Goal: Task Accomplishment & Management: Manage account settings

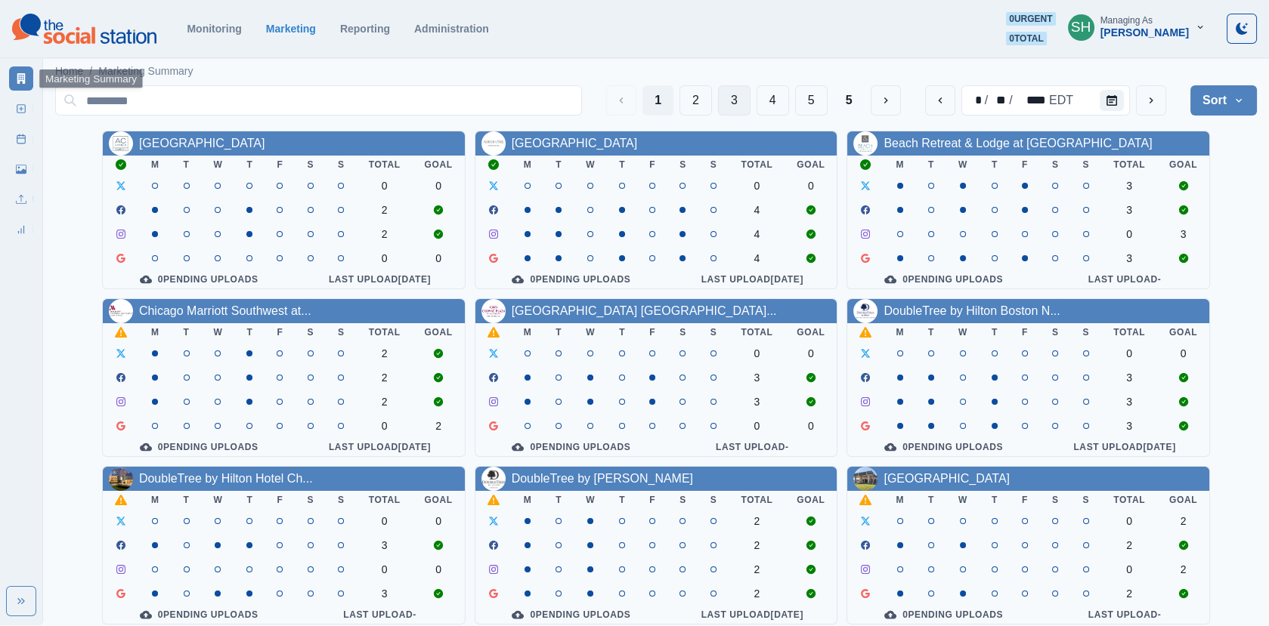
click at [740, 92] on button "3" at bounding box center [734, 100] width 32 height 30
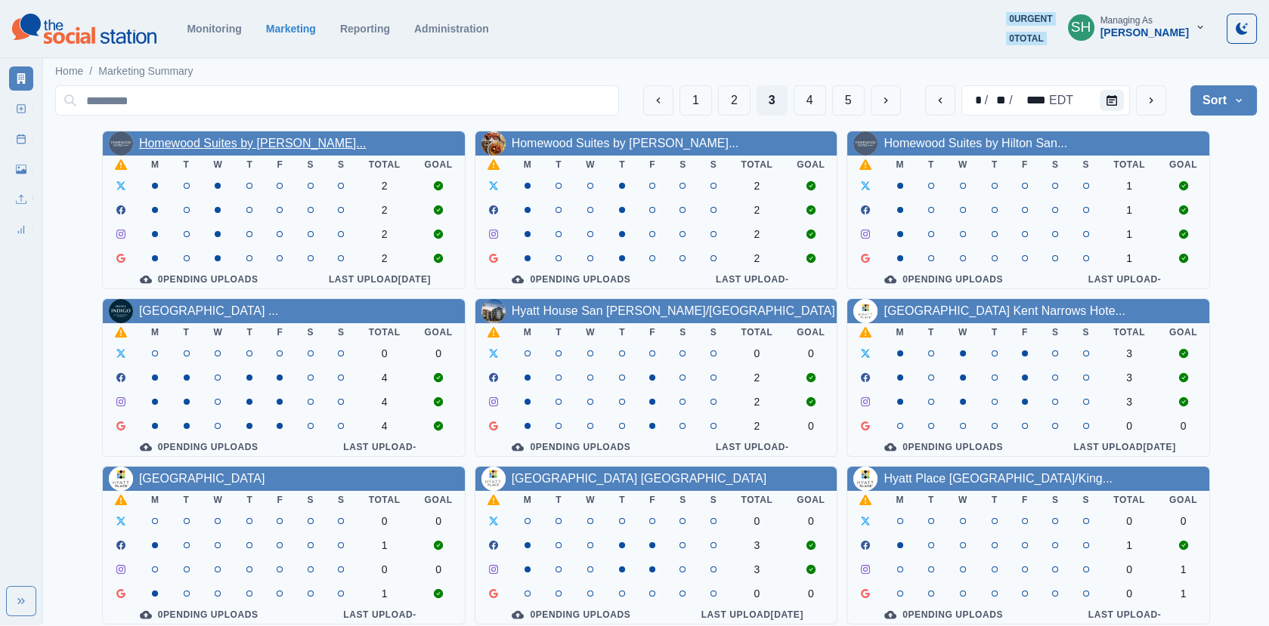
click at [277, 140] on link "Homewood Suites by [PERSON_NAME]..." at bounding box center [252, 143] width 227 height 13
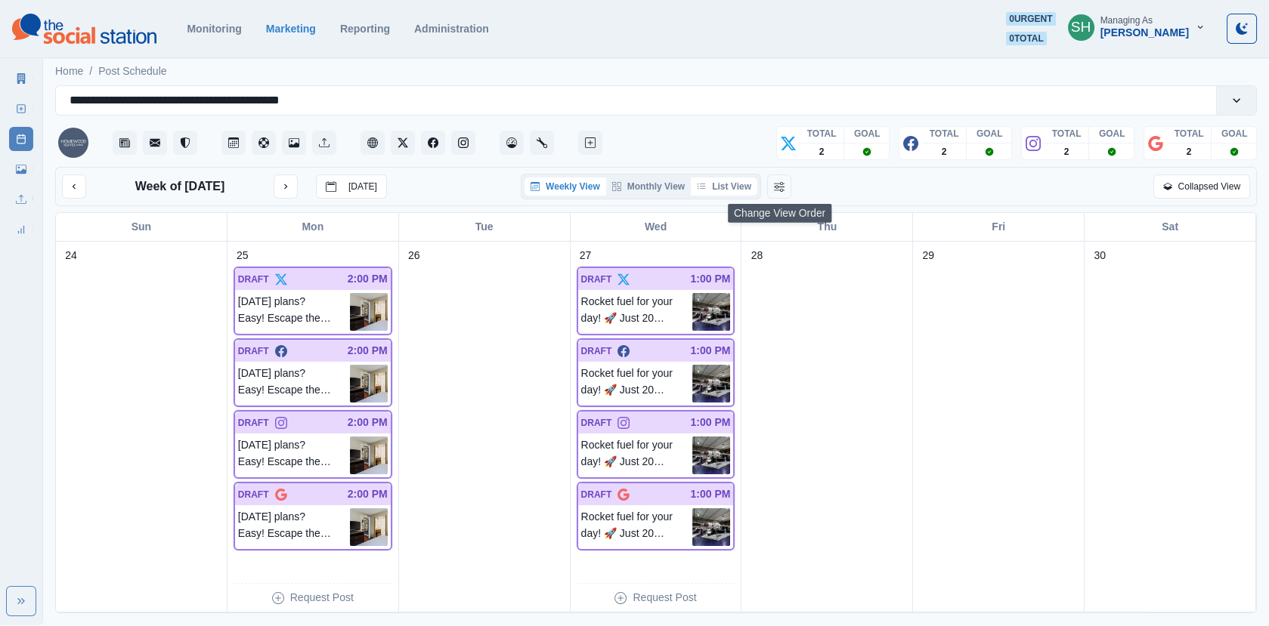
click at [737, 185] on button "List View" at bounding box center [724, 187] width 66 height 18
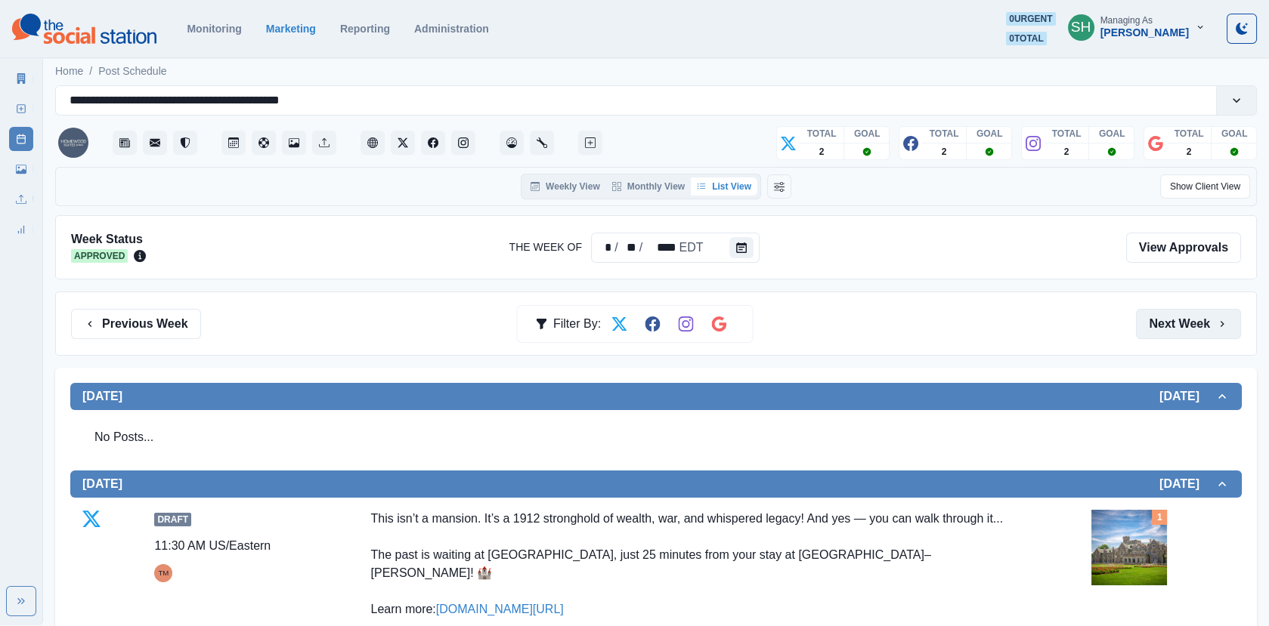
click at [1175, 332] on button "Next Week" at bounding box center [1188, 324] width 105 height 30
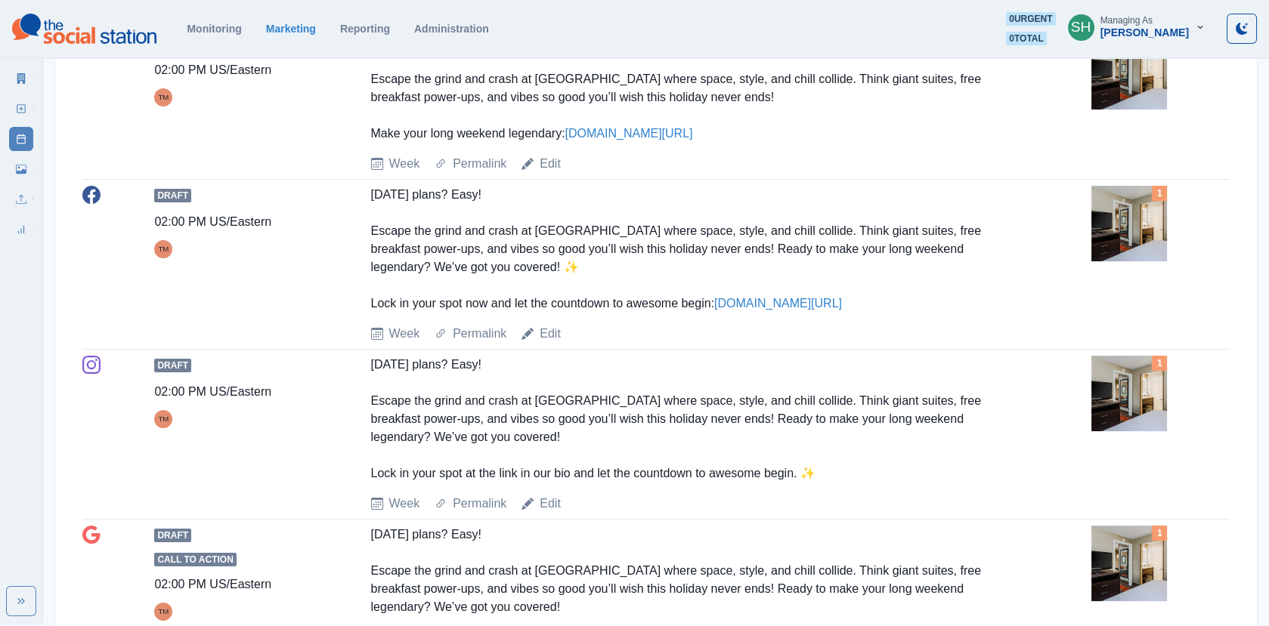
scroll to position [389, 0]
click at [1112, 218] on img at bounding box center [1129, 223] width 76 height 76
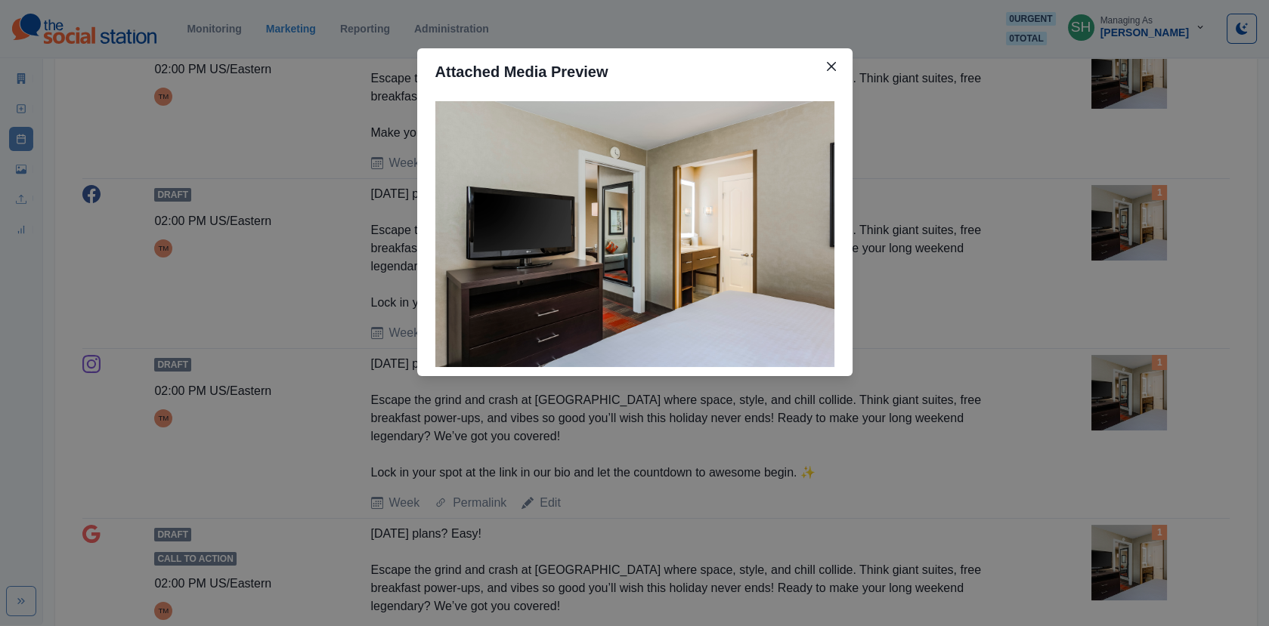
click at [1112, 218] on div "Attached Media Preview" at bounding box center [634, 313] width 1269 height 626
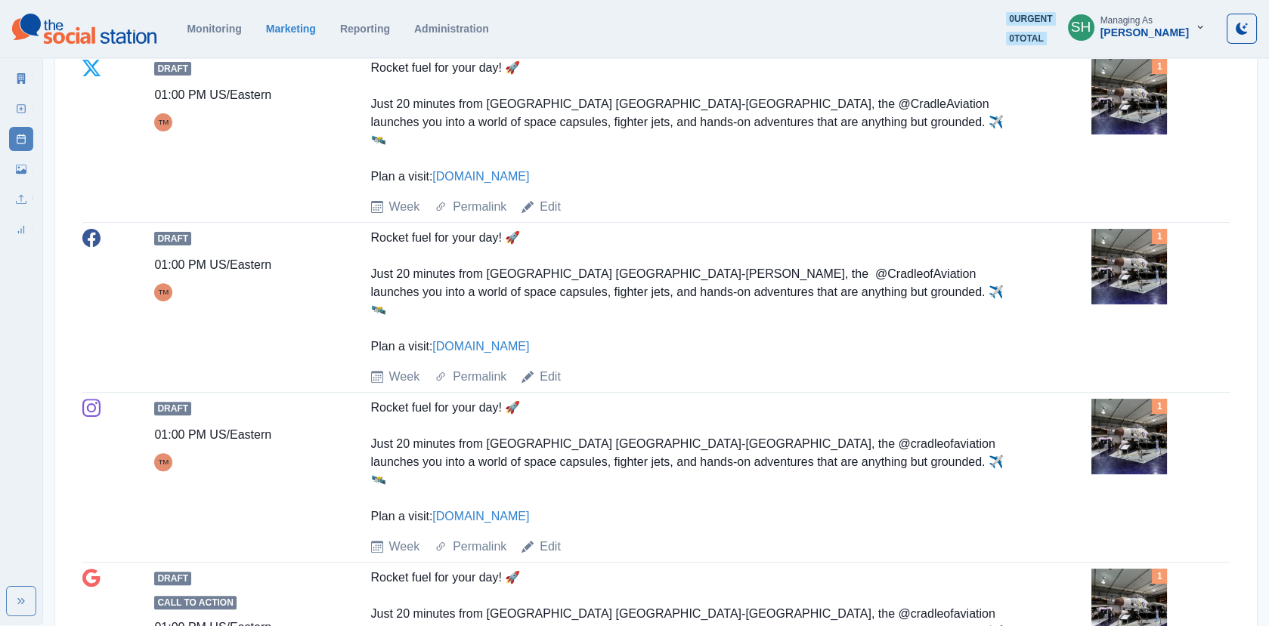
scroll to position [1160, 0]
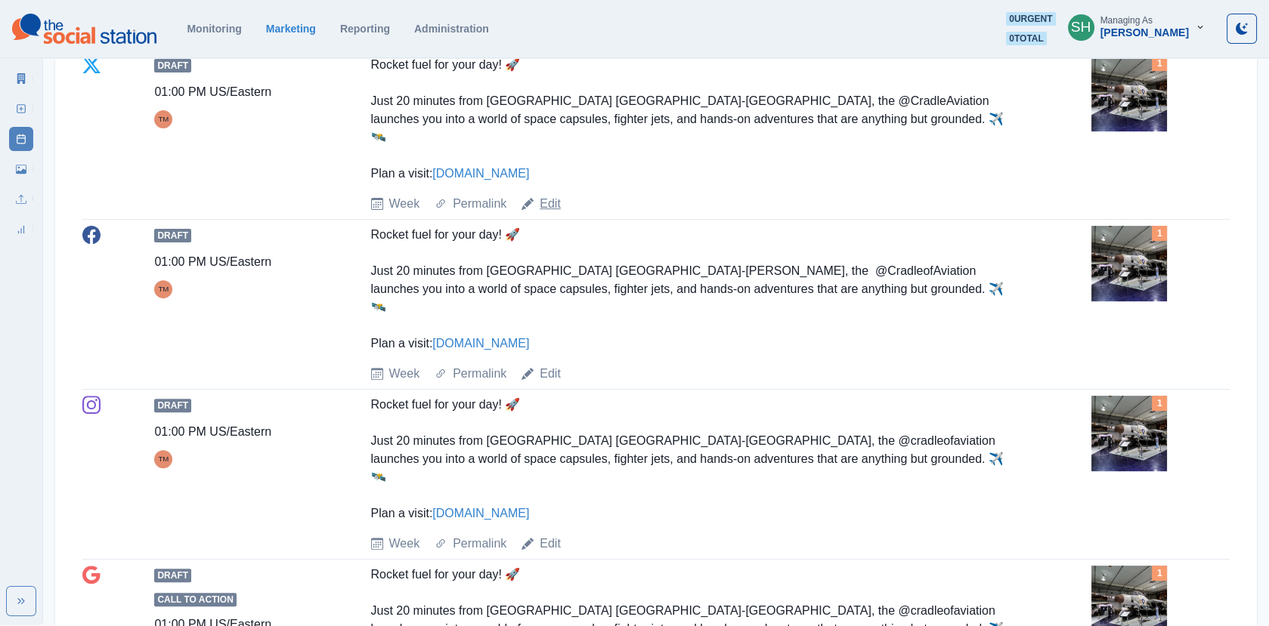
click at [545, 195] on link "Edit" at bounding box center [549, 204] width 21 height 18
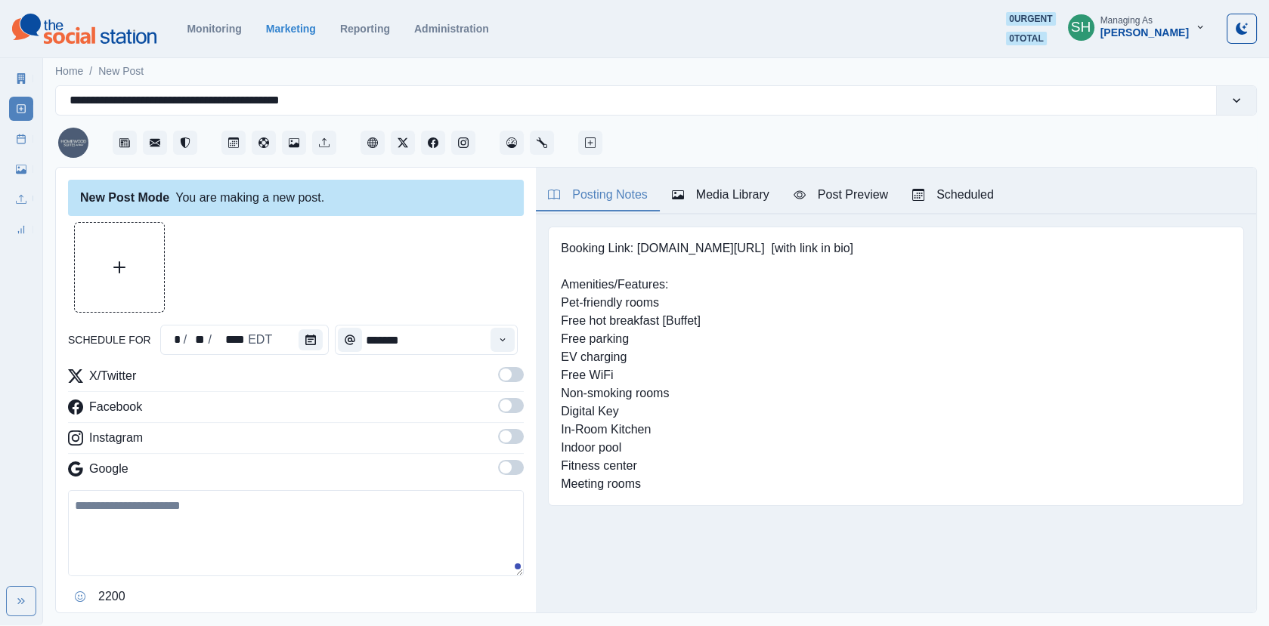
type input "*******"
type textarea "**********"
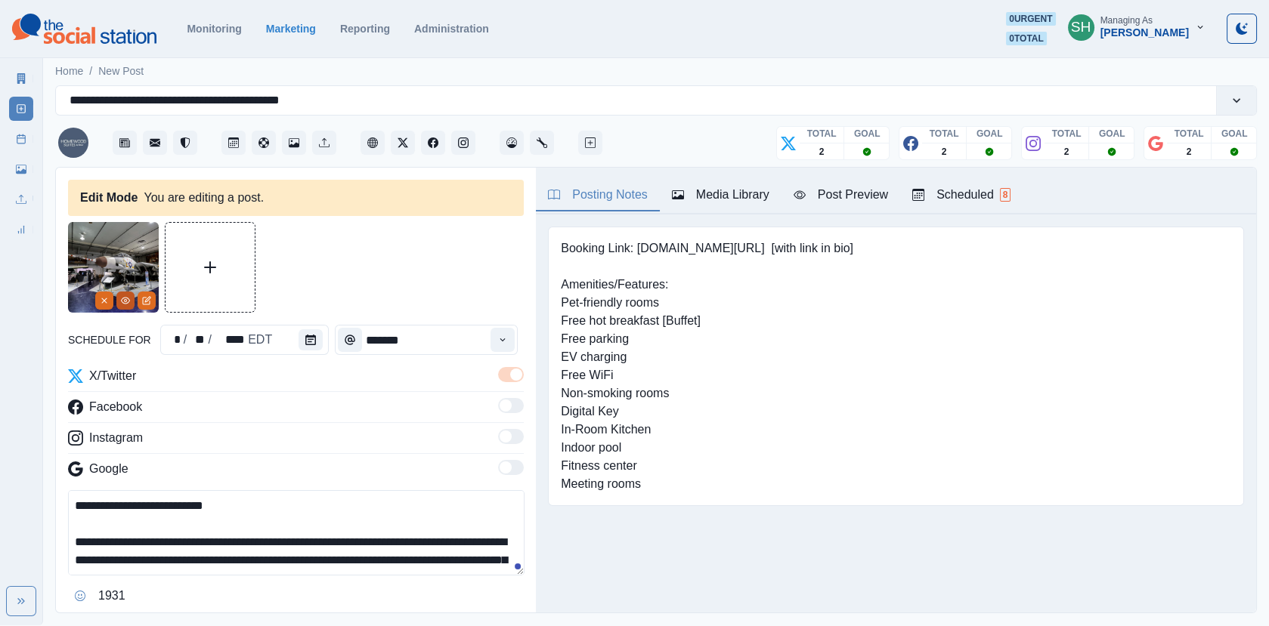
click at [126, 302] on icon "View Media" at bounding box center [126, 301] width 8 height 6
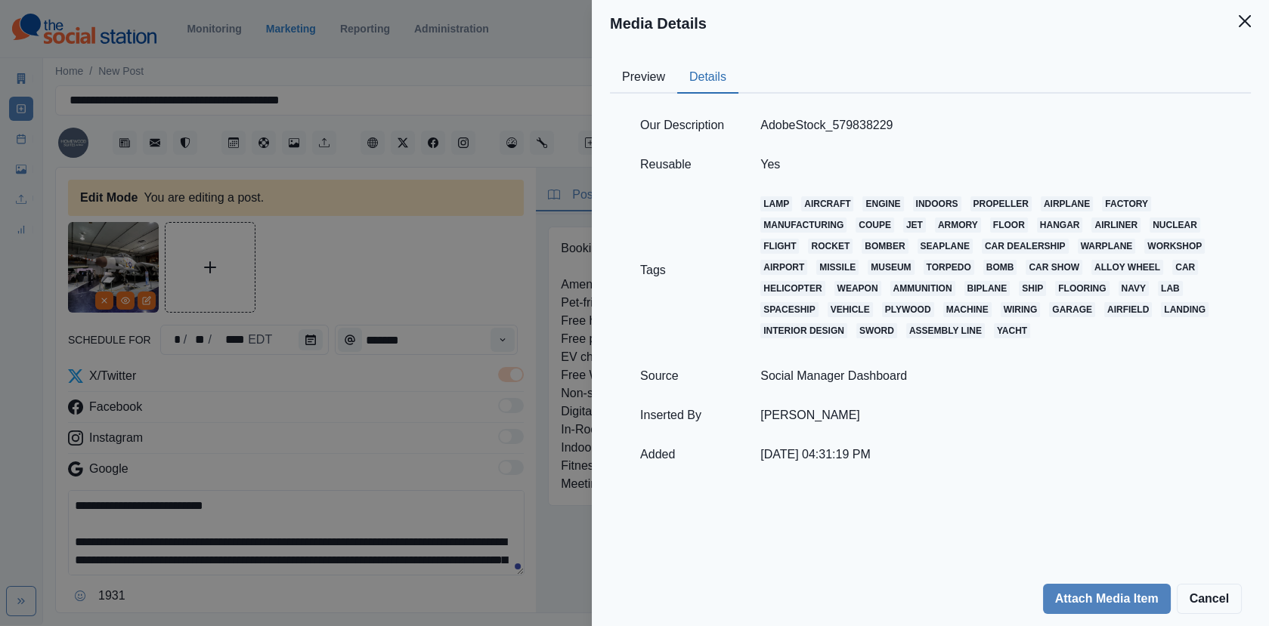
click at [710, 74] on button "Details" at bounding box center [707, 78] width 61 height 32
click at [296, 241] on div "Media Details Preview Details Our Description AdobeStock_579838229 Reusable Yes…" at bounding box center [634, 313] width 1269 height 626
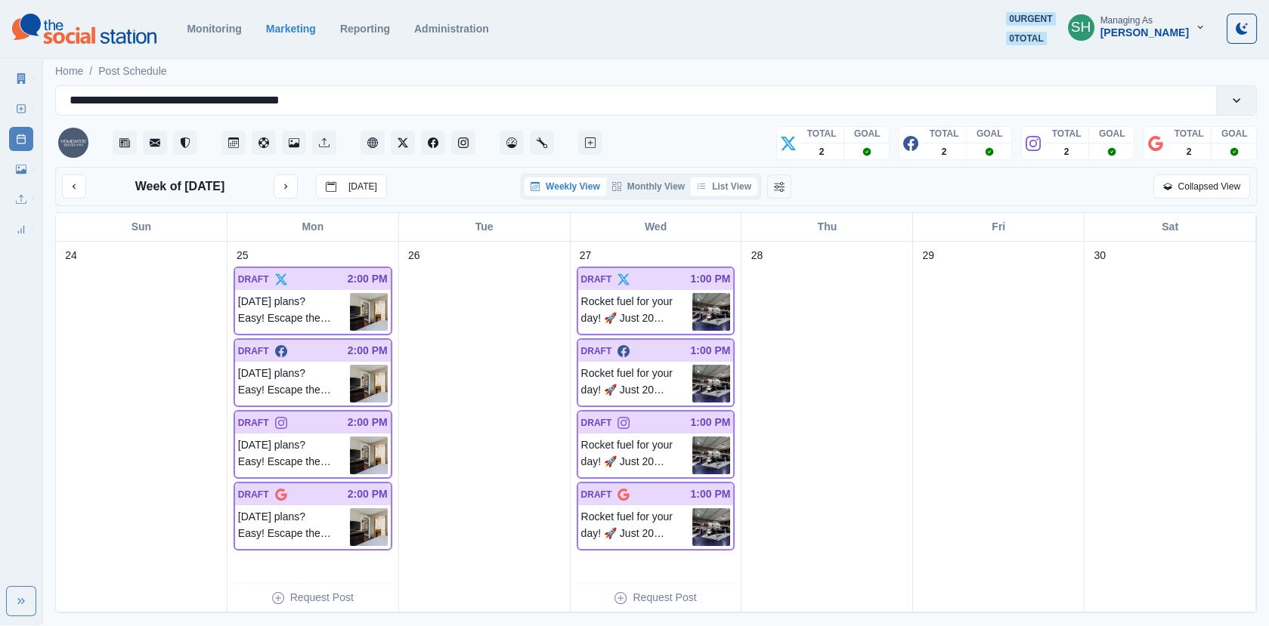
click at [724, 186] on button "List View" at bounding box center [724, 187] width 66 height 18
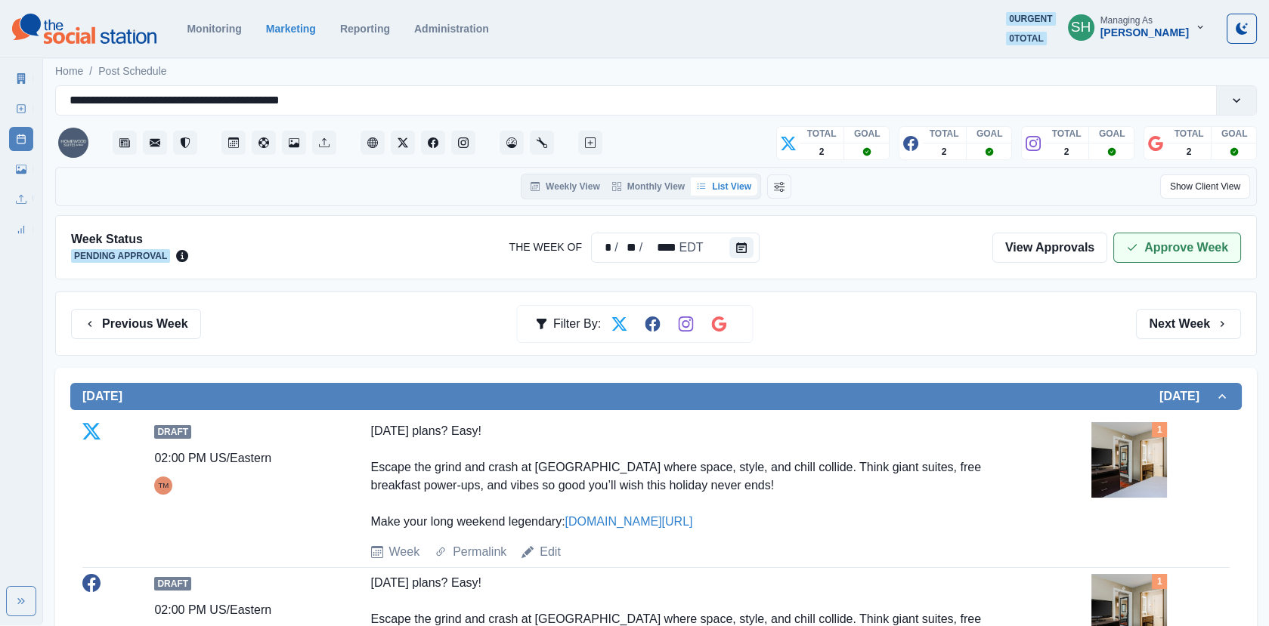
click at [1165, 233] on button "Approve Week" at bounding box center [1177, 248] width 128 height 30
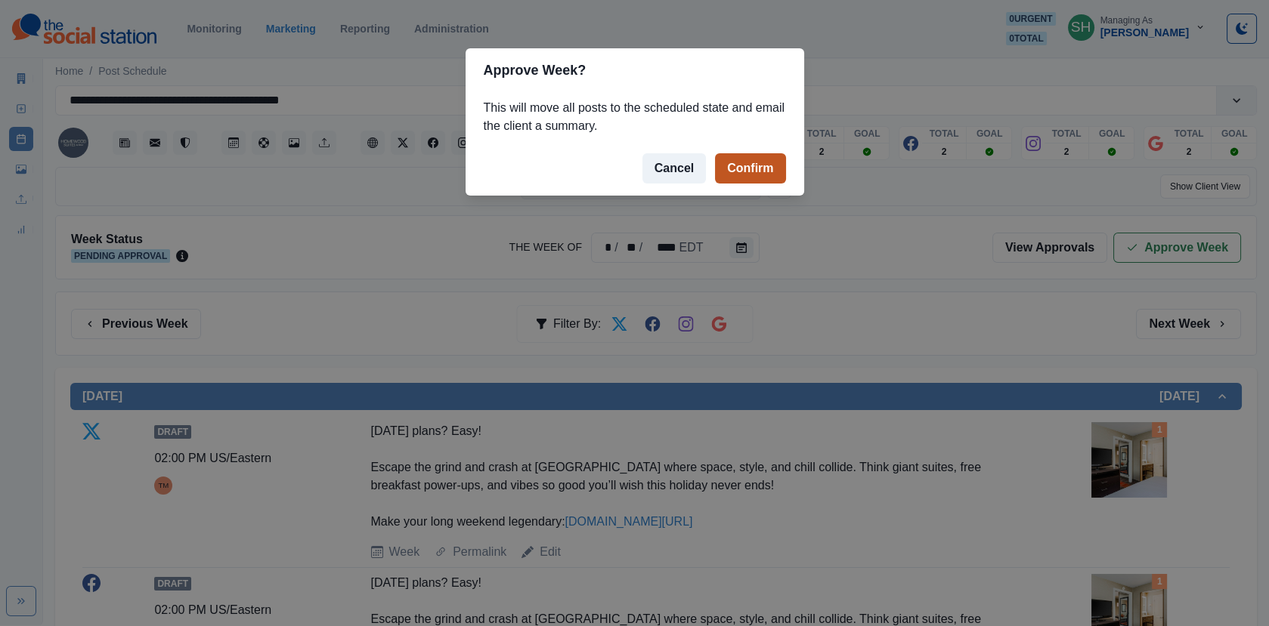
click at [750, 162] on button "Confirm" at bounding box center [750, 168] width 70 height 30
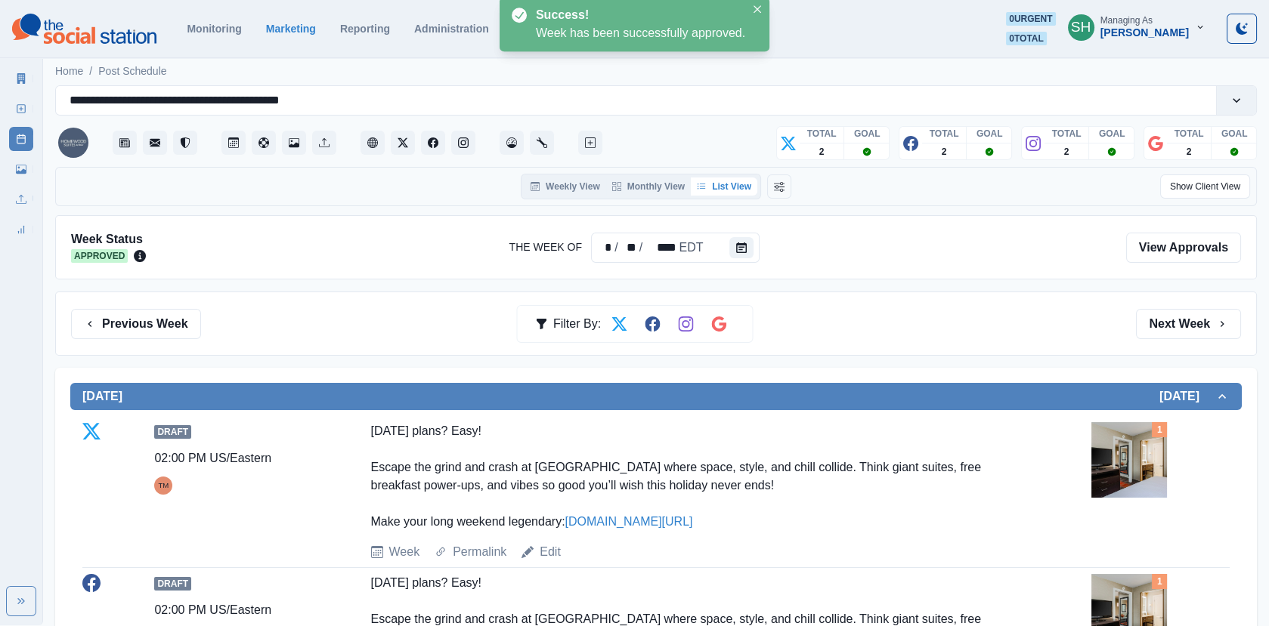
click at [23, 75] on icon at bounding box center [21, 78] width 11 height 11
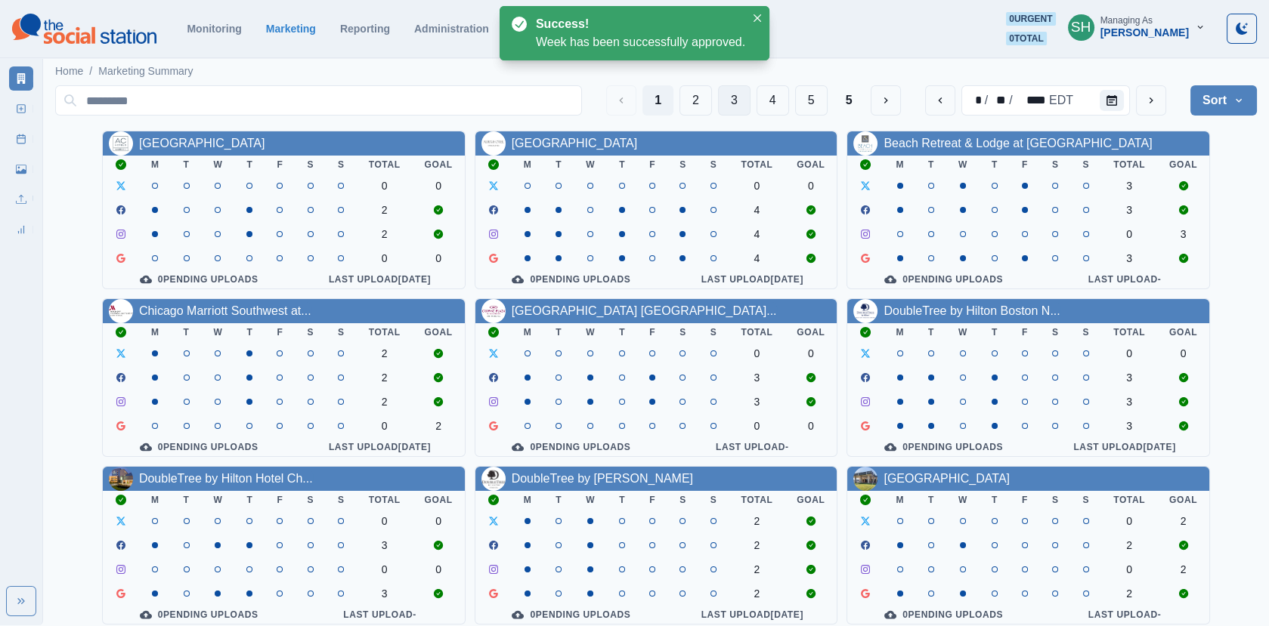
click at [746, 97] on button "3" at bounding box center [734, 100] width 32 height 30
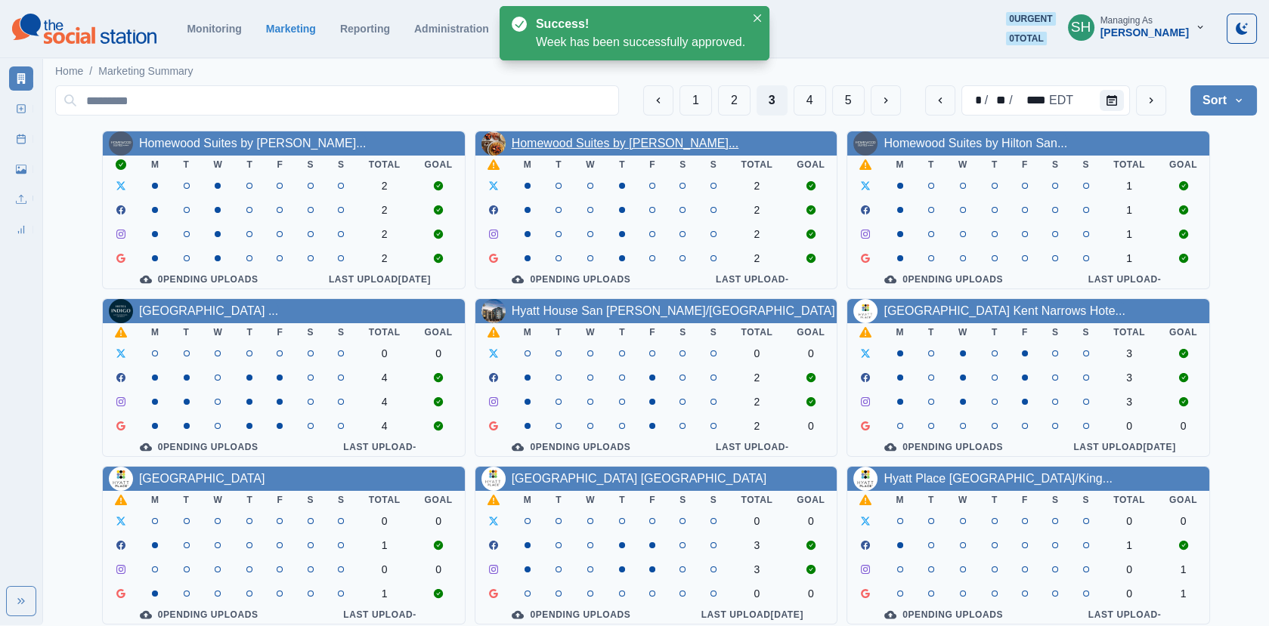
click at [538, 147] on link "Homewood Suites by [PERSON_NAME]..." at bounding box center [624, 143] width 227 height 13
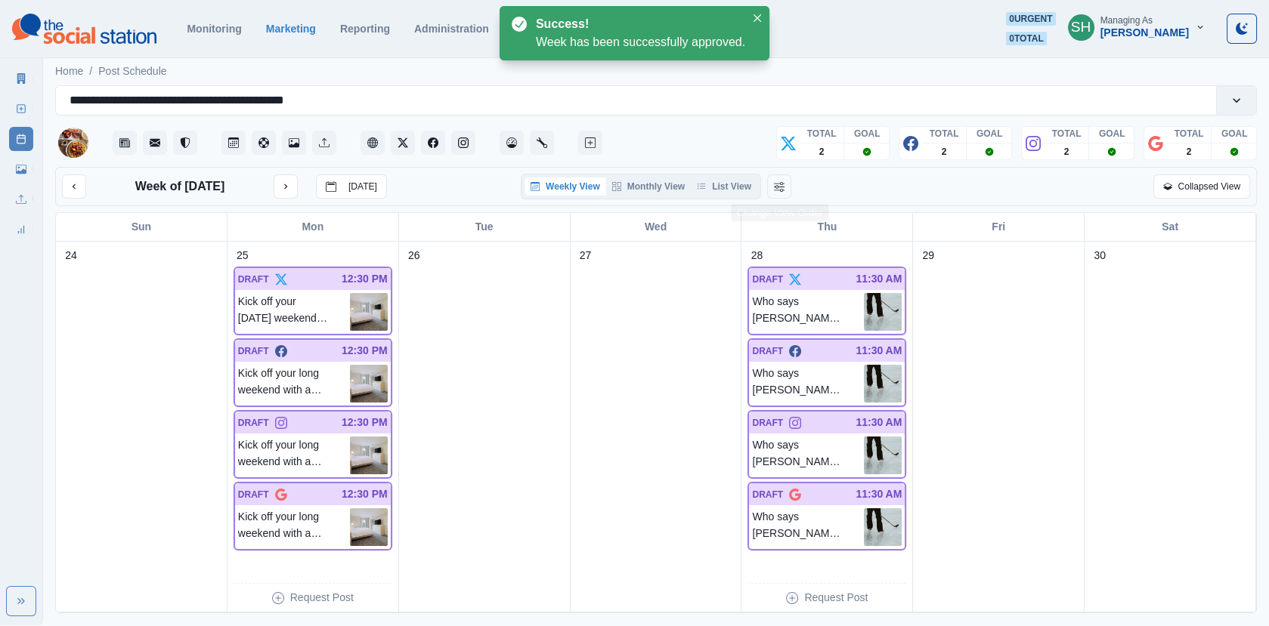
click at [735, 170] on div "Week of [DATE] [DATE] Weekly View Monthly View List View Collapsed View" at bounding box center [655, 186] width 1201 height 39
click at [735, 175] on div "Weekly View Monthly View List View" at bounding box center [641, 187] width 240 height 26
click at [734, 186] on button "List View" at bounding box center [724, 187] width 66 height 18
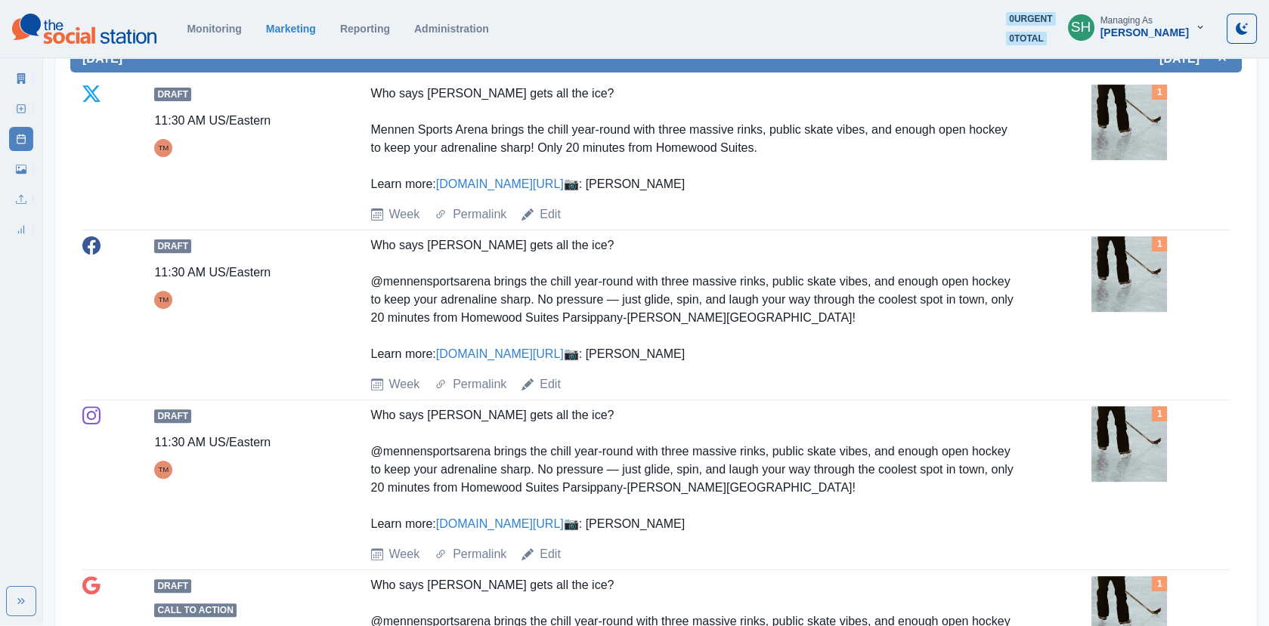
scroll to position [1182, 0]
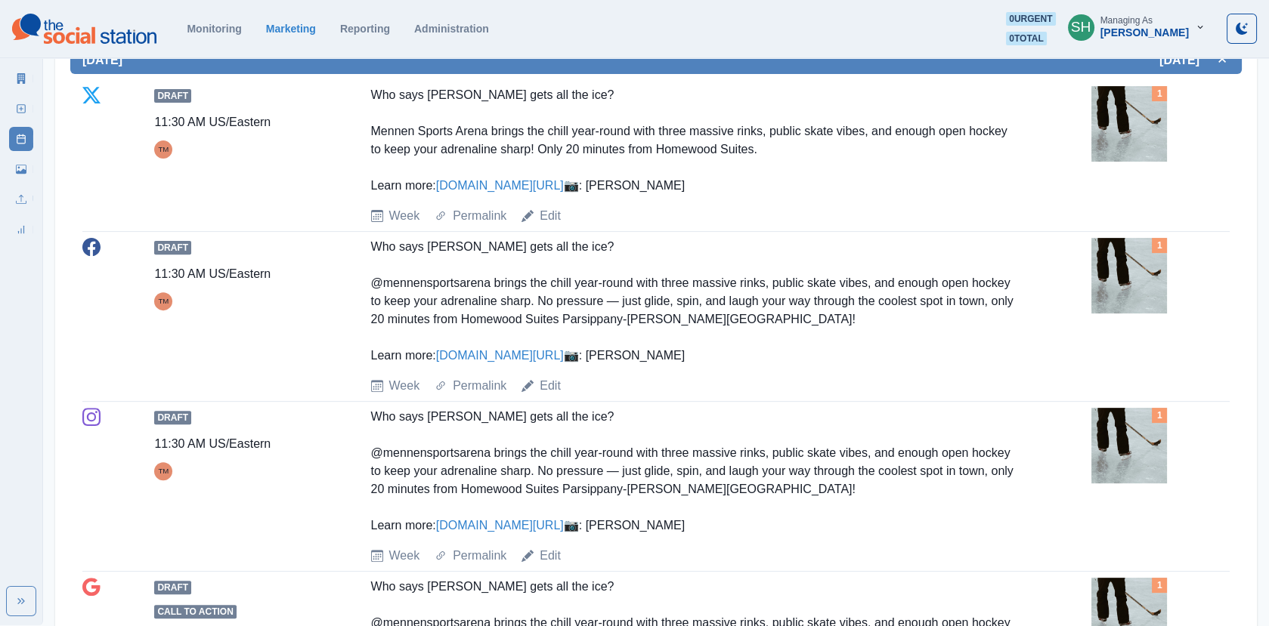
click at [1096, 107] on img at bounding box center [1129, 124] width 76 height 76
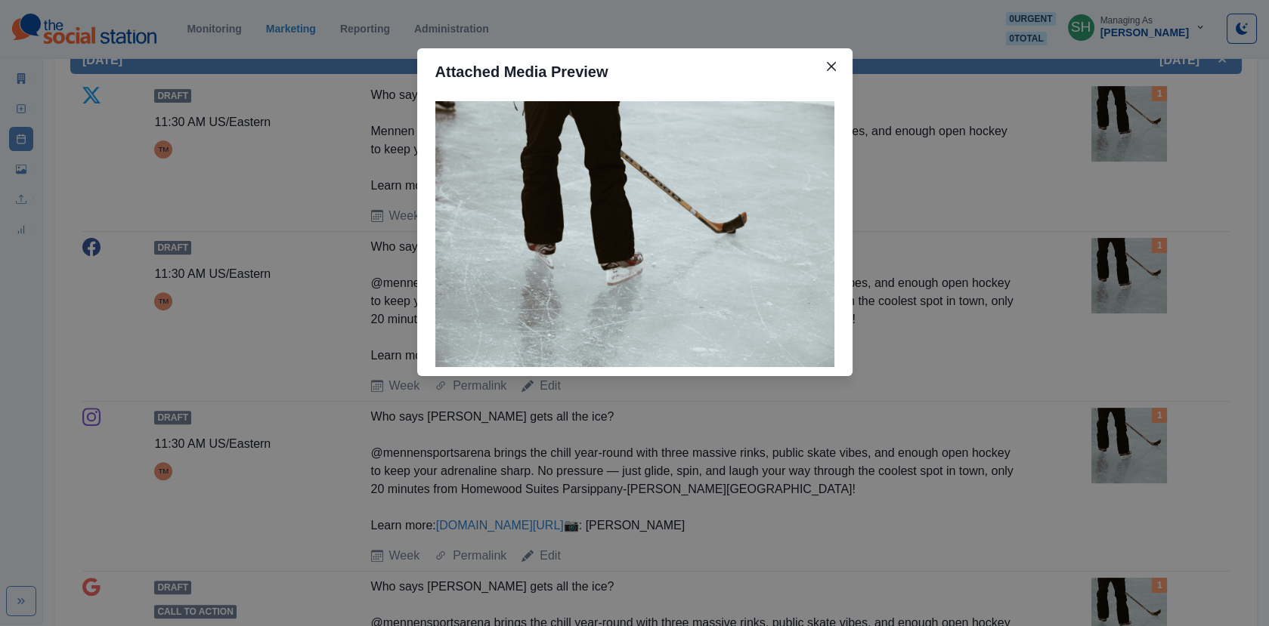
click at [1061, 158] on div "Attached Media Preview" at bounding box center [634, 313] width 1269 height 626
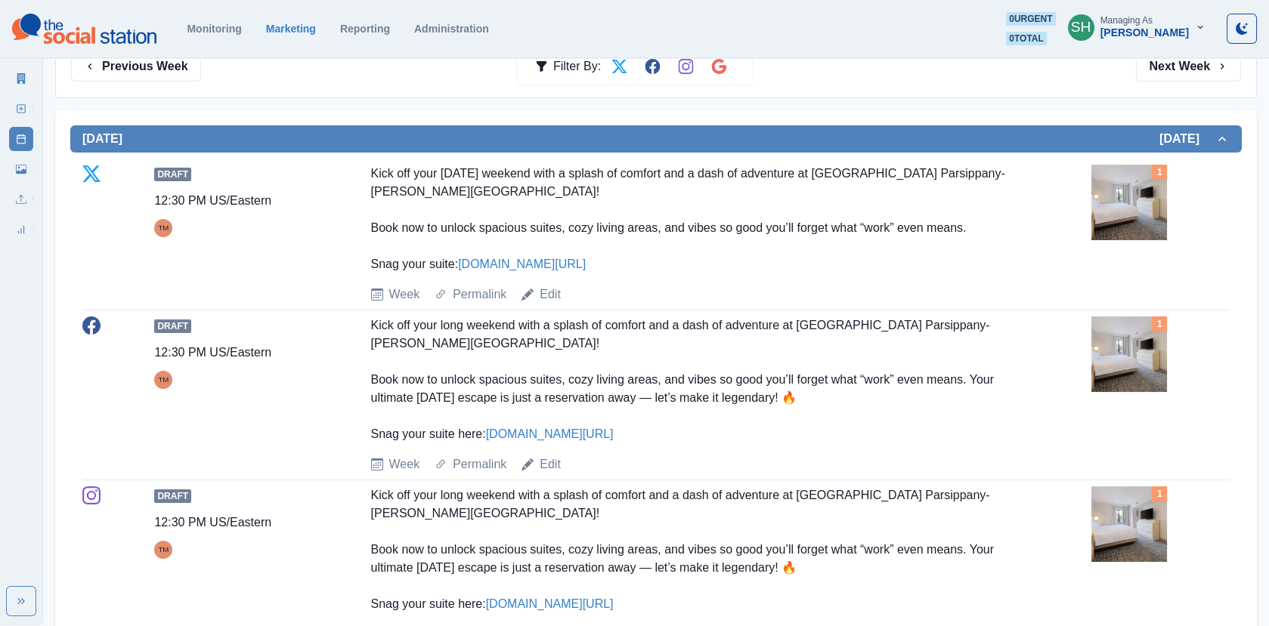
scroll to position [0, 0]
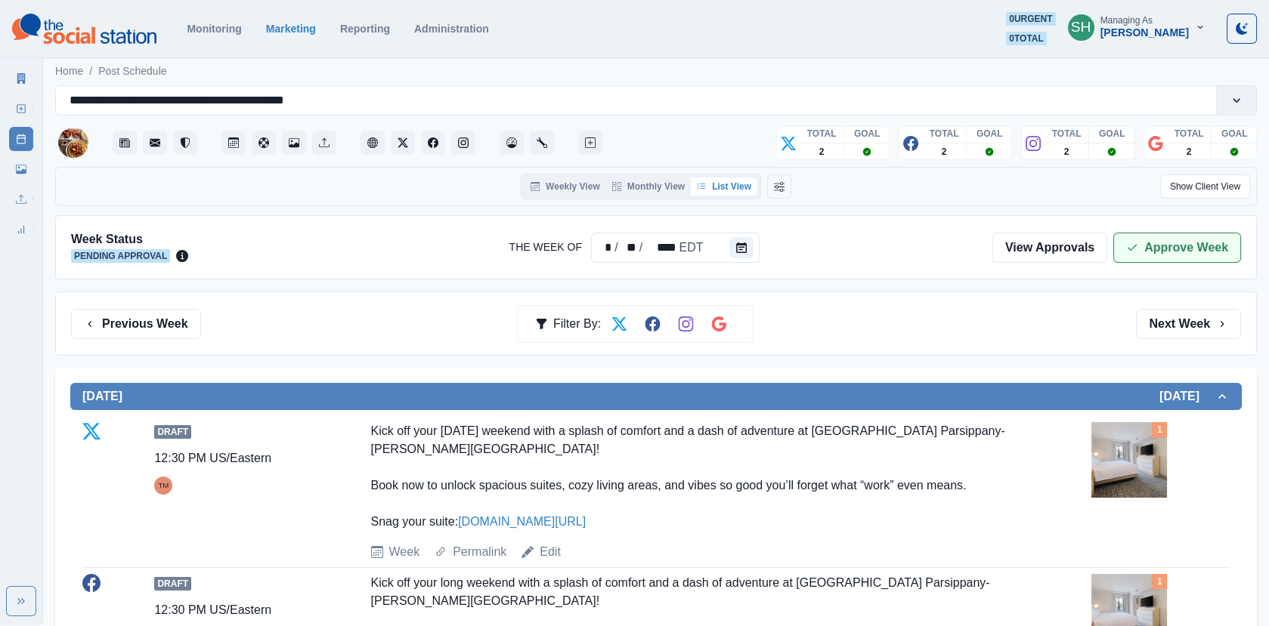
click at [1145, 255] on button "Approve Week" at bounding box center [1177, 248] width 128 height 30
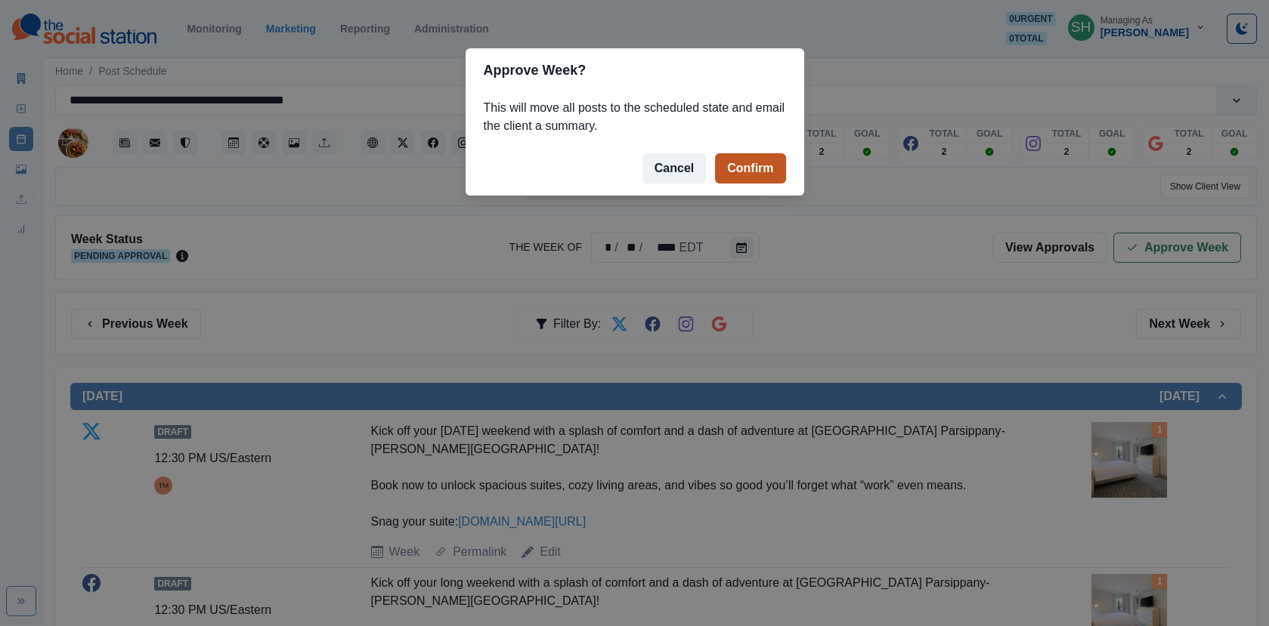
click at [776, 175] on button "Confirm" at bounding box center [750, 168] width 70 height 30
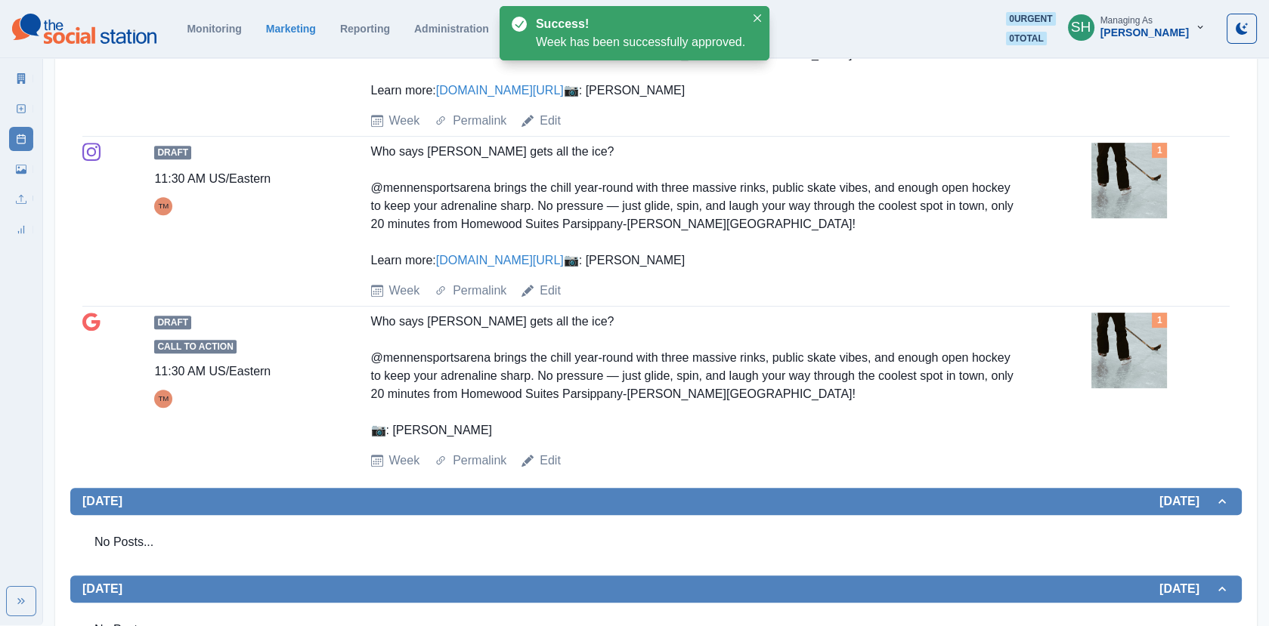
scroll to position [1704, 0]
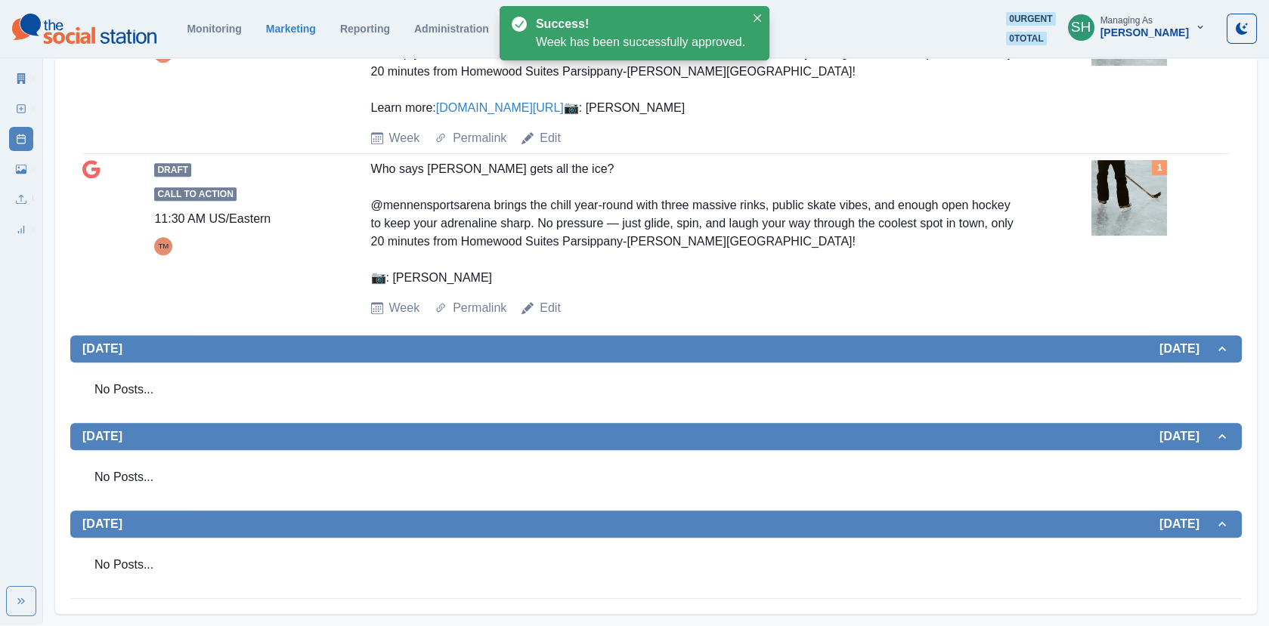
click at [14, 84] on link "Marketing Summary" at bounding box center [21, 78] width 24 height 24
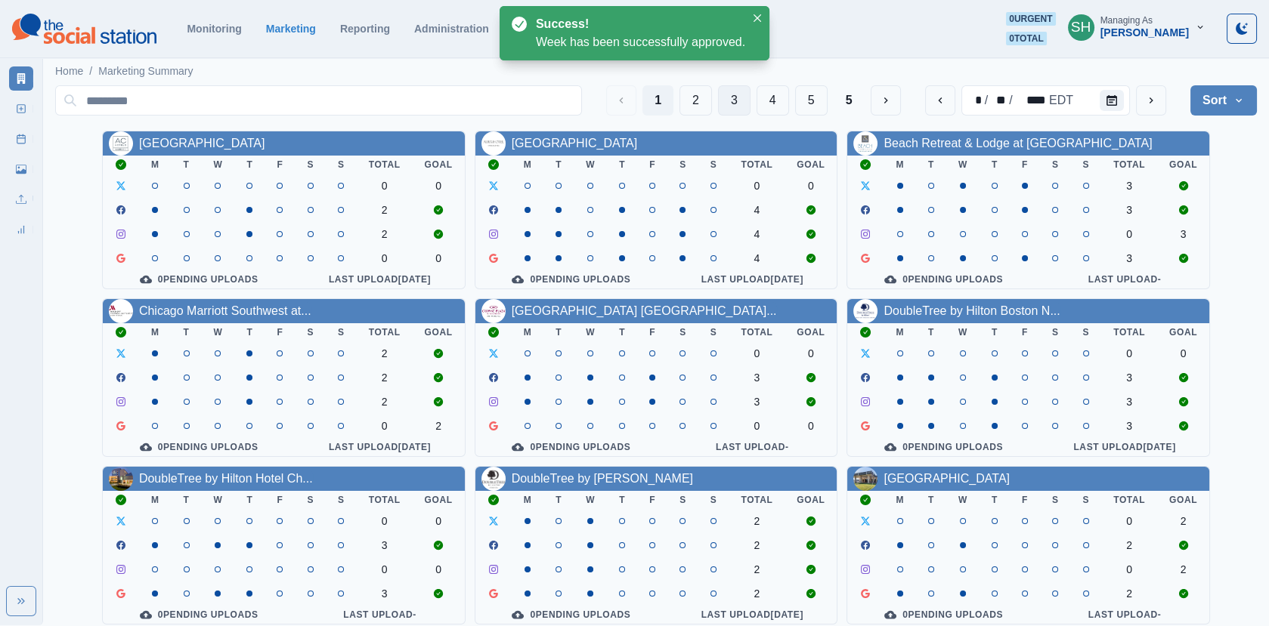
click at [735, 94] on button "3" at bounding box center [734, 100] width 32 height 30
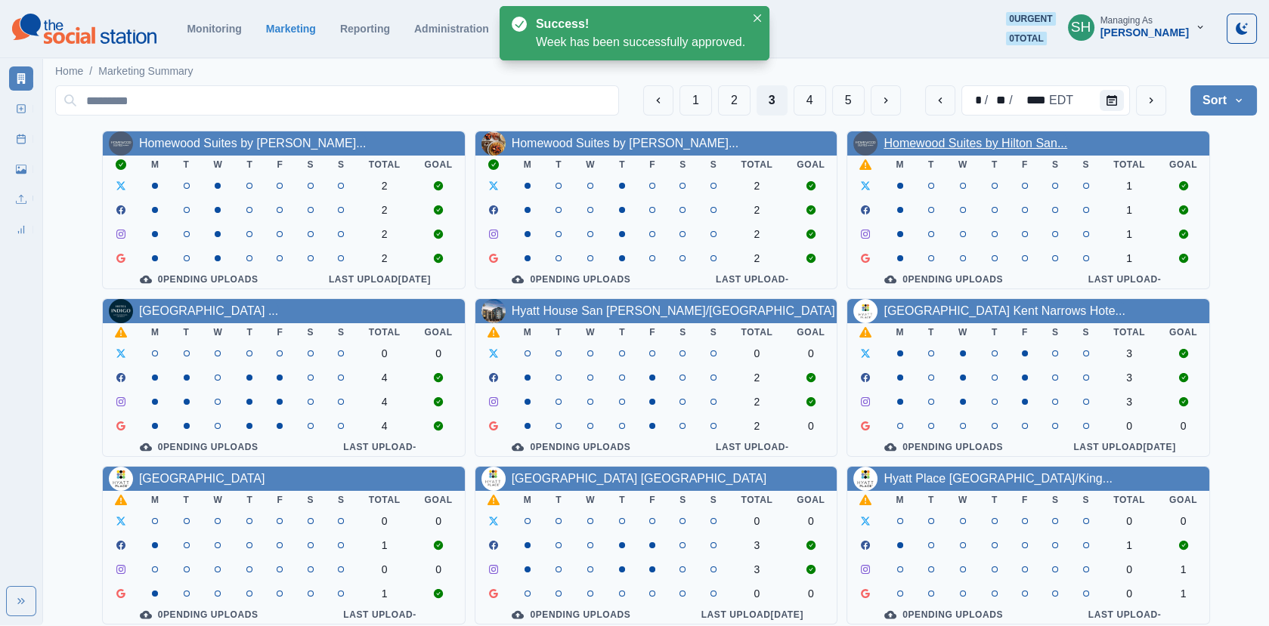
click at [912, 141] on link "Homewood Suites by Hilton San..." at bounding box center [975, 143] width 184 height 13
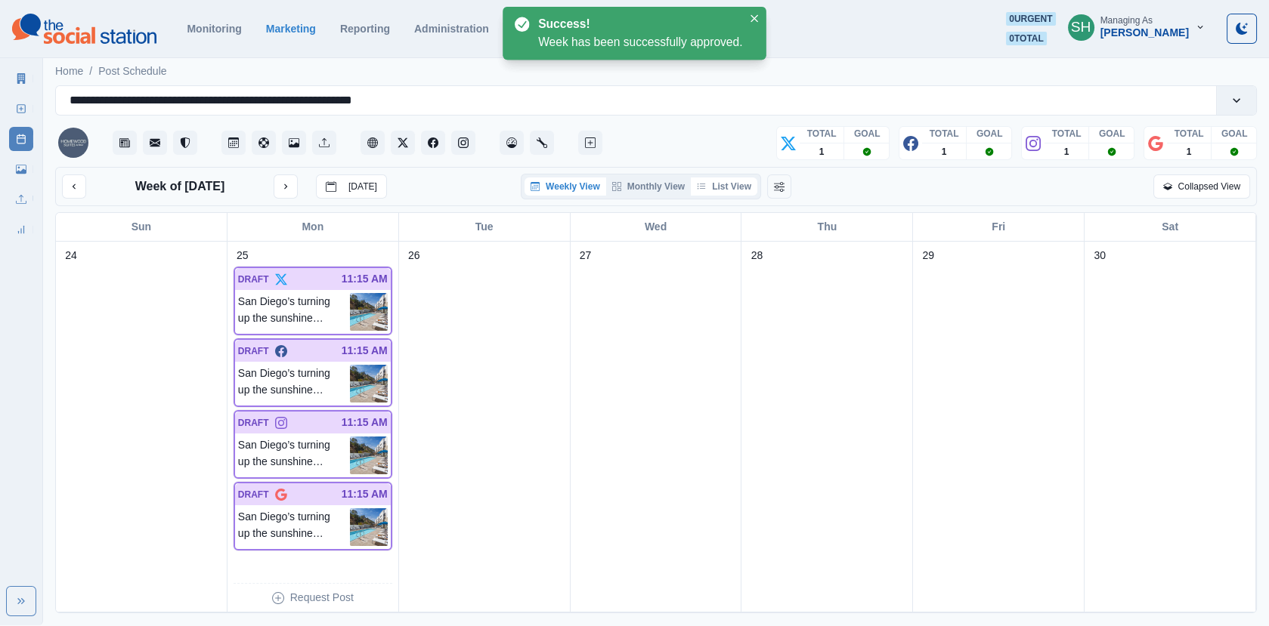
click at [709, 180] on button "List View" at bounding box center [724, 187] width 66 height 18
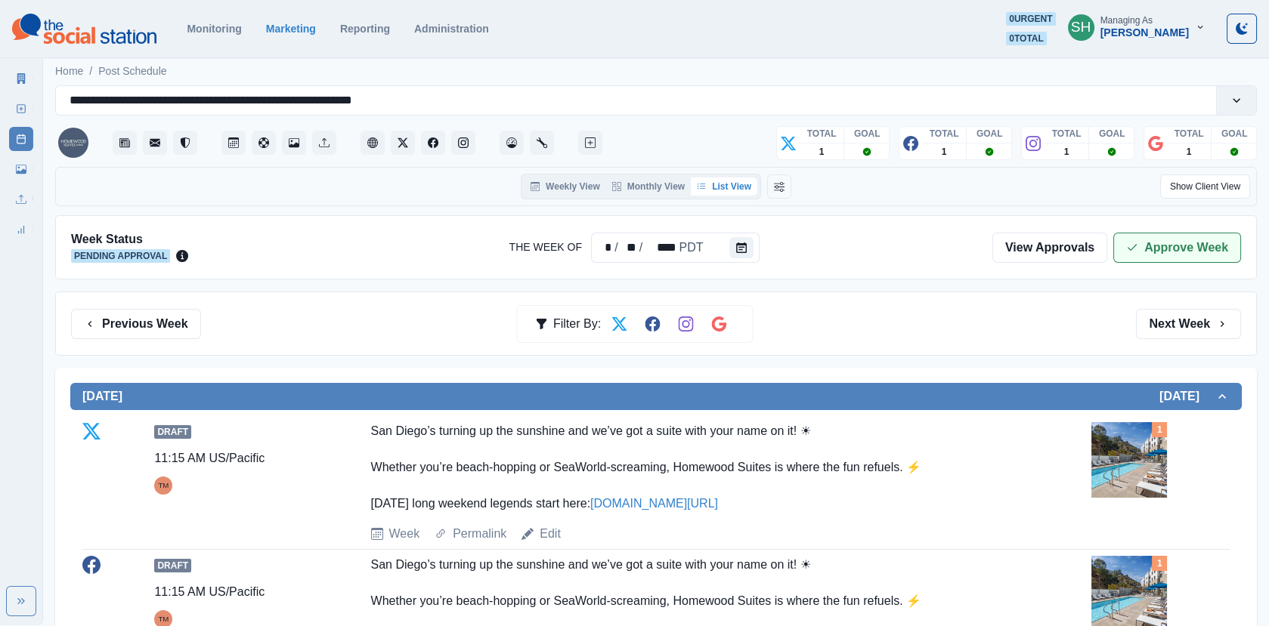
click at [1160, 251] on button "Approve Week" at bounding box center [1177, 248] width 128 height 30
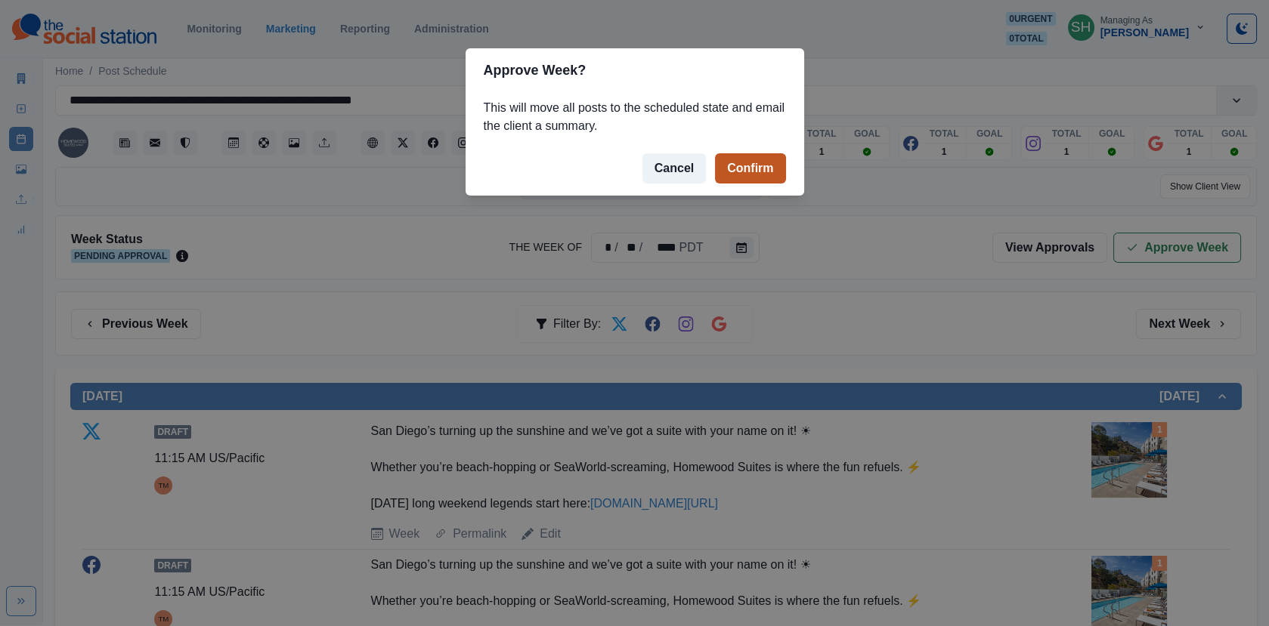
click at [742, 171] on button "Confirm" at bounding box center [750, 168] width 70 height 30
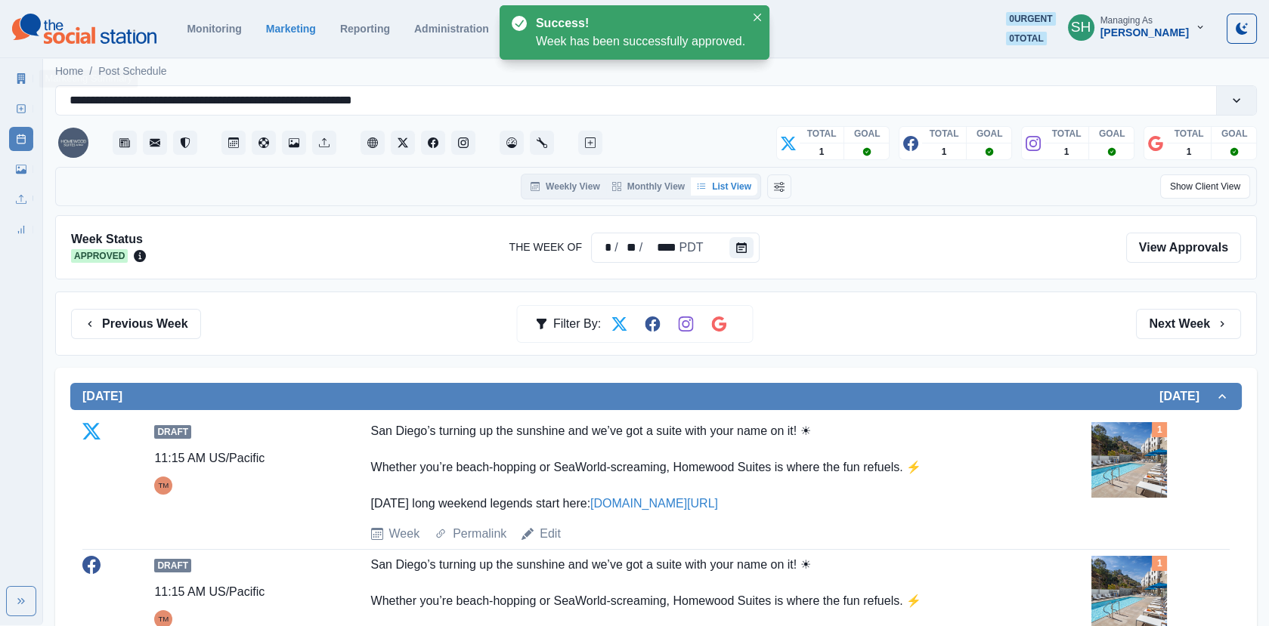
click at [17, 70] on link "Marketing Summary" at bounding box center [21, 78] width 24 height 24
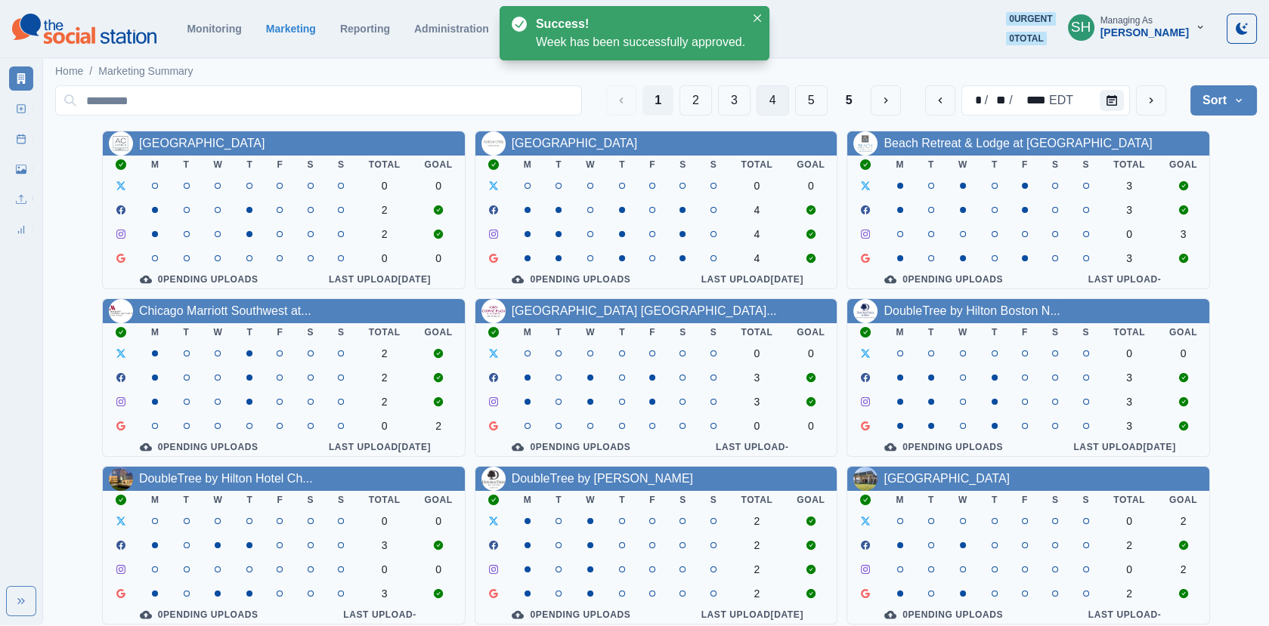
click at [774, 104] on button "4" at bounding box center [772, 100] width 32 height 30
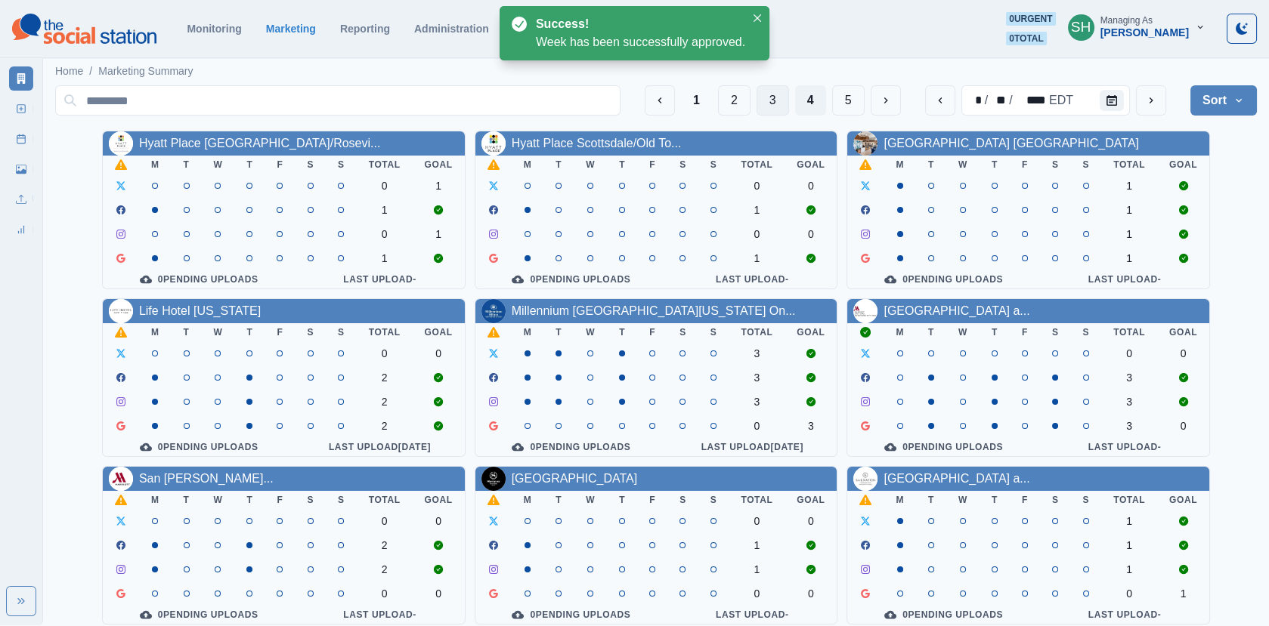
click at [772, 97] on button "3" at bounding box center [772, 100] width 32 height 30
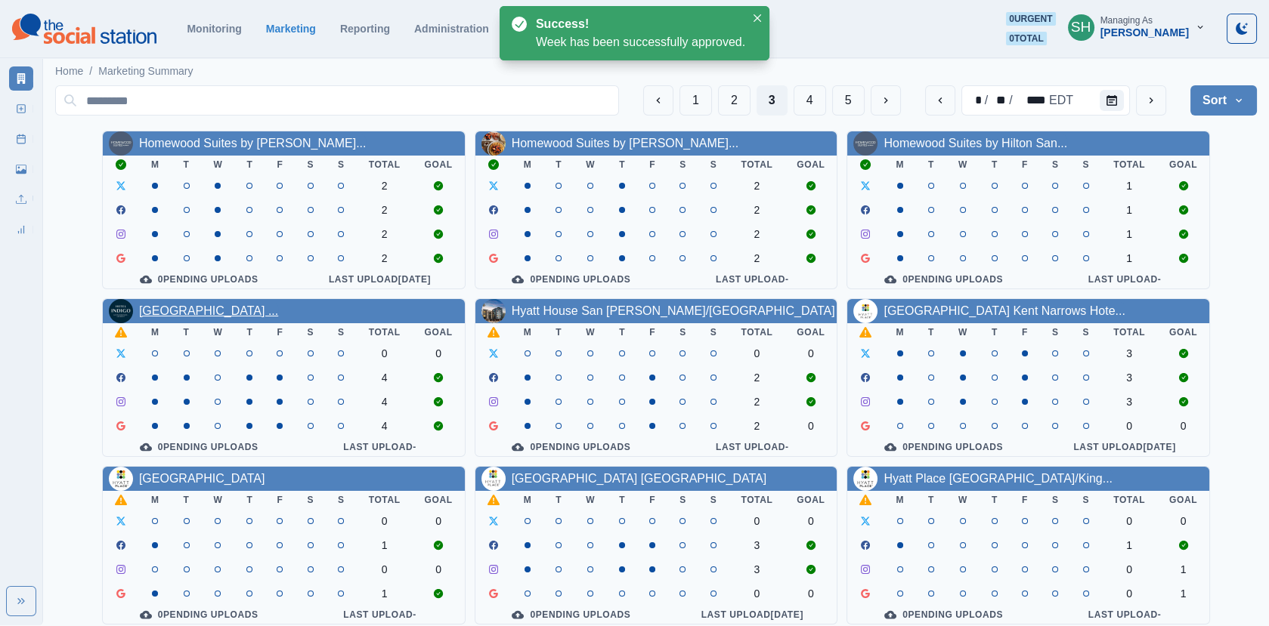
click at [212, 306] on link "[GEOGRAPHIC_DATA] ..." at bounding box center [208, 310] width 139 height 13
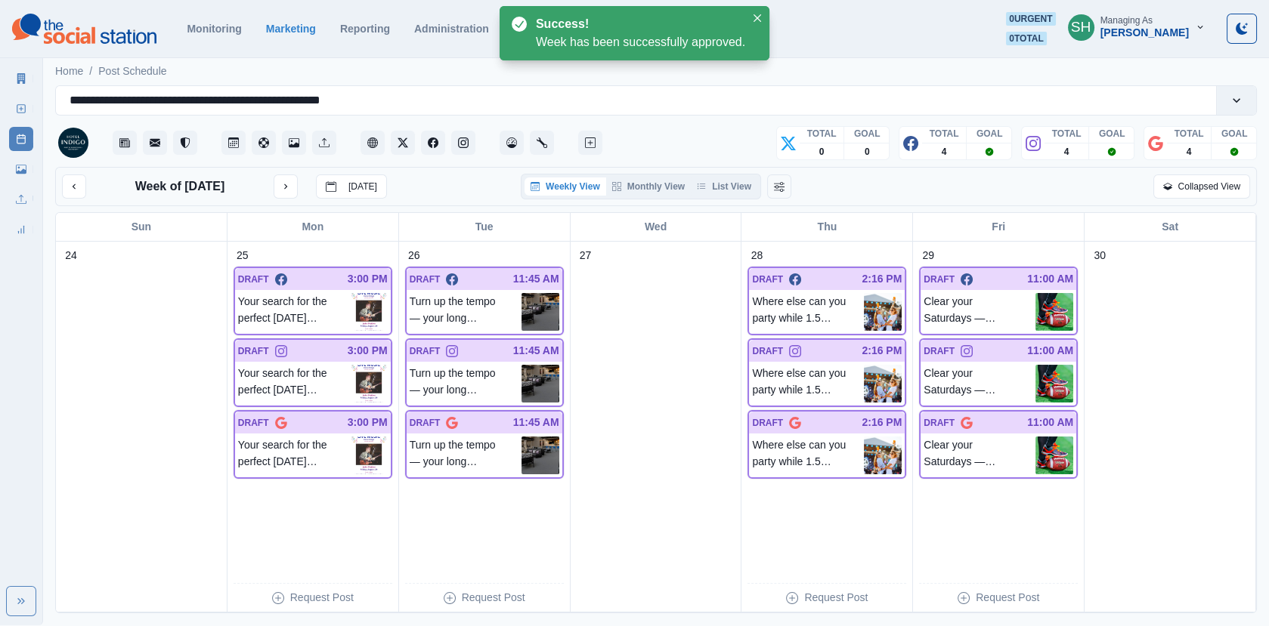
click at [725, 175] on div "Weekly View Monthly View List View" at bounding box center [641, 187] width 240 height 26
click at [724, 183] on button "List View" at bounding box center [724, 187] width 66 height 18
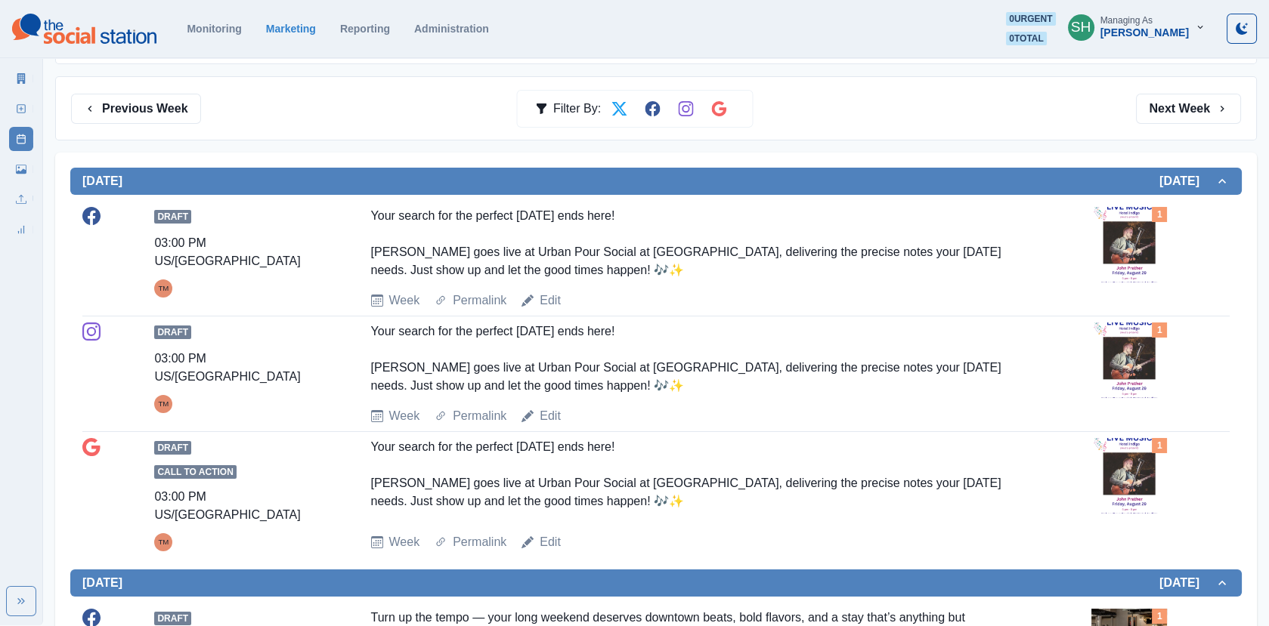
scroll to position [209, 0]
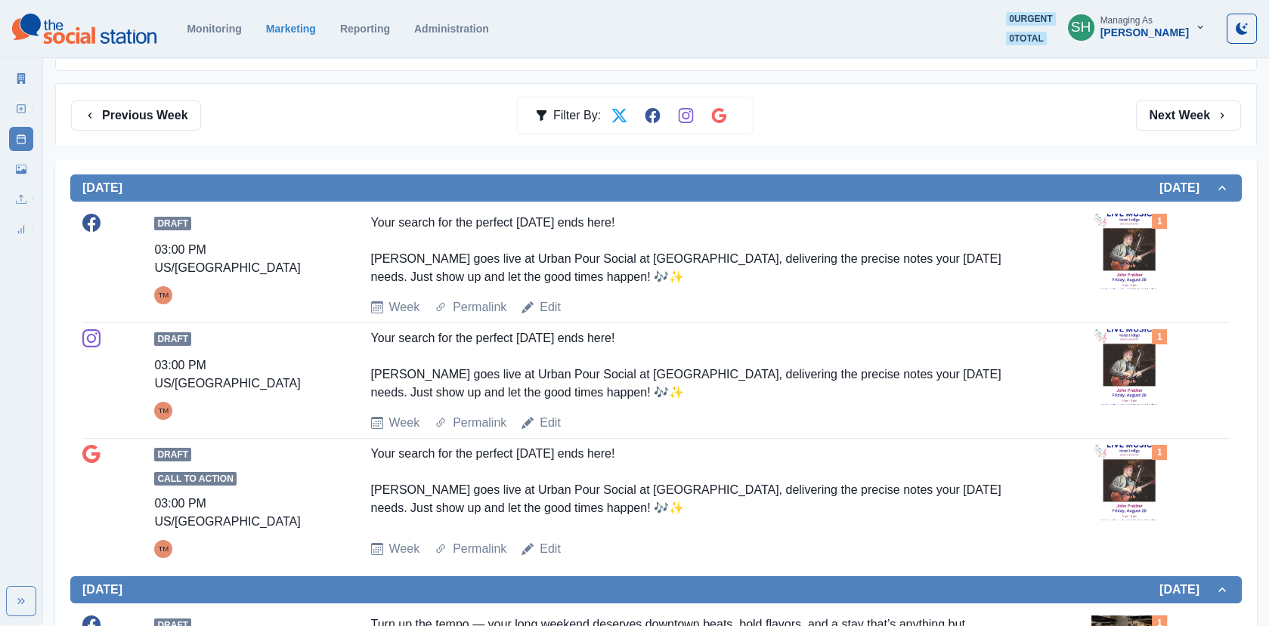
click at [1123, 274] on img at bounding box center [1129, 252] width 76 height 76
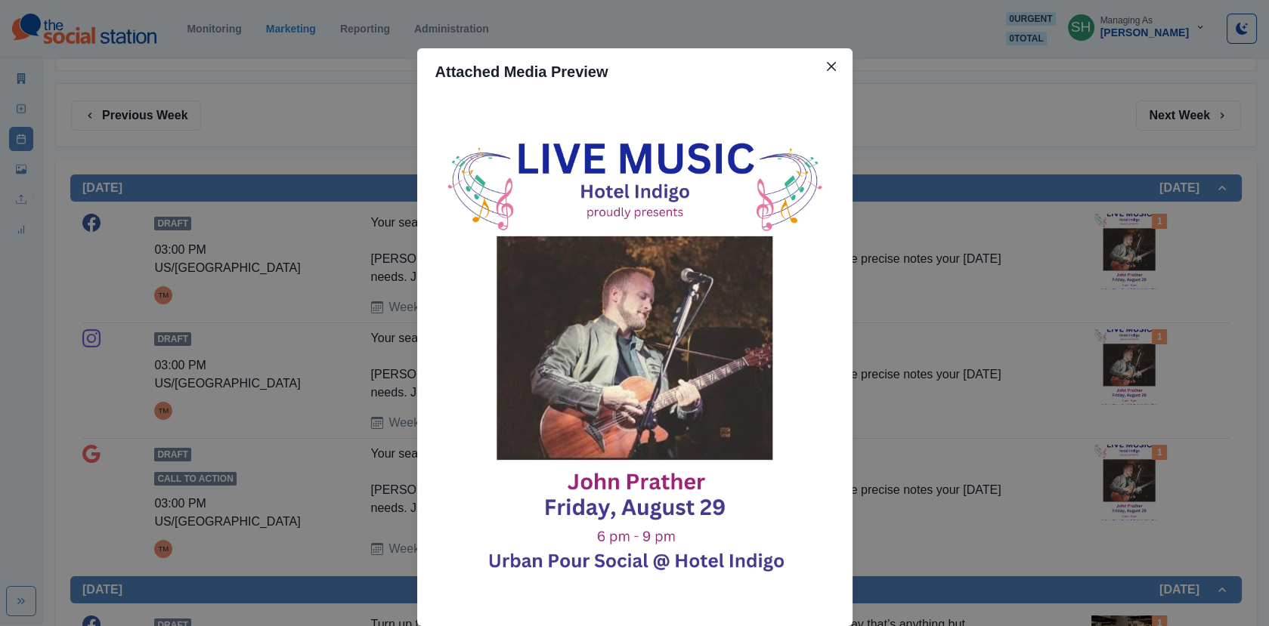
click at [1082, 259] on div "Attached Media Preview" at bounding box center [634, 313] width 1269 height 626
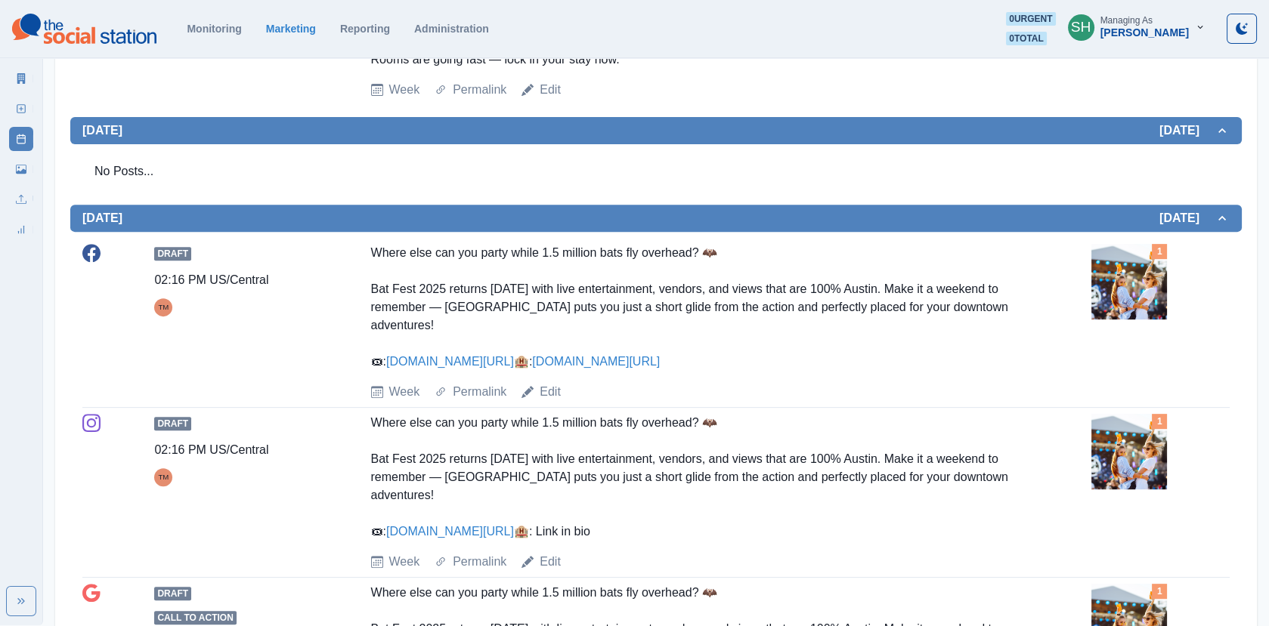
scroll to position [1277, 0]
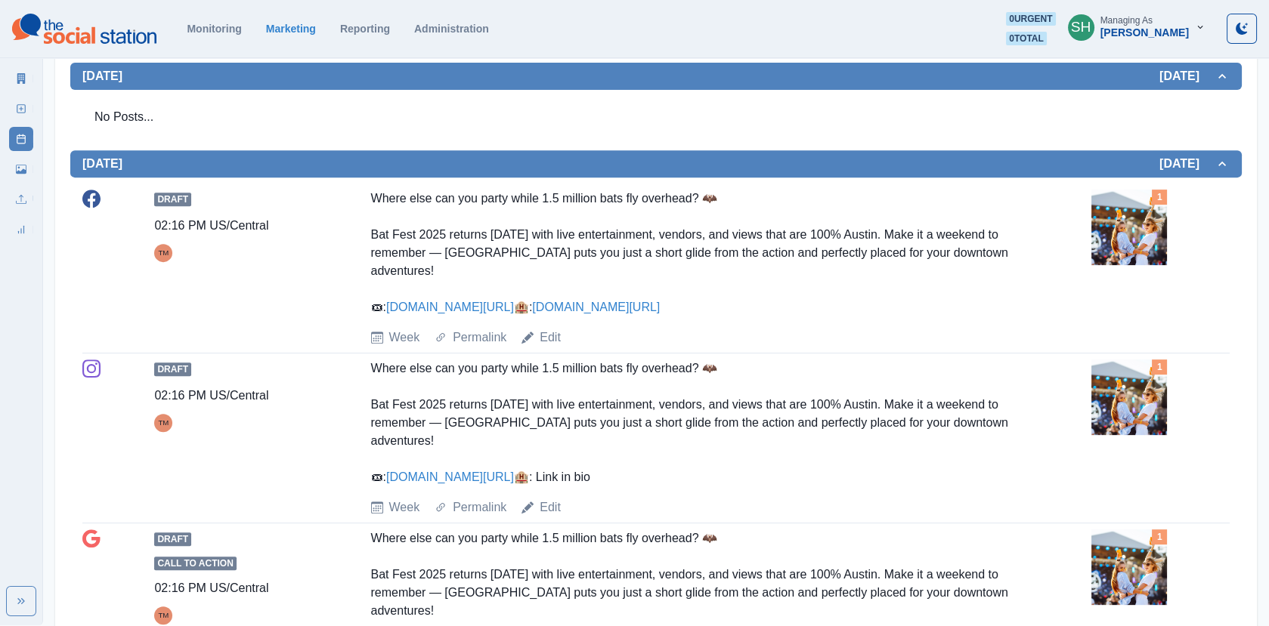
click at [1114, 221] on img at bounding box center [1129, 228] width 76 height 76
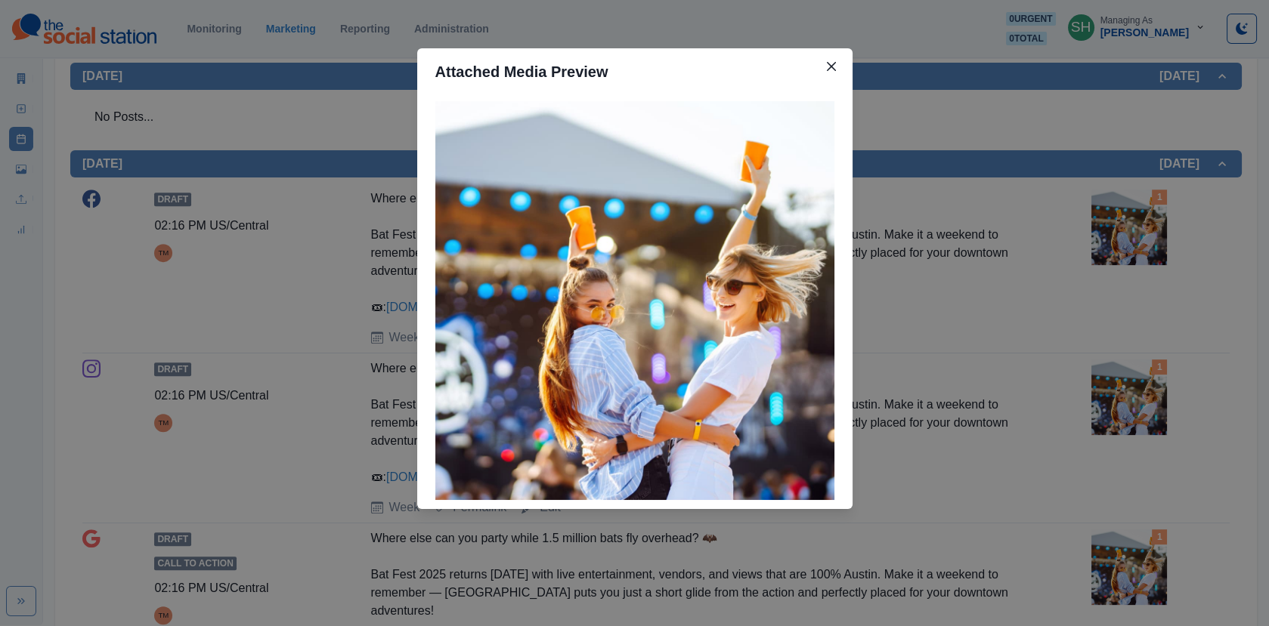
click at [1040, 255] on div "Attached Media Preview" at bounding box center [634, 313] width 1269 height 626
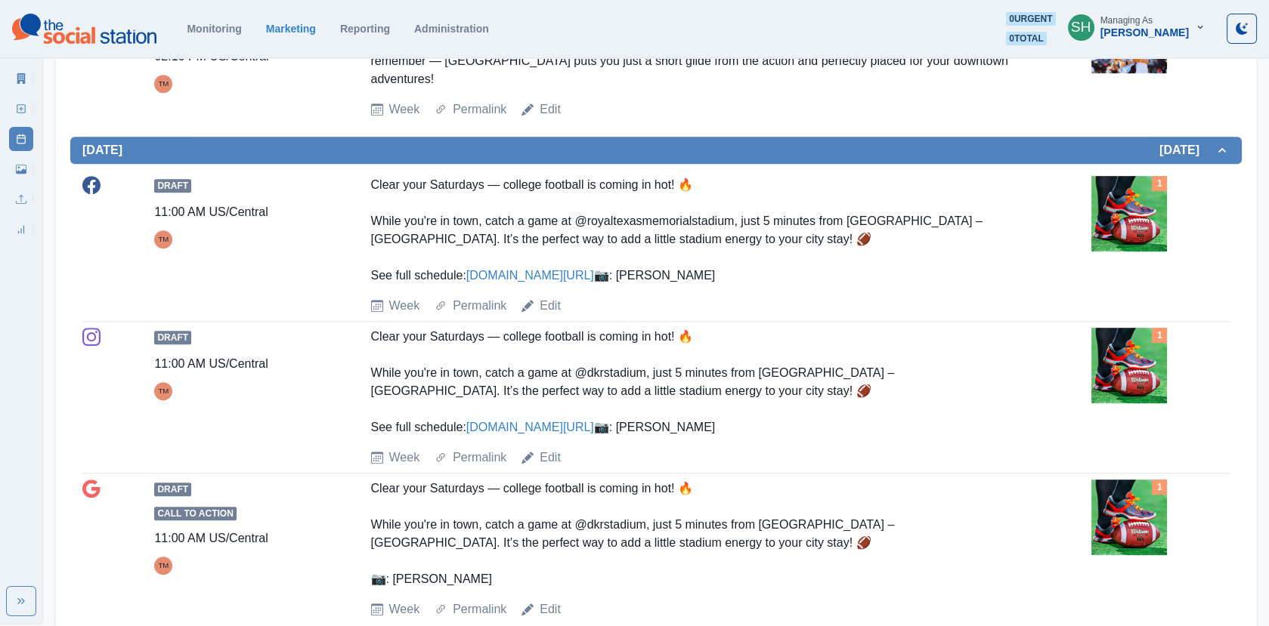
scroll to position [1674, 0]
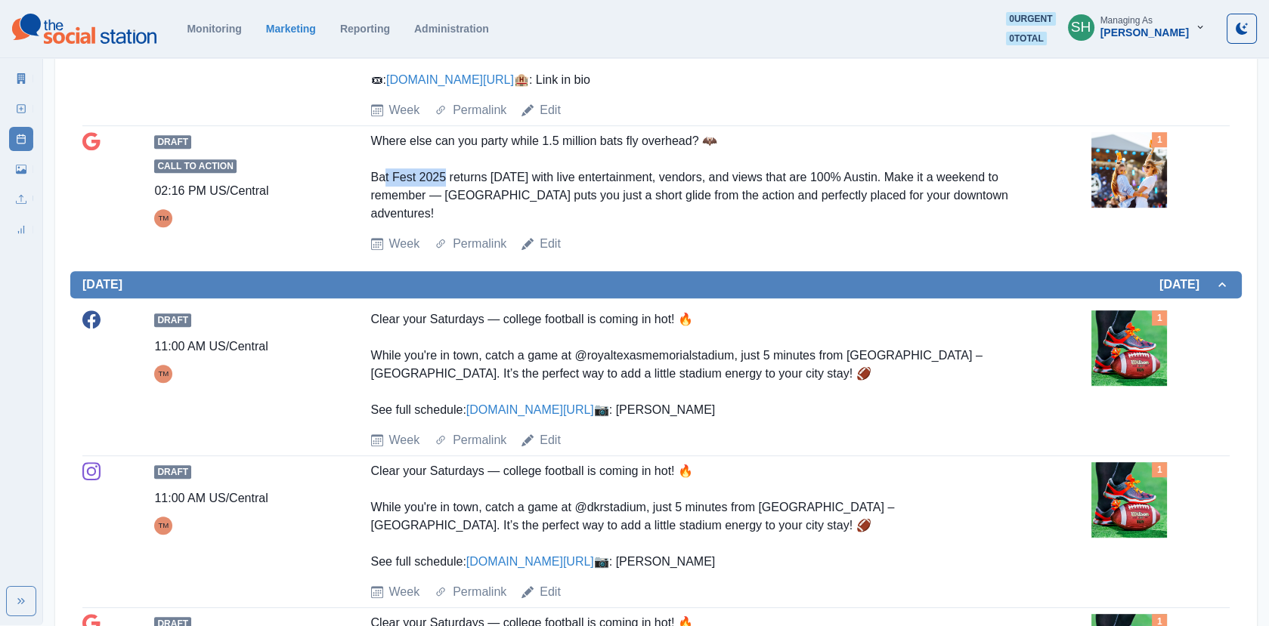
drag, startPoint x: 447, startPoint y: 196, endPoint x: 382, endPoint y: 196, distance: 65.7
click at [382, 196] on div "Where else can you party while 1.5 million bats fly overhead? 🦇 Bat Fest 2025 r…" at bounding box center [692, 177] width 642 height 91
click at [371, 195] on div "Where else can you party while 1.5 million bats fly overhead? 🦇 Bat Fest 2025 r…" at bounding box center [692, 177] width 642 height 91
drag, startPoint x: 370, startPoint y: 195, endPoint x: 442, endPoint y: 192, distance: 71.8
click at [442, 192] on div "Where else can you party while 1.5 million bats fly overhead? 🦇 Bat Fest 2025 r…" at bounding box center [692, 177] width 642 height 91
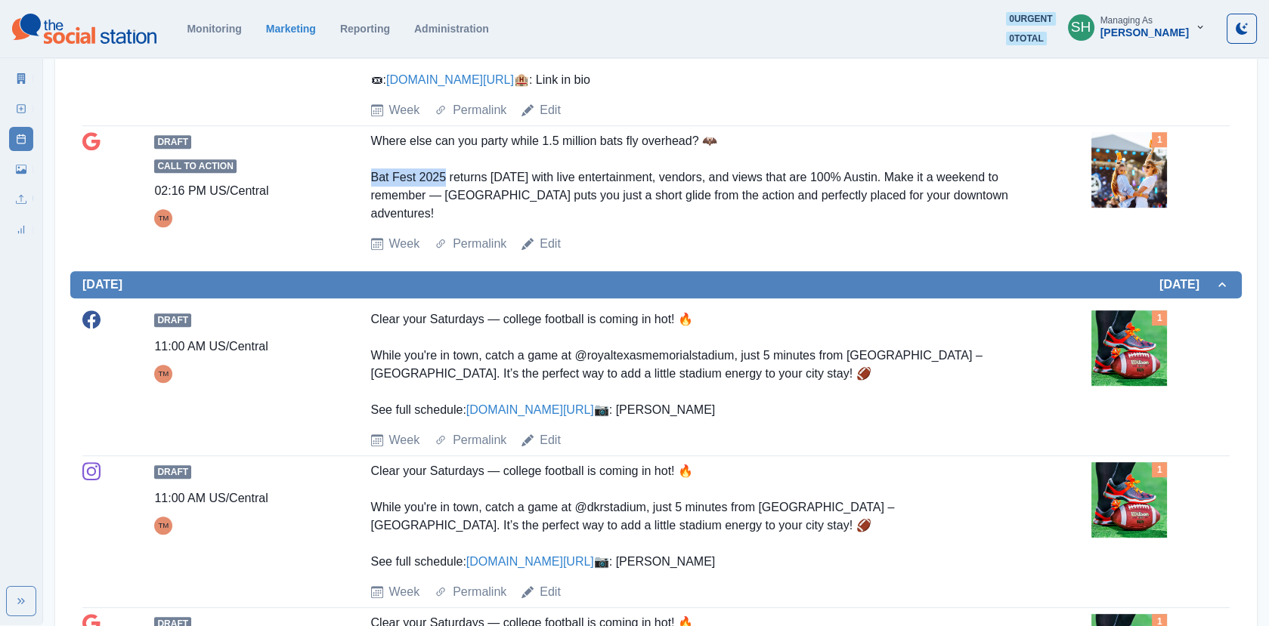
copy div "at Fest 2025"
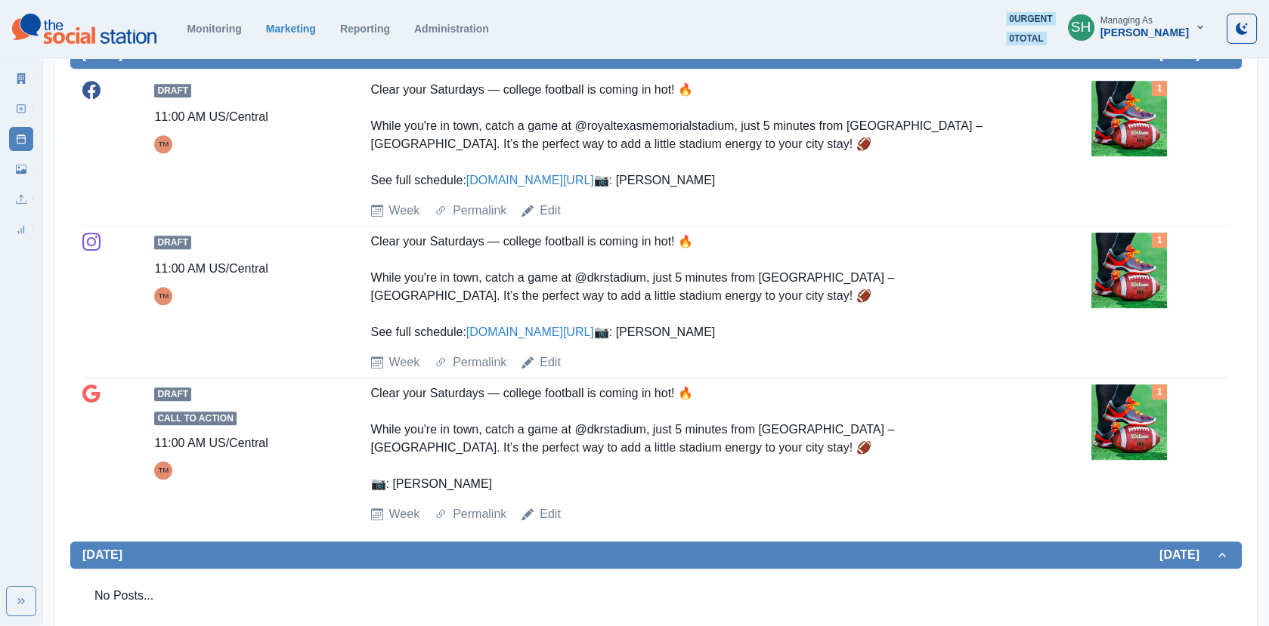
scroll to position [1951, 0]
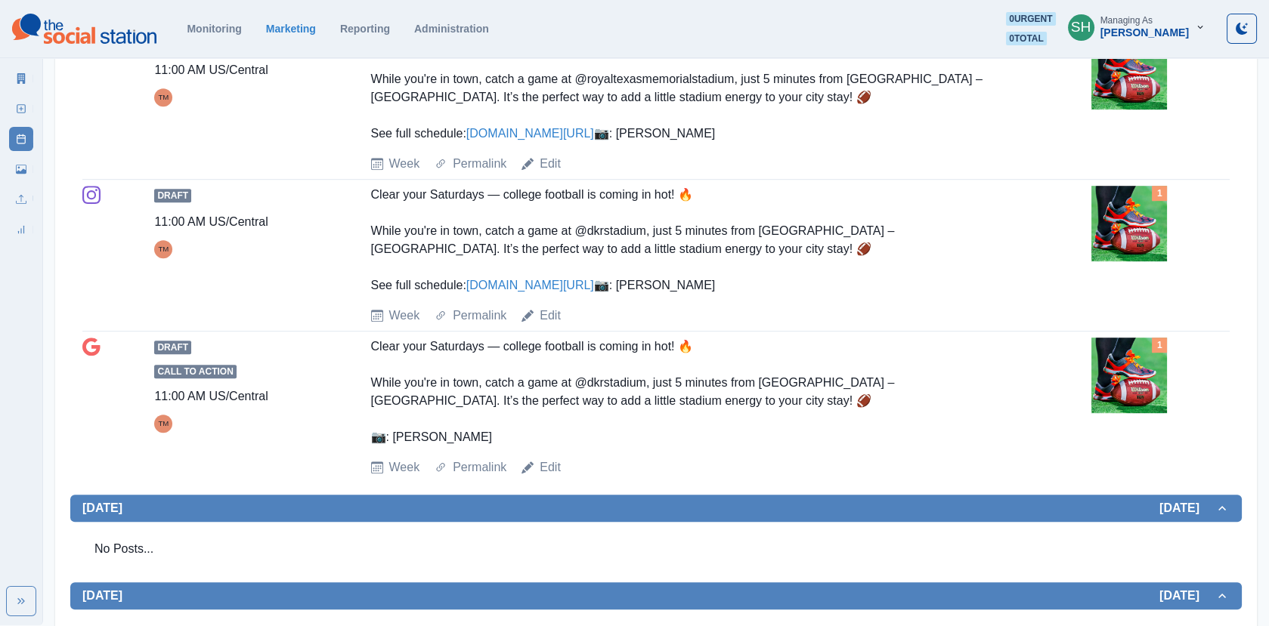
click at [1111, 110] on img at bounding box center [1129, 72] width 76 height 76
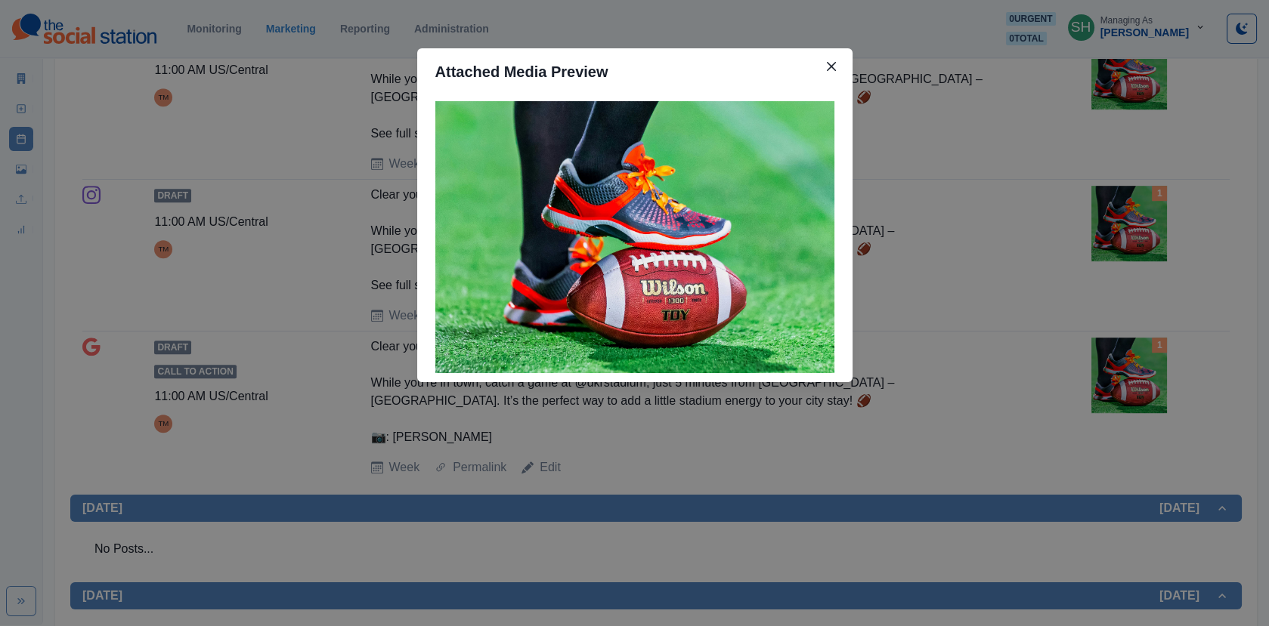
click at [999, 175] on div "Attached Media Preview" at bounding box center [634, 313] width 1269 height 626
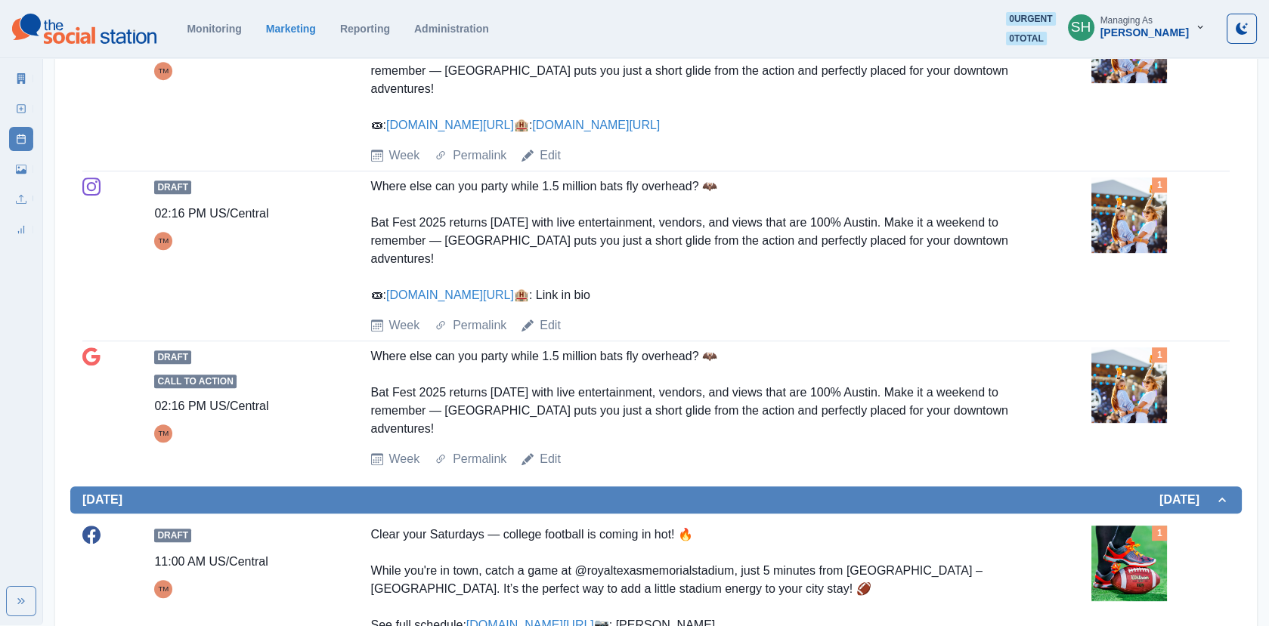
scroll to position [1426, 0]
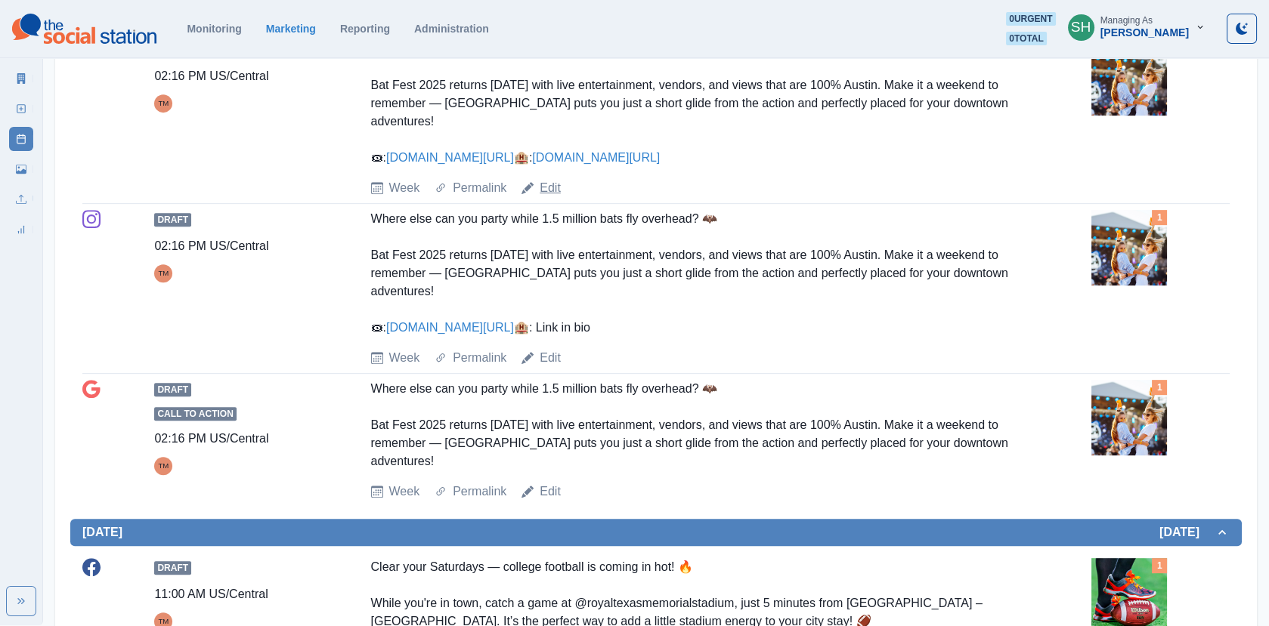
click at [558, 193] on link "Edit" at bounding box center [549, 188] width 21 height 18
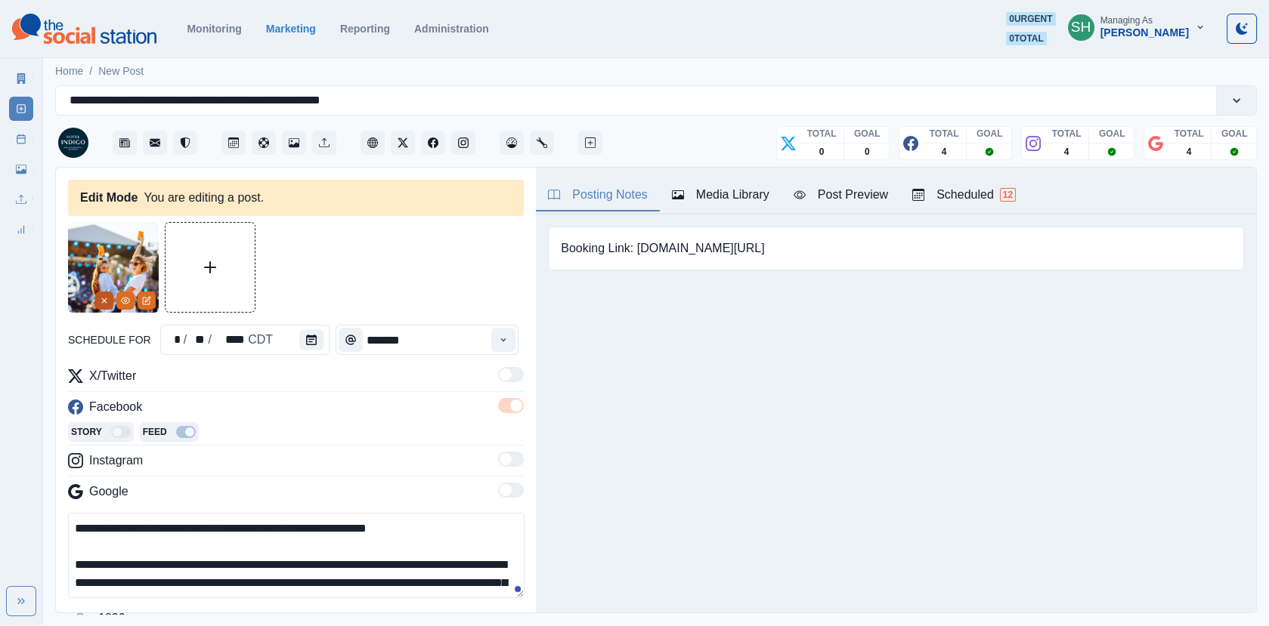
click at [102, 300] on icon "Remove" at bounding box center [104, 300] width 9 height 9
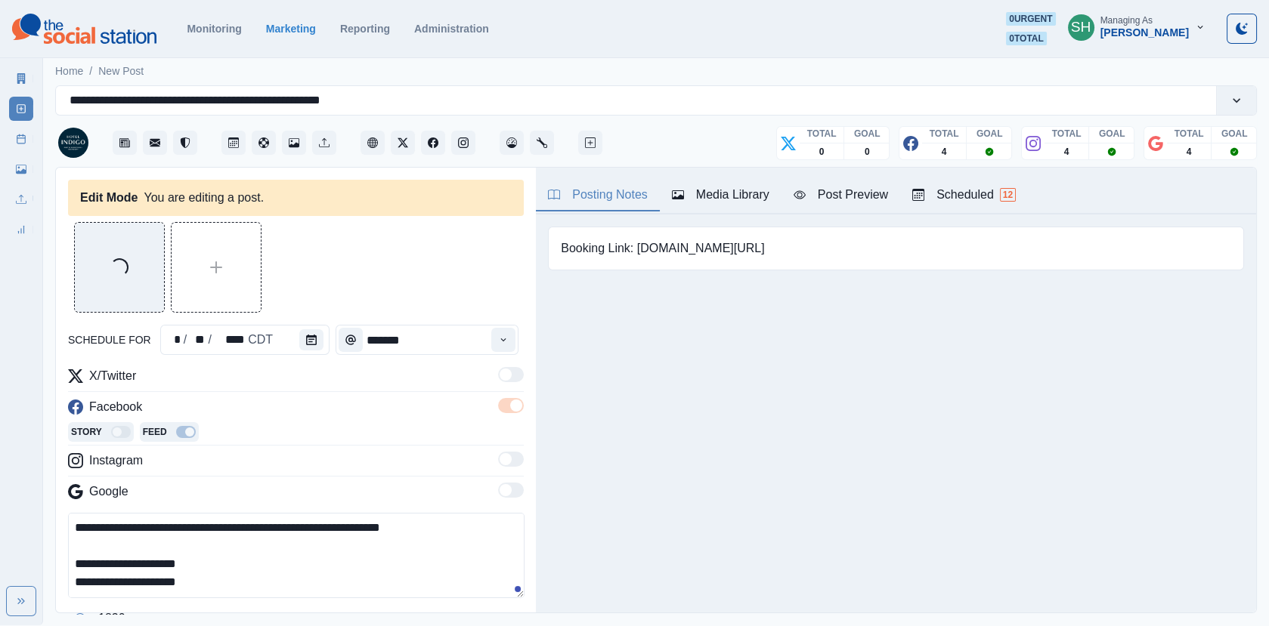
click at [260, 582] on textarea "**********" at bounding box center [296, 555] width 456 height 85
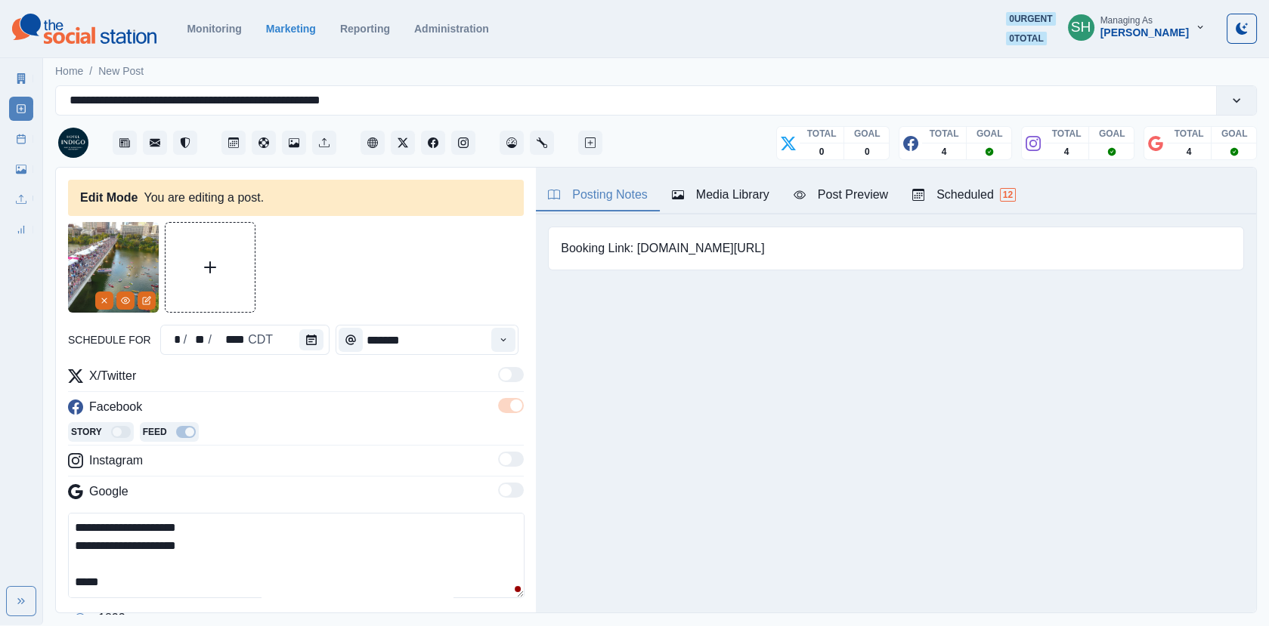
paste textarea "**********"
drag, startPoint x: 206, startPoint y: 539, endPoint x: 96, endPoint y: 539, distance: 109.6
click at [96, 539] on textarea "**********" at bounding box center [296, 555] width 456 height 85
paste textarea "****"
drag, startPoint x: 130, startPoint y: 530, endPoint x: 98, endPoint y: 529, distance: 31.7
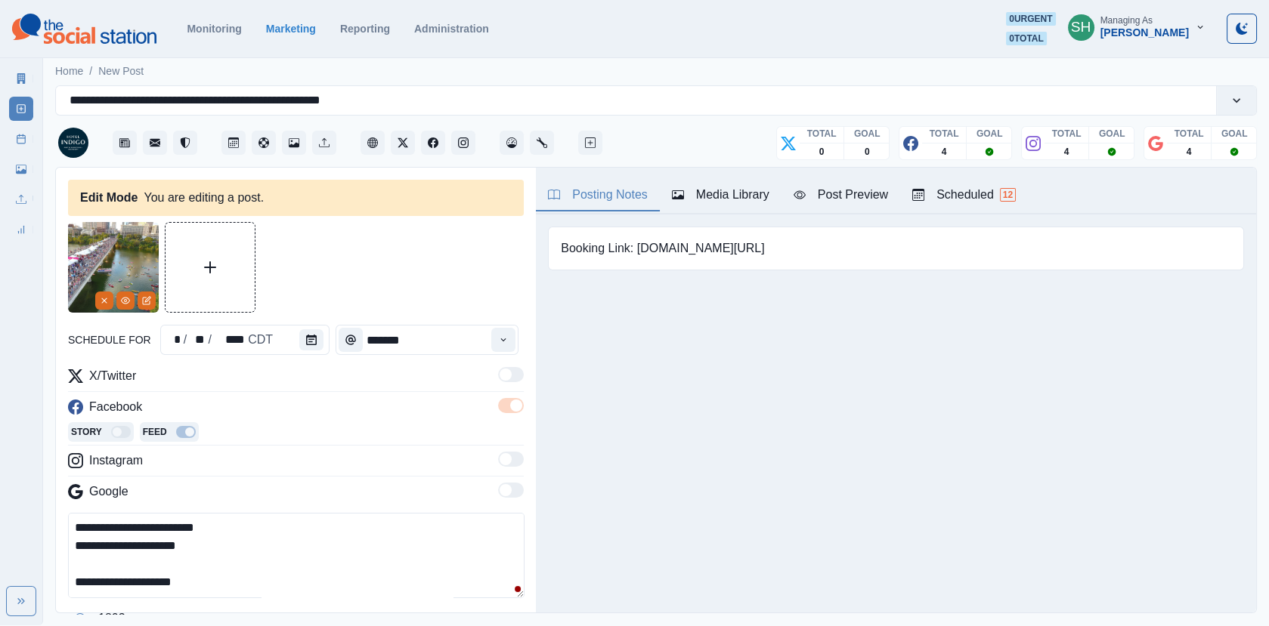
click at [98, 529] on textarea "**********" at bounding box center [296, 555] width 456 height 85
drag, startPoint x: 209, startPoint y: 531, endPoint x: 94, endPoint y: 531, distance: 114.1
click at [94, 531] on textarea "**********" at bounding box center [296, 555] width 456 height 85
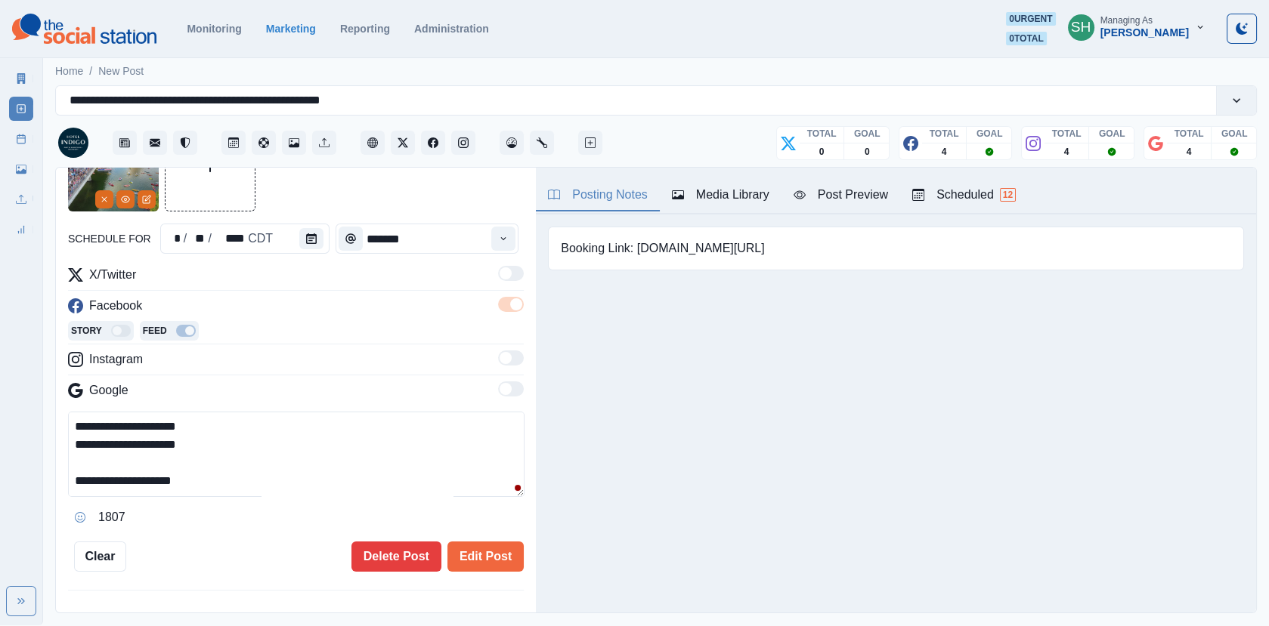
scroll to position [181, 0]
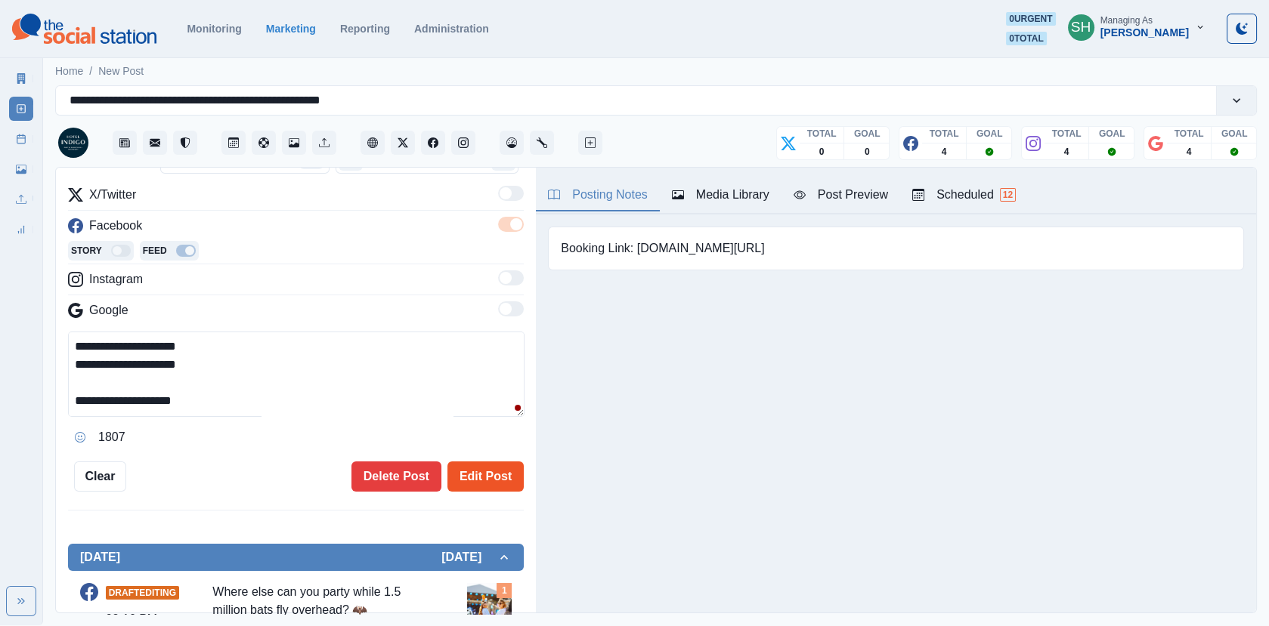
type textarea "**********"
click at [470, 465] on button "Edit Post" at bounding box center [485, 477] width 76 height 30
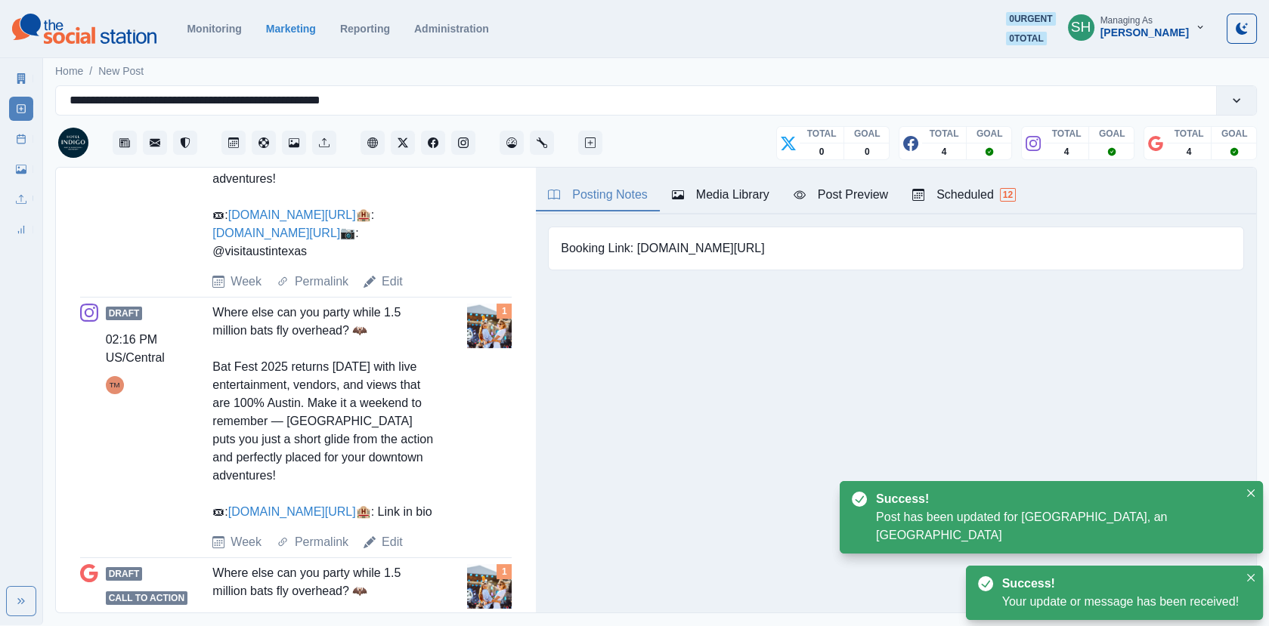
scroll to position [818, 0]
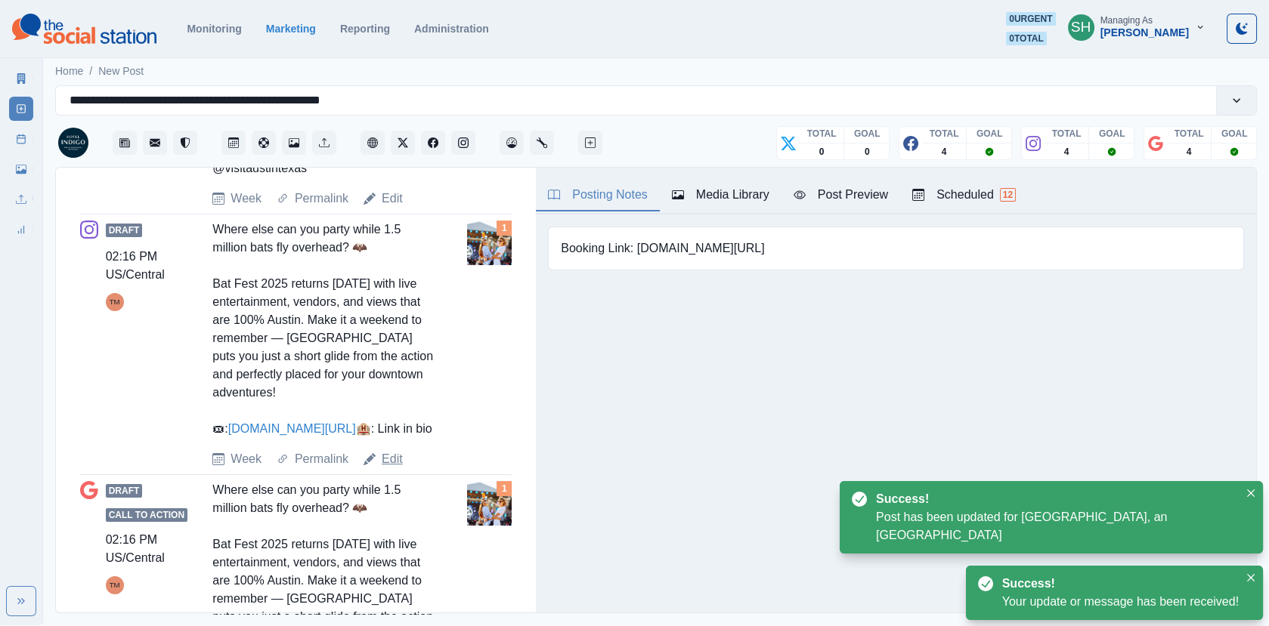
click at [389, 468] on link "Edit" at bounding box center [392, 459] width 21 height 18
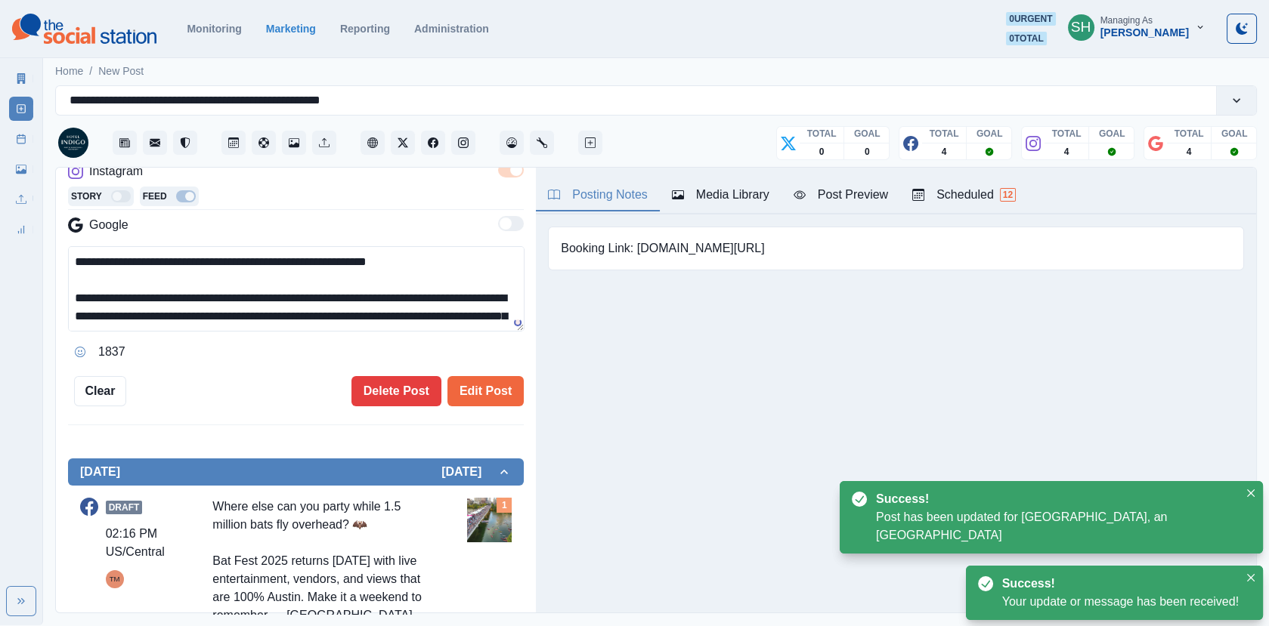
scroll to position [90, 0]
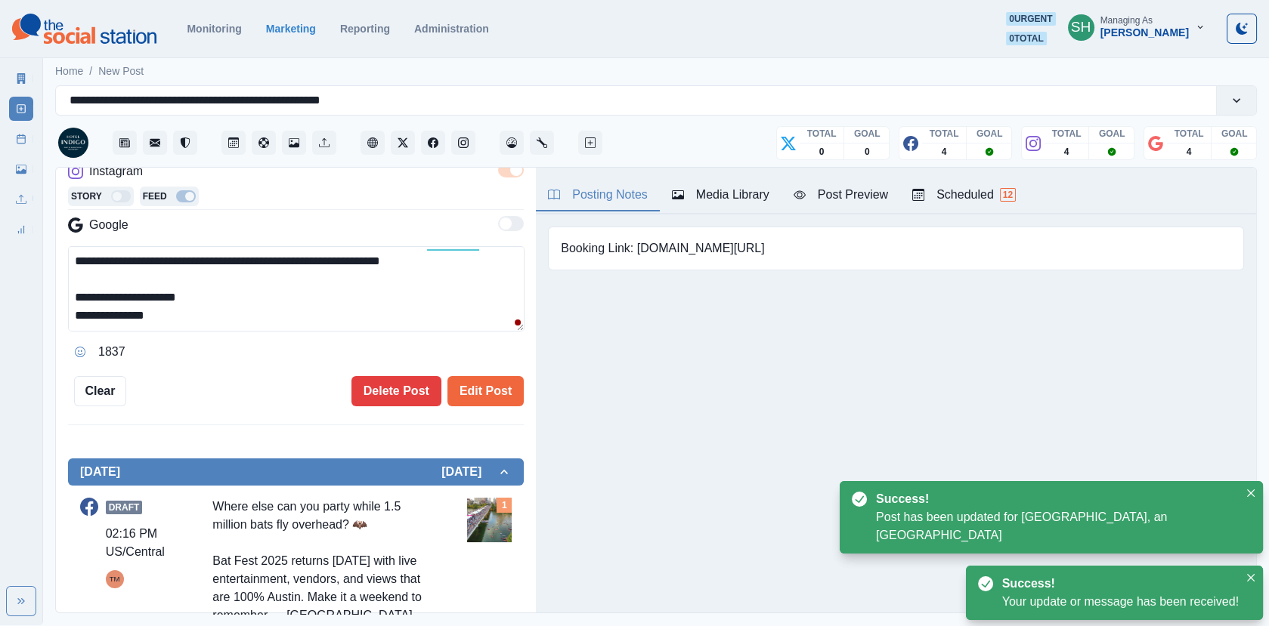
drag, startPoint x: 214, startPoint y: 298, endPoint x: 92, endPoint y: 295, distance: 121.7
click at [92, 295] on textarea "**********" at bounding box center [296, 288] width 456 height 85
paste textarea
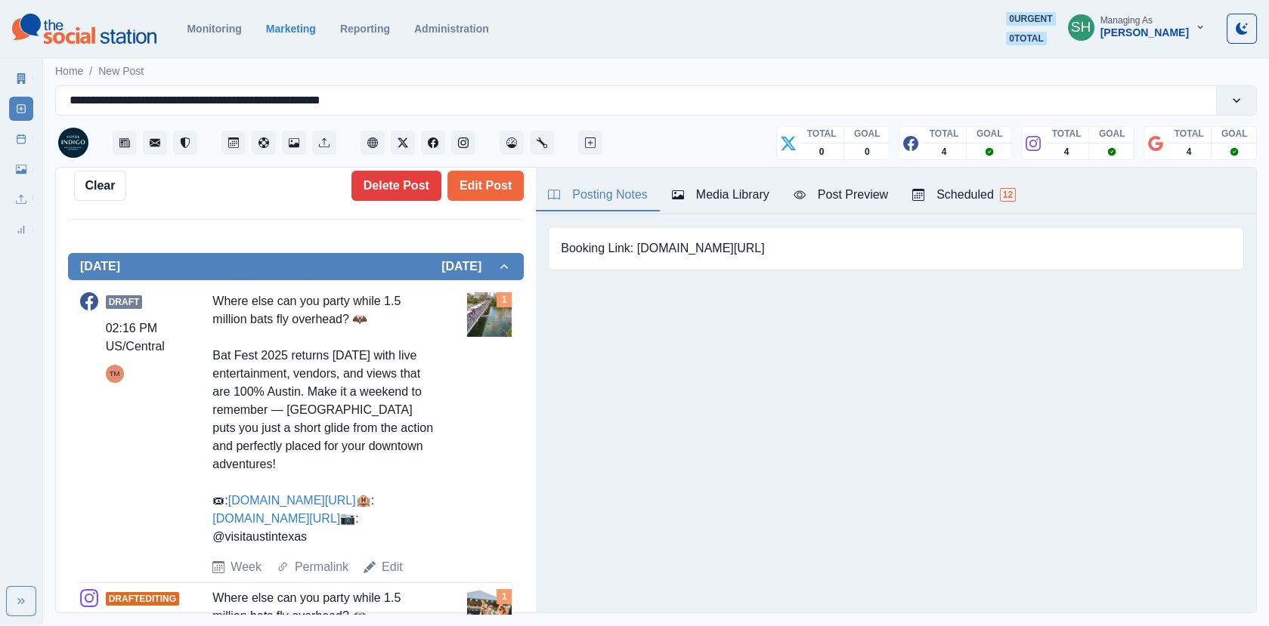
scroll to position [497, 0]
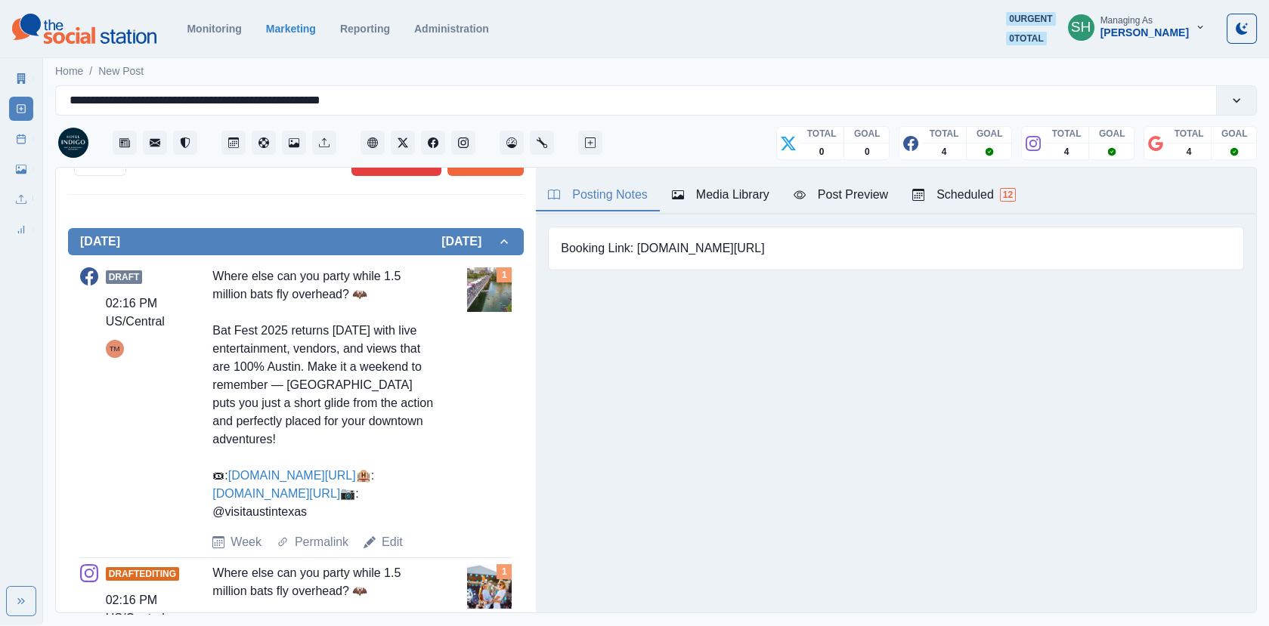
drag, startPoint x: 329, startPoint y: 530, endPoint x: 200, endPoint y: 529, distance: 129.2
click at [200, 529] on div "Draft 02:16 PM US/Central TM Where else can you party while 1.5 million bats fl…" at bounding box center [295, 409] width 431 height 284
copy div "📷: @visitaustintexas"
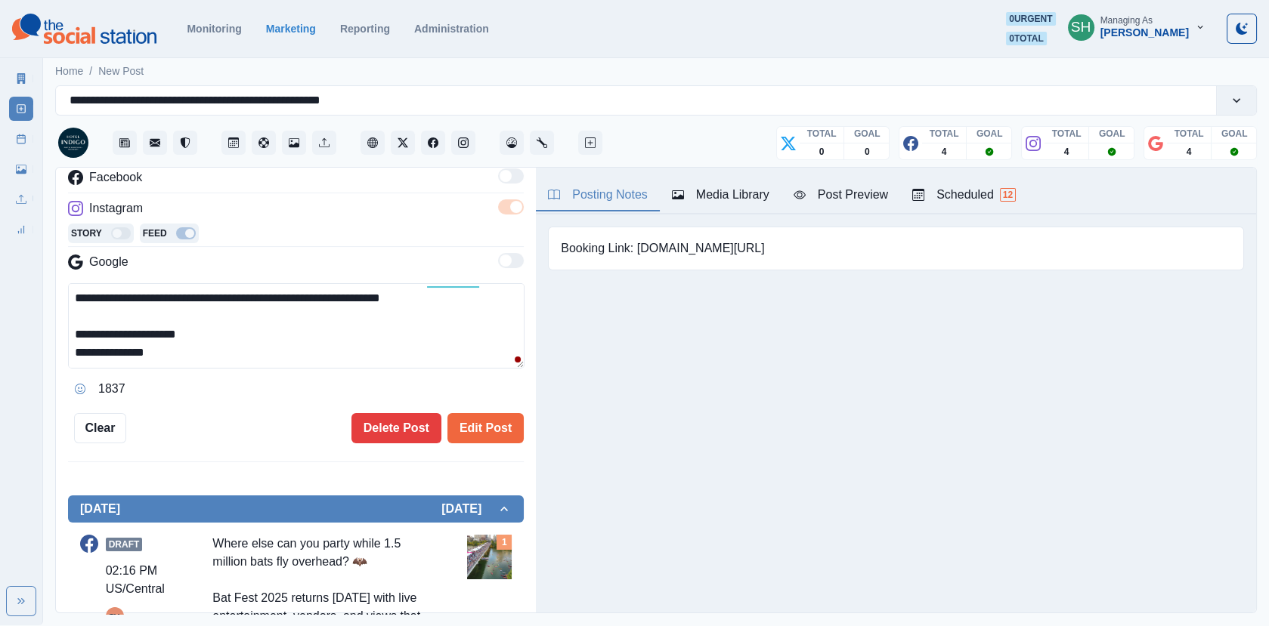
click at [236, 343] on textarea "**********" at bounding box center [296, 325] width 456 height 85
paste textarea "**********"
drag, startPoint x: 208, startPoint y: 357, endPoint x: 98, endPoint y: 357, distance: 109.5
click at [98, 357] on textarea "**********" at bounding box center [296, 325] width 456 height 85
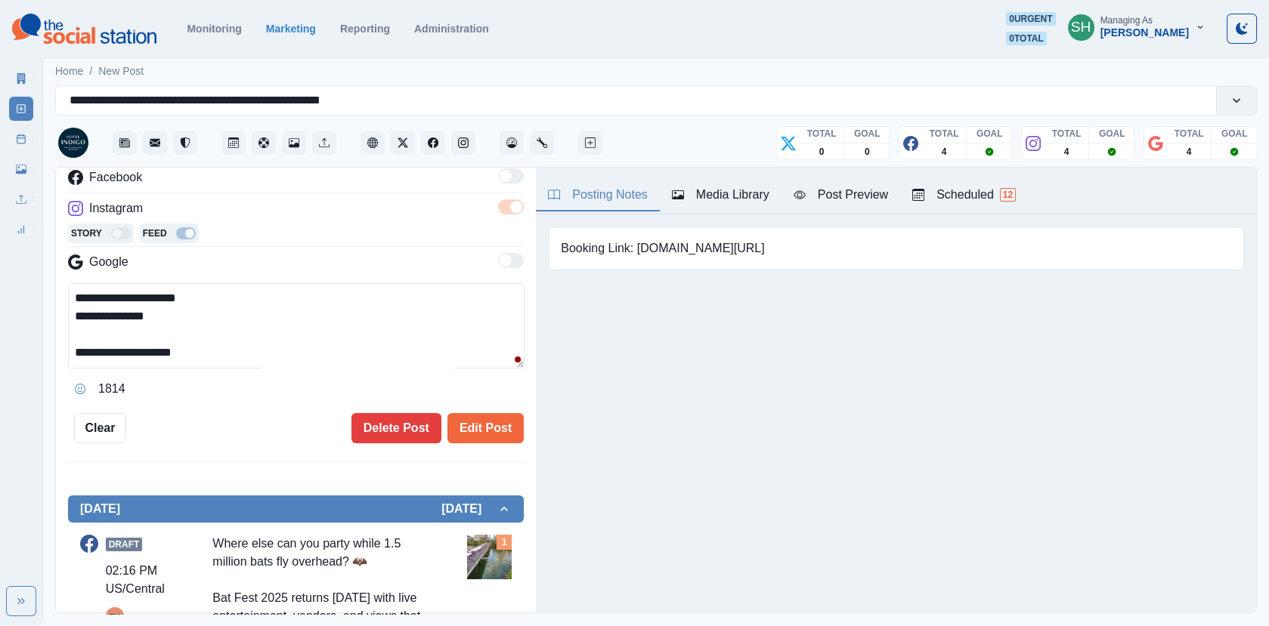
paste textarea
drag, startPoint x: 159, startPoint y: 355, endPoint x: 31, endPoint y: 355, distance: 127.7
click at [31, 355] on div "**********" at bounding box center [634, 313] width 1269 height 626
type textarea "**********"
click at [476, 413] on button "Edit Post" at bounding box center [485, 428] width 76 height 30
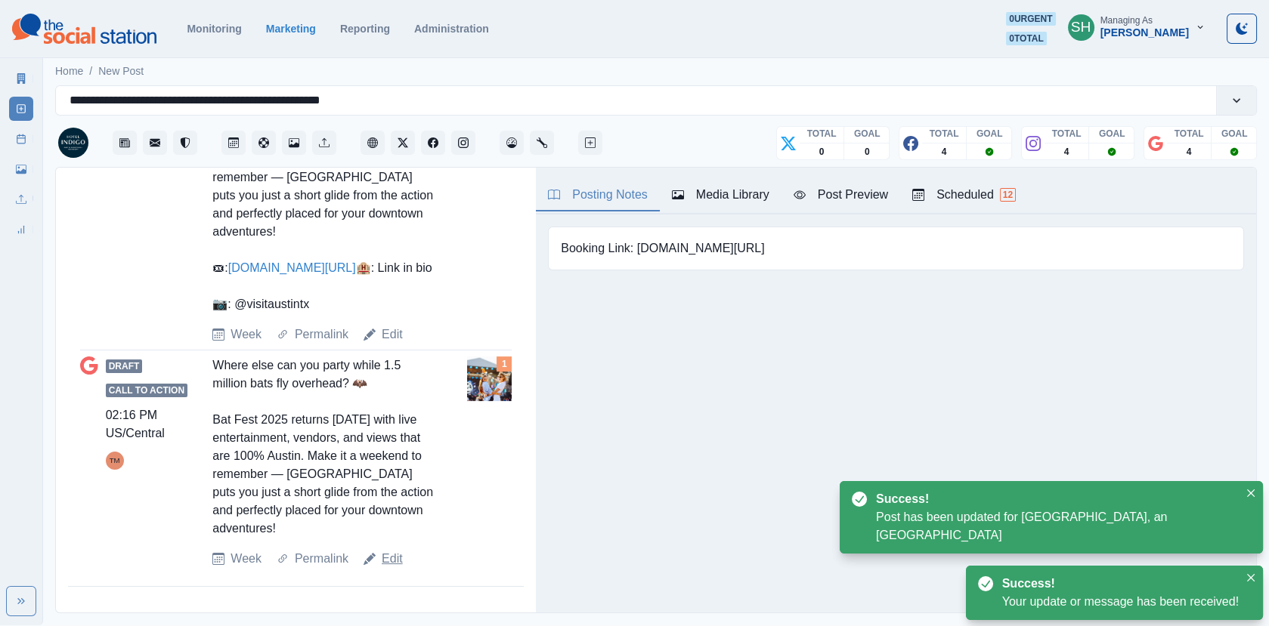
click at [394, 560] on link "Edit" at bounding box center [392, 559] width 21 height 18
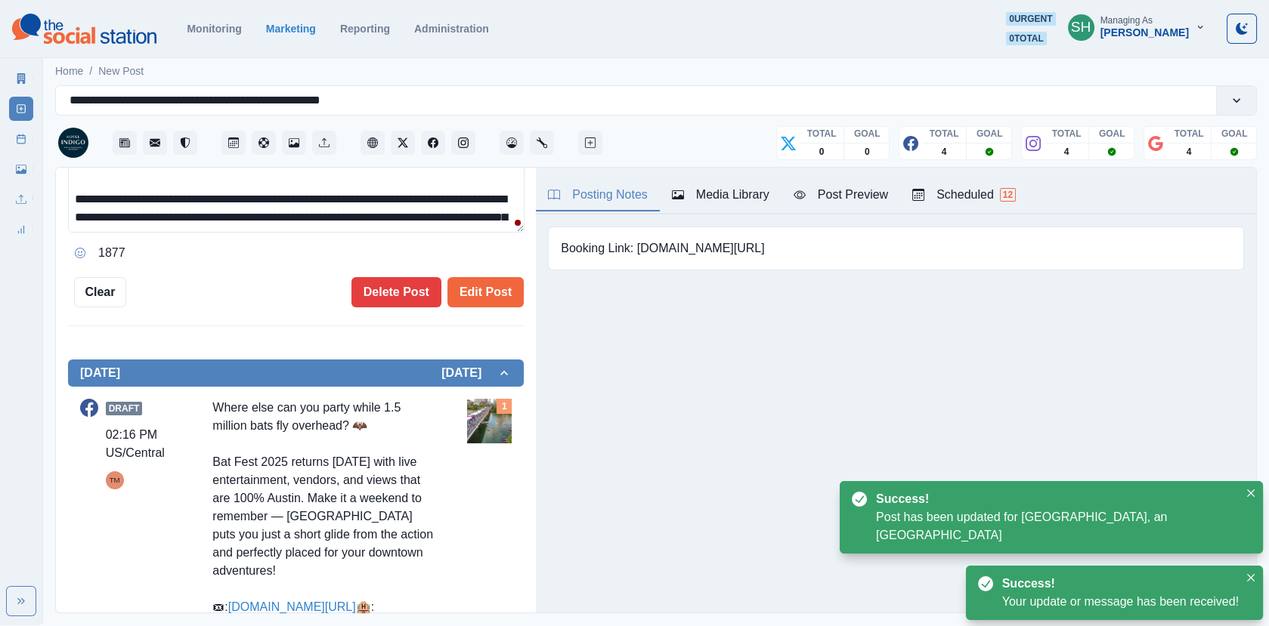
scroll to position [36, 0]
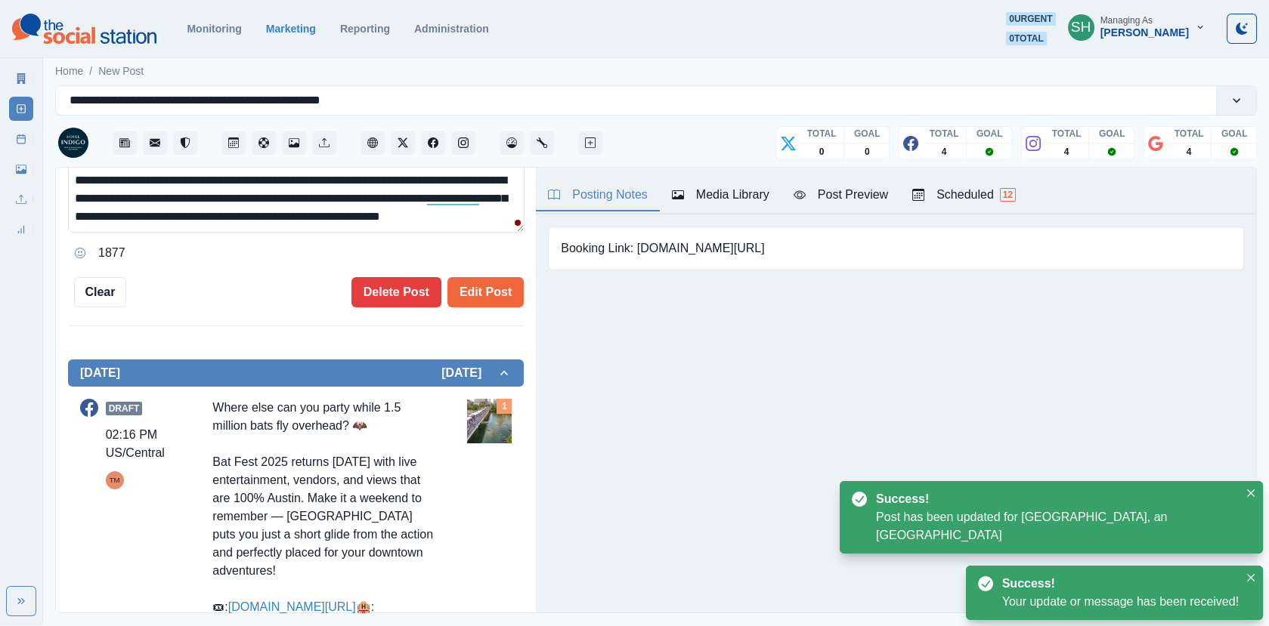
click at [310, 217] on textarea "**********" at bounding box center [296, 189] width 456 height 85
paste textarea "**********"
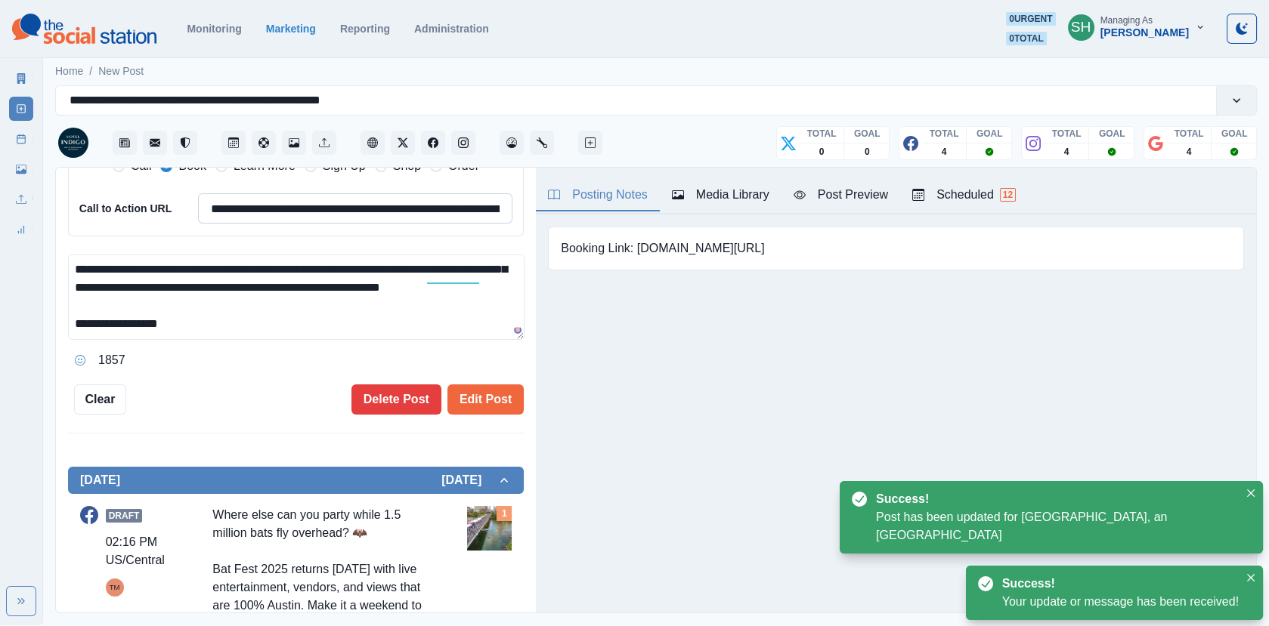
scroll to position [291, 0]
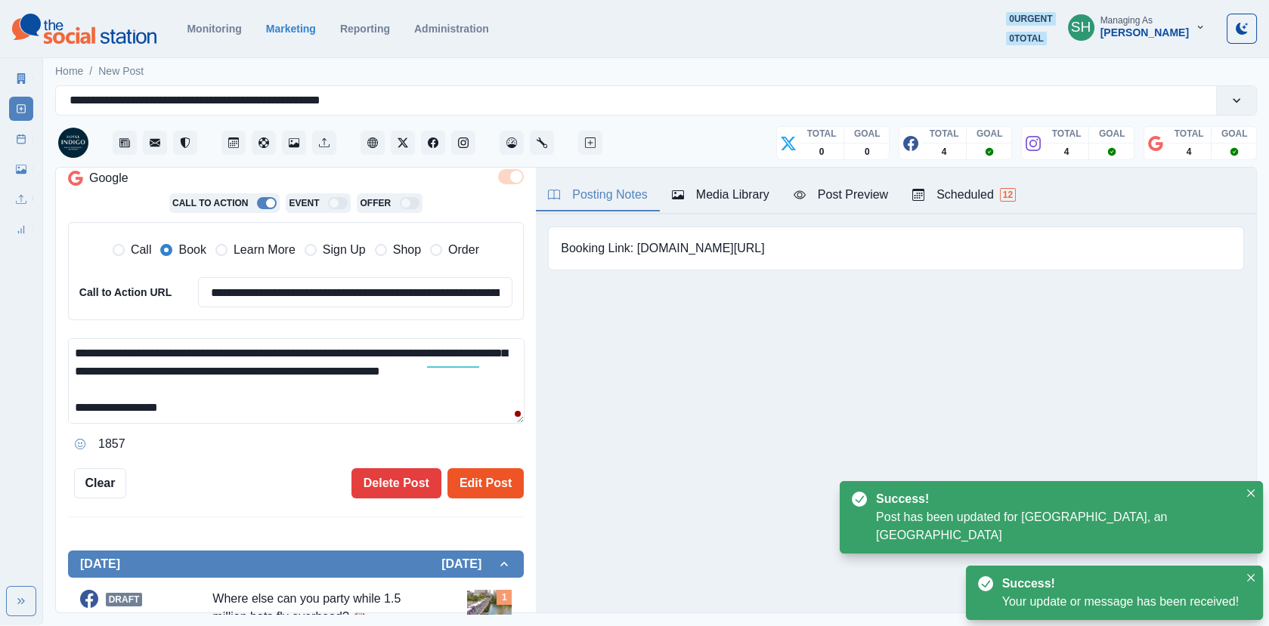
type textarea "**********"
click at [482, 481] on button "Edit Post" at bounding box center [485, 483] width 76 height 30
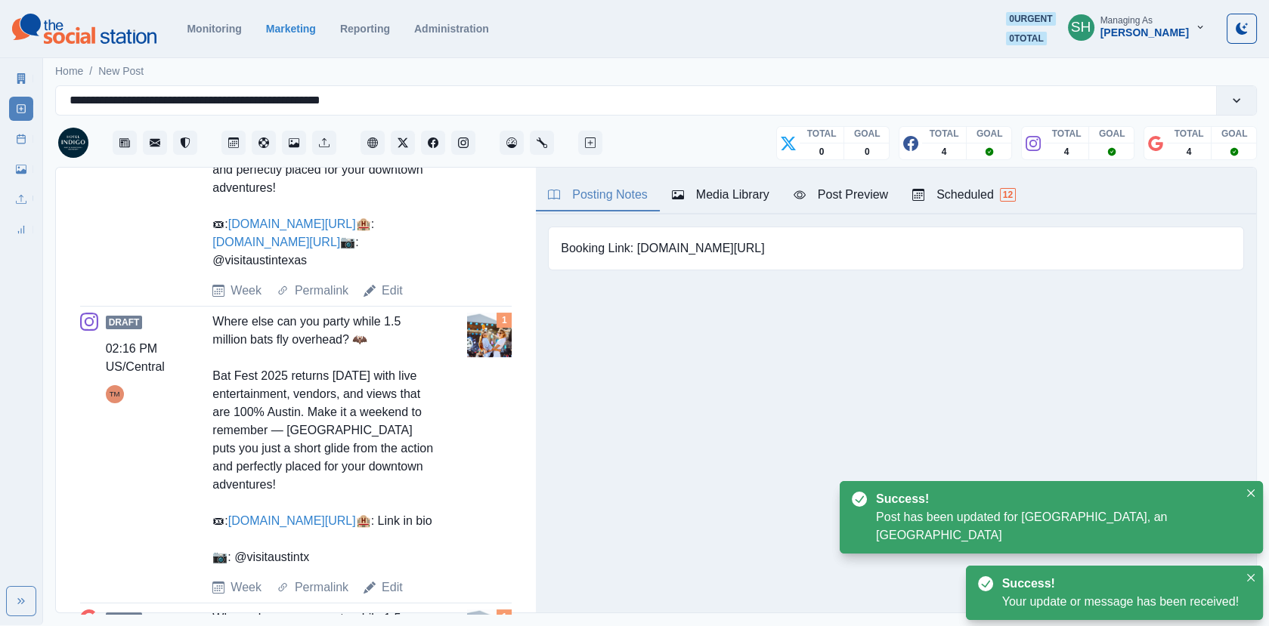
scroll to position [1020, 0]
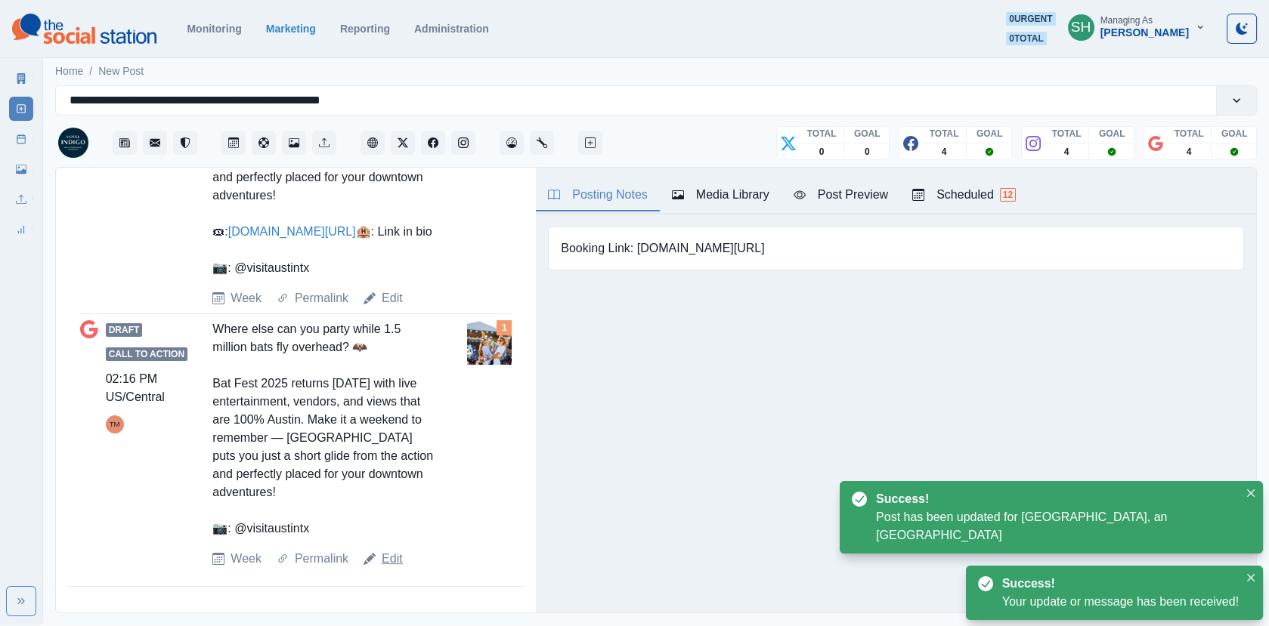
click at [385, 568] on link "Edit" at bounding box center [392, 559] width 21 height 18
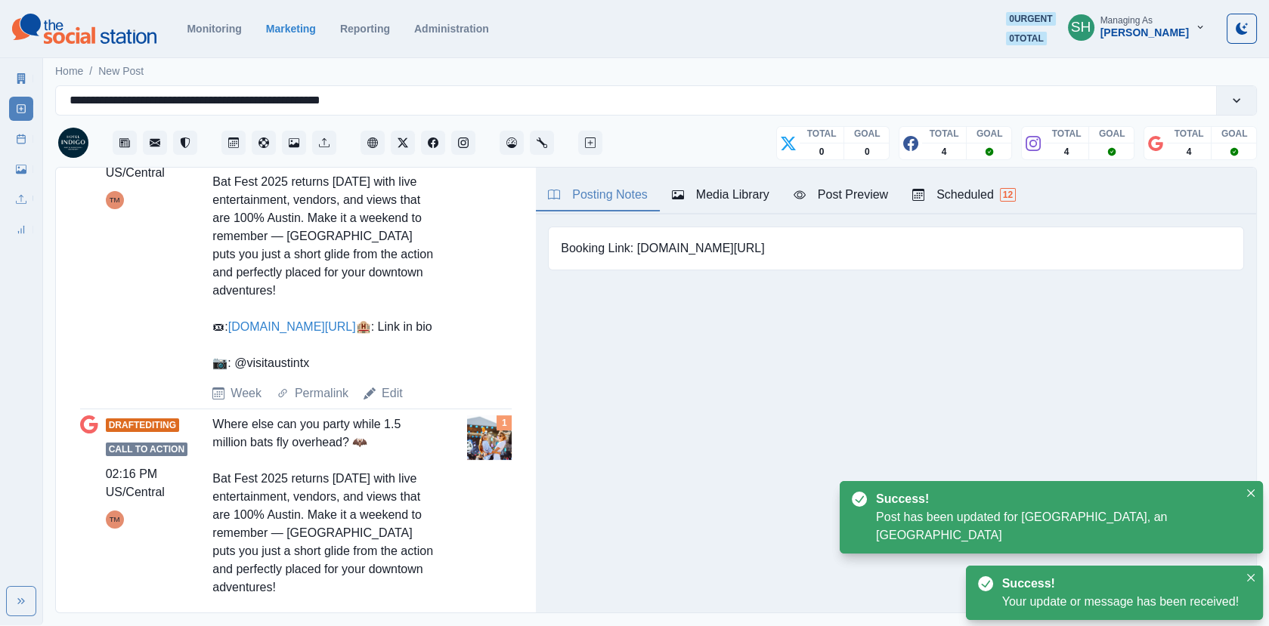
type textarea "**********"
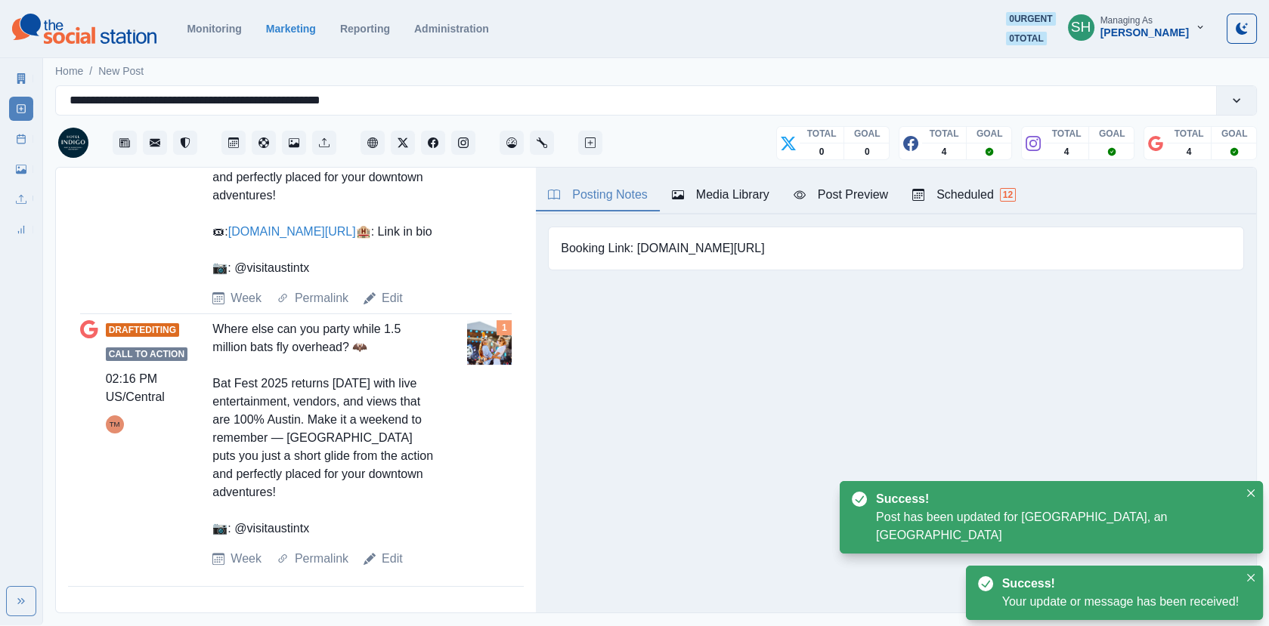
scroll to position [6, 0]
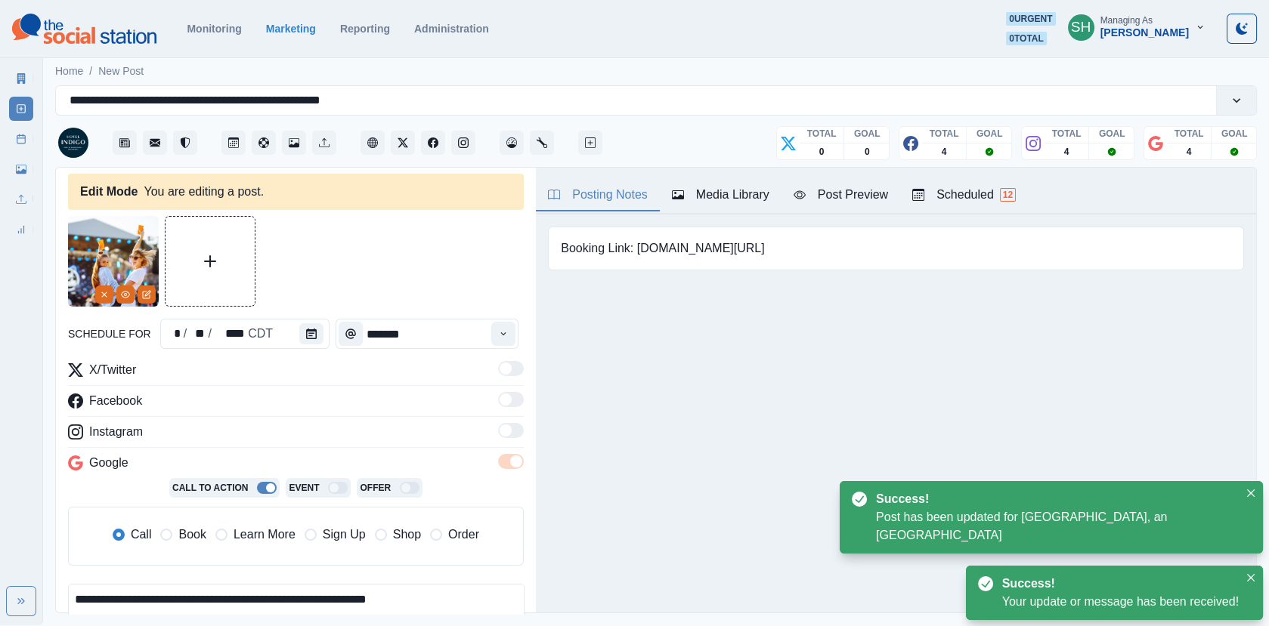
click at [695, 195] on div "Media Library" at bounding box center [720, 195] width 97 height 18
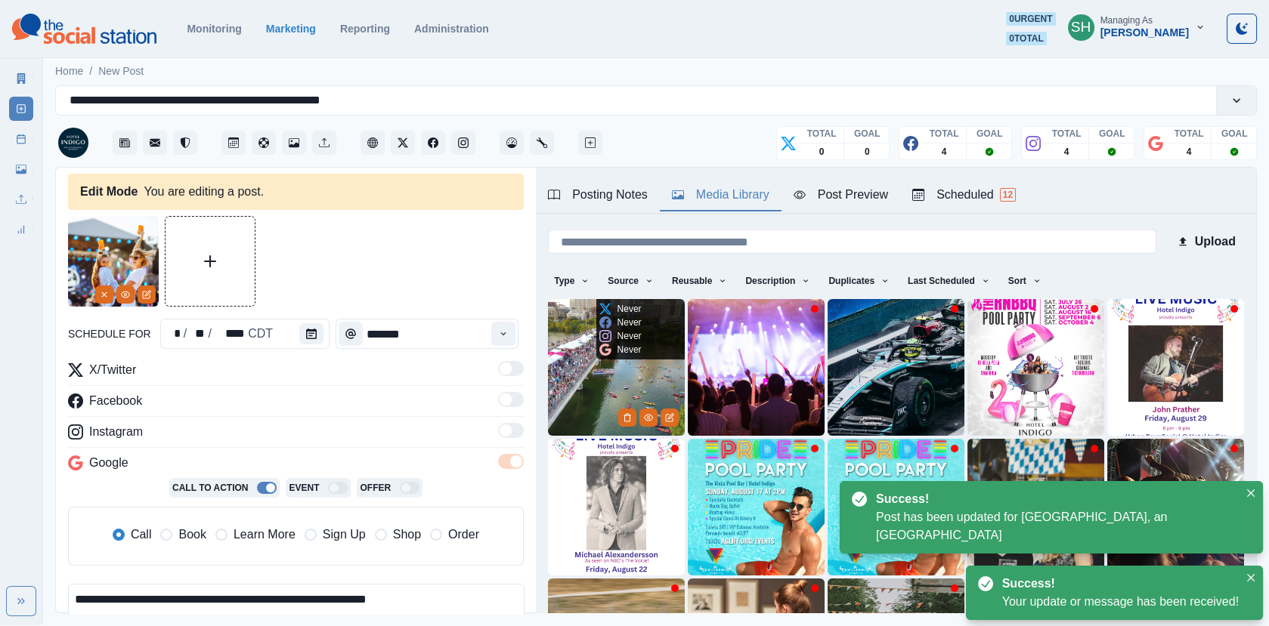
click at [612, 354] on div "Never" at bounding box center [620, 350] width 42 height 14
click at [590, 400] on img at bounding box center [616, 367] width 137 height 137
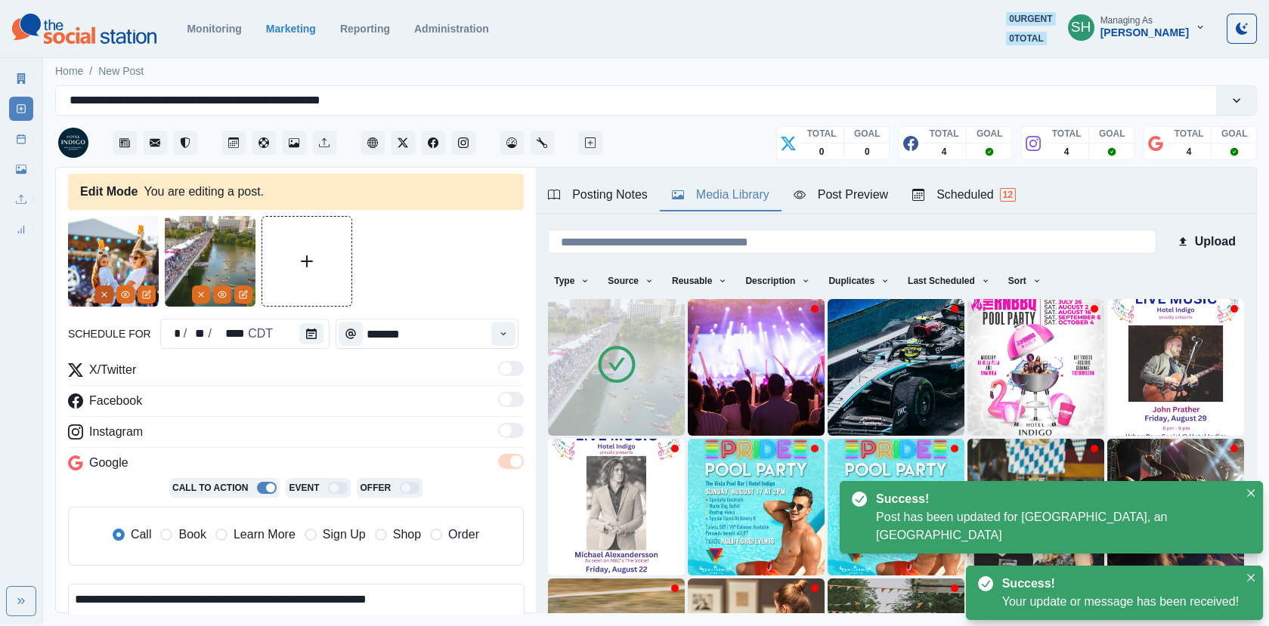
click at [100, 298] on icon "Remove" at bounding box center [104, 294] width 9 height 9
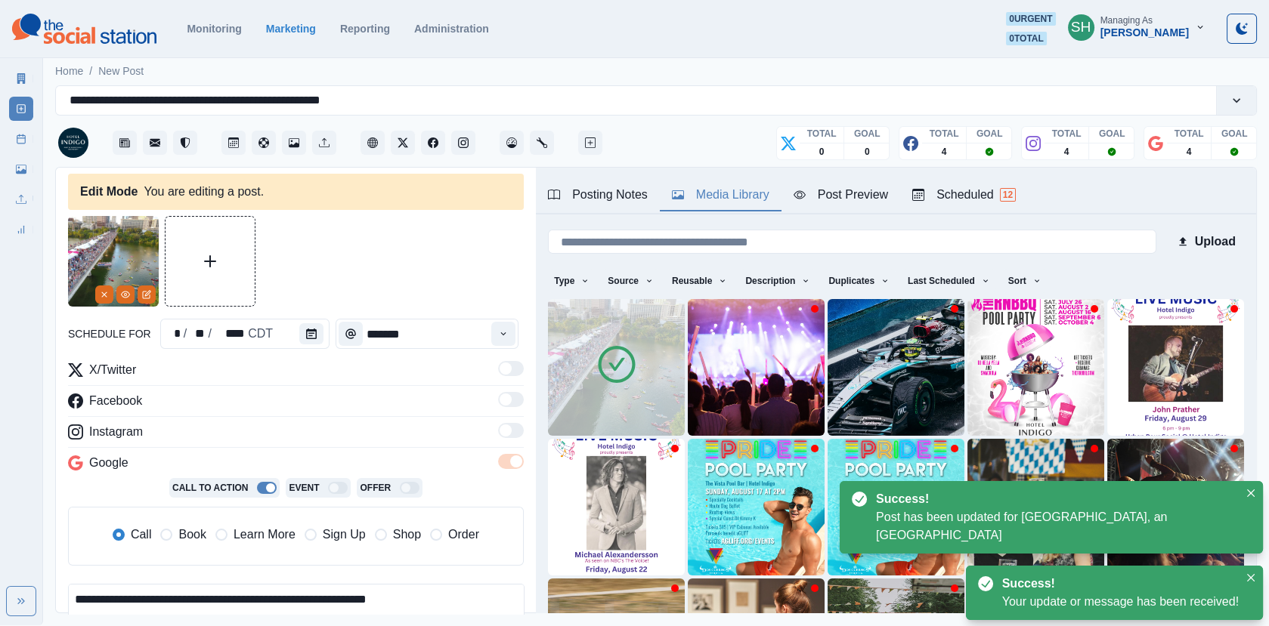
scroll to position [167, 0]
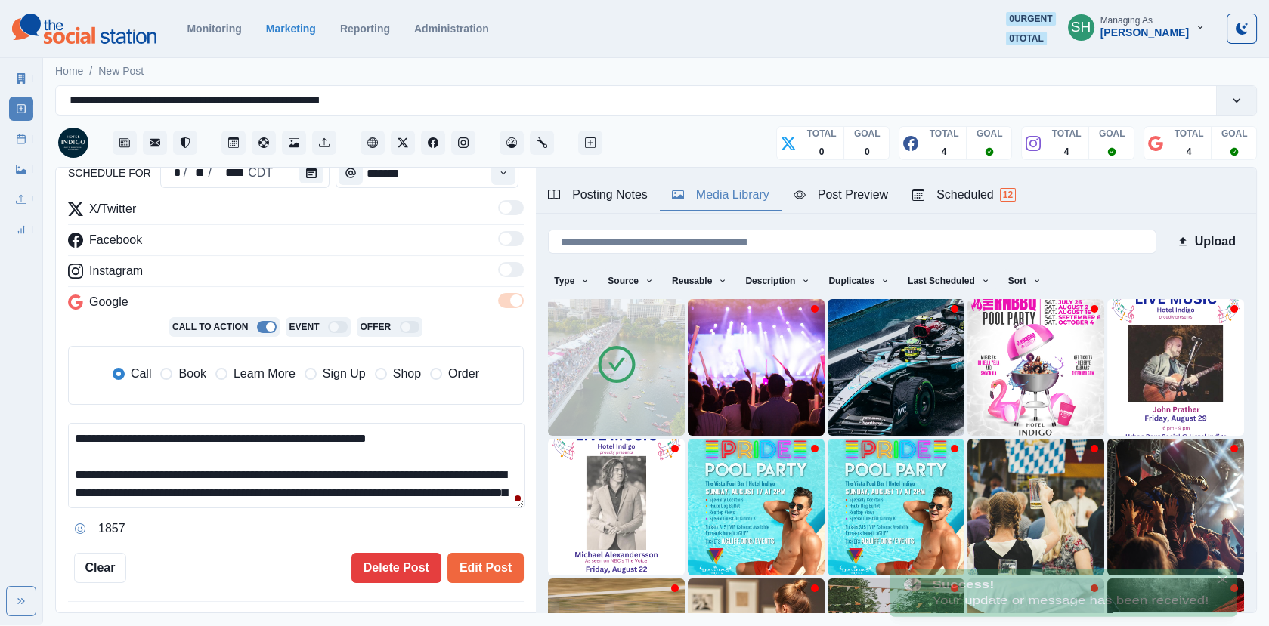
click at [190, 377] on span "Book" at bounding box center [191, 374] width 27 height 18
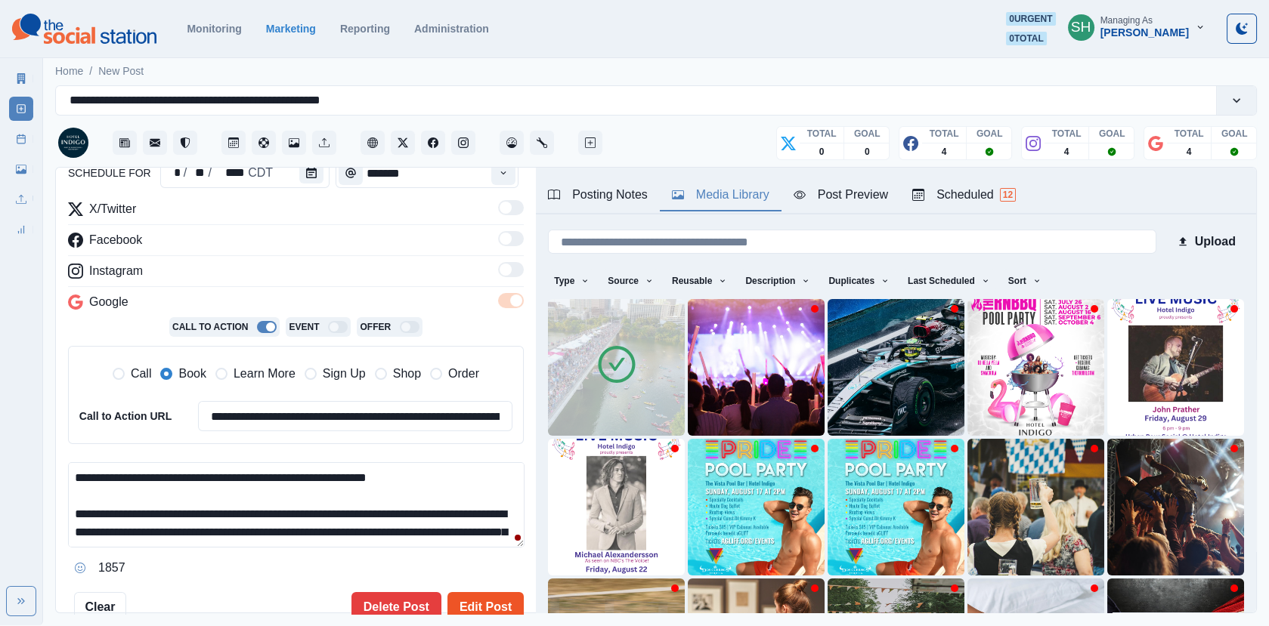
click at [475, 594] on button "Edit Post" at bounding box center [485, 607] width 76 height 30
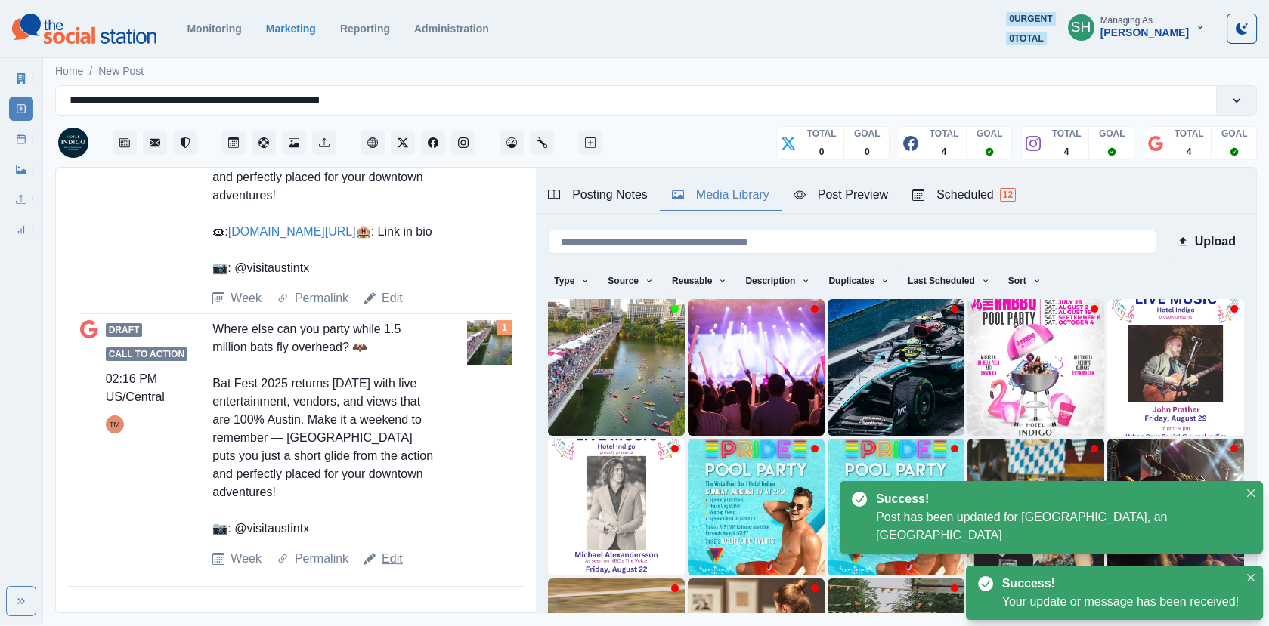
click at [394, 559] on link "Edit" at bounding box center [392, 559] width 21 height 18
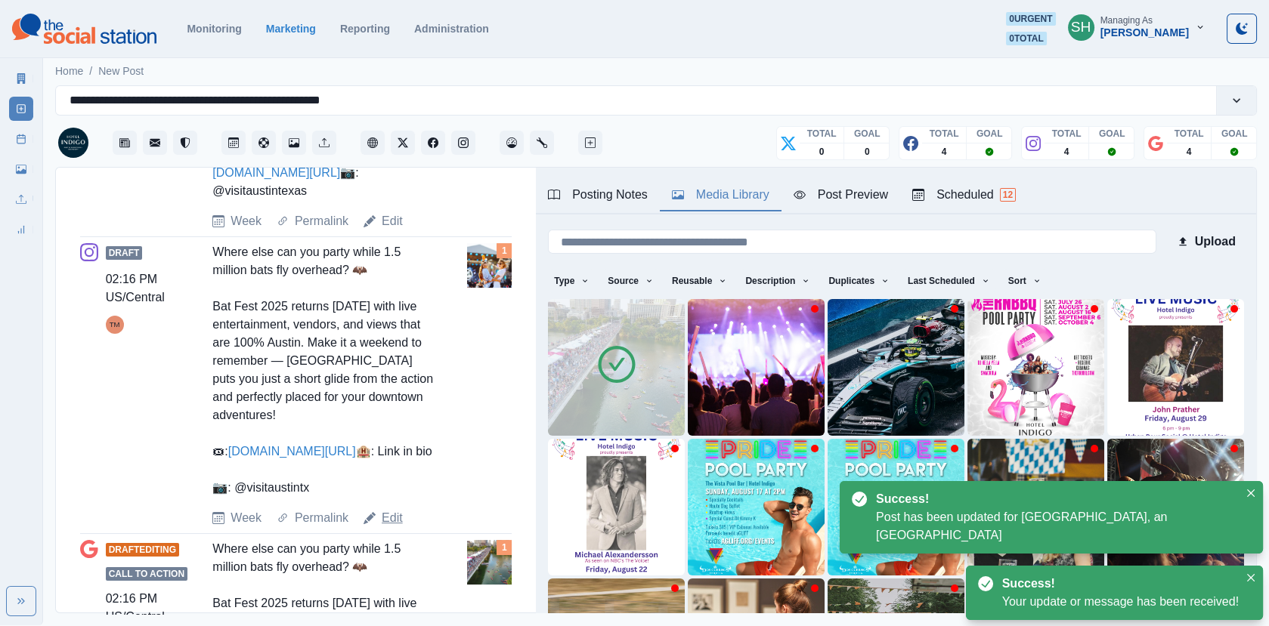
click at [397, 527] on link "Edit" at bounding box center [392, 518] width 21 height 18
type textarea "**********"
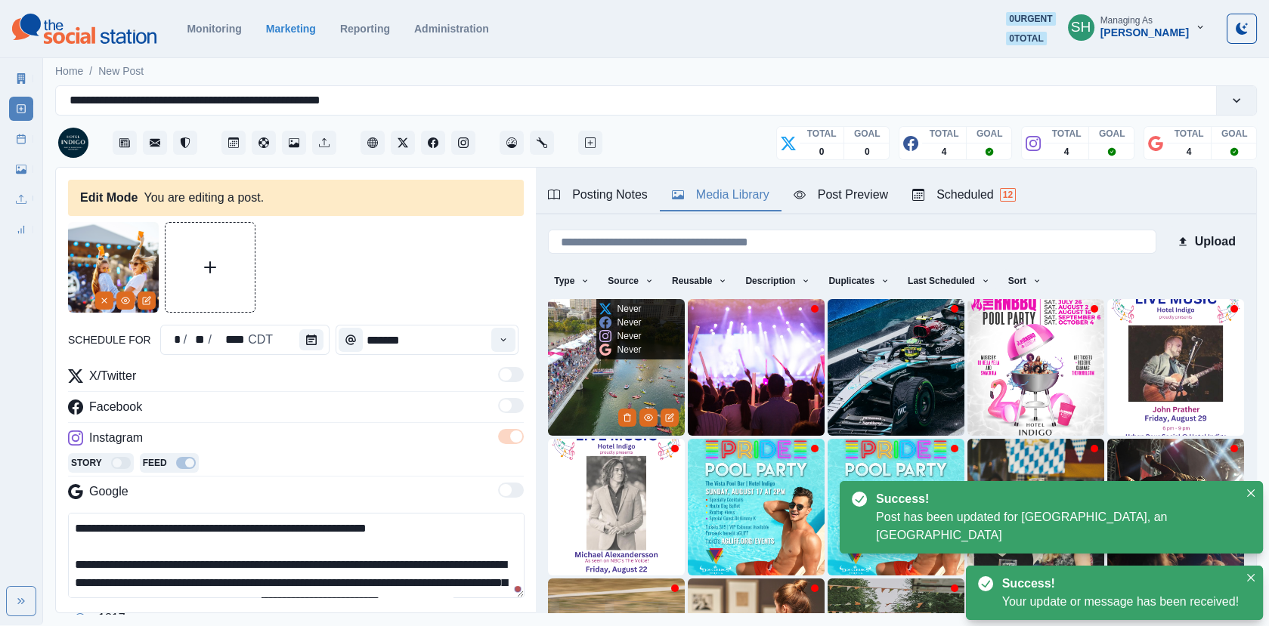
click at [601, 389] on img at bounding box center [616, 367] width 137 height 137
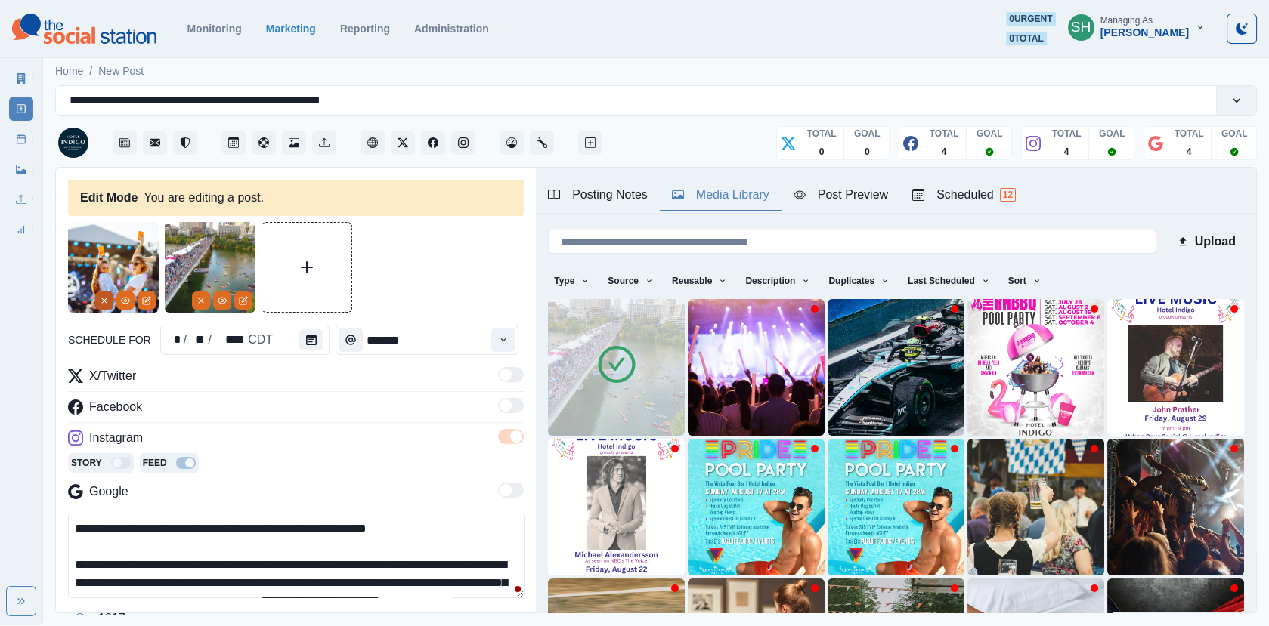
click at [95, 296] on button "Remove" at bounding box center [104, 301] width 18 height 18
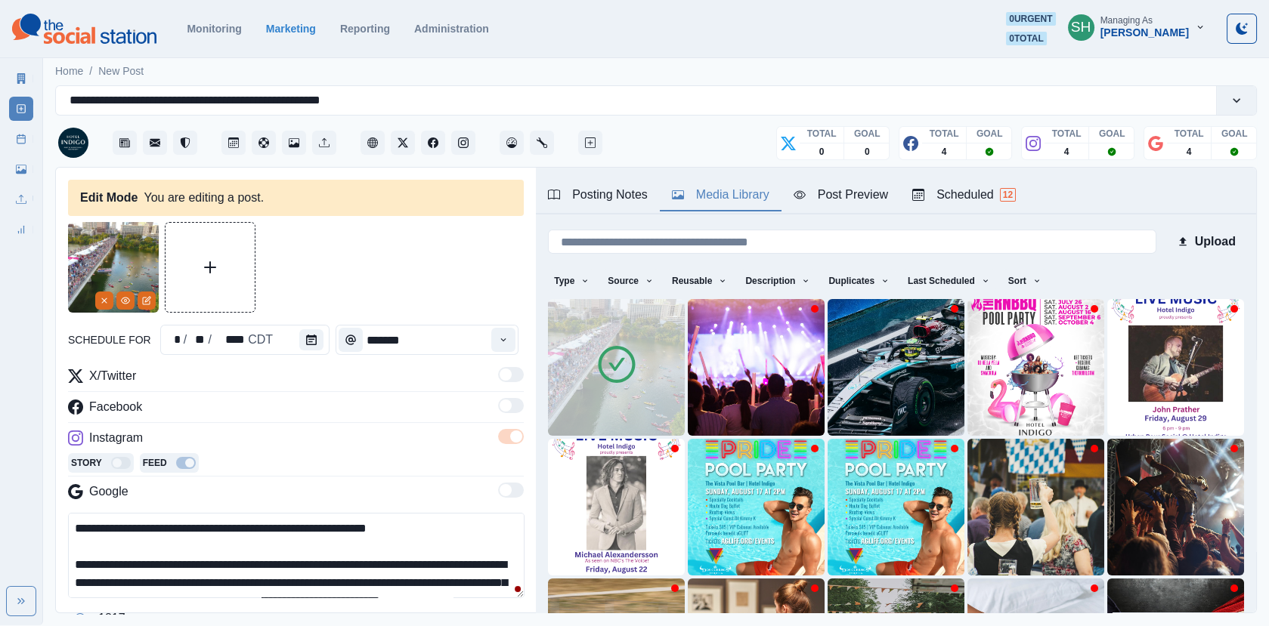
scroll to position [68, 0]
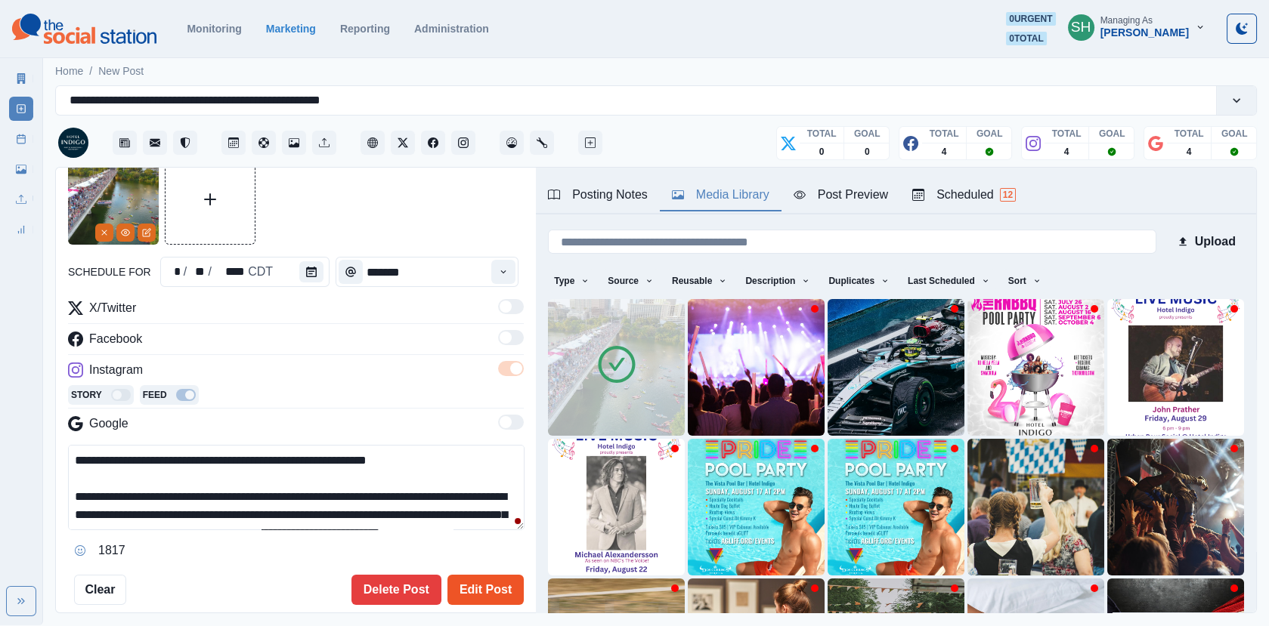
click at [476, 581] on button "Edit Post" at bounding box center [485, 590] width 76 height 30
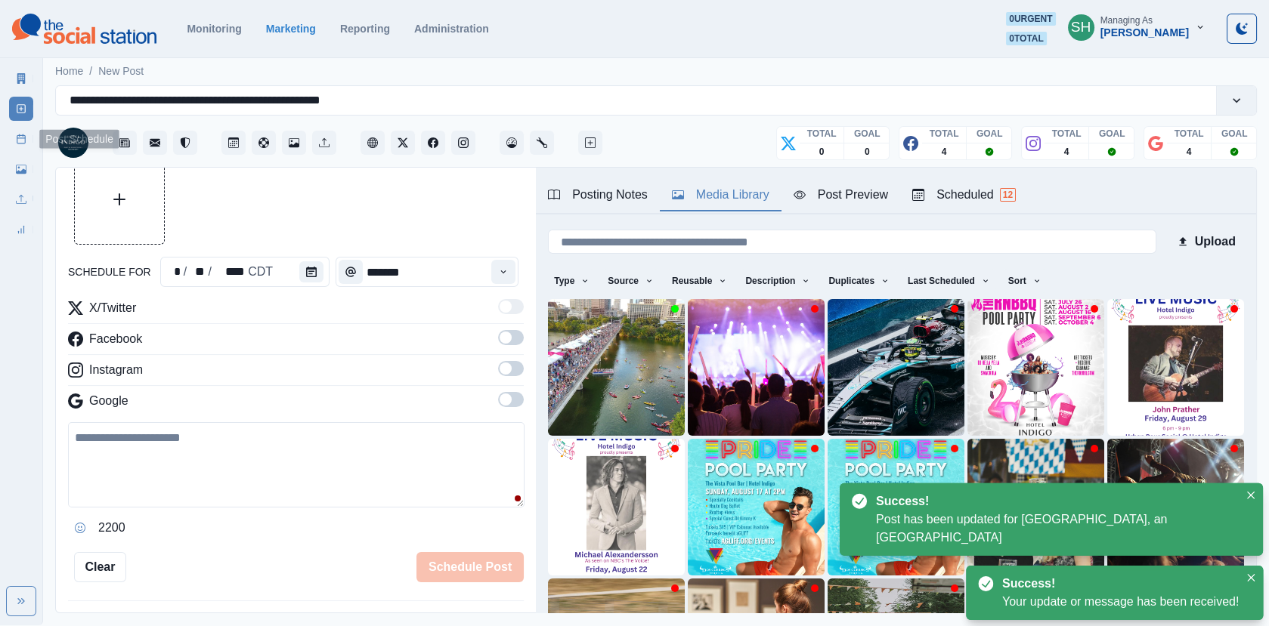
click at [20, 134] on icon at bounding box center [21, 139] width 11 height 11
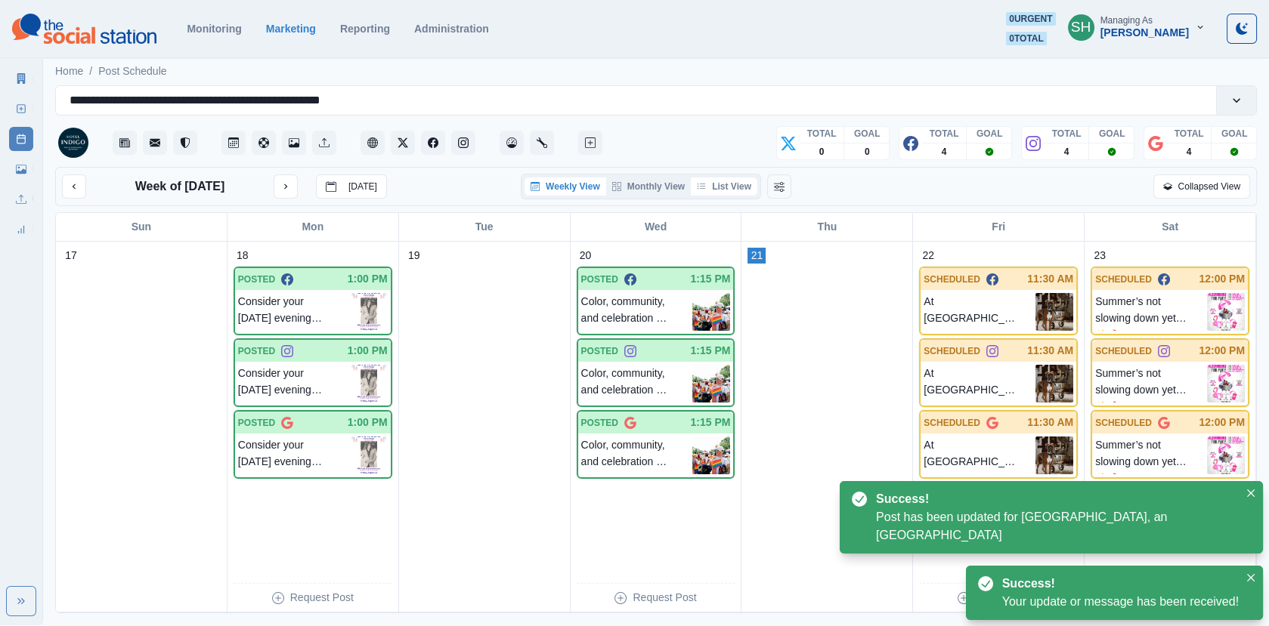
click at [712, 193] on button "List View" at bounding box center [724, 187] width 66 height 18
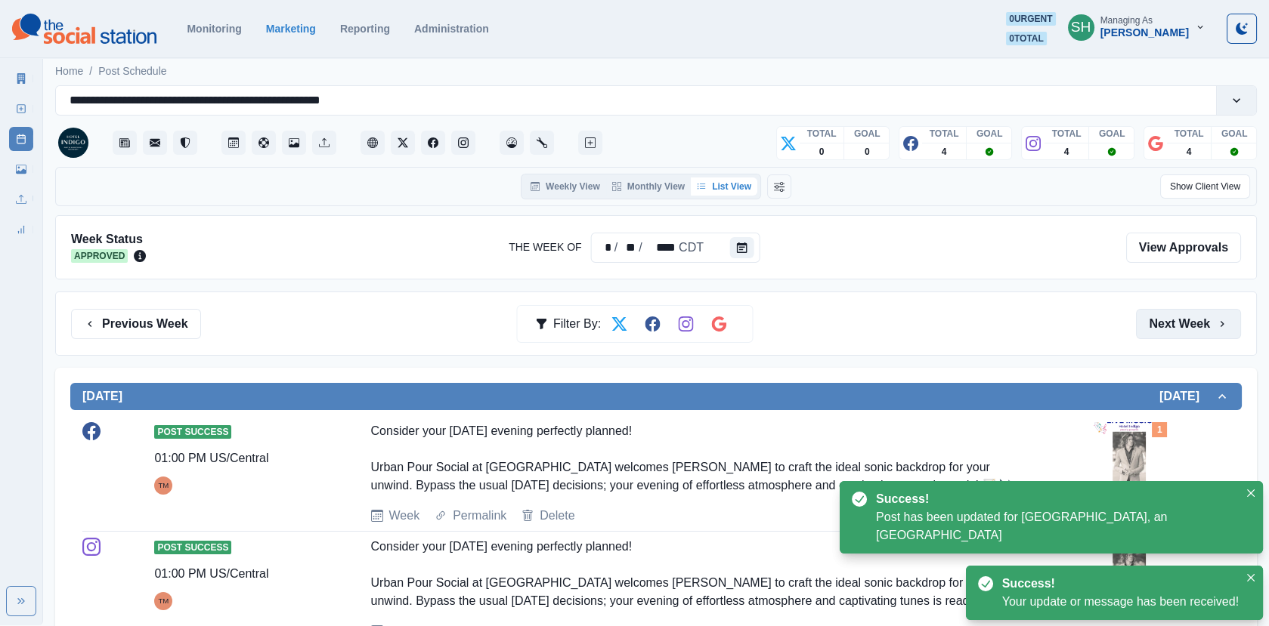
click at [1168, 323] on button "Next Week" at bounding box center [1188, 324] width 105 height 30
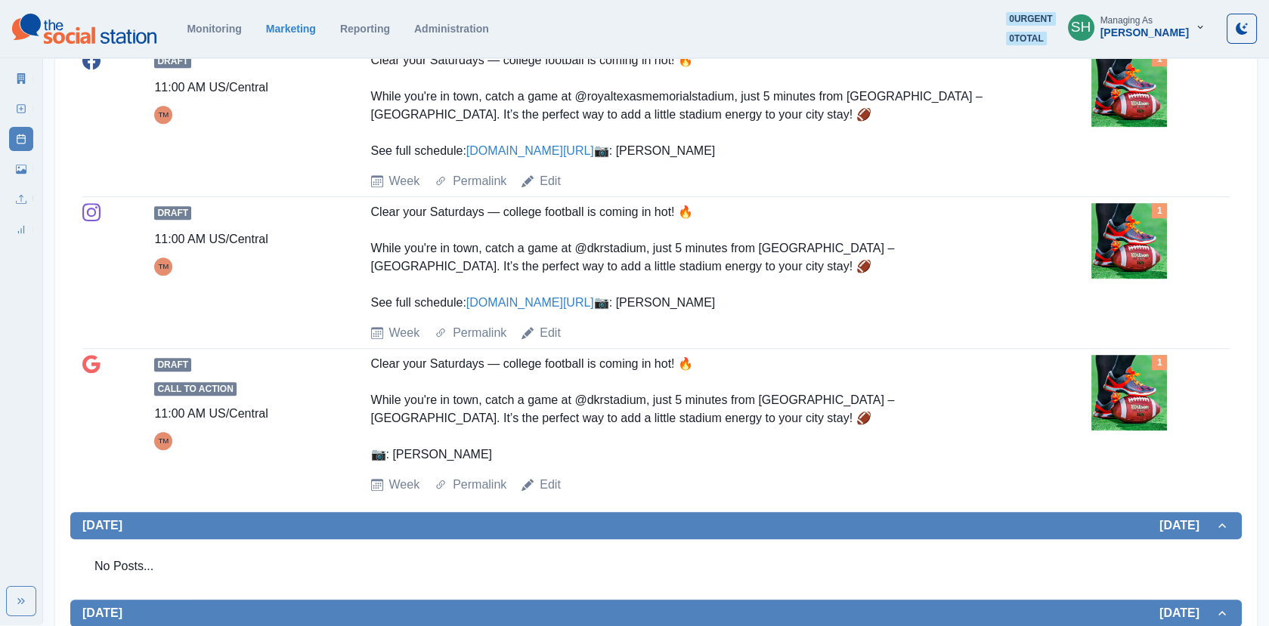
scroll to position [2030, 0]
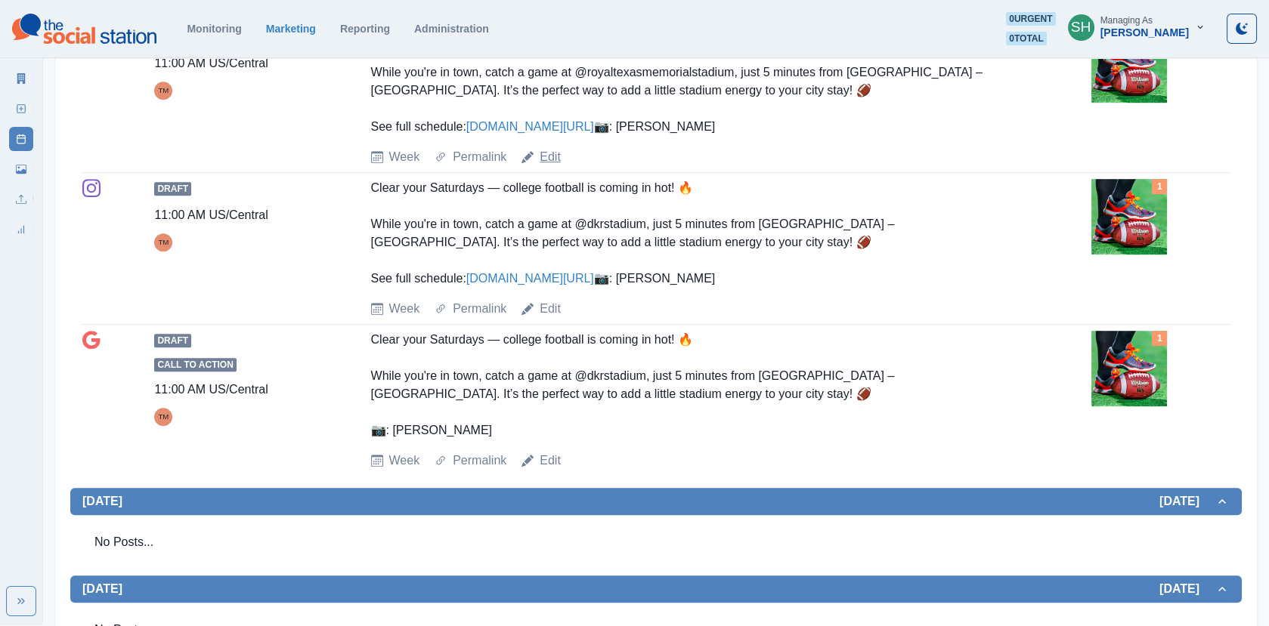
click at [552, 166] on link "Edit" at bounding box center [549, 157] width 21 height 18
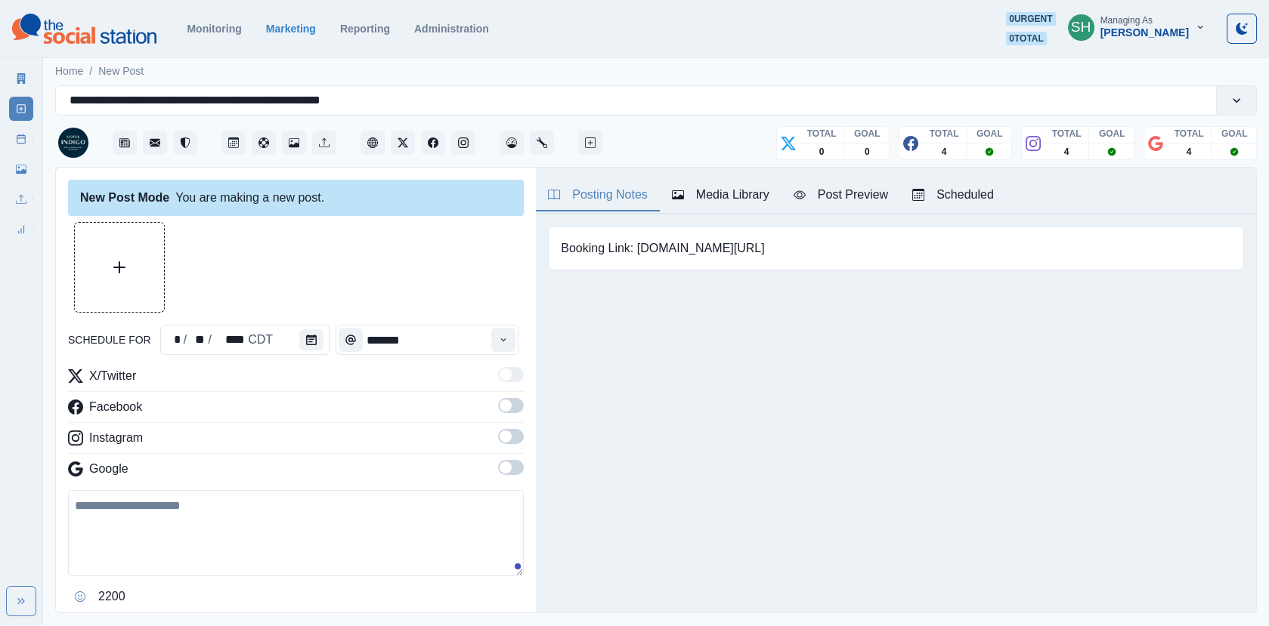
type input "********"
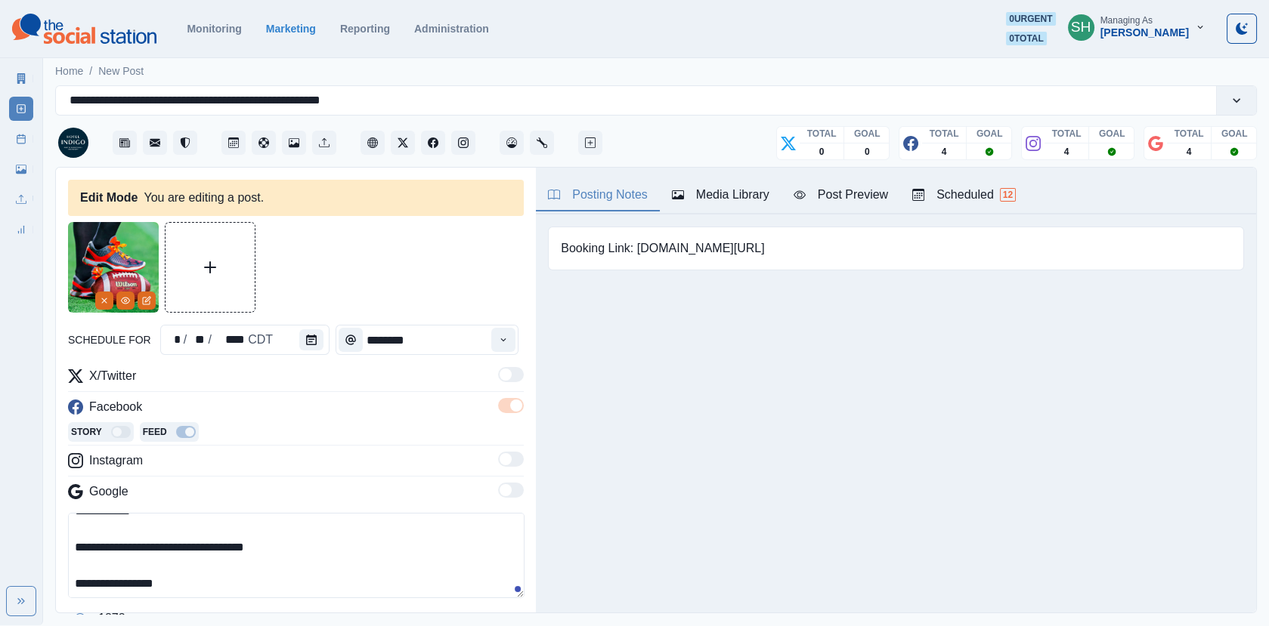
click at [298, 543] on textarea "**********" at bounding box center [296, 555] width 456 height 85
drag, startPoint x: 779, startPoint y: 239, endPoint x: 635, endPoint y: 243, distance: 143.6
click at [635, 243] on div "Booking Link: [DOMAIN_NAME][URL]" at bounding box center [896, 249] width 696 height 44
copy pre "[DOMAIN_NAME][URL]"
click at [202, 562] on textarea "**********" at bounding box center [296, 555] width 456 height 85
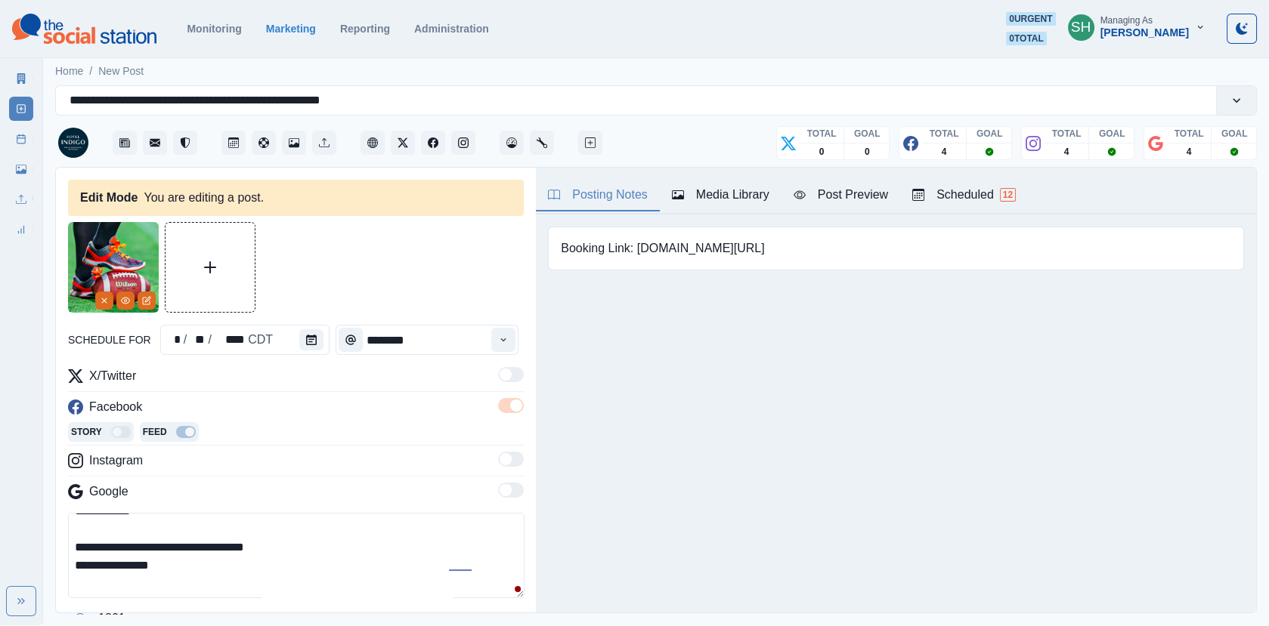
paste textarea "**********"
click at [162, 559] on textarea "**********" at bounding box center [296, 555] width 456 height 85
click at [830, 199] on div "Post Preview" at bounding box center [840, 195] width 94 height 18
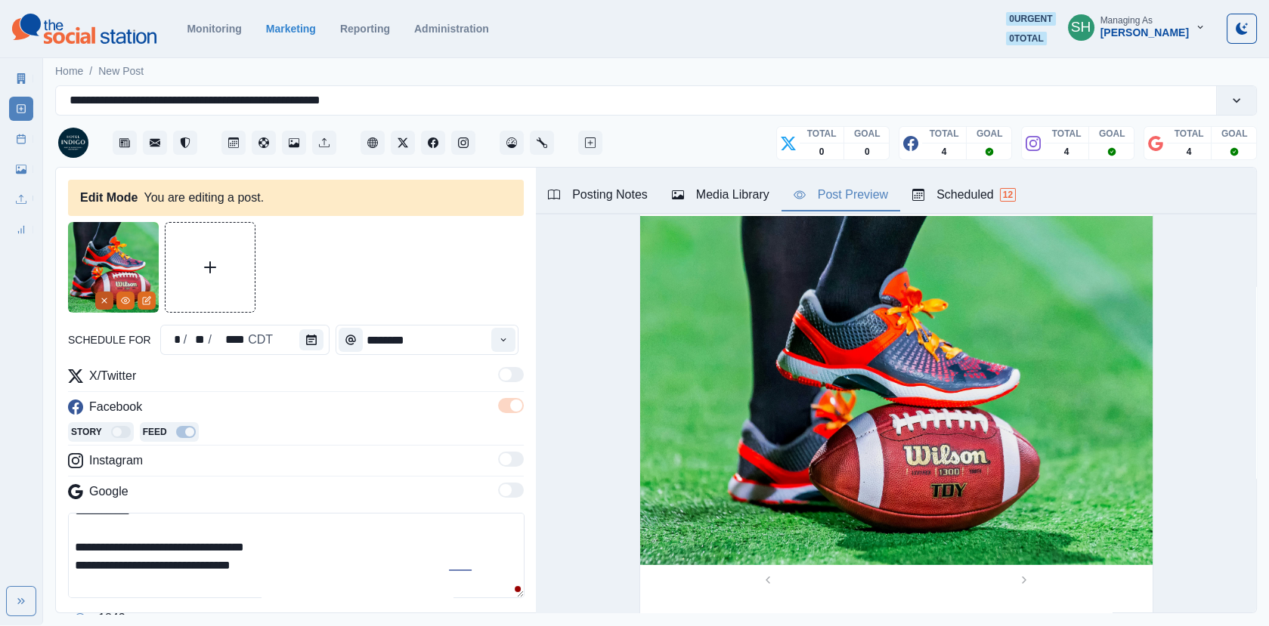
click at [110, 300] on button "Remove" at bounding box center [104, 301] width 18 height 18
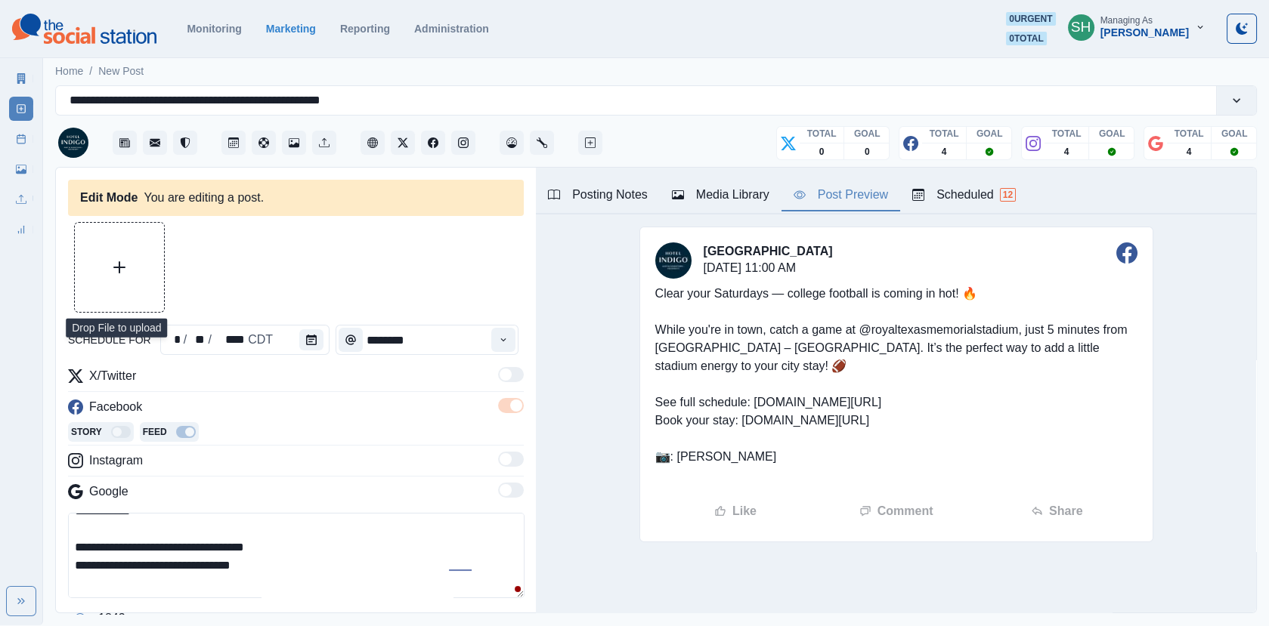
click at [101, 288] on button "Upload Media" at bounding box center [119, 267] width 89 height 89
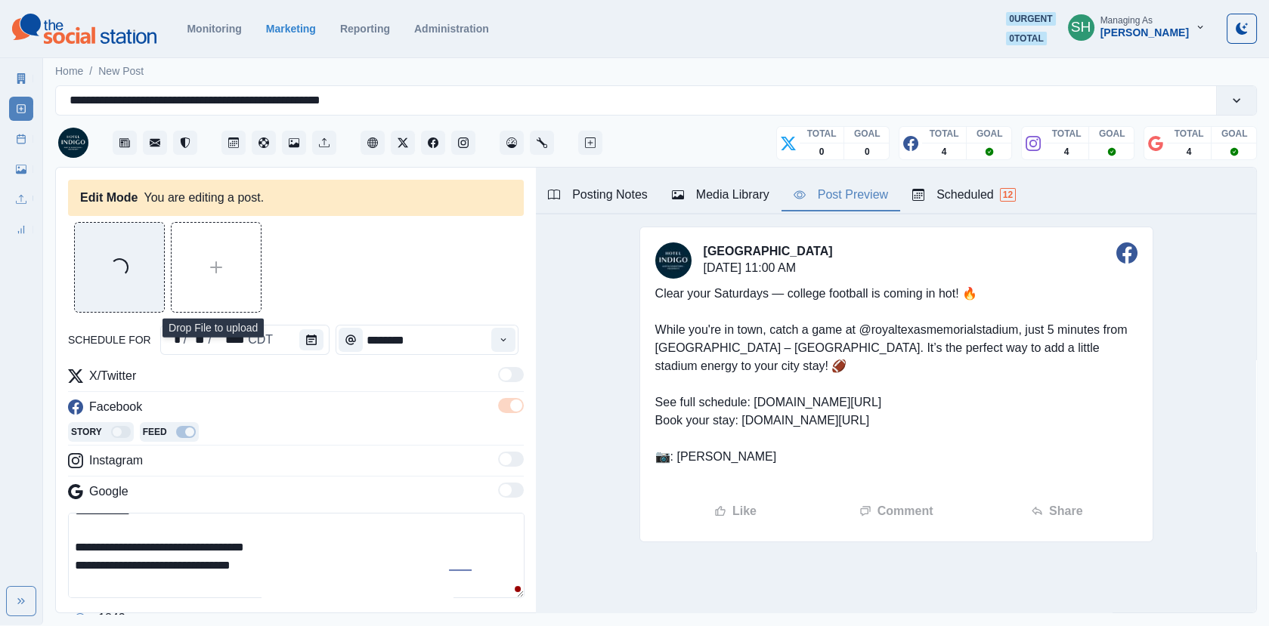
click at [725, 203] on div "Media Library" at bounding box center [720, 195] width 97 height 18
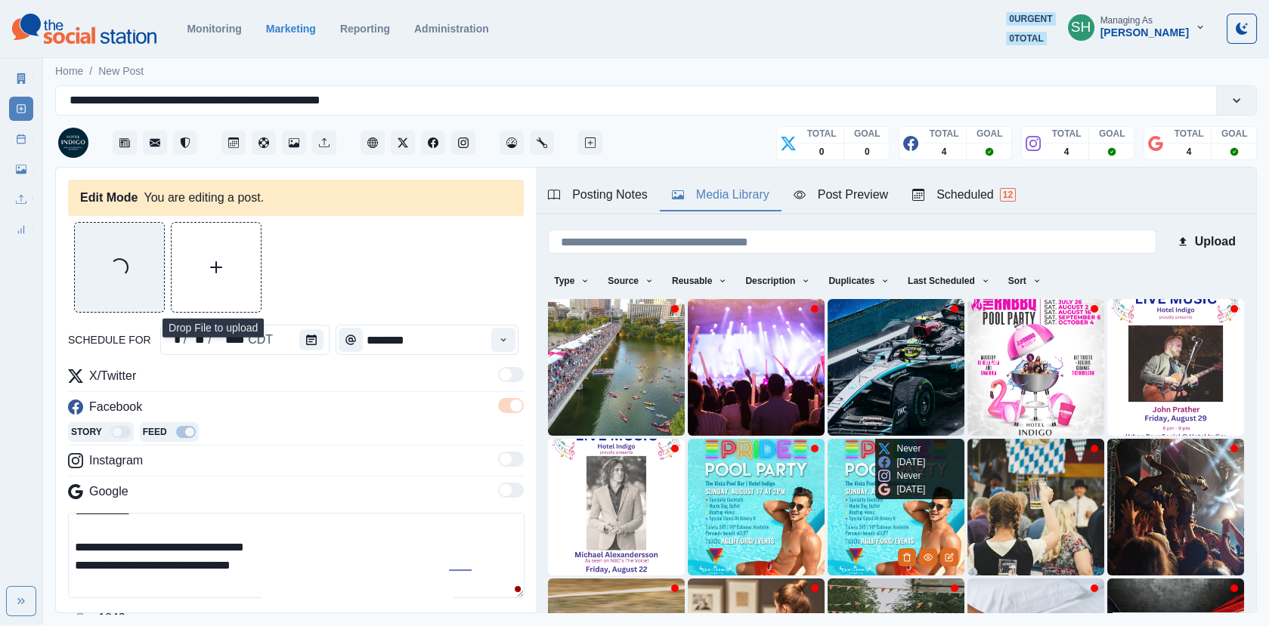
scroll to position [155, 0]
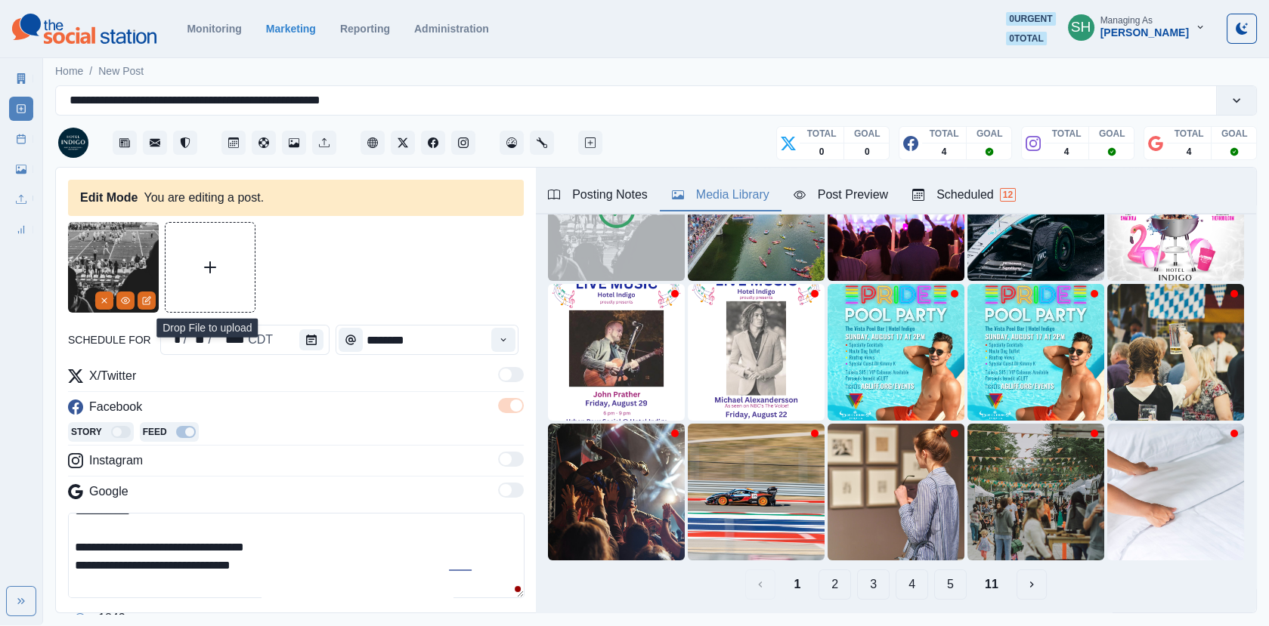
click at [834, 579] on button "2" at bounding box center [834, 585] width 32 height 30
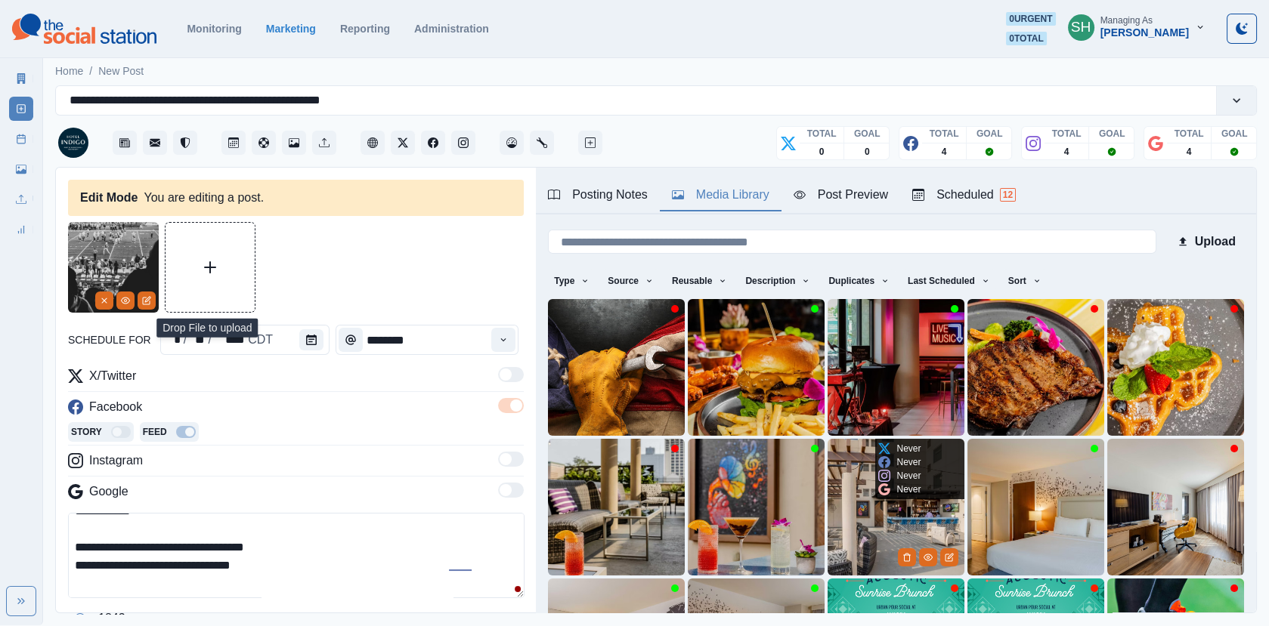
scroll to position [200, 0]
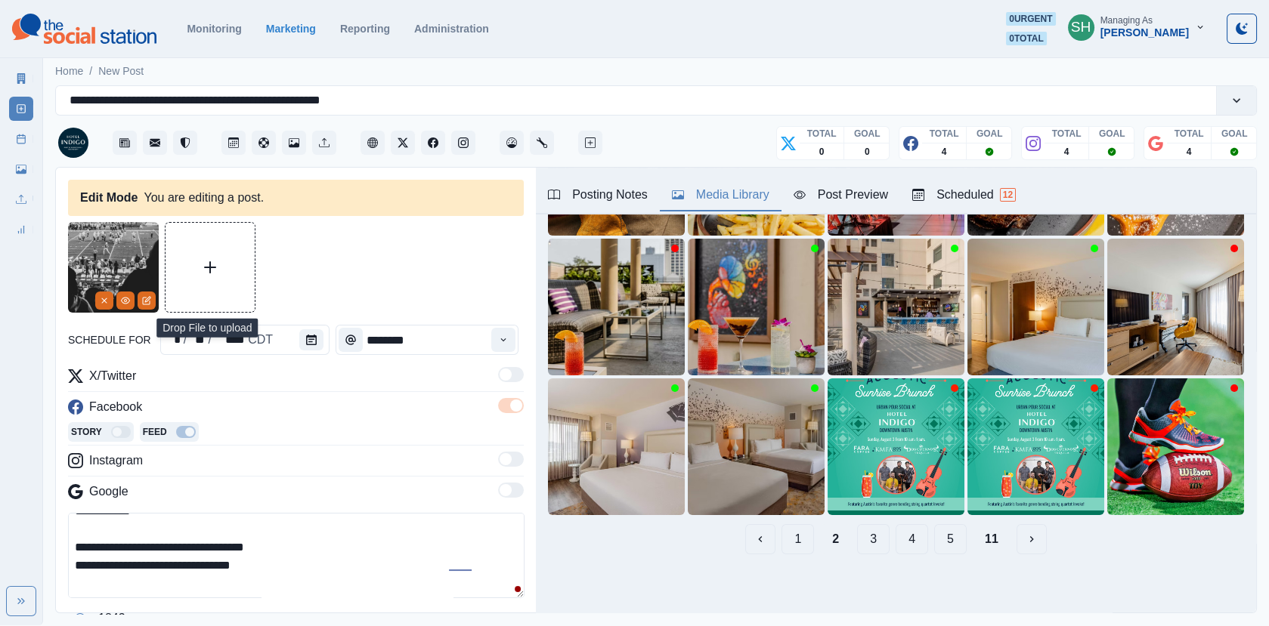
click at [873, 534] on button "3" at bounding box center [873, 539] width 32 height 30
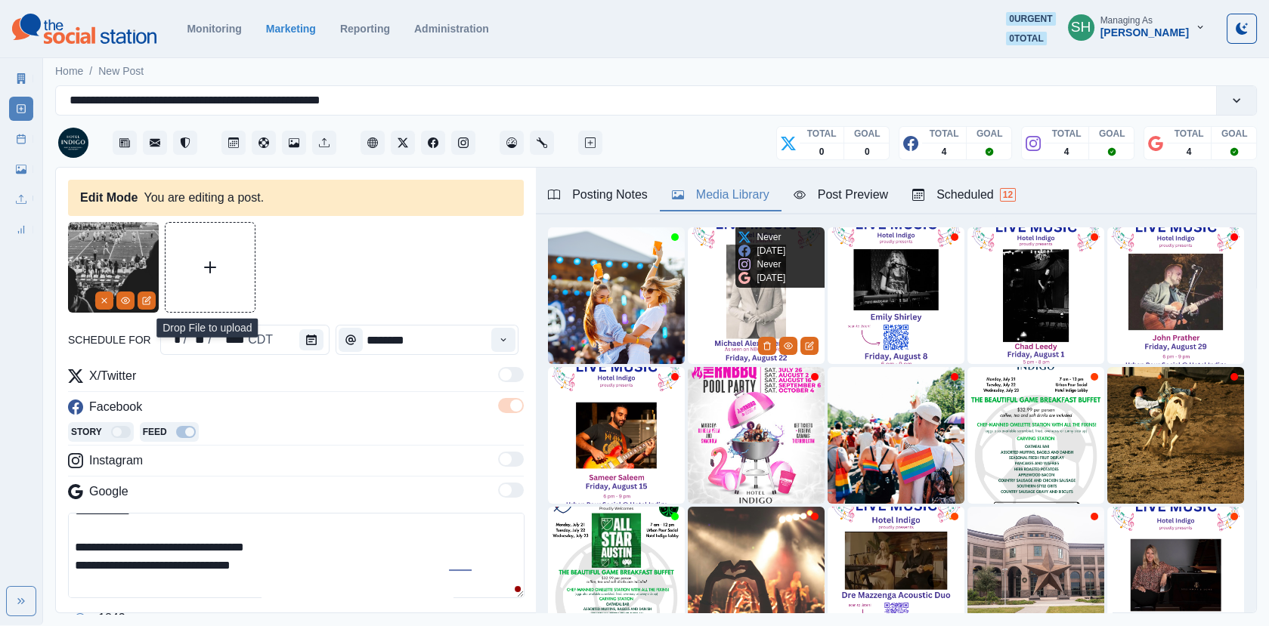
scroll to position [27, 0]
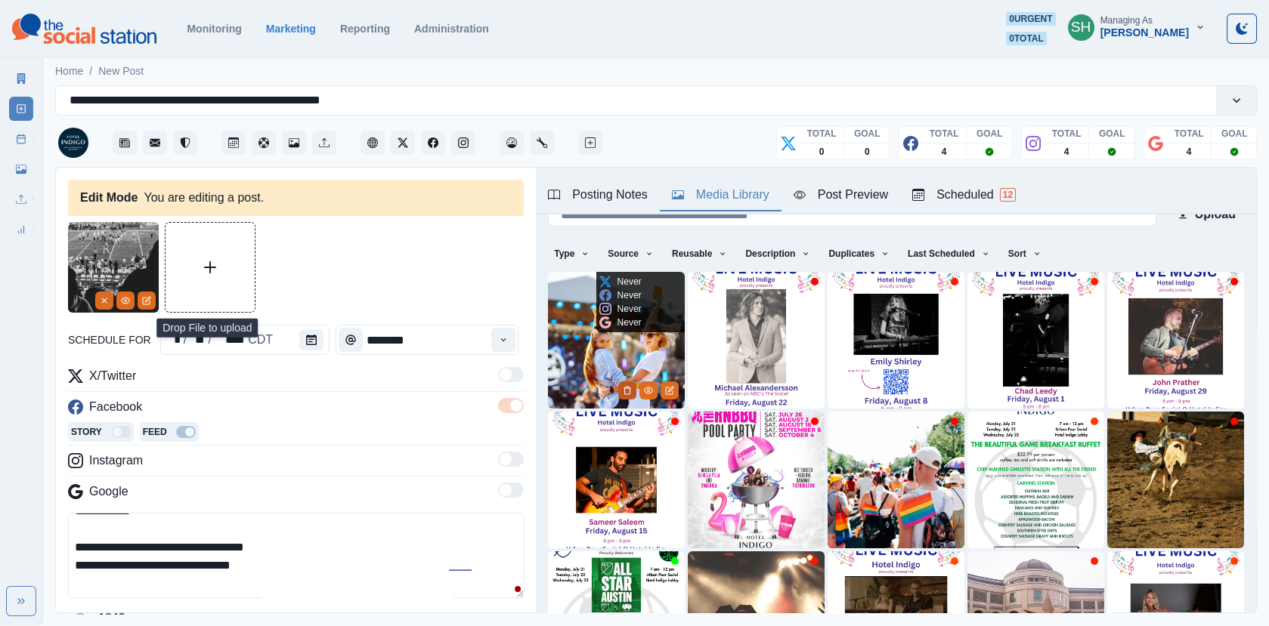
click at [627, 388] on icon "Delete Media" at bounding box center [627, 390] width 9 height 9
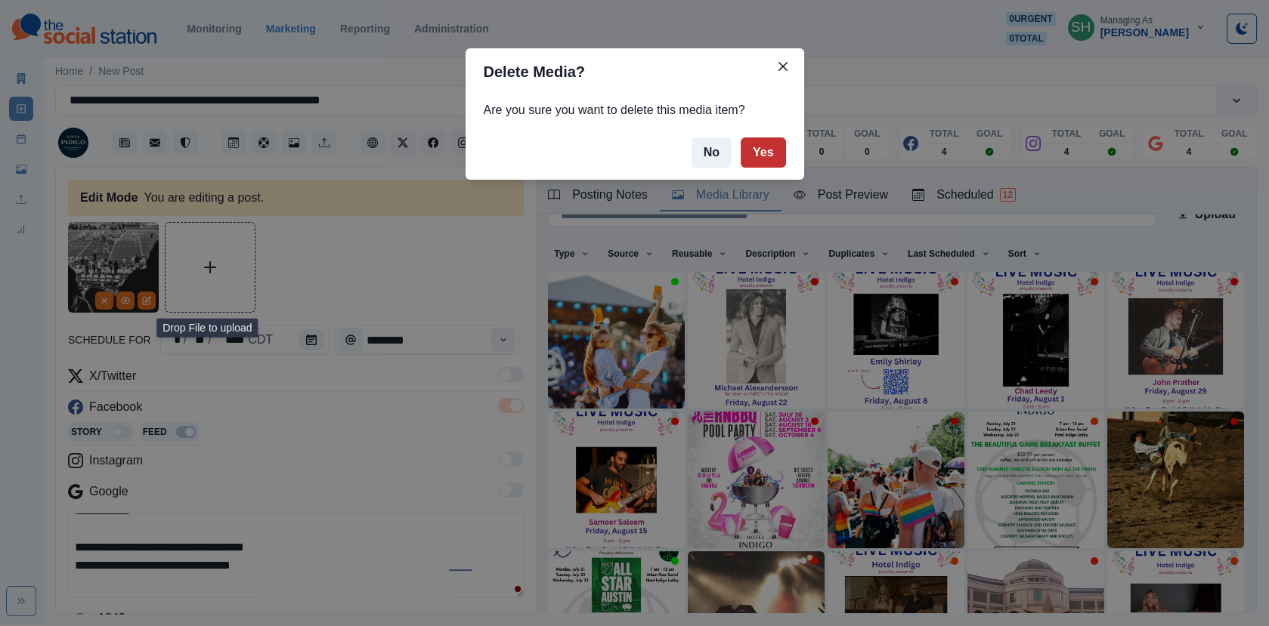
click at [771, 150] on button "Yes" at bounding box center [762, 153] width 45 height 30
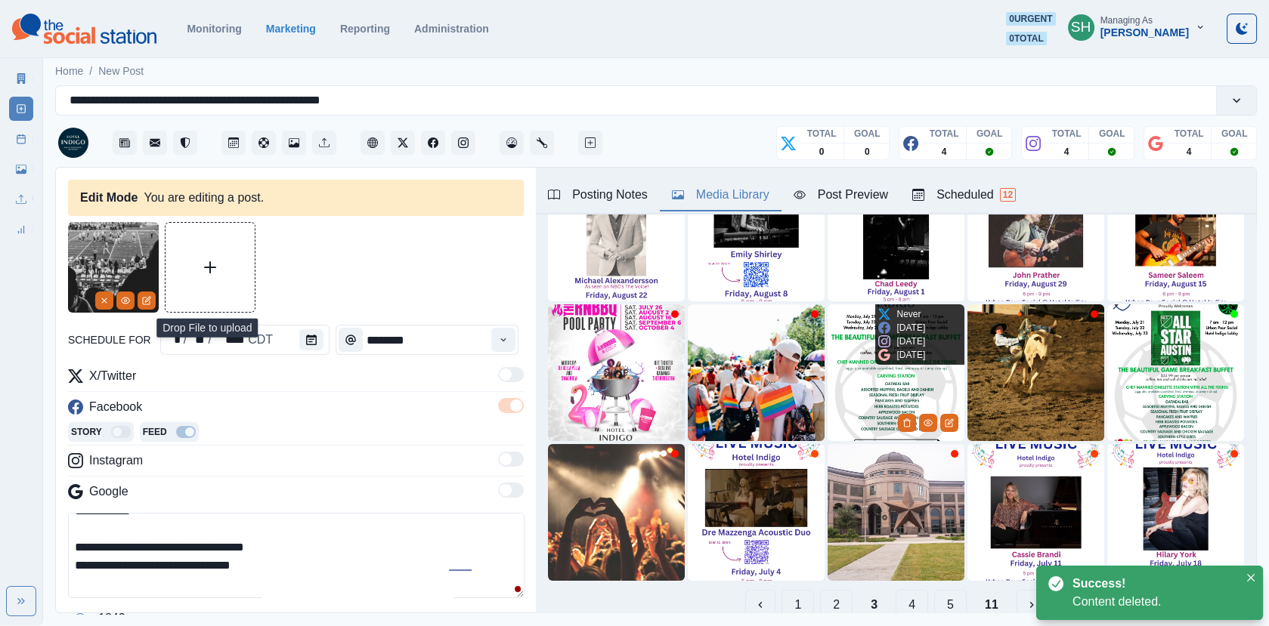
scroll to position [200, 0]
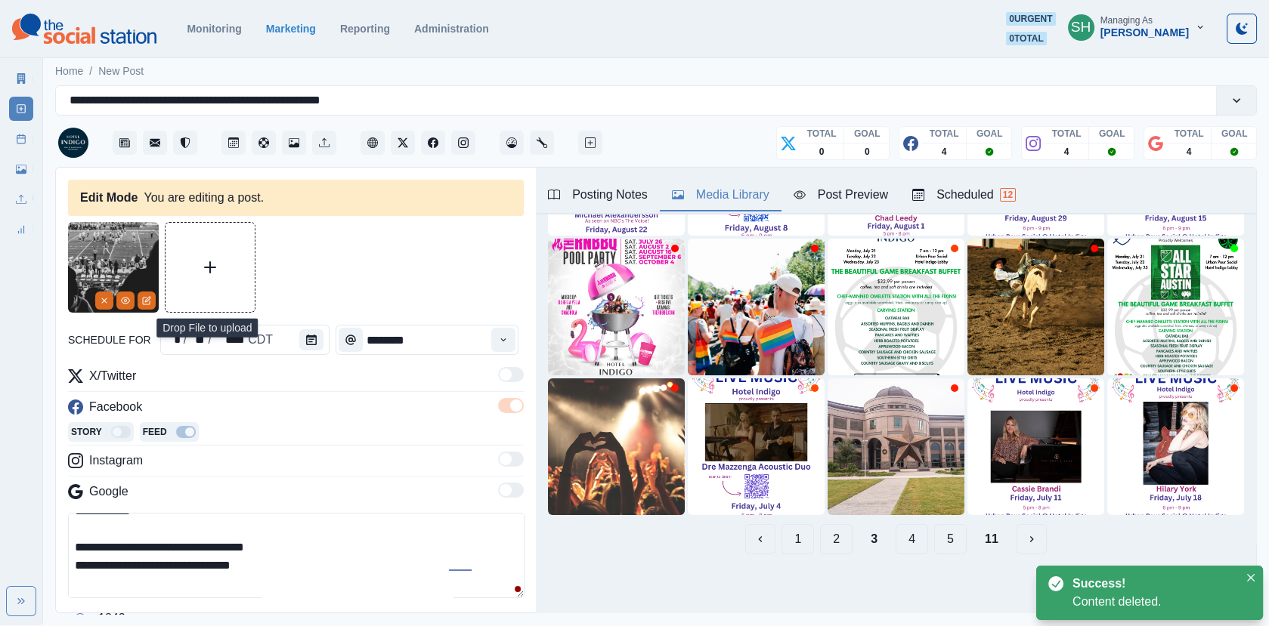
click at [839, 538] on button "2" at bounding box center [836, 539] width 32 height 30
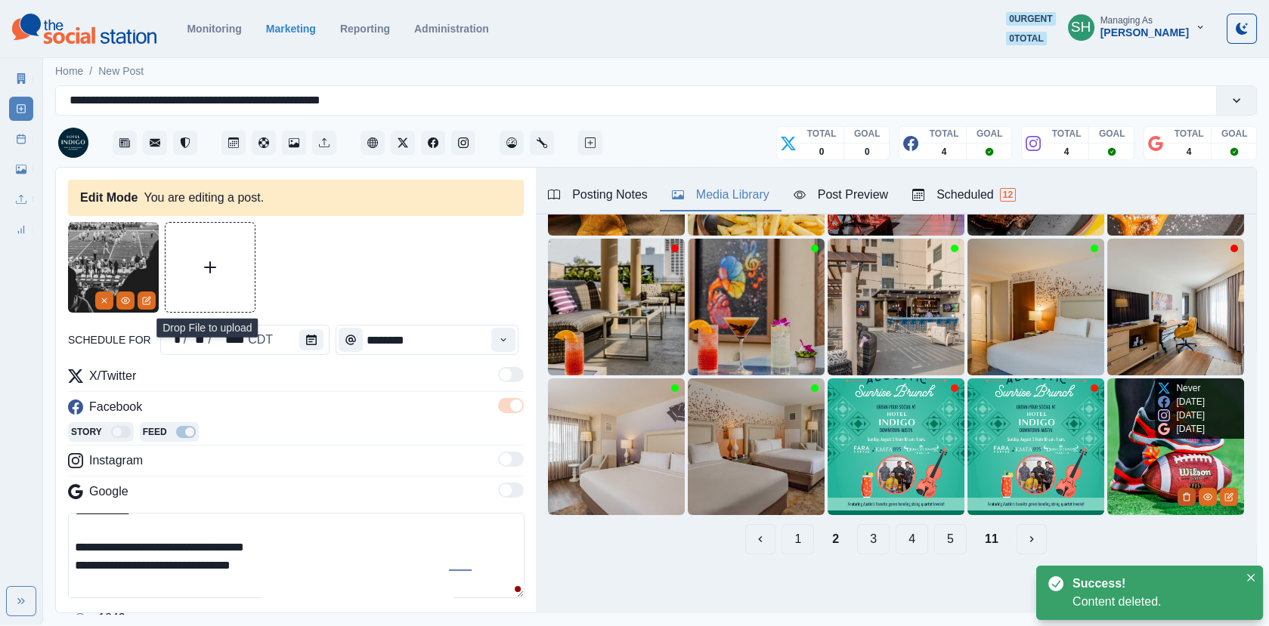
click at [1179, 500] on button "Delete Media" at bounding box center [1186, 497] width 18 height 18
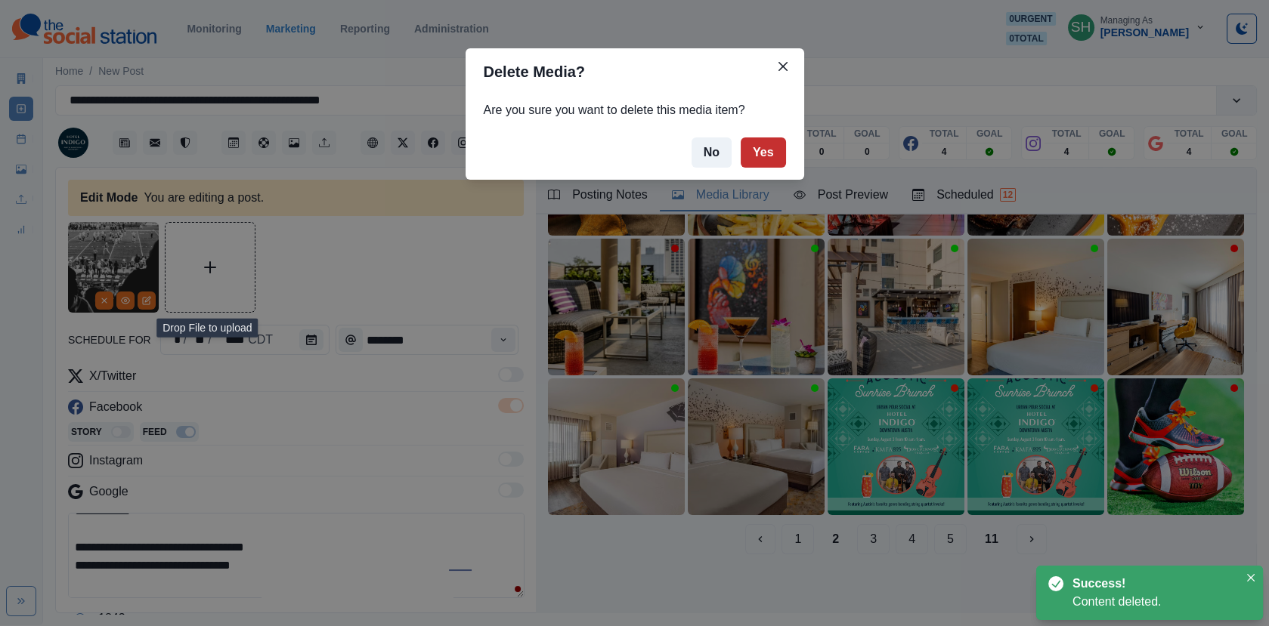
click at [783, 157] on button "Yes" at bounding box center [762, 153] width 45 height 30
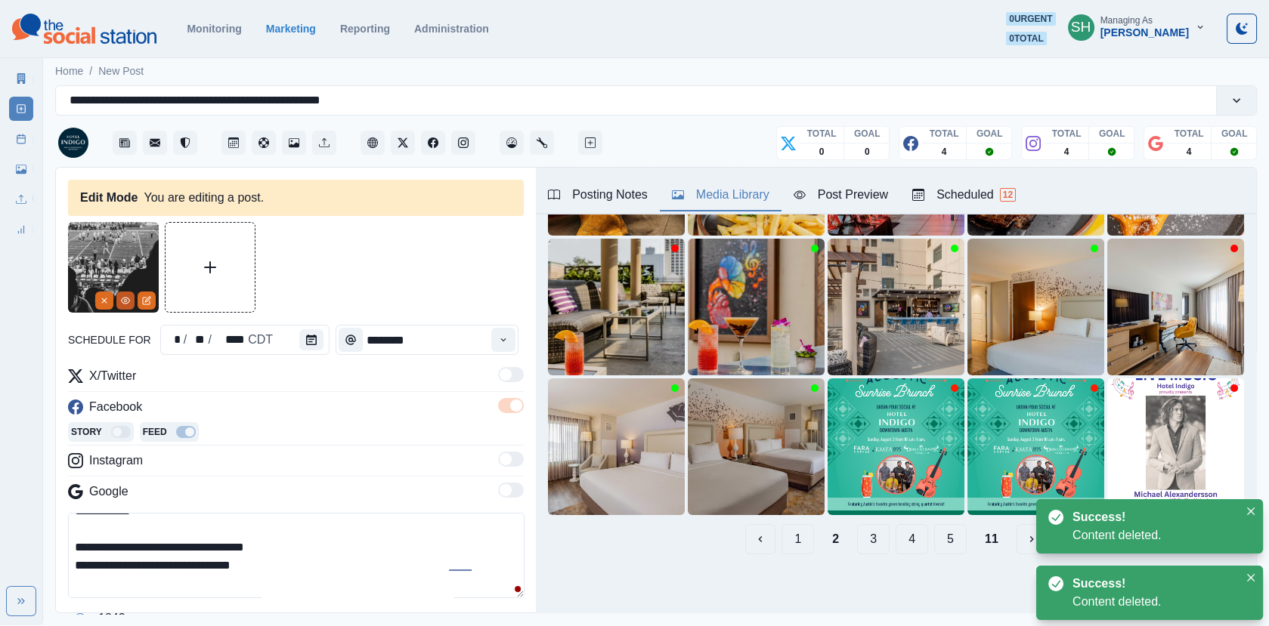
click at [125, 304] on icon "View Media" at bounding box center [125, 300] width 9 height 9
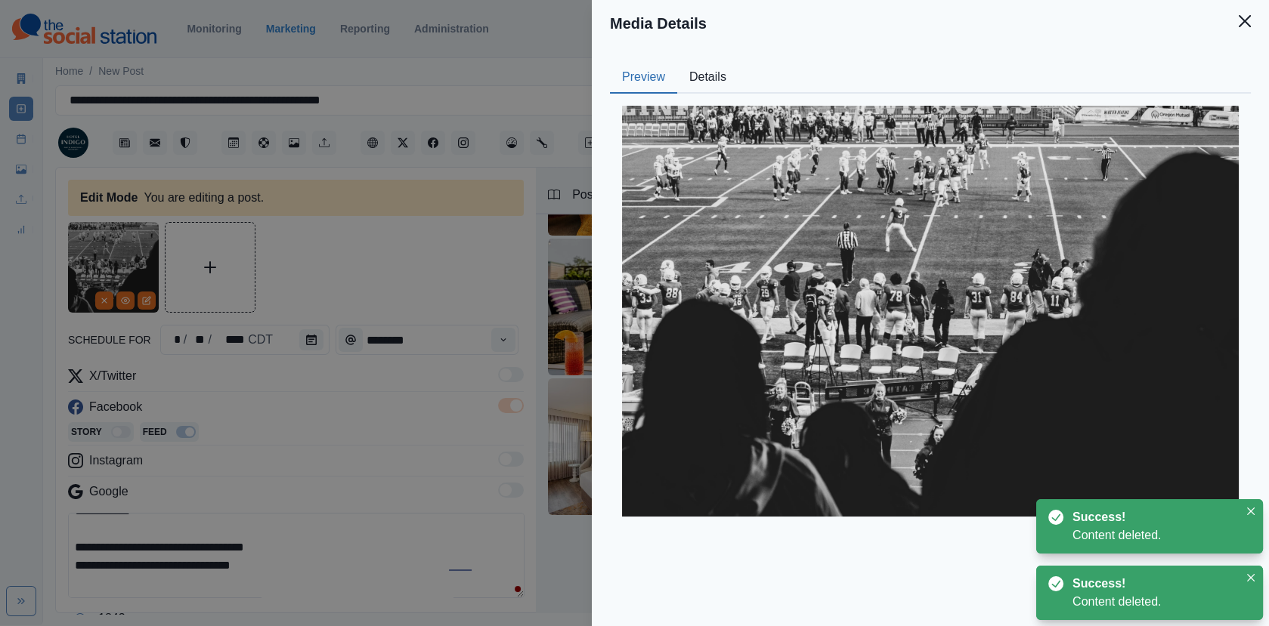
click at [718, 62] on button "Details" at bounding box center [707, 78] width 61 height 32
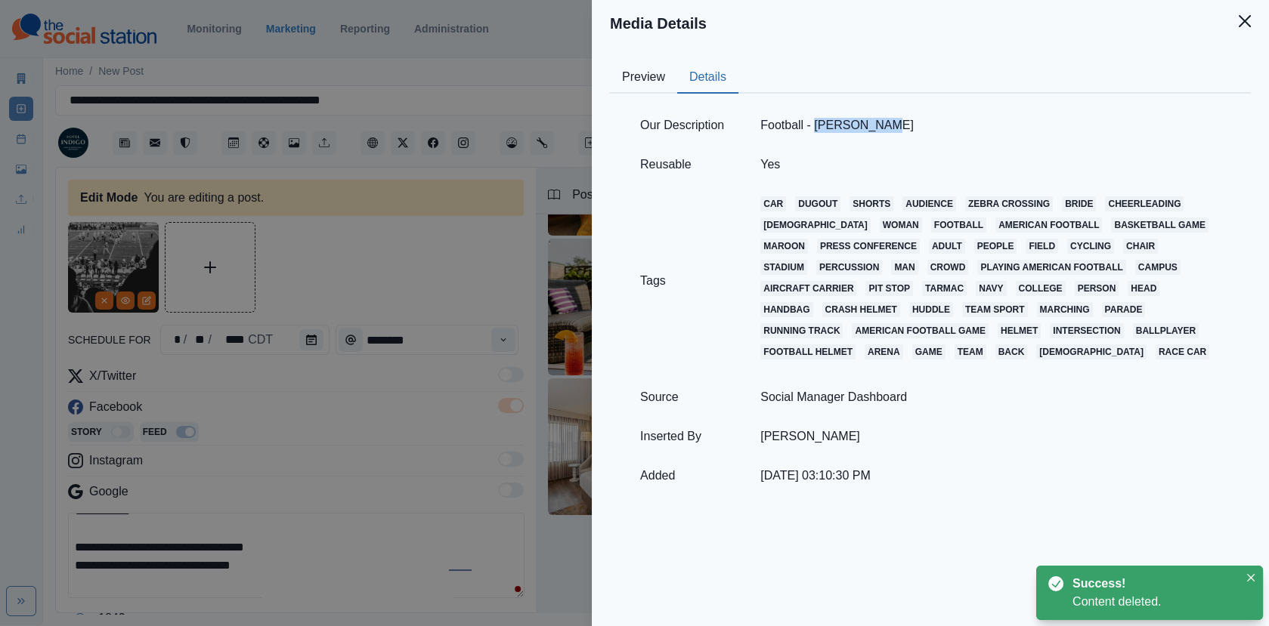
drag, startPoint x: 895, startPoint y: 124, endPoint x: 820, endPoint y: 125, distance: 74.1
click at [820, 125] on td "Football - [PERSON_NAME]" at bounding box center [990, 125] width 496 height 39
copy td "[PERSON_NAME]"
click at [433, 302] on div "Media Details Preview Details Our Description Football - [PERSON_NAME] Yes Tags…" at bounding box center [634, 313] width 1269 height 626
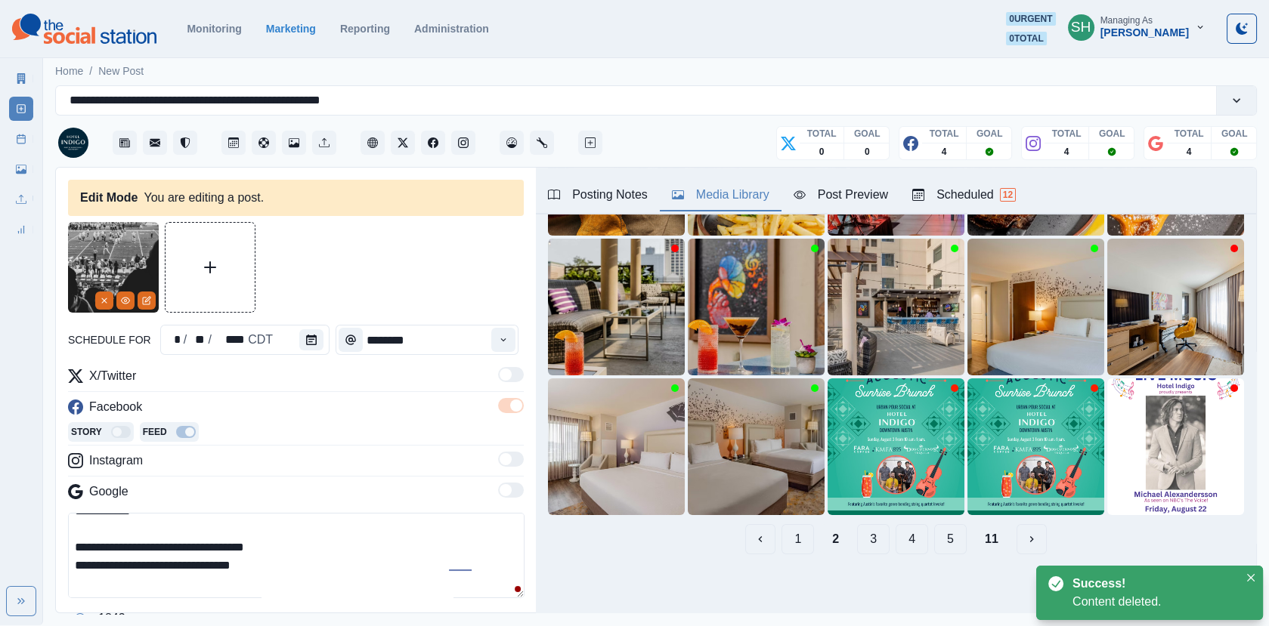
scroll to position [108, 0]
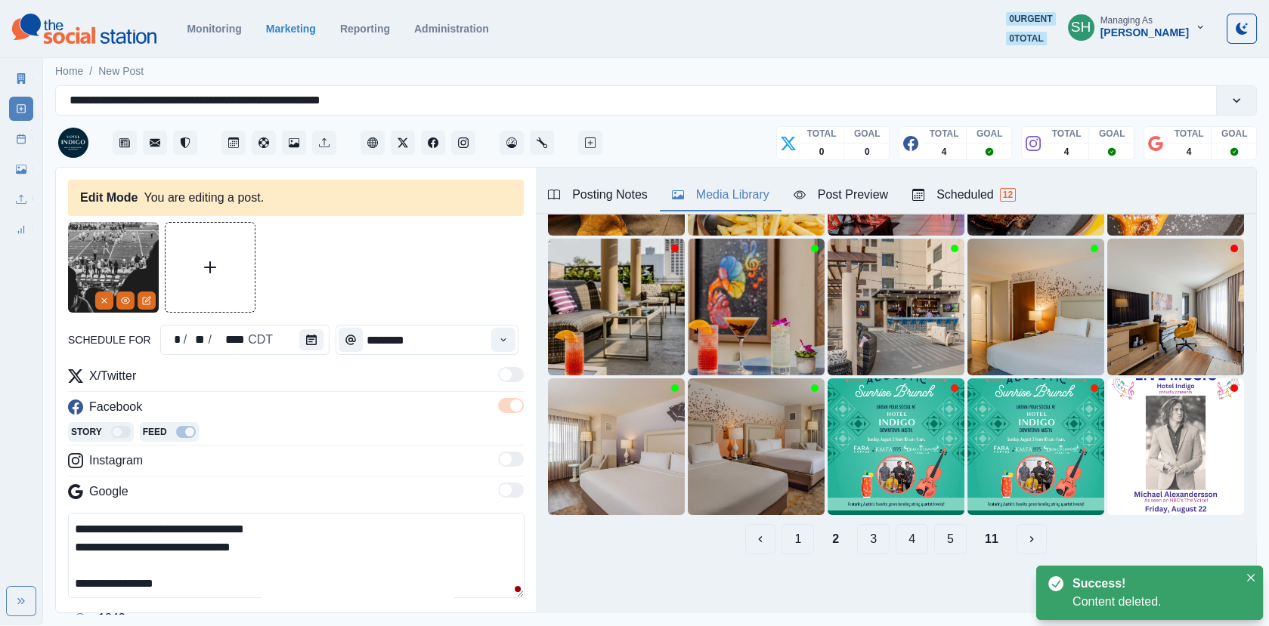
drag, startPoint x: 224, startPoint y: 579, endPoint x: 94, endPoint y: 579, distance: 129.9
click at [94, 579] on textarea "**********" at bounding box center [296, 555] width 456 height 85
paste textarea
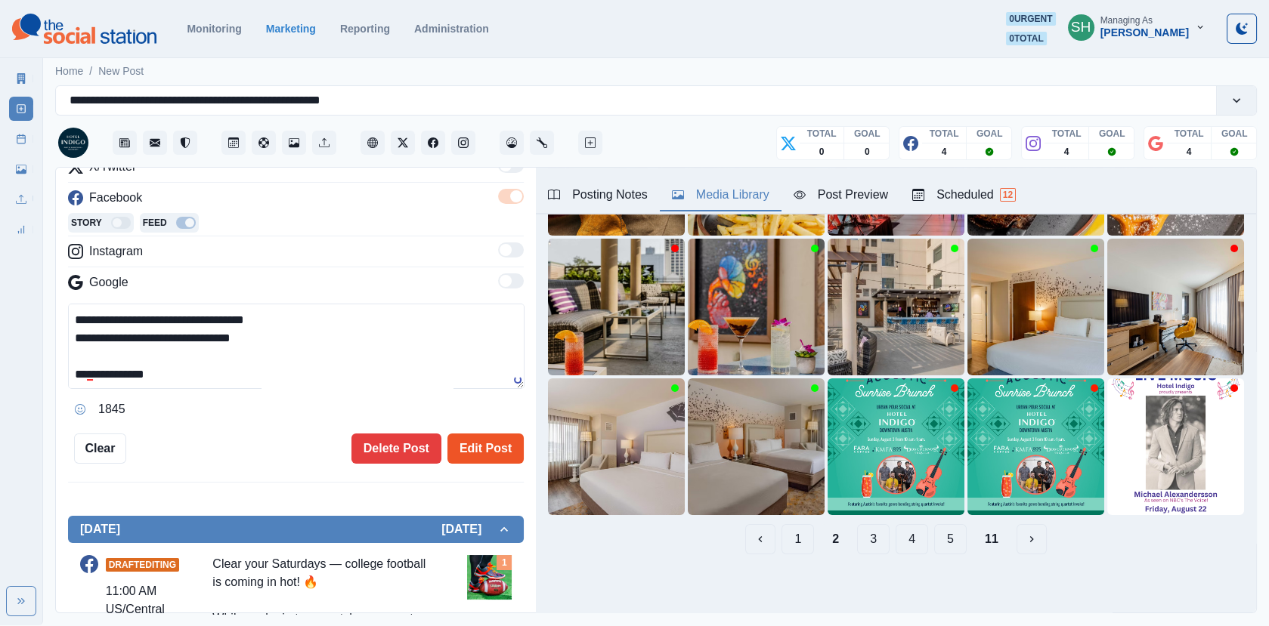
type textarea "**********"
click at [487, 445] on button "Edit Post" at bounding box center [485, 449] width 76 height 30
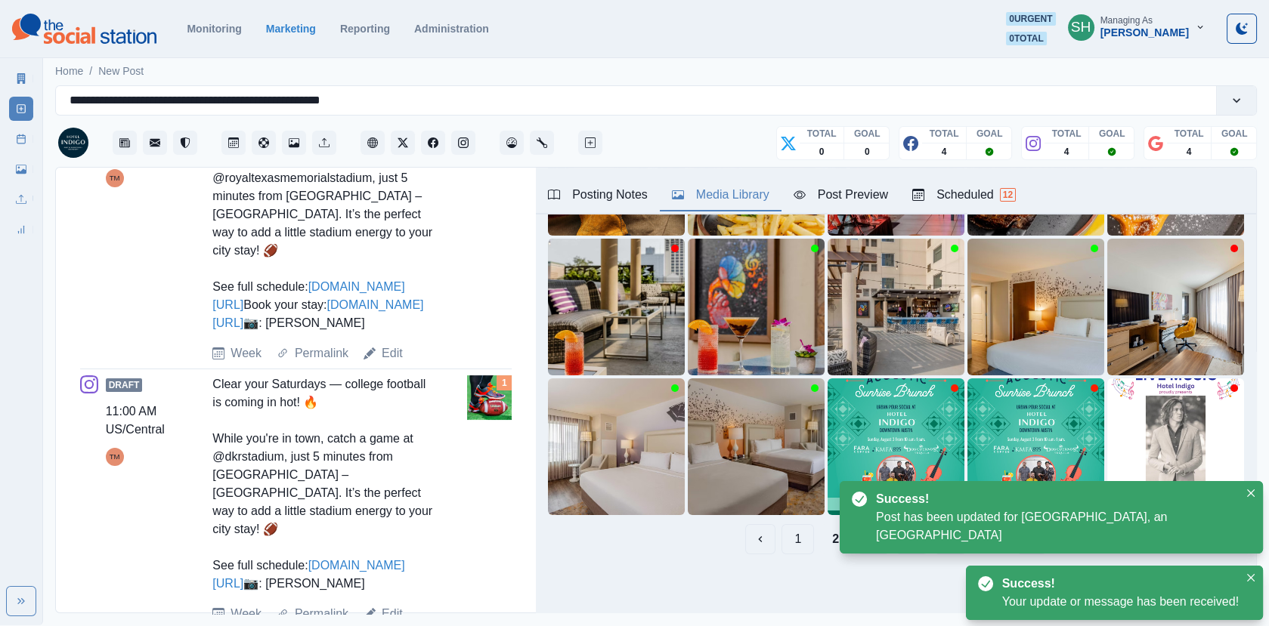
scroll to position [753, 0]
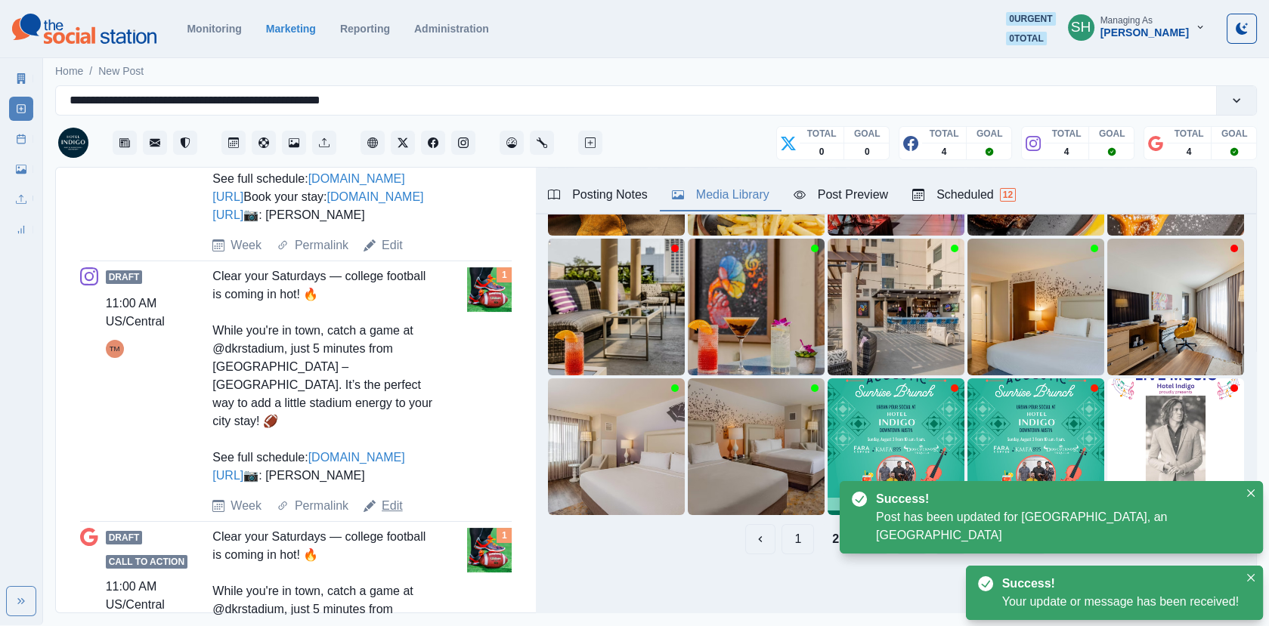
click at [395, 515] on link "Edit" at bounding box center [392, 506] width 21 height 18
click at [791, 542] on button "1" at bounding box center [797, 539] width 32 height 30
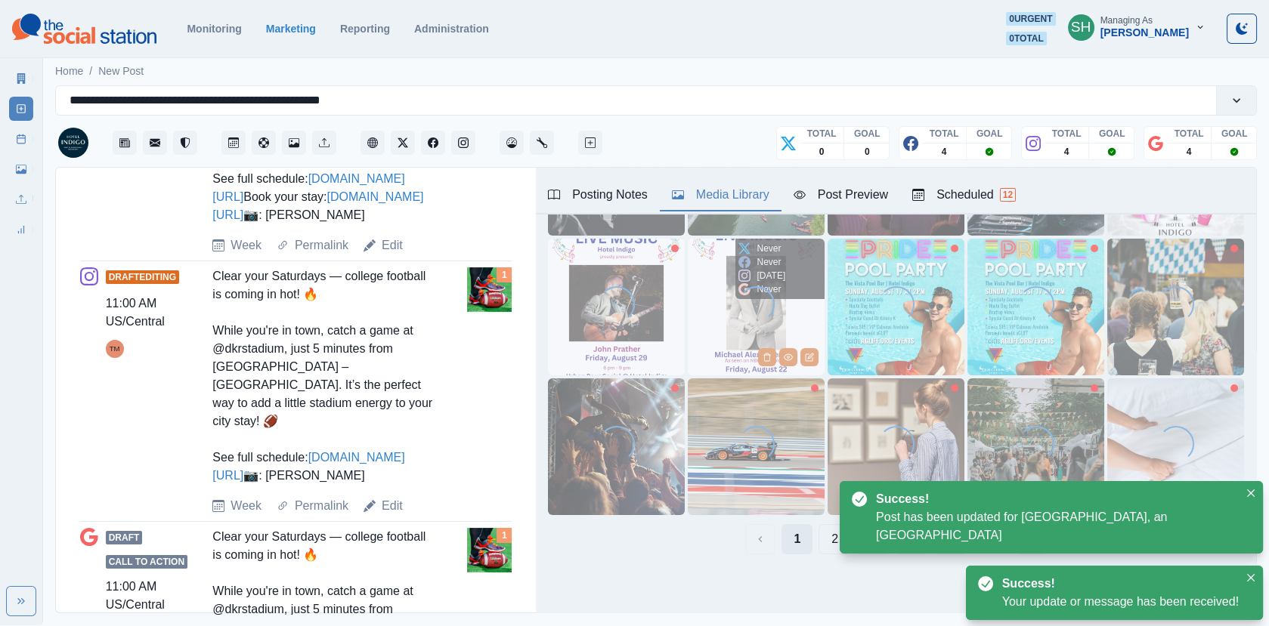
scroll to position [0, 0]
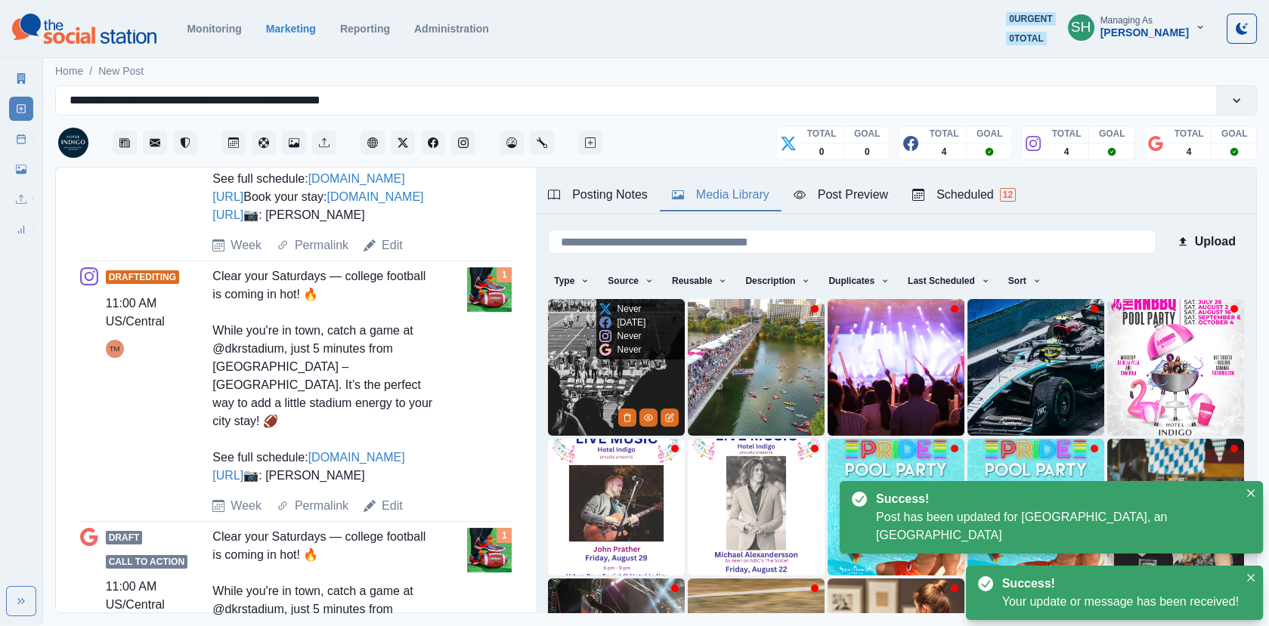
click at [622, 387] on img at bounding box center [616, 367] width 137 height 137
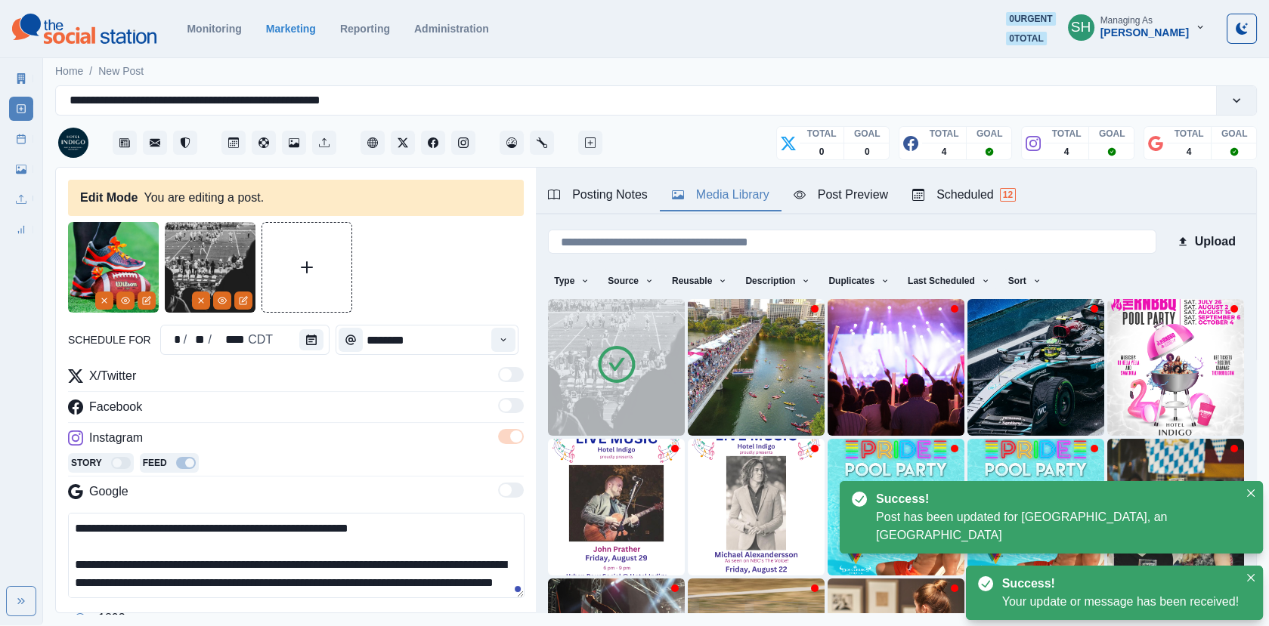
click at [122, 311] on img at bounding box center [113, 267] width 91 height 91
click at [111, 307] on button "Remove" at bounding box center [104, 301] width 18 height 18
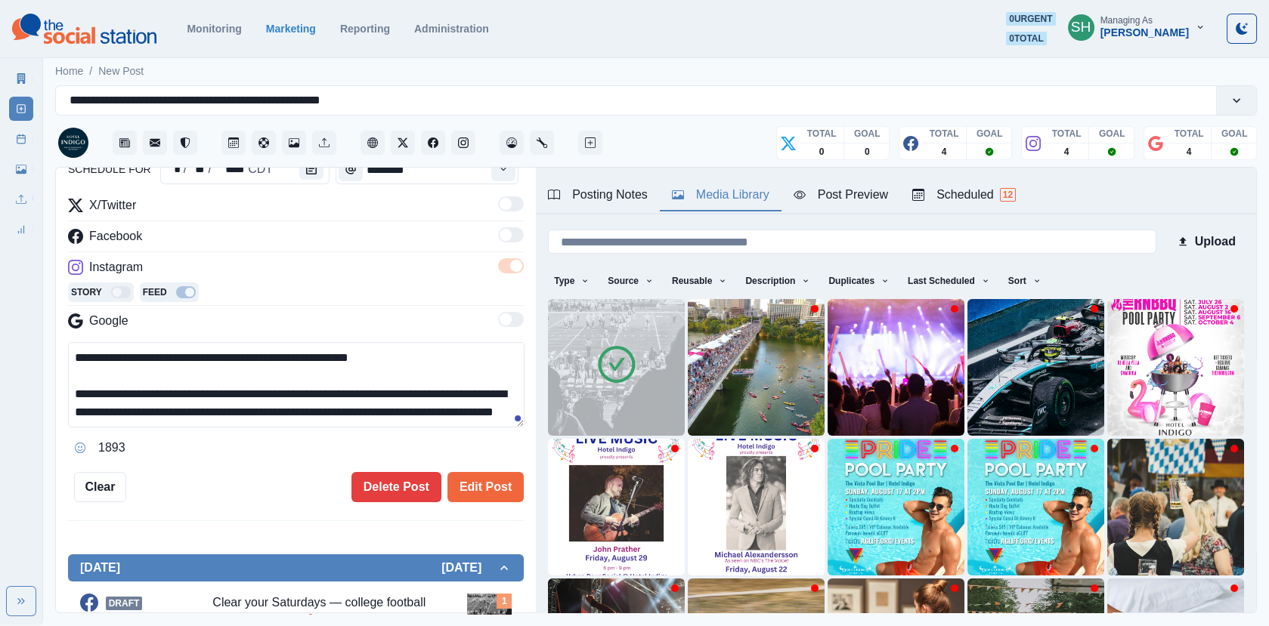
scroll to position [90, 0]
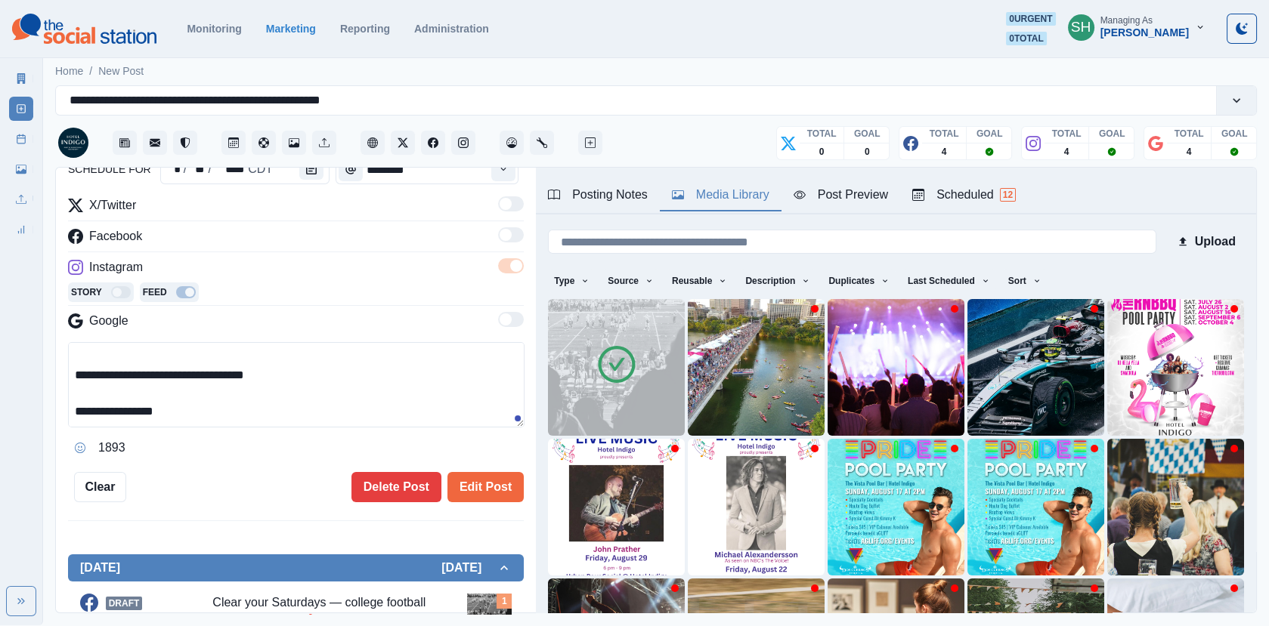
drag, startPoint x: 219, startPoint y: 416, endPoint x: 94, endPoint y: 416, distance: 125.4
click at [94, 416] on textarea "**********" at bounding box center [296, 384] width 456 height 85
paste textarea
type textarea "**********"
click at [463, 478] on button "Edit Post" at bounding box center [485, 487] width 76 height 30
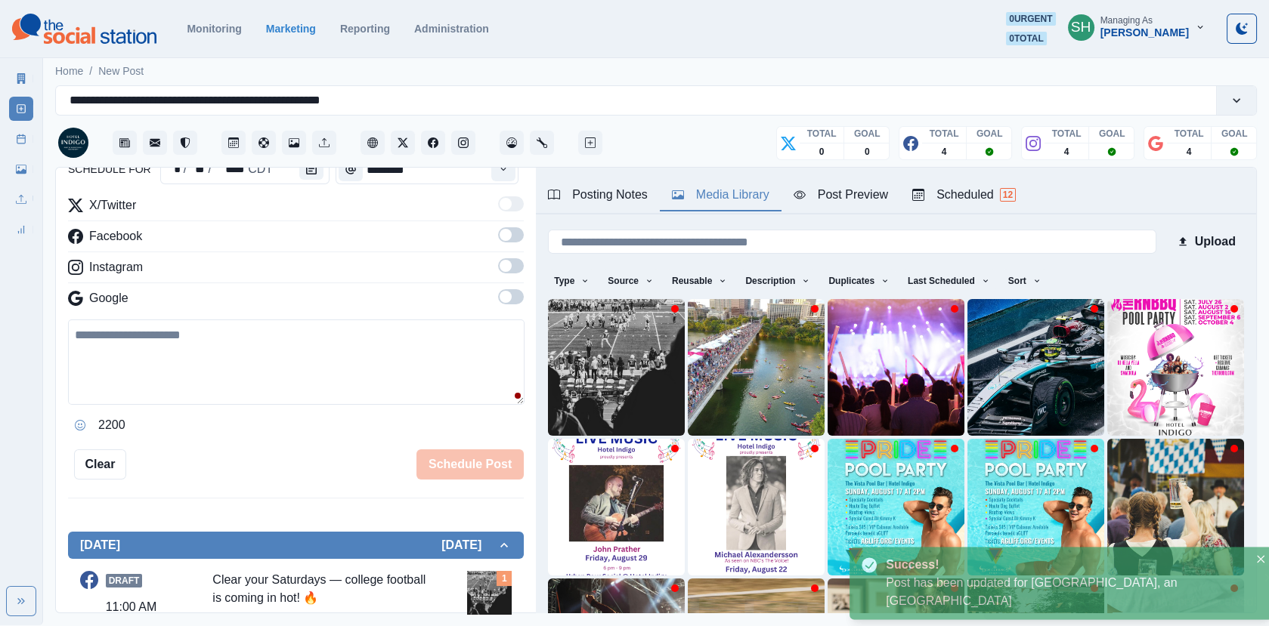
click at [971, 196] on div "Scheduled 12" at bounding box center [964, 195] width 104 height 18
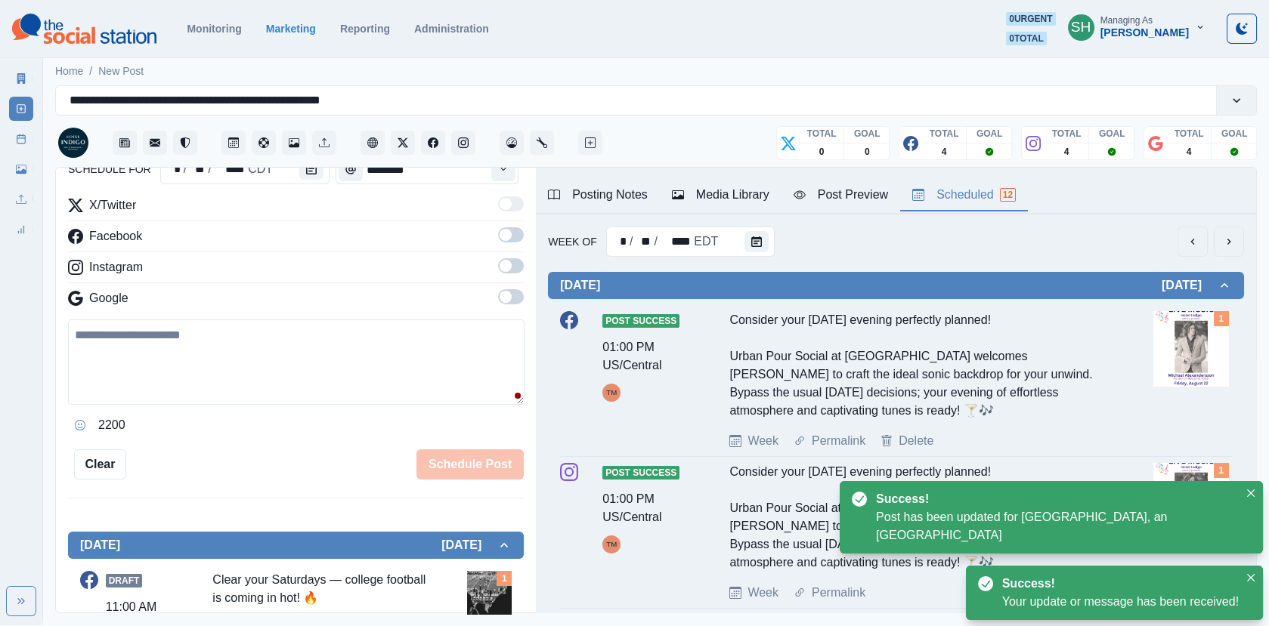
click at [1222, 252] on button "next" at bounding box center [1228, 242] width 30 height 30
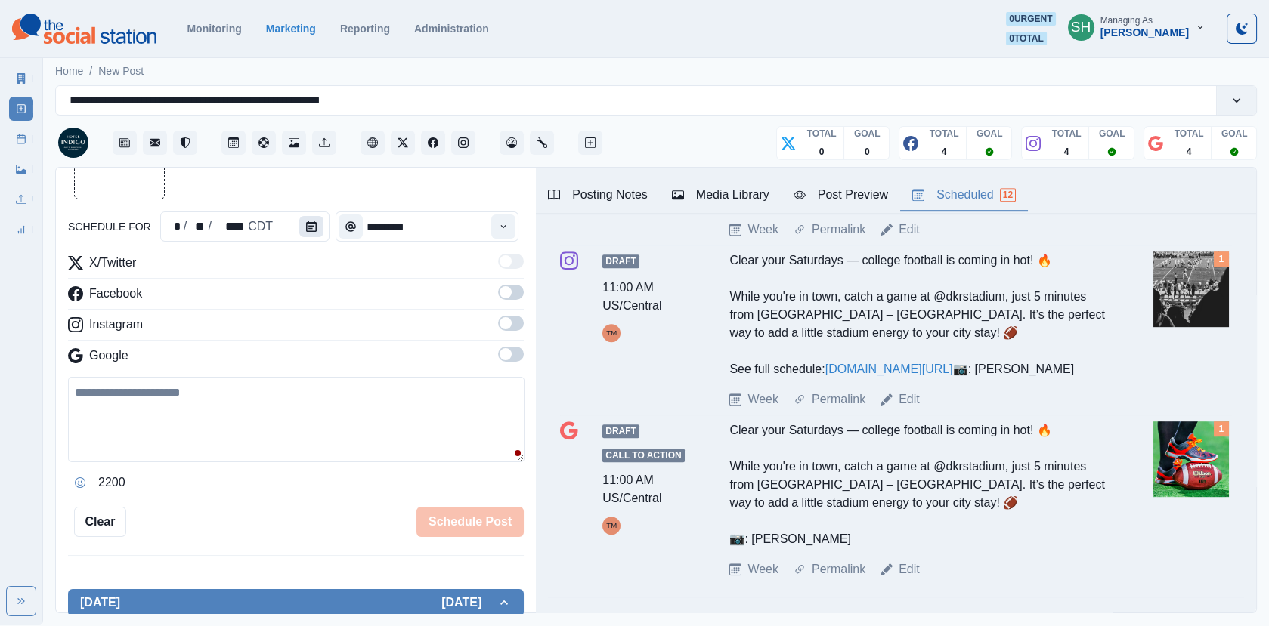
scroll to position [86, 0]
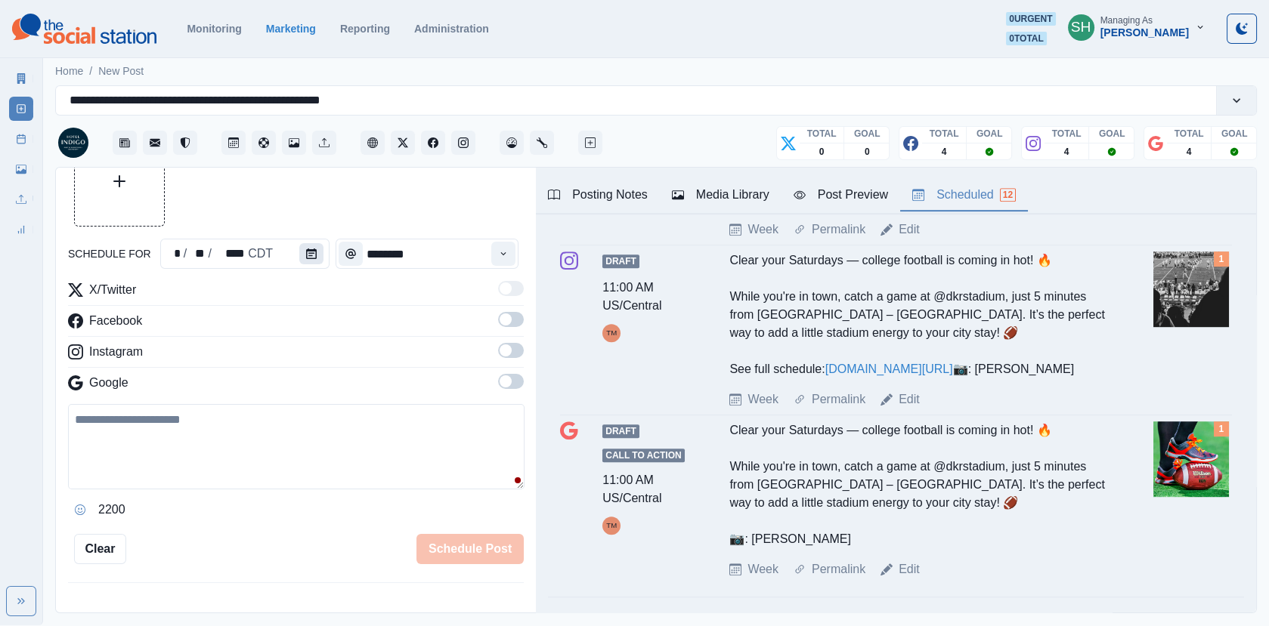
click at [305, 244] on button "Calendar" at bounding box center [311, 253] width 24 height 21
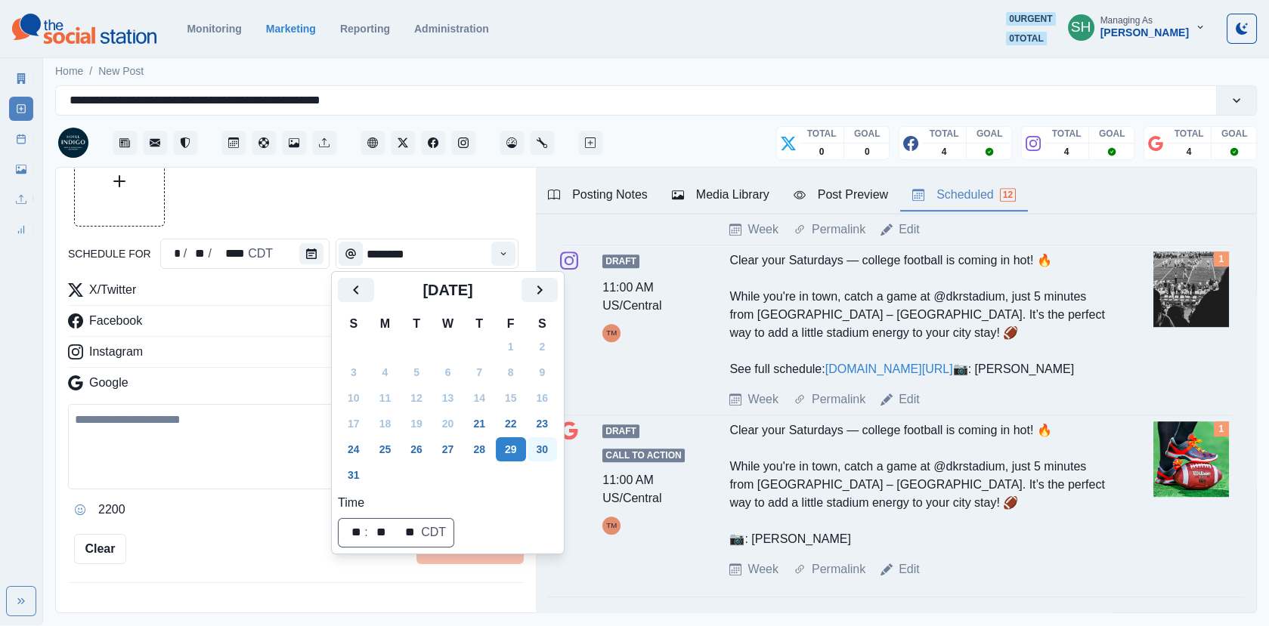
click at [551, 447] on button "30" at bounding box center [542, 449] width 30 height 24
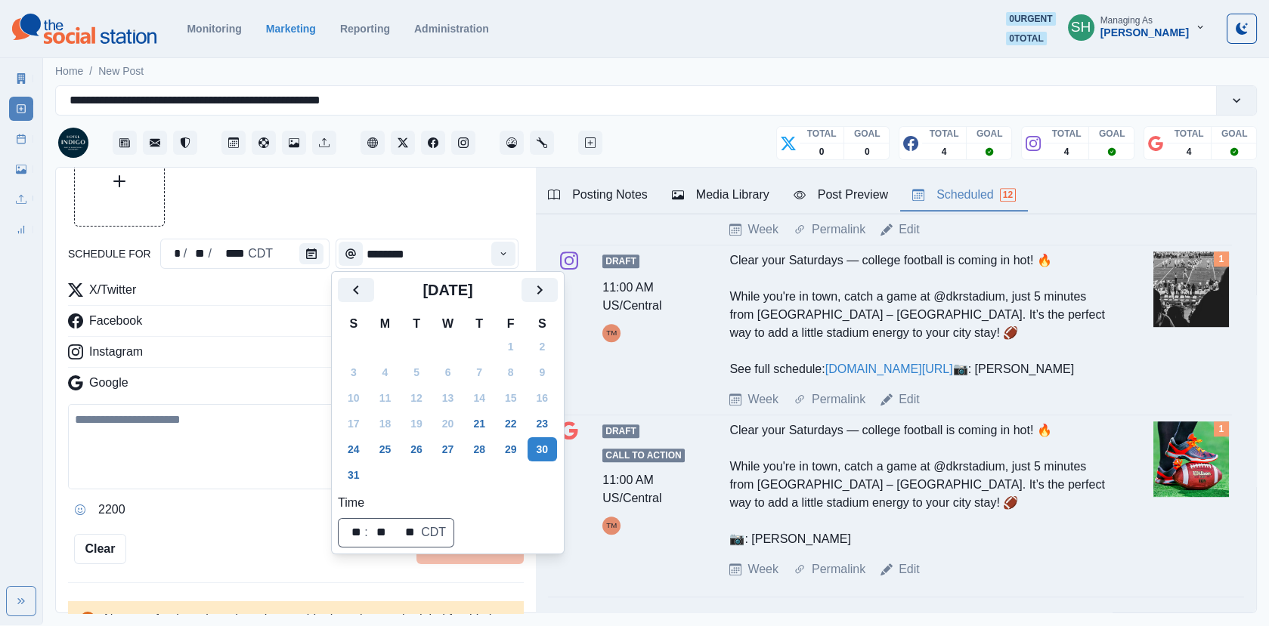
click at [268, 323] on div "Facebook" at bounding box center [296, 324] width 456 height 24
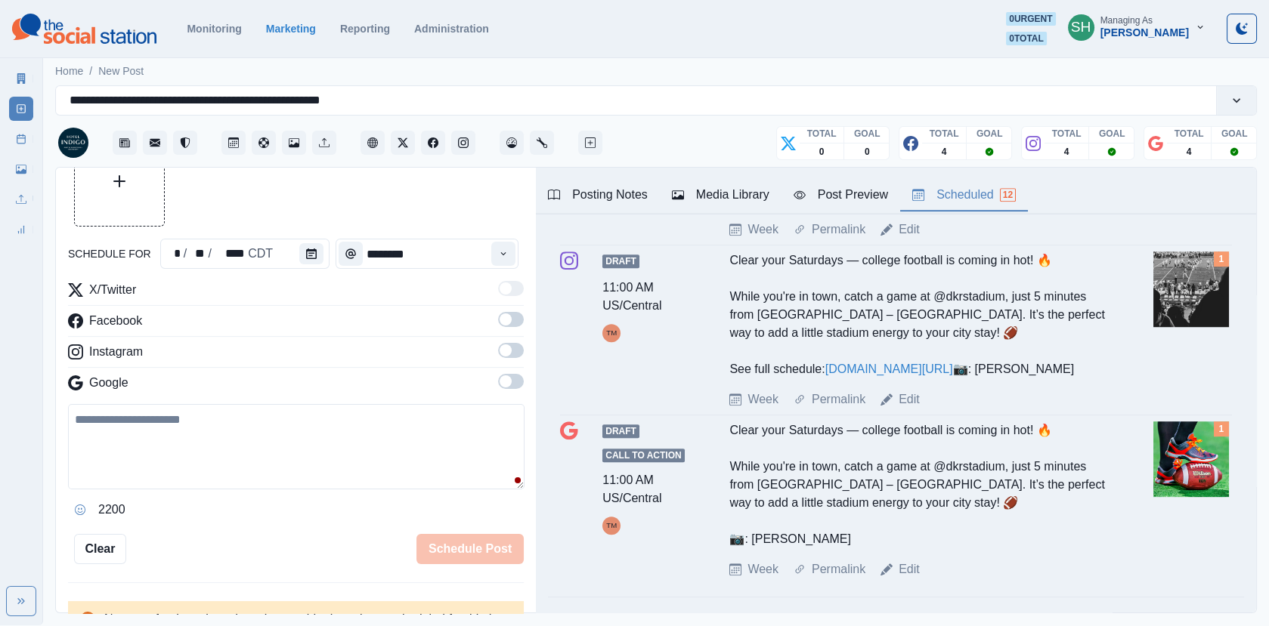
scroll to position [138, 0]
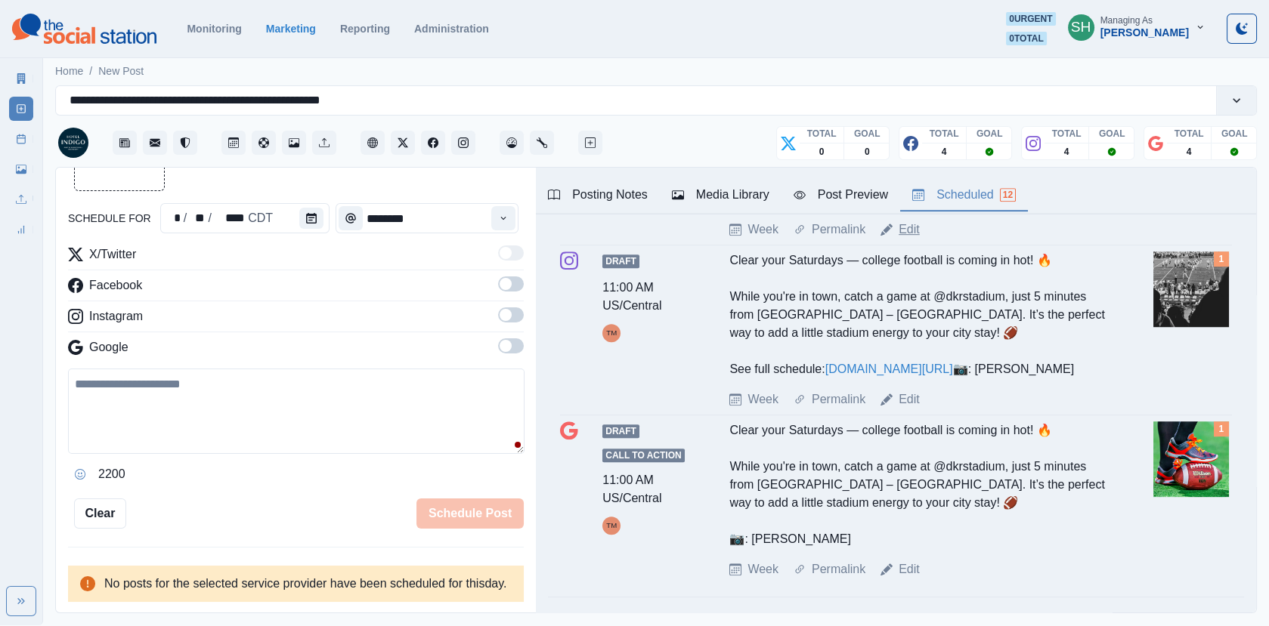
click at [906, 239] on link "Edit" at bounding box center [908, 230] width 21 height 18
type textarea "**********"
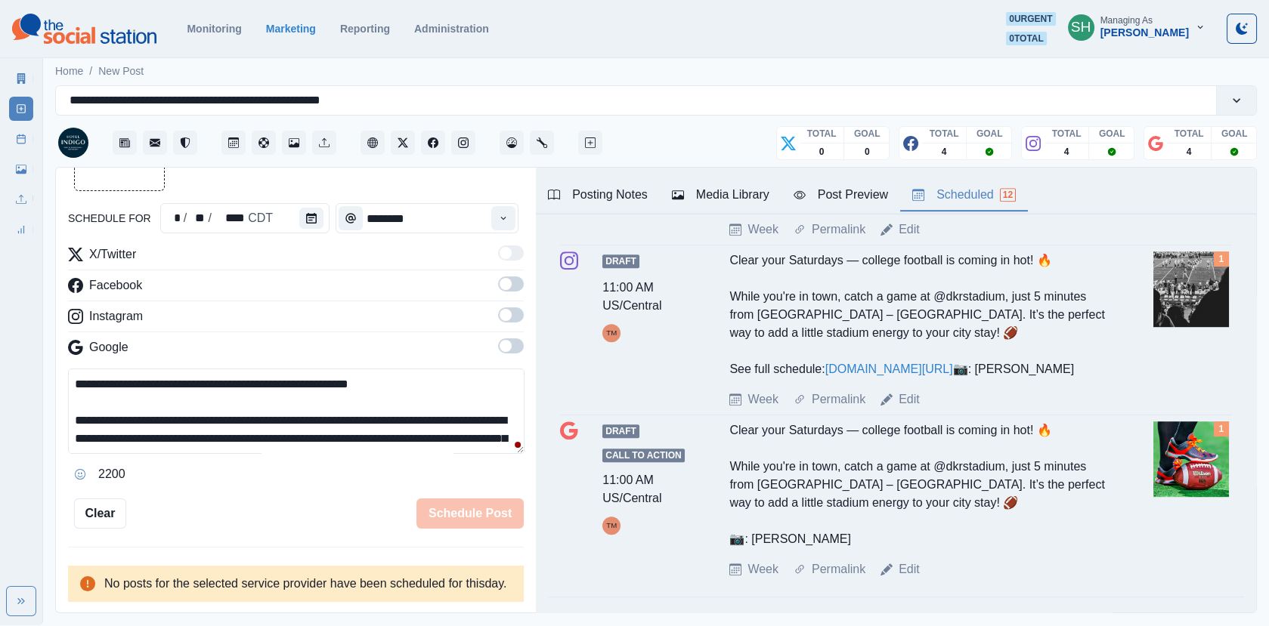
scroll to position [138, 0]
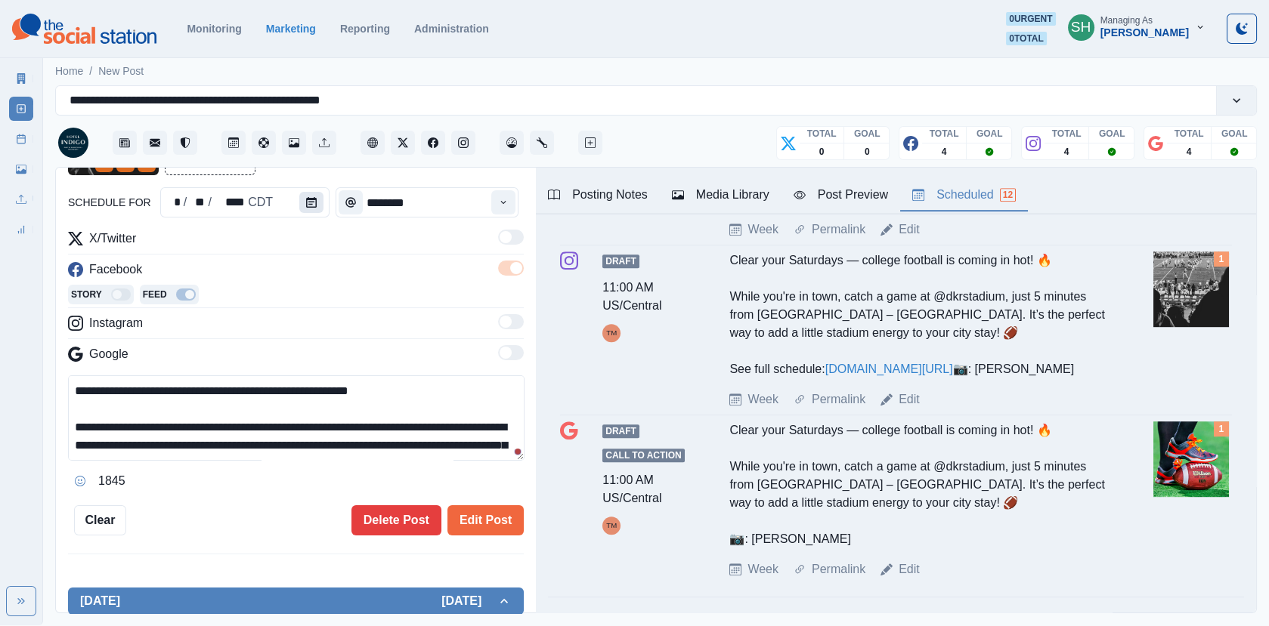
click at [307, 193] on button "Calendar" at bounding box center [311, 202] width 24 height 21
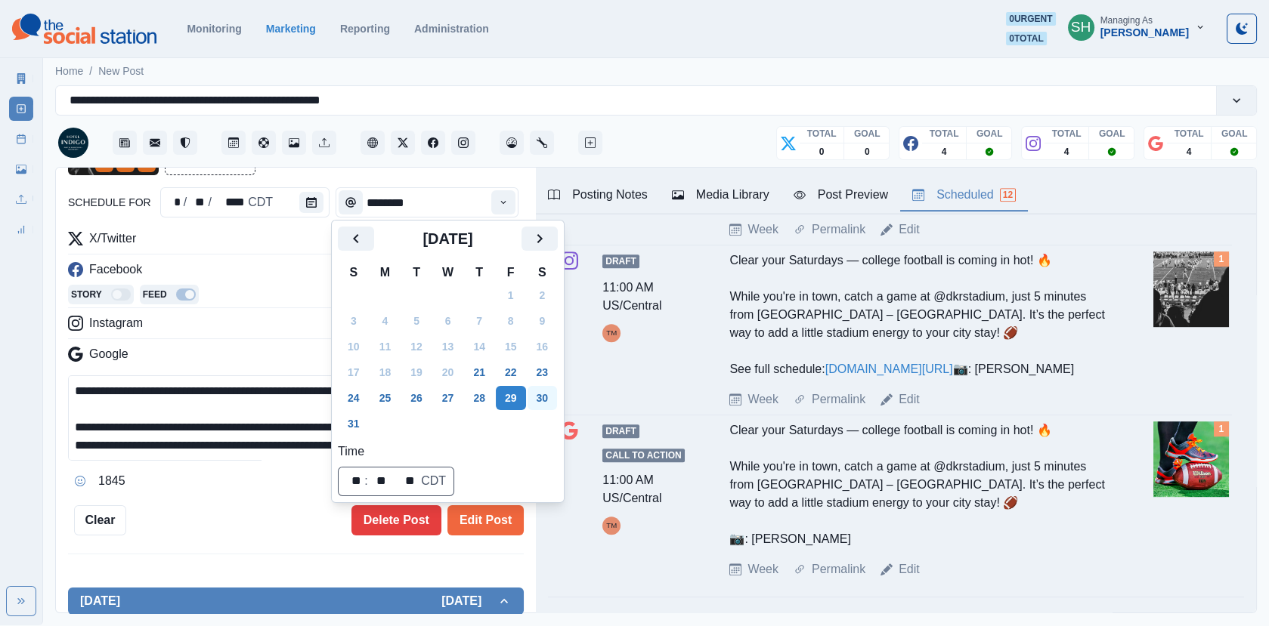
click at [545, 401] on button "30" at bounding box center [542, 398] width 30 height 24
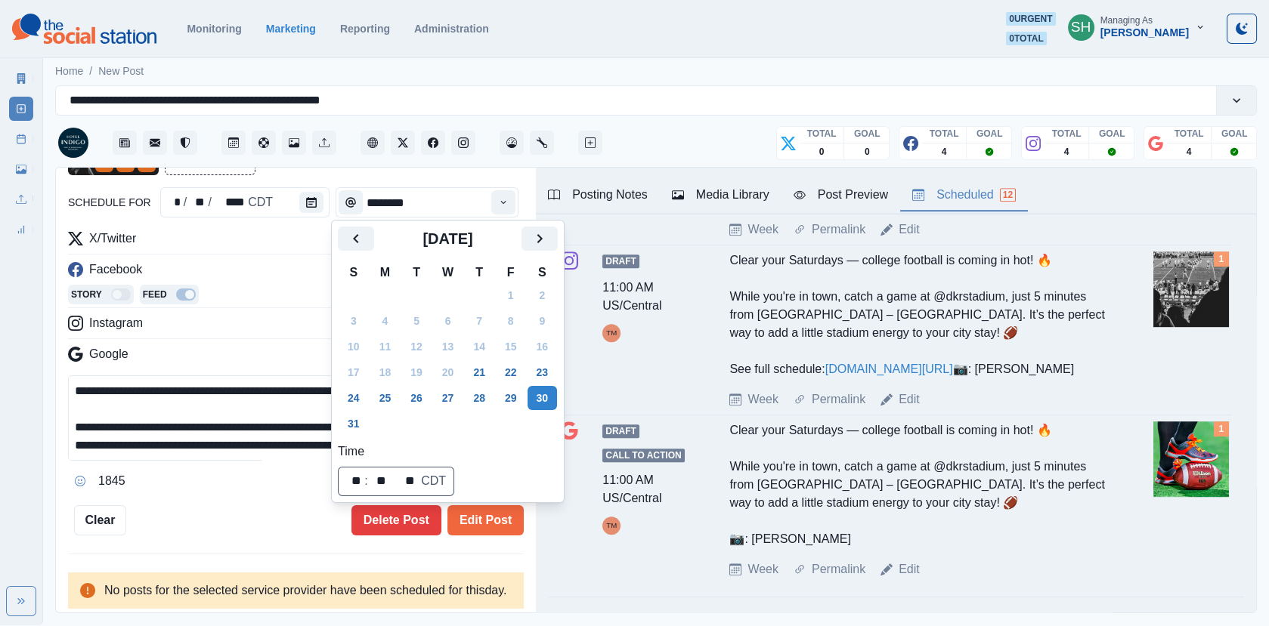
click at [477, 534] on div "**********" at bounding box center [296, 391] width 480 height 447
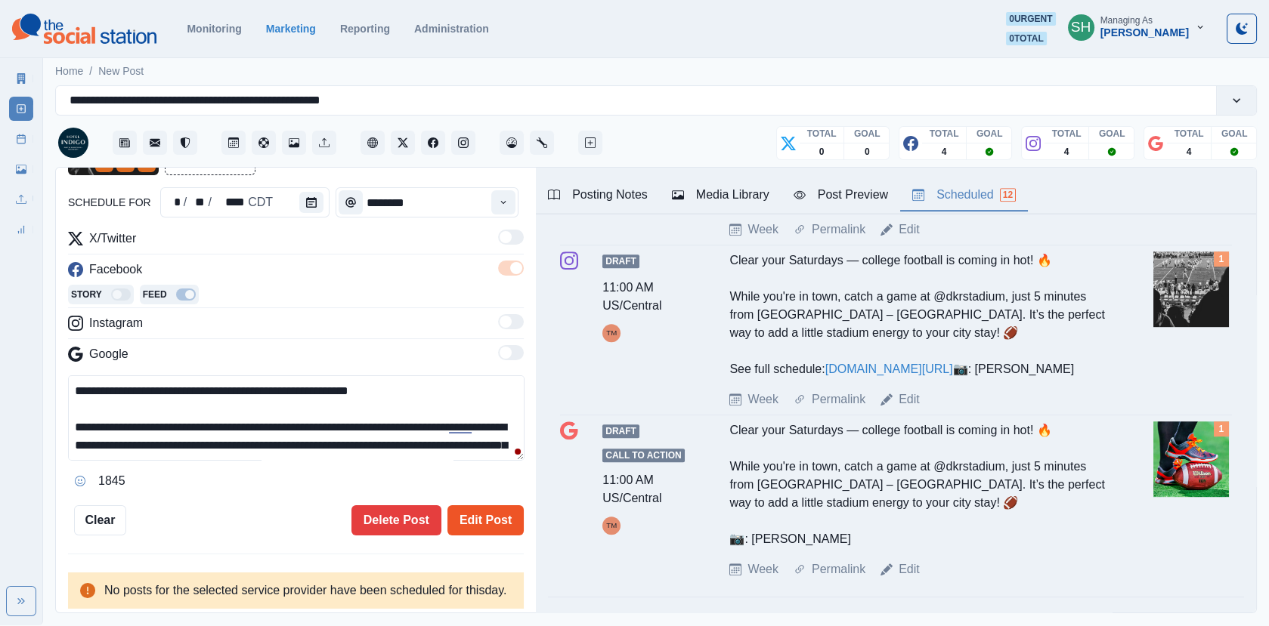
click at [475, 514] on button "Edit Post" at bounding box center [485, 520] width 76 height 30
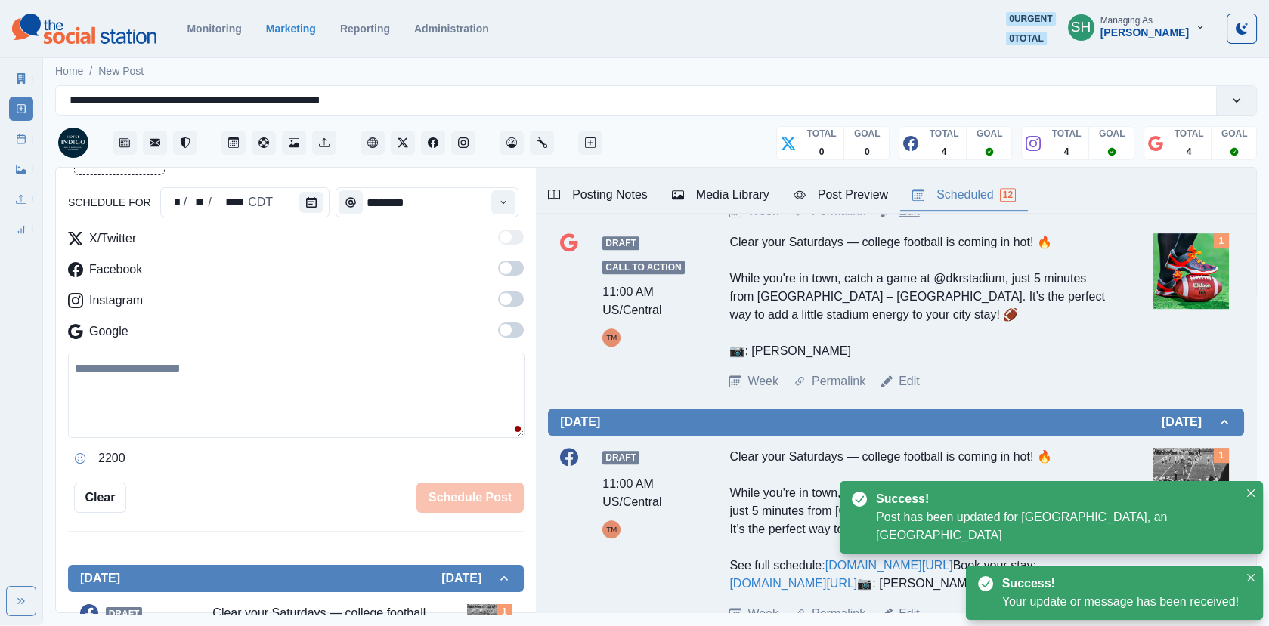
click at [908, 221] on link "Edit" at bounding box center [908, 211] width 21 height 18
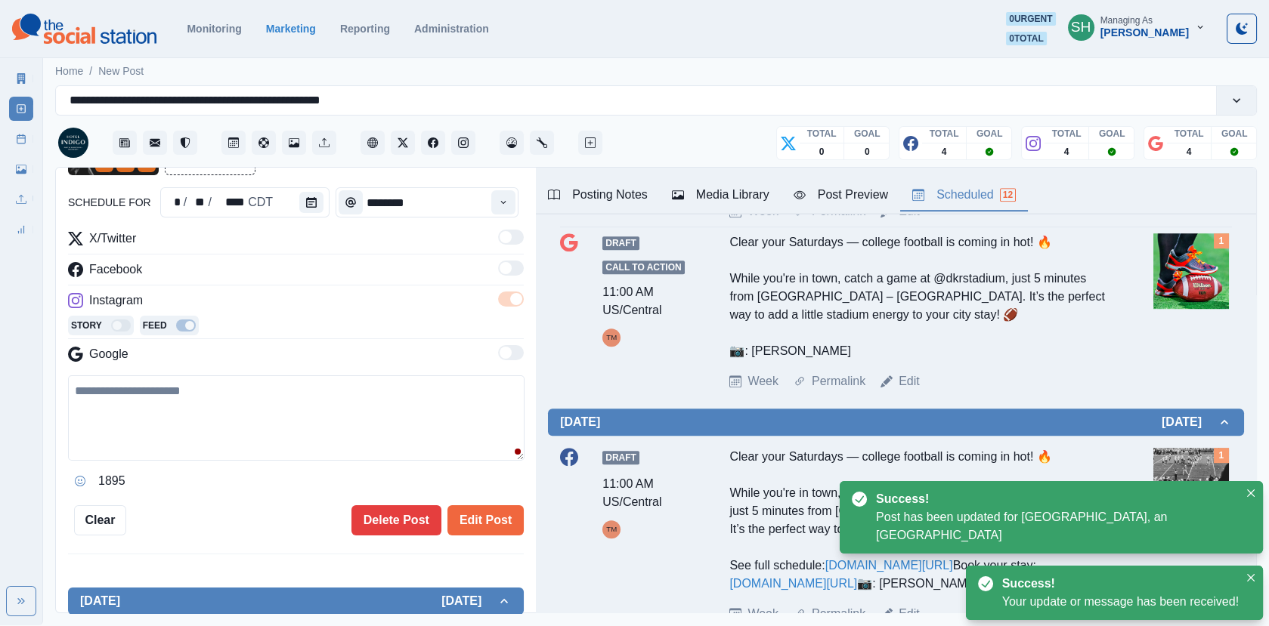
type textarea "**********"
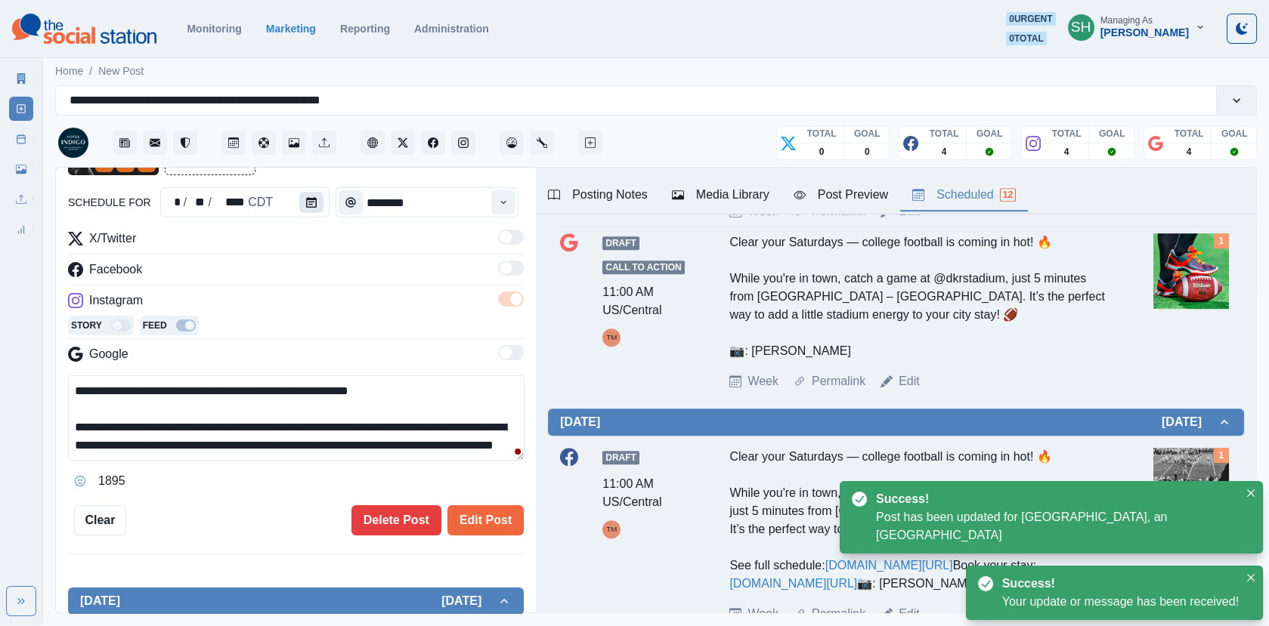
click at [309, 209] on button "Calendar" at bounding box center [311, 202] width 24 height 21
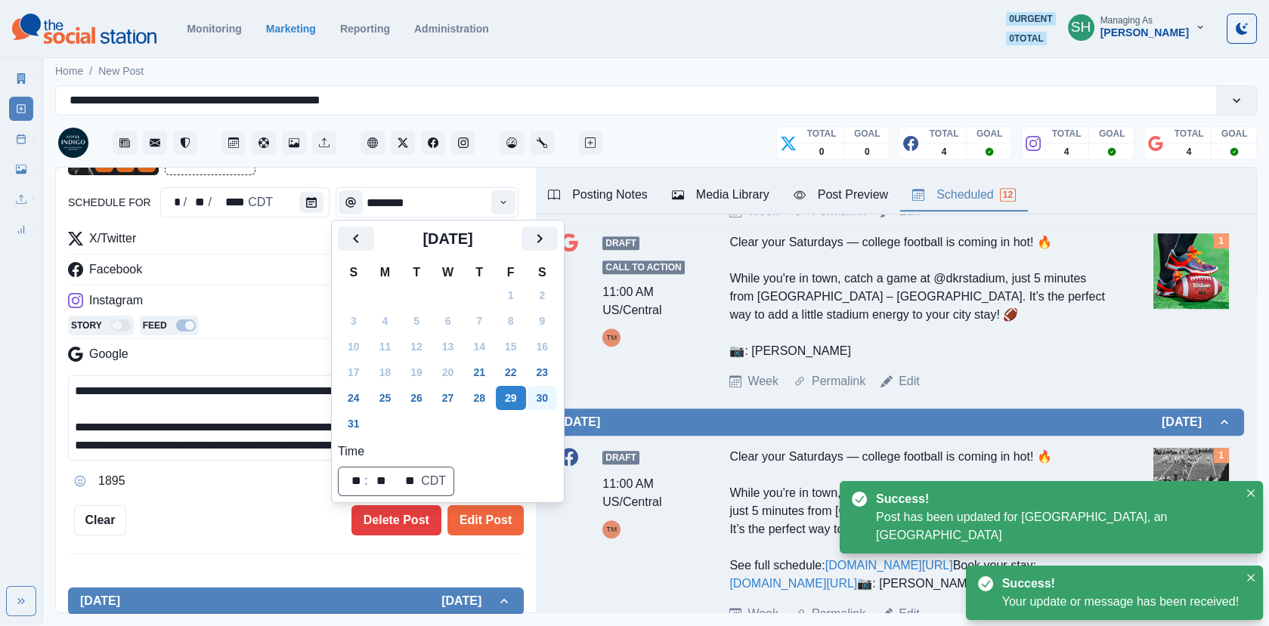
click at [555, 397] on button "30" at bounding box center [542, 398] width 30 height 24
click at [243, 271] on div "Facebook" at bounding box center [296, 273] width 456 height 24
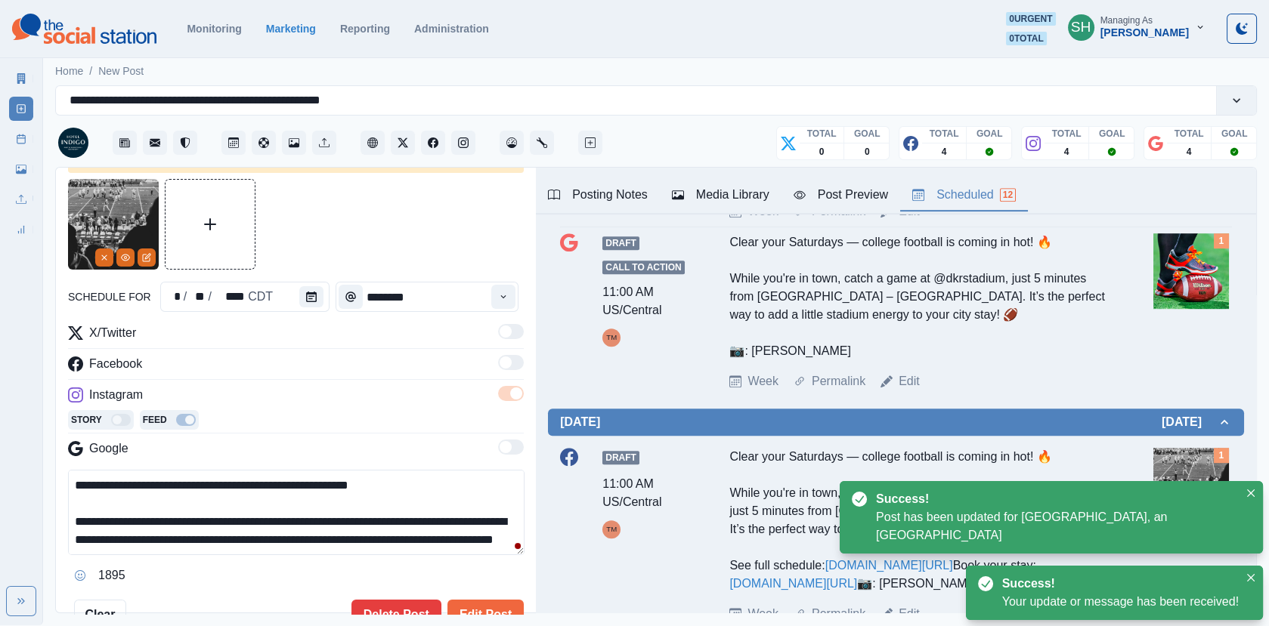
scroll to position [88, 0]
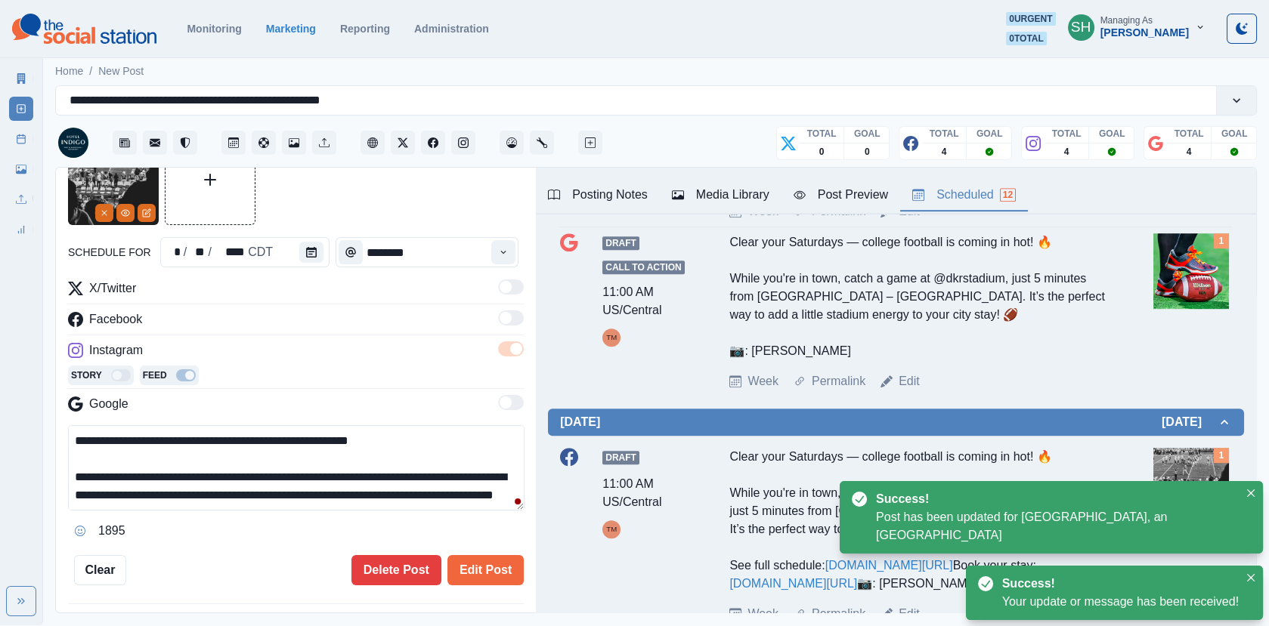
click at [468, 540] on div "1895" at bounding box center [296, 531] width 456 height 24
click at [468, 547] on div "**********" at bounding box center [296, 359] width 456 height 451
click at [468, 552] on div "**********" at bounding box center [296, 359] width 456 height 451
click at [496, 576] on button "Edit Post" at bounding box center [485, 570] width 76 height 30
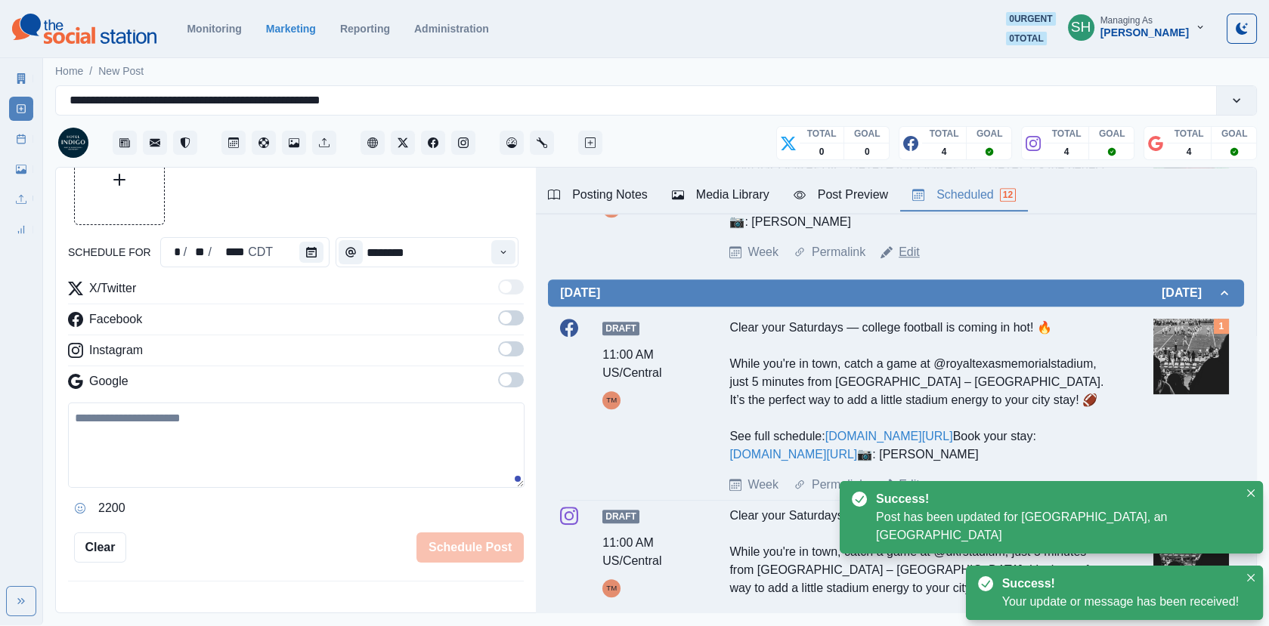
click at [908, 261] on link "Edit" at bounding box center [908, 252] width 21 height 18
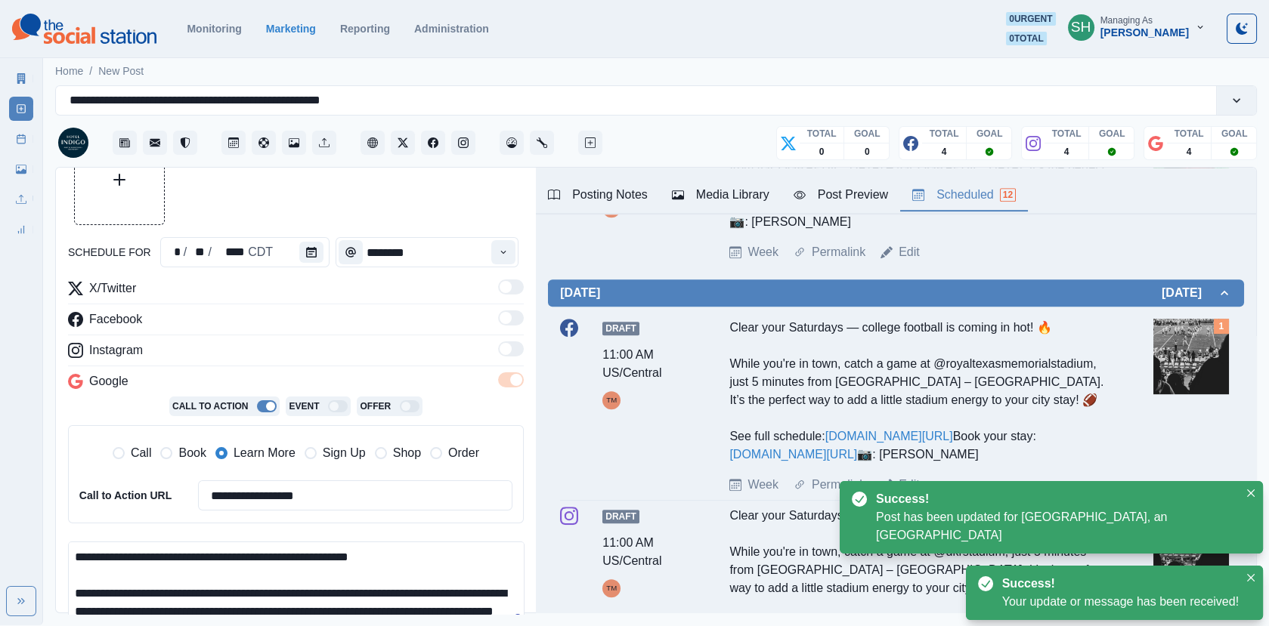
click at [726, 191] on div "Media Library" at bounding box center [720, 195] width 97 height 18
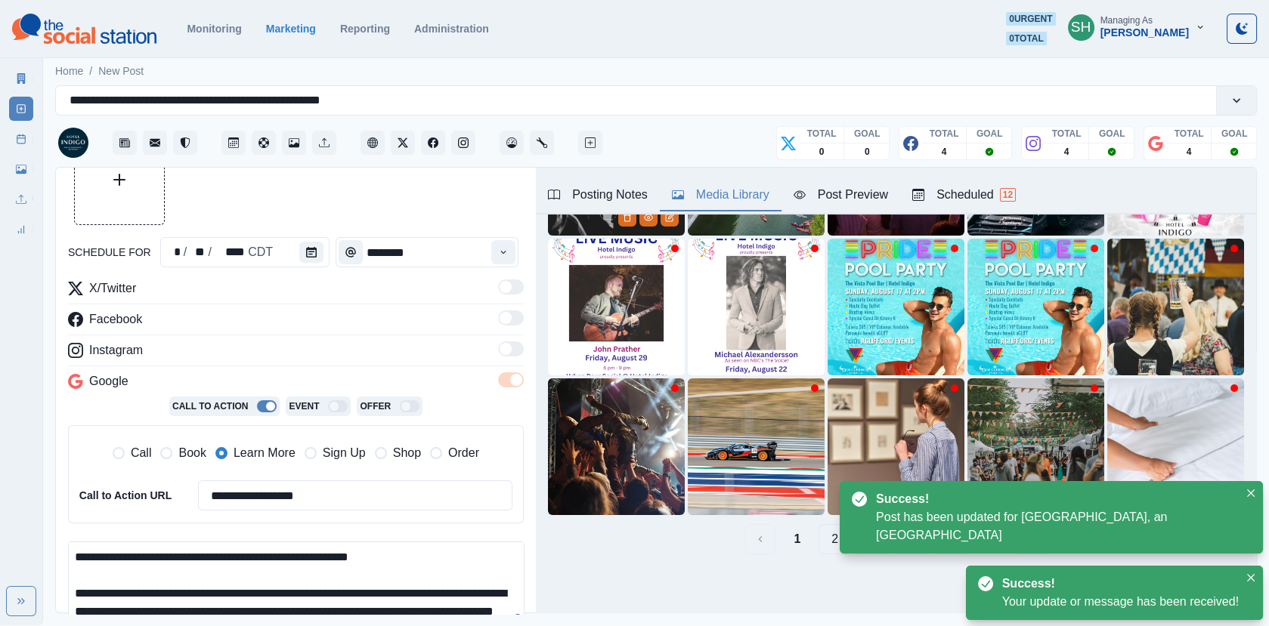
scroll to position [8, 0]
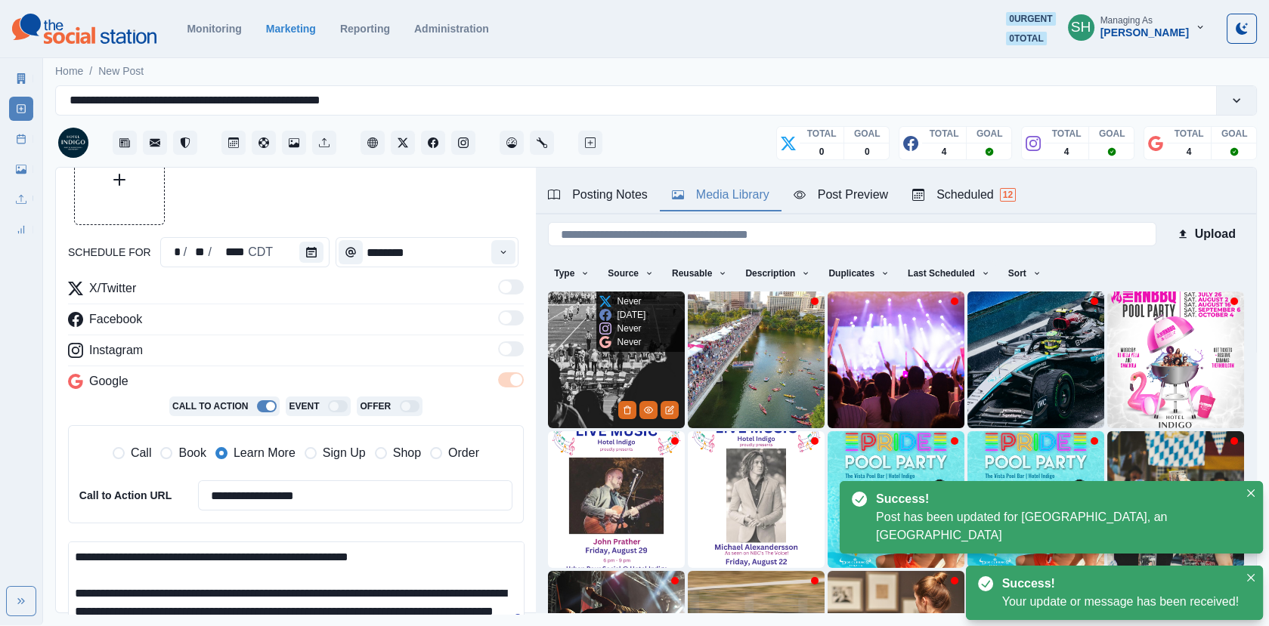
click at [607, 356] on img at bounding box center [616, 360] width 137 height 137
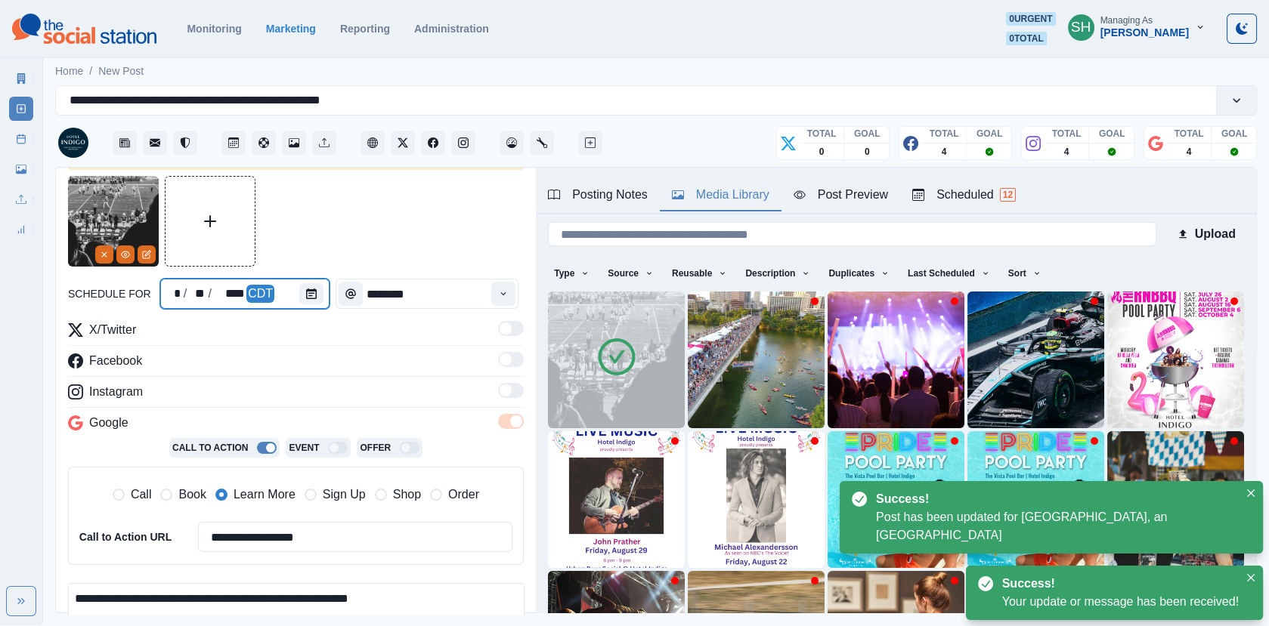
click at [308, 304] on div at bounding box center [314, 294] width 30 height 30
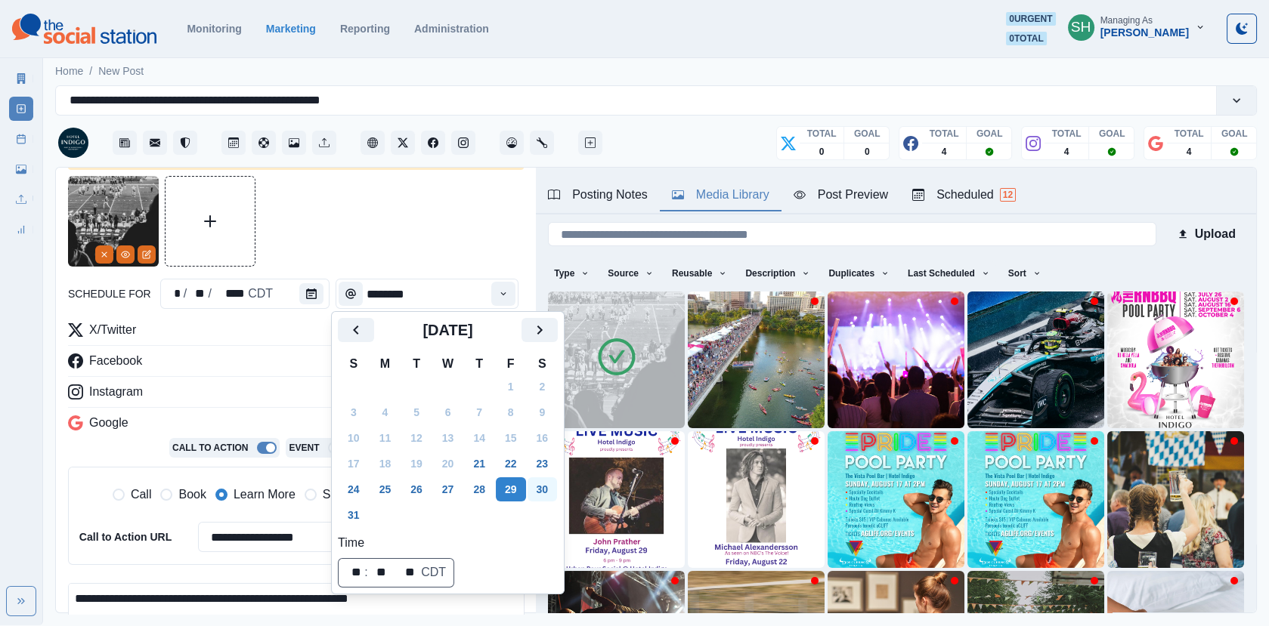
click at [549, 493] on button "30" at bounding box center [542, 489] width 30 height 24
click at [408, 269] on div "**********" at bounding box center [296, 459] width 456 height 567
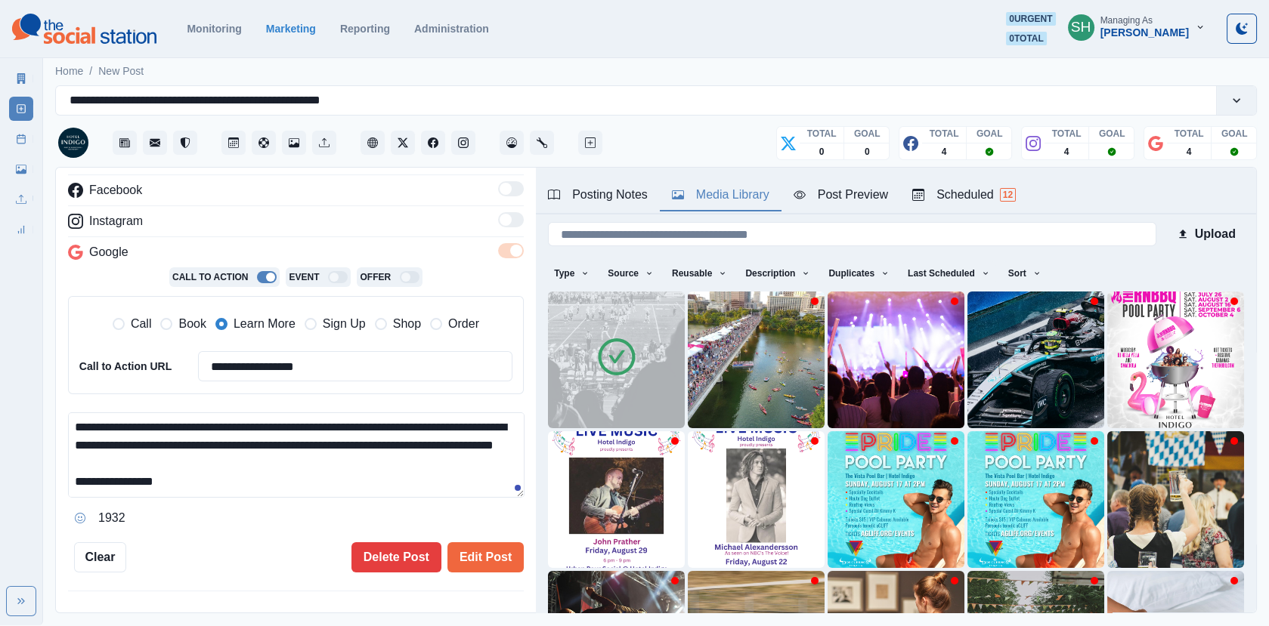
click at [299, 477] on textarea "**********" at bounding box center [296, 455] width 456 height 85
drag, startPoint x: 257, startPoint y: 490, endPoint x: 93, endPoint y: 478, distance: 164.4
click at [93, 478] on textarea "**********" at bounding box center [296, 455] width 456 height 85
paste textarea
type textarea "**********"
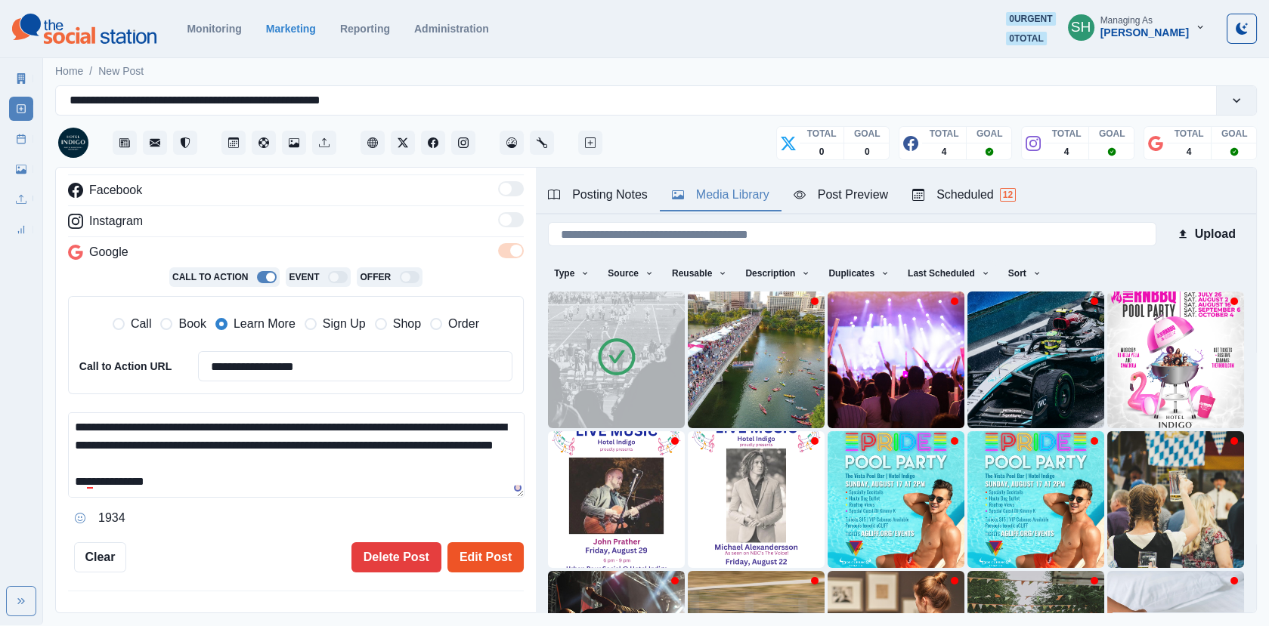
click at [478, 548] on button "Edit Post" at bounding box center [485, 557] width 76 height 30
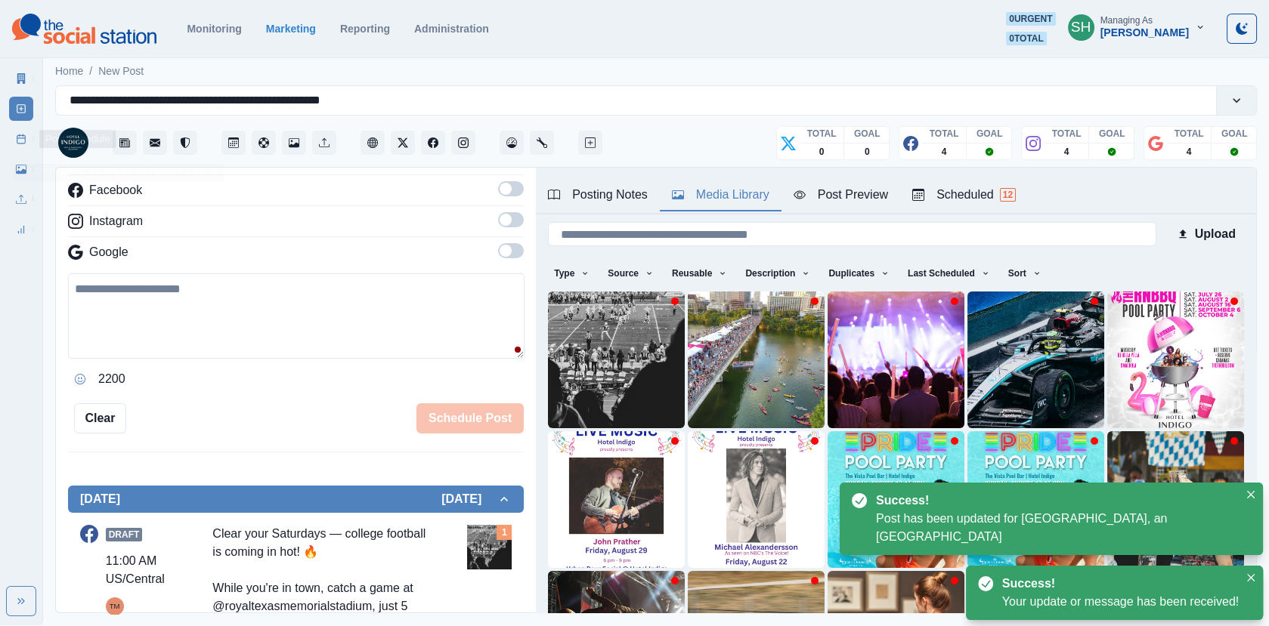
click at [18, 138] on line at bounding box center [21, 138] width 8 height 0
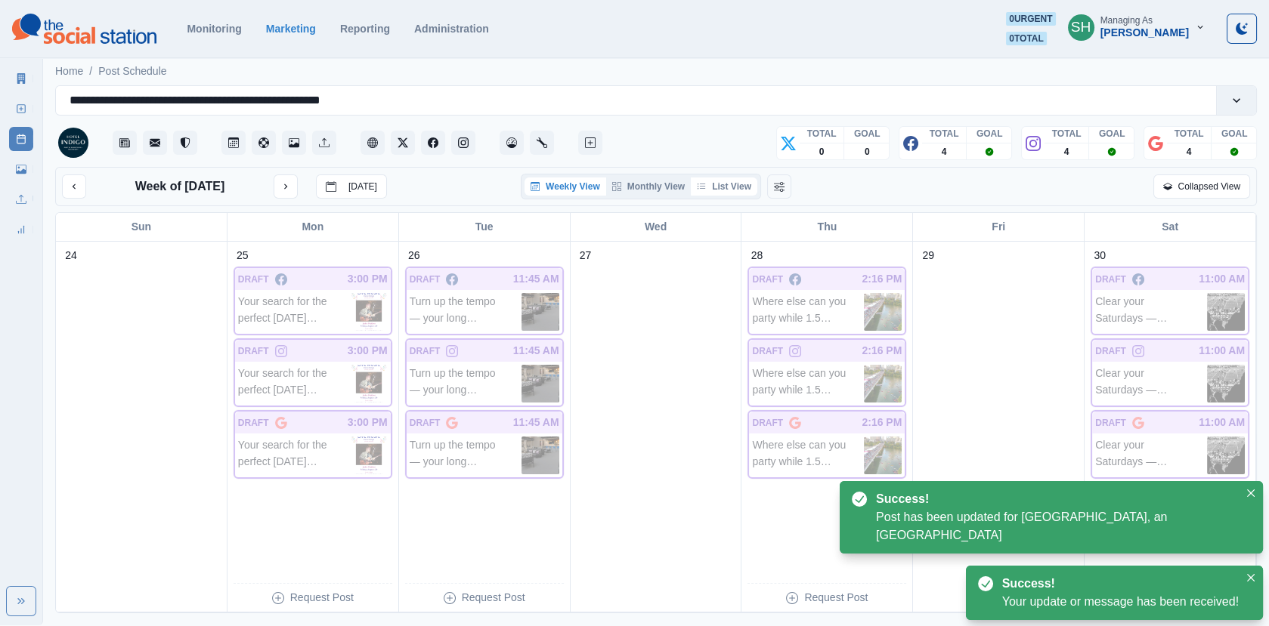
click at [711, 186] on button "List View" at bounding box center [724, 187] width 66 height 18
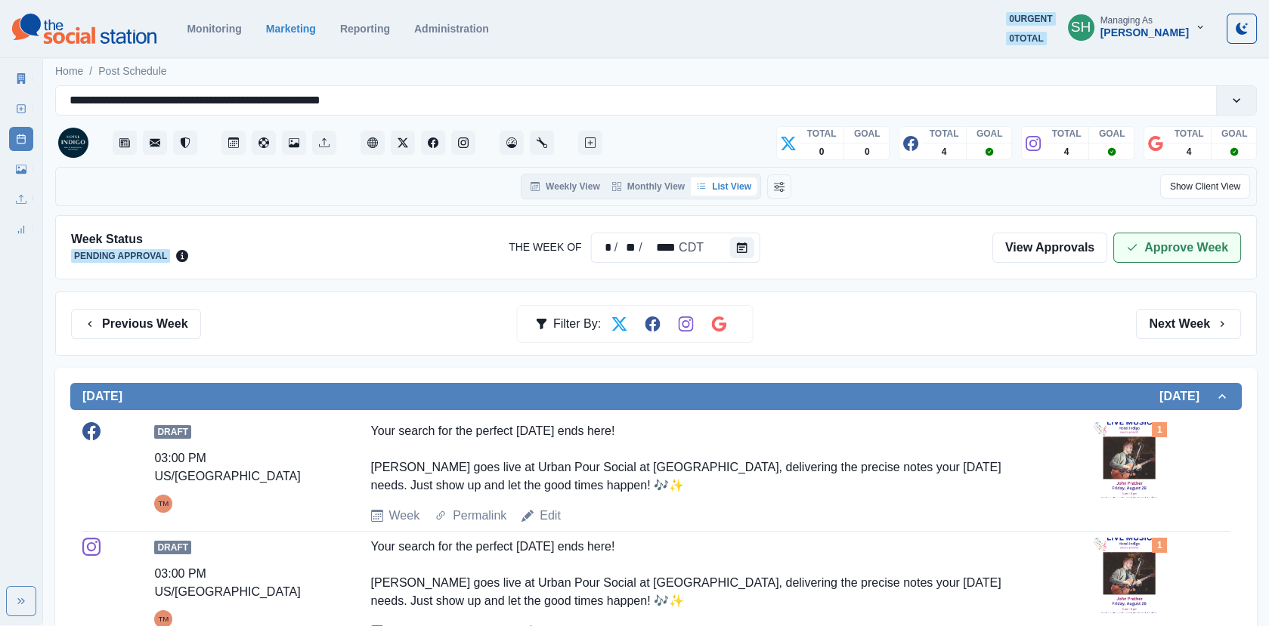
click at [1139, 252] on button "Approve Week" at bounding box center [1177, 248] width 128 height 30
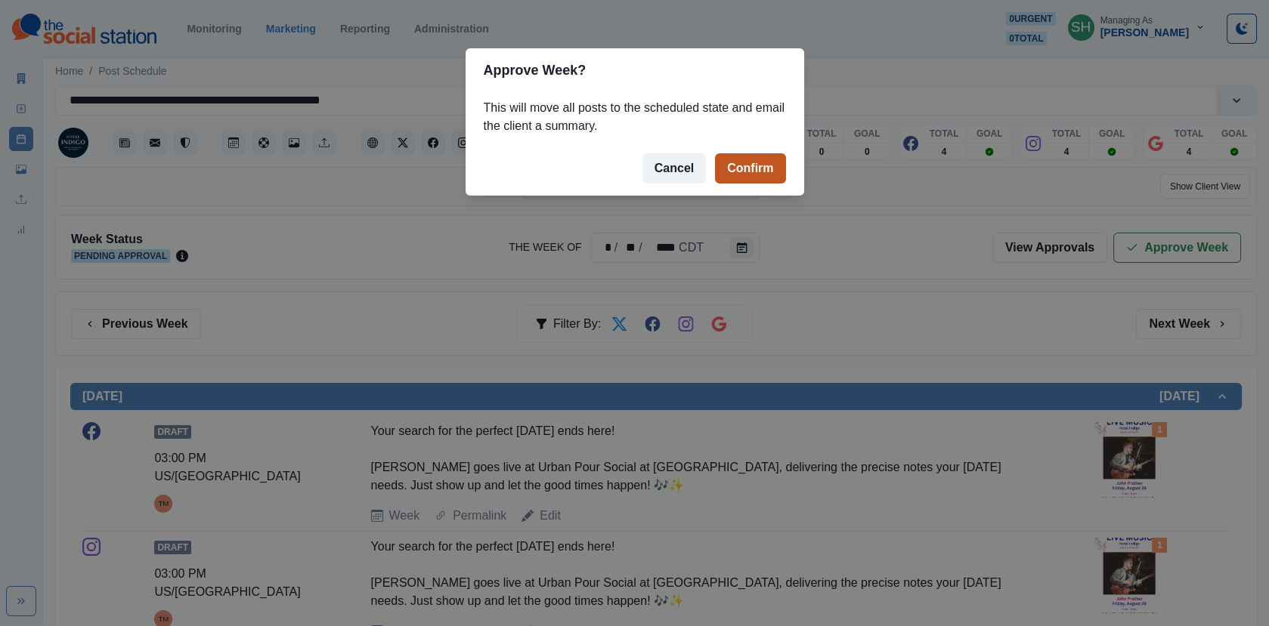
click at [734, 167] on button "Confirm" at bounding box center [750, 168] width 70 height 30
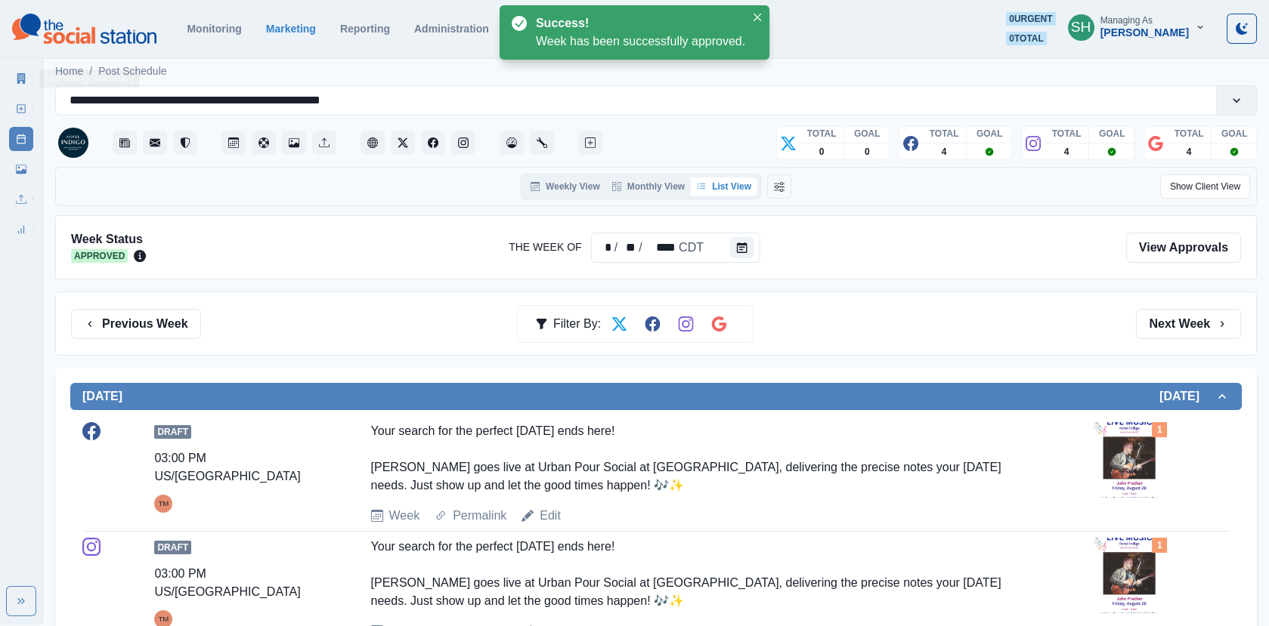
click at [20, 79] on icon at bounding box center [21, 78] width 11 height 11
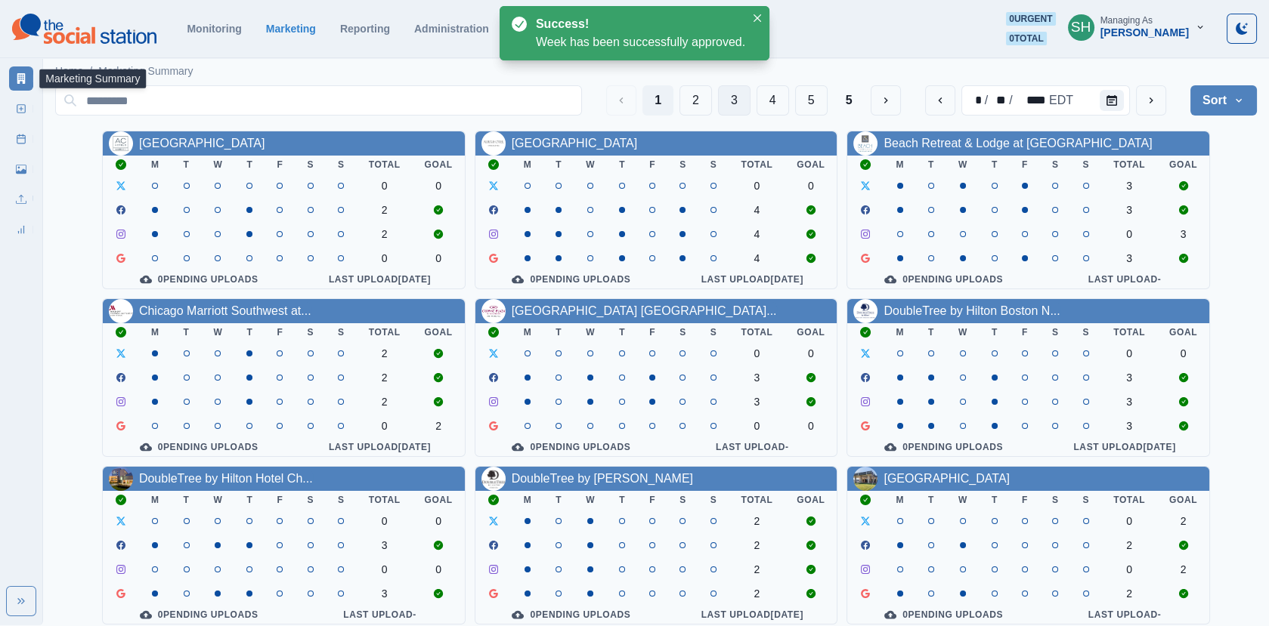
click at [734, 107] on button "3" at bounding box center [734, 100] width 32 height 30
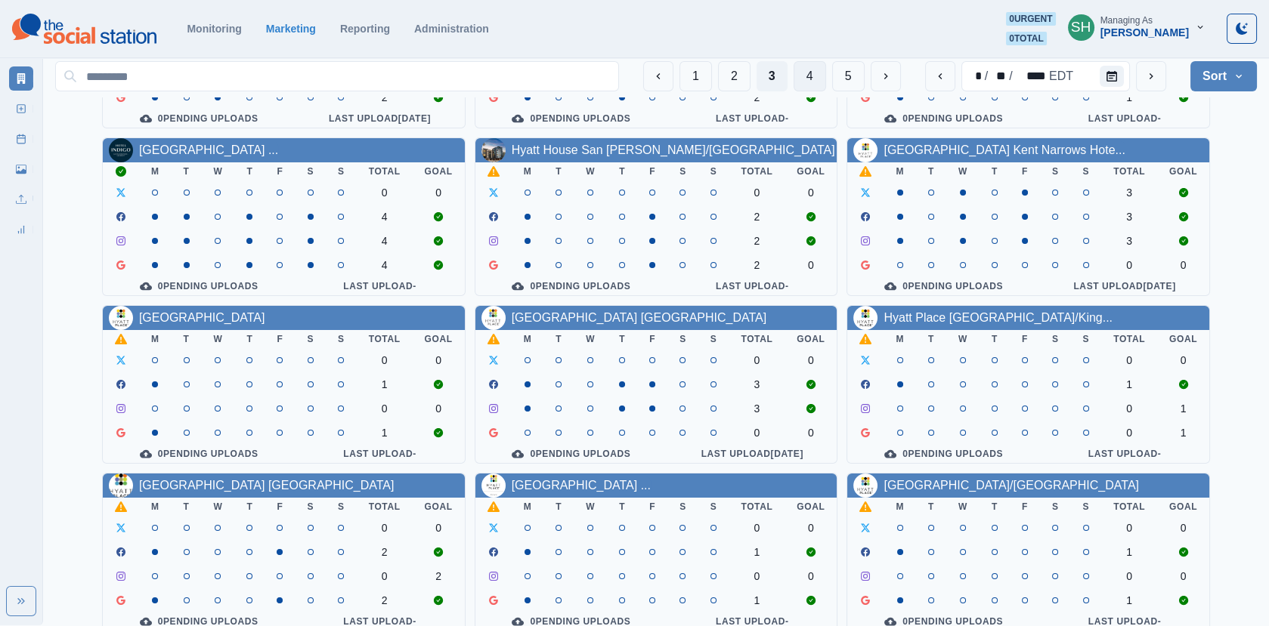
click at [800, 73] on button "4" at bounding box center [809, 76] width 32 height 30
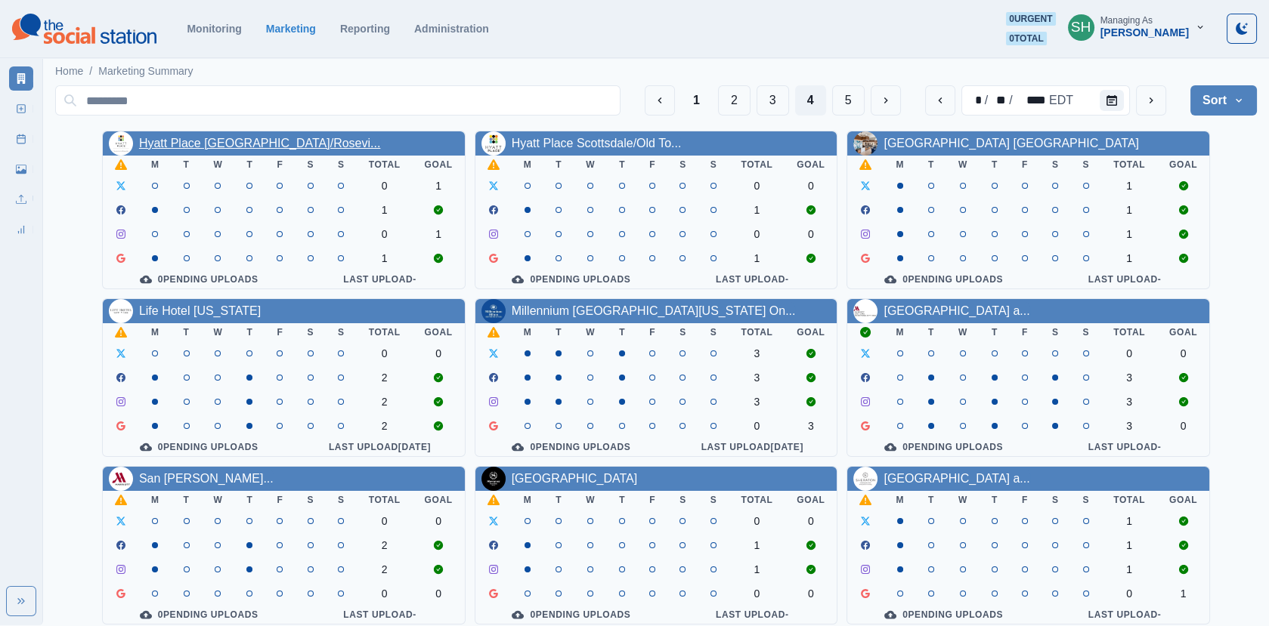
click at [286, 148] on link "Hyatt Place [GEOGRAPHIC_DATA]/Rosevi..." at bounding box center [260, 143] width 242 height 13
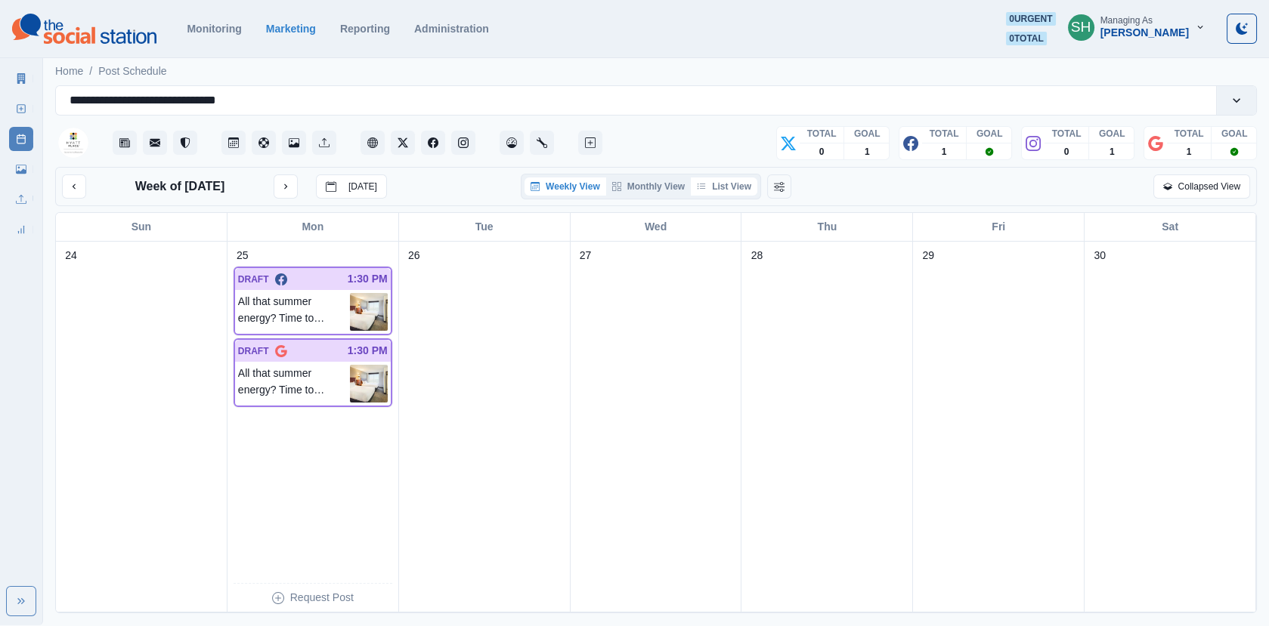
click at [739, 184] on button "List View" at bounding box center [724, 187] width 66 height 18
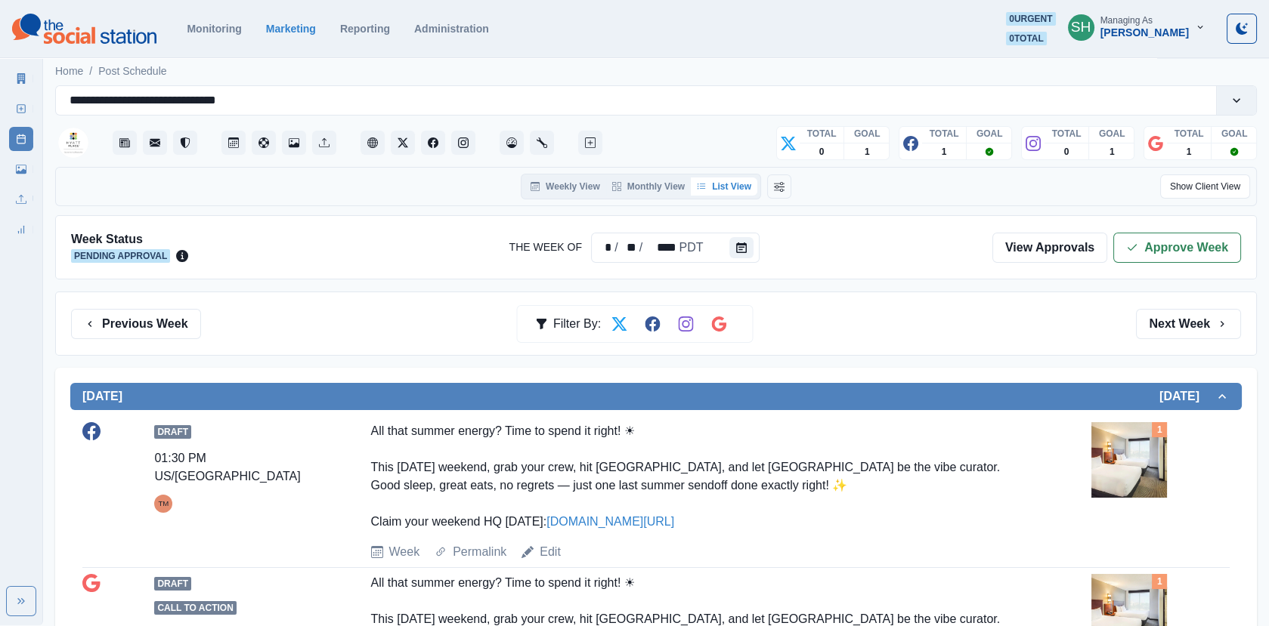
click at [751, 318] on div "Filter By:" at bounding box center [634, 324] width 236 height 38
click at [182, 314] on button "Previous Week" at bounding box center [136, 324] width 130 height 30
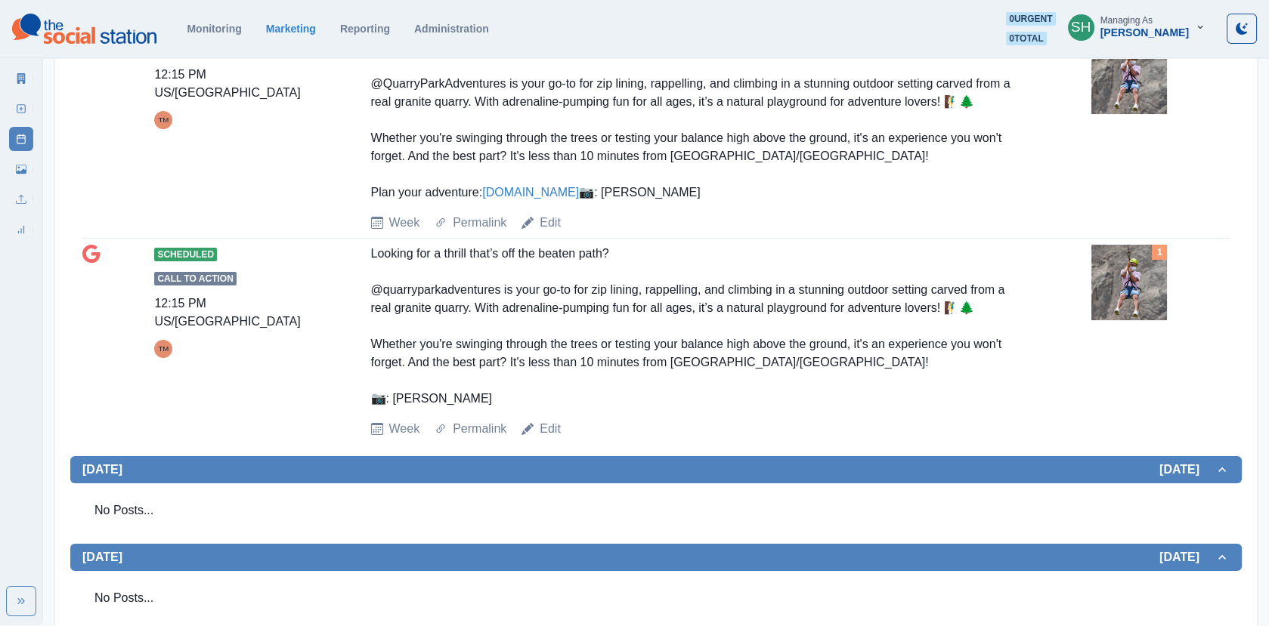
scroll to position [820, 0]
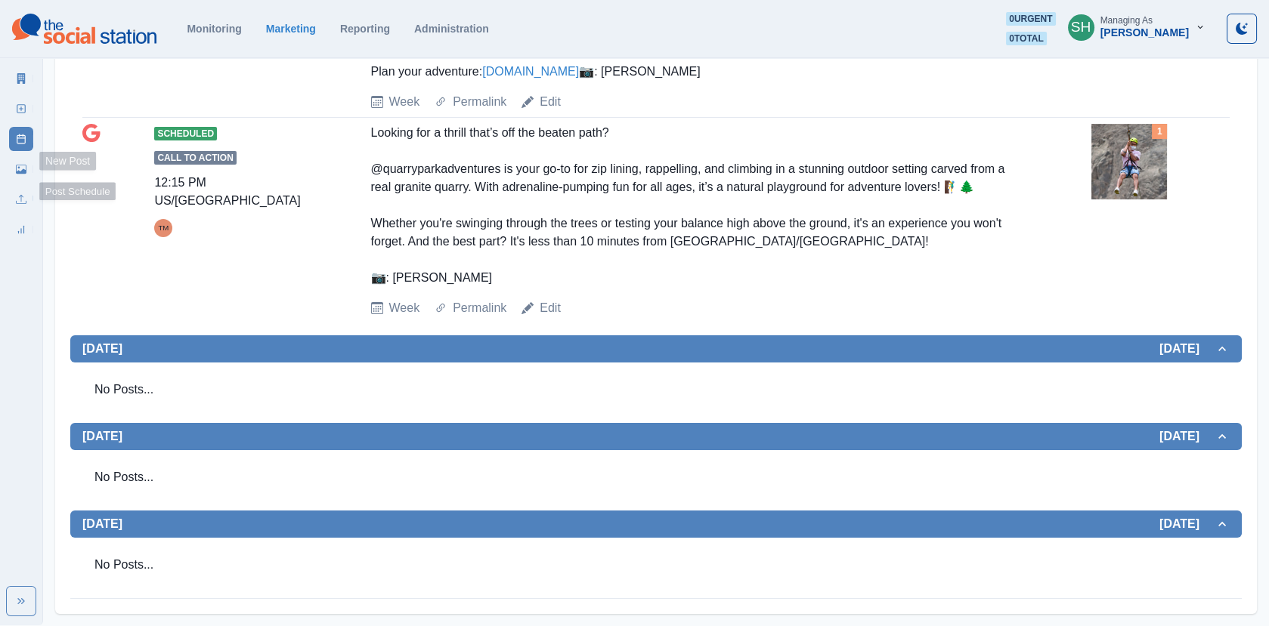
click at [18, 101] on link "New Post" at bounding box center [21, 109] width 24 height 24
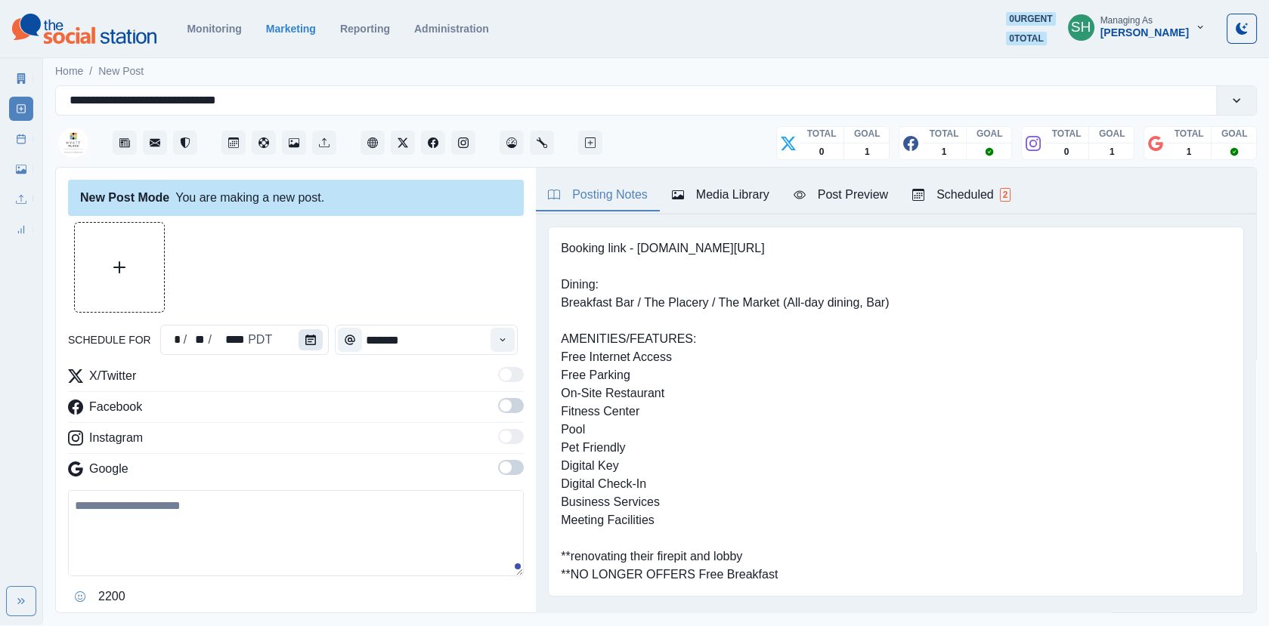
click at [298, 342] on button "Calendar" at bounding box center [310, 339] width 24 height 21
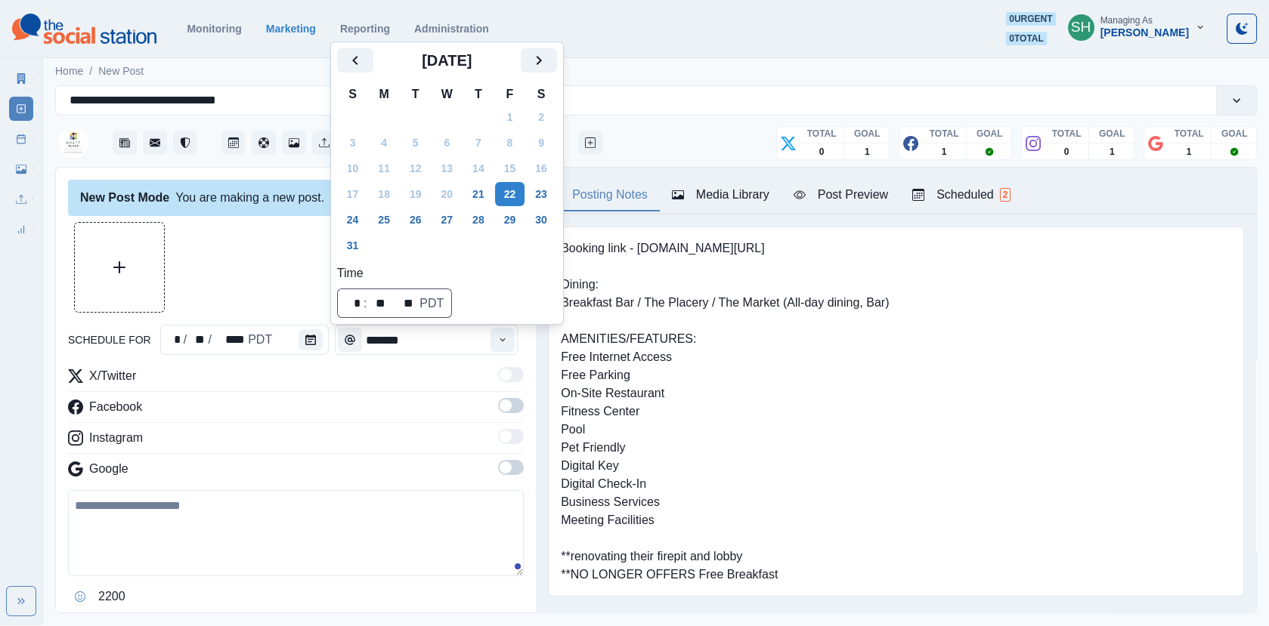
click at [266, 258] on div at bounding box center [296, 267] width 456 height 91
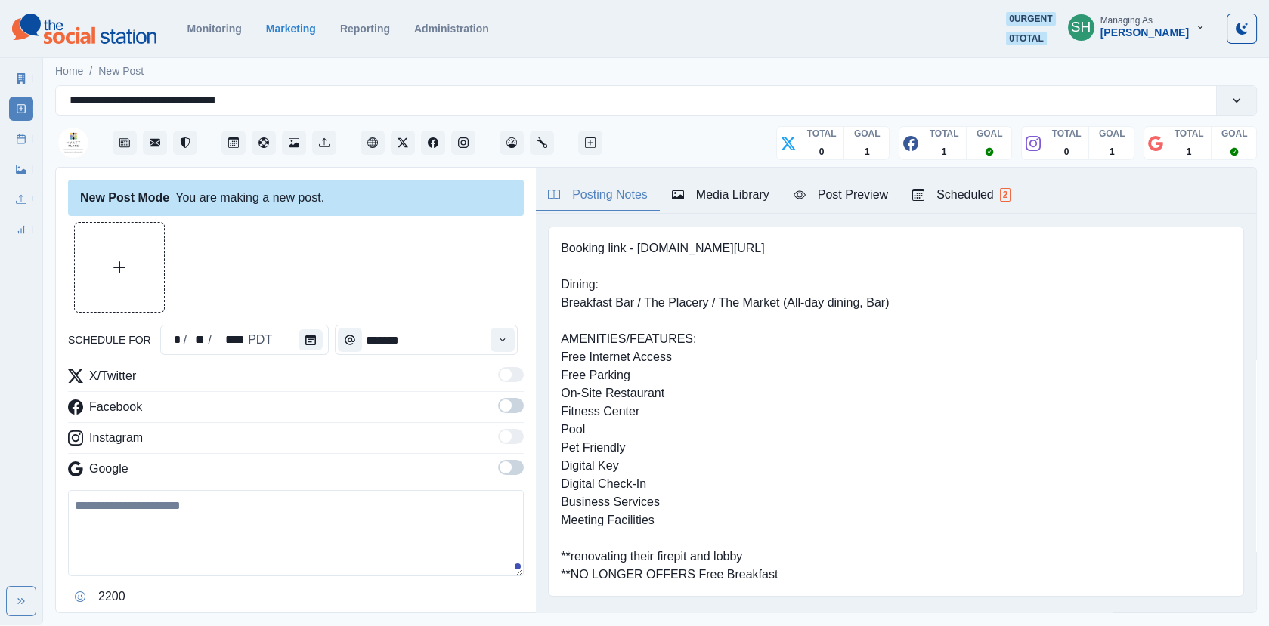
scroll to position [138, 0]
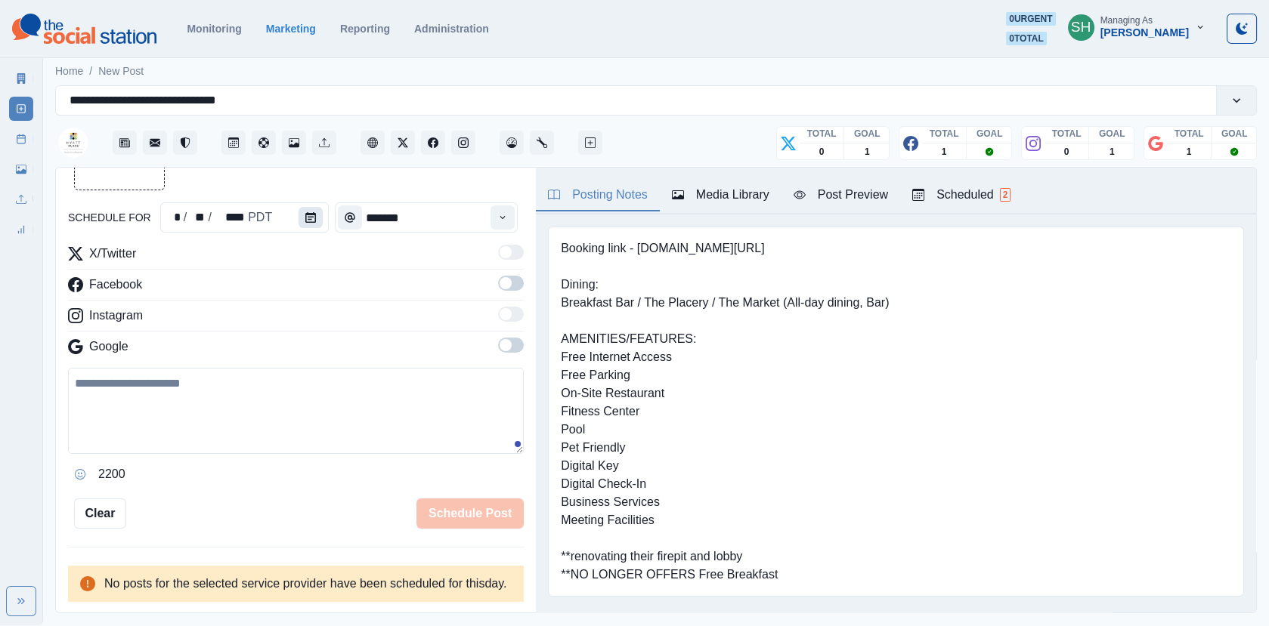
click at [309, 207] on button "Calendar" at bounding box center [310, 217] width 24 height 21
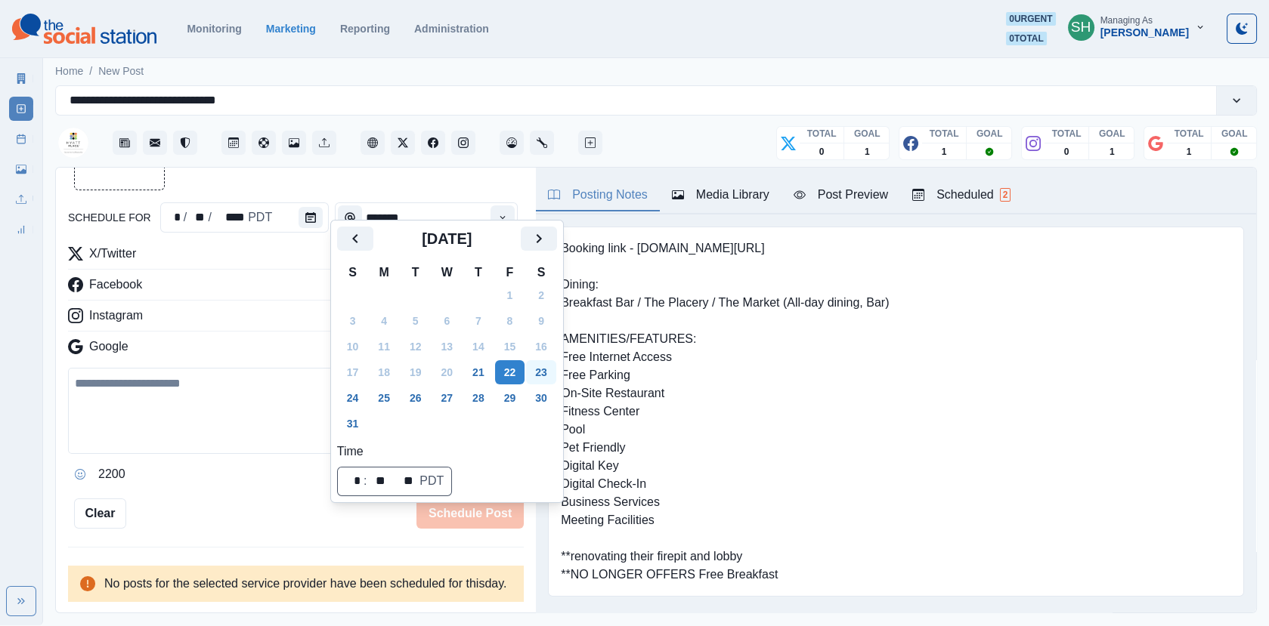
click at [552, 368] on button "23" at bounding box center [541, 372] width 30 height 24
click at [295, 283] on div "Facebook" at bounding box center [296, 288] width 456 height 24
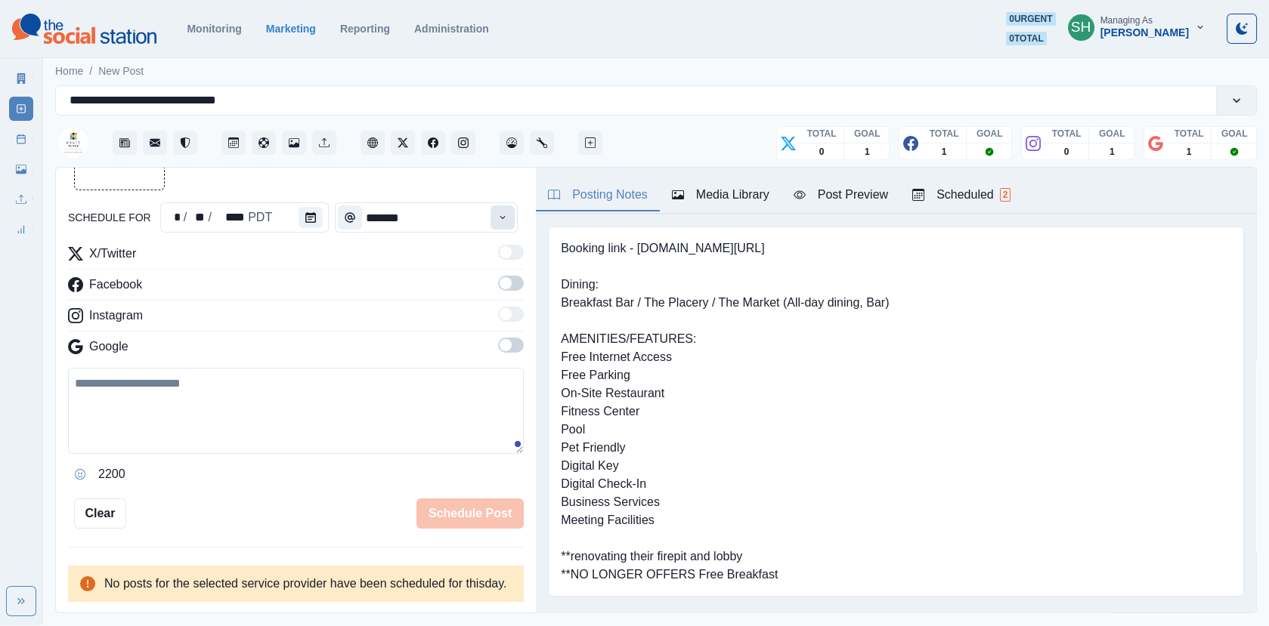
click at [505, 212] on icon "Time" at bounding box center [502, 217] width 11 height 11
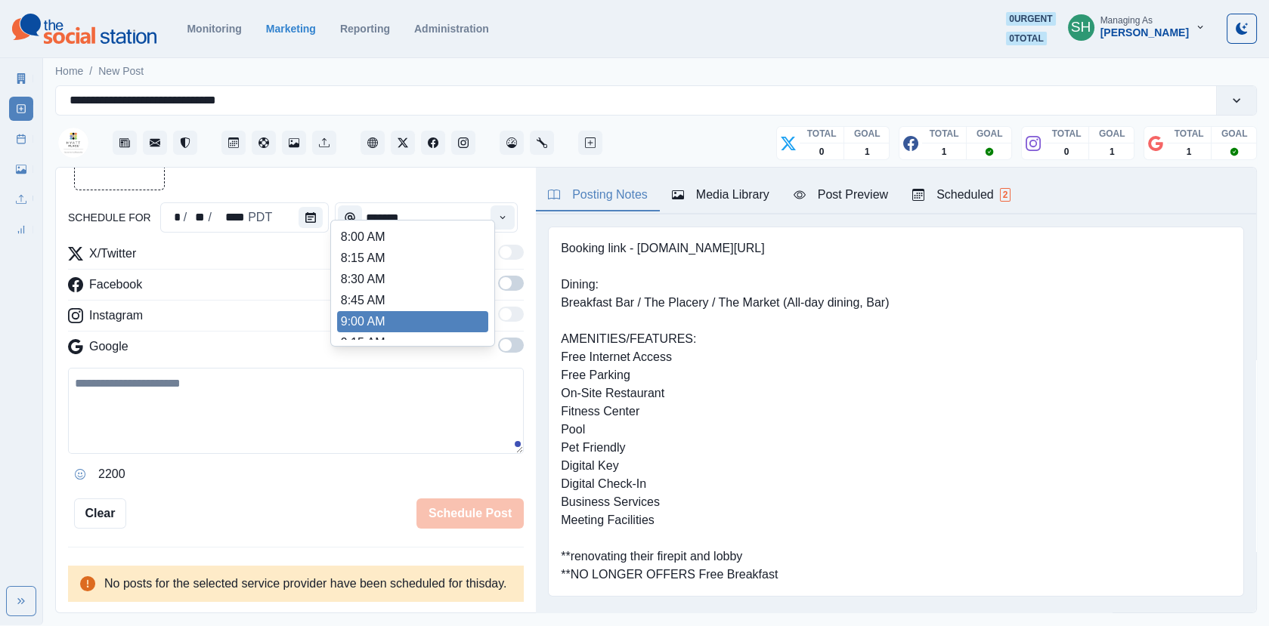
scroll to position [239, 0]
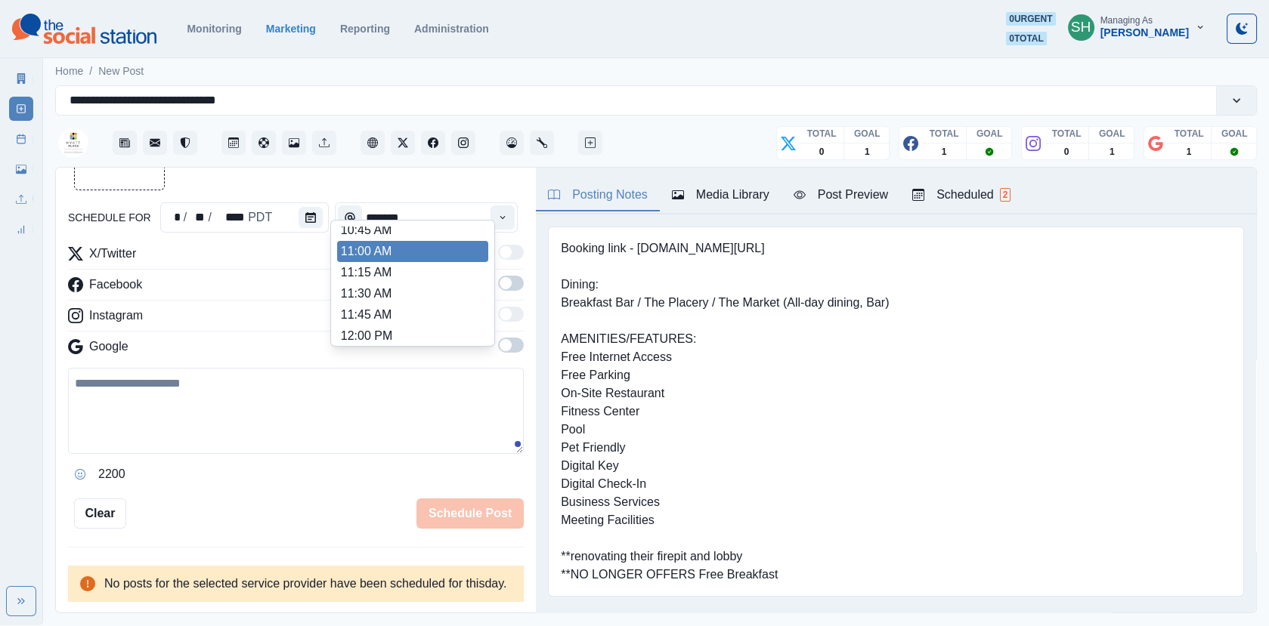
click at [391, 256] on li "11:00 AM" at bounding box center [412, 251] width 151 height 21
type input "********"
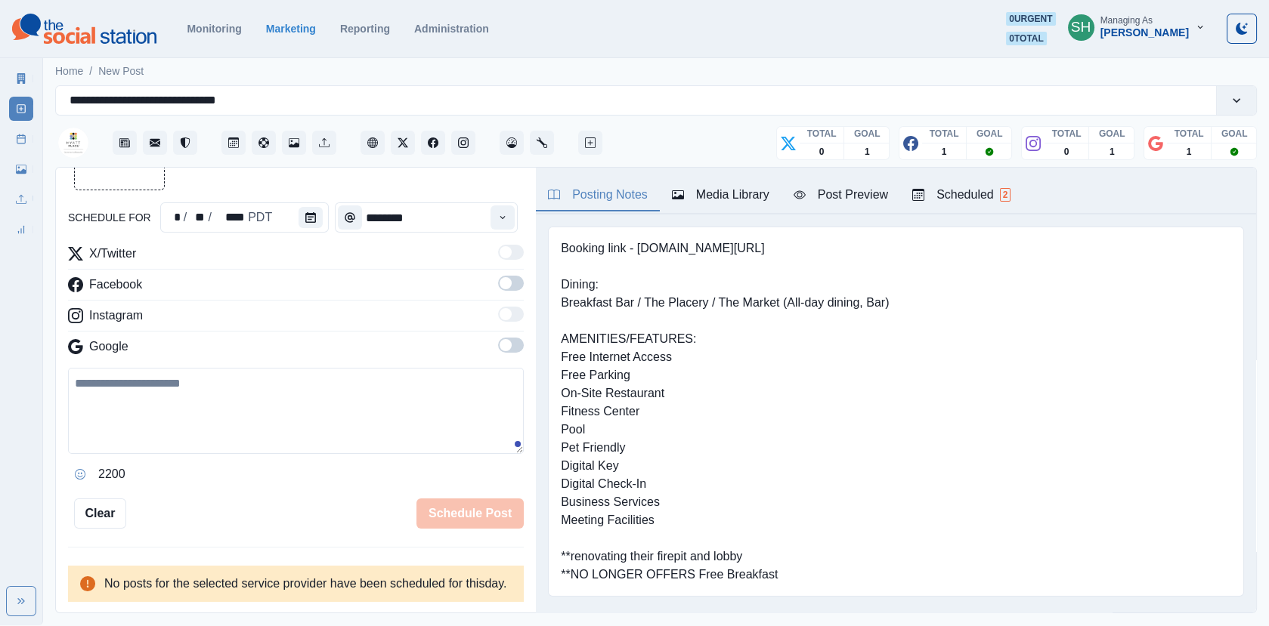
click at [505, 276] on span at bounding box center [511, 283] width 26 height 15
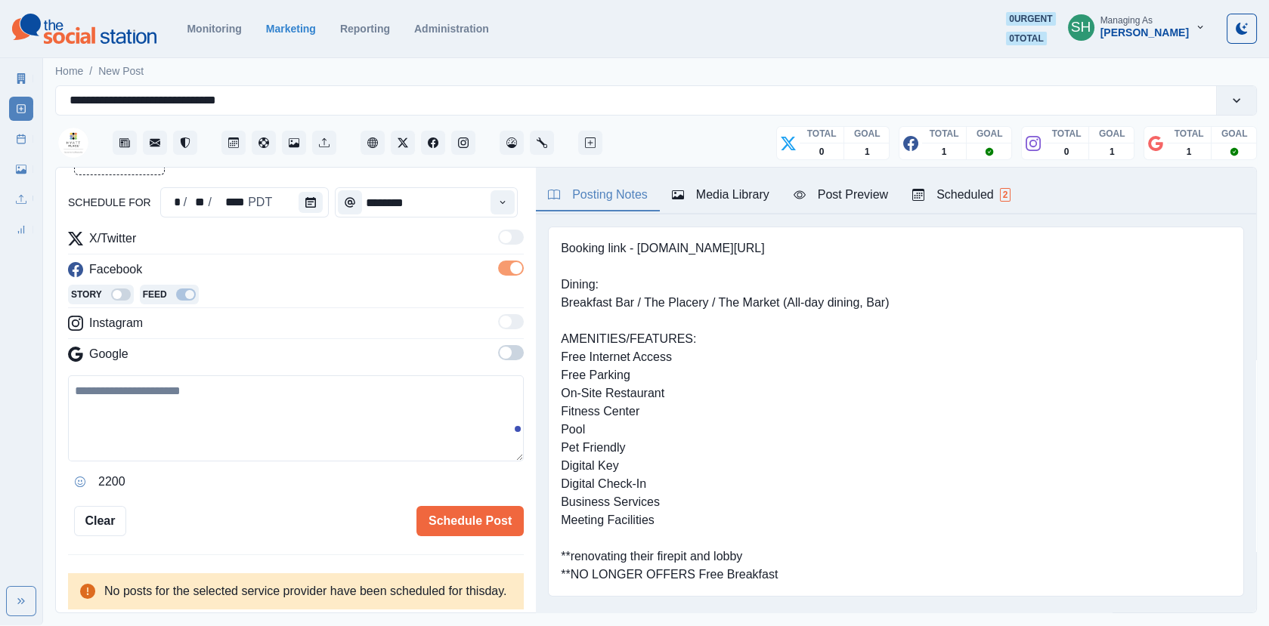
click at [511, 363] on label at bounding box center [511, 357] width 26 height 24
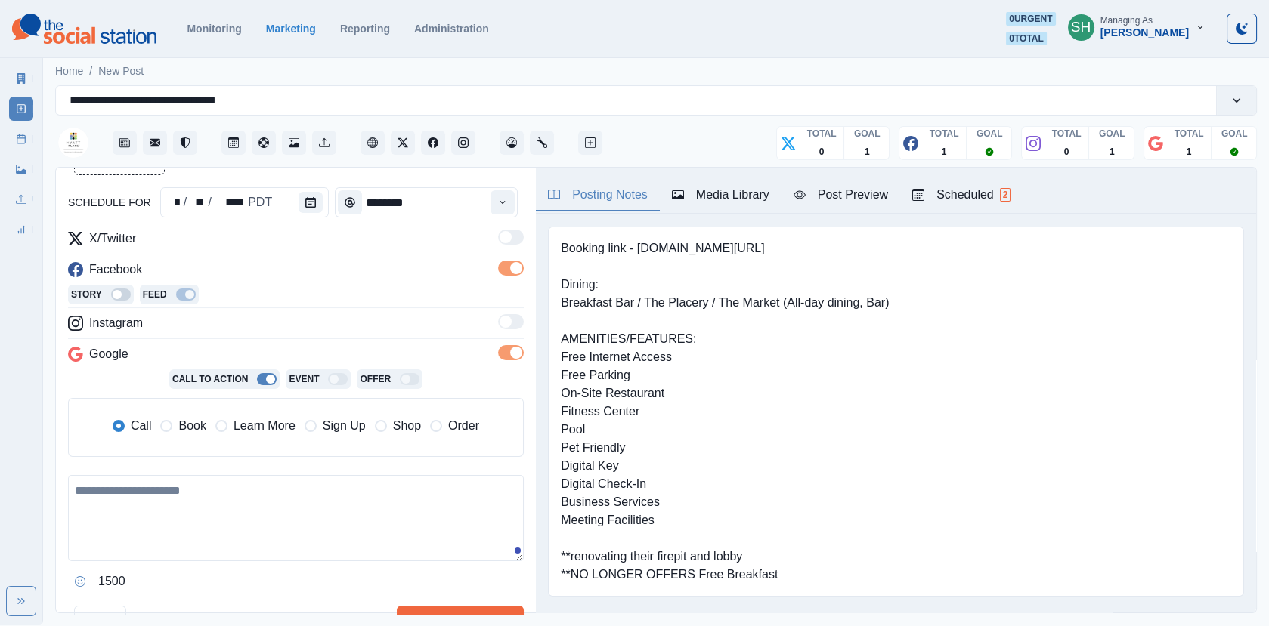
click at [706, 208] on button "Media Library" at bounding box center [721, 196] width 122 height 32
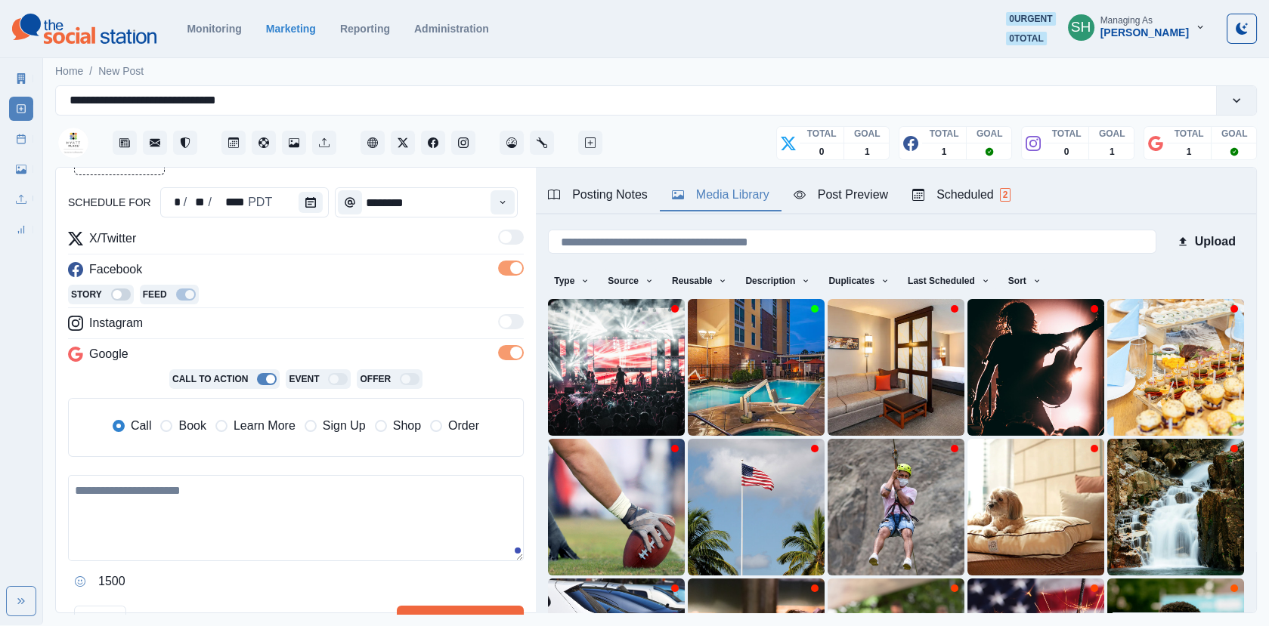
click at [255, 490] on textarea at bounding box center [296, 518] width 456 height 86
paste textarea "**********"
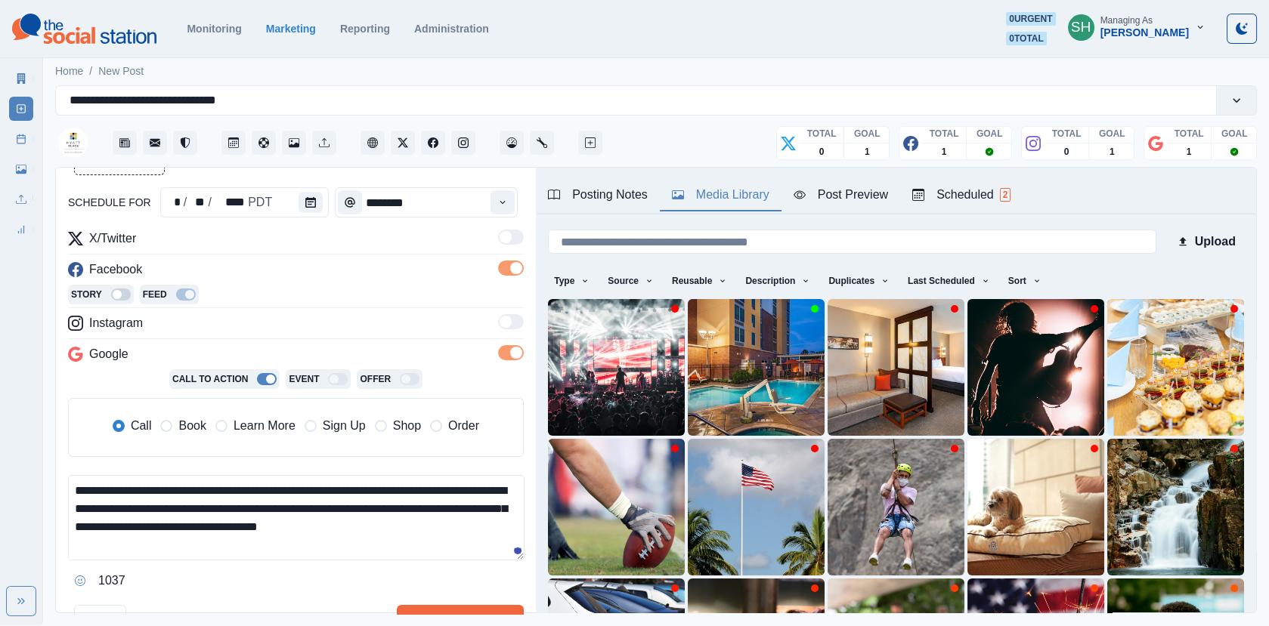
scroll to position [82, 0]
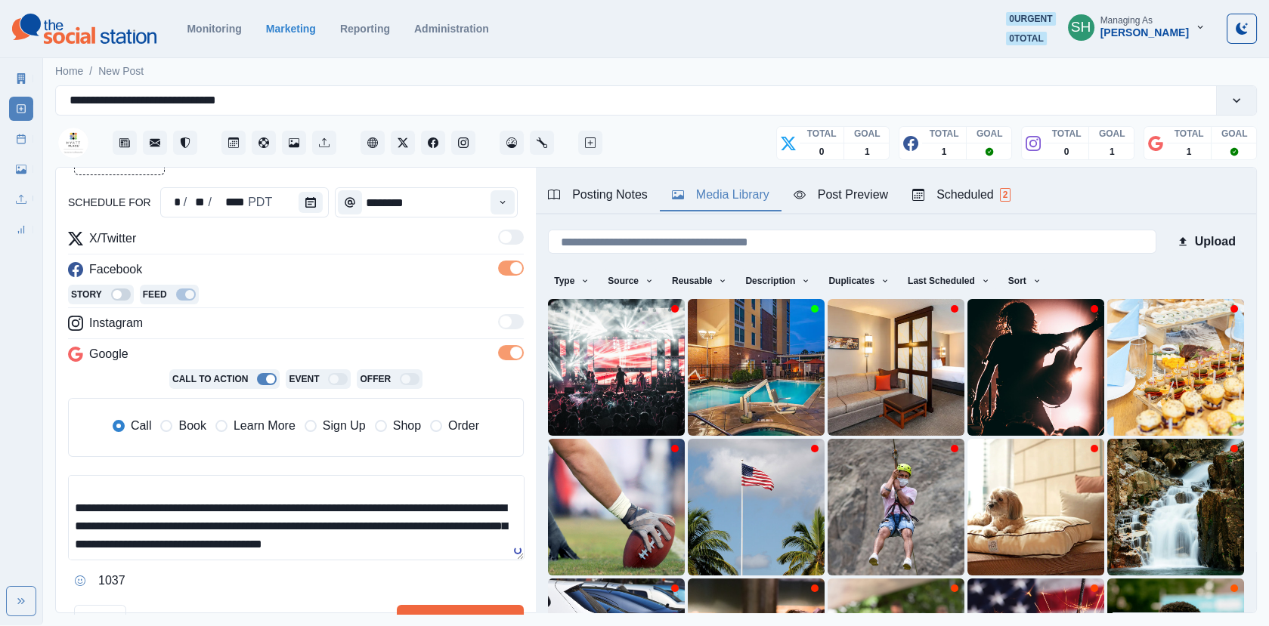
click at [184, 424] on span "Book" at bounding box center [191, 426] width 27 height 18
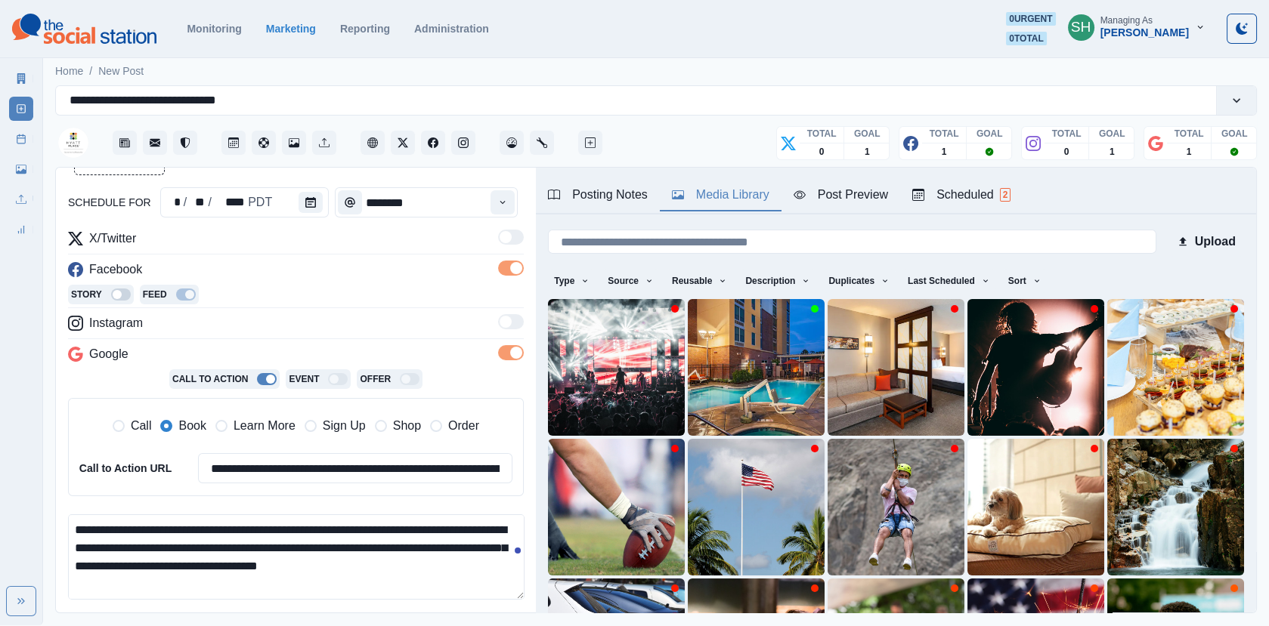
scroll to position [90, 0]
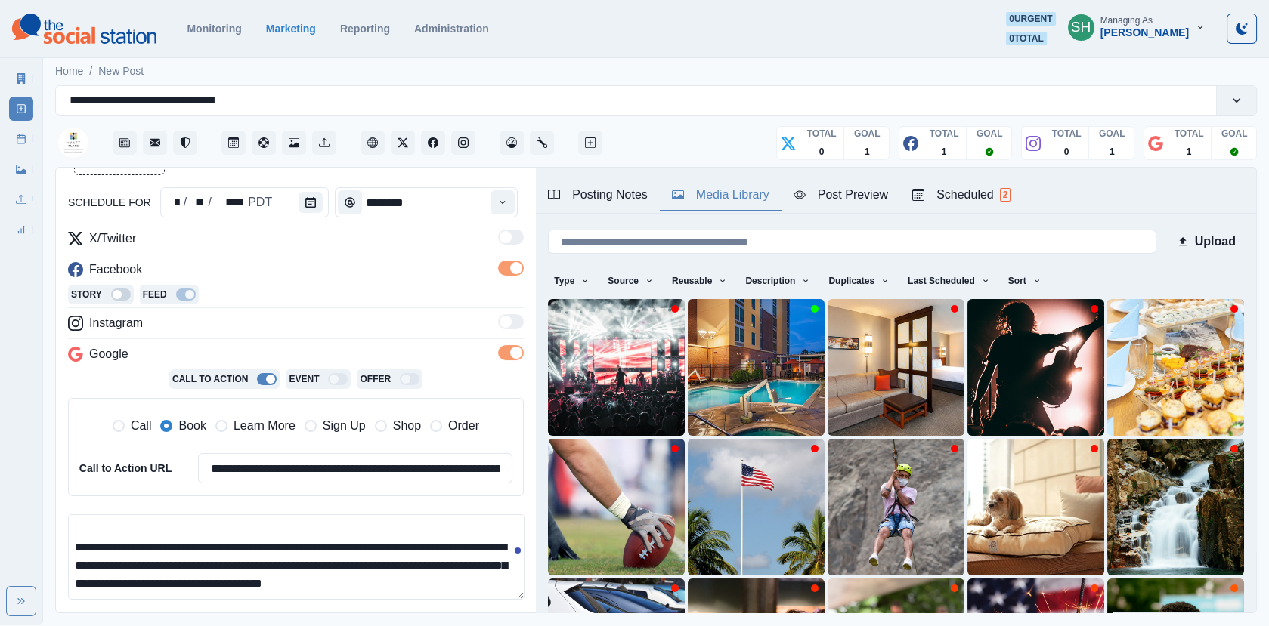
drag, startPoint x: 224, startPoint y: 583, endPoint x: 70, endPoint y: 530, distance: 162.9
click at [70, 530] on textarea "**********" at bounding box center [296, 557] width 456 height 85
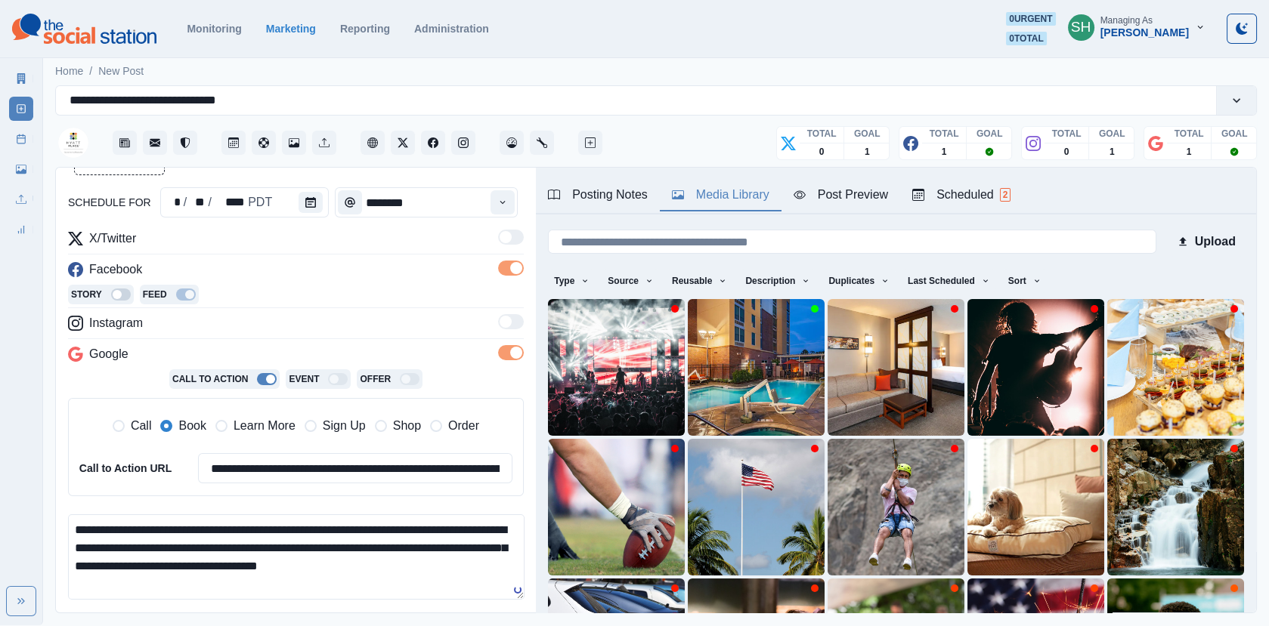
scroll to position [0, 0]
drag, startPoint x: 180, startPoint y: 526, endPoint x: -2, endPoint y: 526, distance: 181.3
click at [0, 526] on html "**********" at bounding box center [634, 313] width 1269 height 626
click at [441, 545] on textarea "**********" at bounding box center [296, 557] width 456 height 85
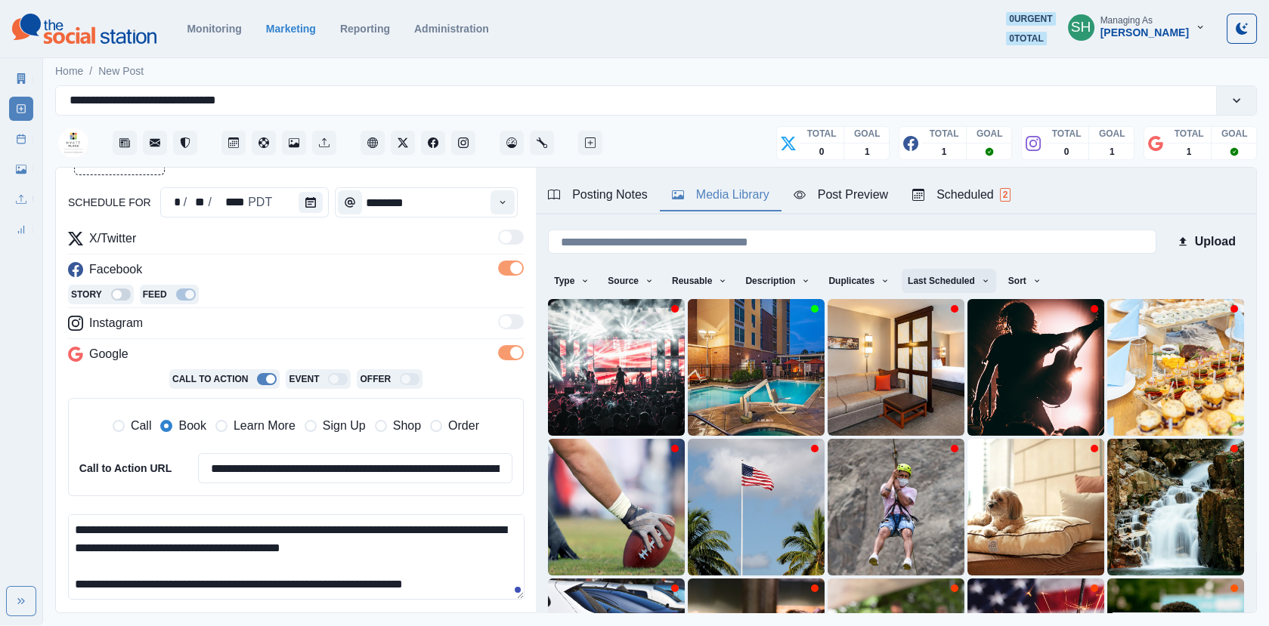
click at [941, 277] on button "Last Scheduled" at bounding box center [948, 281] width 94 height 24
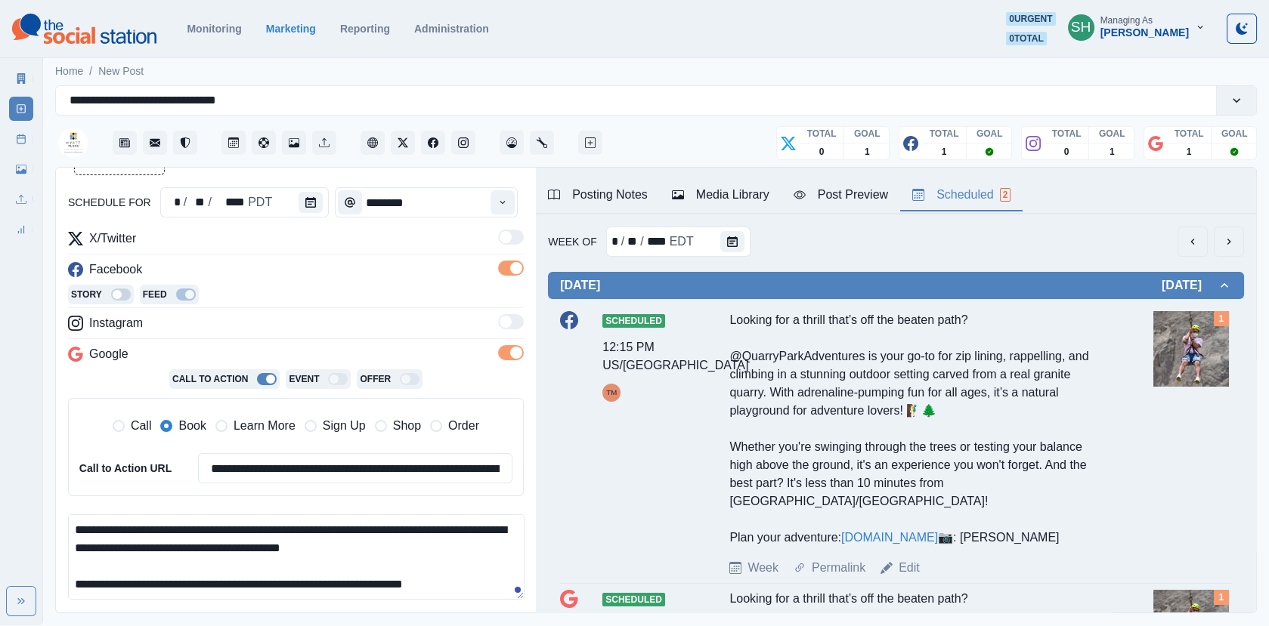
click at [947, 202] on div "Scheduled 2" at bounding box center [961, 195] width 98 height 18
click at [1200, 246] on button "previous" at bounding box center [1192, 242] width 30 height 30
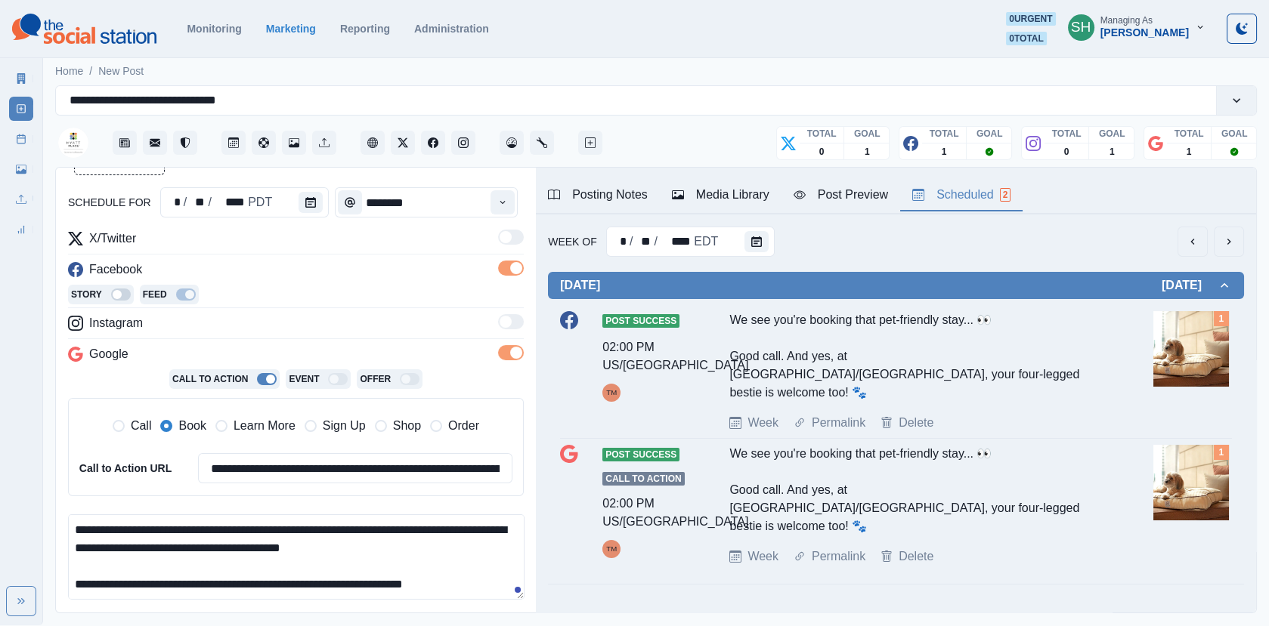
click at [1200, 246] on button "previous" at bounding box center [1192, 242] width 30 height 30
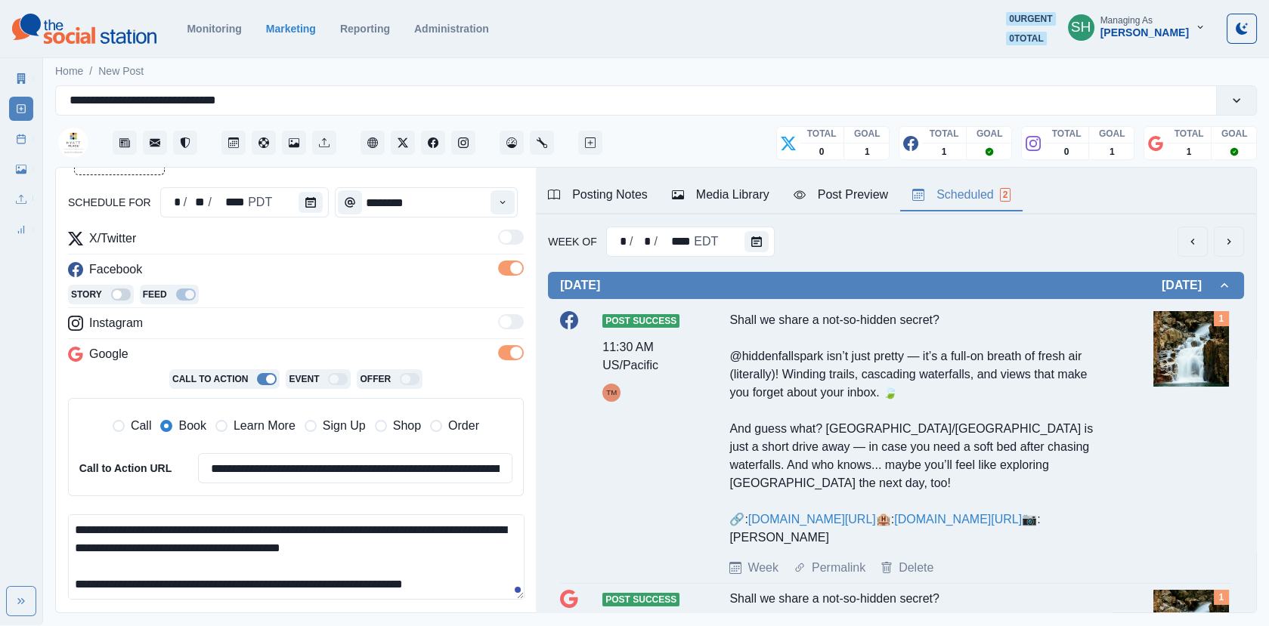
click at [1200, 246] on button "previous" at bounding box center [1192, 242] width 30 height 30
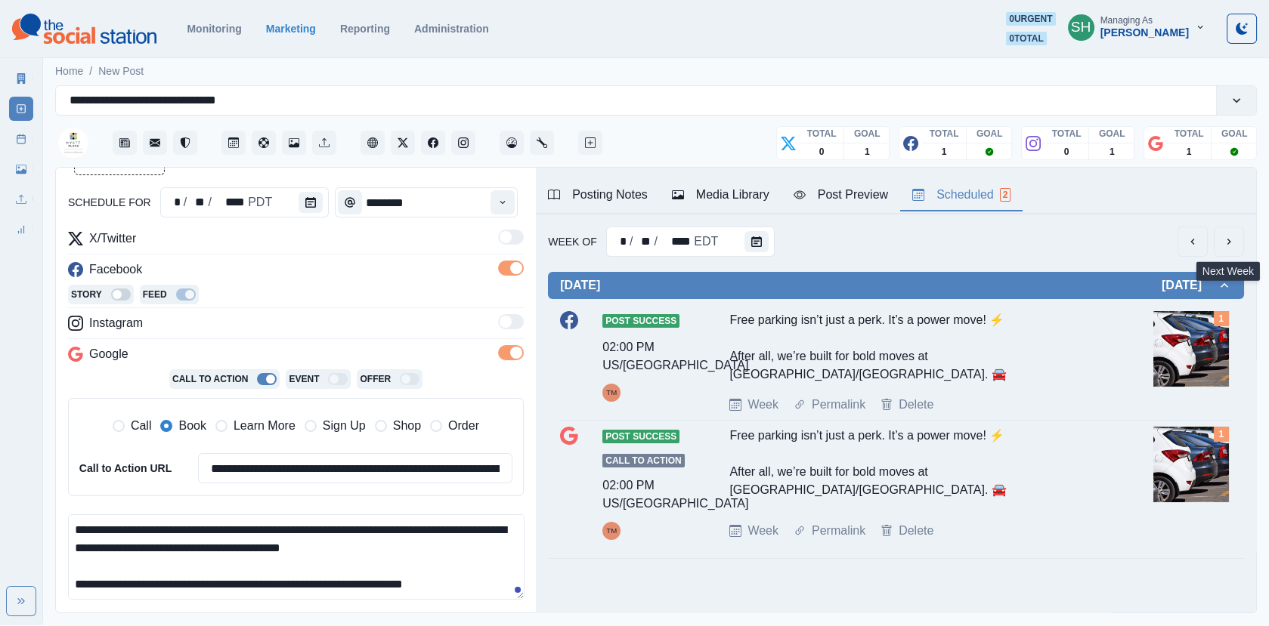
click at [1228, 241] on icon "next" at bounding box center [1228, 242] width 12 height 12
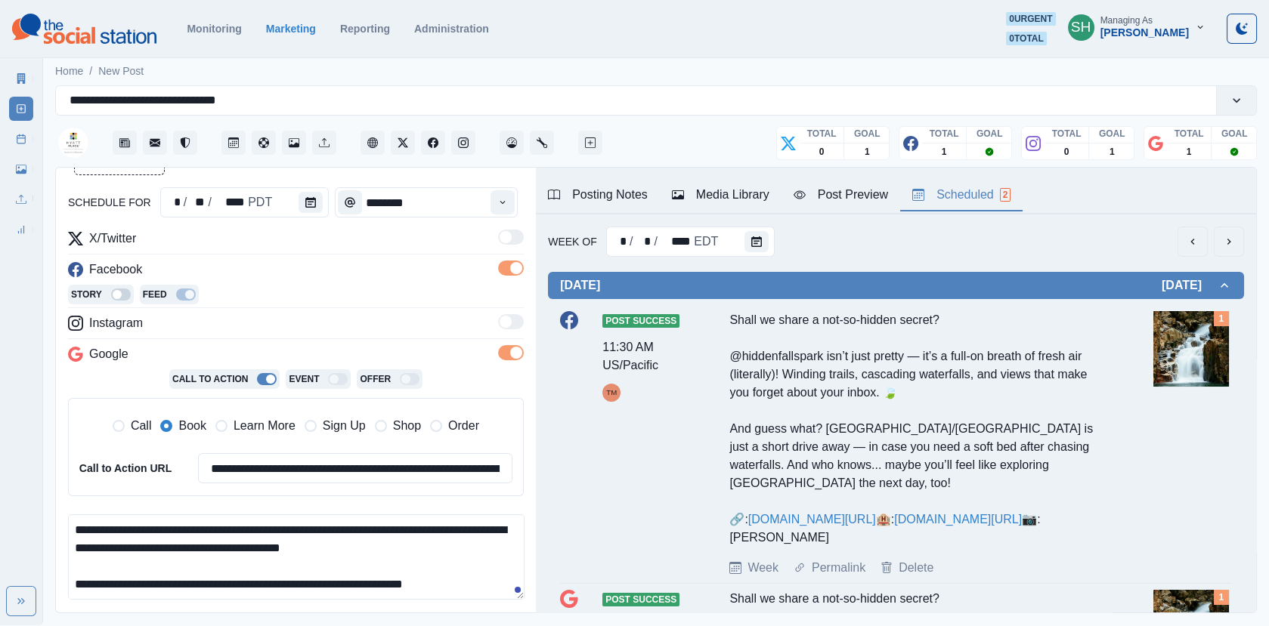
click at [1228, 241] on icon "next" at bounding box center [1228, 242] width 12 height 12
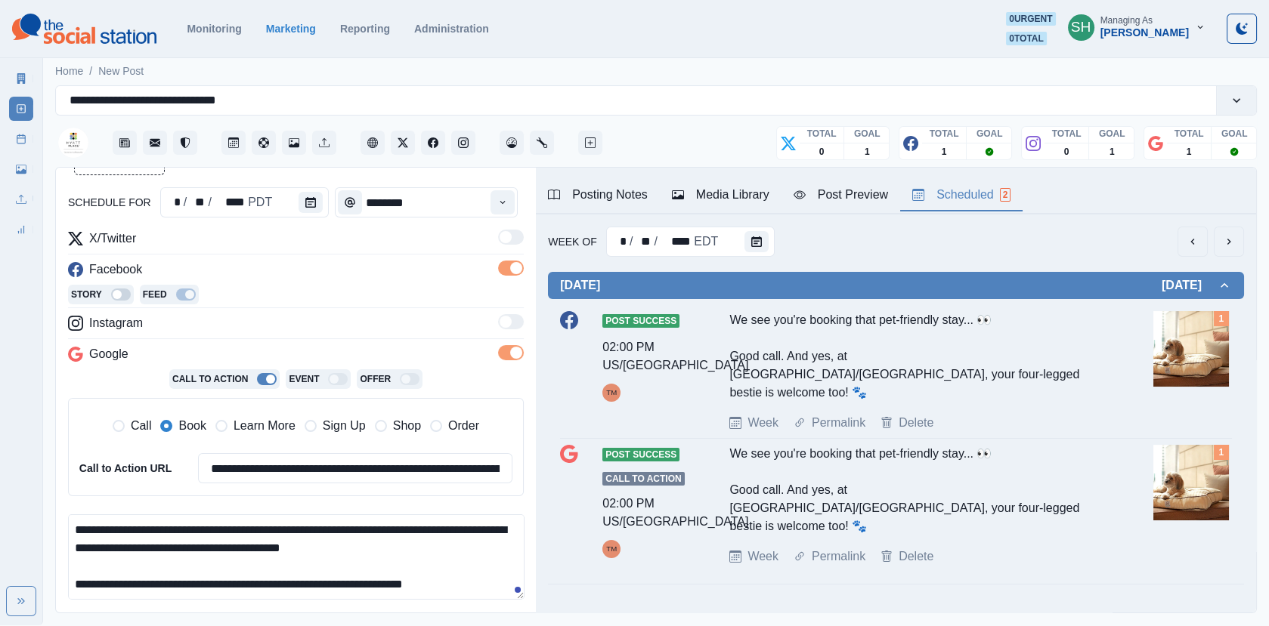
click at [1228, 241] on icon "next" at bounding box center [1228, 242] width 12 height 12
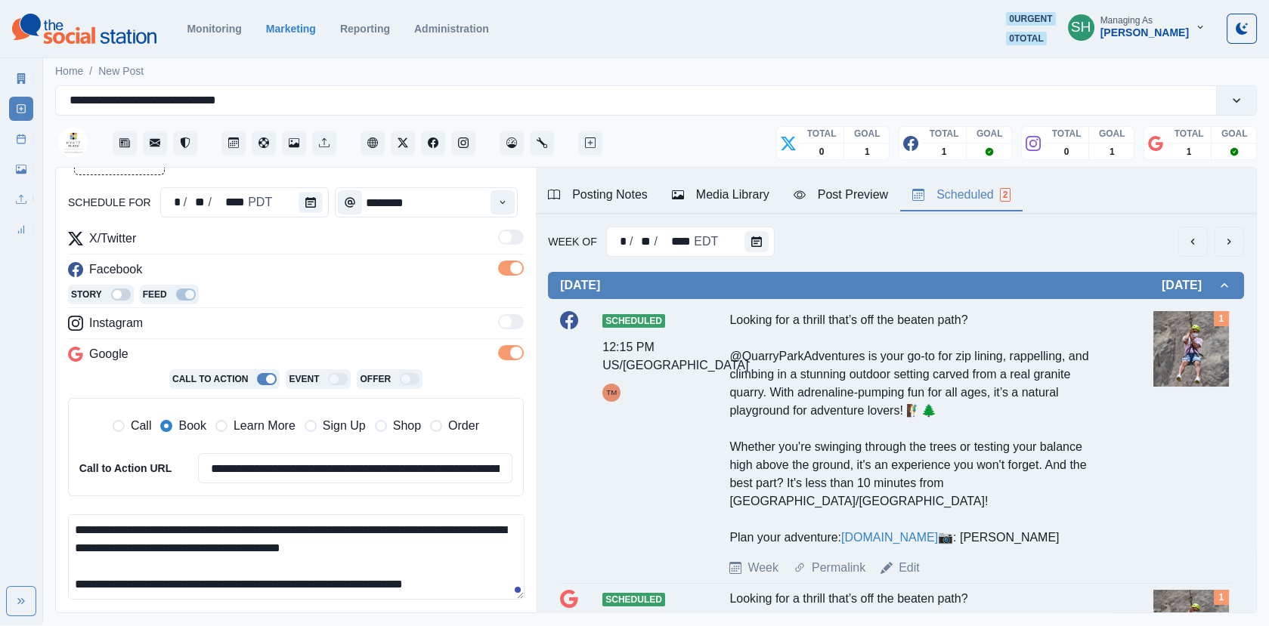
click at [1228, 241] on icon "next" at bounding box center [1228, 242] width 12 height 12
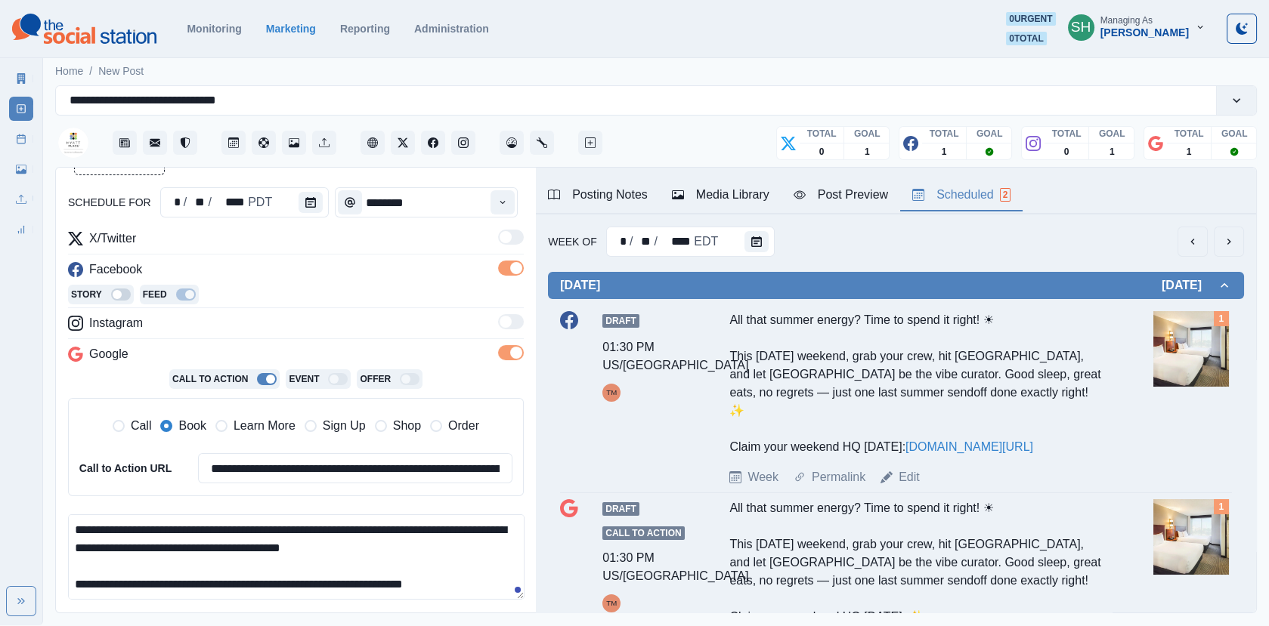
click at [1228, 241] on icon "next" at bounding box center [1228, 242] width 12 height 12
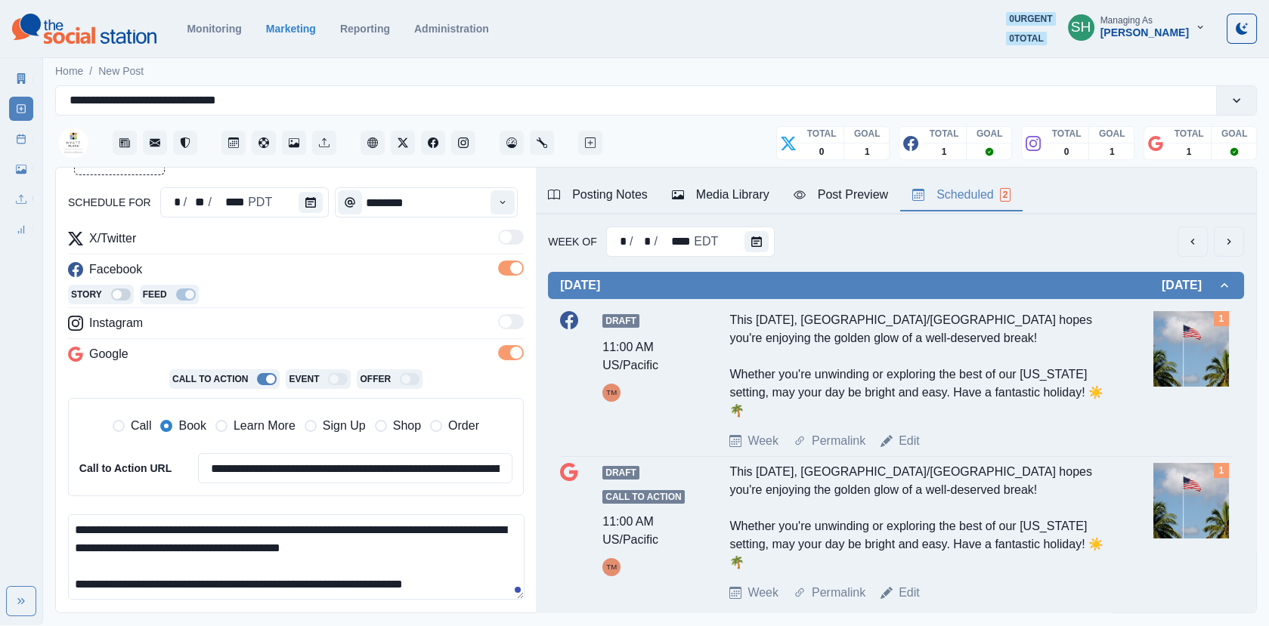
click at [1228, 241] on icon "next" at bounding box center [1228, 242] width 12 height 12
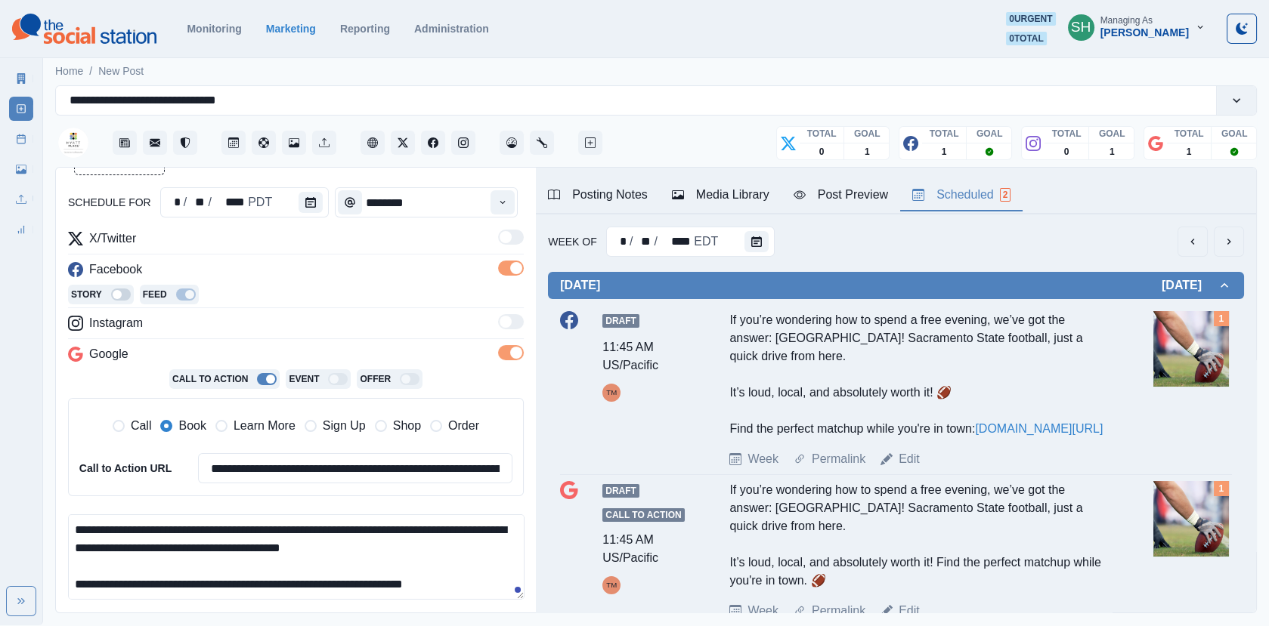
click at [1228, 241] on icon "next" at bounding box center [1228, 242] width 12 height 12
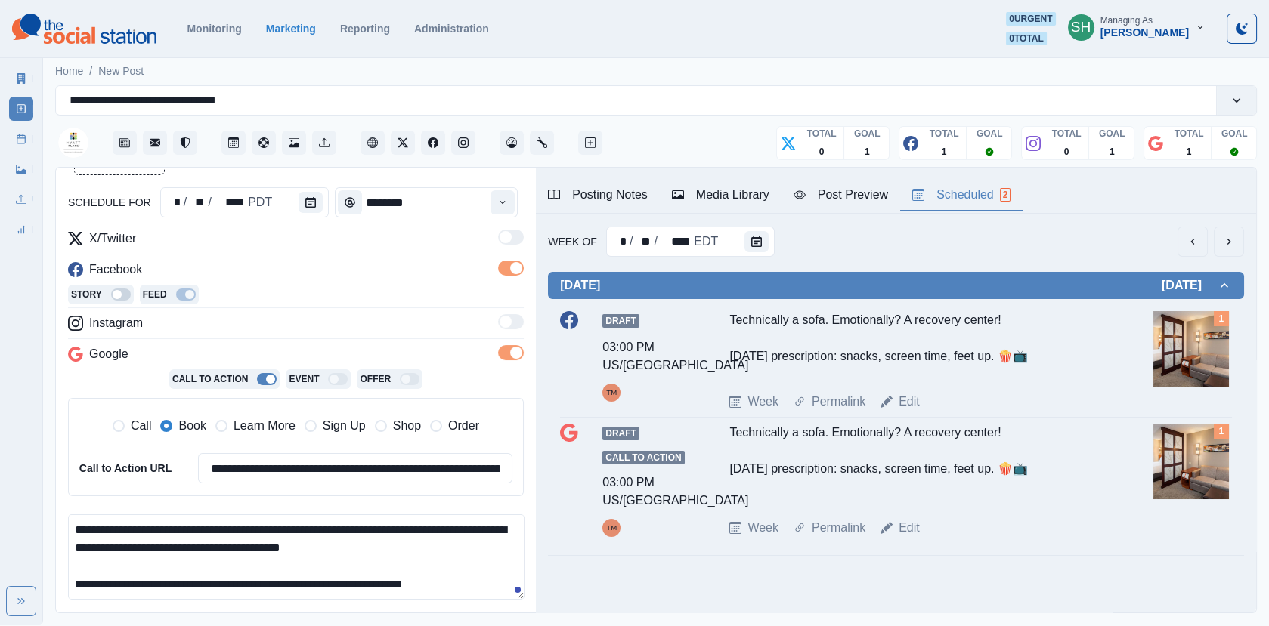
click at [1228, 241] on icon "next" at bounding box center [1228, 242] width 12 height 12
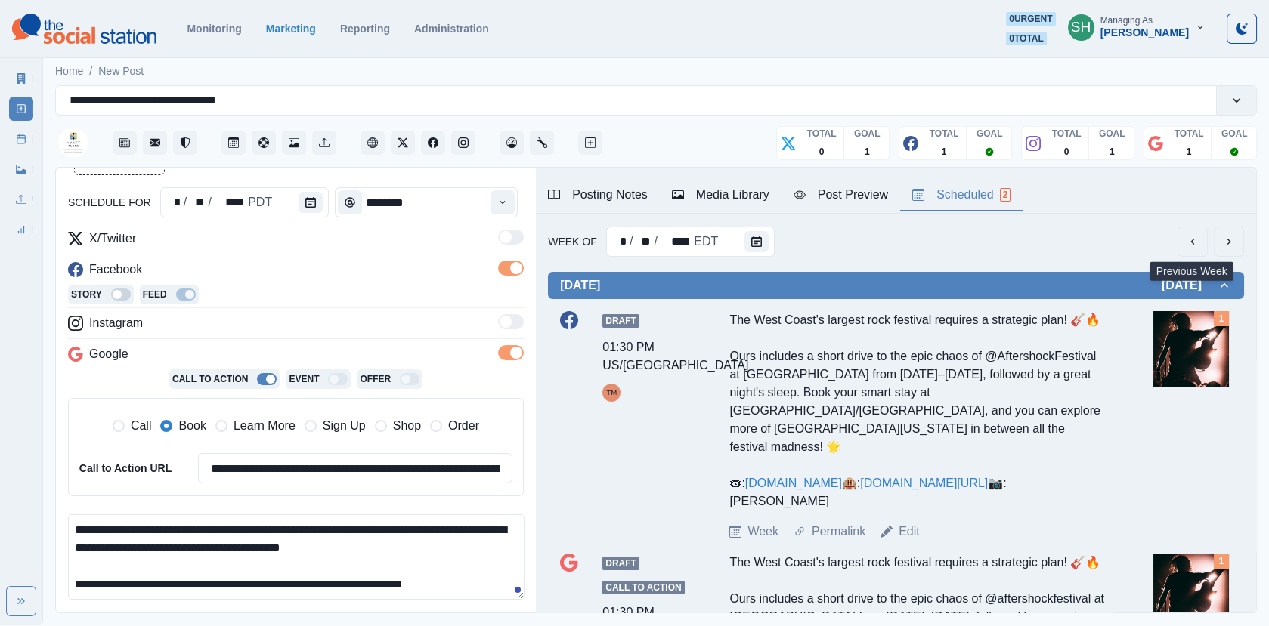
click at [1190, 241] on icon "previous" at bounding box center [1192, 242] width 12 height 12
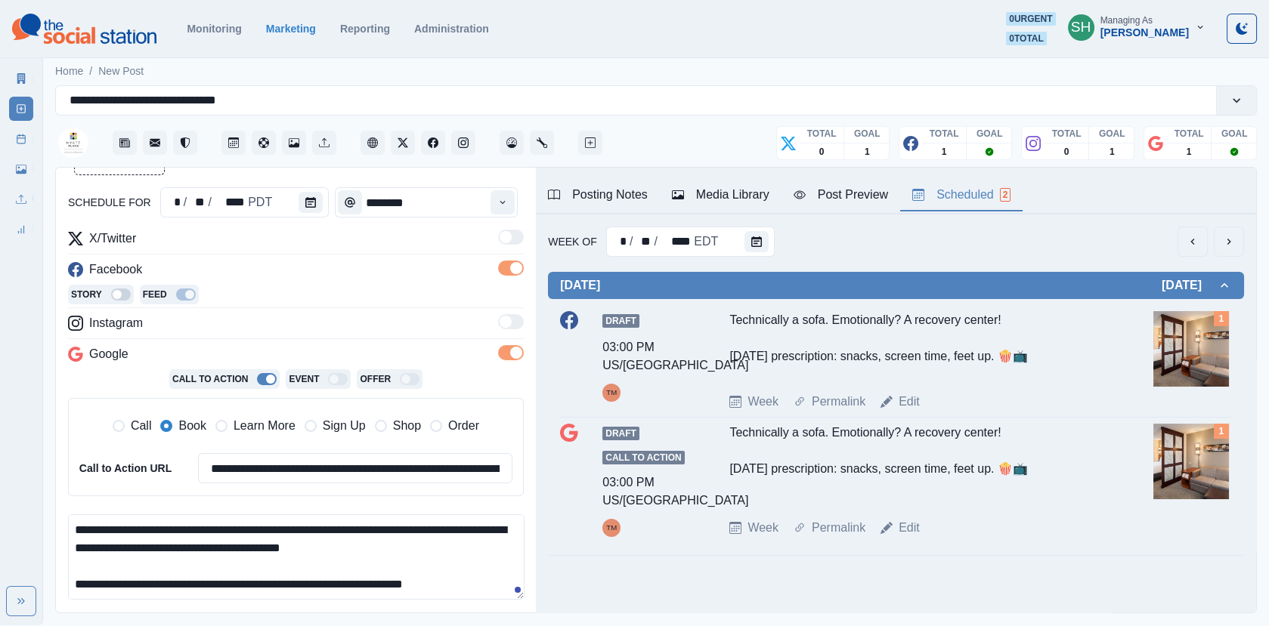
click at [1190, 241] on icon "previous" at bounding box center [1192, 242] width 12 height 12
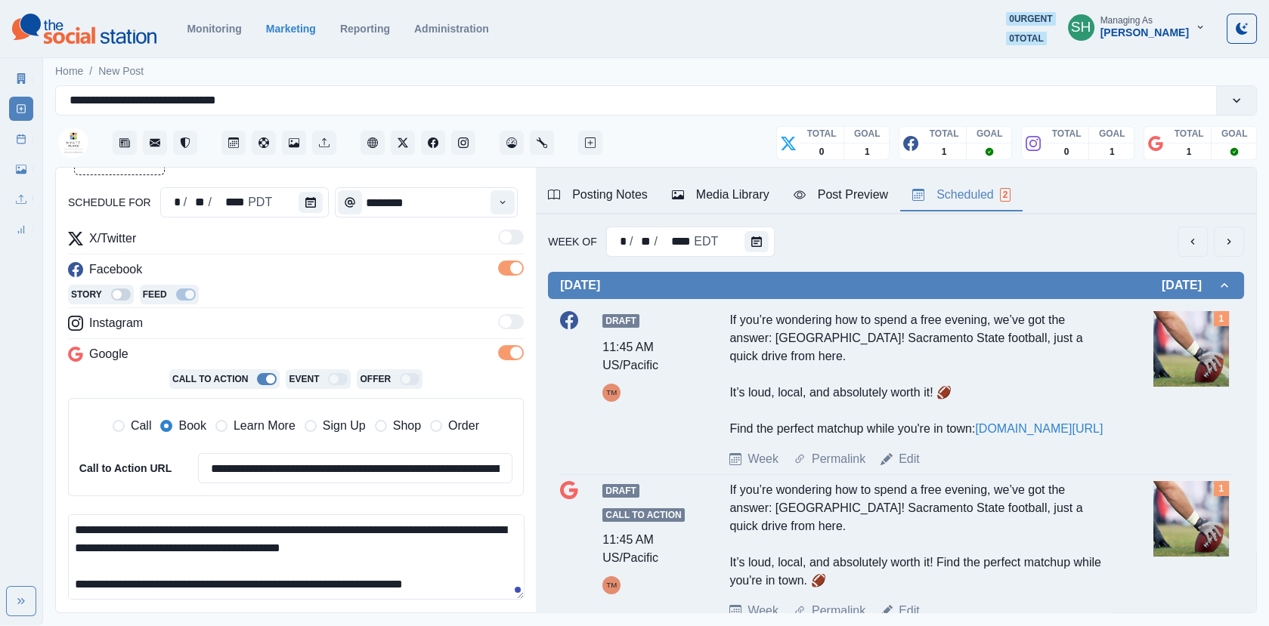
click at [1190, 241] on icon "previous" at bounding box center [1192, 242] width 12 height 12
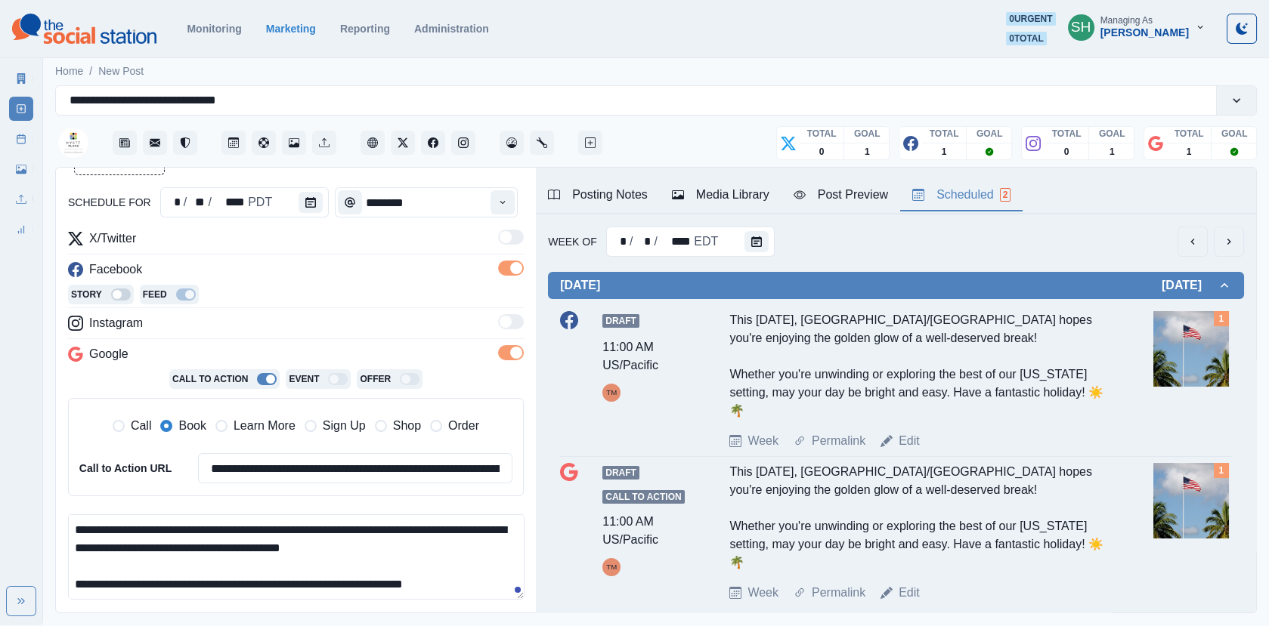
click at [1190, 241] on icon "previous" at bounding box center [1192, 242] width 12 height 12
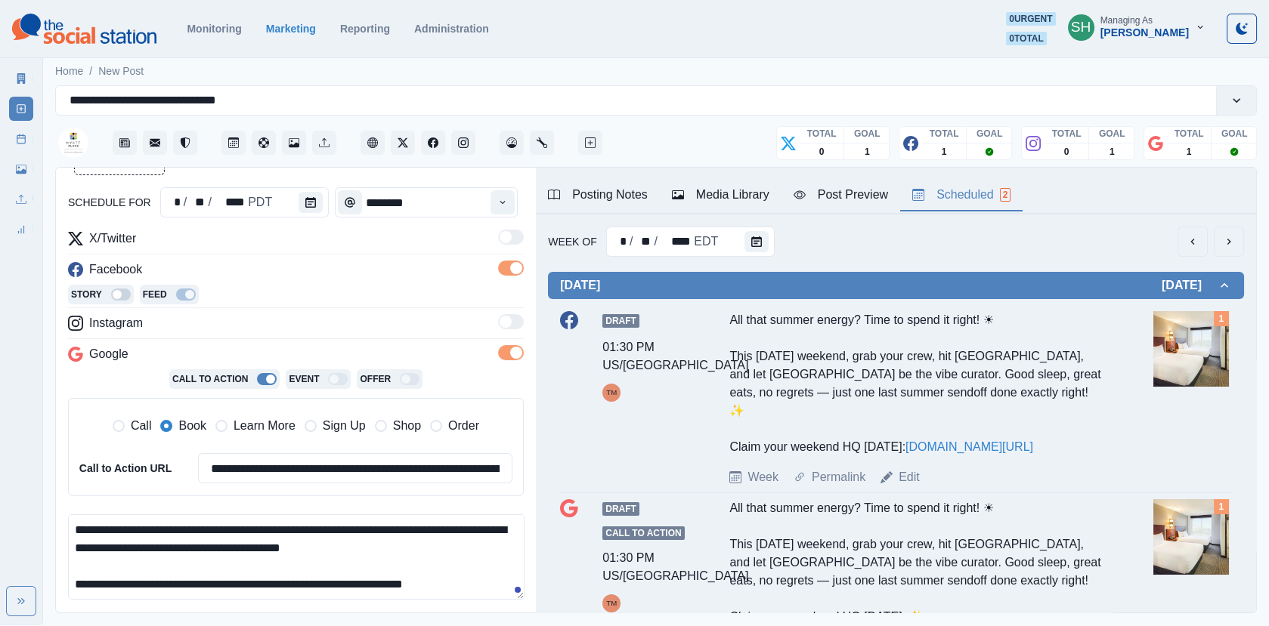
click at [1190, 241] on icon "previous" at bounding box center [1192, 242] width 12 height 12
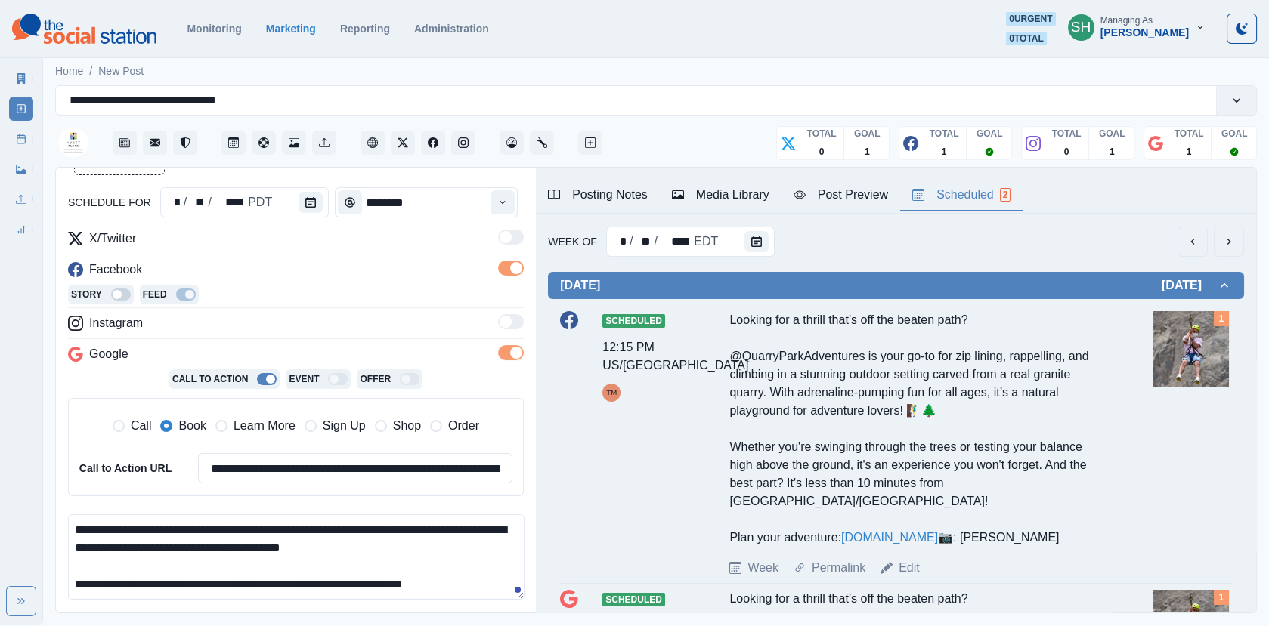
click at [1190, 241] on icon "previous" at bounding box center [1192, 242] width 12 height 12
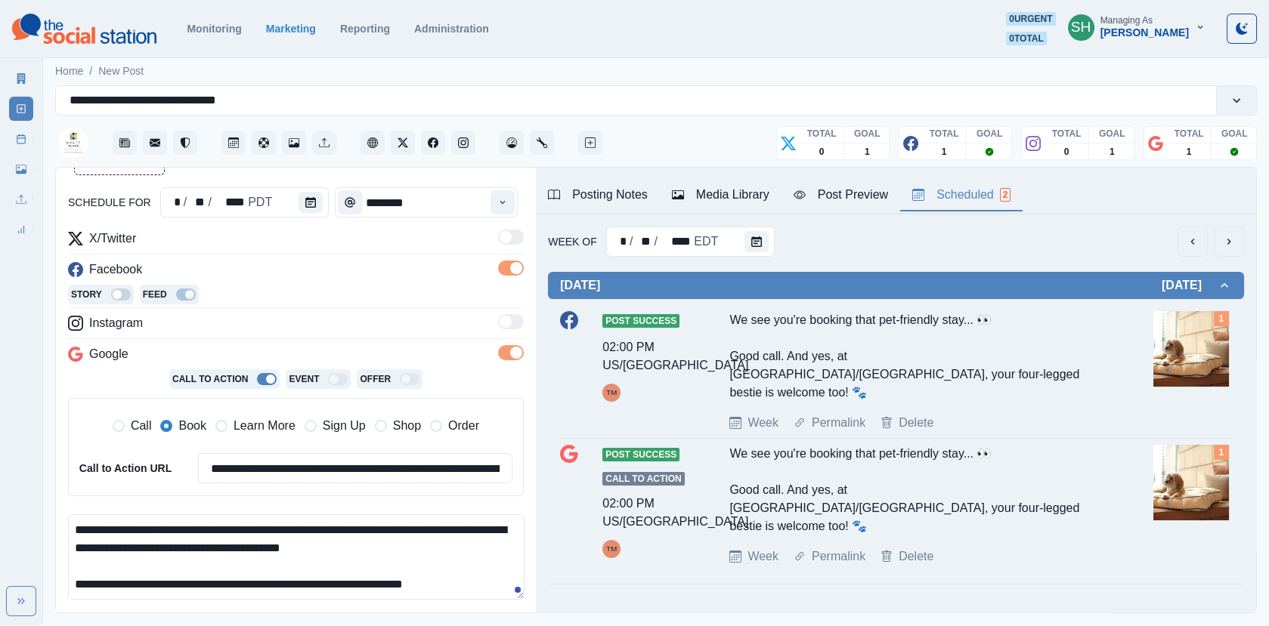
click at [1217, 243] on button "next" at bounding box center [1228, 242] width 30 height 30
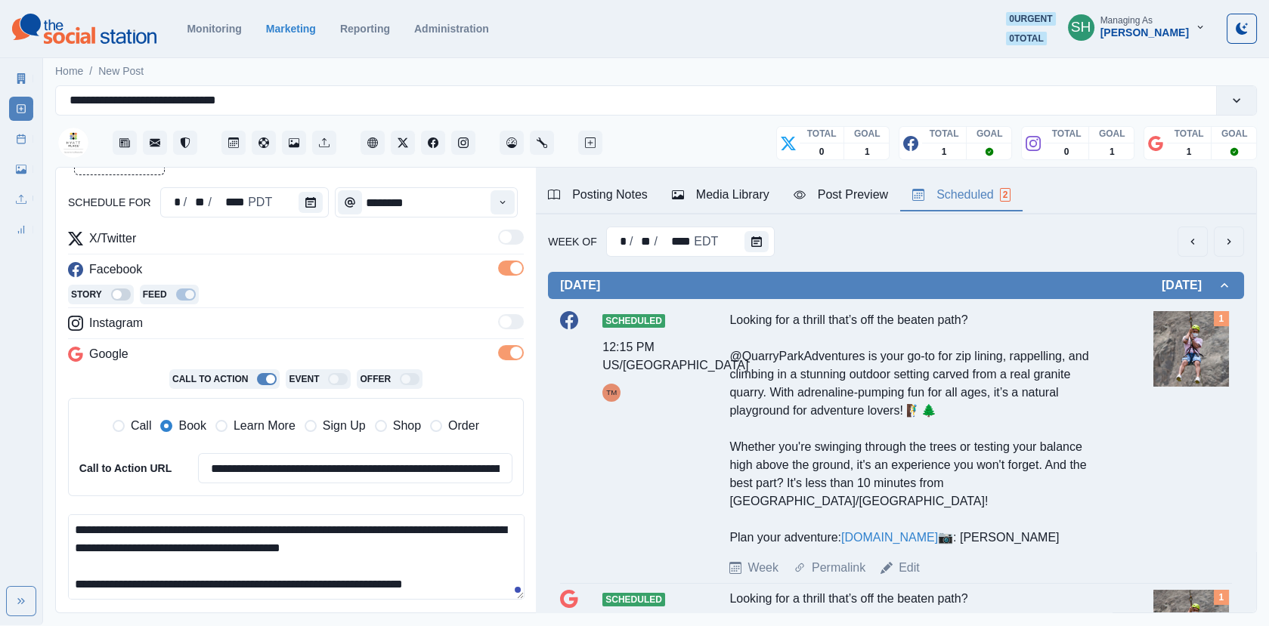
click at [750, 198] on div "Media Library" at bounding box center [720, 195] width 97 height 18
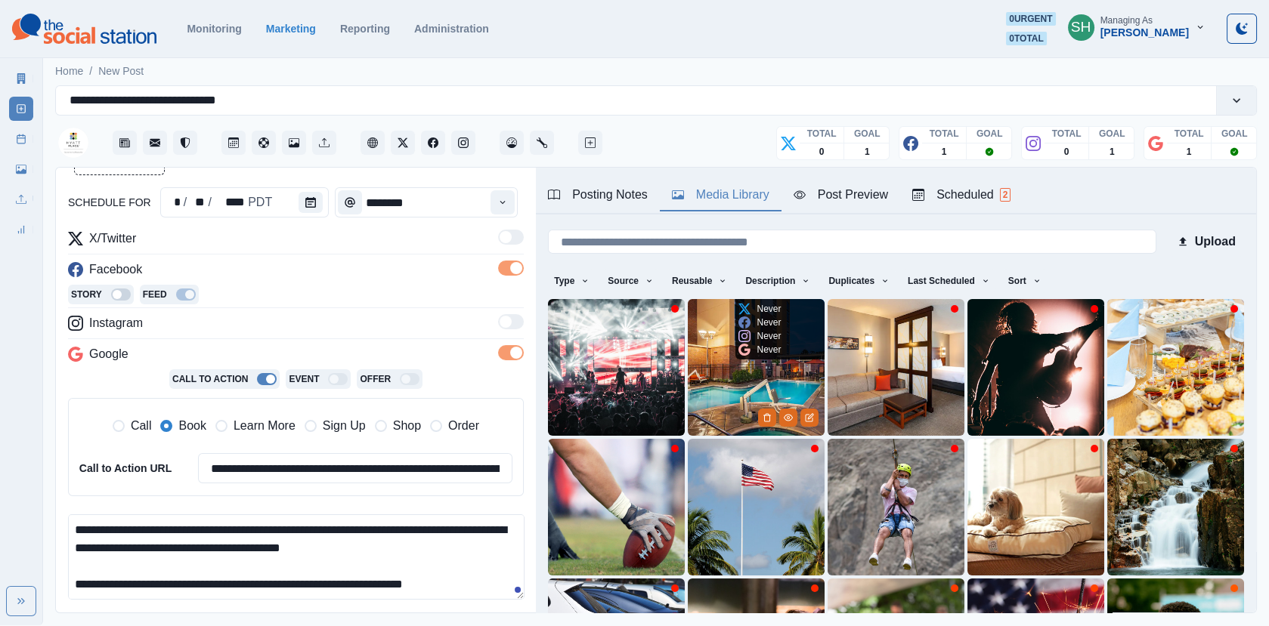
click at [760, 390] on img at bounding box center [756, 367] width 137 height 137
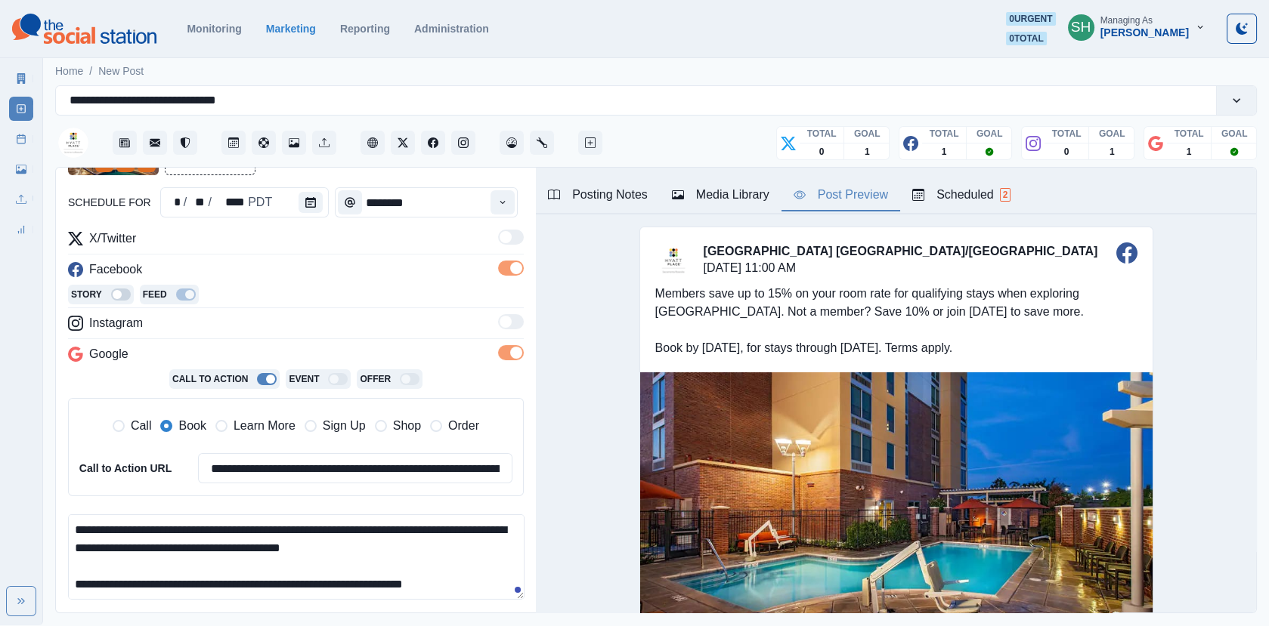
click at [808, 198] on div "Post Preview" at bounding box center [840, 195] width 94 height 18
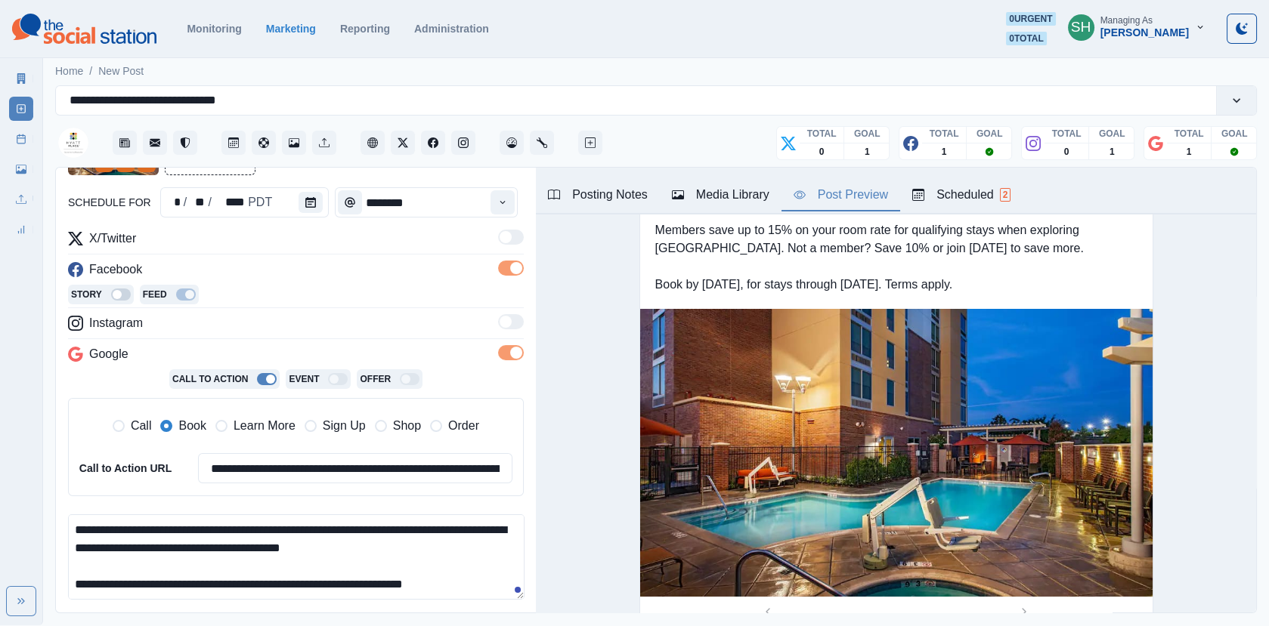
click at [730, 198] on div "Media Library" at bounding box center [720, 195] width 97 height 18
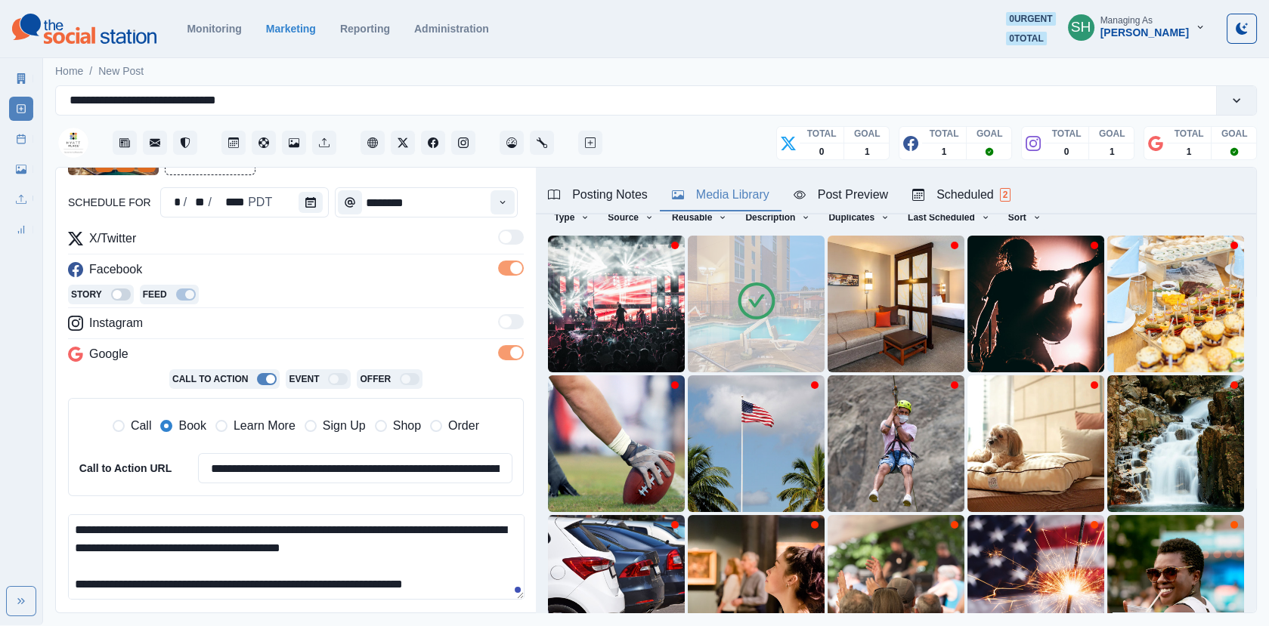
click at [774, 283] on icon at bounding box center [756, 301] width 42 height 42
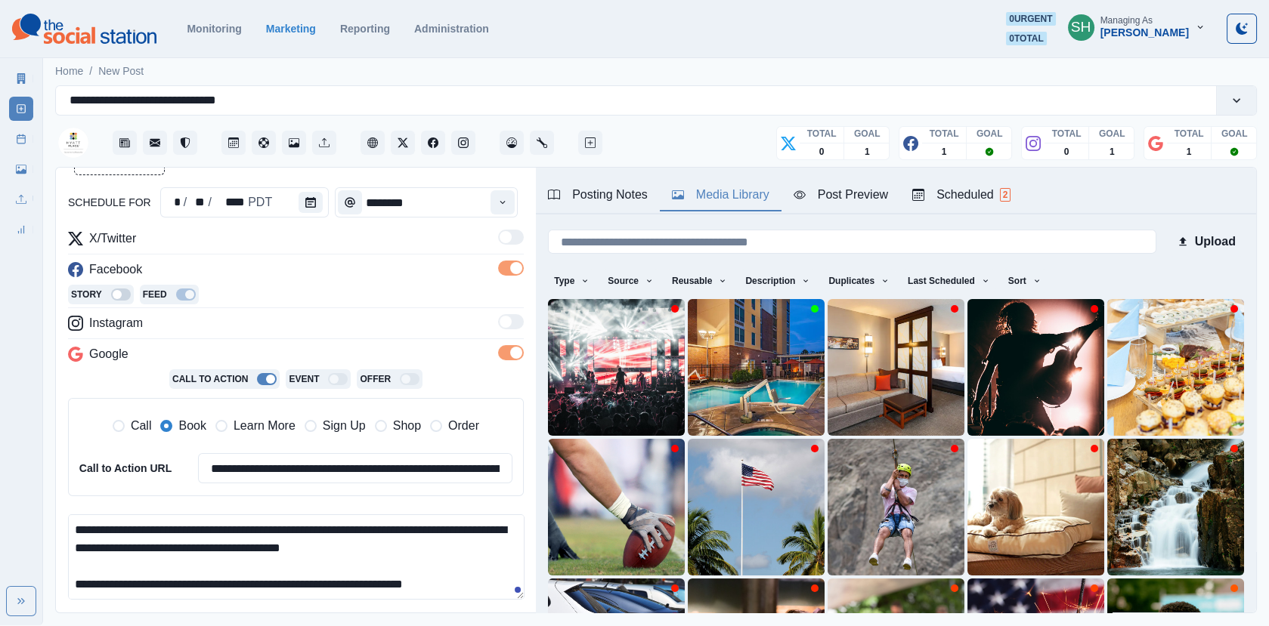
scroll to position [200, 0]
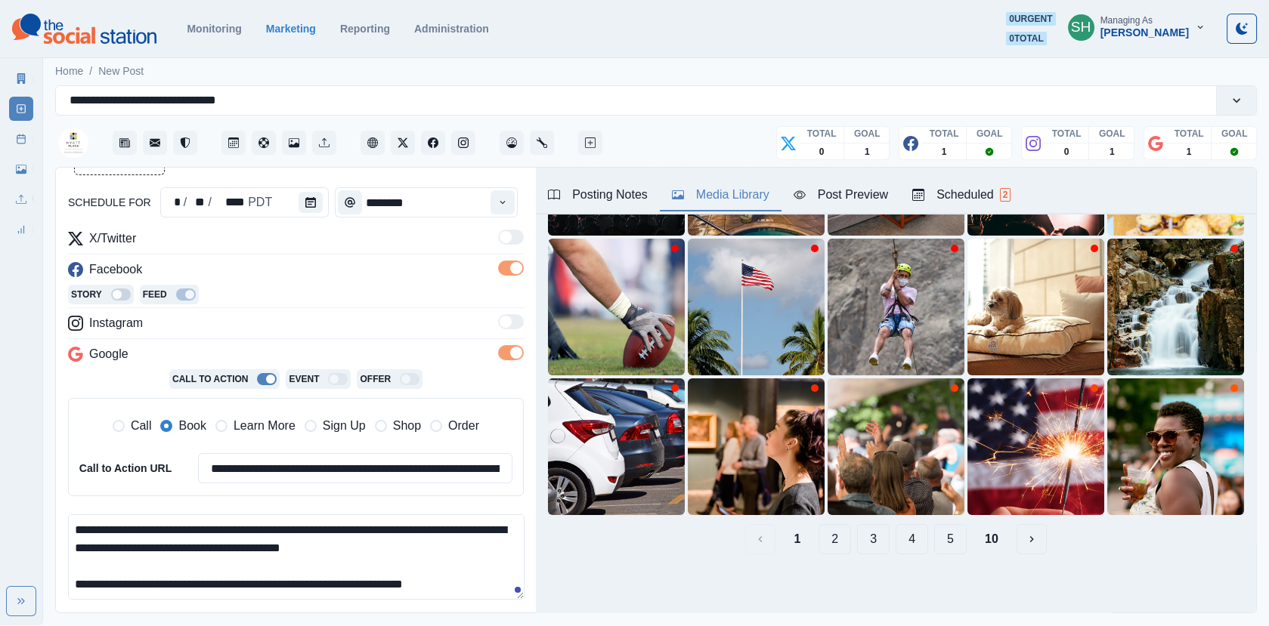
click at [994, 551] on button "10" at bounding box center [991, 539] width 38 height 30
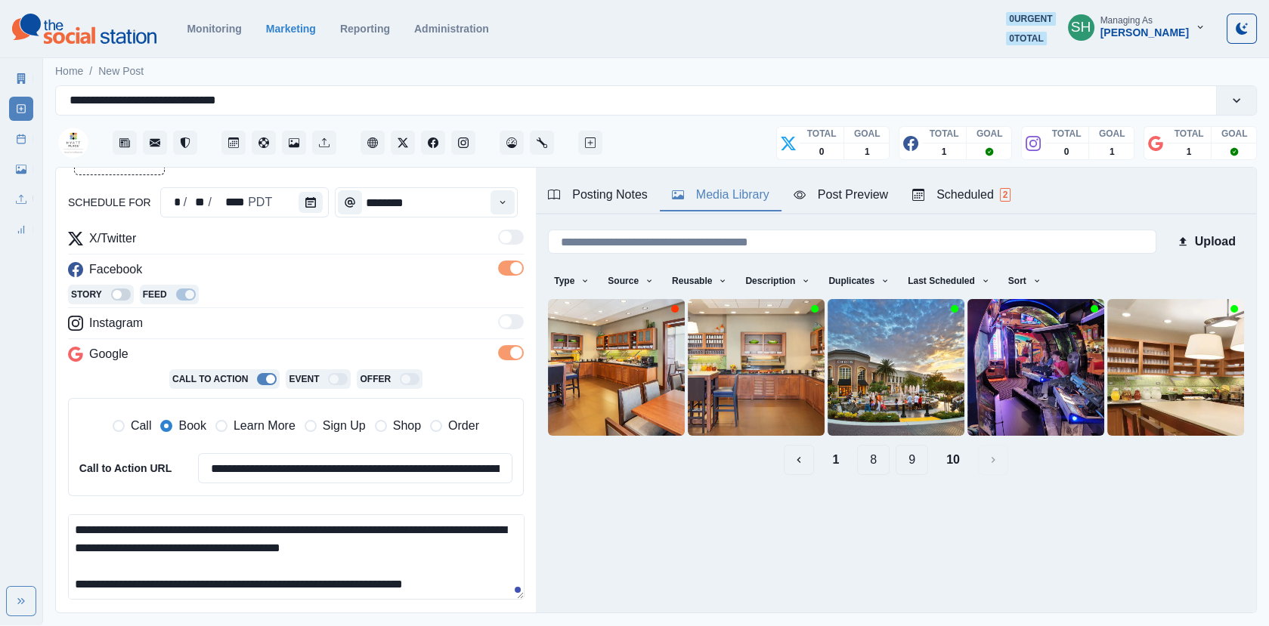
scroll to position [0, 0]
click at [913, 456] on button "9" at bounding box center [911, 460] width 32 height 30
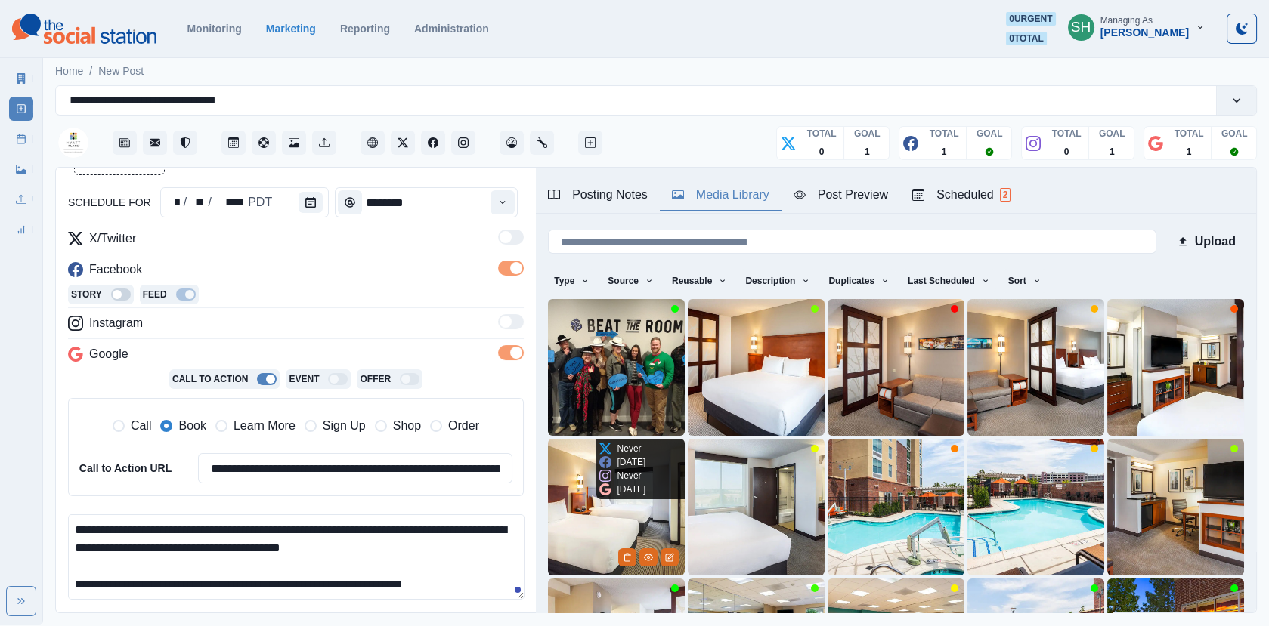
scroll to position [16, 0]
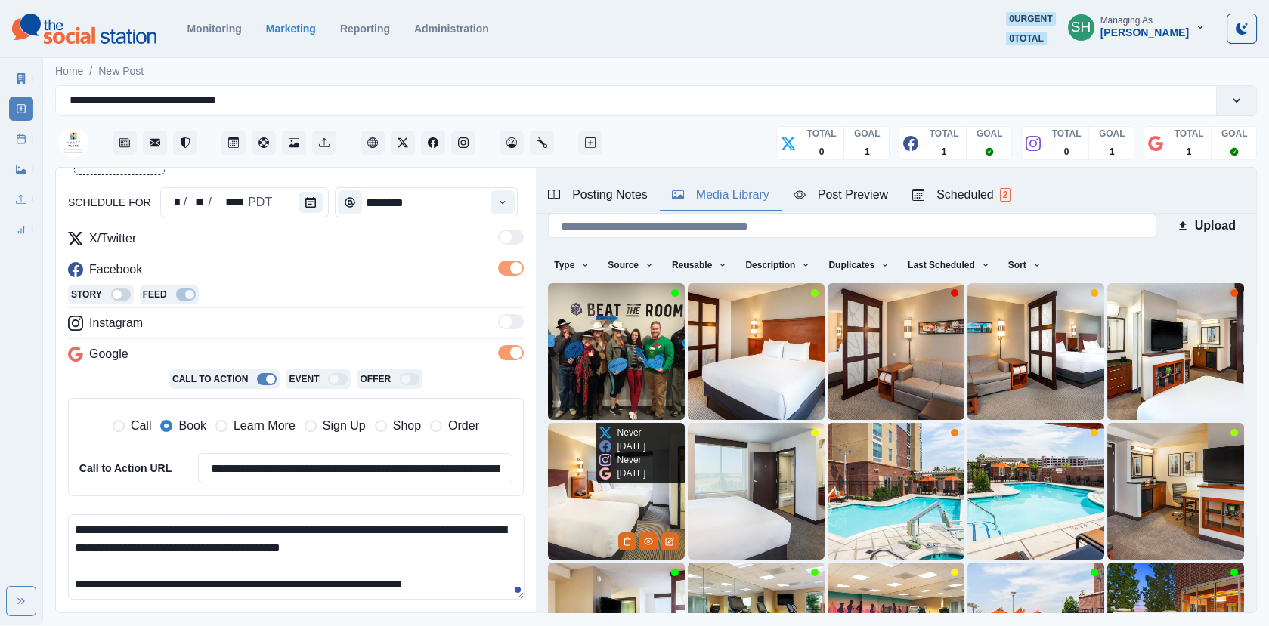
click at [607, 509] on img at bounding box center [616, 491] width 137 height 137
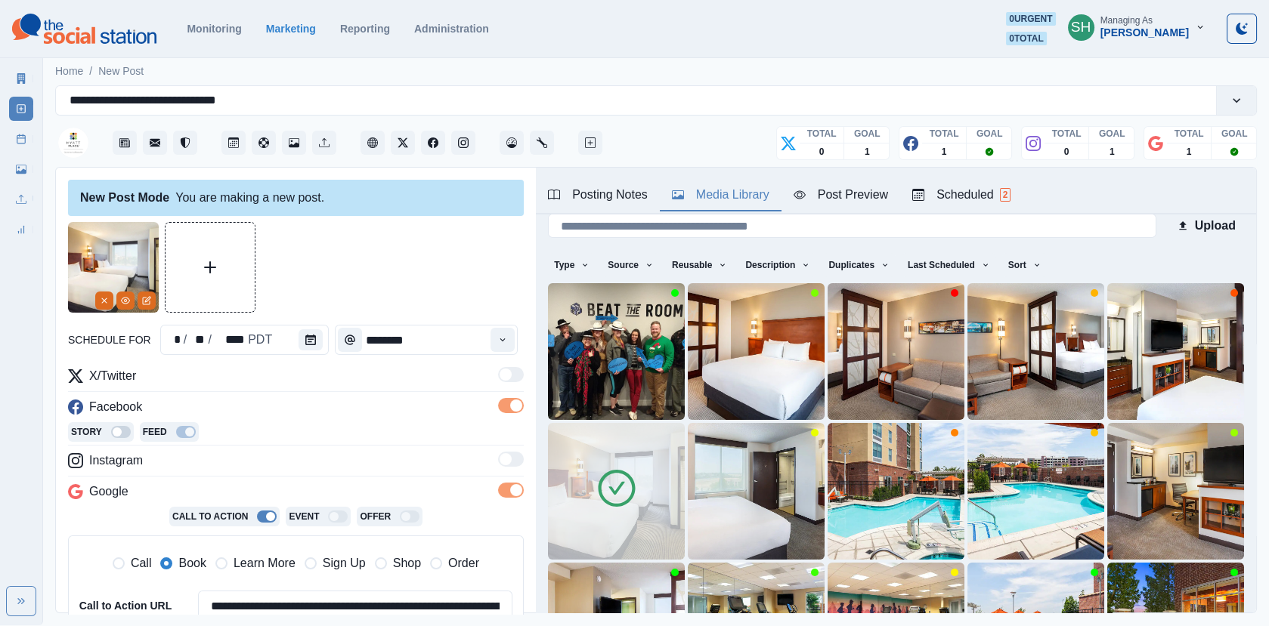
scroll to position [157, 0]
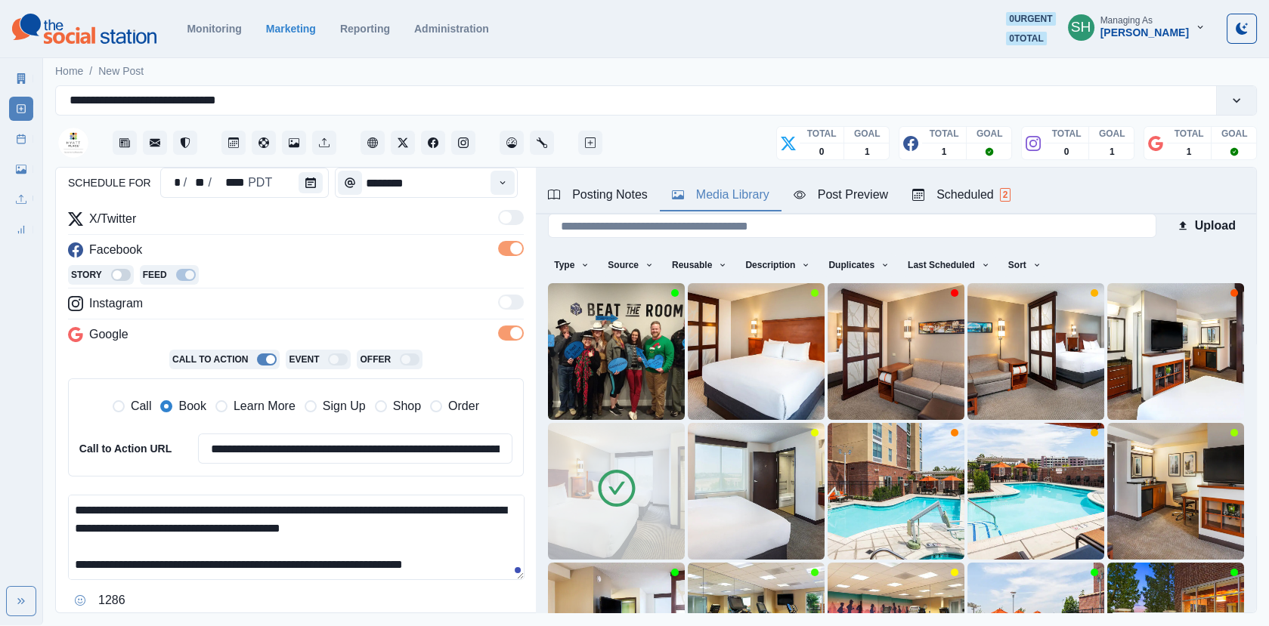
click at [296, 200] on div "**********" at bounding box center [296, 360] width 456 height 590
click at [298, 188] on button "Calendar" at bounding box center [310, 182] width 24 height 21
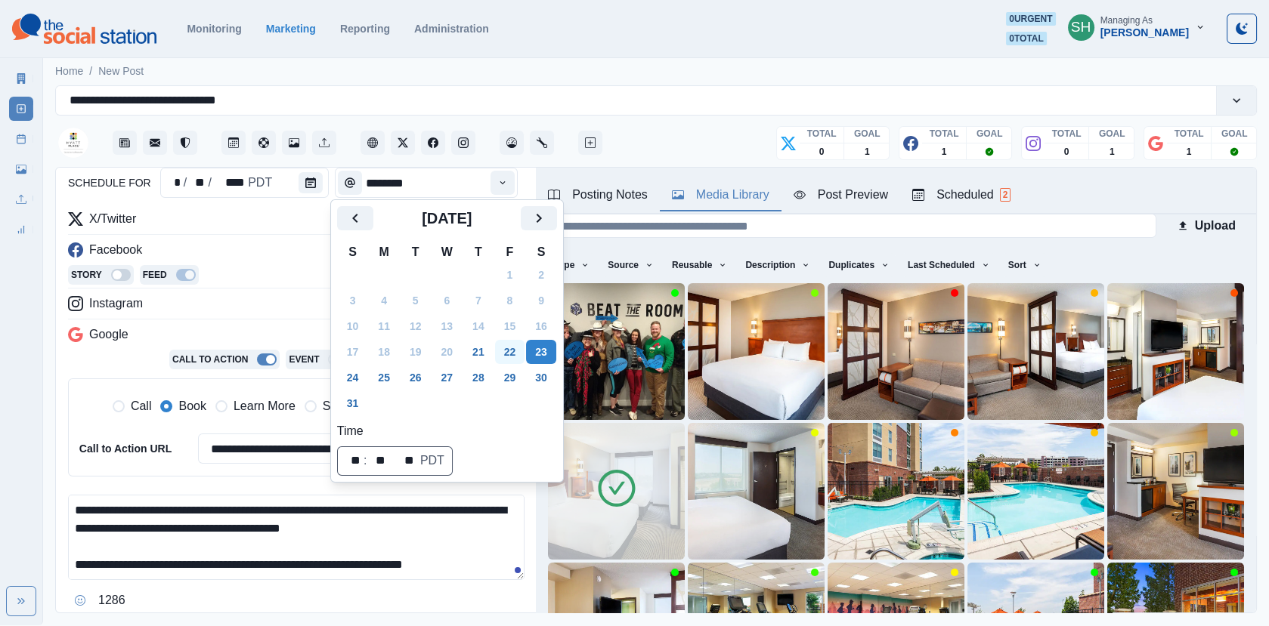
click at [519, 348] on button "22" at bounding box center [510, 352] width 30 height 24
click at [300, 252] on div "Facebook" at bounding box center [296, 253] width 456 height 24
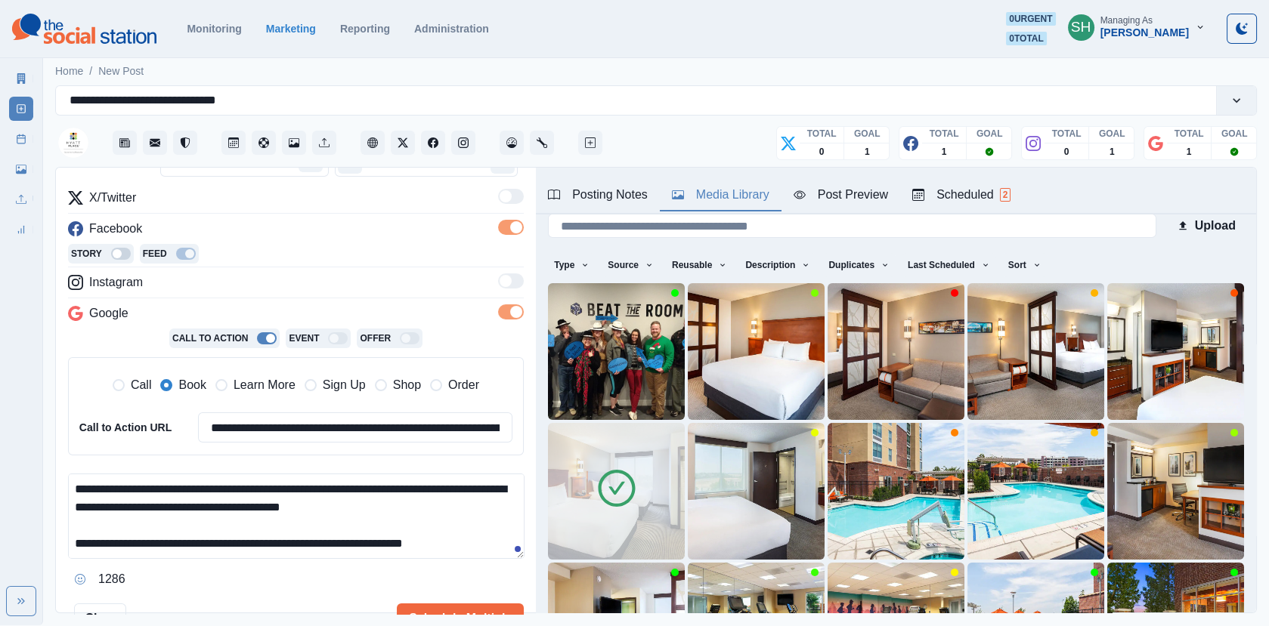
scroll to position [298, 0]
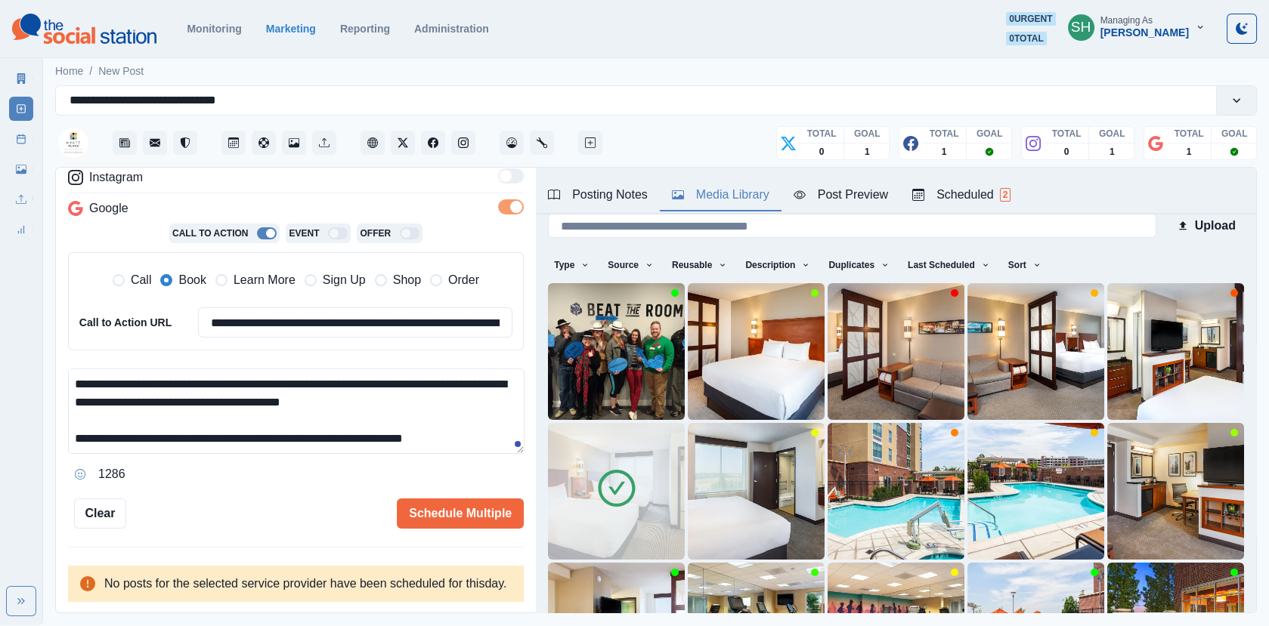
click at [493, 409] on textarea "**********" at bounding box center [296, 411] width 456 height 85
click at [497, 417] on textarea "**********" at bounding box center [296, 411] width 456 height 85
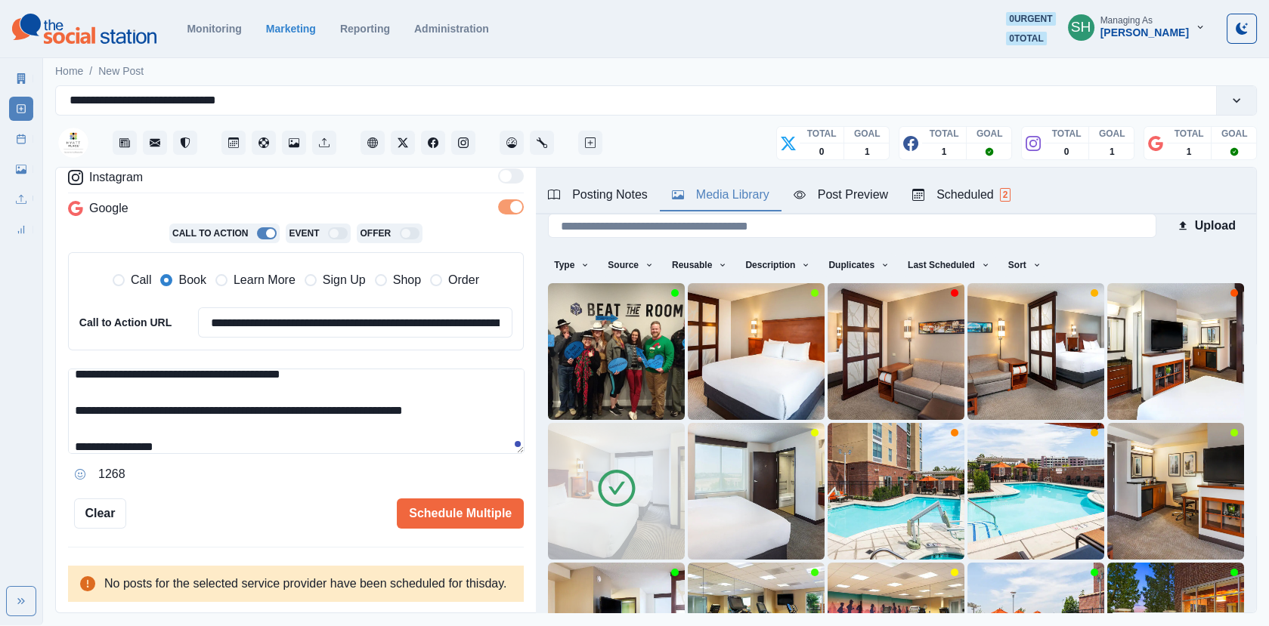
paste textarea "**********"
drag, startPoint x: 209, startPoint y: 427, endPoint x: 175, endPoint y: 425, distance: 34.1
click at [175, 425] on textarea "**********" at bounding box center [296, 411] width 456 height 85
type textarea "**********"
click at [843, 192] on div "Post Preview" at bounding box center [840, 195] width 94 height 18
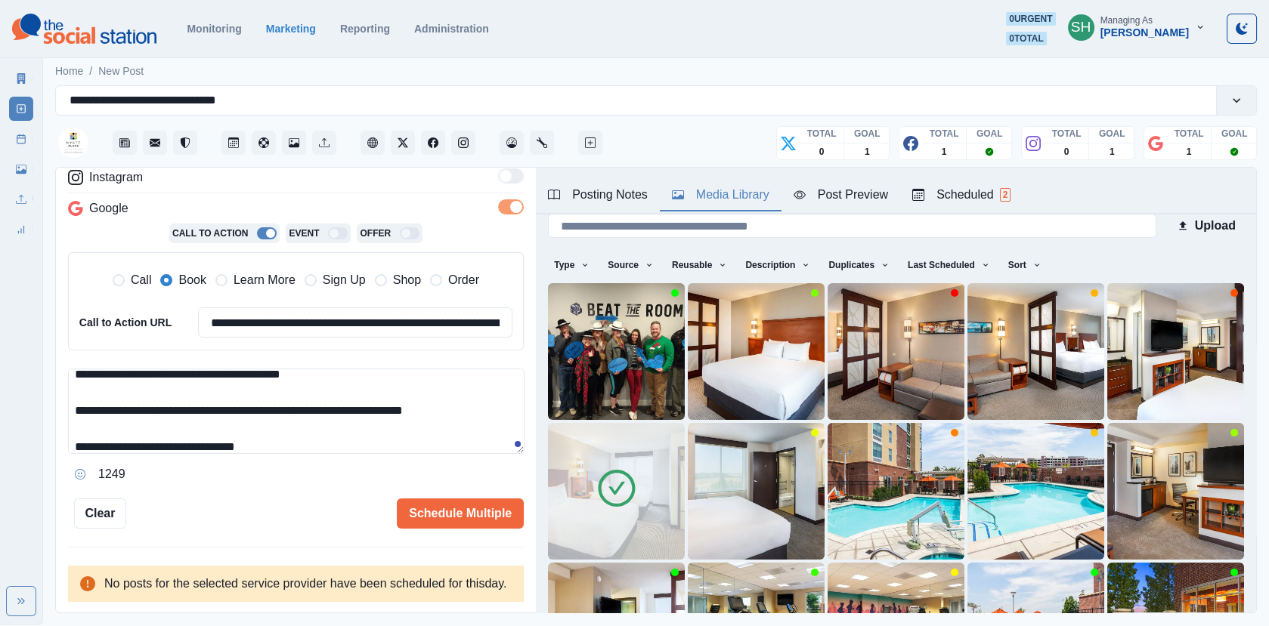
click at [754, 198] on div "Media Library" at bounding box center [720, 195] width 97 height 18
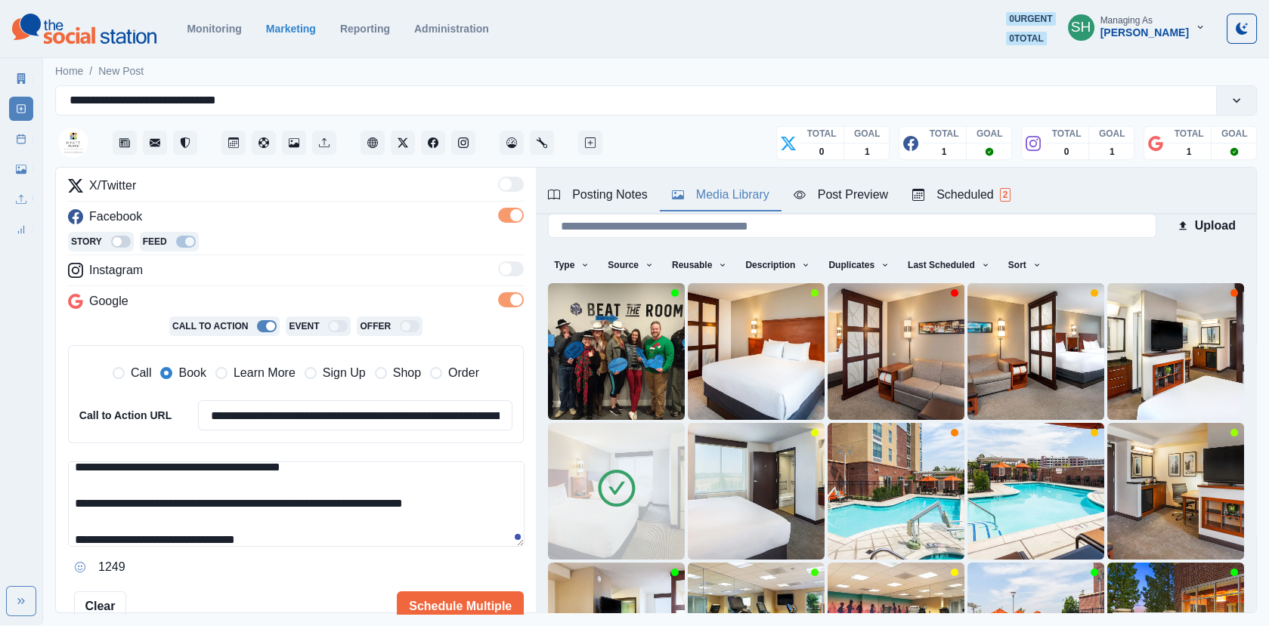
scroll to position [202, 0]
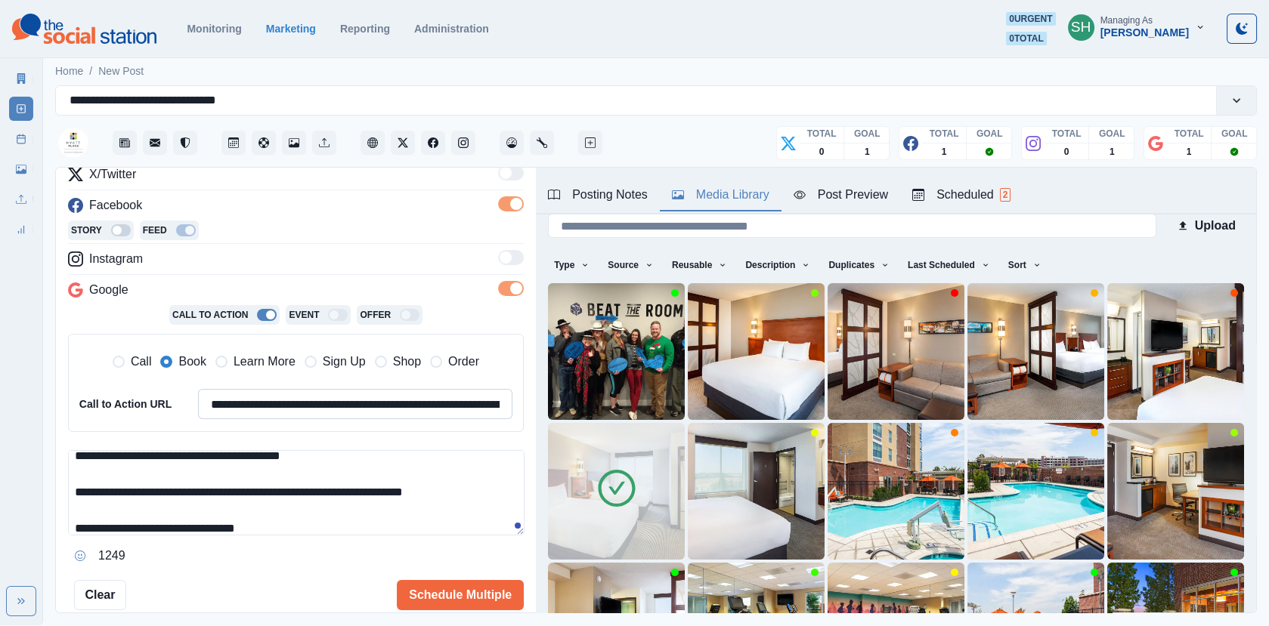
click at [328, 394] on input "**********" at bounding box center [355, 404] width 314 height 30
paste input
type input "**********"
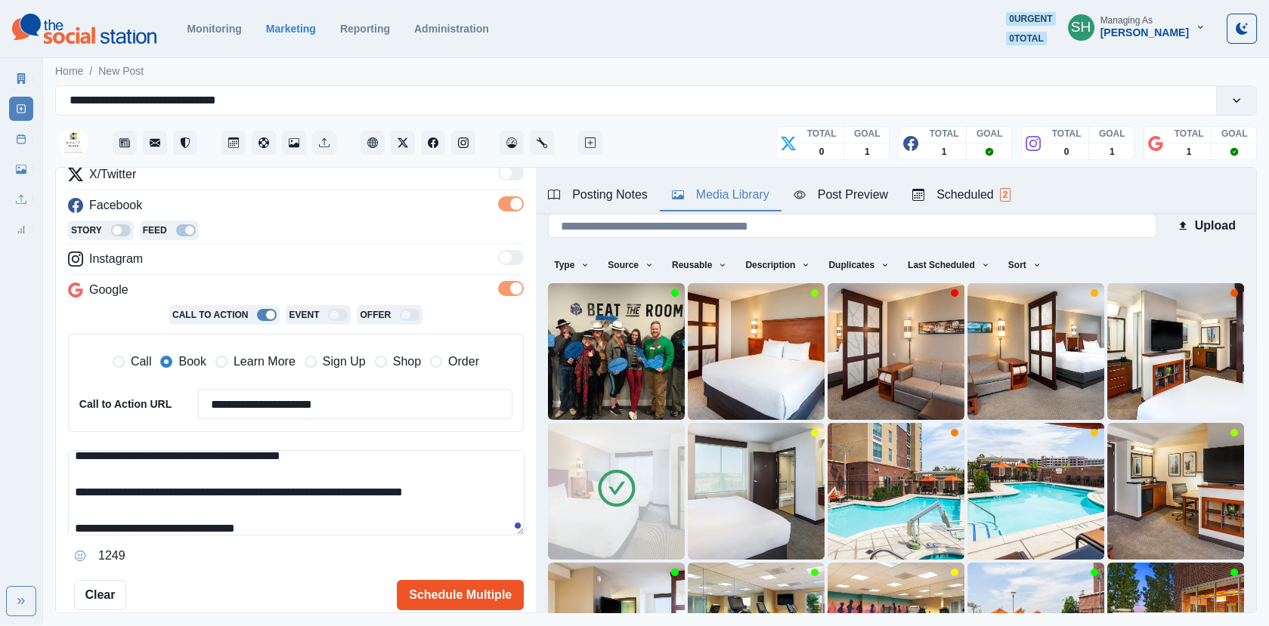
click at [428, 589] on button "Schedule Multiple" at bounding box center [460, 595] width 127 height 30
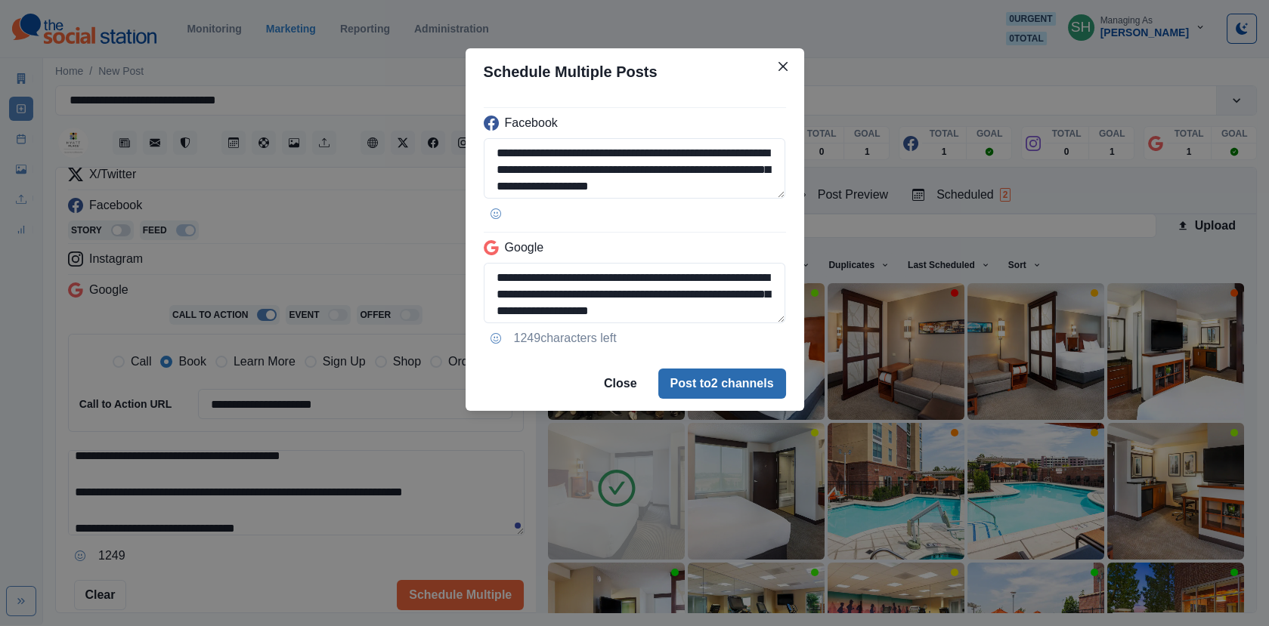
click at [735, 373] on button "Post to 2 channels" at bounding box center [722, 384] width 128 height 30
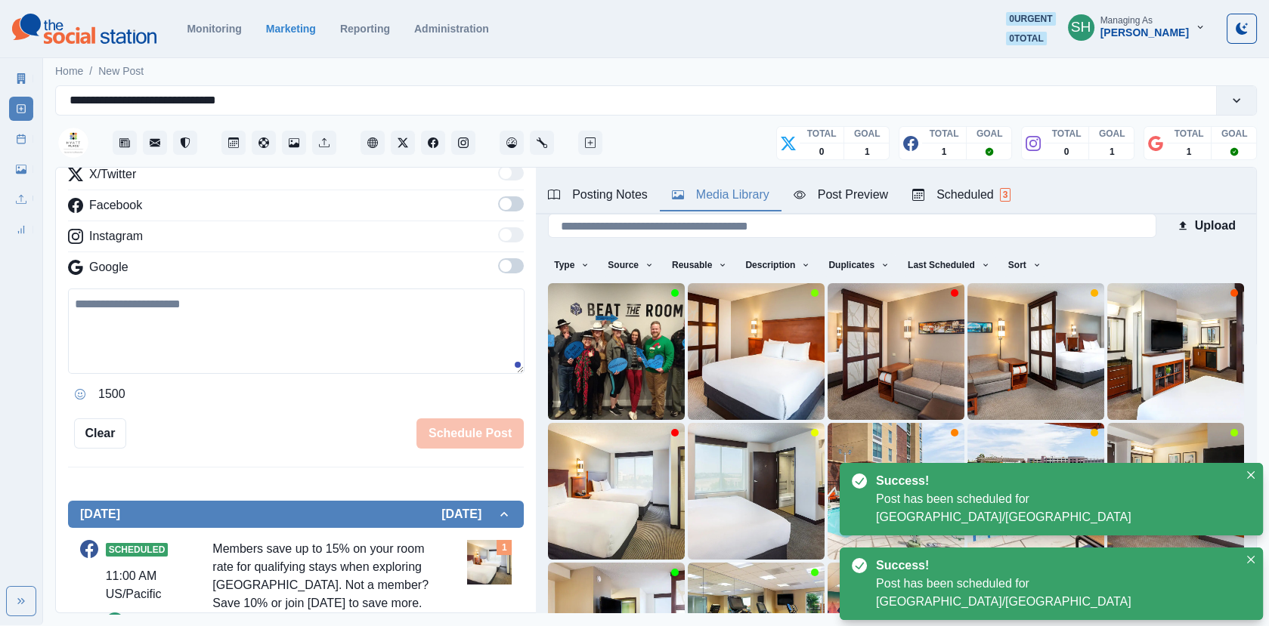
scroll to position [570, 0]
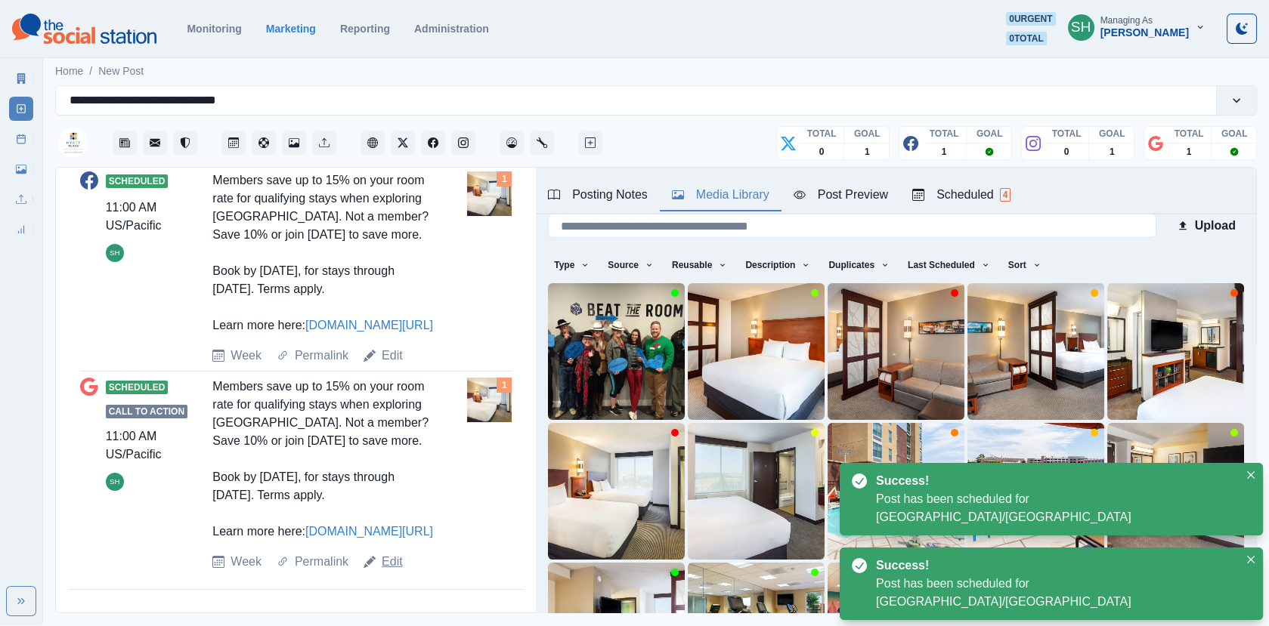
click at [396, 564] on link "Edit" at bounding box center [392, 562] width 21 height 18
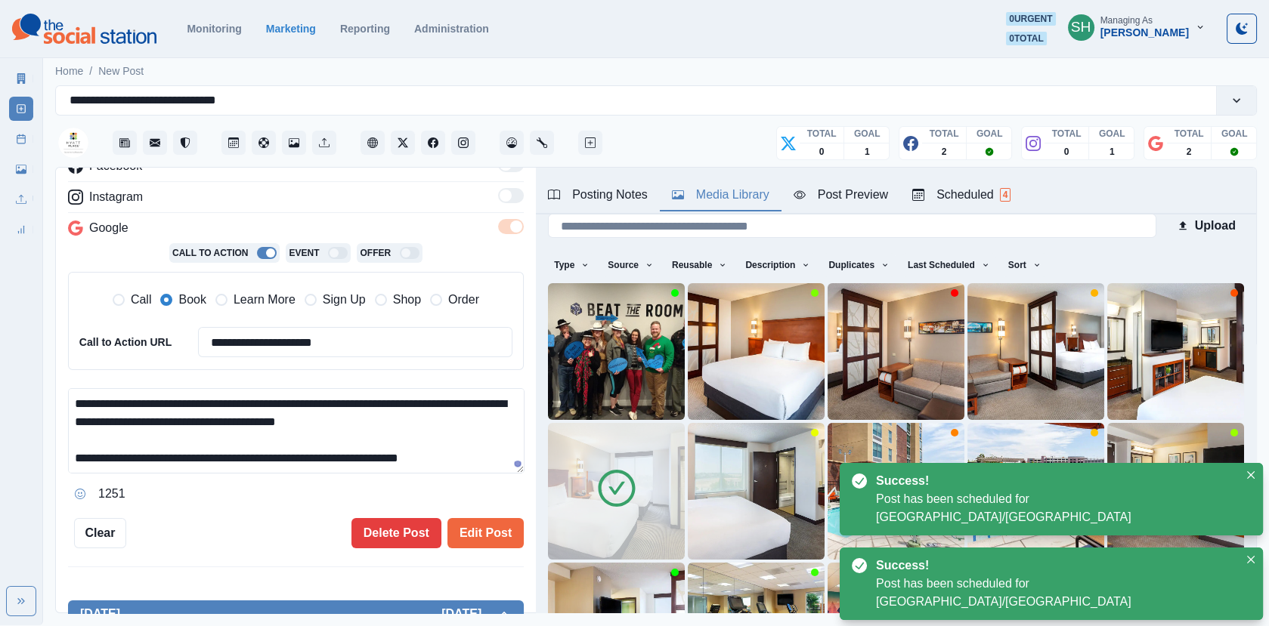
scroll to position [36, 0]
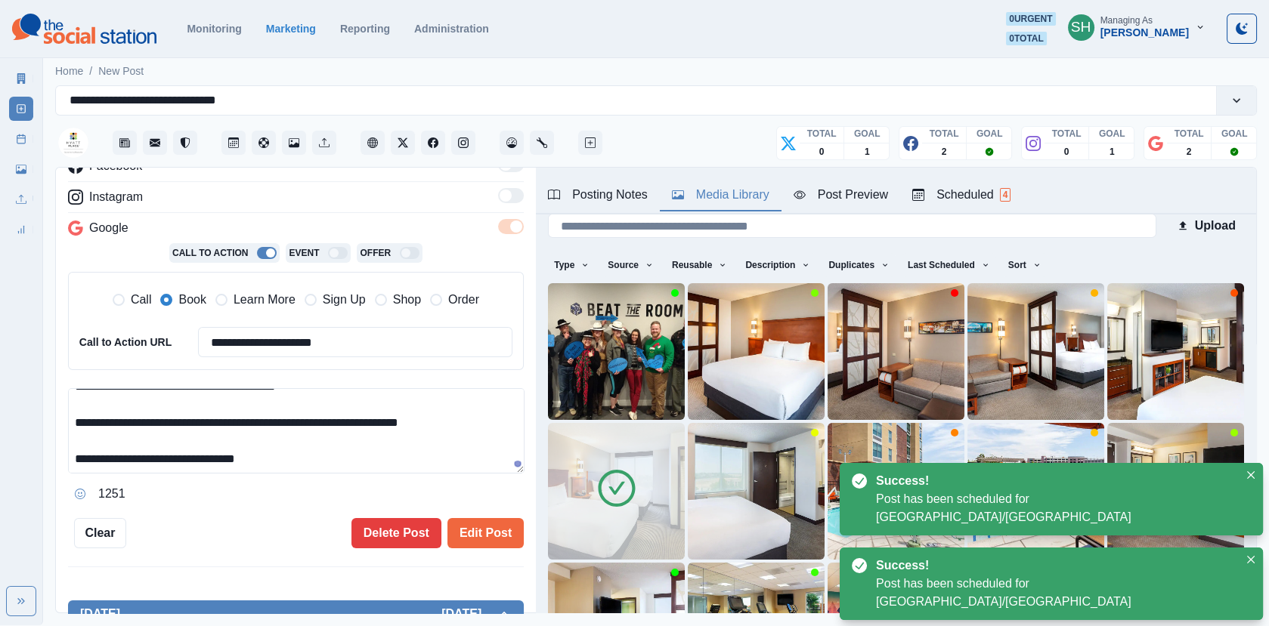
click at [278, 462] on textarea "**********" at bounding box center [296, 430] width 456 height 85
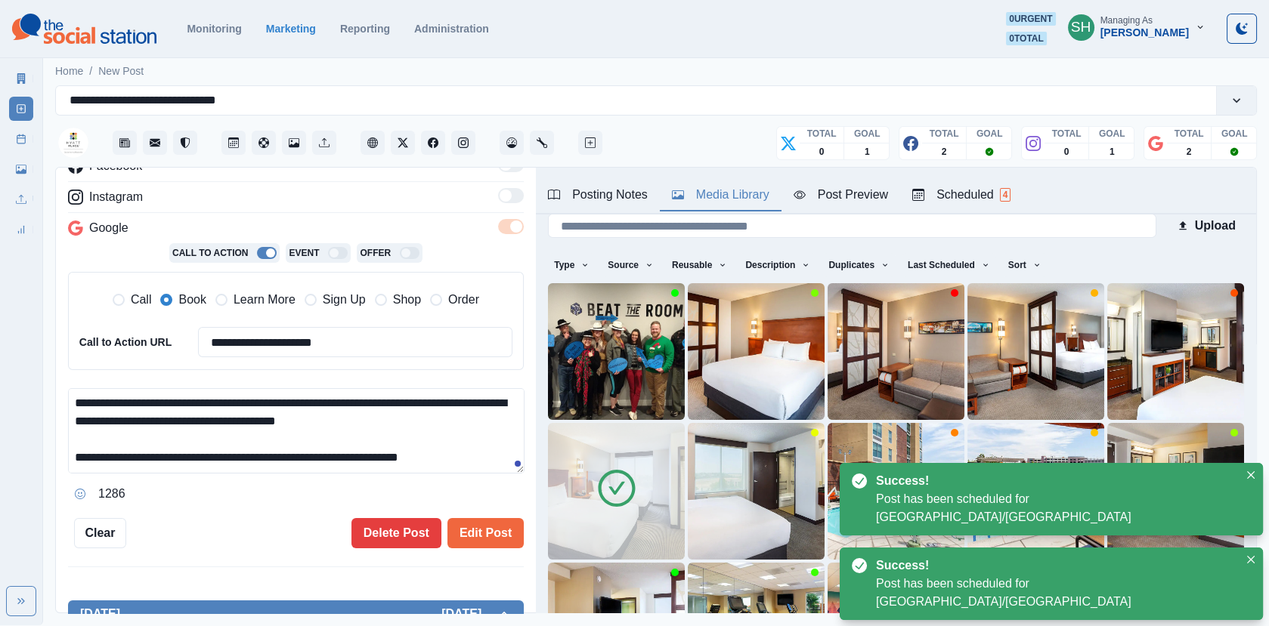
scroll to position [0, 0]
type textarea "**********"
click at [486, 526] on button "Edit Post" at bounding box center [485, 533] width 76 height 30
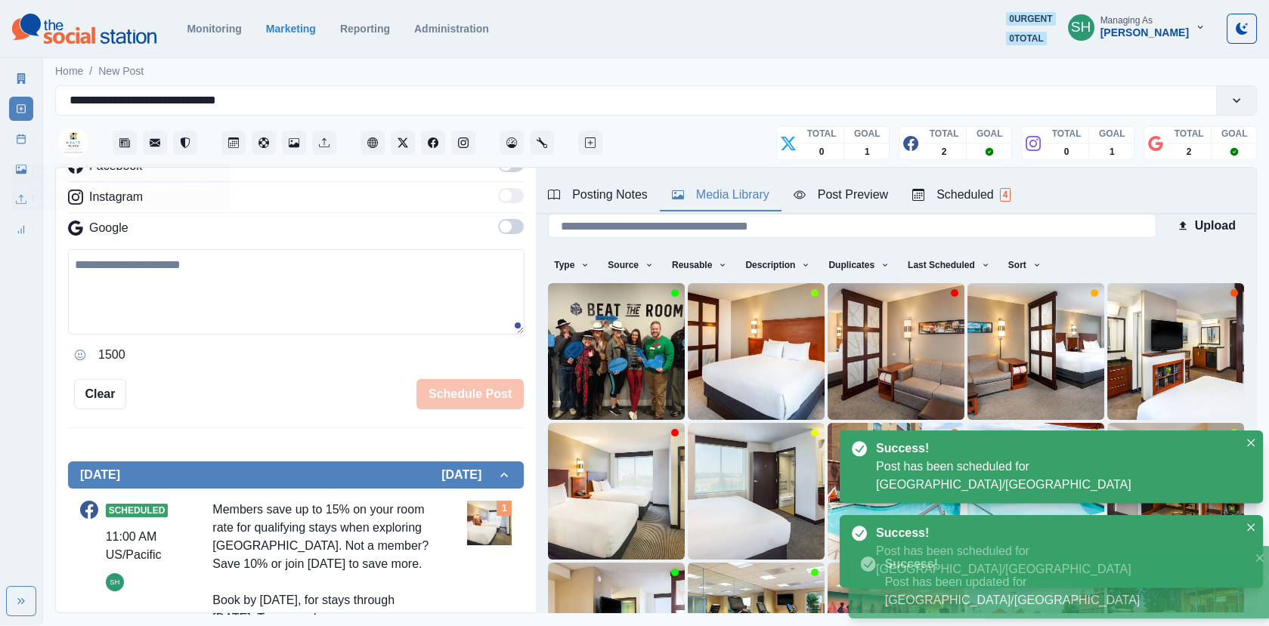
click at [19, 137] on icon at bounding box center [21, 139] width 11 height 11
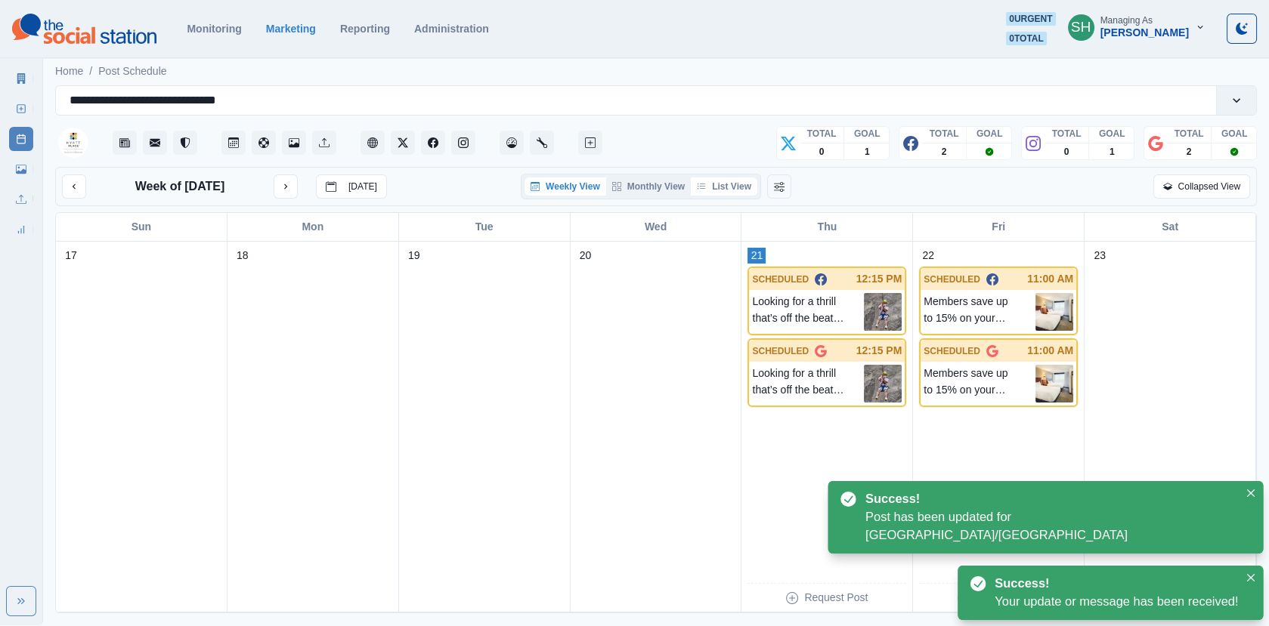
click at [732, 187] on button "List View" at bounding box center [724, 187] width 66 height 18
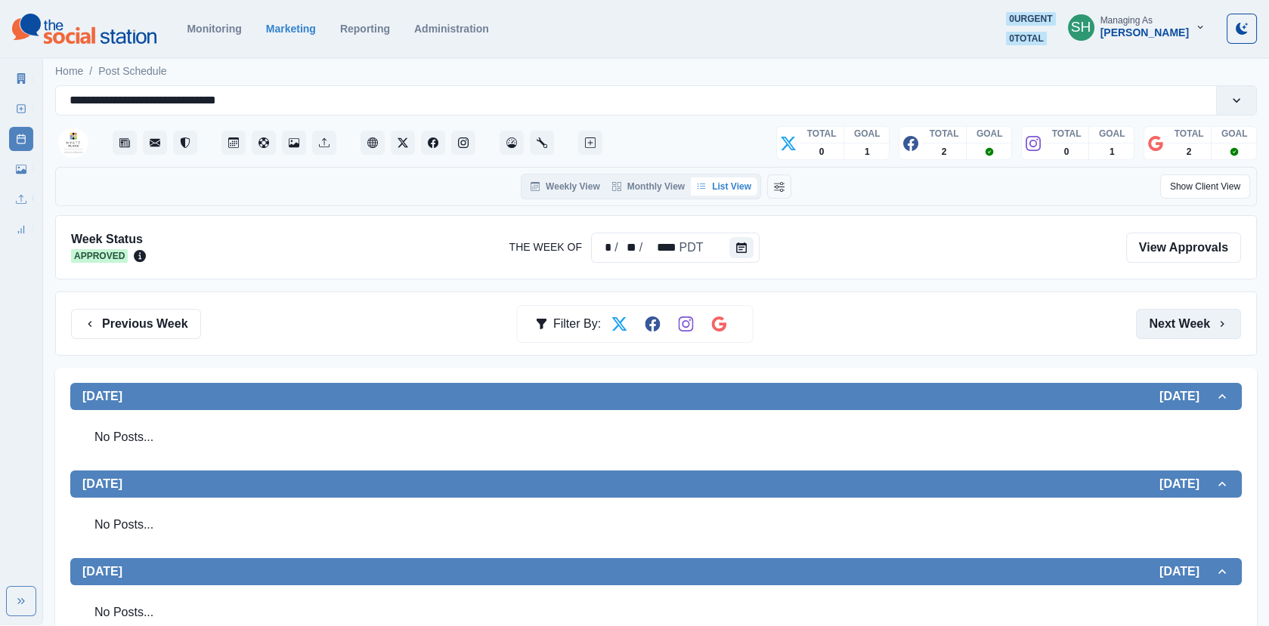
click at [1182, 326] on button "Next Week" at bounding box center [1188, 324] width 105 height 30
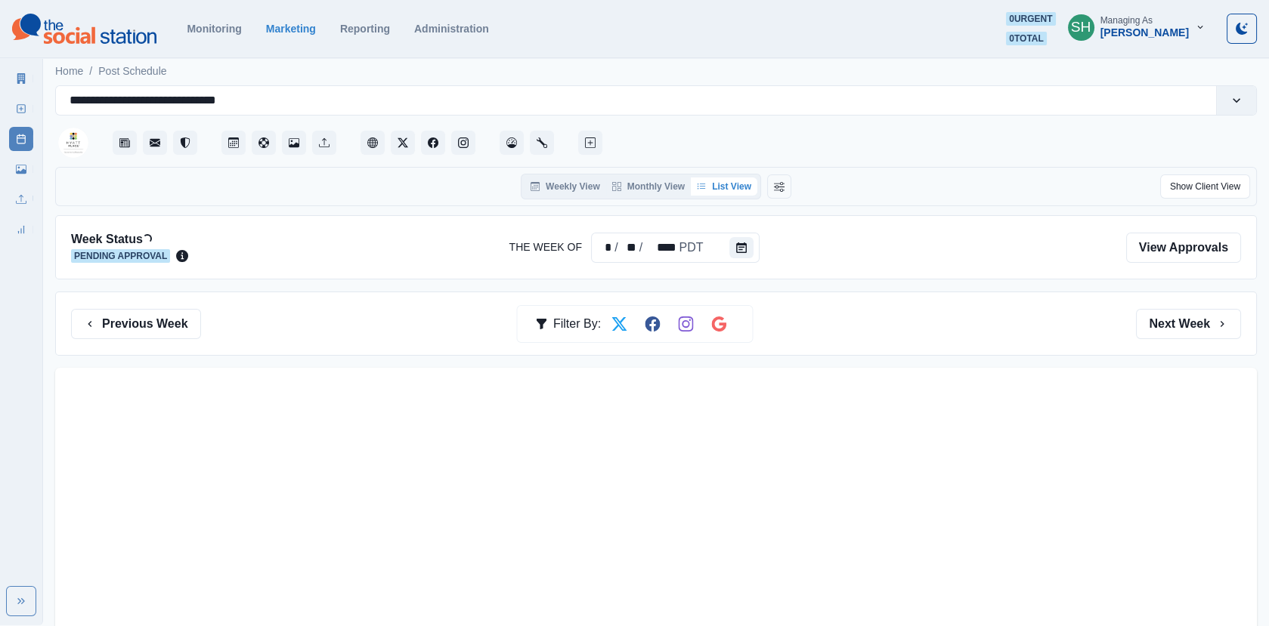
scroll to position [174, 0]
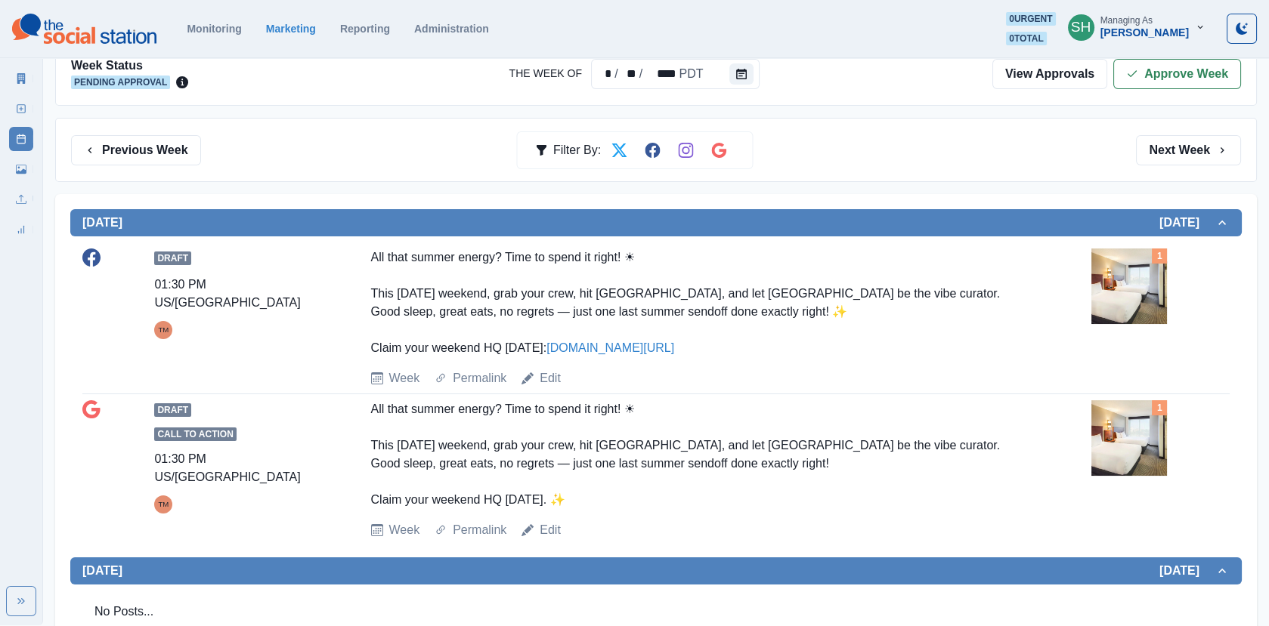
click at [539, 379] on div "Edit" at bounding box center [540, 378] width 39 height 18
click at [545, 373] on link "Edit" at bounding box center [549, 378] width 21 height 18
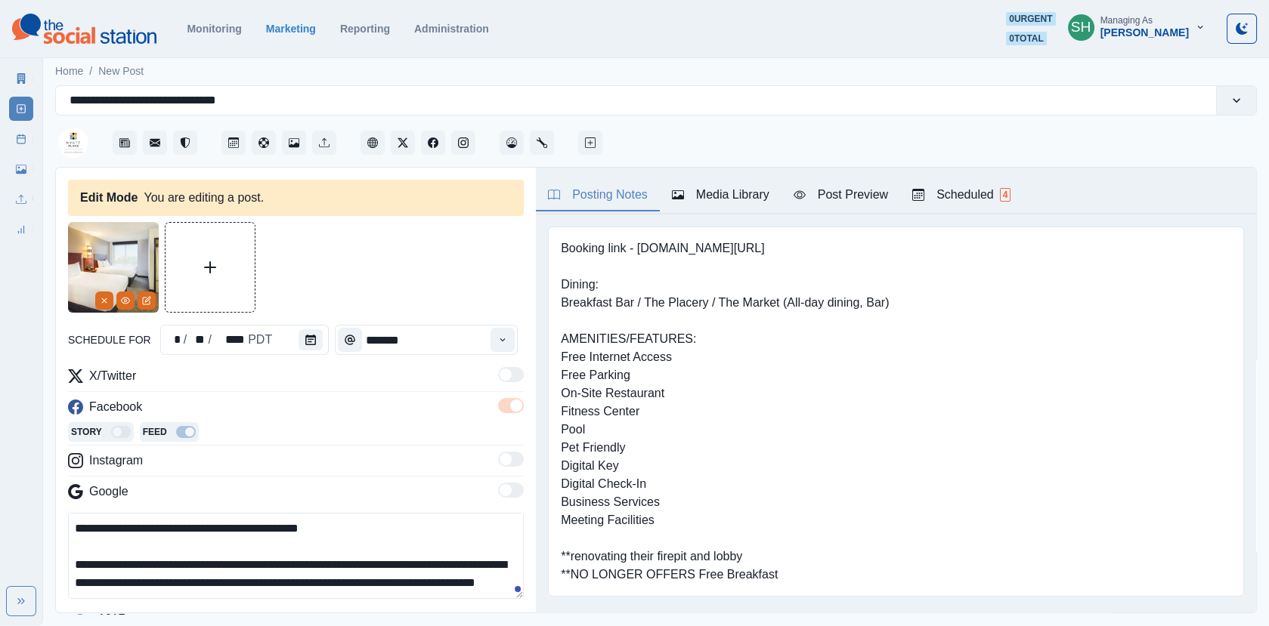
type input "*******"
click at [104, 304] on icon "Remove" at bounding box center [104, 300] width 9 height 9
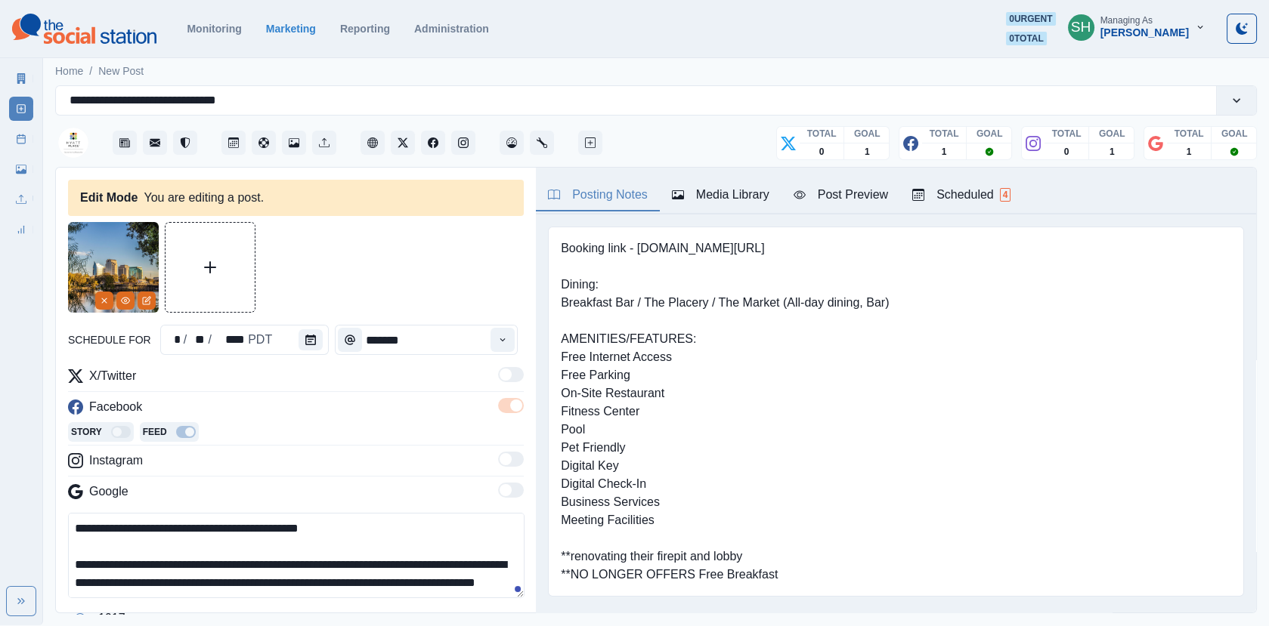
click at [699, 206] on button "Media Library" at bounding box center [721, 196] width 122 height 32
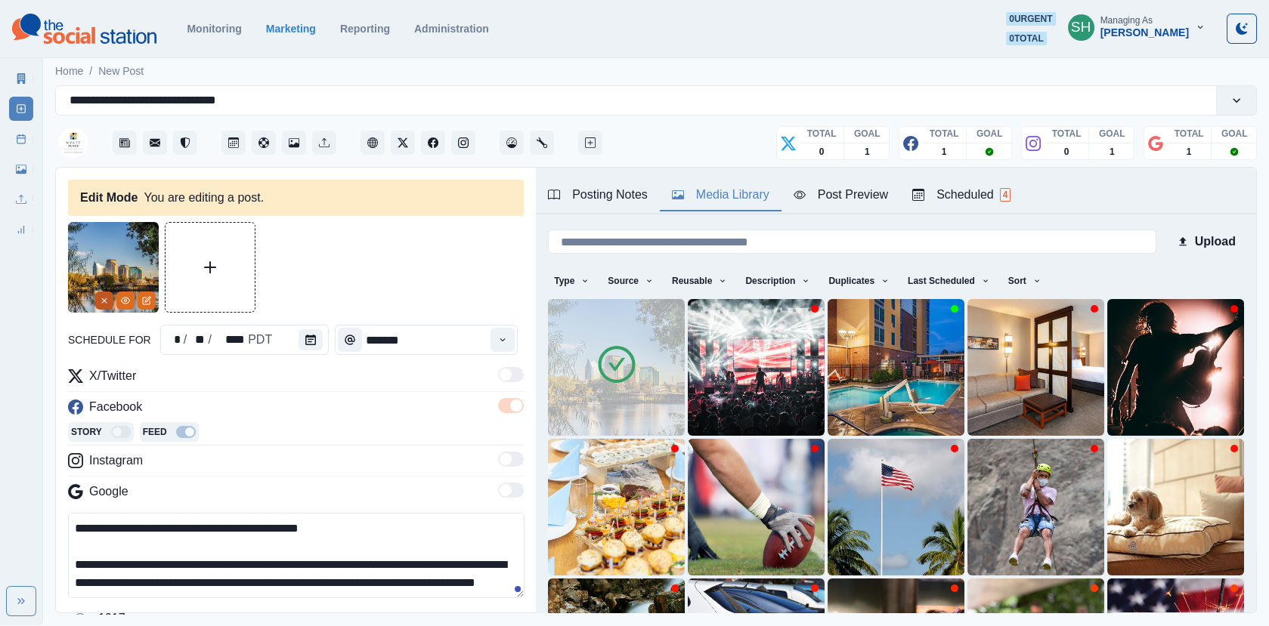
click at [105, 298] on icon "Remove" at bounding box center [104, 300] width 9 height 9
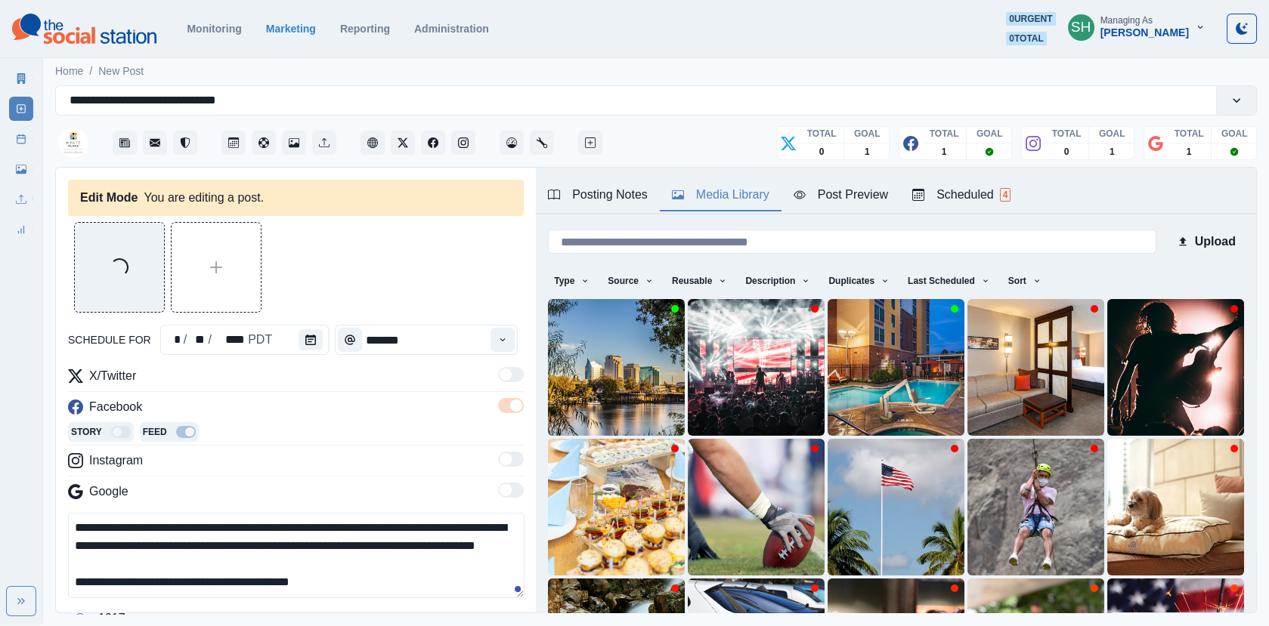
click at [374, 578] on textarea "**********" at bounding box center [296, 555] width 456 height 85
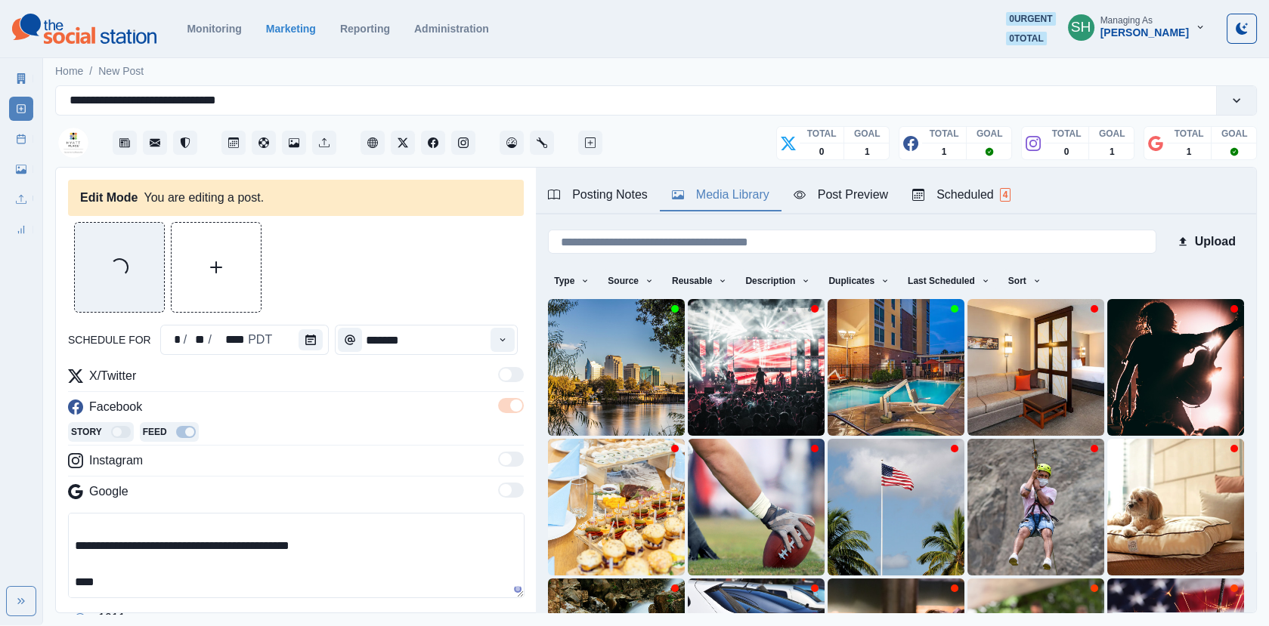
paste textarea "**********"
drag, startPoint x: 209, startPoint y: 586, endPoint x: 20, endPoint y: 581, distance: 189.0
click at [20, 581] on div "**********" at bounding box center [634, 313] width 1269 height 626
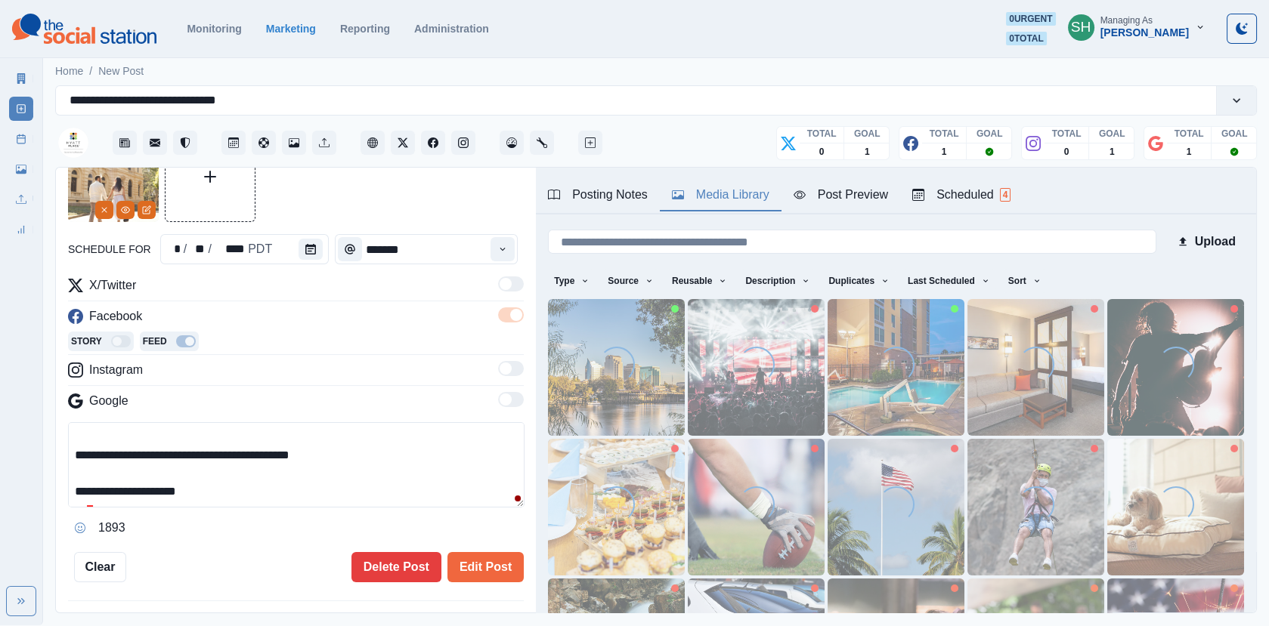
scroll to position [117, 0]
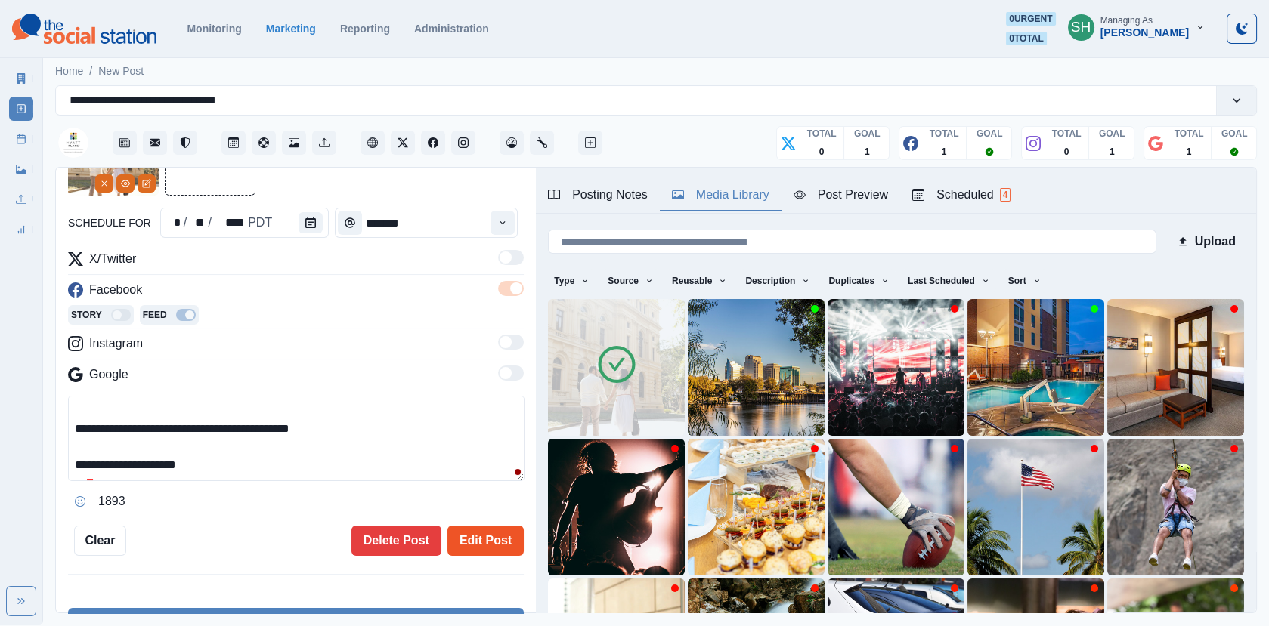
type textarea "**********"
click at [483, 534] on button "Edit Post" at bounding box center [485, 541] width 76 height 30
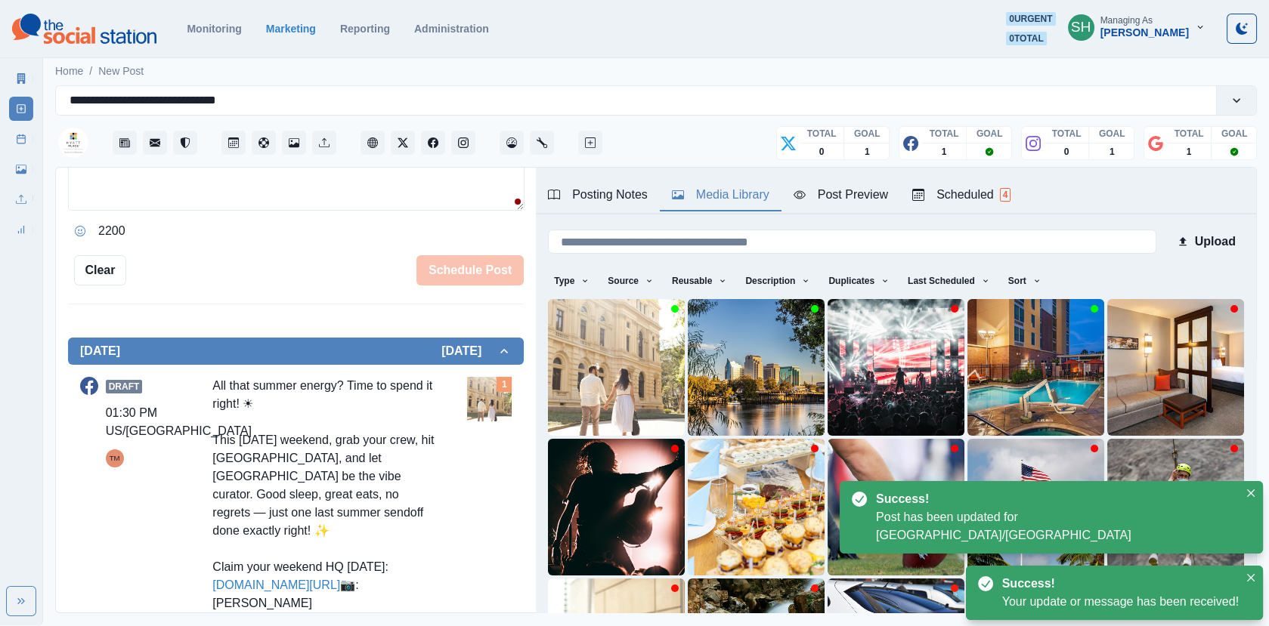
scroll to position [661, 0]
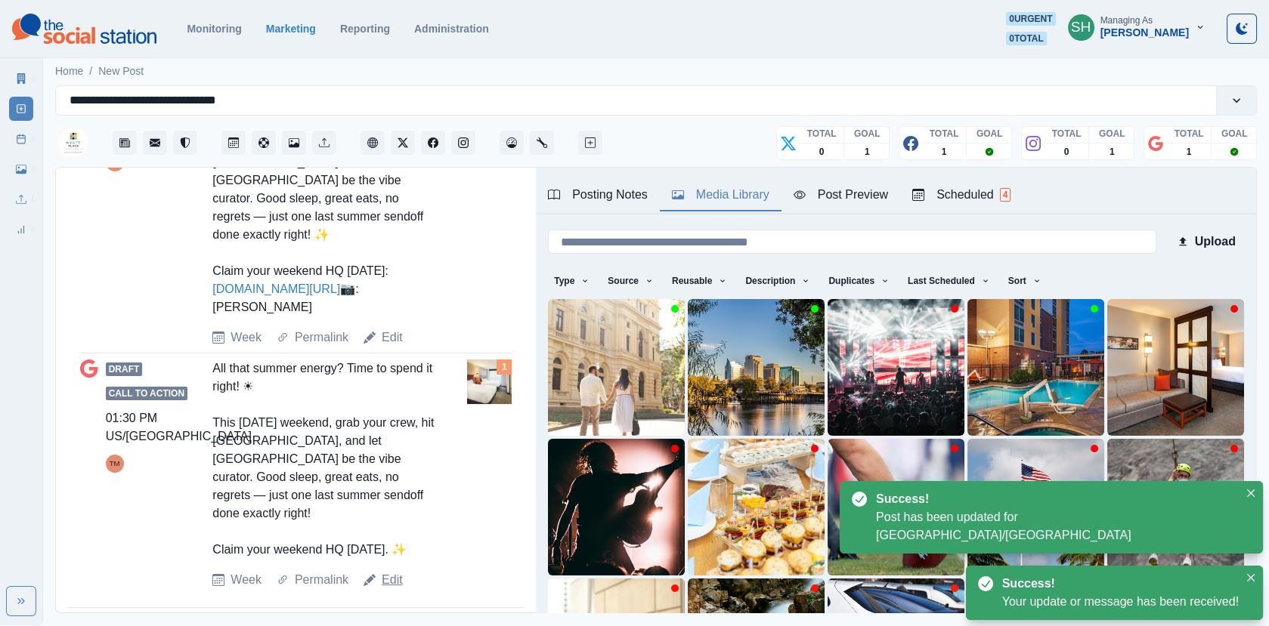
click at [391, 571] on link "Edit" at bounding box center [392, 580] width 21 height 18
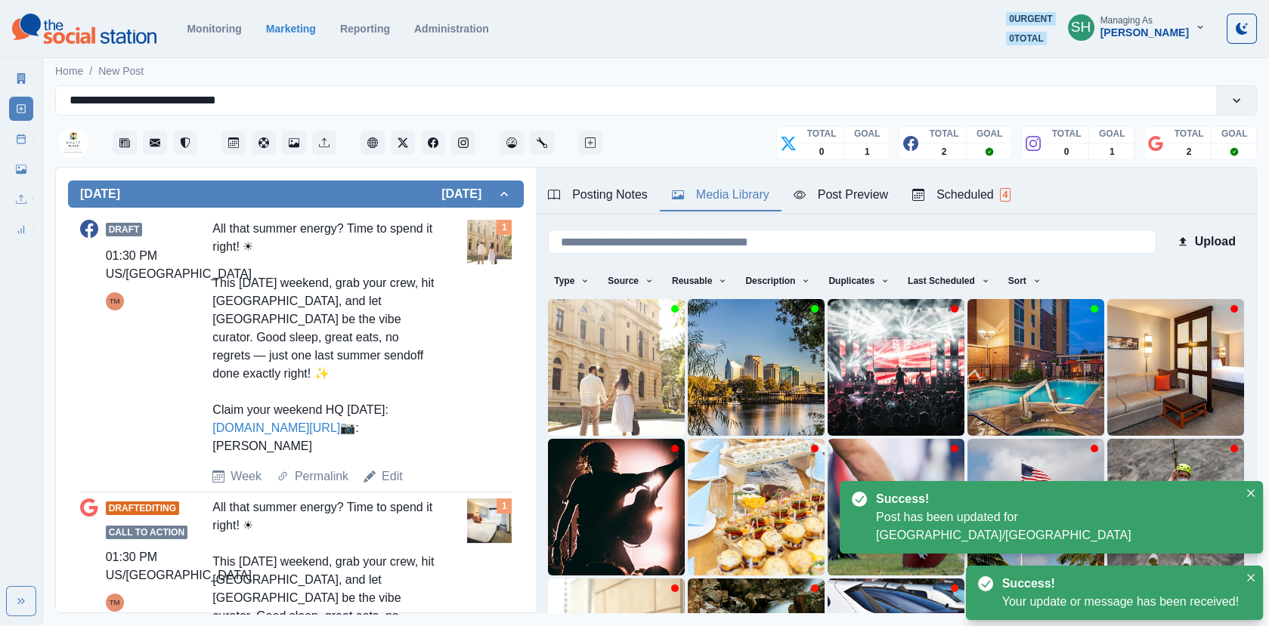
scroll to position [54, 0]
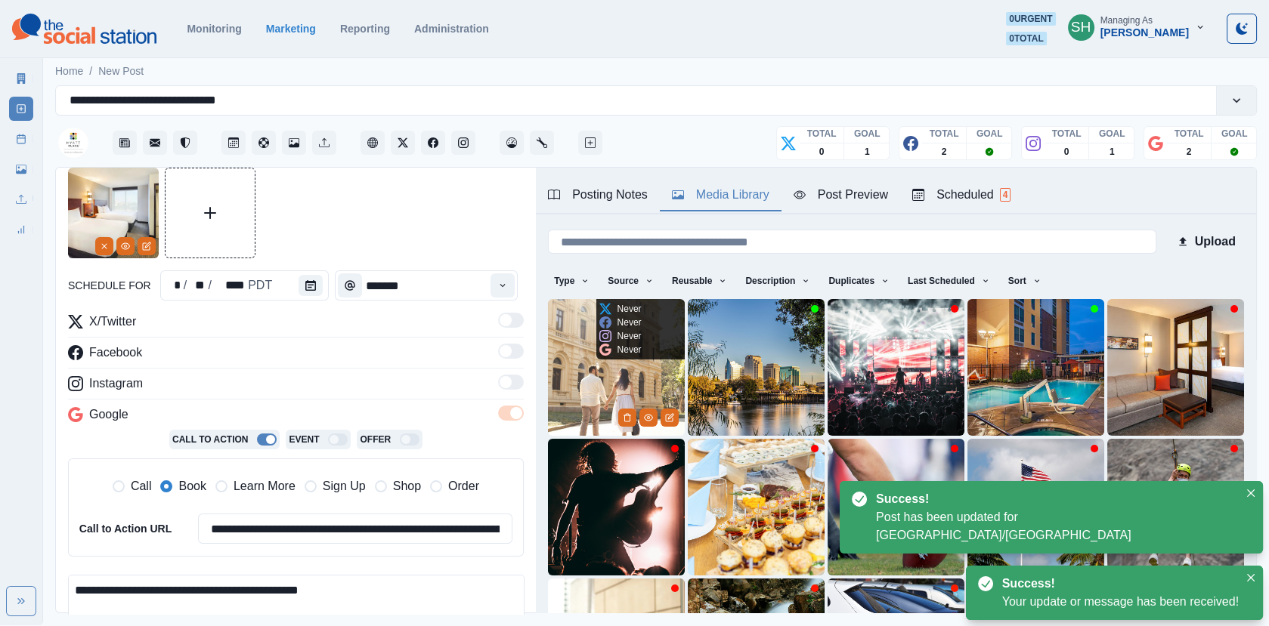
click at [576, 405] on img at bounding box center [616, 367] width 137 height 137
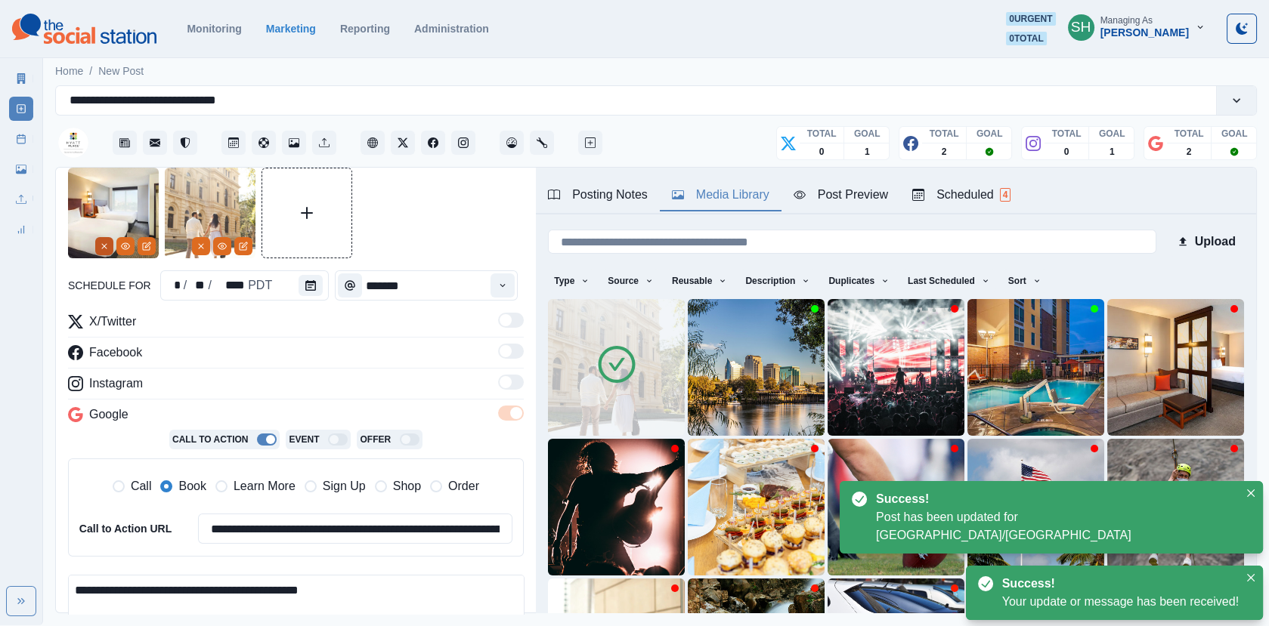
click at [108, 250] on button "Remove" at bounding box center [104, 246] width 18 height 18
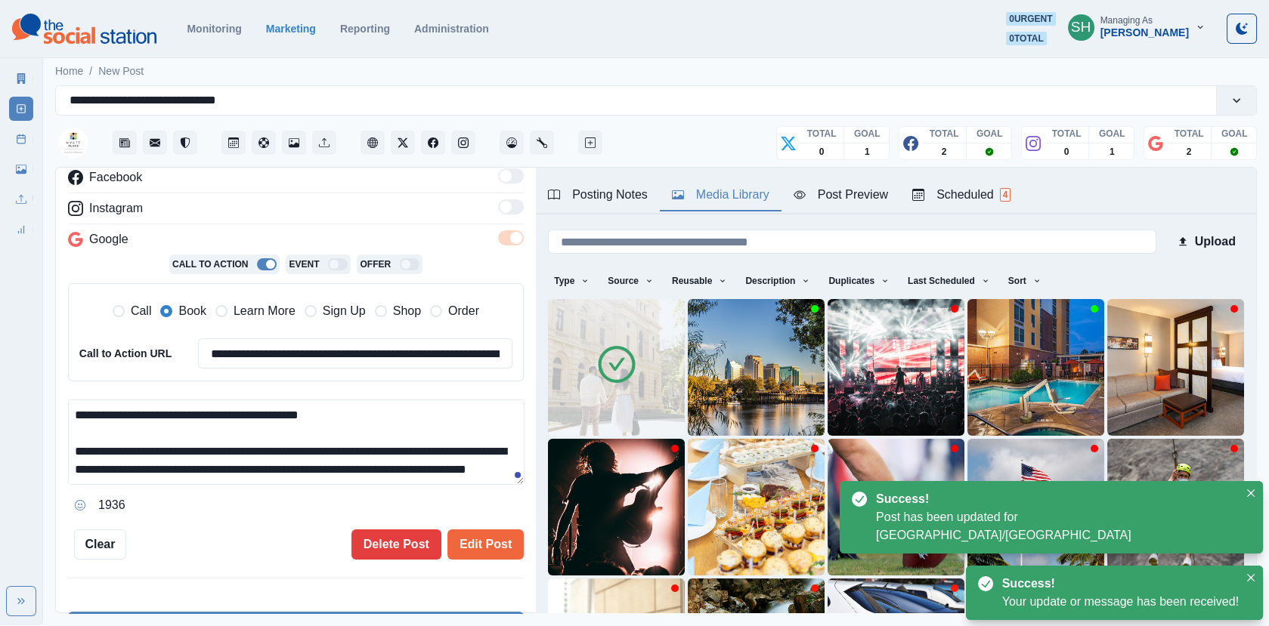
scroll to position [54, 0]
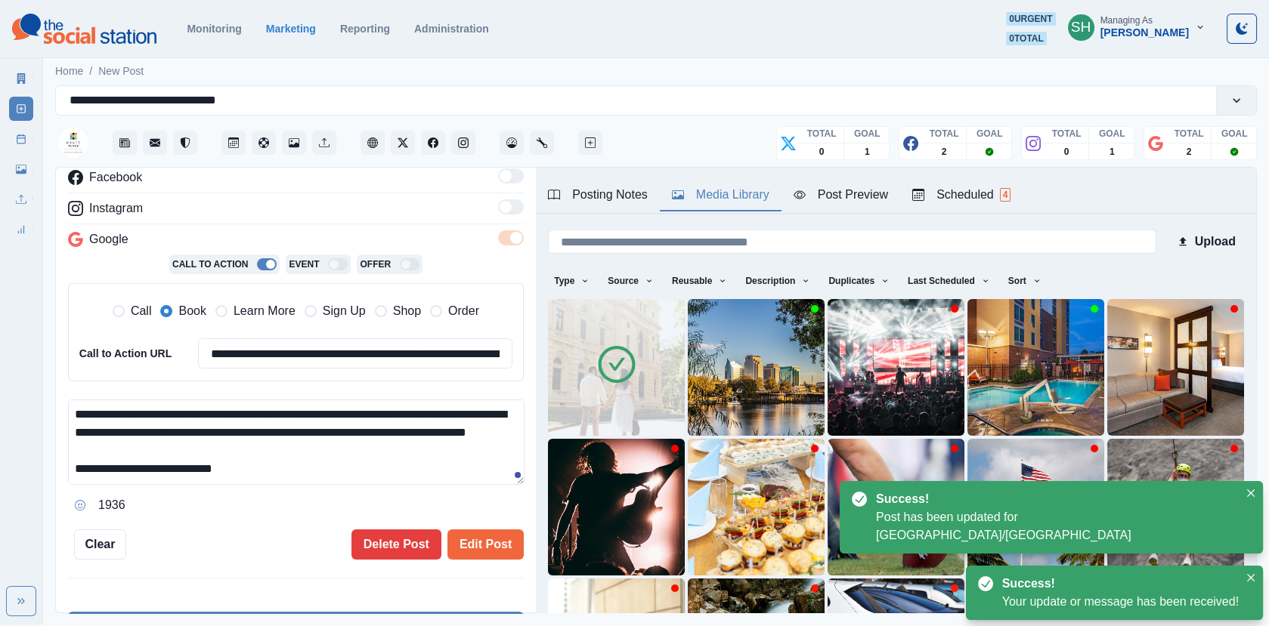
click at [299, 467] on textarea "**********" at bounding box center [296, 442] width 456 height 85
paste textarea "**********"
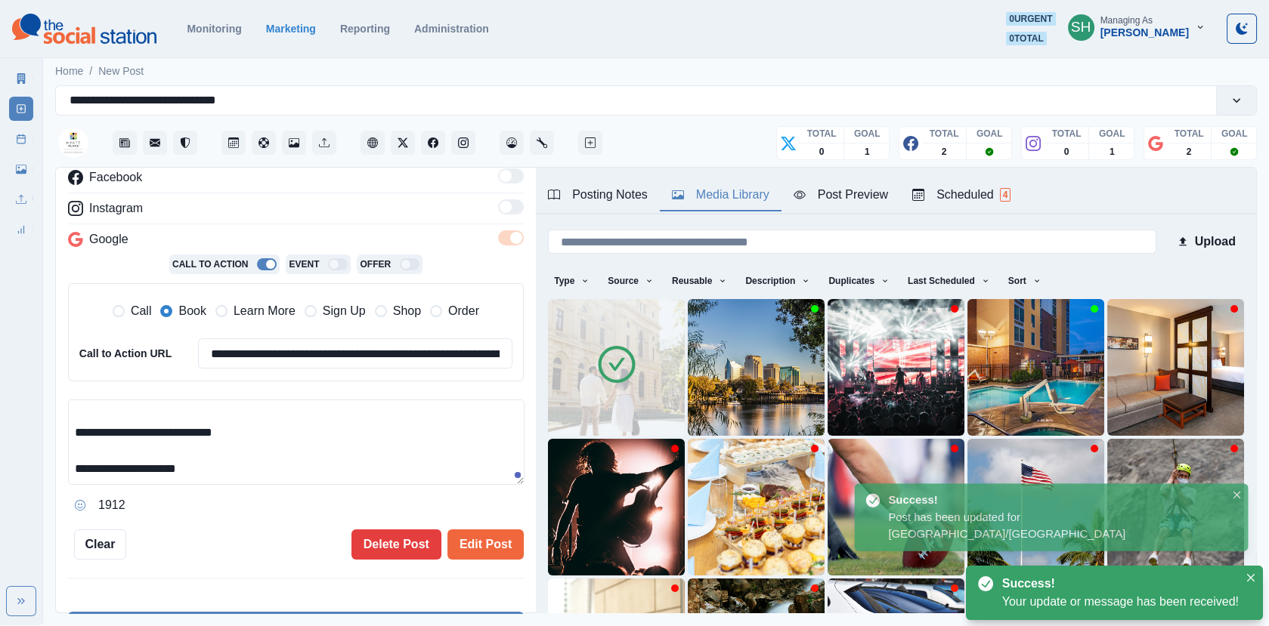
type textarea "**********"
click at [506, 558] on div "**********" at bounding box center [296, 391] width 480 height 447
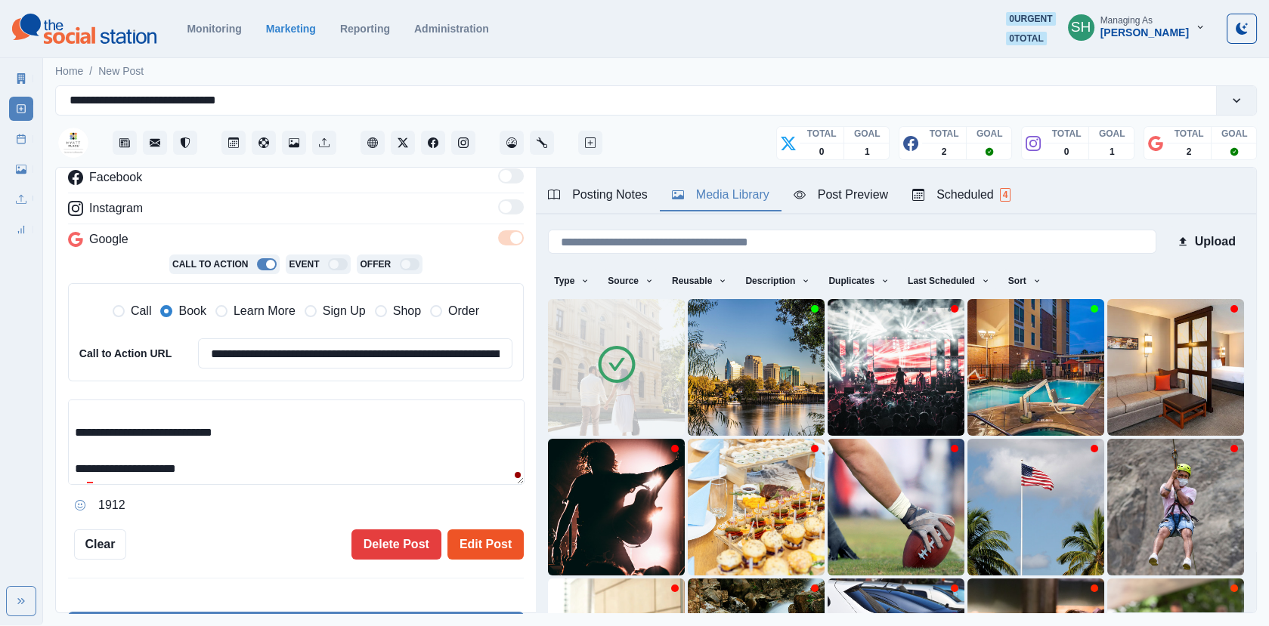
click at [470, 545] on button "Edit Post" at bounding box center [485, 545] width 76 height 30
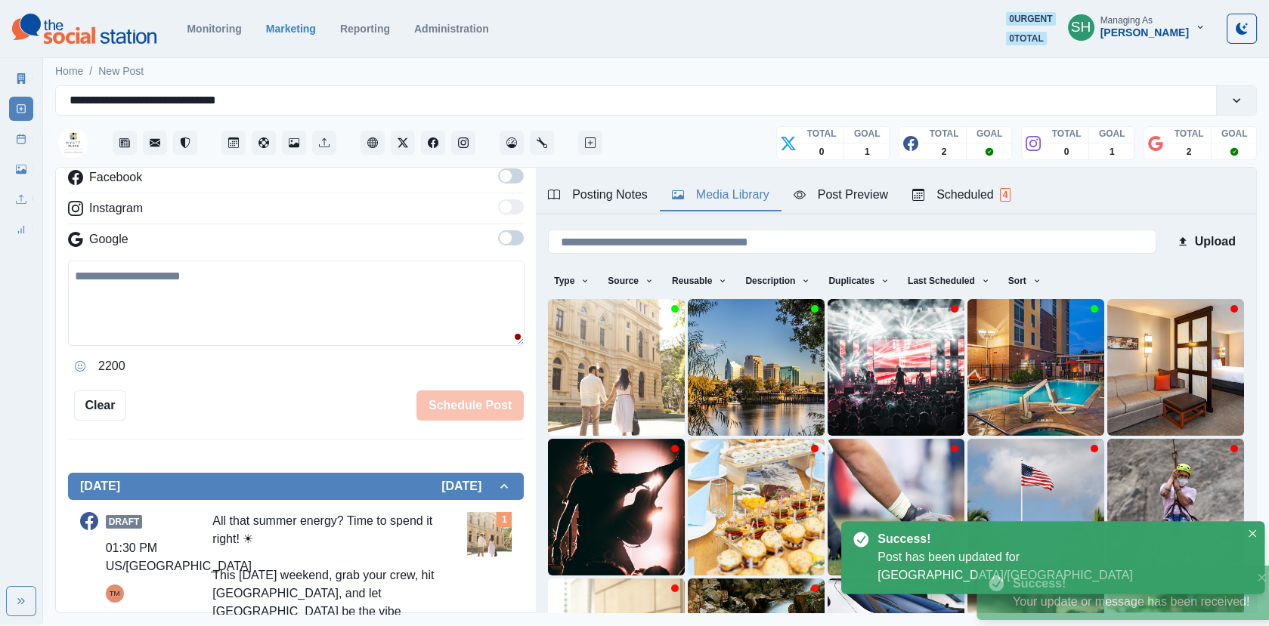
click at [8, 135] on div "Marketing Summary New Post Post Schedule Media Library Uploads Review Summary" at bounding box center [21, 150] width 42 height 181
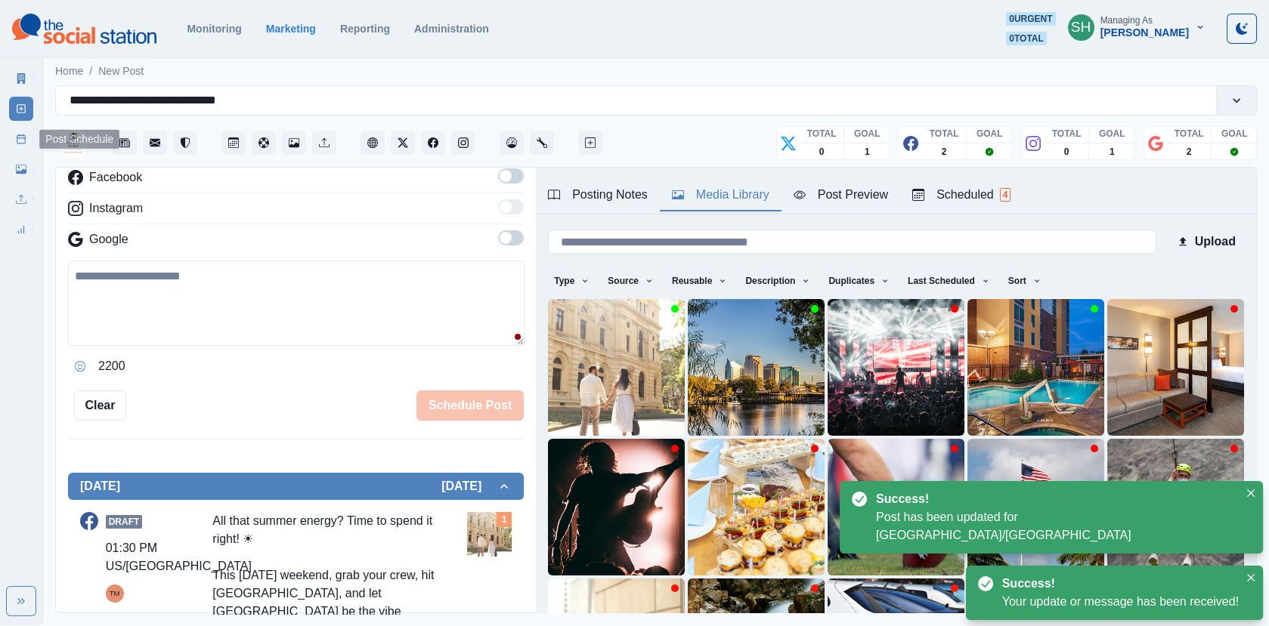
click at [24, 141] on icon at bounding box center [21, 139] width 11 height 11
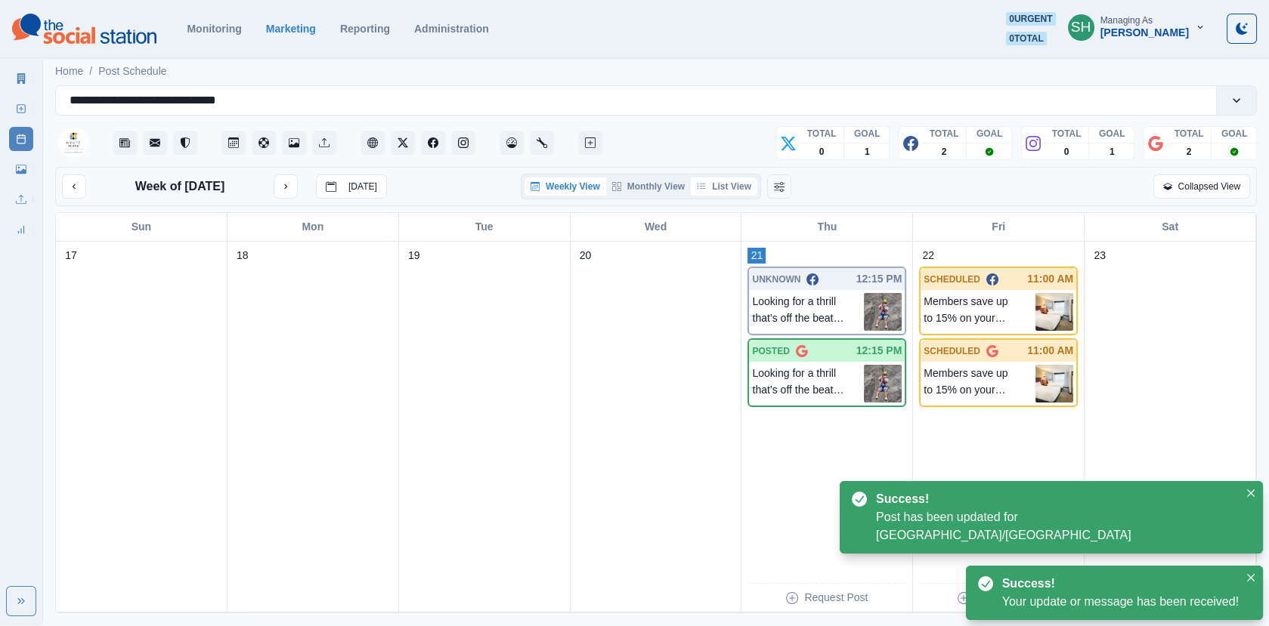
click at [722, 188] on button "List View" at bounding box center [724, 187] width 66 height 18
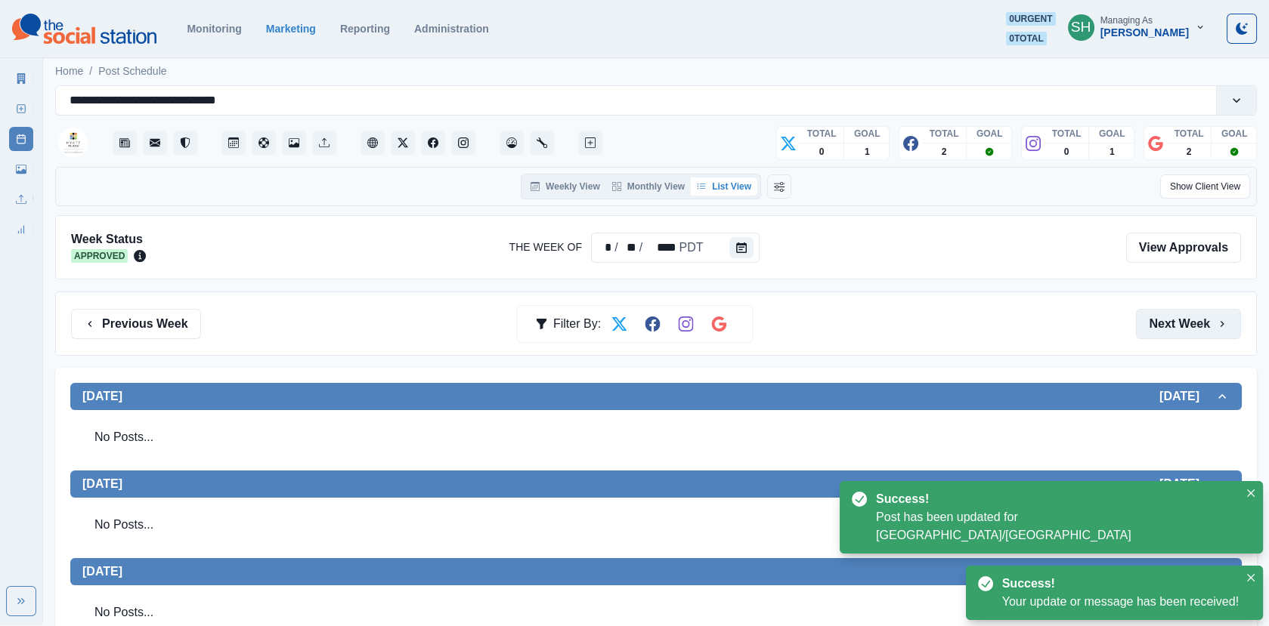
click at [1165, 326] on button "Next Week" at bounding box center [1188, 324] width 105 height 30
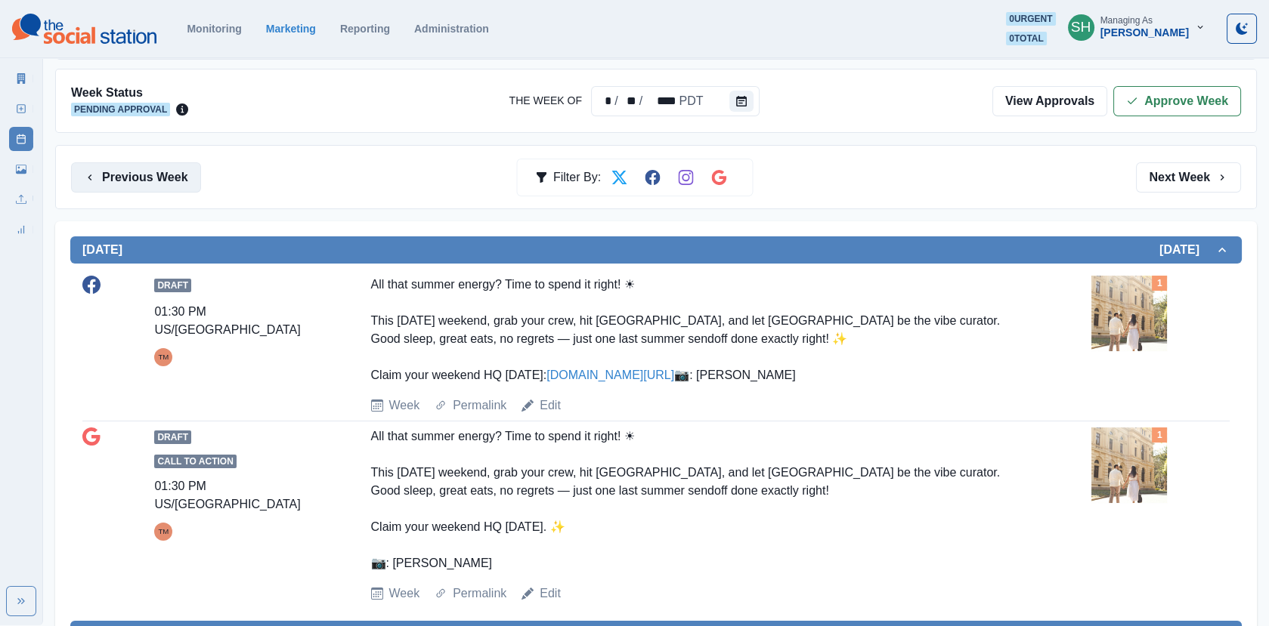
click at [158, 177] on button "Previous Week" at bounding box center [136, 177] width 130 height 30
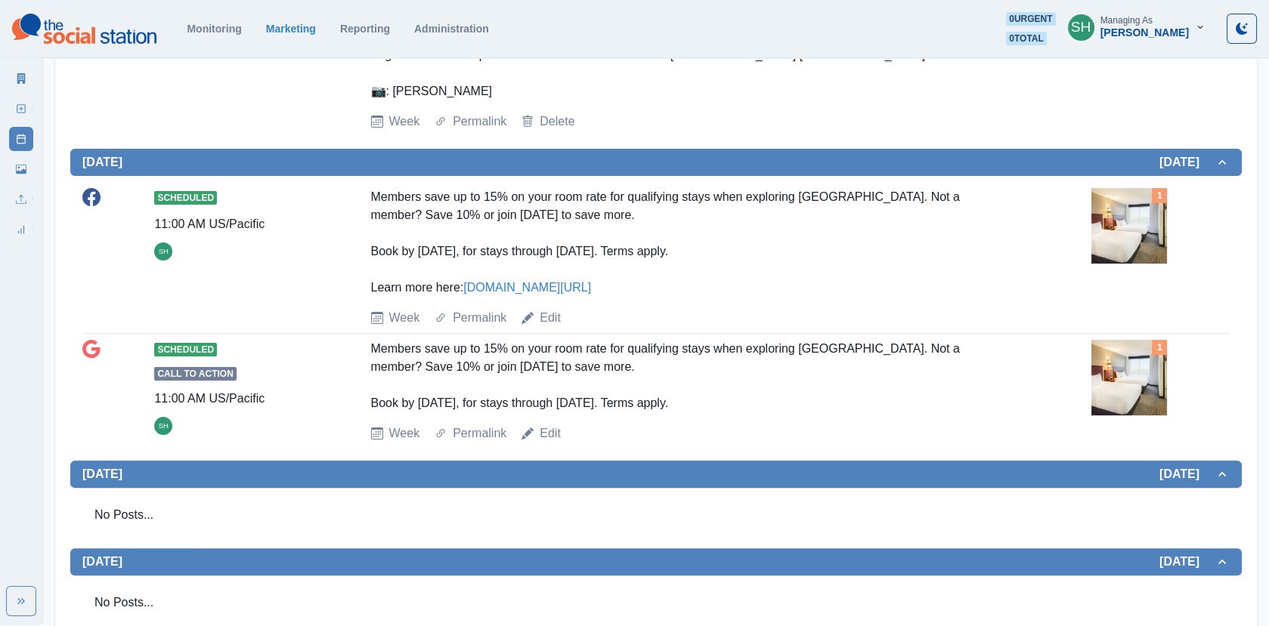
scroll to position [1043, 0]
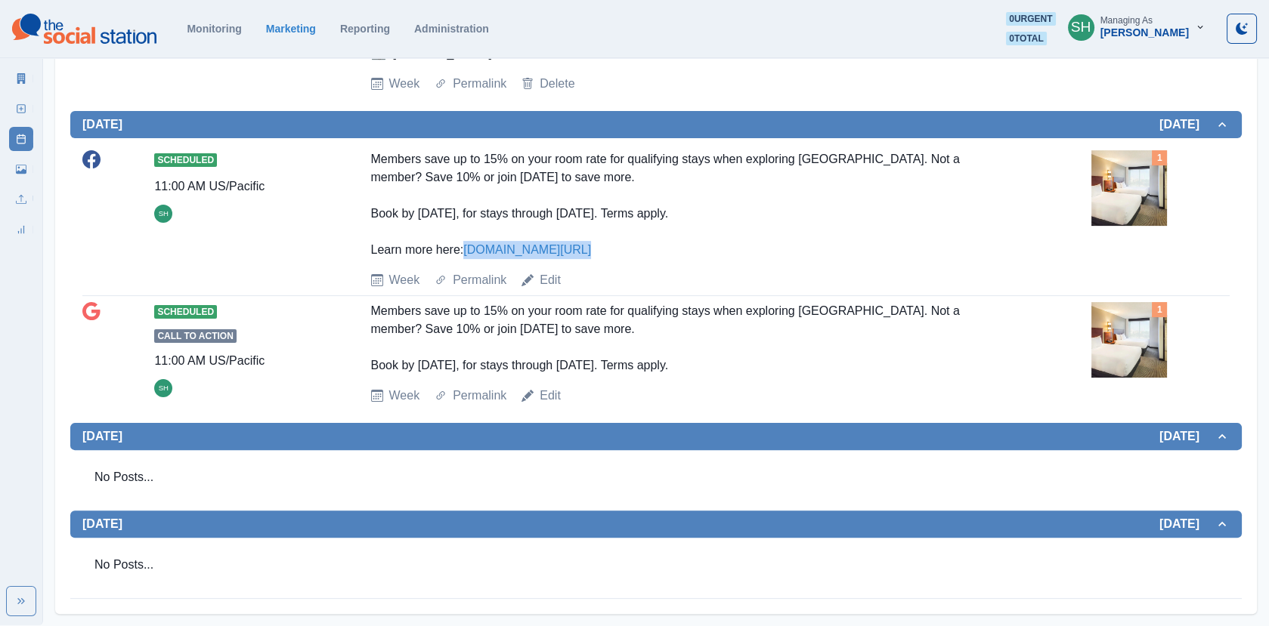
drag, startPoint x: 575, startPoint y: 253, endPoint x: 468, endPoint y: 251, distance: 107.3
click at [468, 251] on div "Members save up to 15% on your room rate for qualifying stays when exploring [G…" at bounding box center [692, 204] width 642 height 109
copy link "[DOMAIN_NAME][URL]"
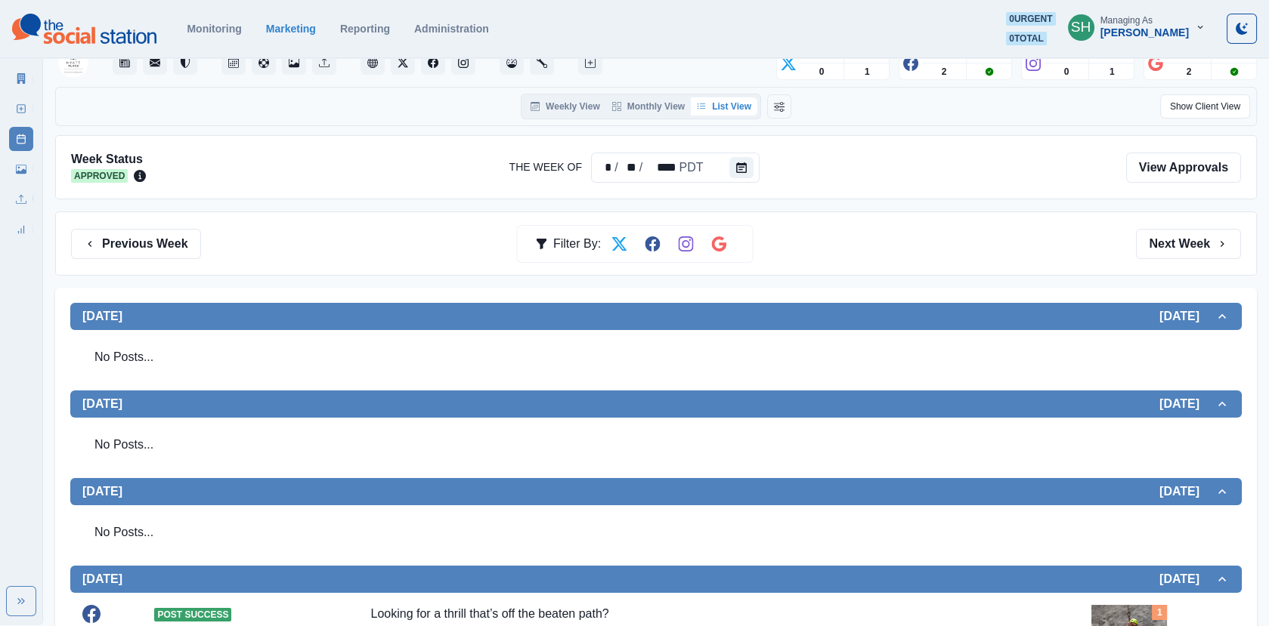
scroll to position [0, 0]
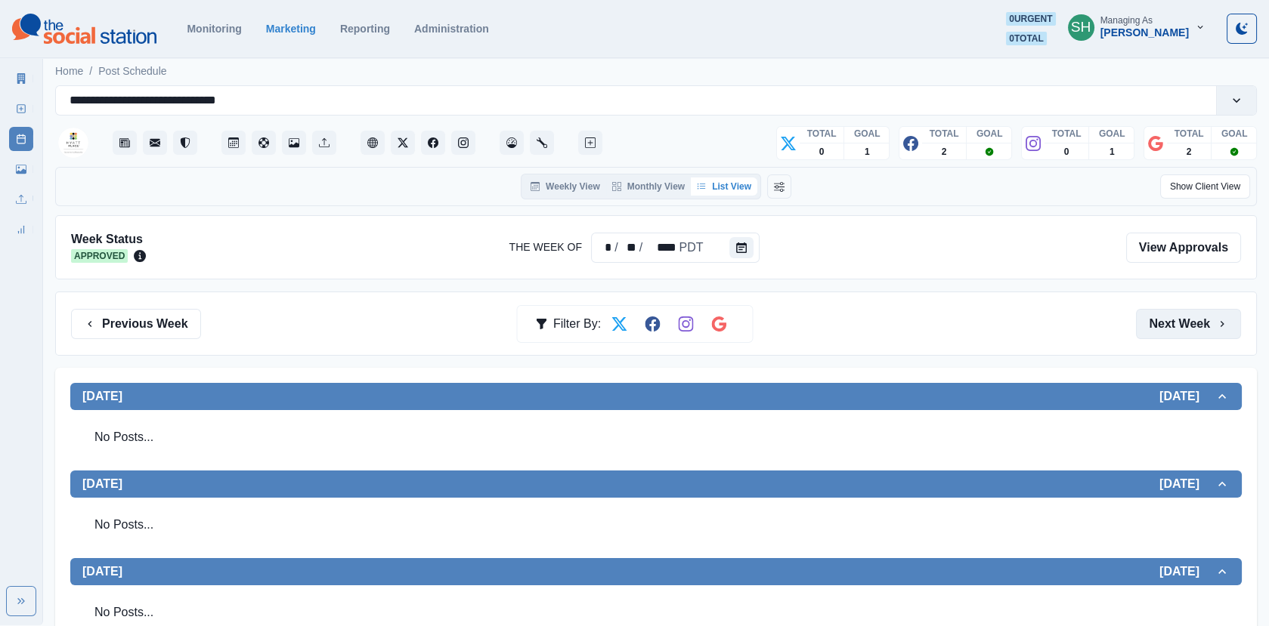
click at [1178, 318] on button "Next Week" at bounding box center [1188, 324] width 105 height 30
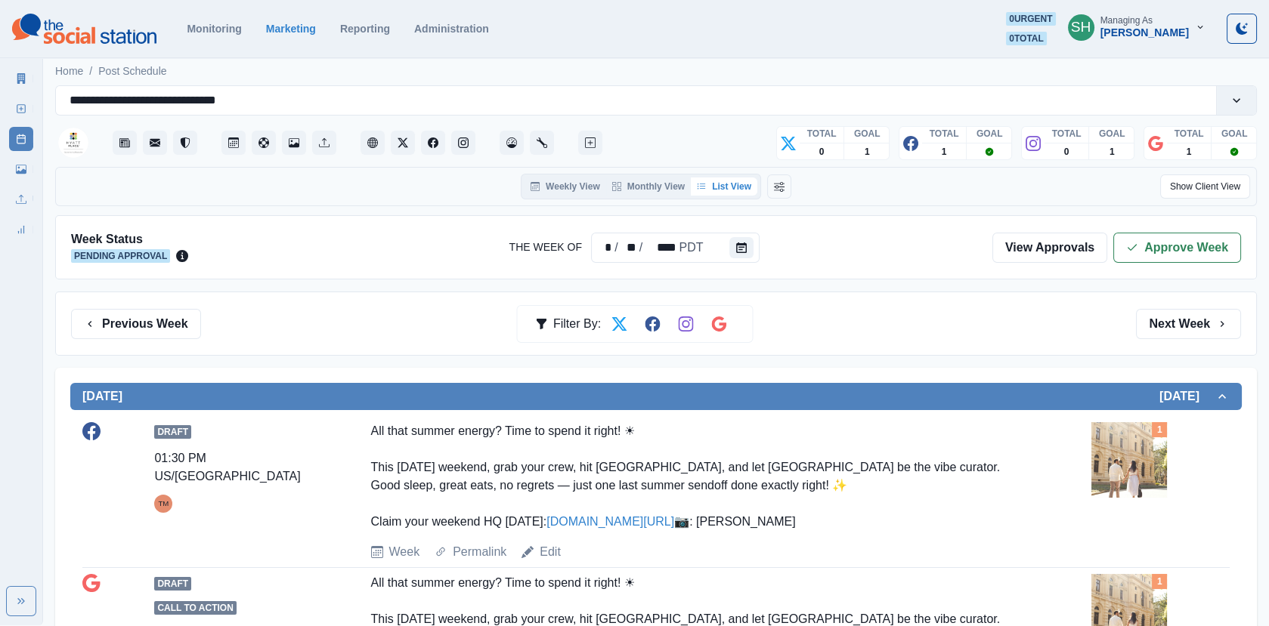
scroll to position [729, 0]
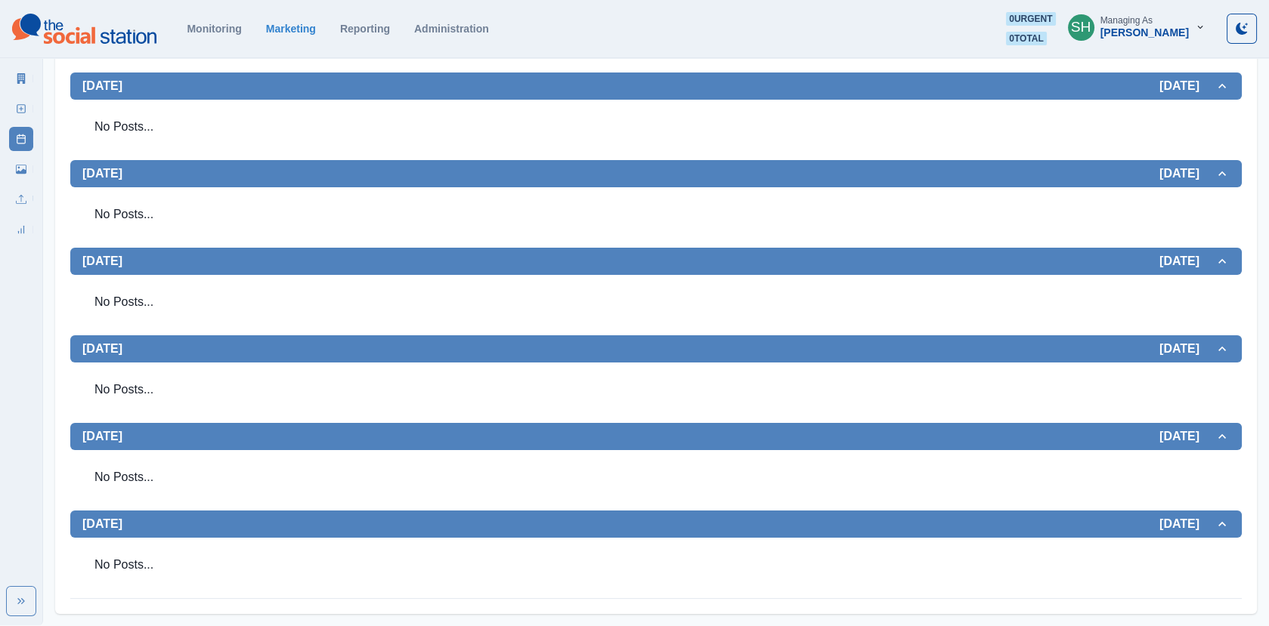
click at [27, 104] on link "New Post" at bounding box center [21, 109] width 24 height 24
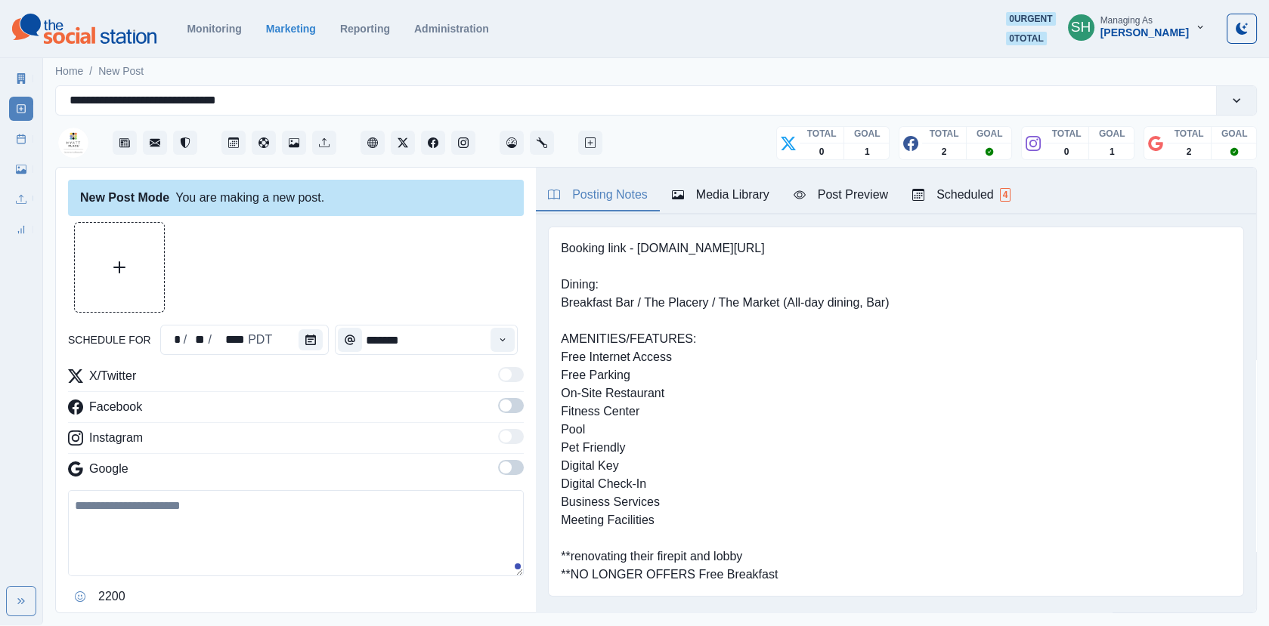
click at [190, 539] on textarea at bounding box center [296, 533] width 456 height 86
paste textarea "**********"
type textarea "**********"
click at [509, 398] on span at bounding box center [511, 405] width 26 height 15
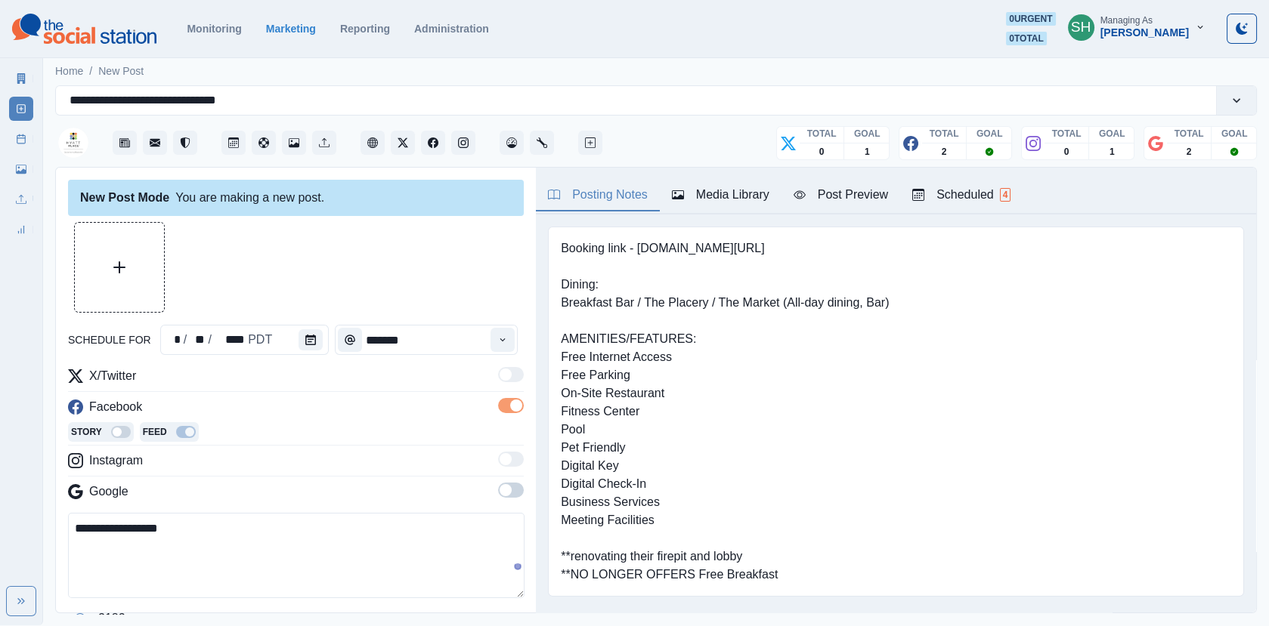
click at [509, 483] on span at bounding box center [511, 490] width 26 height 15
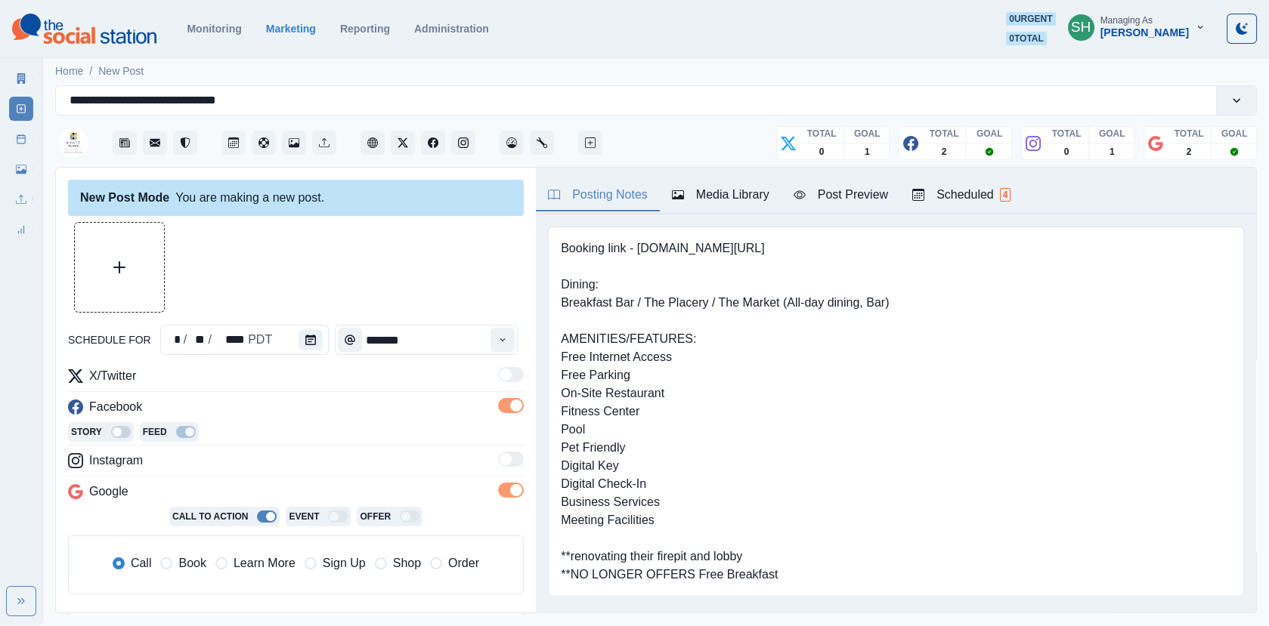
click at [193, 565] on span "Book" at bounding box center [191, 564] width 27 height 18
click at [221, 594] on input "**********" at bounding box center [355, 606] width 314 height 30
paste input
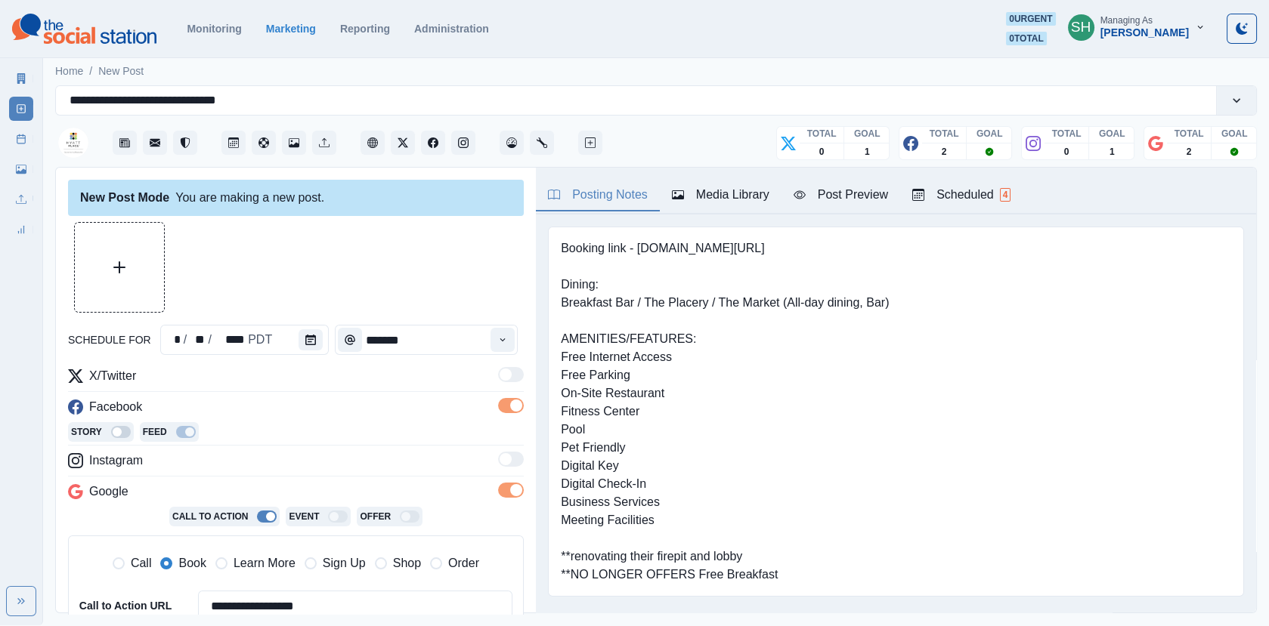
type input "**********"
click at [326, 336] on div "schedule for * / ** / **** PDT *******" at bounding box center [296, 340] width 456 height 30
click at [305, 336] on icon "Calendar" at bounding box center [310, 340] width 11 height 11
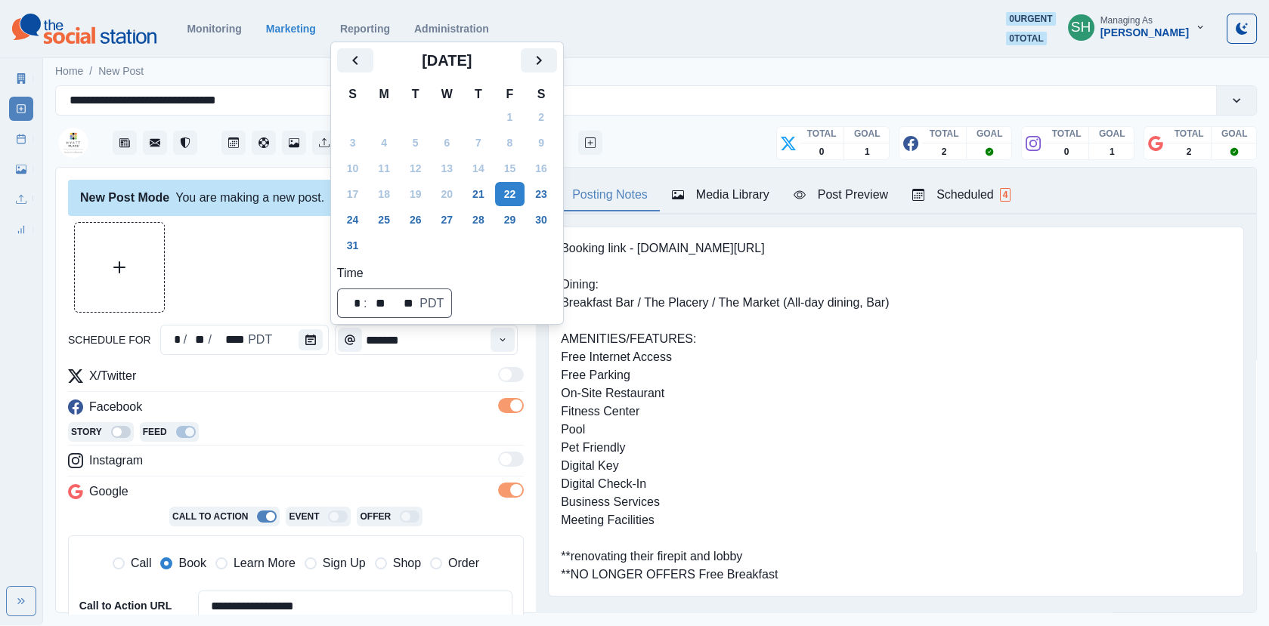
click at [458, 233] on td "27" at bounding box center [447, 220] width 32 height 26
click at [449, 218] on button "27" at bounding box center [446, 220] width 30 height 24
click at [287, 250] on div at bounding box center [296, 267] width 456 height 91
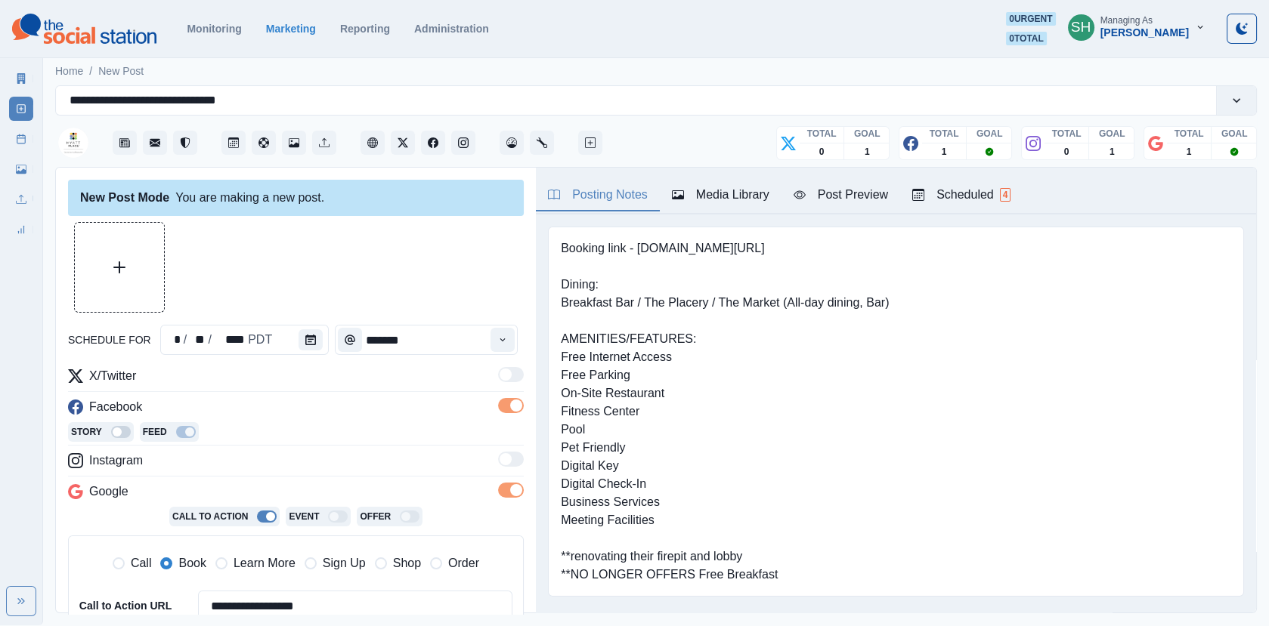
click at [518, 351] on div "Time" at bounding box center [502, 340] width 30 height 30
click at [508, 341] on icon "Time" at bounding box center [502, 340] width 11 height 11
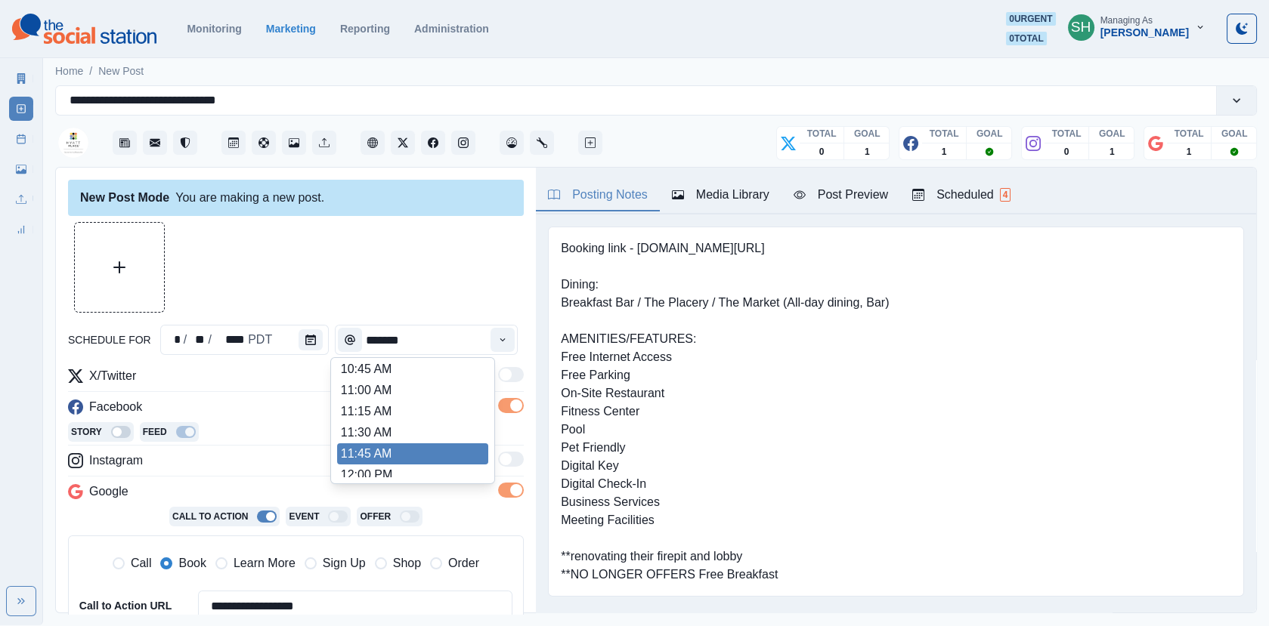
scroll to position [246, 0]
click at [384, 464] on li "12:00 PM" at bounding box center [412, 466] width 151 height 21
type input "********"
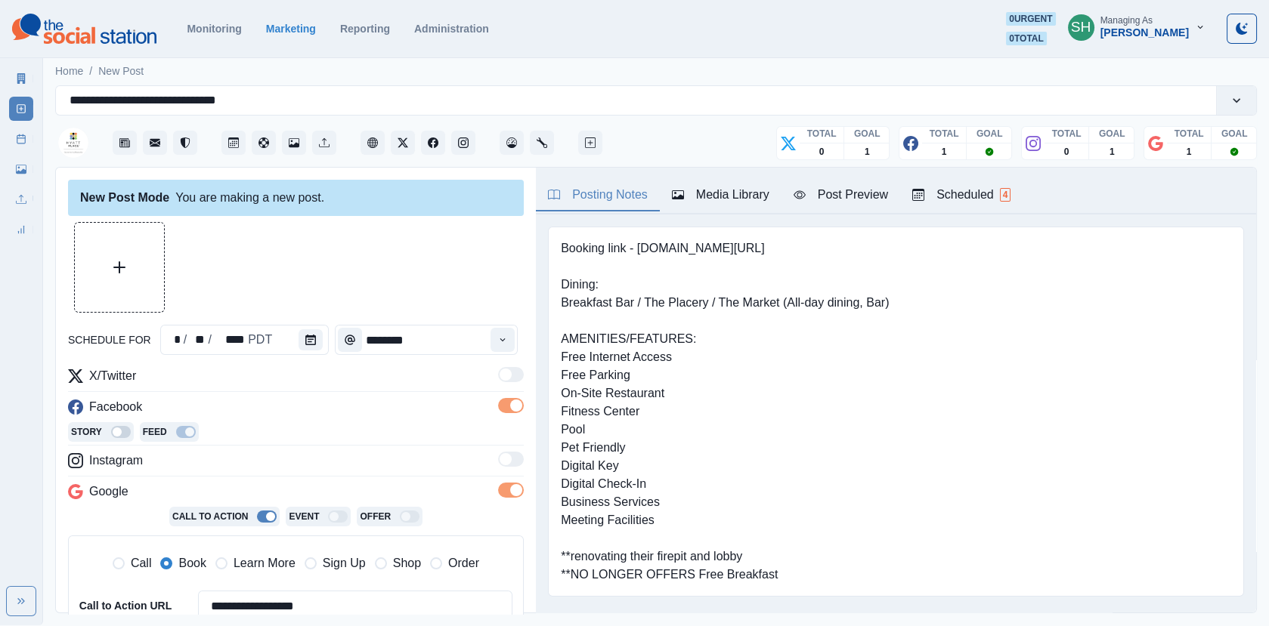
click at [409, 268] on div at bounding box center [296, 267] width 456 height 91
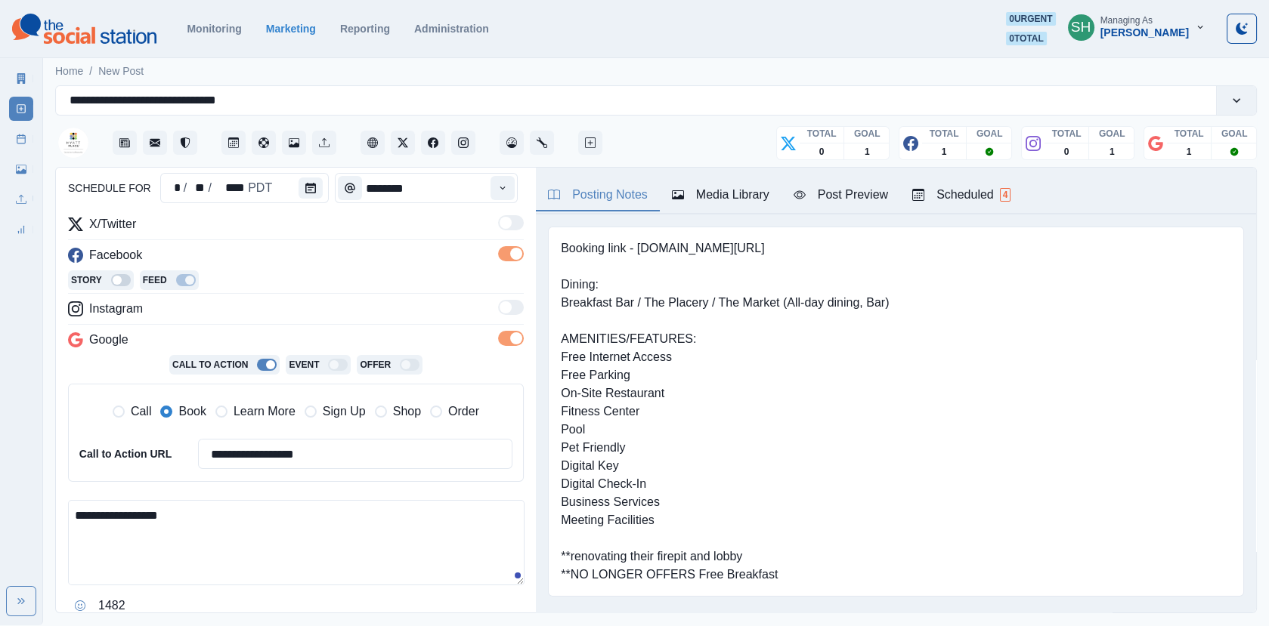
click at [66, 515] on div "**********" at bounding box center [296, 391] width 480 height 447
click at [68, 515] on textarea "**********" at bounding box center [296, 542] width 456 height 85
paste textarea "**********"
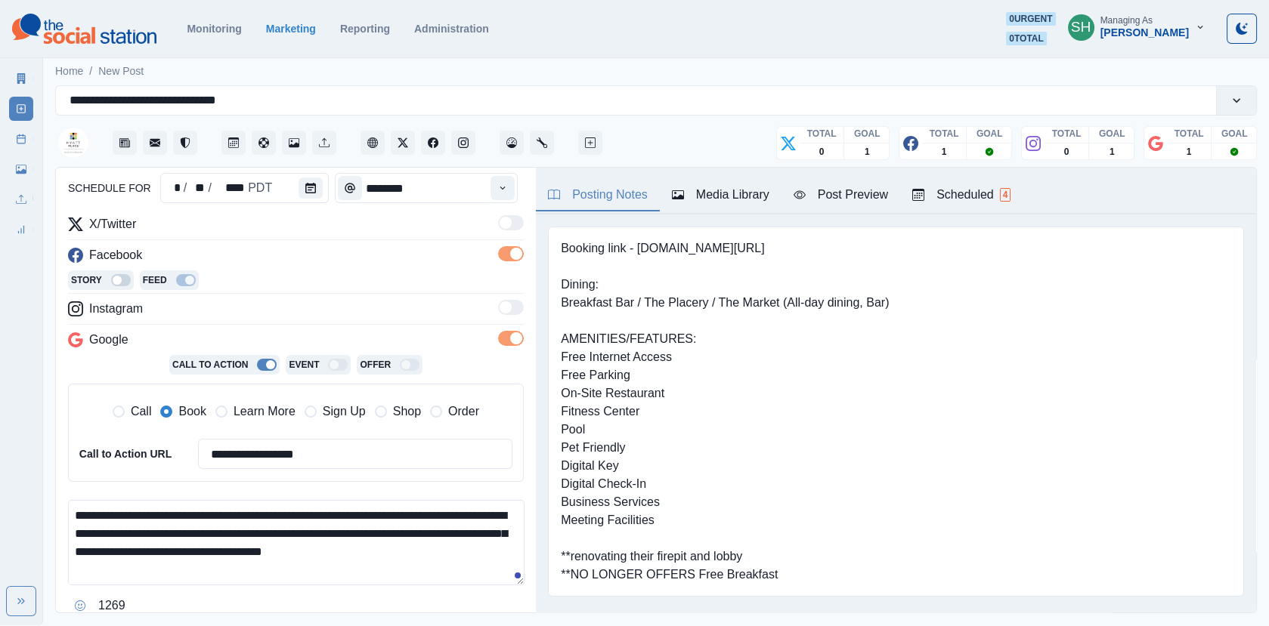
click at [494, 528] on textarea "**********" at bounding box center [296, 542] width 456 height 85
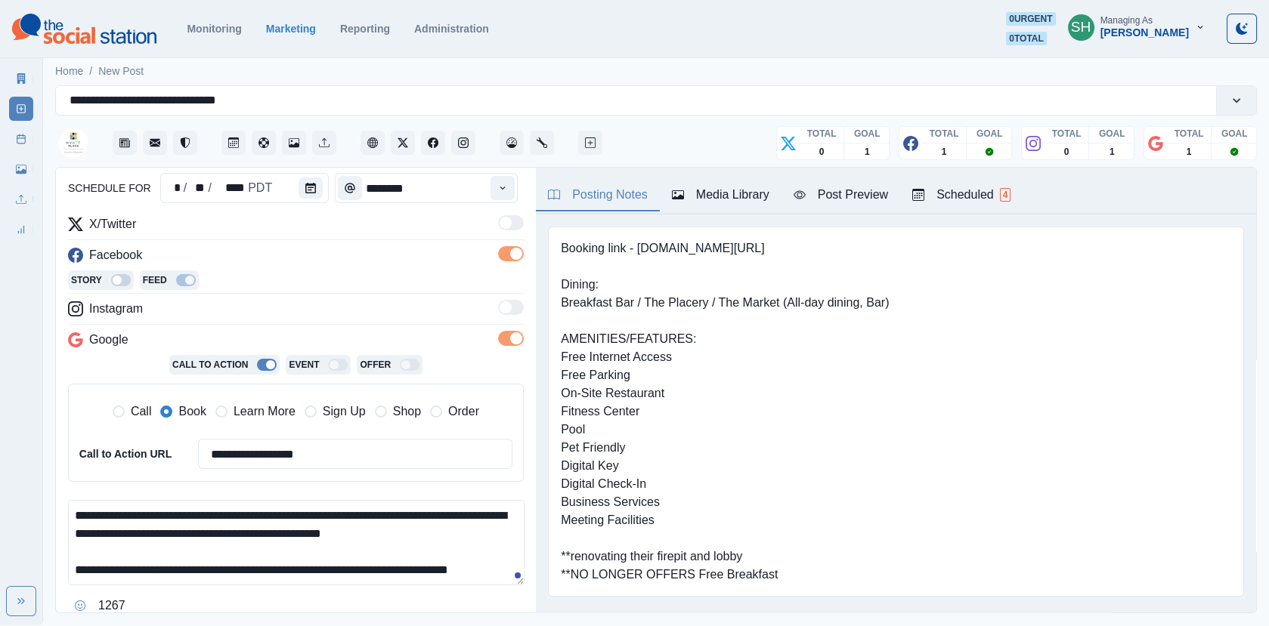
scroll to position [17, 0]
click at [228, 545] on textarea "**********" at bounding box center [296, 542] width 456 height 85
click at [225, 545] on textarea "**********" at bounding box center [296, 542] width 456 height 85
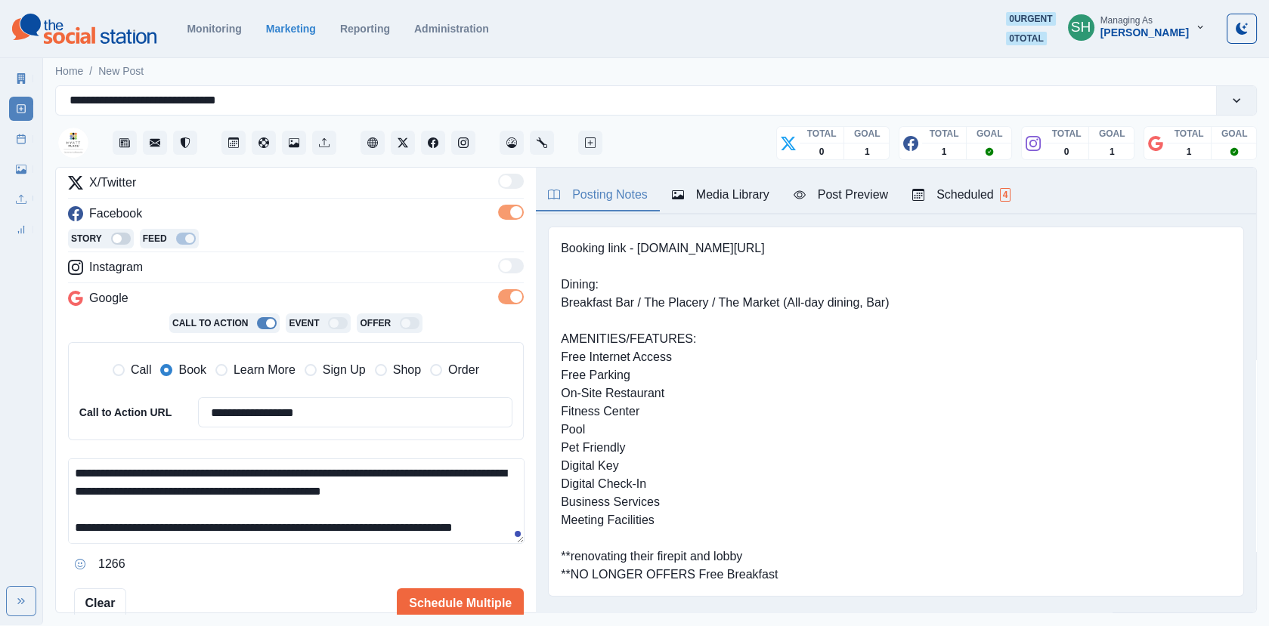
click at [376, 503] on textarea "**********" at bounding box center [296, 501] width 456 height 85
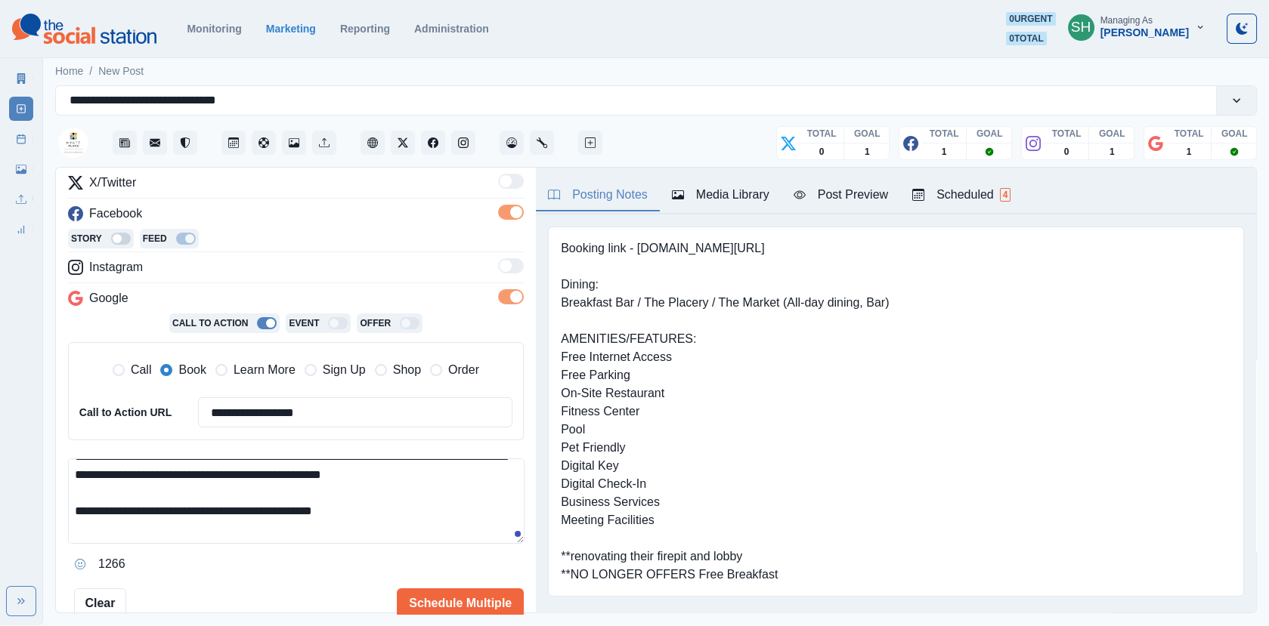
scroll to position [28, 0]
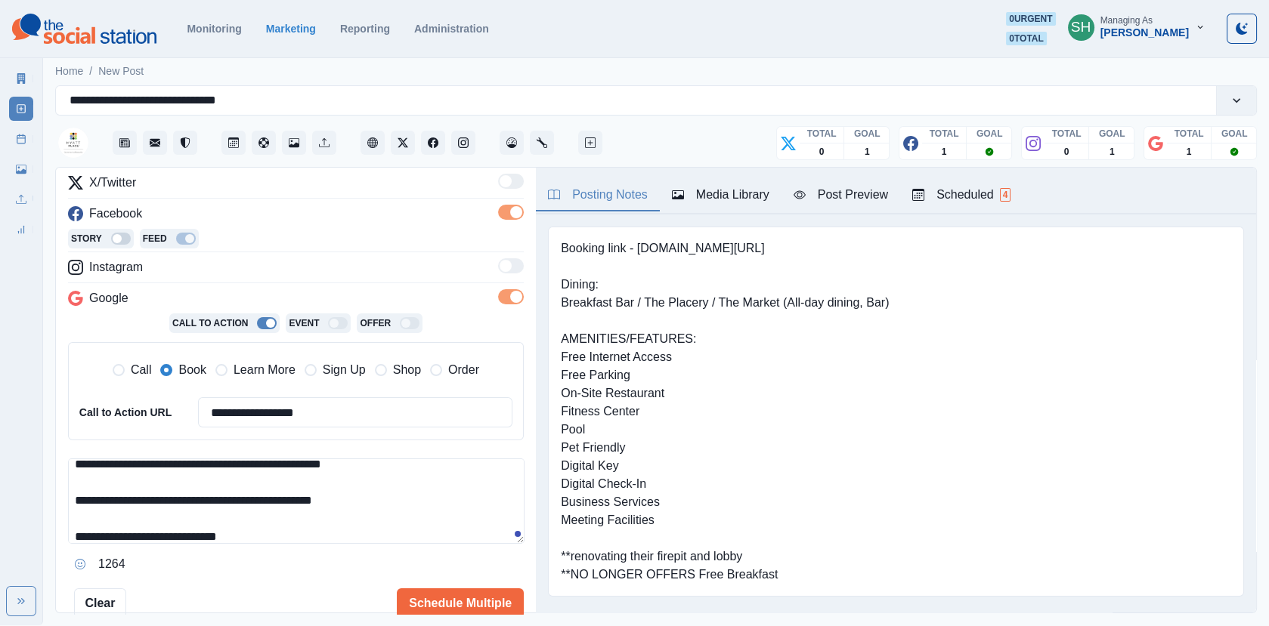
click at [141, 533] on textarea "**********" at bounding box center [296, 501] width 456 height 85
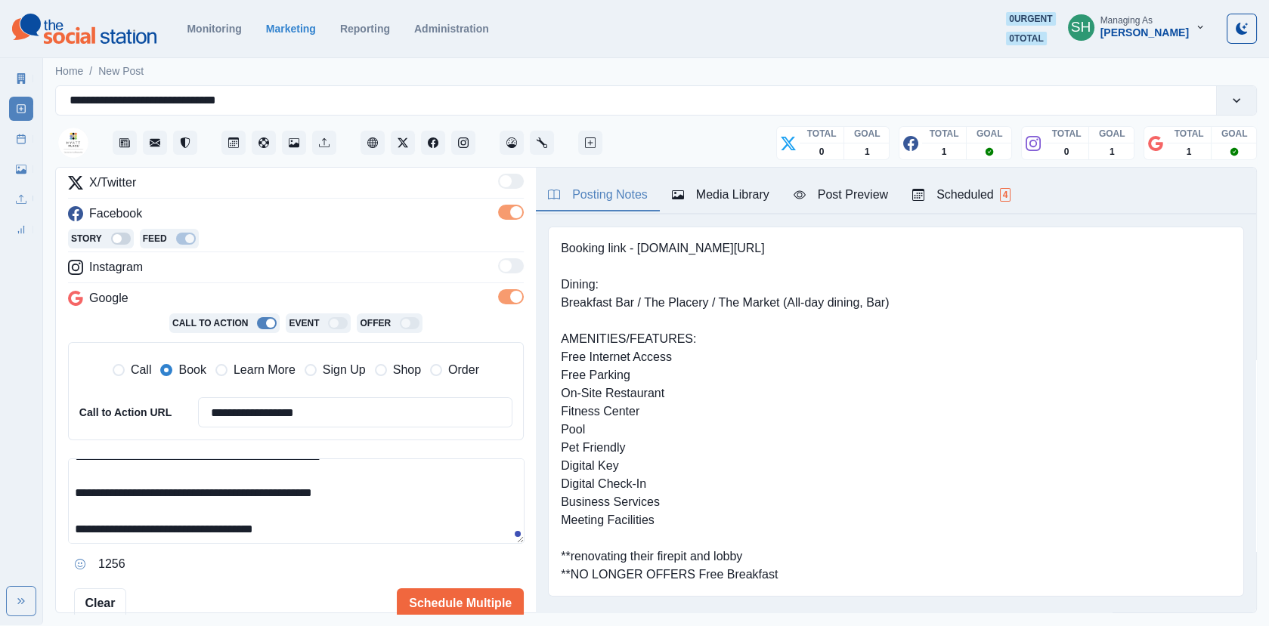
type textarea "**********"
click at [725, 194] on div "Media Library" at bounding box center [720, 195] width 97 height 18
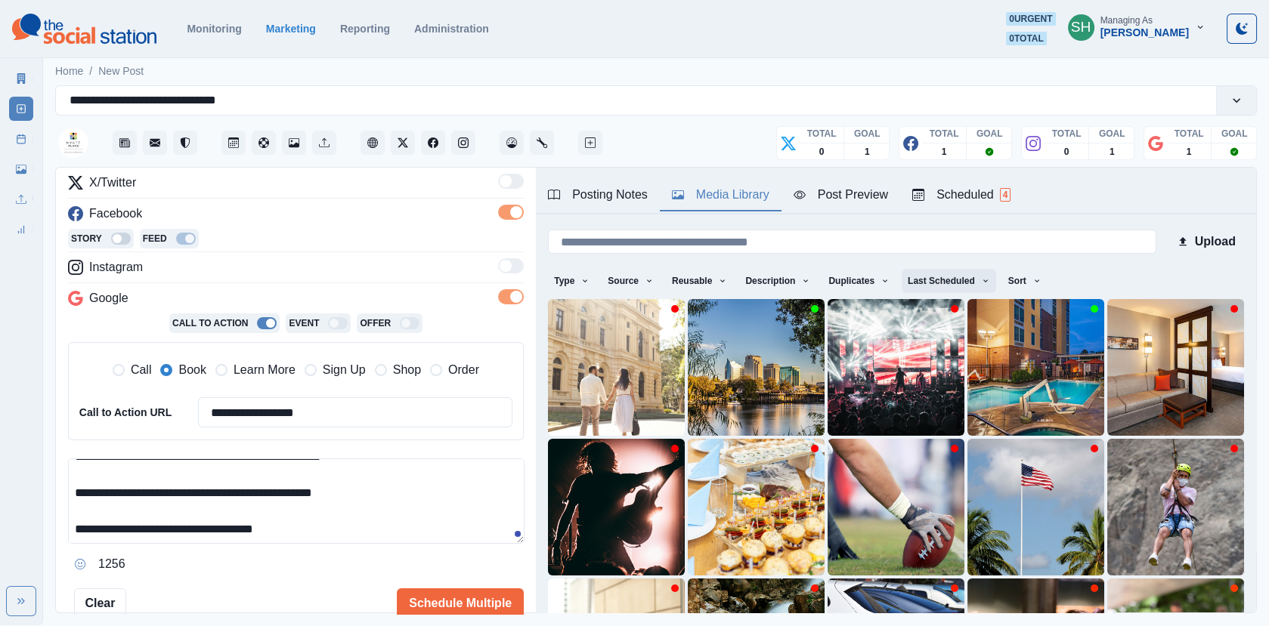
click at [944, 282] on button "Last Scheduled" at bounding box center [948, 281] width 94 height 24
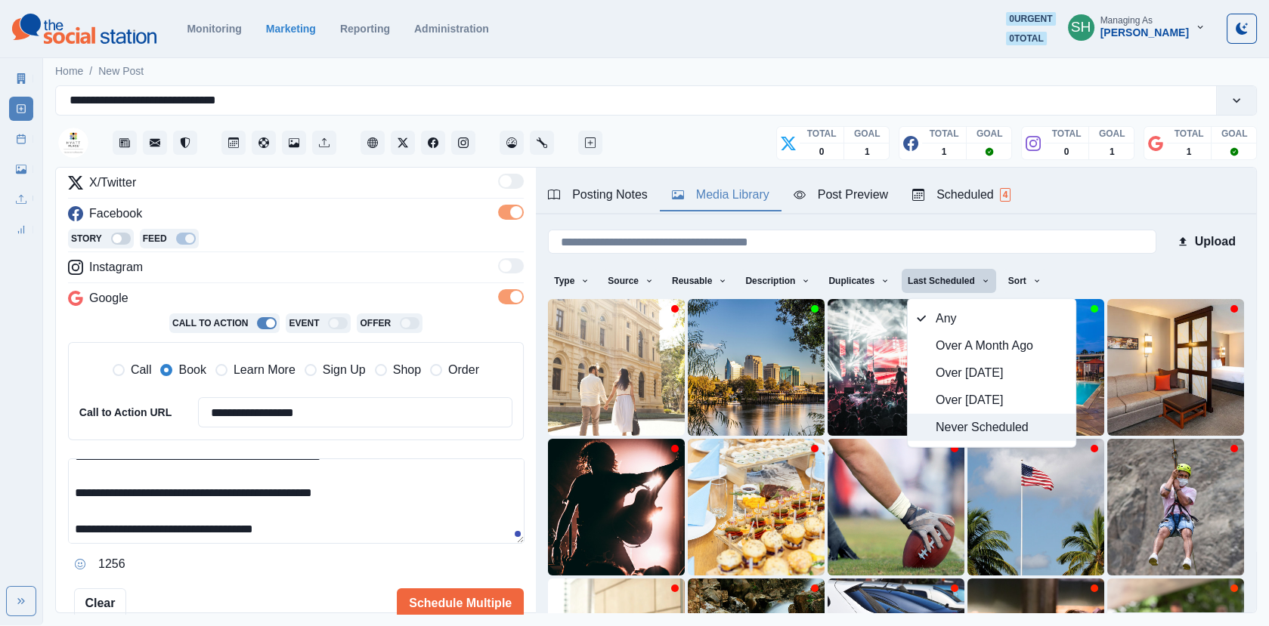
click at [958, 420] on span "Never Scheduled" at bounding box center [1000, 428] width 131 height 18
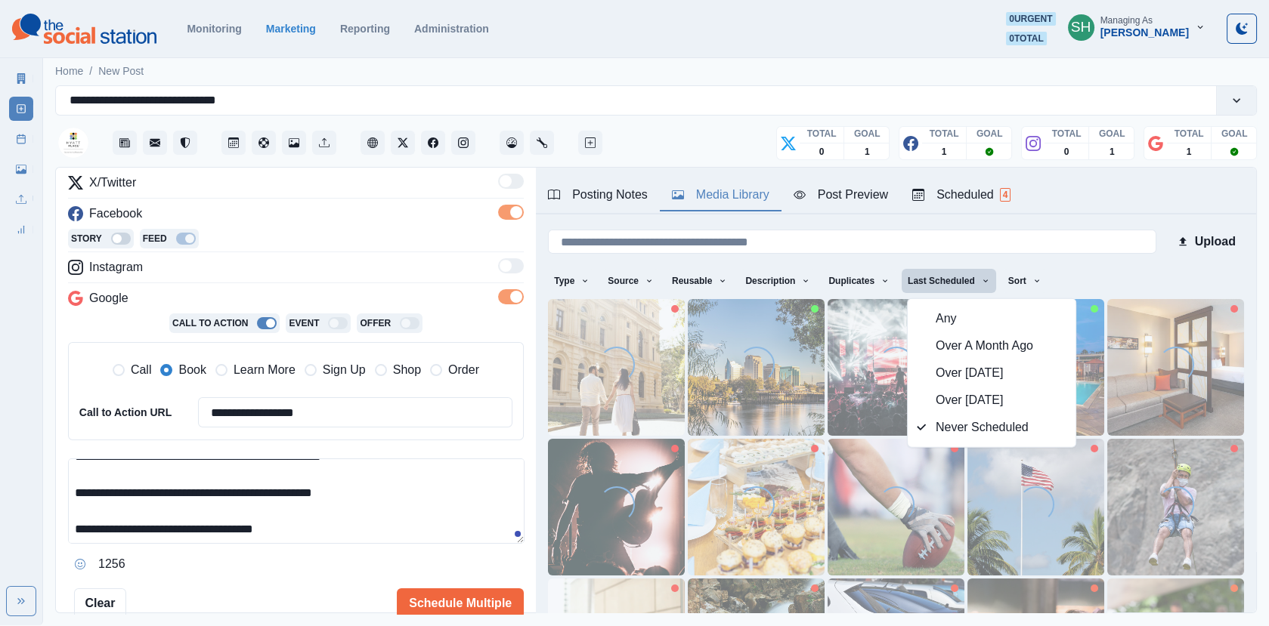
click at [1077, 206] on div "Posting Notes Media Library Post Preview Scheduled 4" at bounding box center [896, 191] width 720 height 47
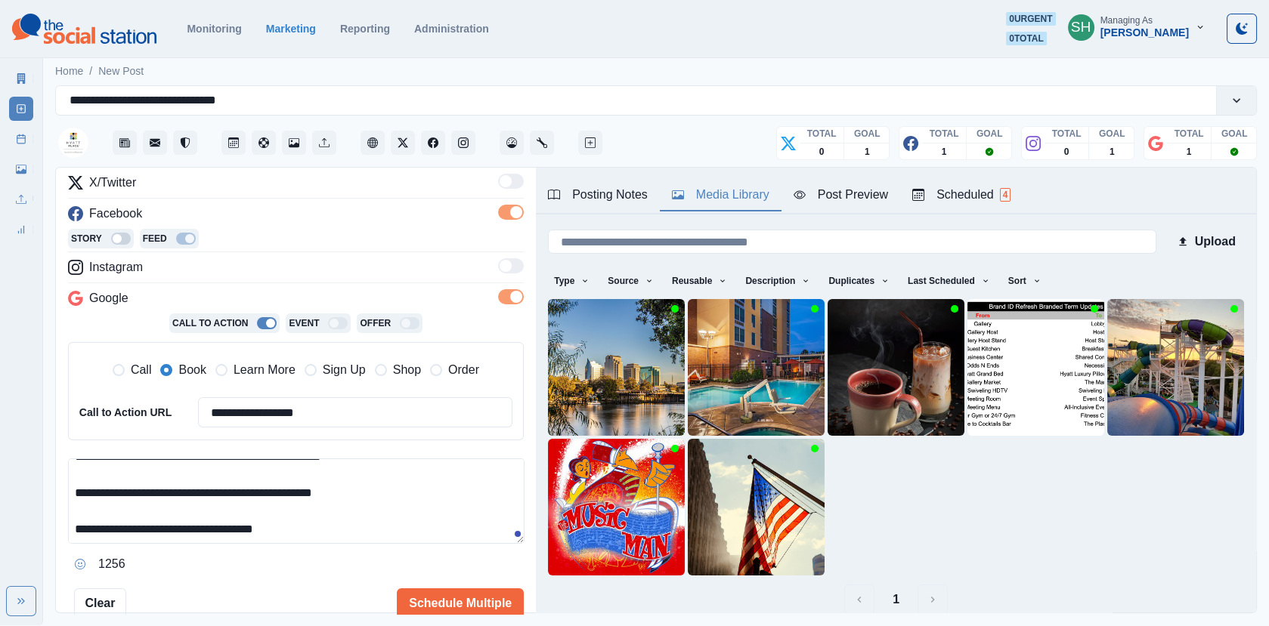
scroll to position [60, 0]
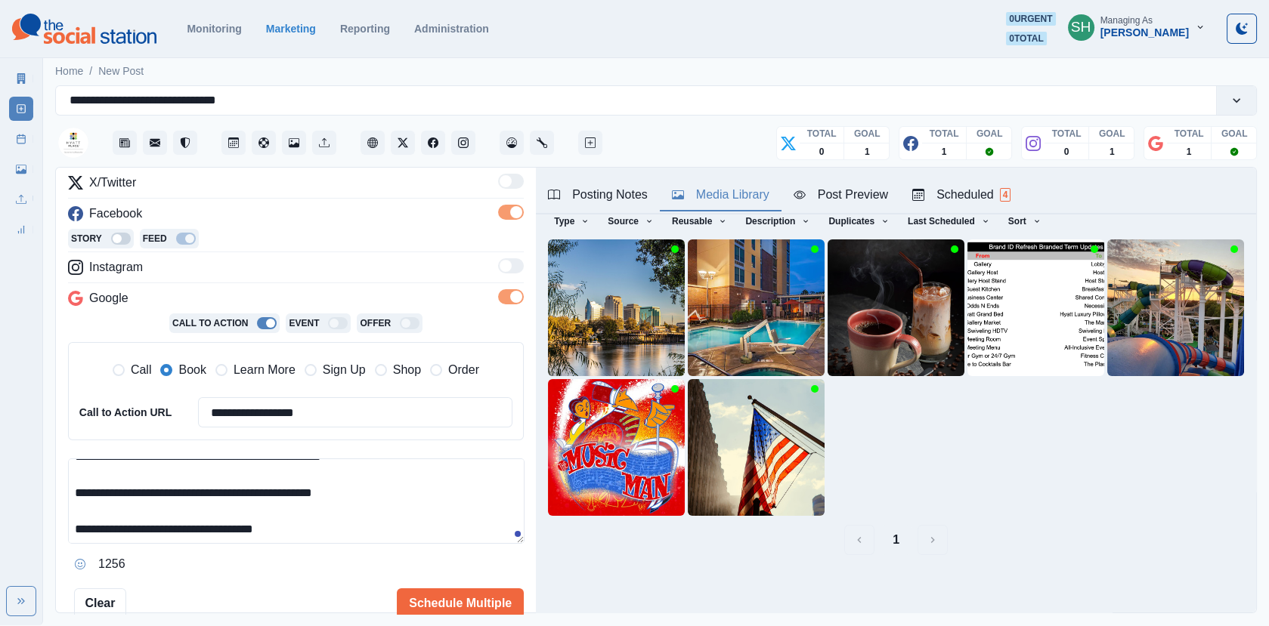
click at [945, 204] on button "Scheduled 4" at bounding box center [961, 196] width 122 height 32
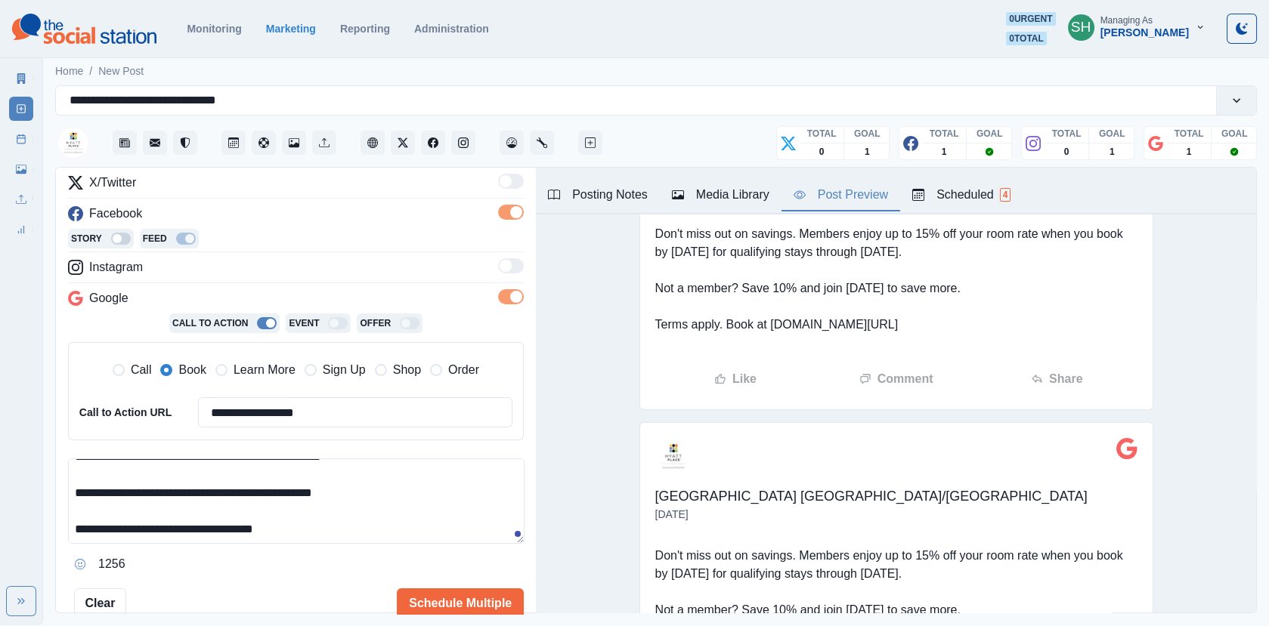
click at [819, 196] on div "Post Preview" at bounding box center [840, 195] width 94 height 18
click at [754, 194] on div "Media Library" at bounding box center [720, 195] width 97 height 18
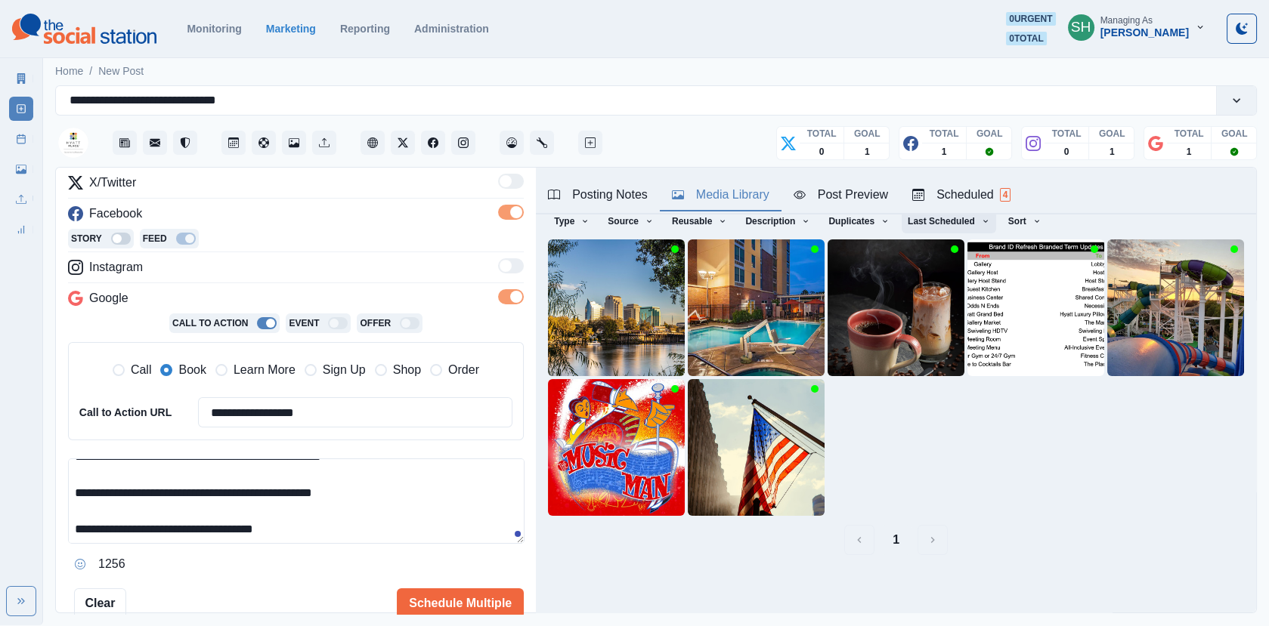
click at [935, 224] on button "Last Scheduled" at bounding box center [948, 221] width 94 height 24
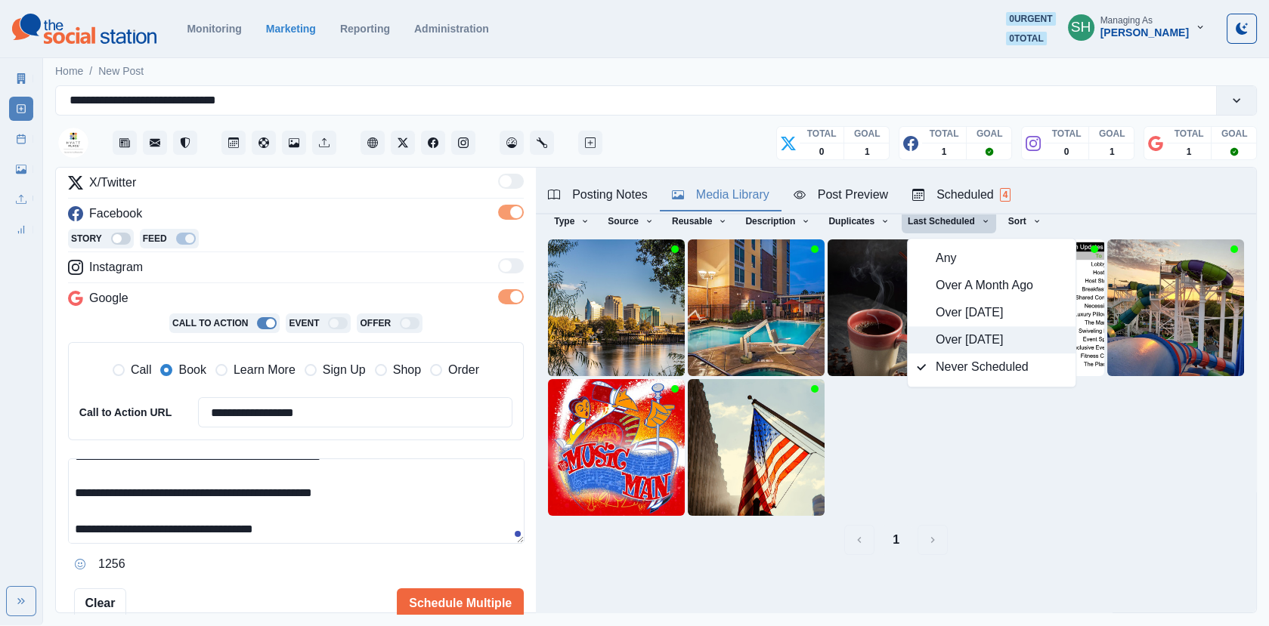
click at [950, 336] on span "Over [DATE]" at bounding box center [1000, 340] width 131 height 18
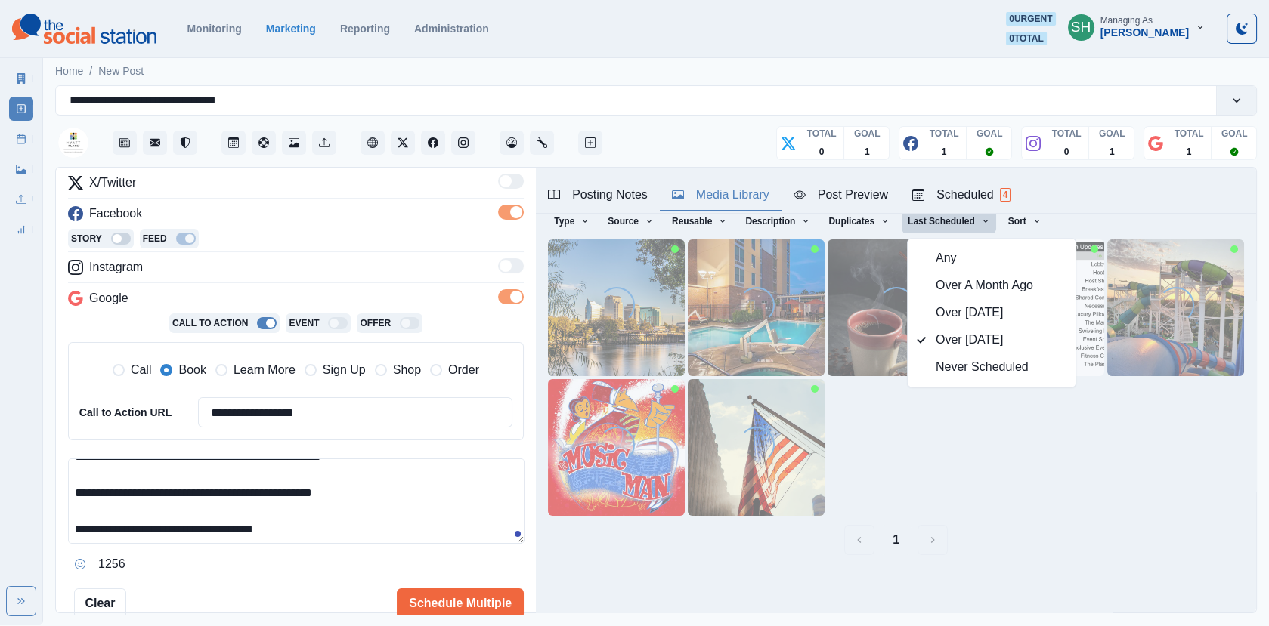
click at [1102, 178] on div "Posting Notes Media Library Post Preview Scheduled 4" at bounding box center [896, 191] width 720 height 47
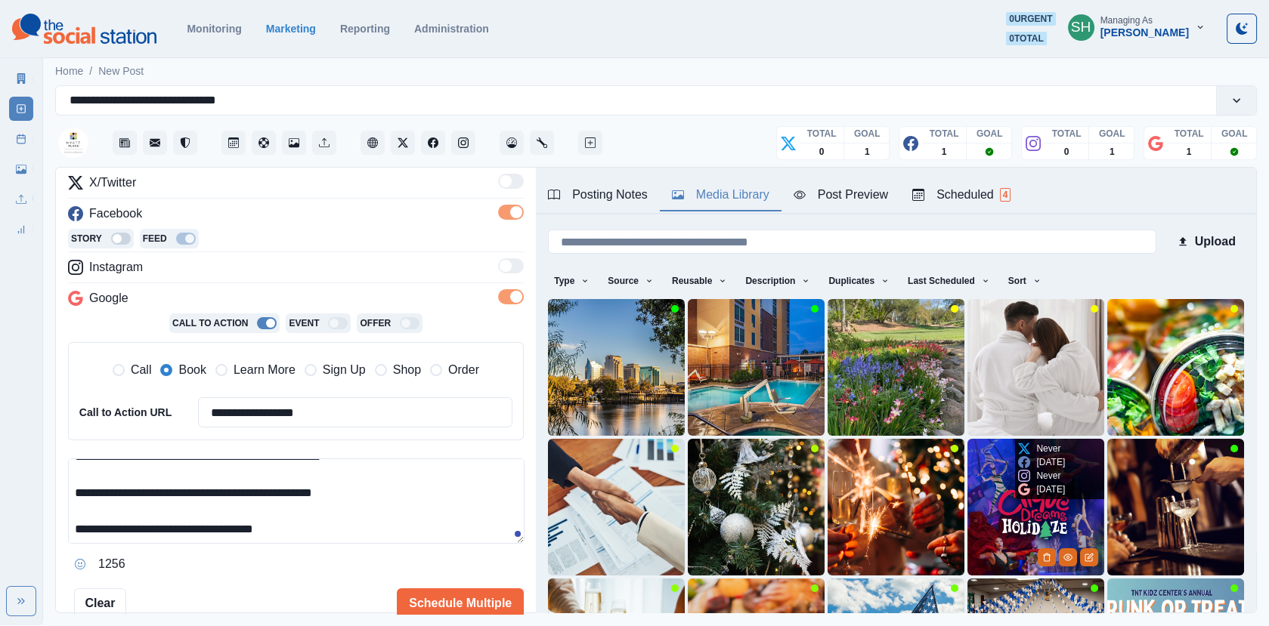
scroll to position [200, 0]
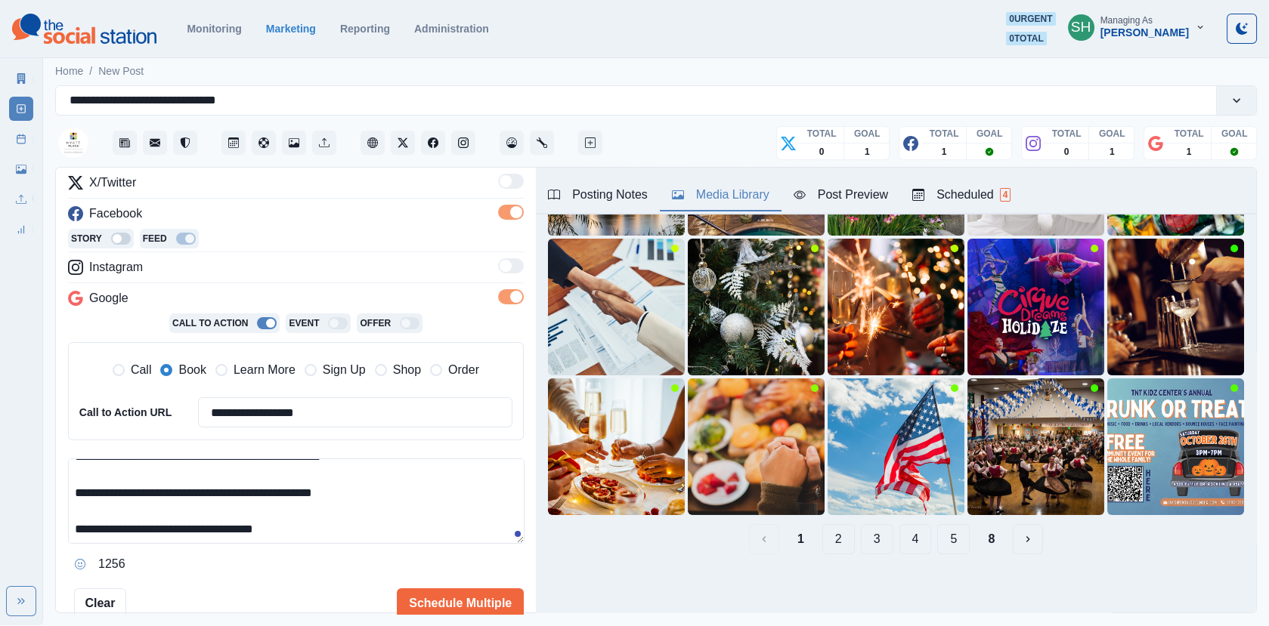
click at [988, 539] on button "8" at bounding box center [990, 539] width 31 height 30
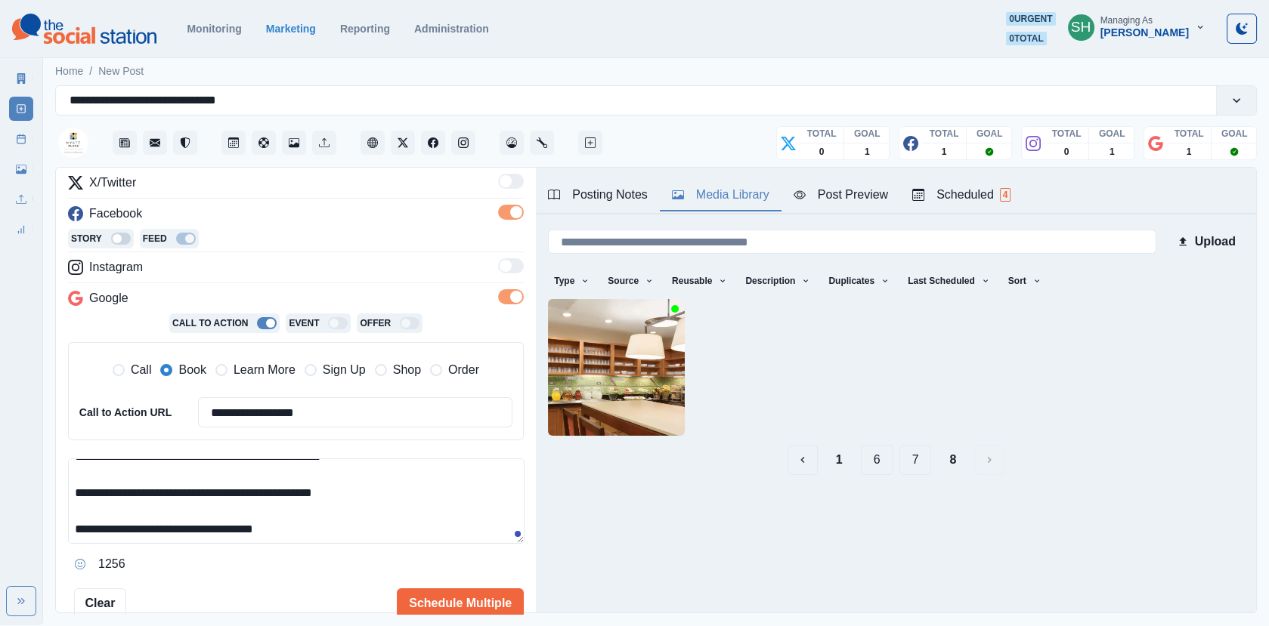
scroll to position [0, 0]
click at [917, 468] on button "7" at bounding box center [915, 460] width 32 height 30
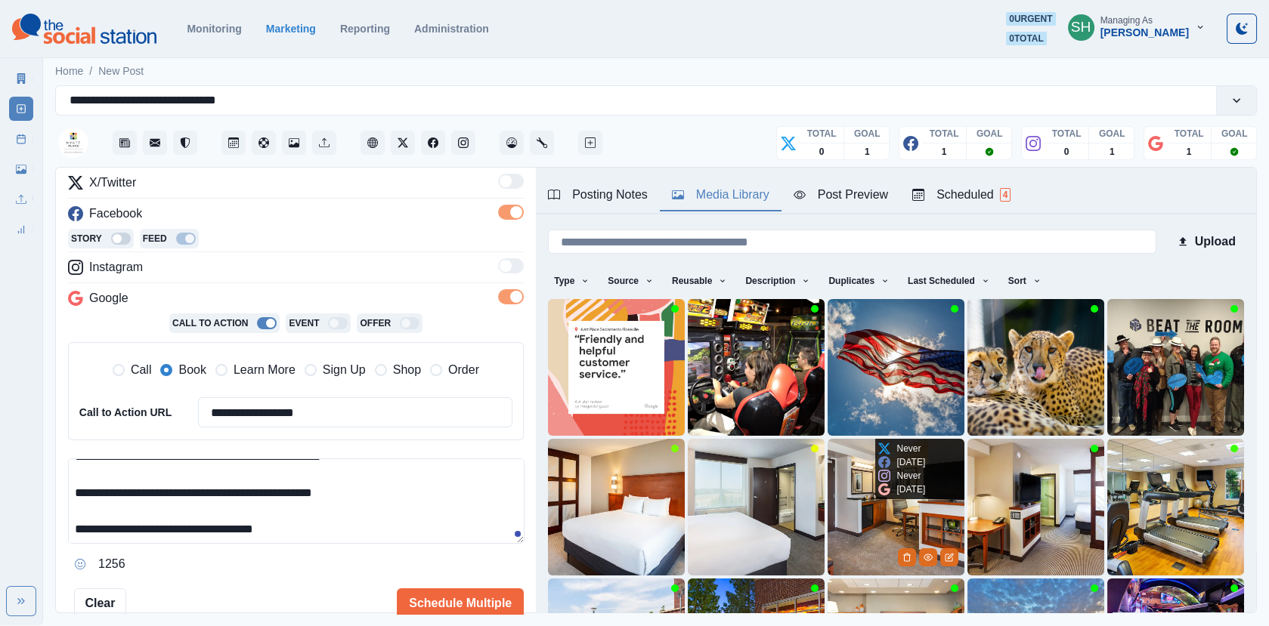
scroll to position [200, 0]
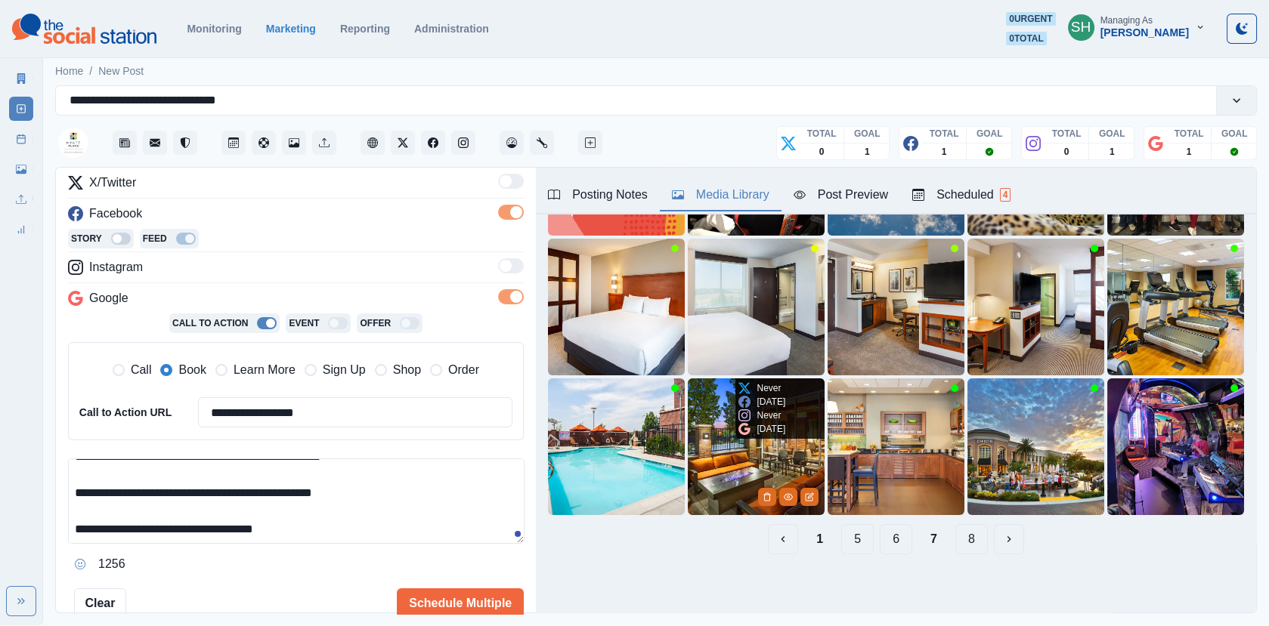
click at [734, 447] on img at bounding box center [756, 447] width 137 height 137
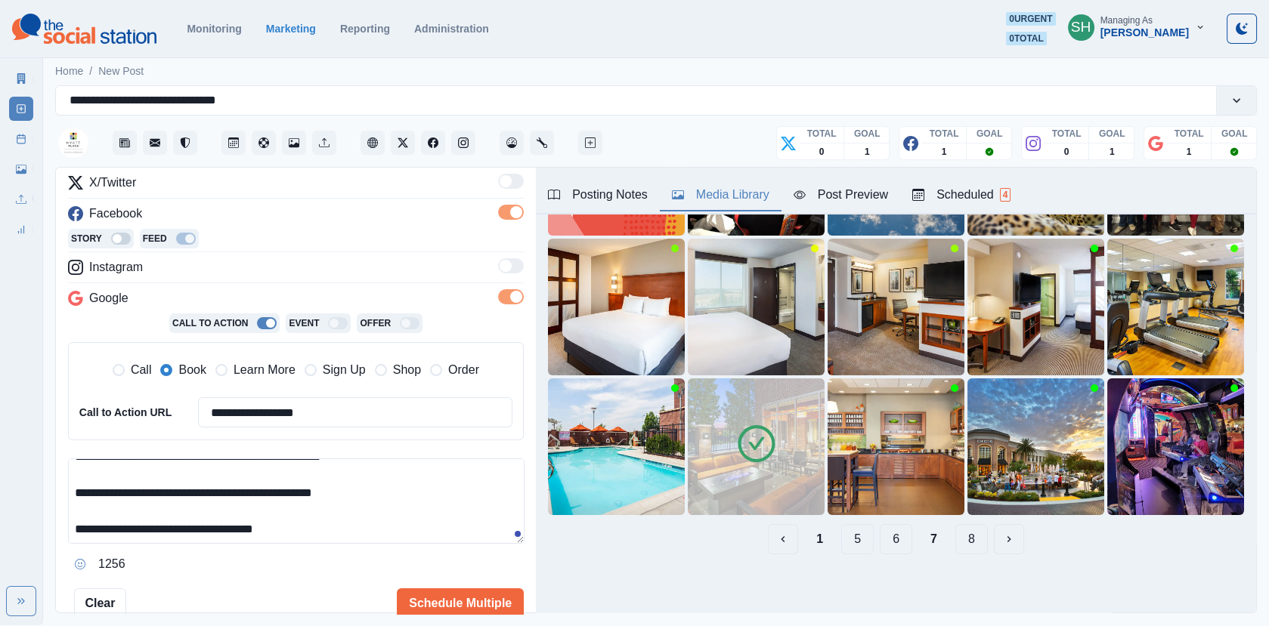
click at [853, 193] on div "Post Preview" at bounding box center [840, 195] width 94 height 18
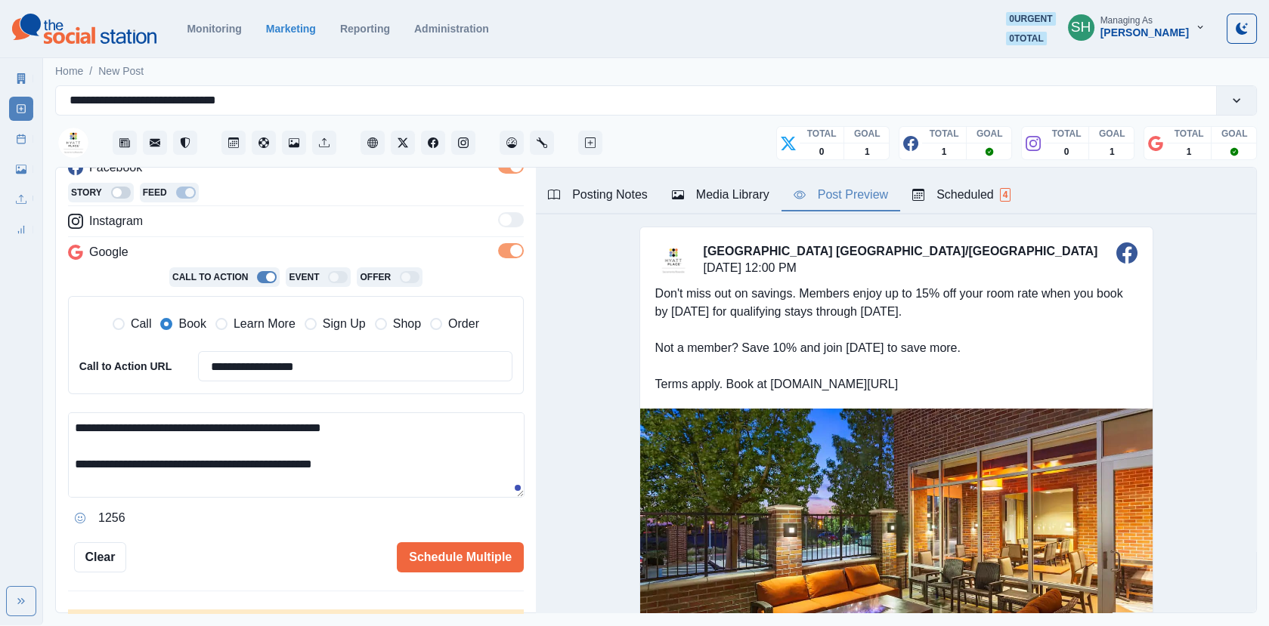
scroll to position [36, 0]
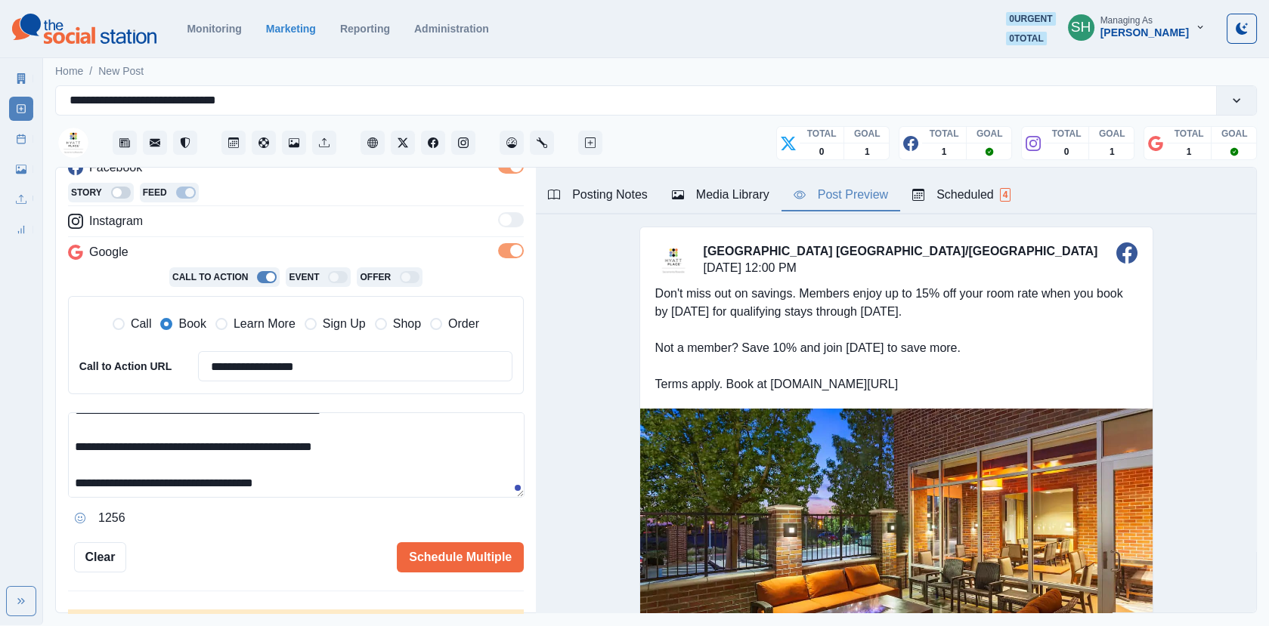
click at [425, 537] on div "**********" at bounding box center [296, 278] width 456 height 590
click at [445, 549] on button "Schedule Multiple" at bounding box center [460, 557] width 127 height 30
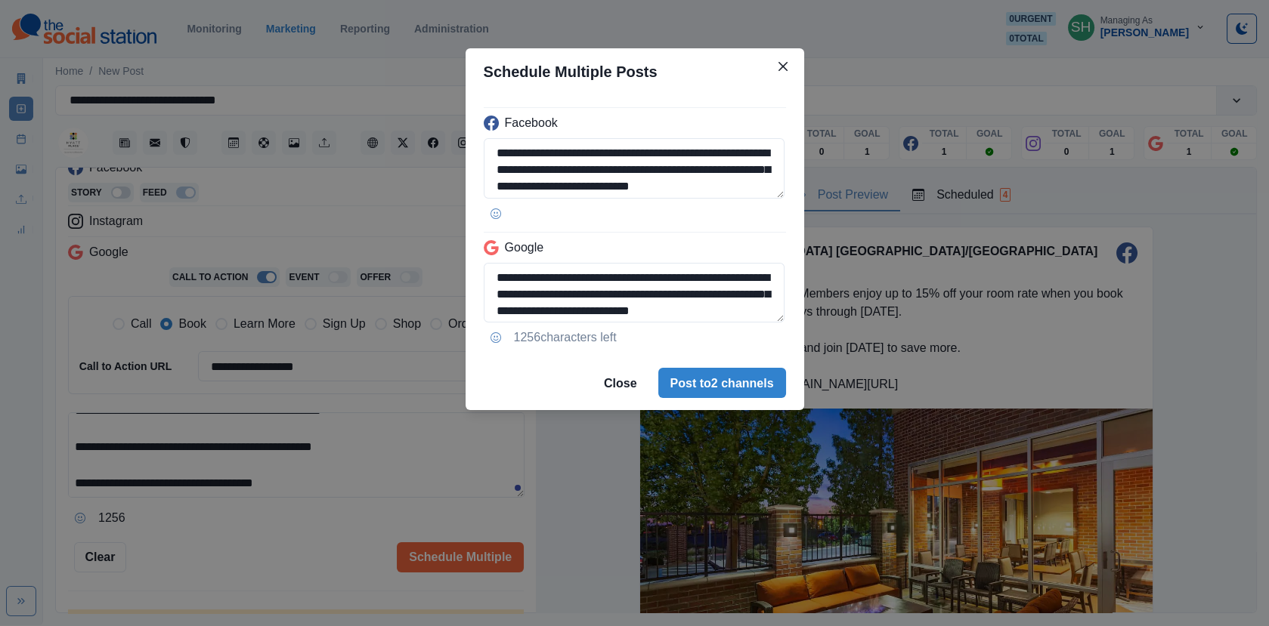
click at [654, 342] on div "1256 characters left" at bounding box center [635, 338] width 302 height 24
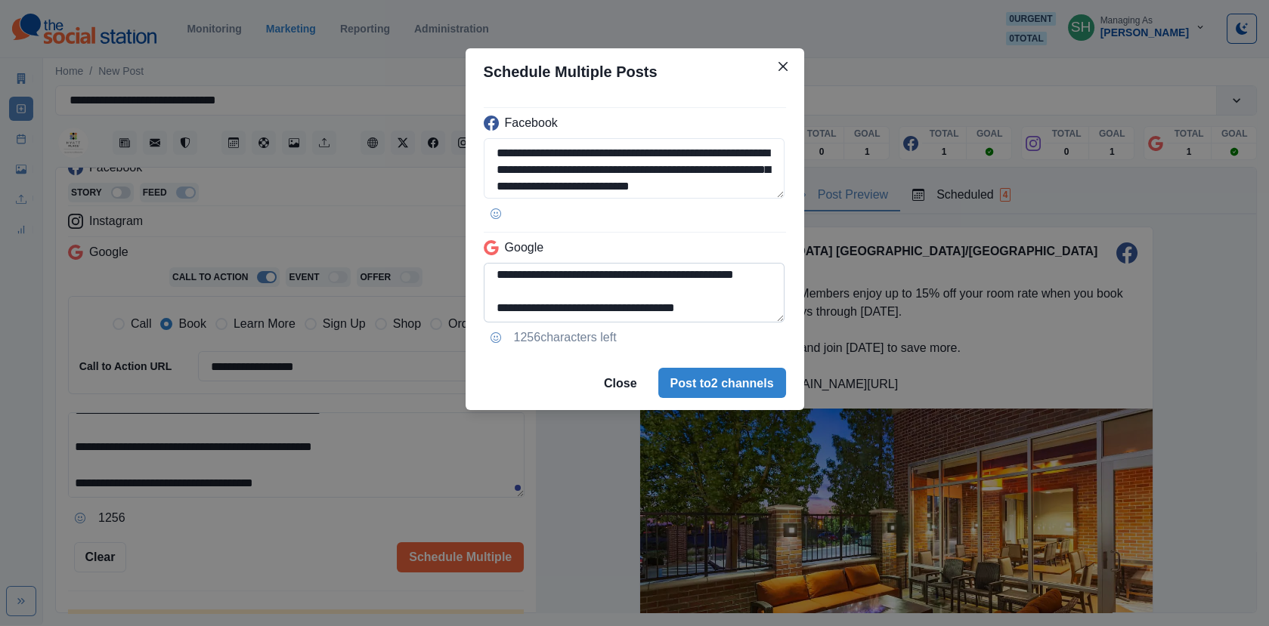
drag, startPoint x: 730, startPoint y: 304, endPoint x: 601, endPoint y: 304, distance: 128.4
click at [601, 304] on textarea "**********" at bounding box center [634, 293] width 301 height 60
type textarea "**********"
click at [708, 373] on button "Post to 2 channels" at bounding box center [722, 384] width 128 height 30
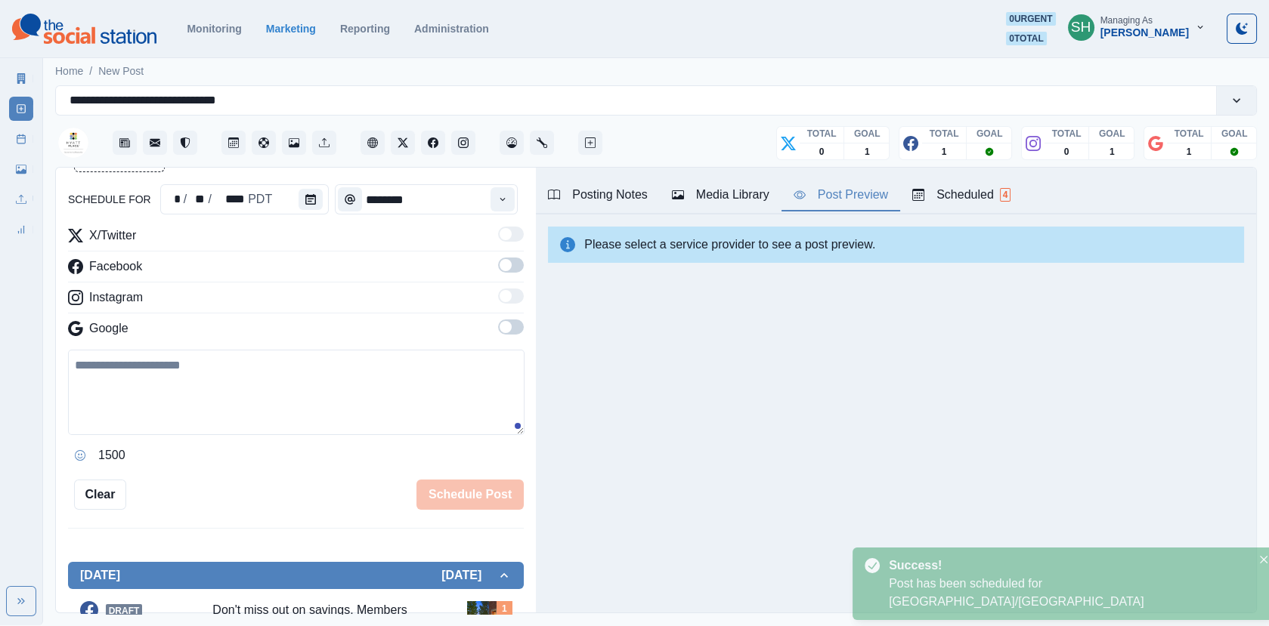
scroll to position [239, 0]
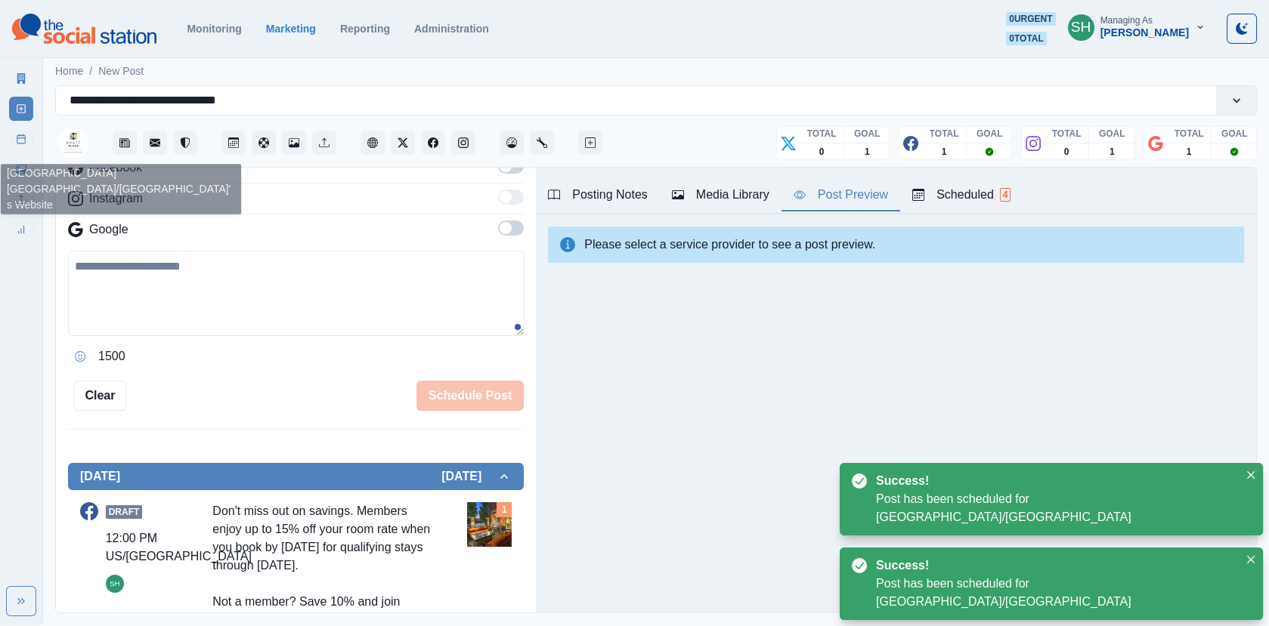
click at [28, 130] on link "Post Schedule" at bounding box center [21, 139] width 24 height 24
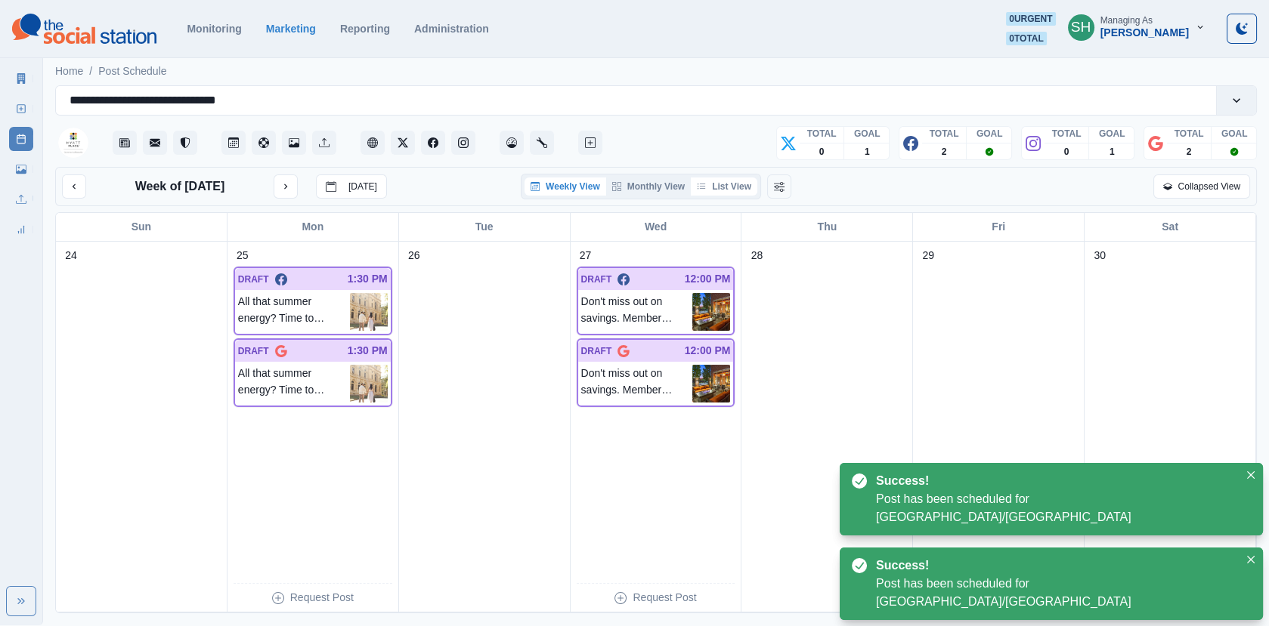
click at [740, 182] on button "List View" at bounding box center [724, 187] width 66 height 18
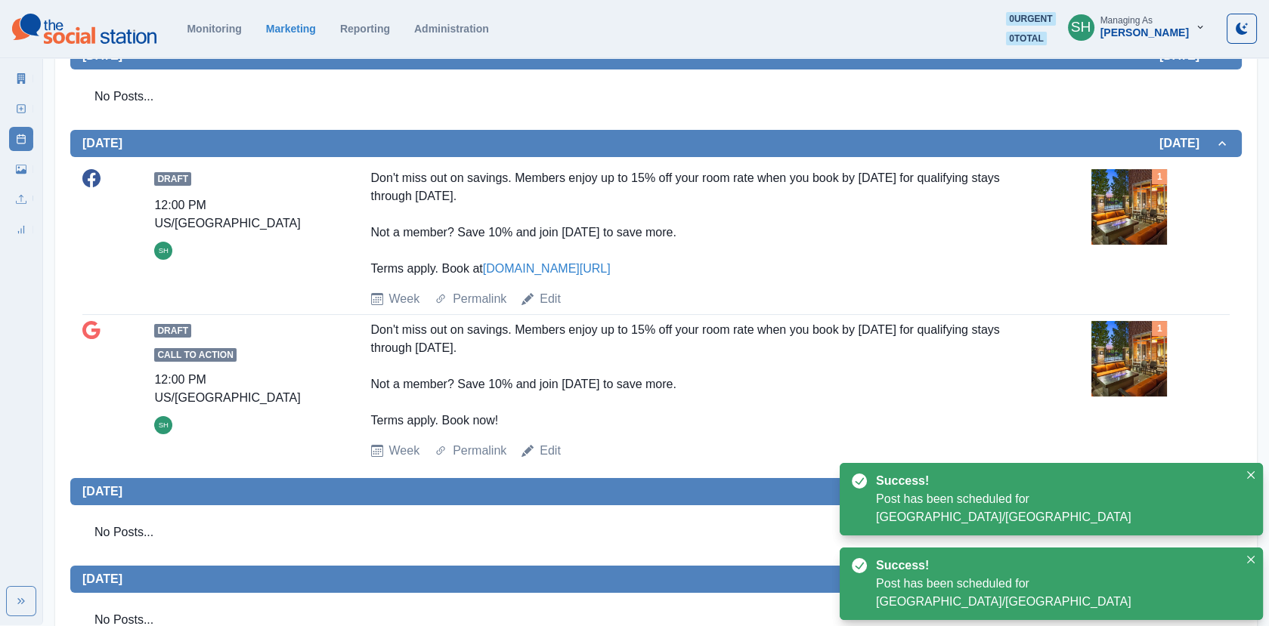
scroll to position [705, 0]
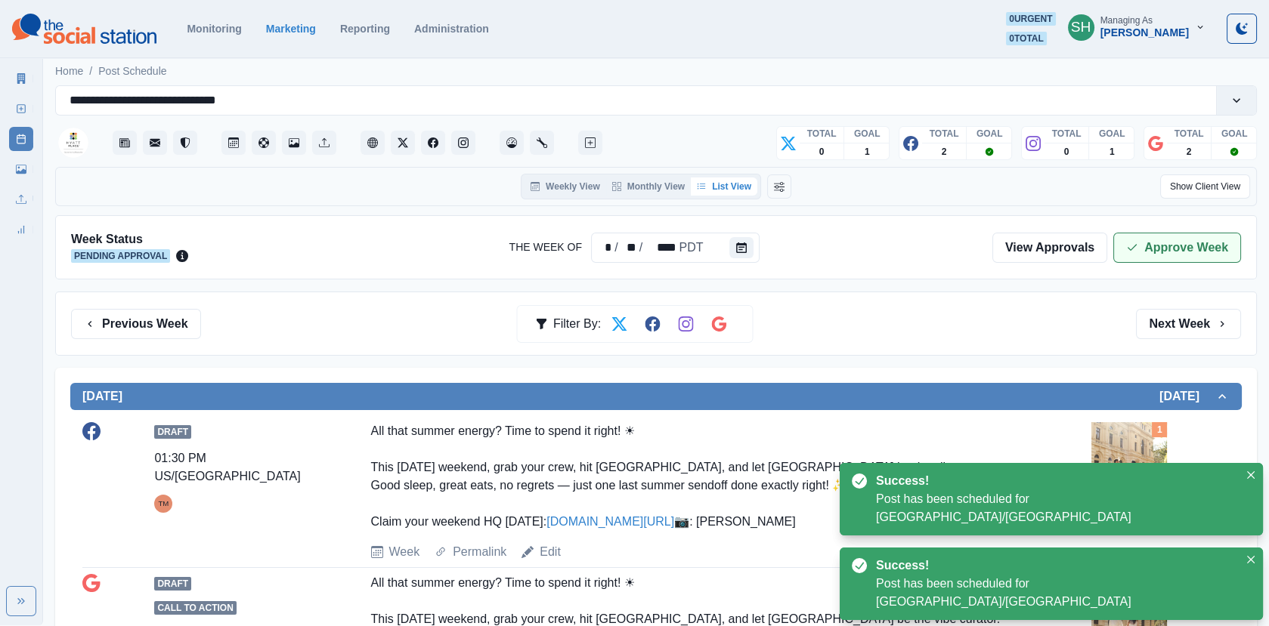
click at [1160, 255] on button "Approve Week" at bounding box center [1177, 248] width 128 height 30
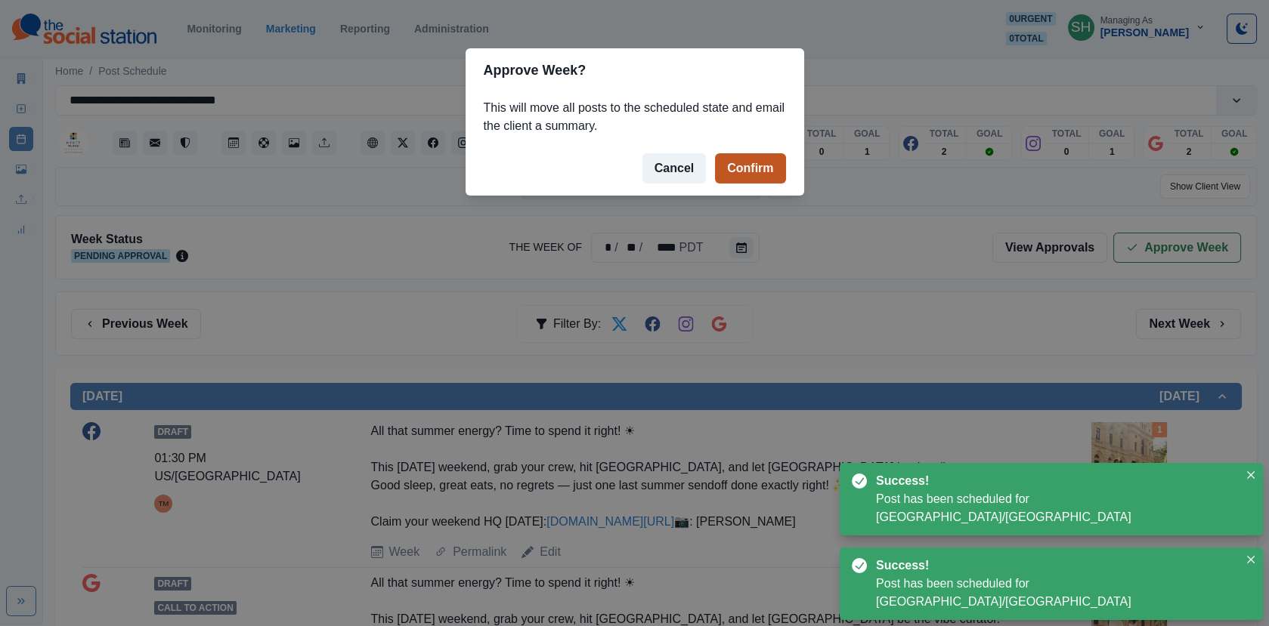
click at [729, 165] on button "Confirm" at bounding box center [750, 168] width 70 height 30
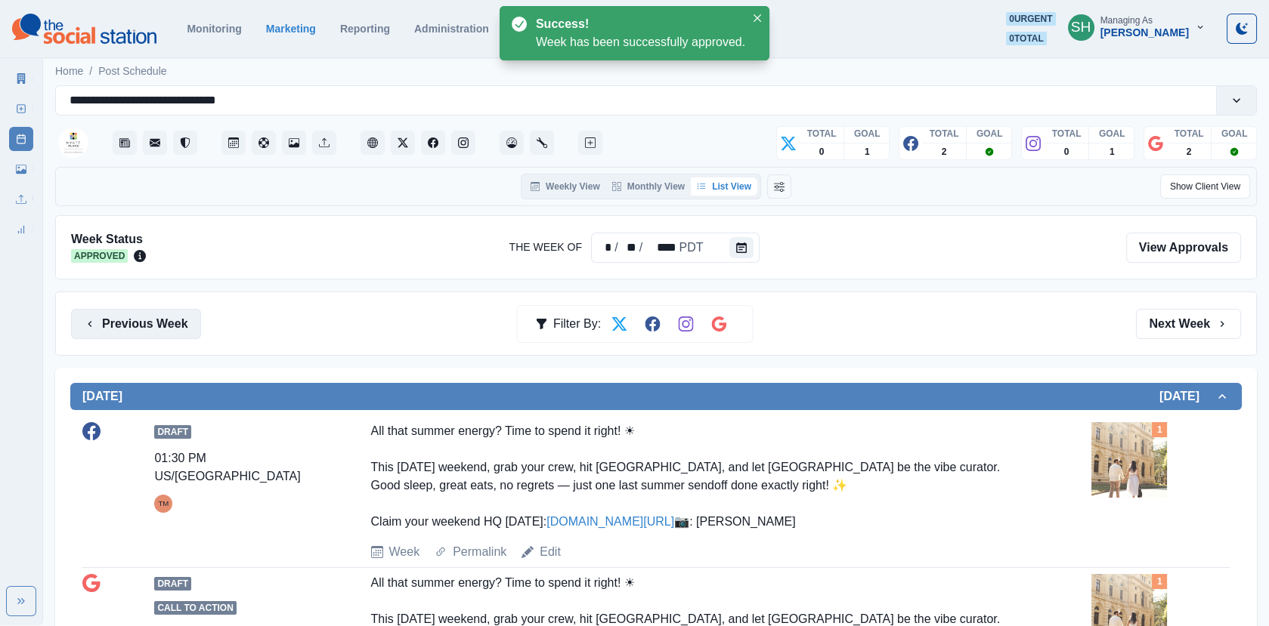
click at [170, 319] on button "Previous Week" at bounding box center [136, 324] width 130 height 30
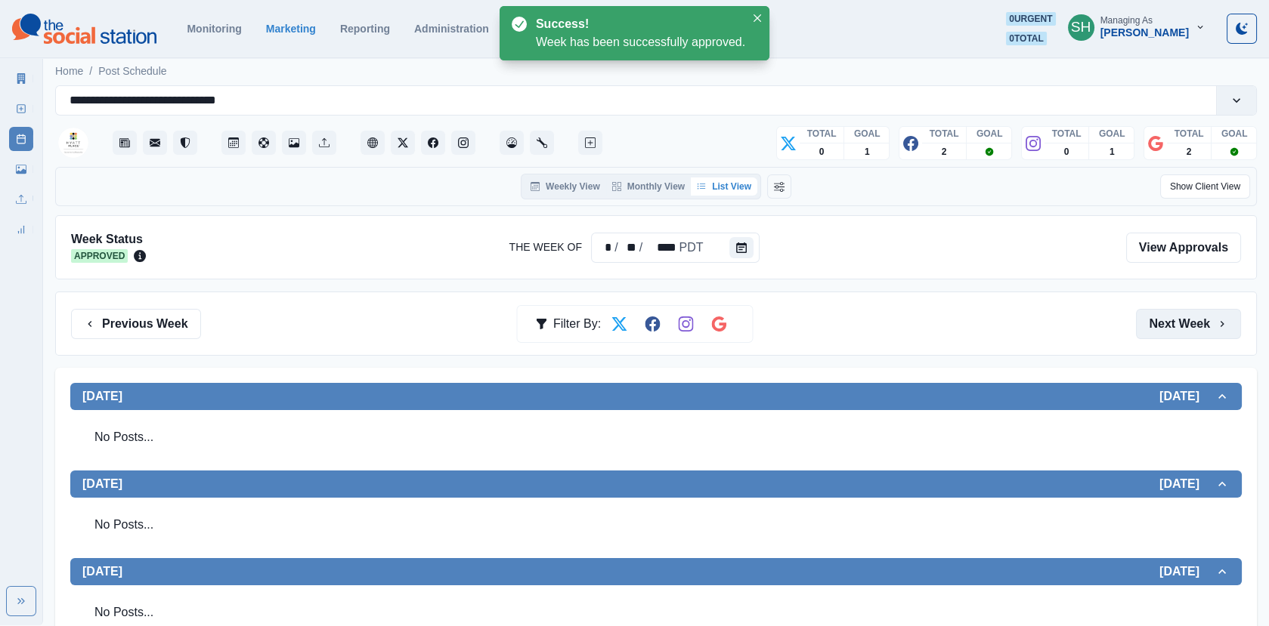
click at [1171, 318] on button "Next Week" at bounding box center [1188, 324] width 105 height 30
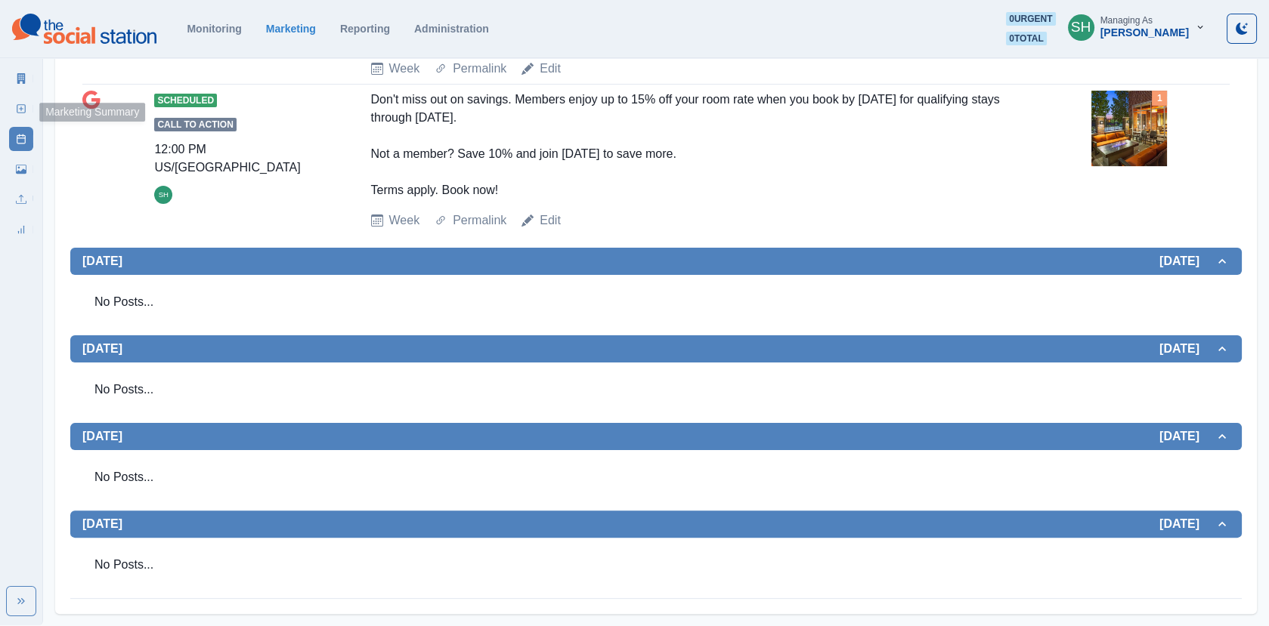
click at [16, 83] on icon at bounding box center [21, 78] width 11 height 11
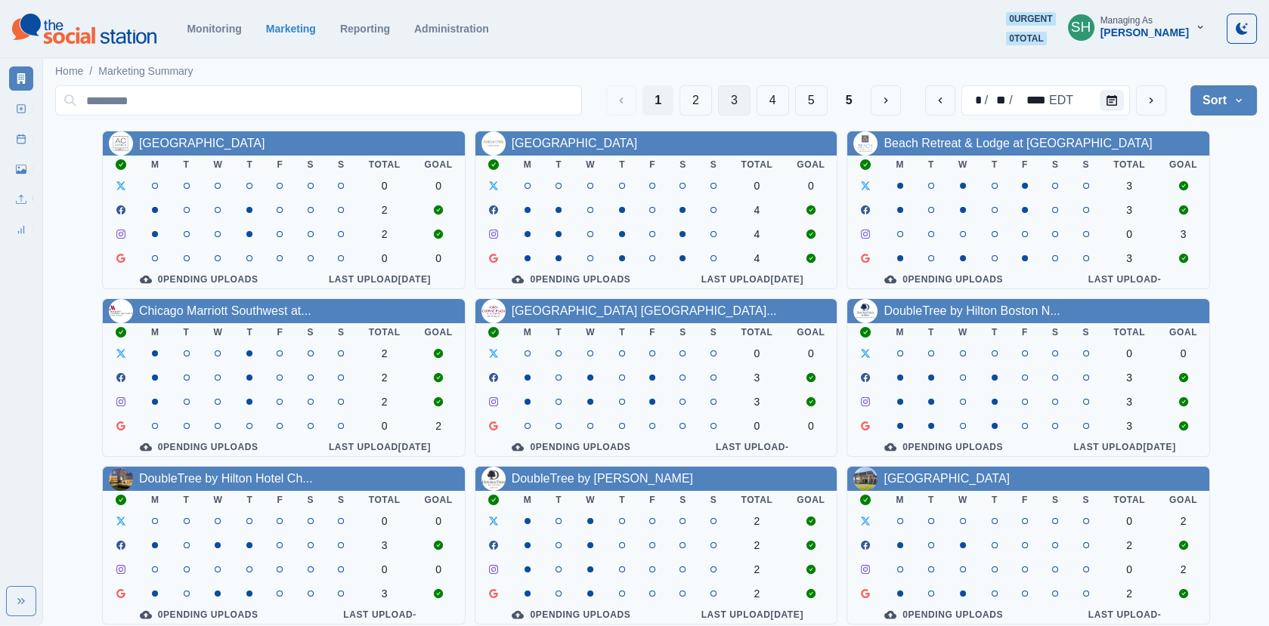
click at [737, 99] on button "3" at bounding box center [734, 100] width 32 height 30
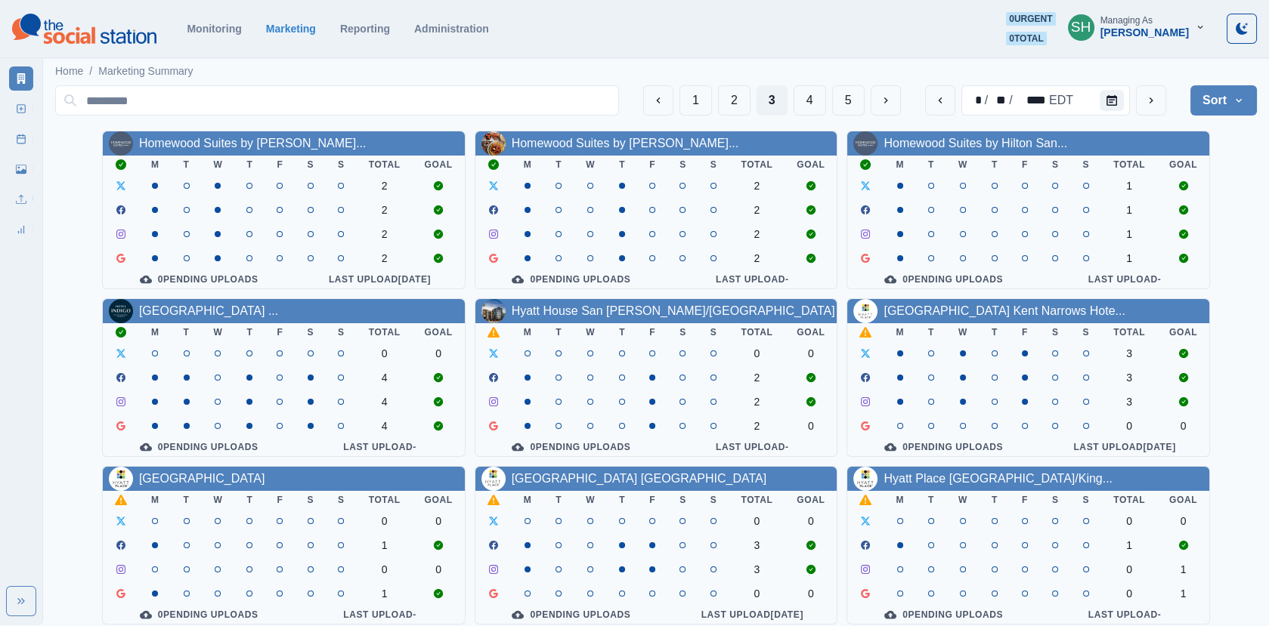
click at [546, 323] on div "Hyatt House San [PERSON_NAME]/[GEOGRAPHIC_DATA]" at bounding box center [656, 311] width 362 height 24
click at [542, 312] on link "Hyatt House San [PERSON_NAME]/[GEOGRAPHIC_DATA]" at bounding box center [672, 310] width 323 height 13
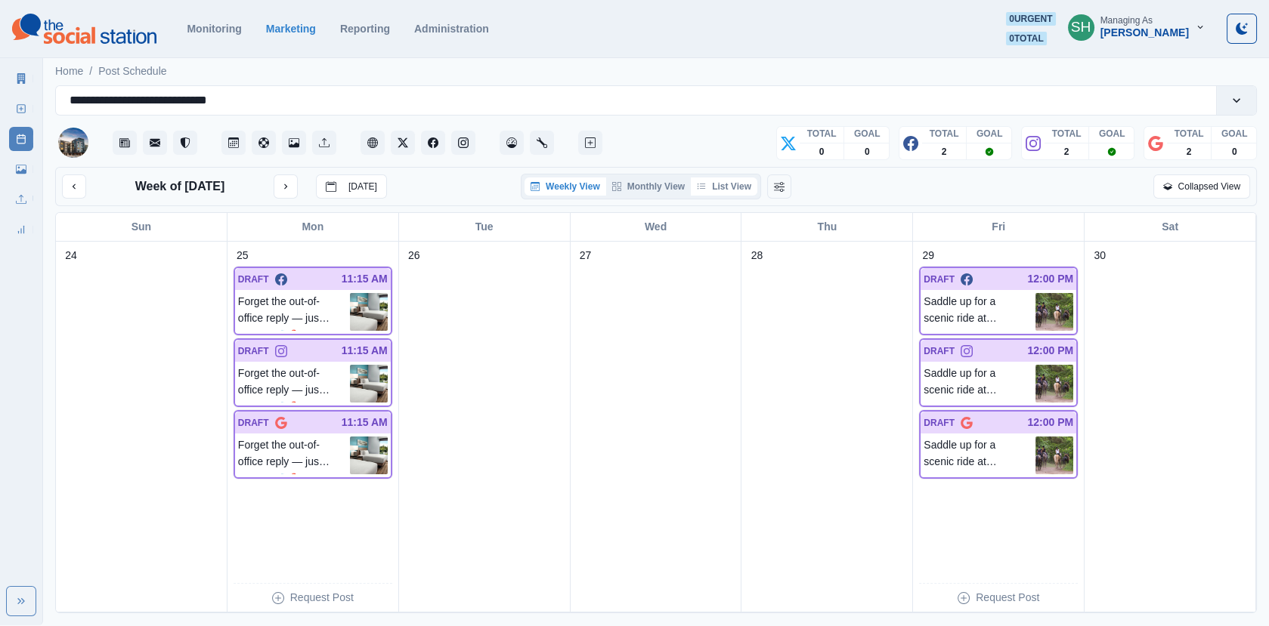
click at [736, 184] on button "List View" at bounding box center [724, 187] width 66 height 18
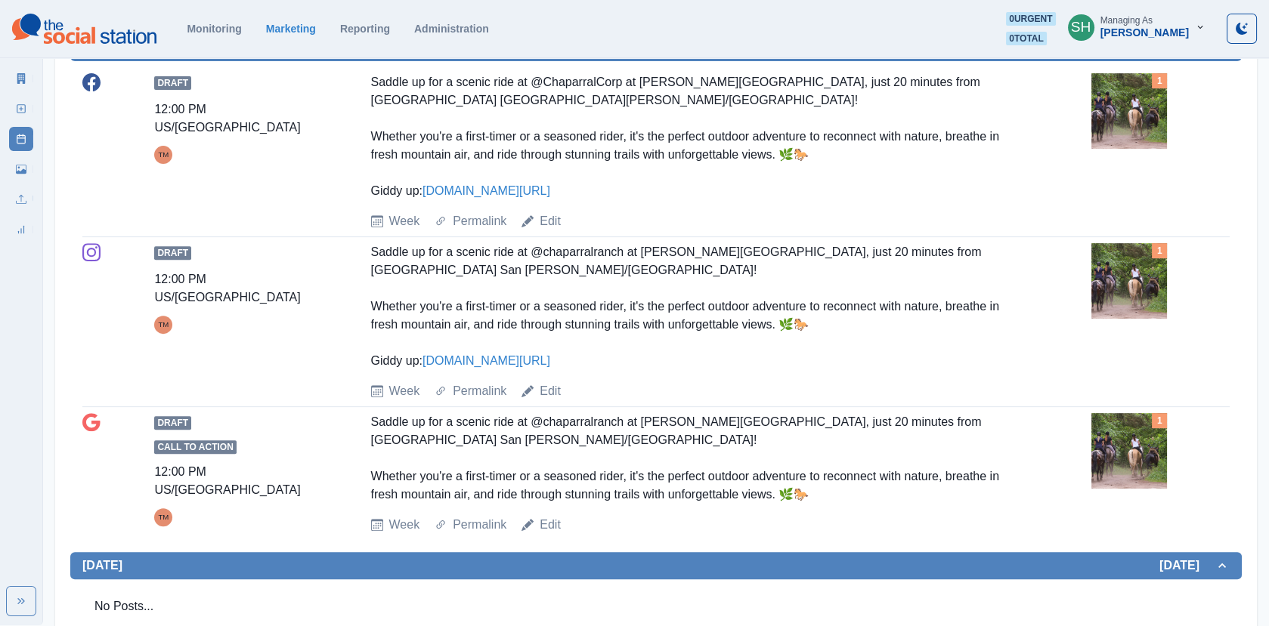
scroll to position [1222, 0]
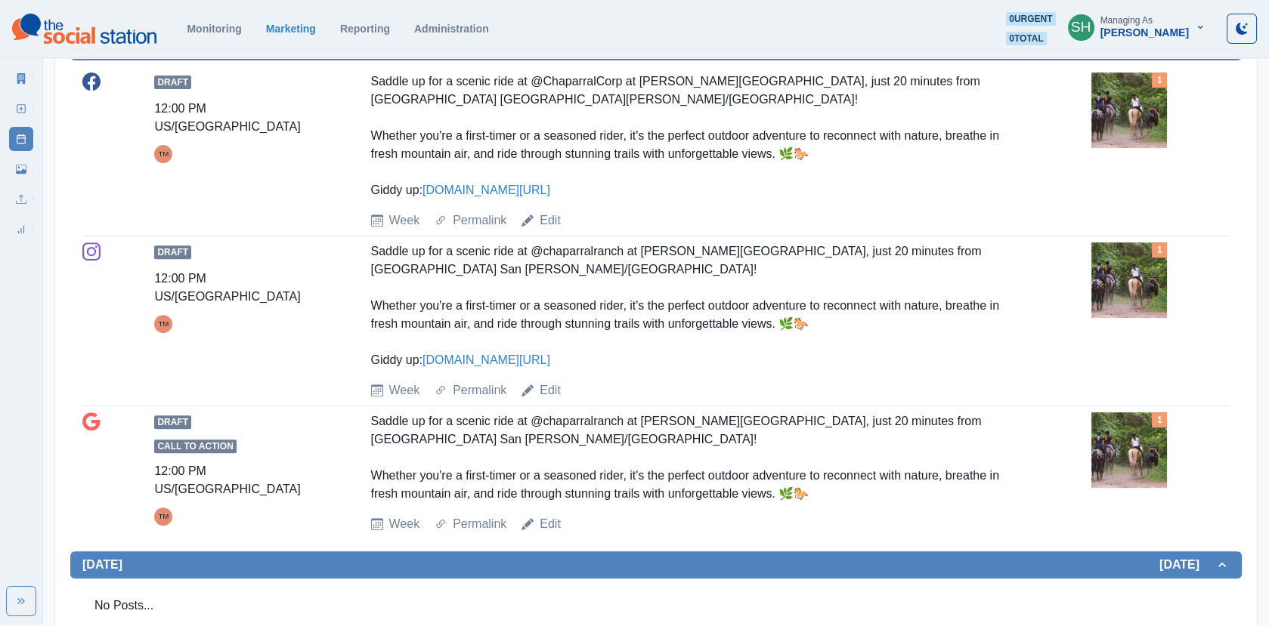
click at [1139, 289] on img at bounding box center [1129, 281] width 76 height 76
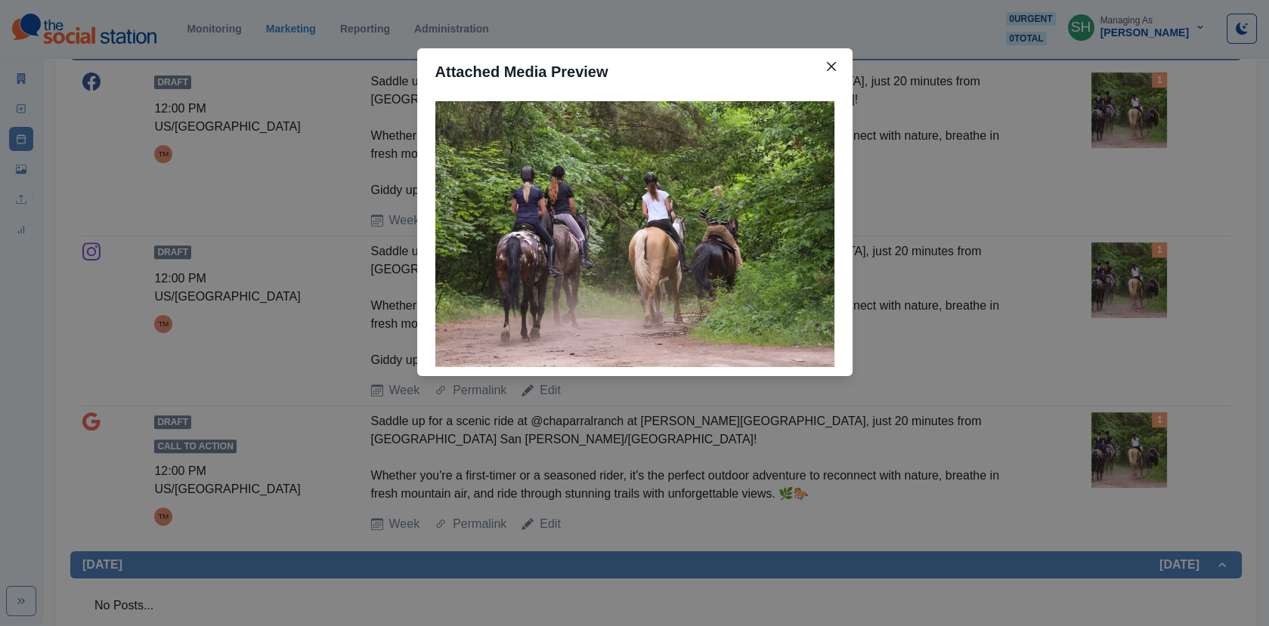
click at [986, 283] on div "Attached Media Preview" at bounding box center [634, 313] width 1269 height 626
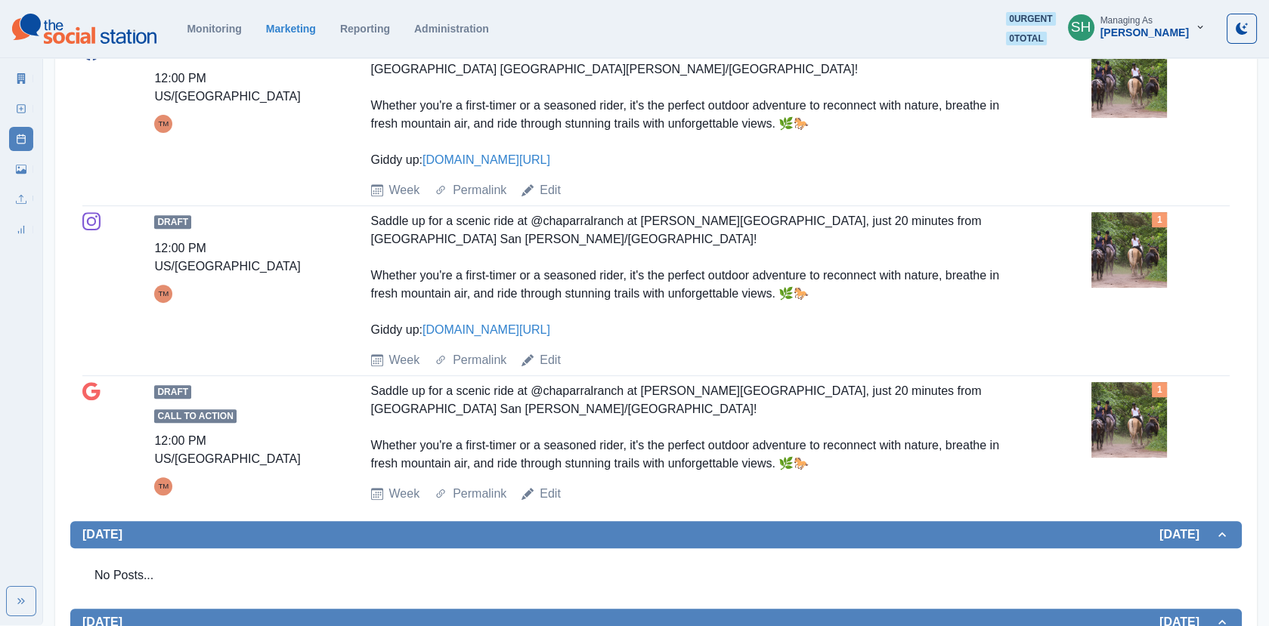
scroll to position [1265, 0]
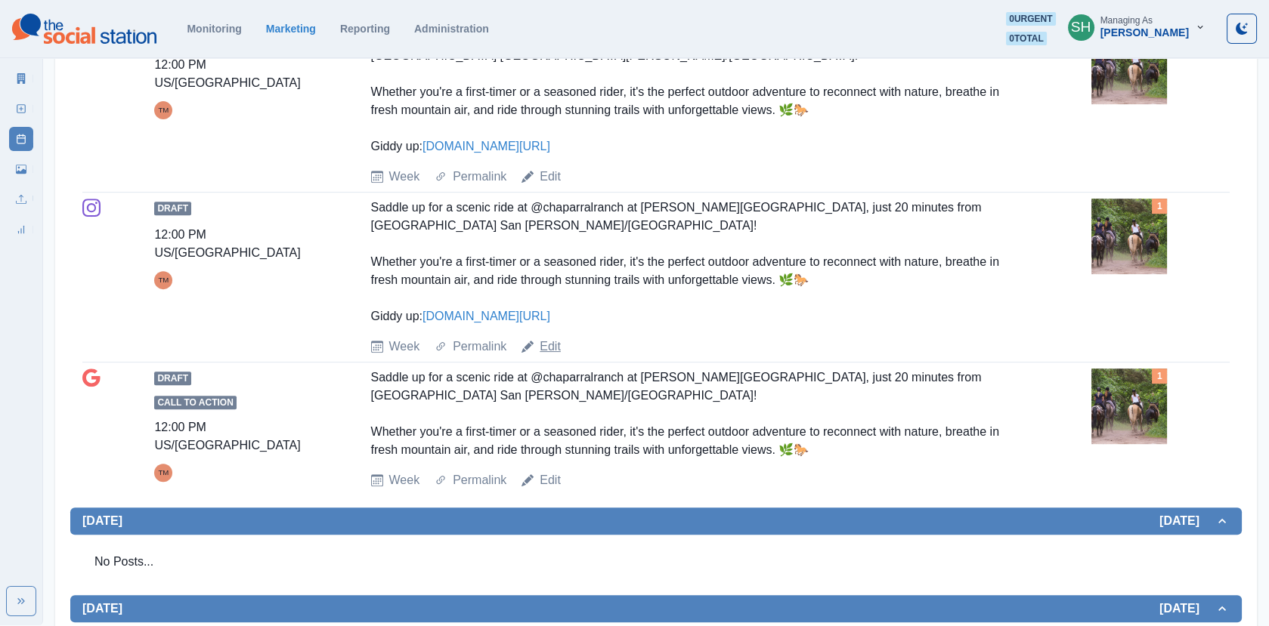
click at [546, 344] on link "Edit" at bounding box center [549, 347] width 21 height 18
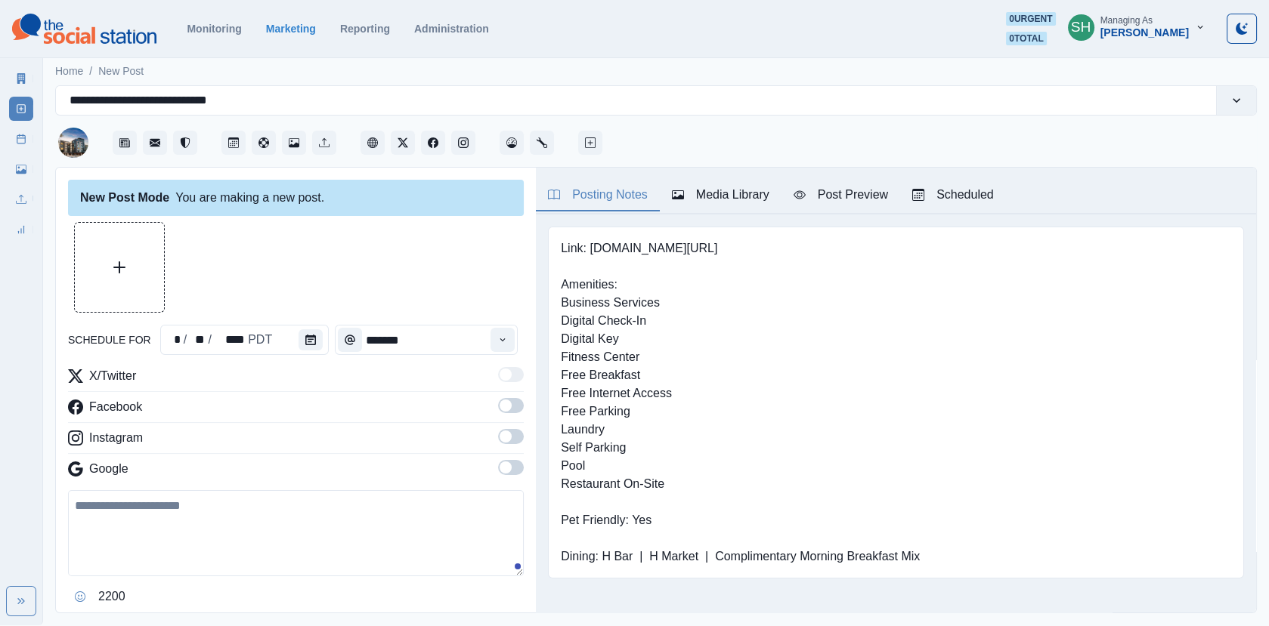
type input "********"
type textarea "**********"
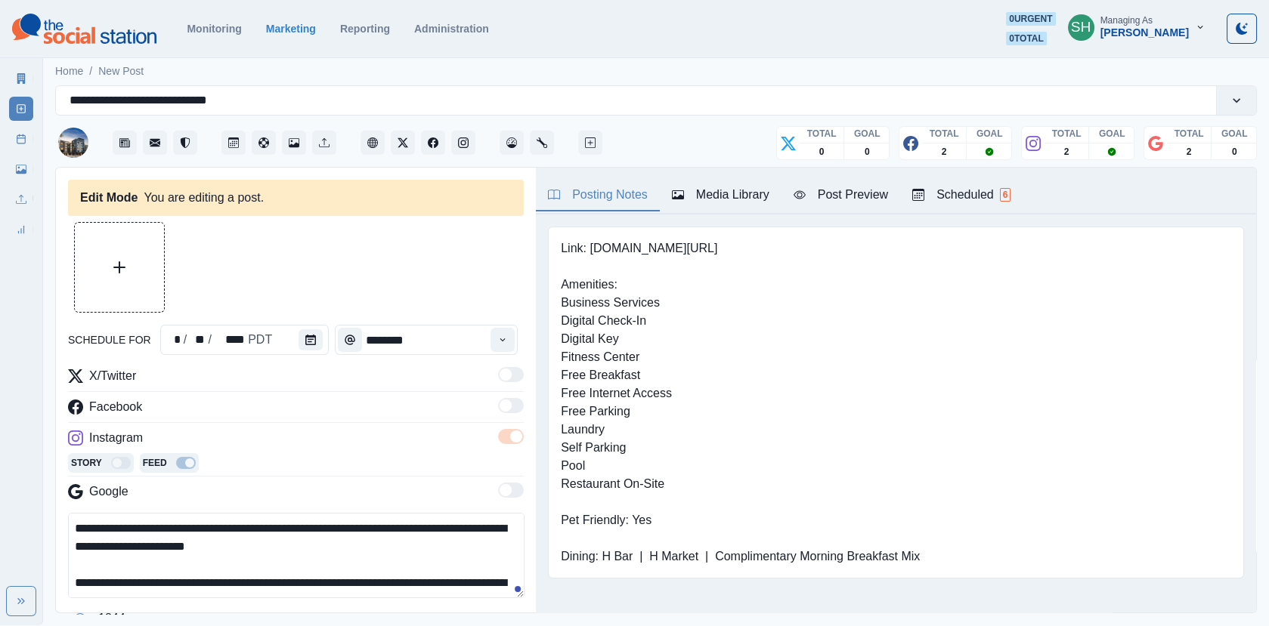
click at [706, 192] on div "Media Library" at bounding box center [720, 195] width 97 height 18
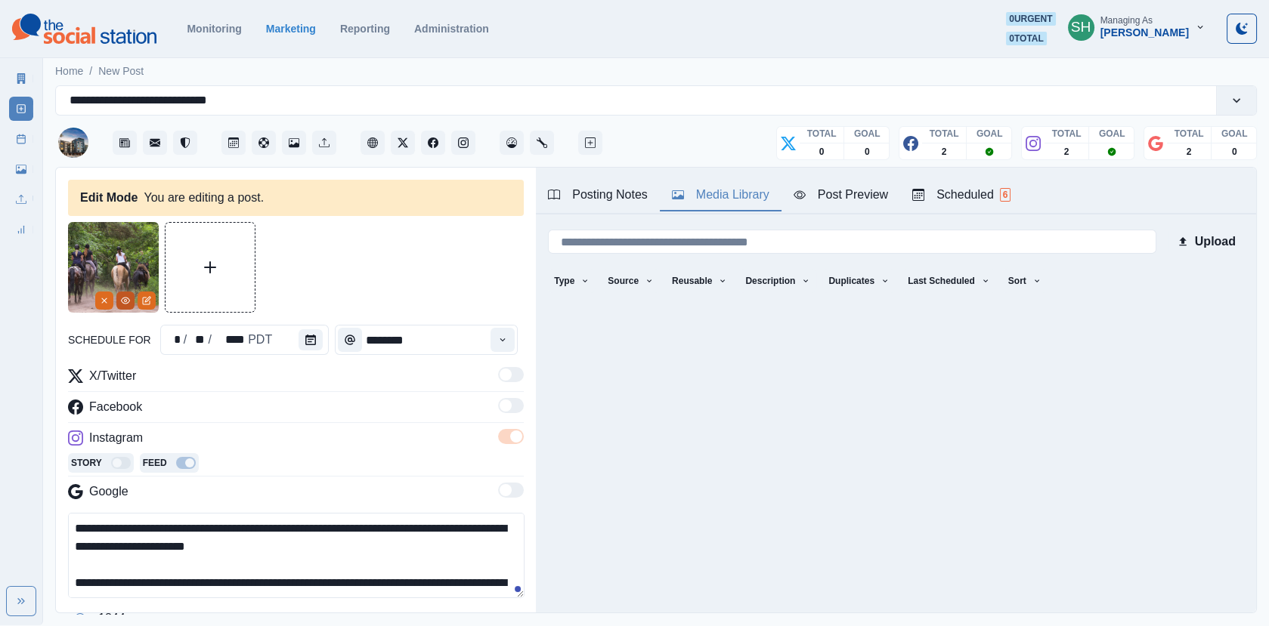
click at [121, 302] on icon "View Media" at bounding box center [125, 300] width 9 height 9
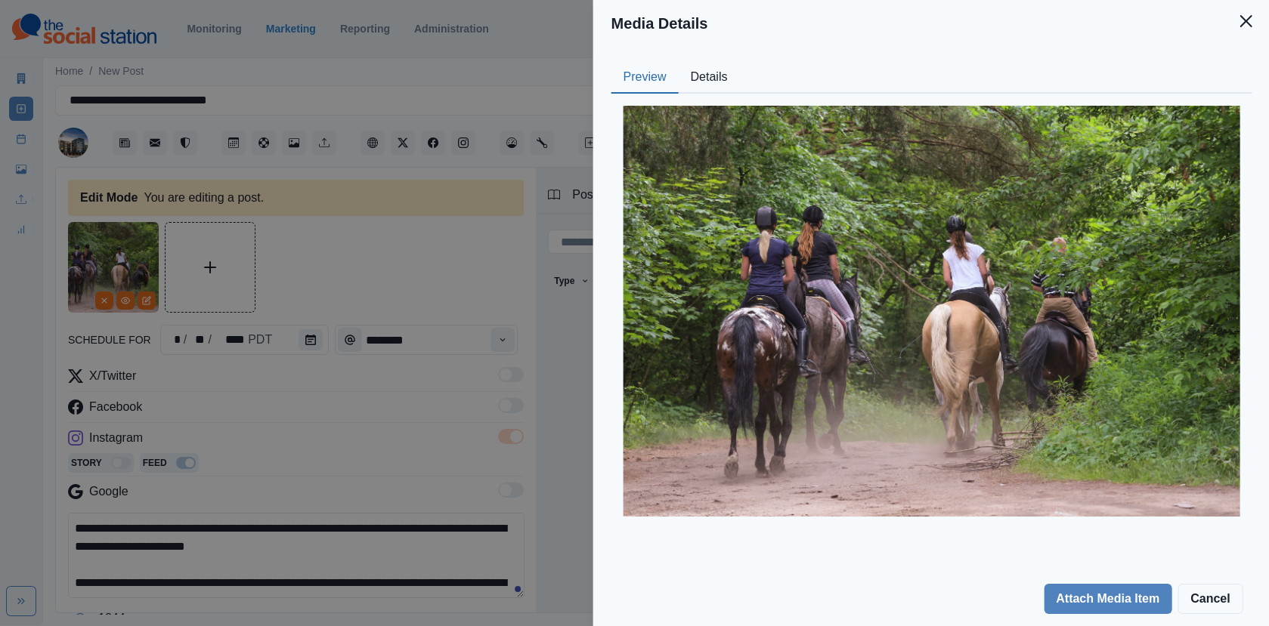
click at [693, 84] on button "Details" at bounding box center [708, 78] width 61 height 32
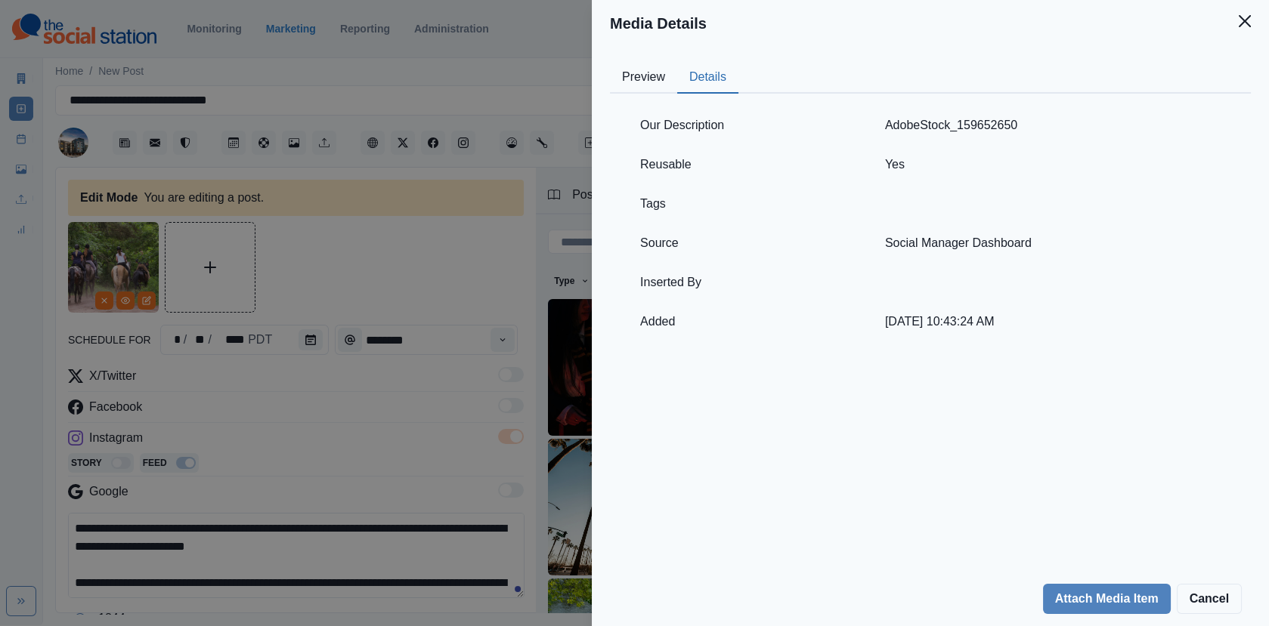
click at [318, 283] on div "Media Details Preview Details Our Description AdobeStock_159652650 Reusable Yes…" at bounding box center [634, 313] width 1269 height 626
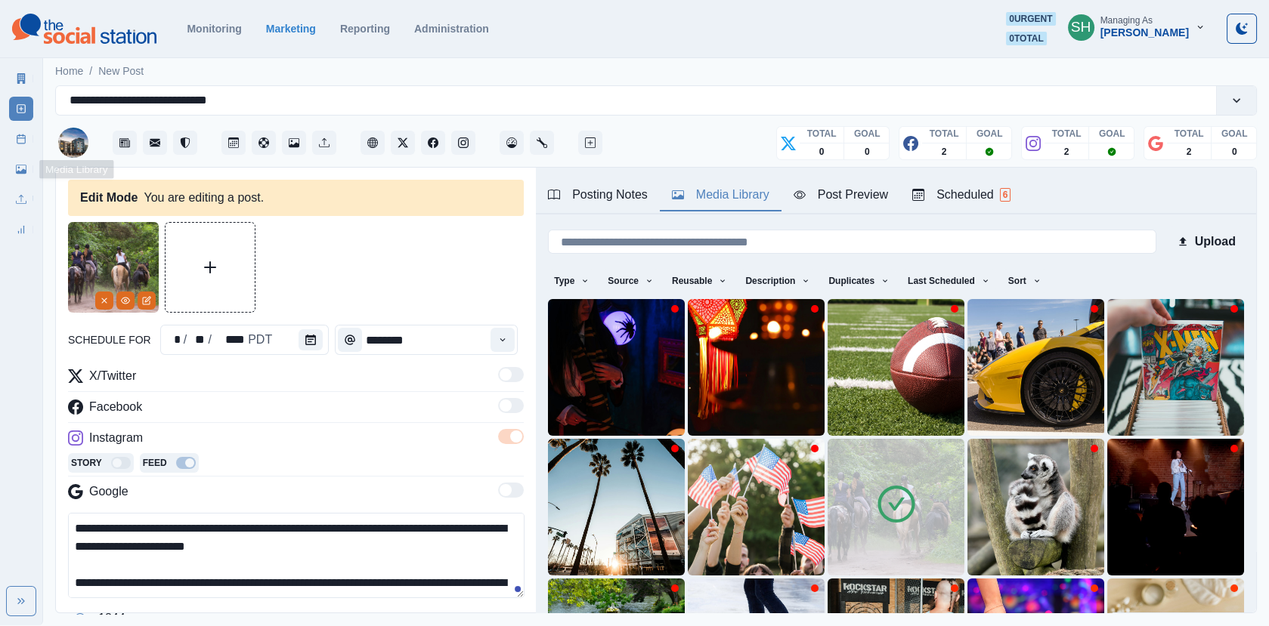
click at [17, 141] on rect at bounding box center [21, 139] width 8 height 8
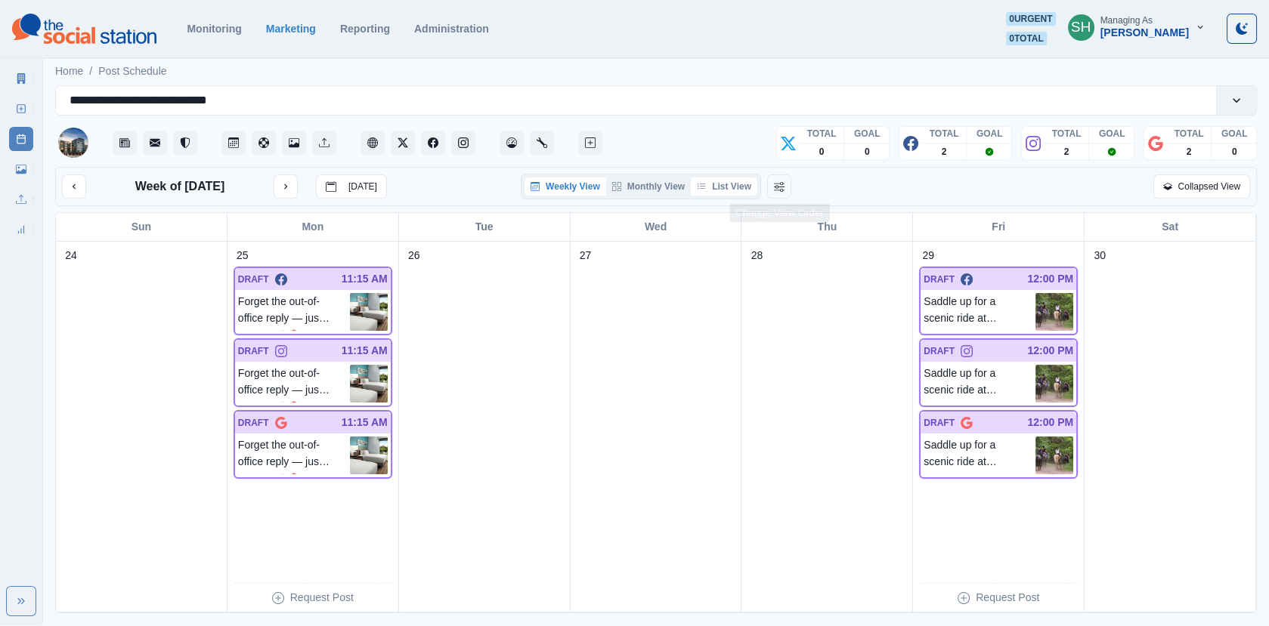
click at [737, 184] on button "List View" at bounding box center [724, 187] width 66 height 18
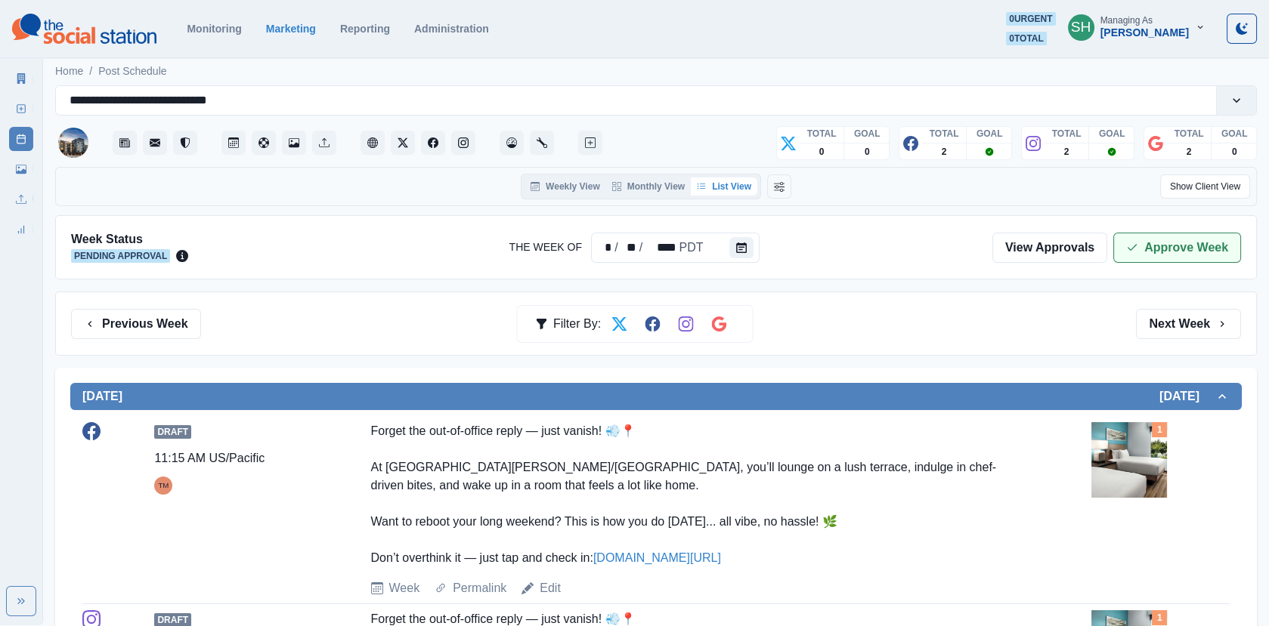
click at [1136, 246] on icon "button" at bounding box center [1132, 248] width 12 height 12
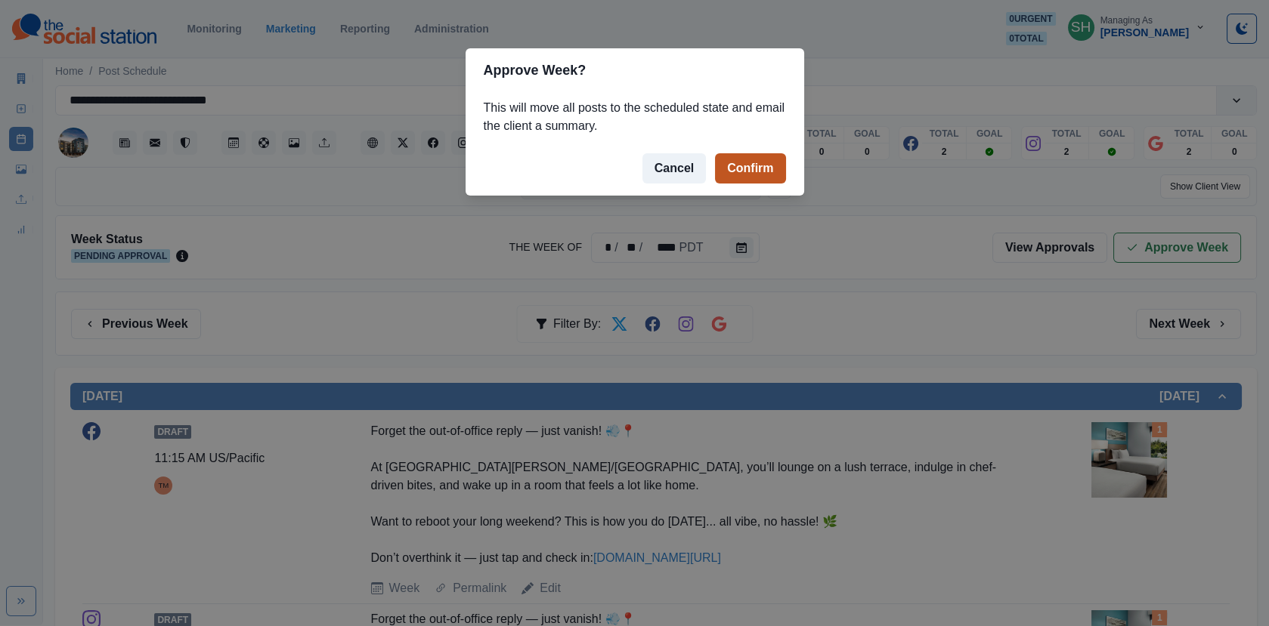
click at [729, 161] on button "Confirm" at bounding box center [750, 168] width 70 height 30
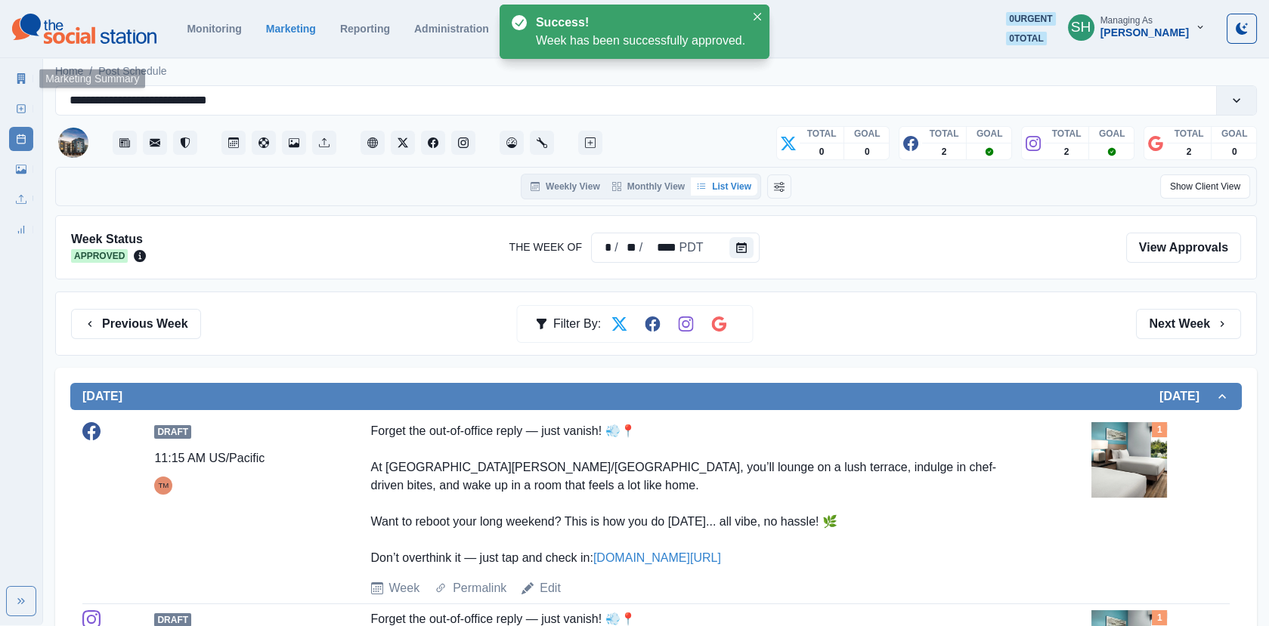
click at [7, 76] on div "Marketing Summary New Post Post Schedule Media Library Uploads Review Summary" at bounding box center [21, 150] width 42 height 181
click at [22, 76] on icon at bounding box center [21, 78] width 8 height 11
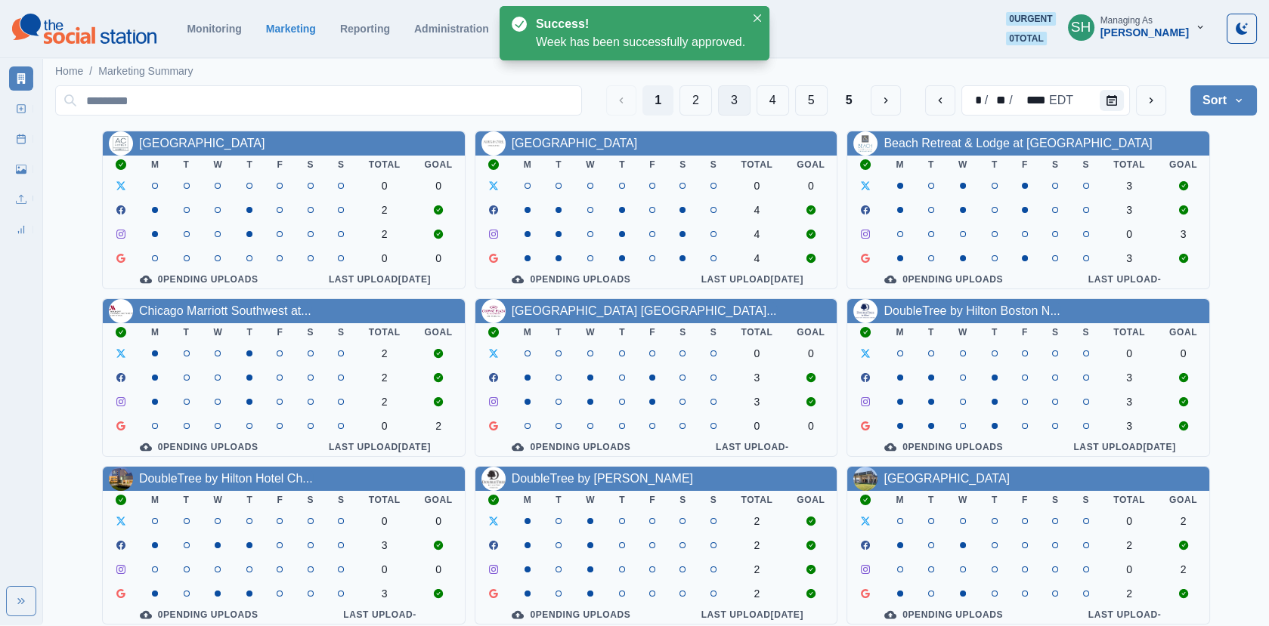
click at [744, 101] on button "3" at bounding box center [734, 100] width 32 height 30
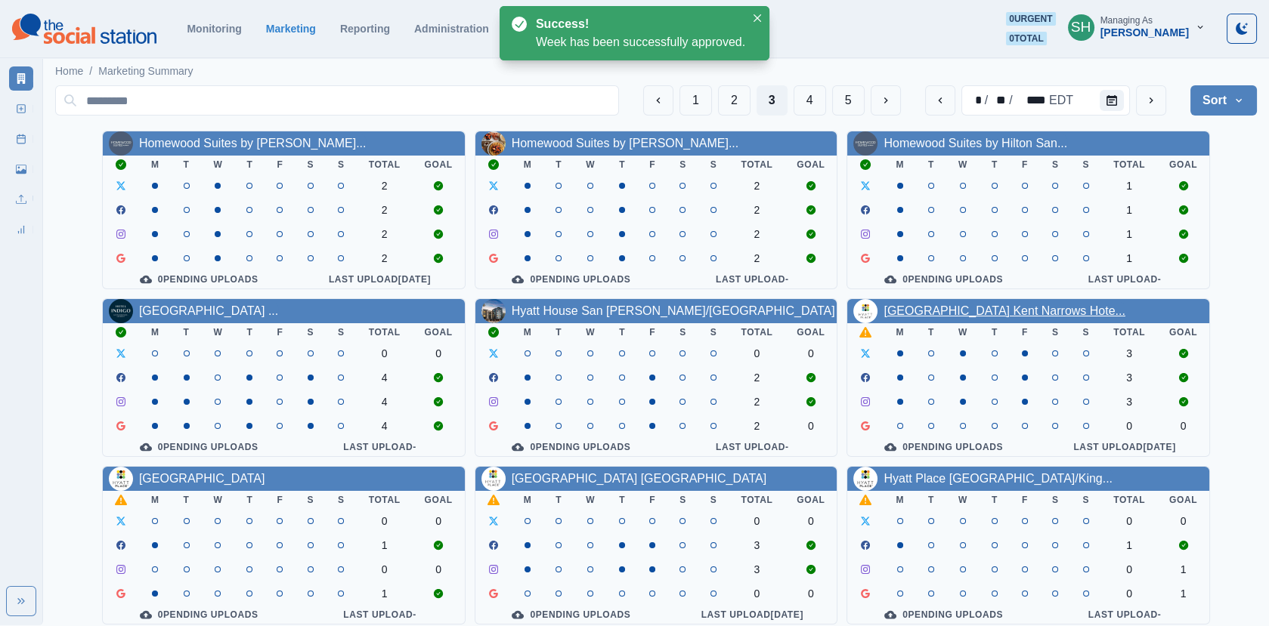
click at [915, 317] on link "[GEOGRAPHIC_DATA] Kent Narrows Hote..." at bounding box center [1004, 310] width 242 height 13
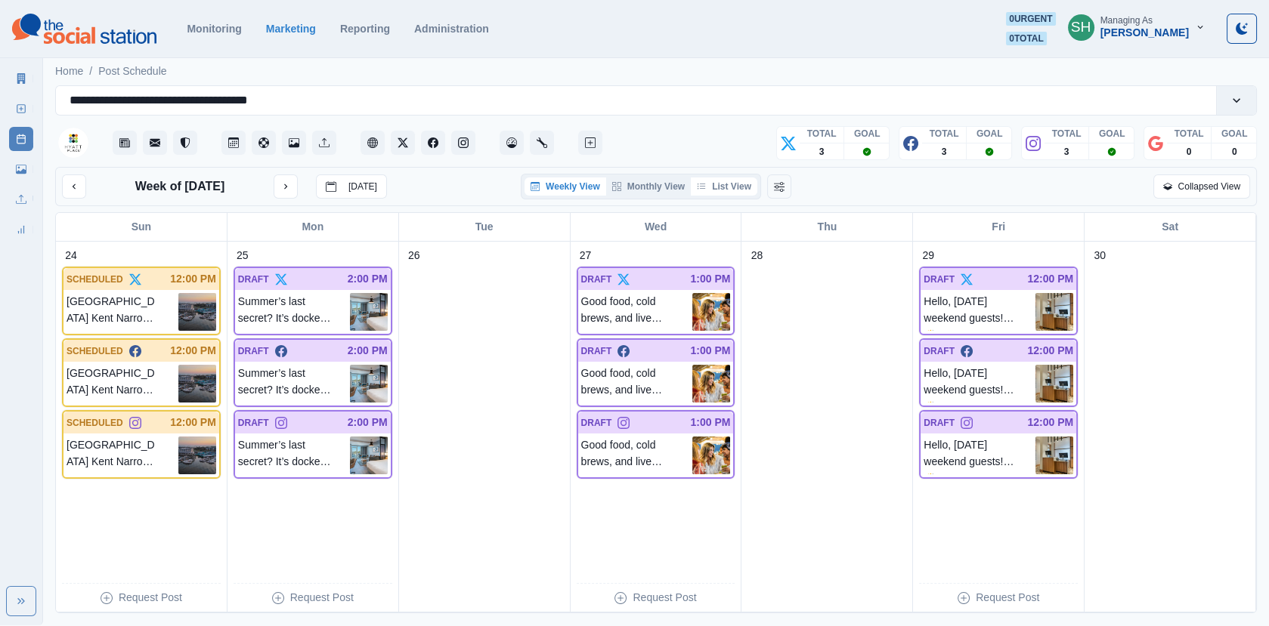
click at [736, 190] on button "List View" at bounding box center [724, 187] width 66 height 18
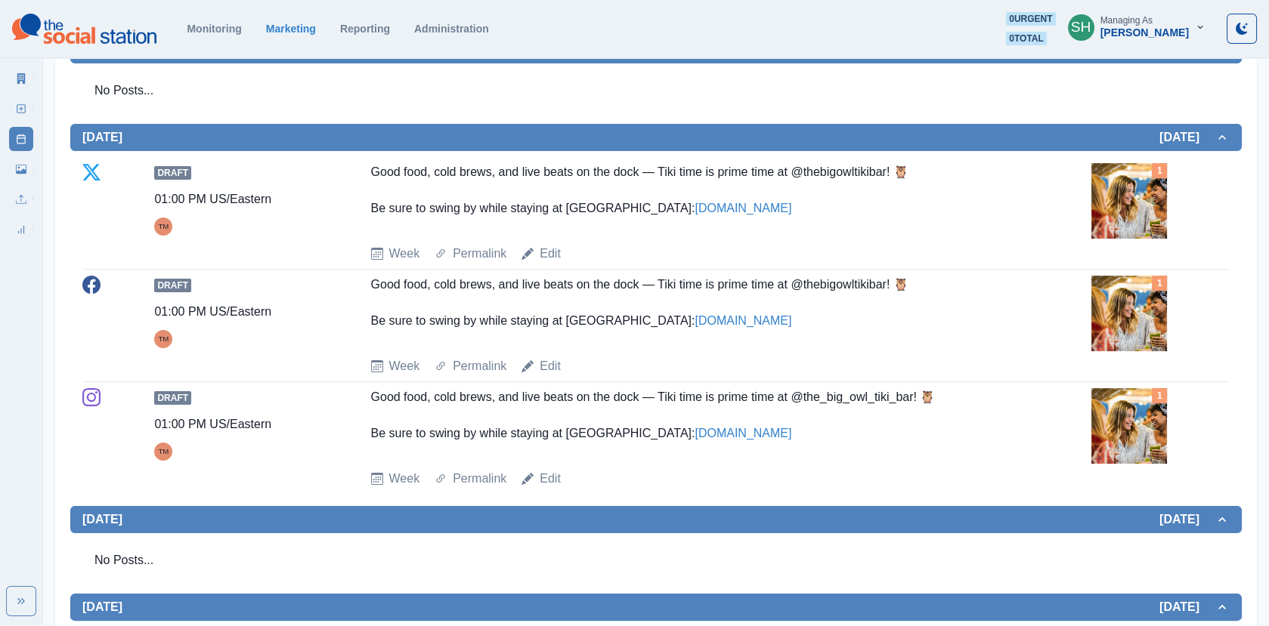
scroll to position [817, 0]
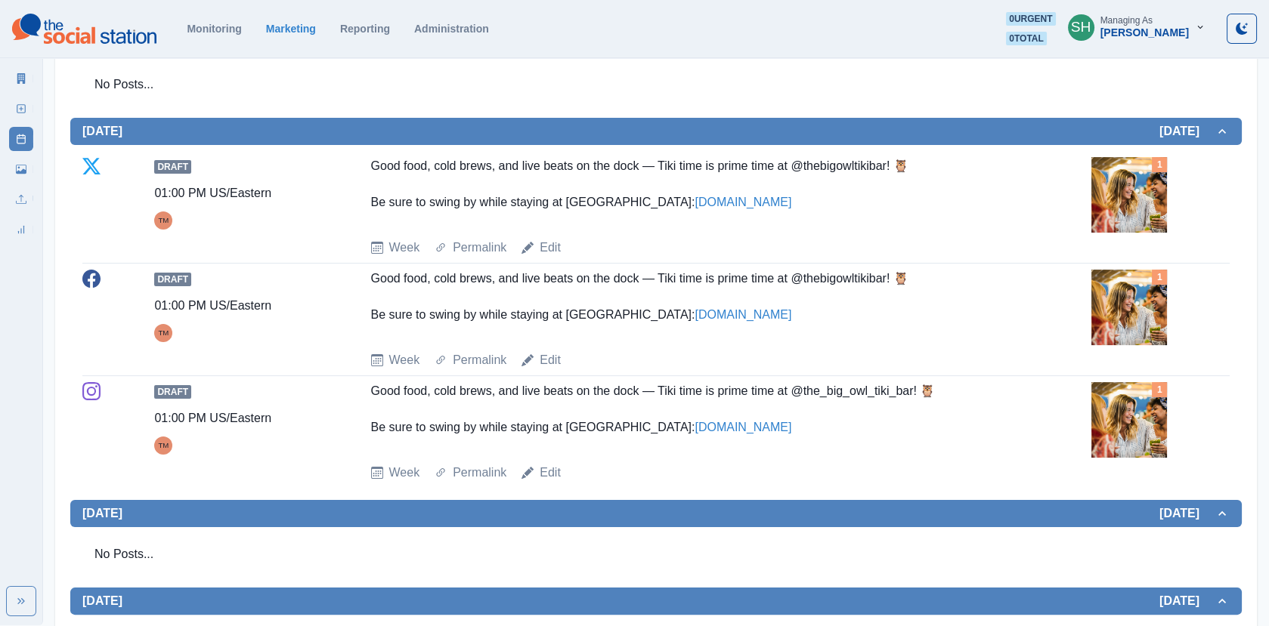
click at [1108, 186] on img at bounding box center [1129, 195] width 76 height 76
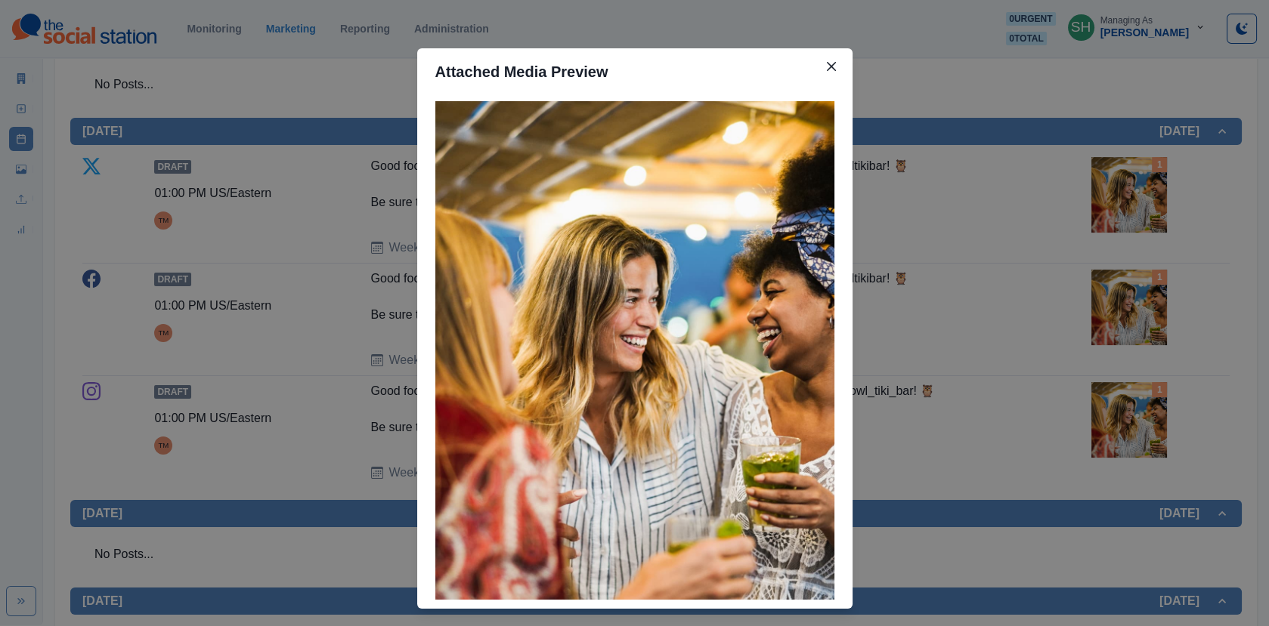
click at [1018, 193] on div "Attached Media Preview" at bounding box center [634, 313] width 1269 height 626
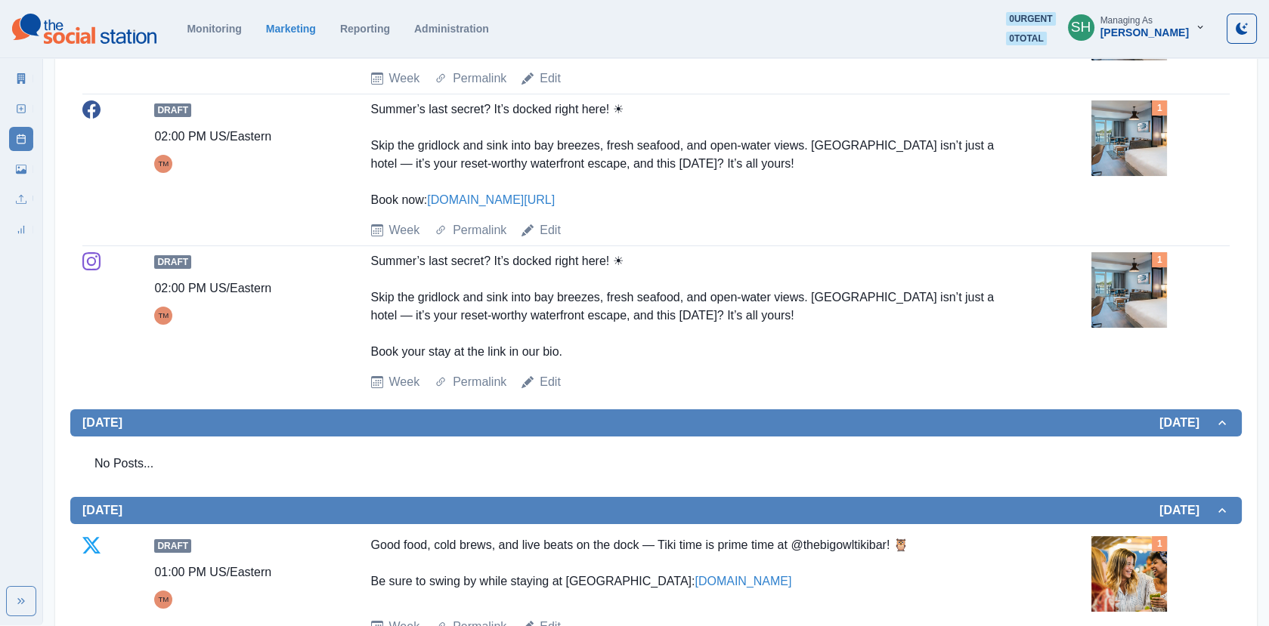
scroll to position [0, 0]
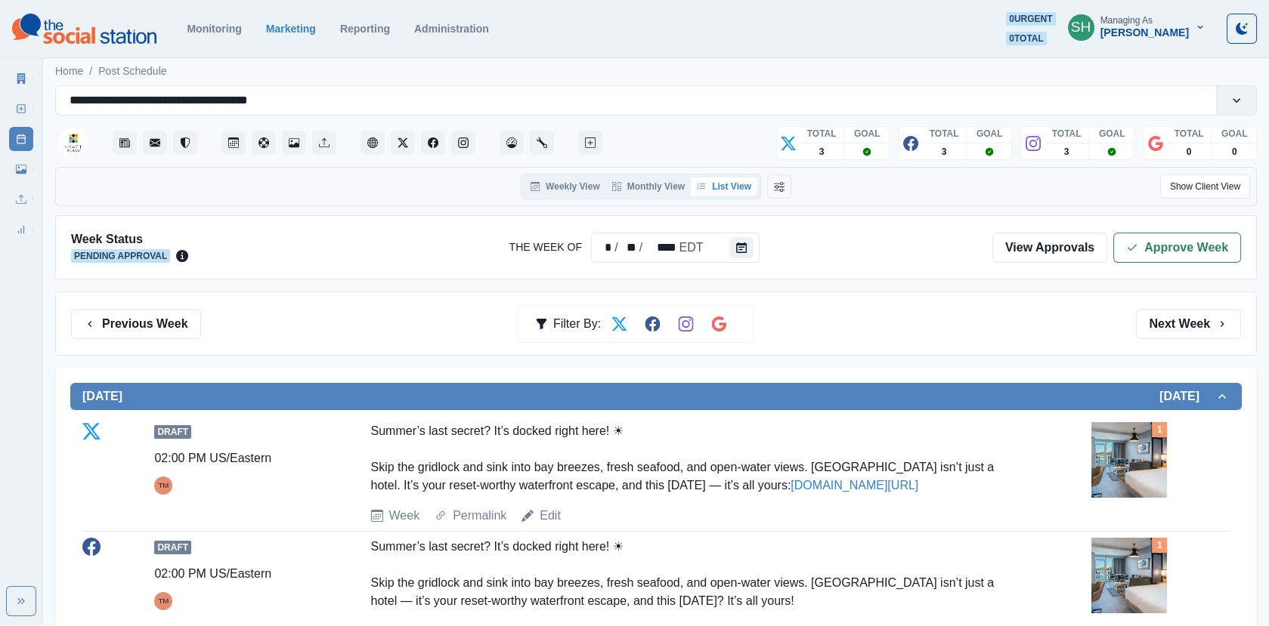
click at [1187, 218] on div "Week Status Pending Approval The Week Of * / ** / **** EDT View Approvals Appro…" at bounding box center [655, 247] width 1201 height 64
click at [1168, 255] on button "Approve Week" at bounding box center [1177, 248] width 128 height 30
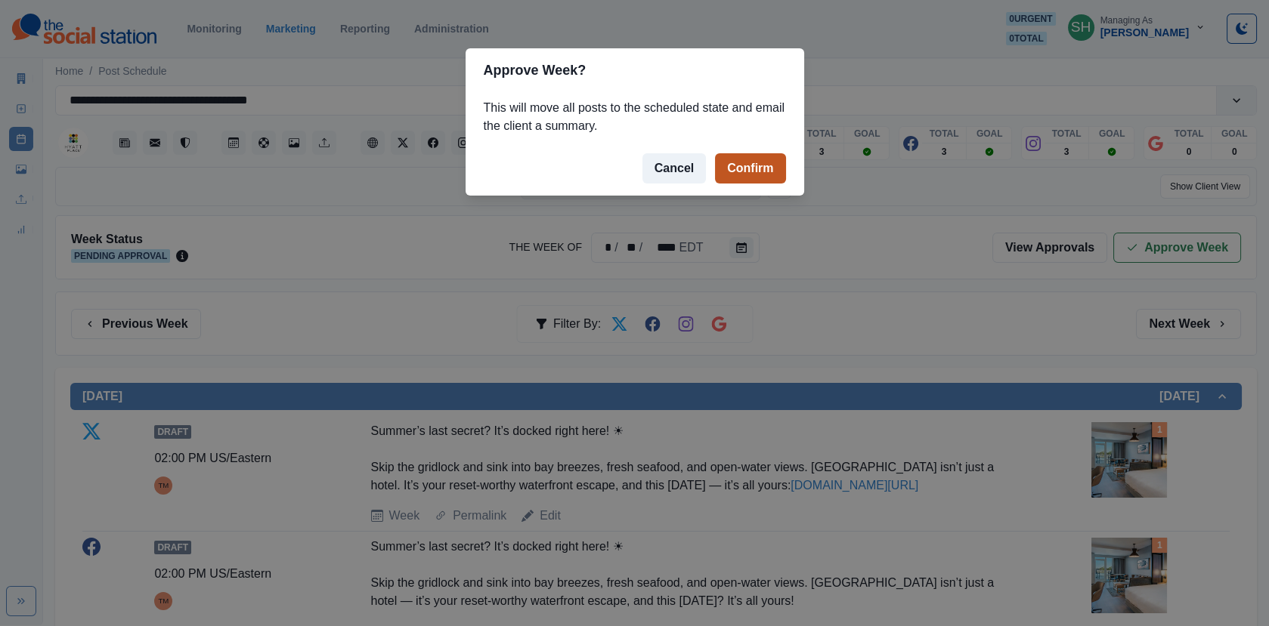
click at [764, 174] on button "Confirm" at bounding box center [750, 168] width 70 height 30
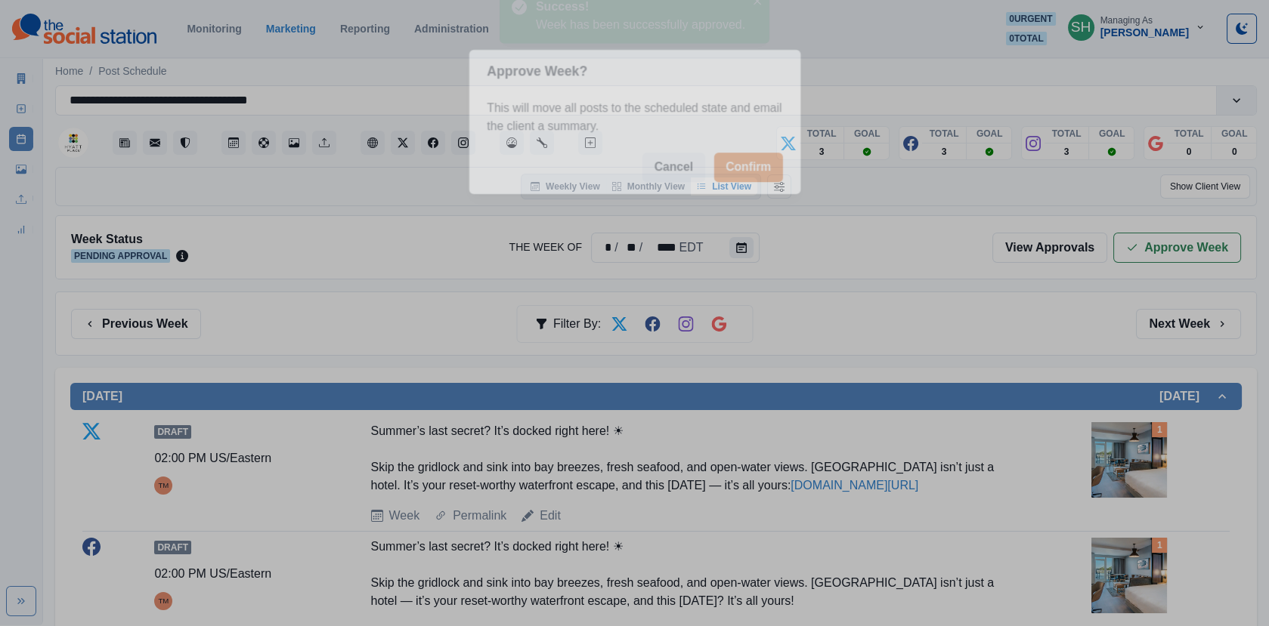
click at [24, 66] on div "Approve Week? This will move all posts to the scheduled state and email the cli…" at bounding box center [634, 313] width 1269 height 626
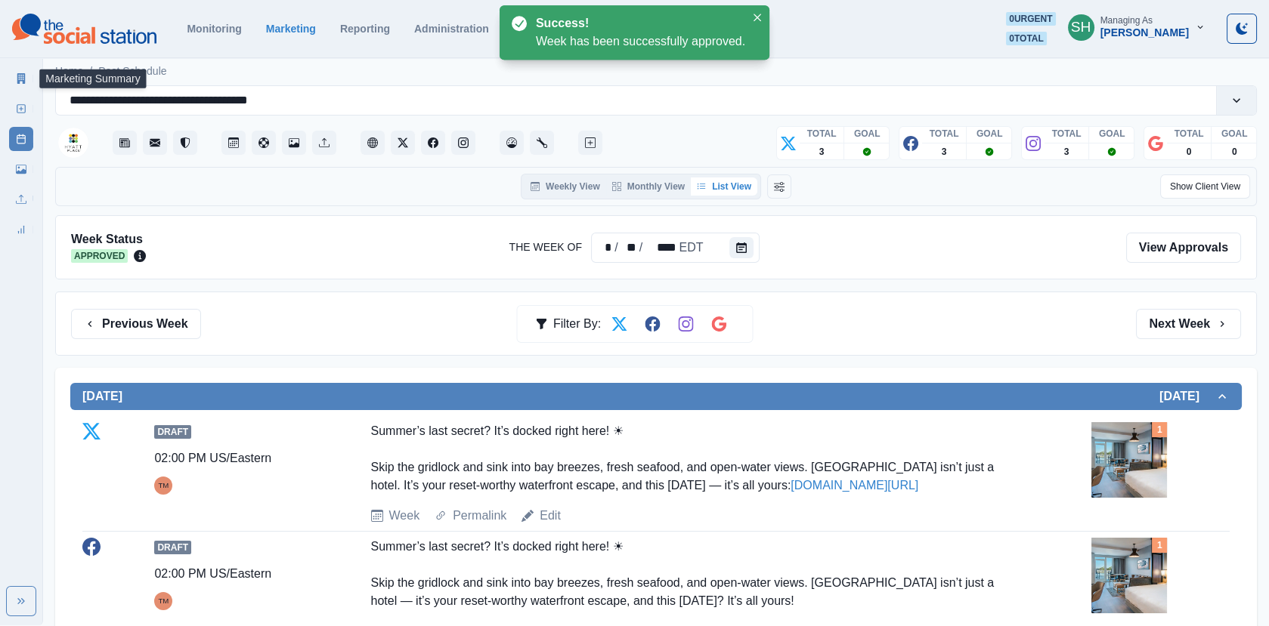
click at [20, 77] on icon at bounding box center [21, 78] width 11 height 11
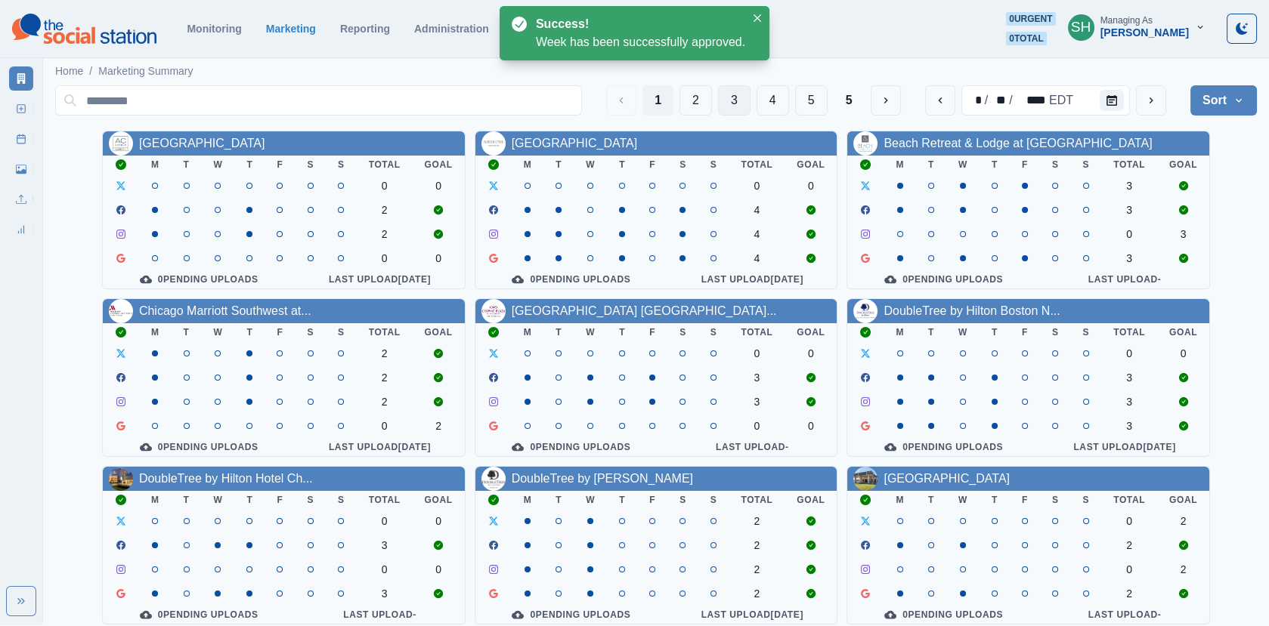
click at [744, 94] on button "3" at bounding box center [734, 100] width 32 height 30
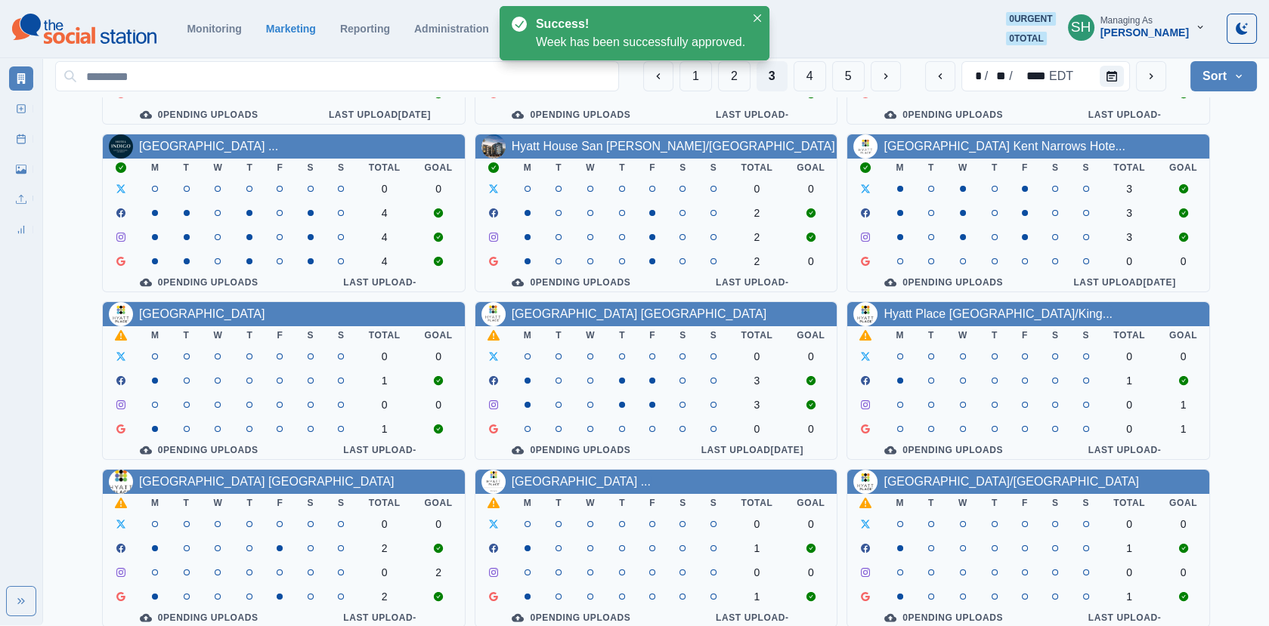
scroll to position [184, 0]
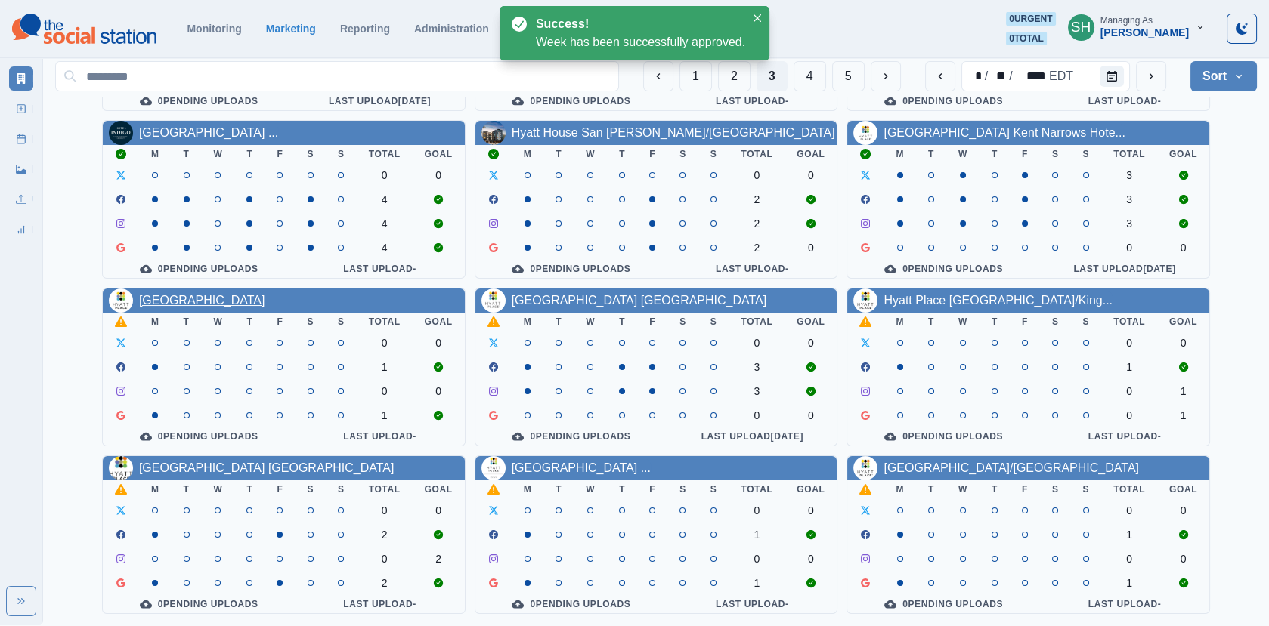
click at [221, 296] on link "[GEOGRAPHIC_DATA]" at bounding box center [202, 300] width 126 height 13
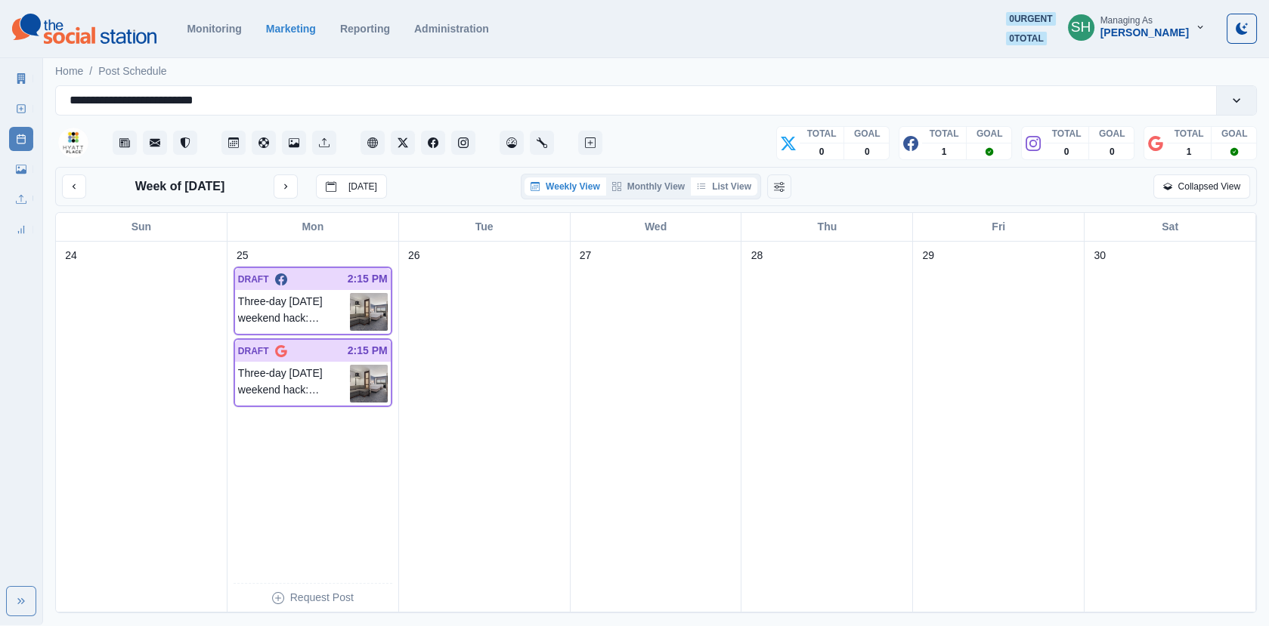
click at [740, 185] on button "List View" at bounding box center [724, 187] width 66 height 18
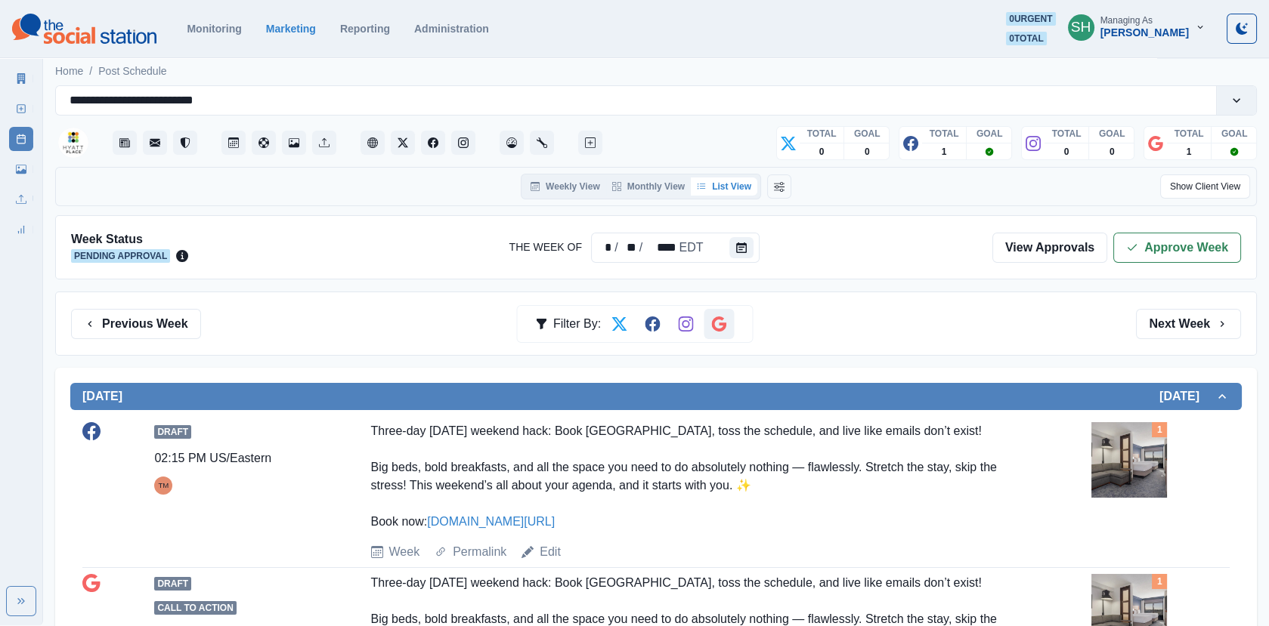
scroll to position [242, 0]
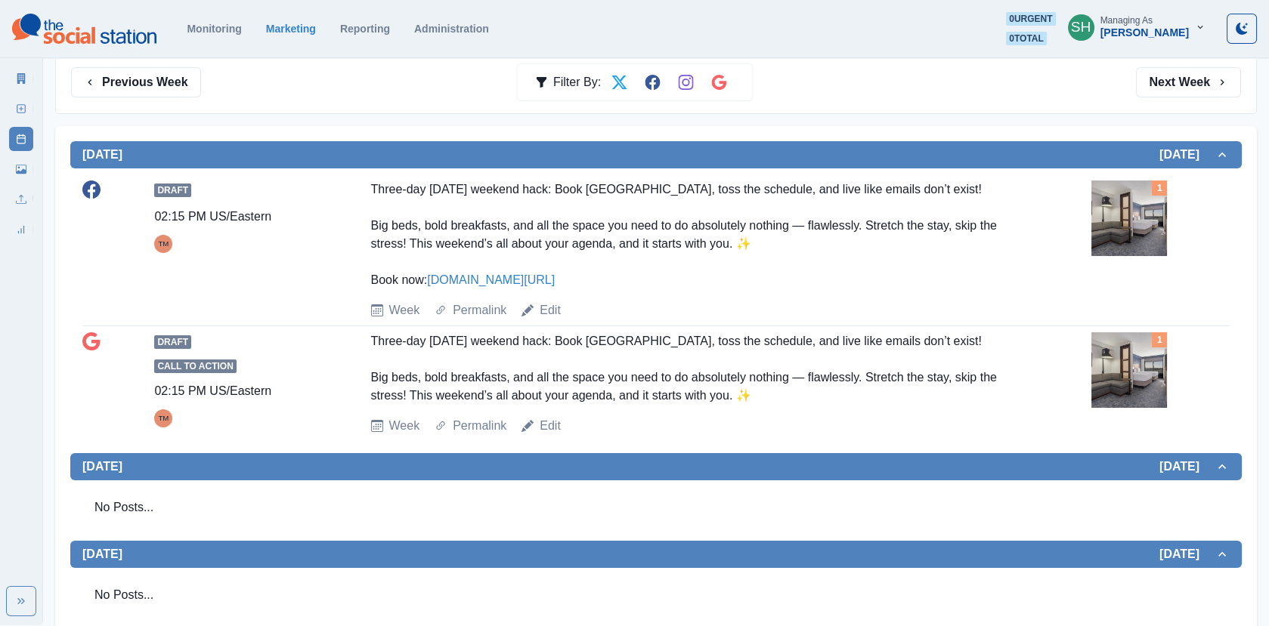
click at [1159, 376] on img at bounding box center [1129, 370] width 76 height 76
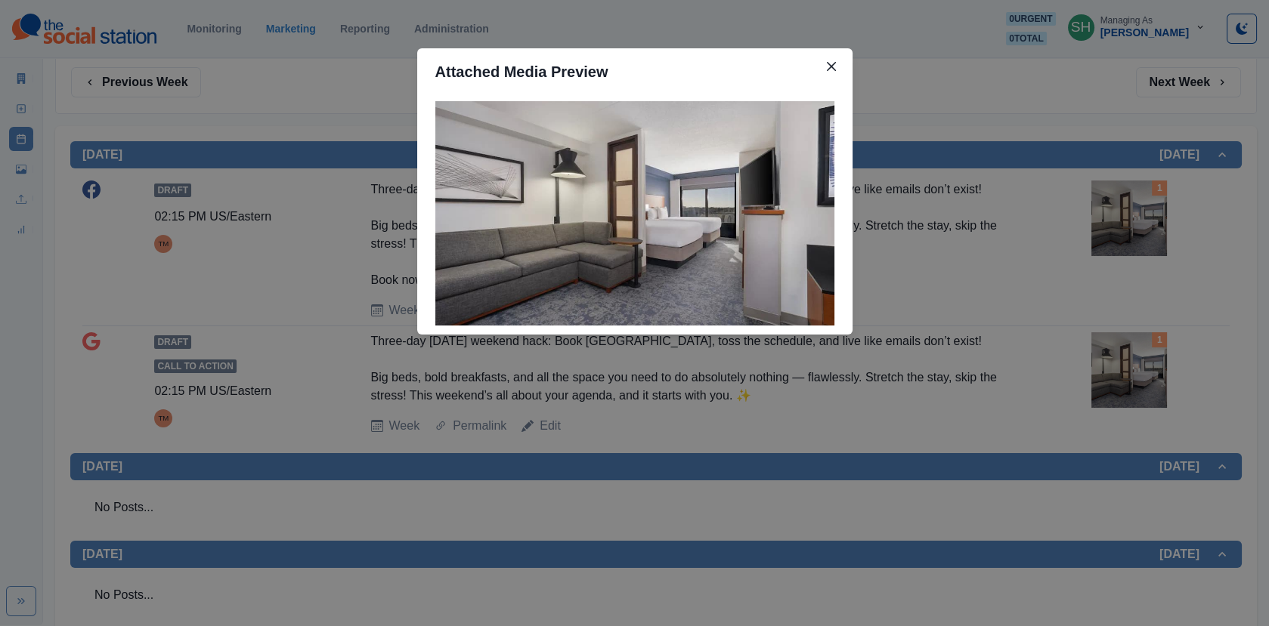
click at [1016, 357] on div "Attached Media Preview" at bounding box center [634, 313] width 1269 height 626
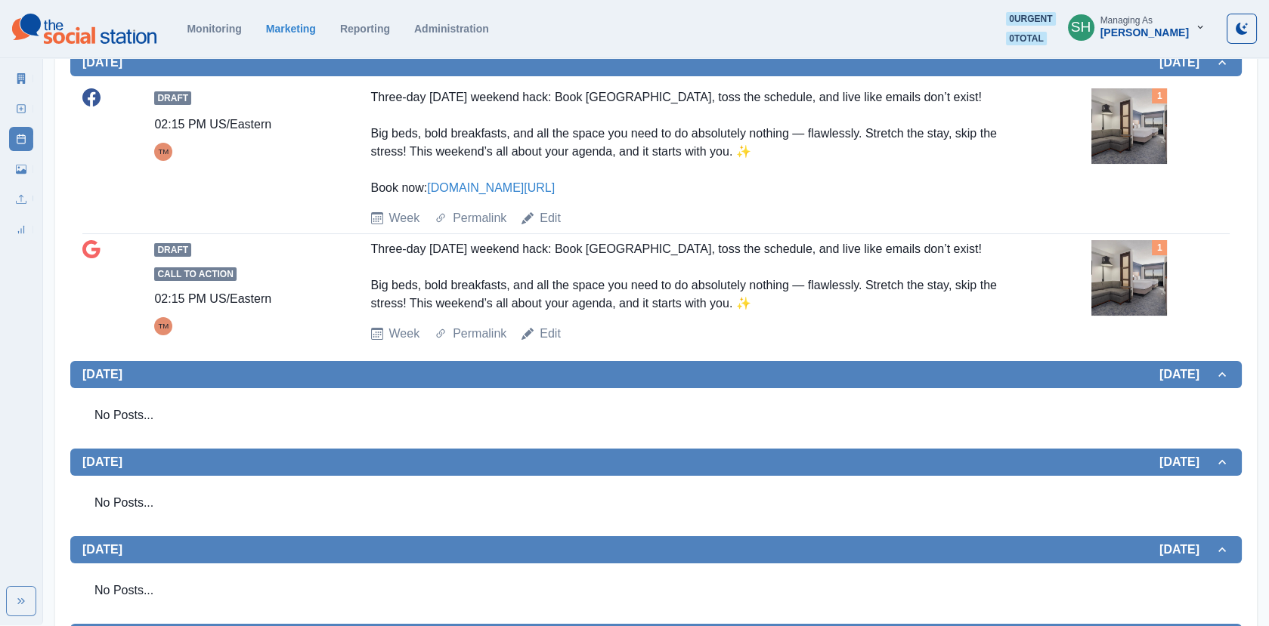
scroll to position [342, 0]
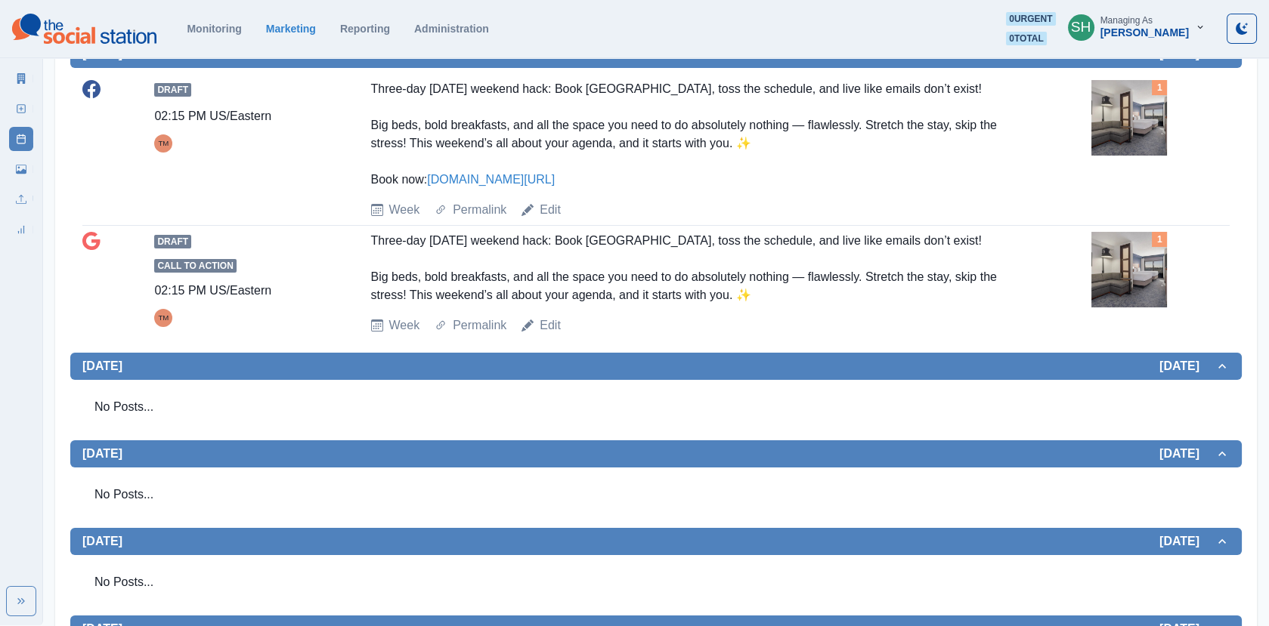
click at [1016, 359] on span "[DATE]" at bounding box center [648, 366] width 1132 height 14
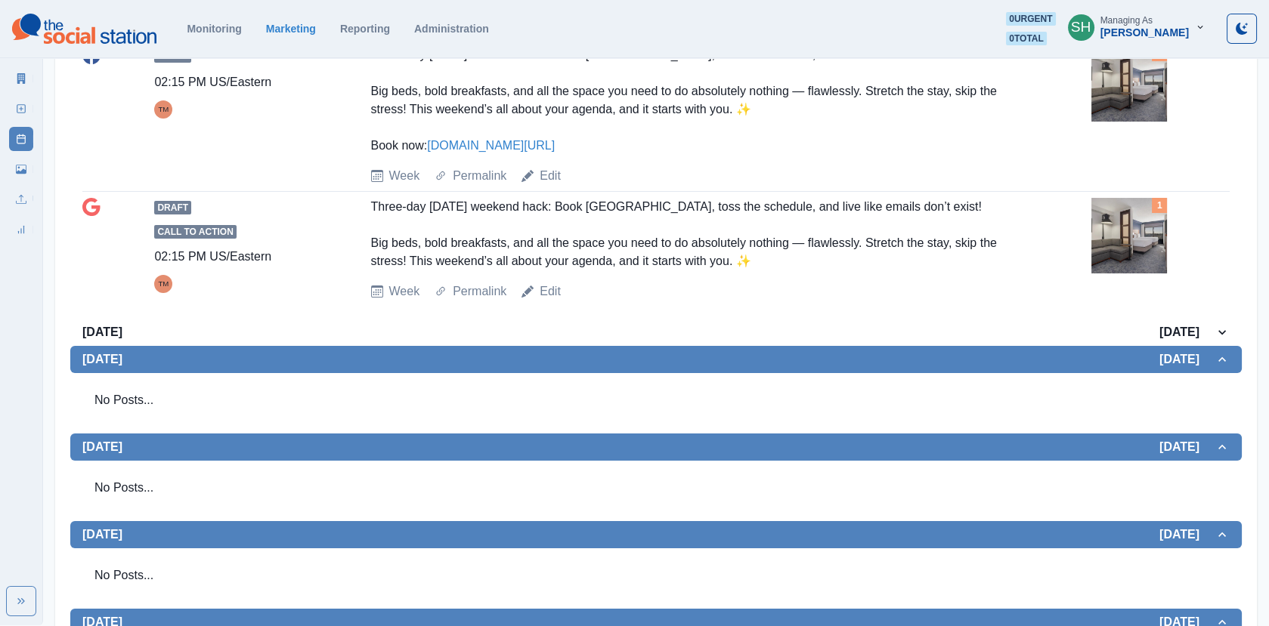
scroll to position [388, 0]
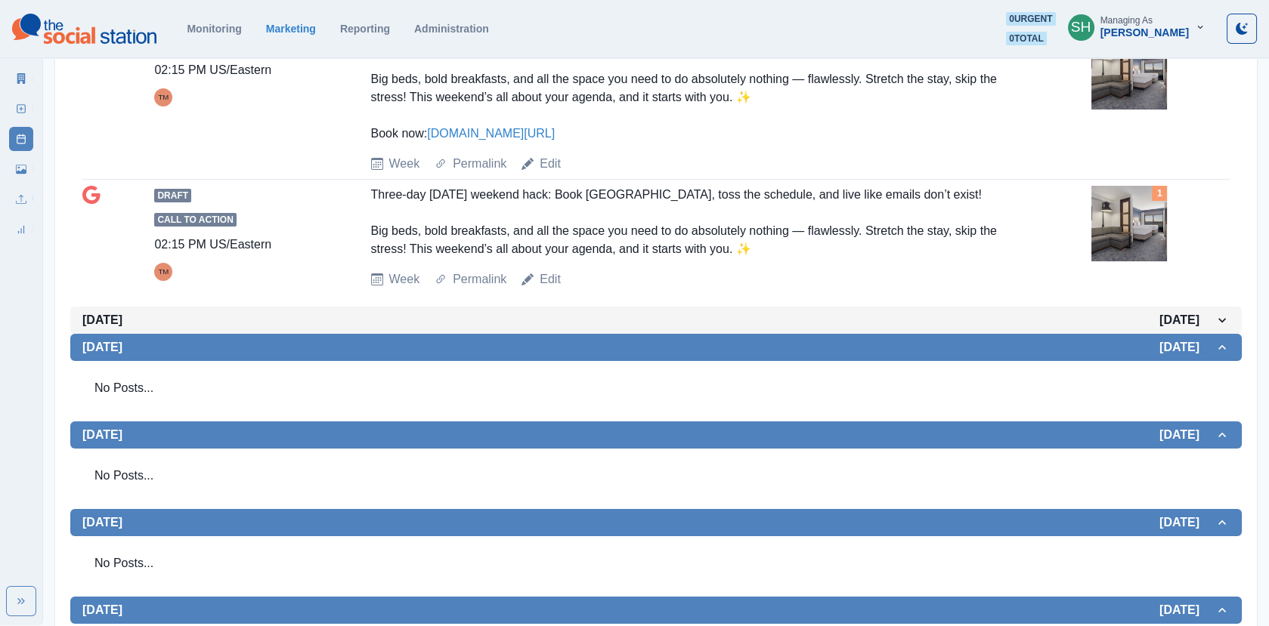
click at [1013, 317] on span "[DATE]" at bounding box center [648, 320] width 1132 height 14
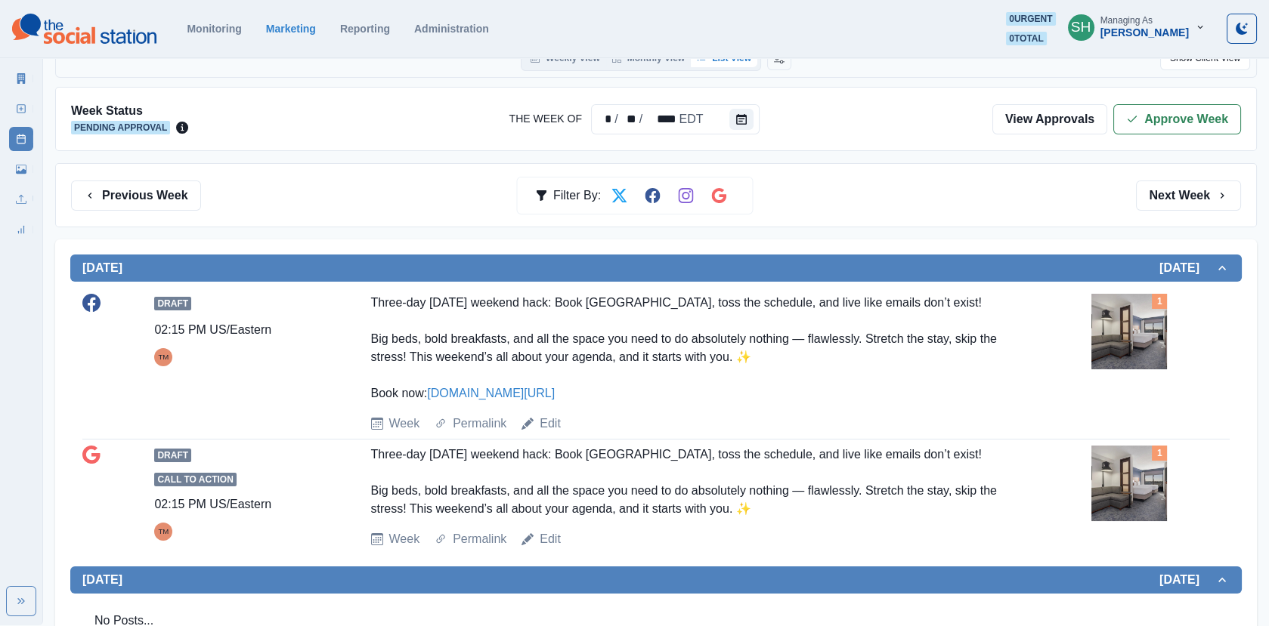
scroll to position [0, 0]
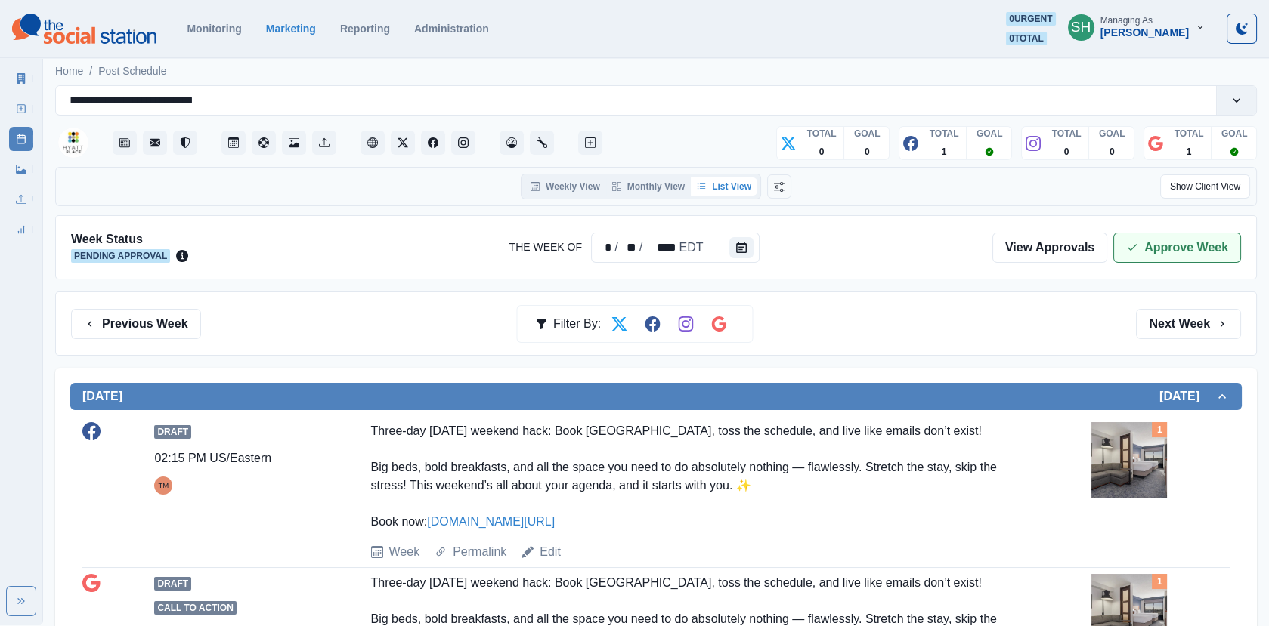
click at [1181, 240] on button "Approve Week" at bounding box center [1177, 248] width 128 height 30
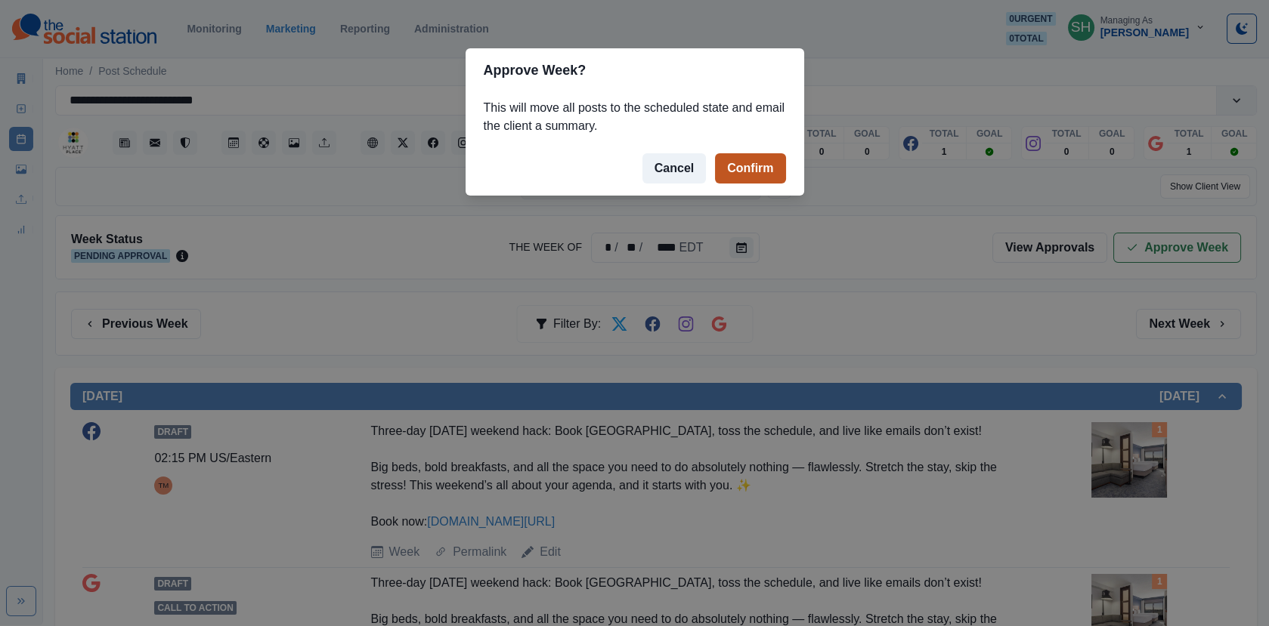
click at [739, 175] on button "Confirm" at bounding box center [750, 168] width 70 height 30
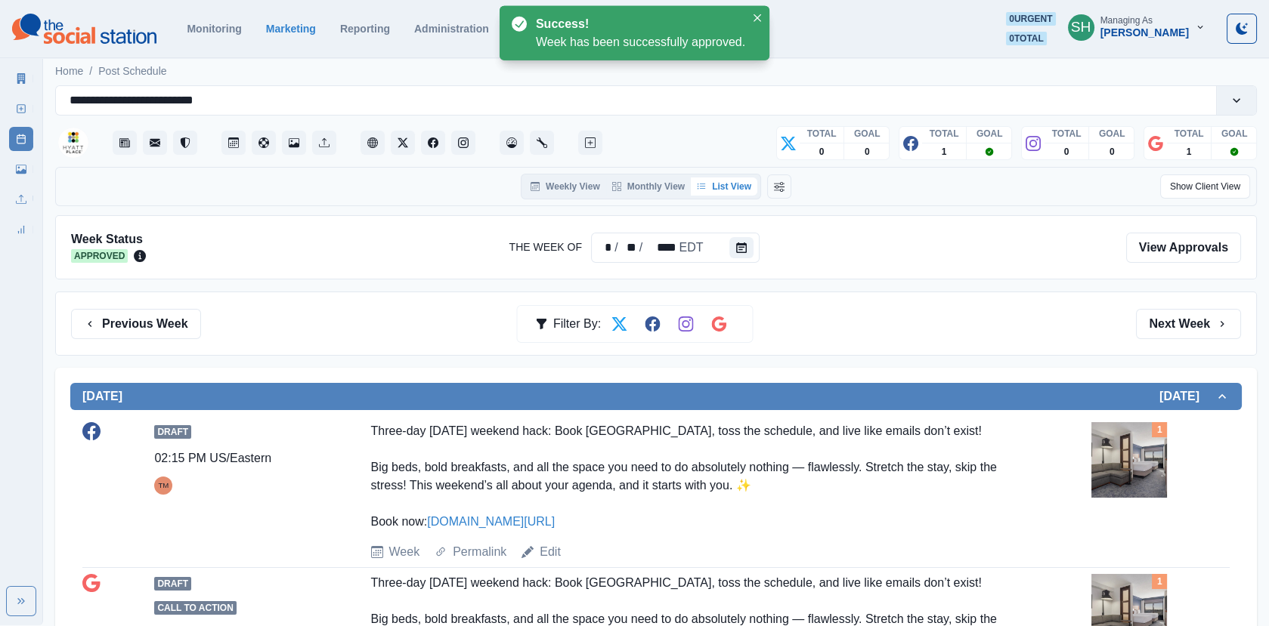
click at [36, 81] on div "Marketing Summary New Post Post Schedule Media Library Uploads Review Summary" at bounding box center [21, 150] width 42 height 181
click at [22, 81] on icon at bounding box center [21, 78] width 8 height 11
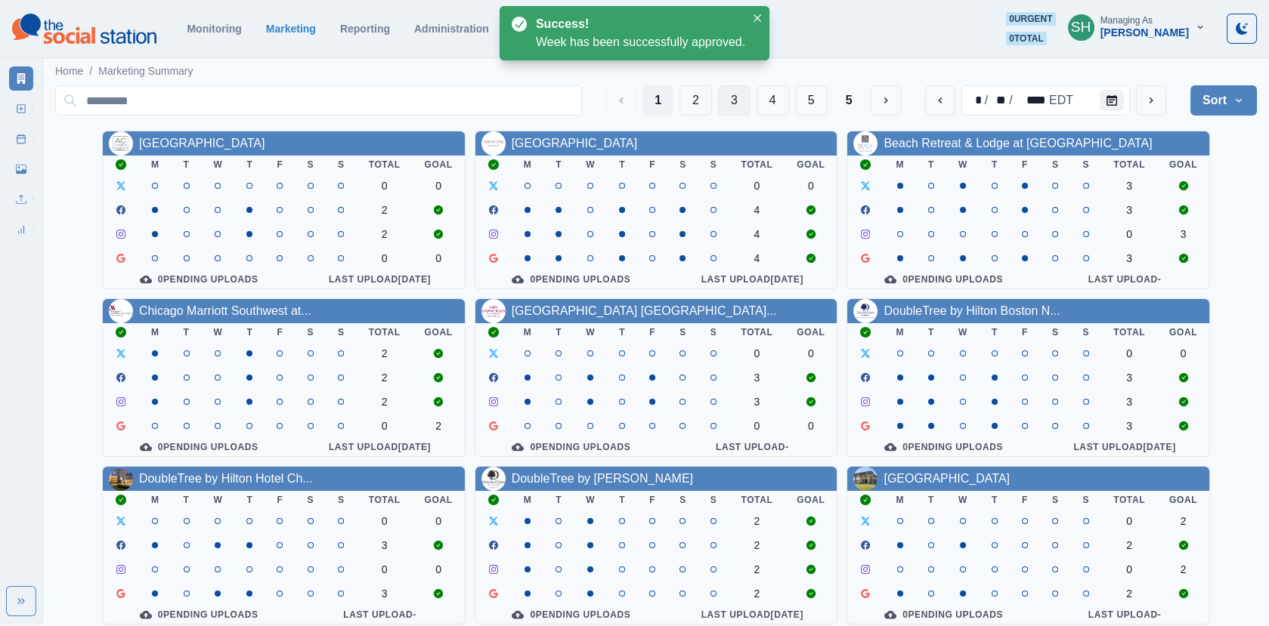
click at [729, 100] on button "3" at bounding box center [734, 100] width 32 height 30
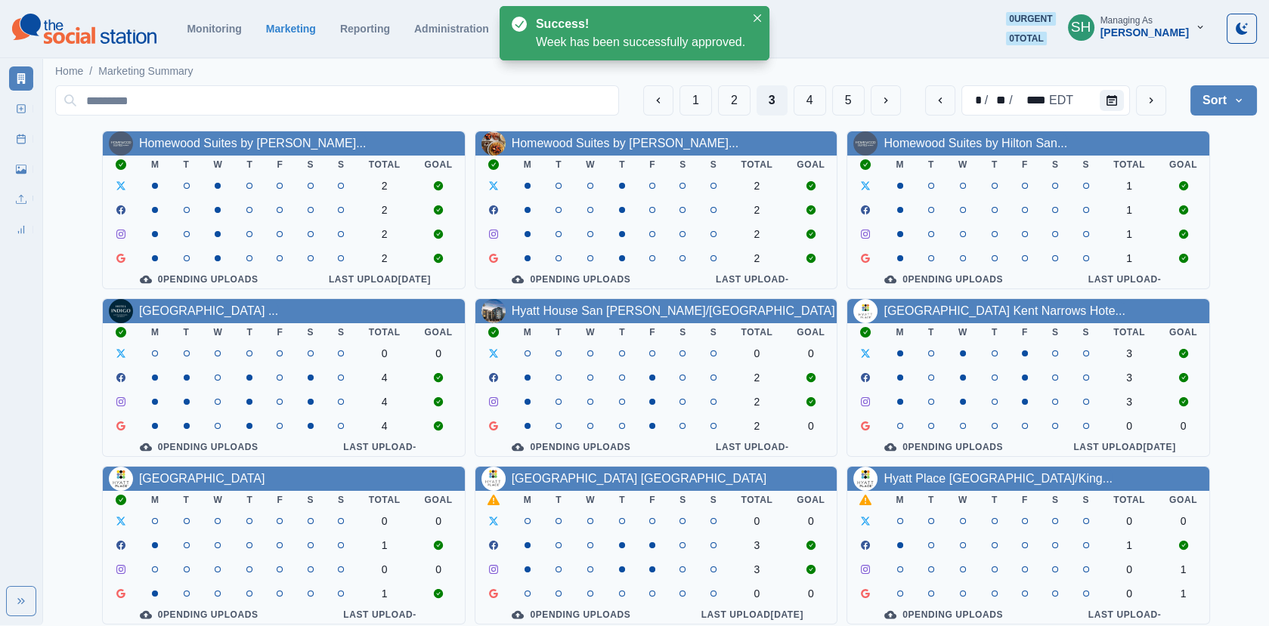
scroll to position [184, 0]
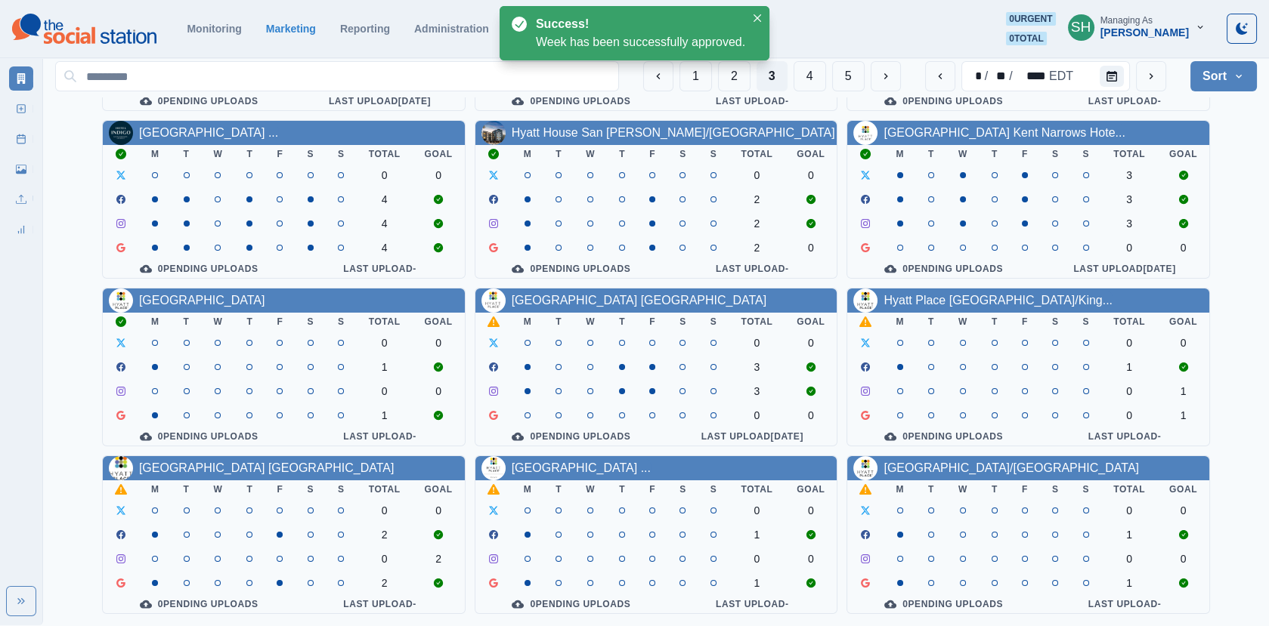
click at [584, 306] on div "[GEOGRAPHIC_DATA] [GEOGRAPHIC_DATA]" at bounding box center [638, 301] width 255 height 18
click at [570, 303] on link "[GEOGRAPHIC_DATA] [GEOGRAPHIC_DATA]" at bounding box center [638, 300] width 255 height 13
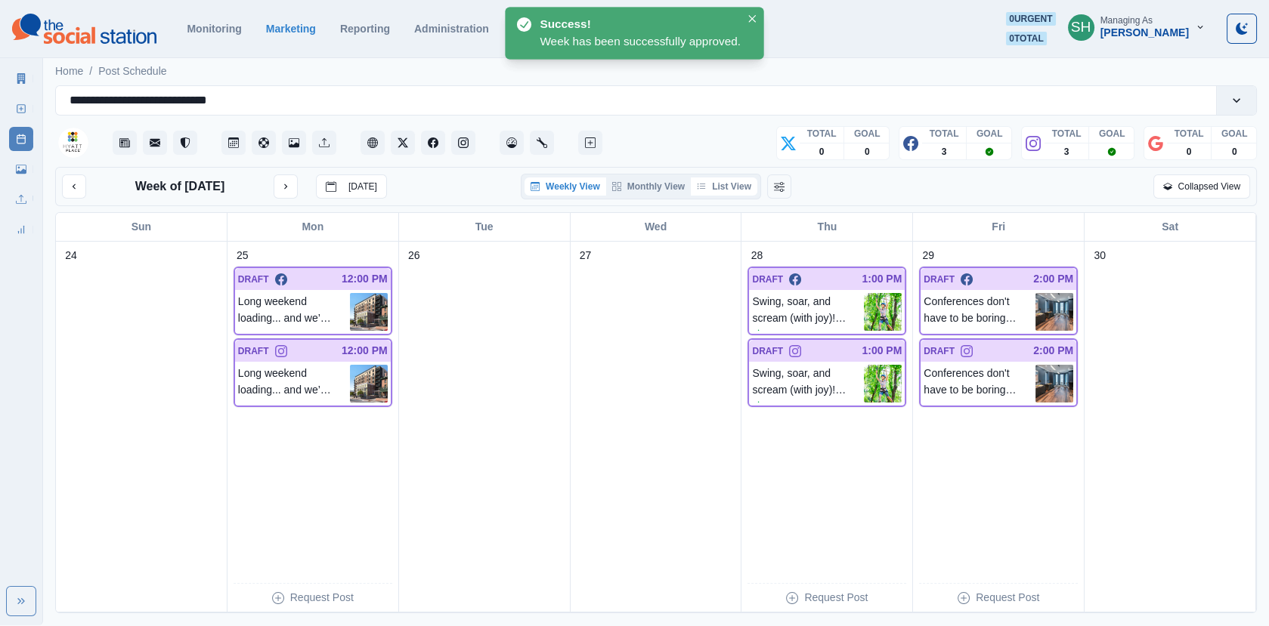
click at [738, 187] on button "List View" at bounding box center [724, 187] width 66 height 18
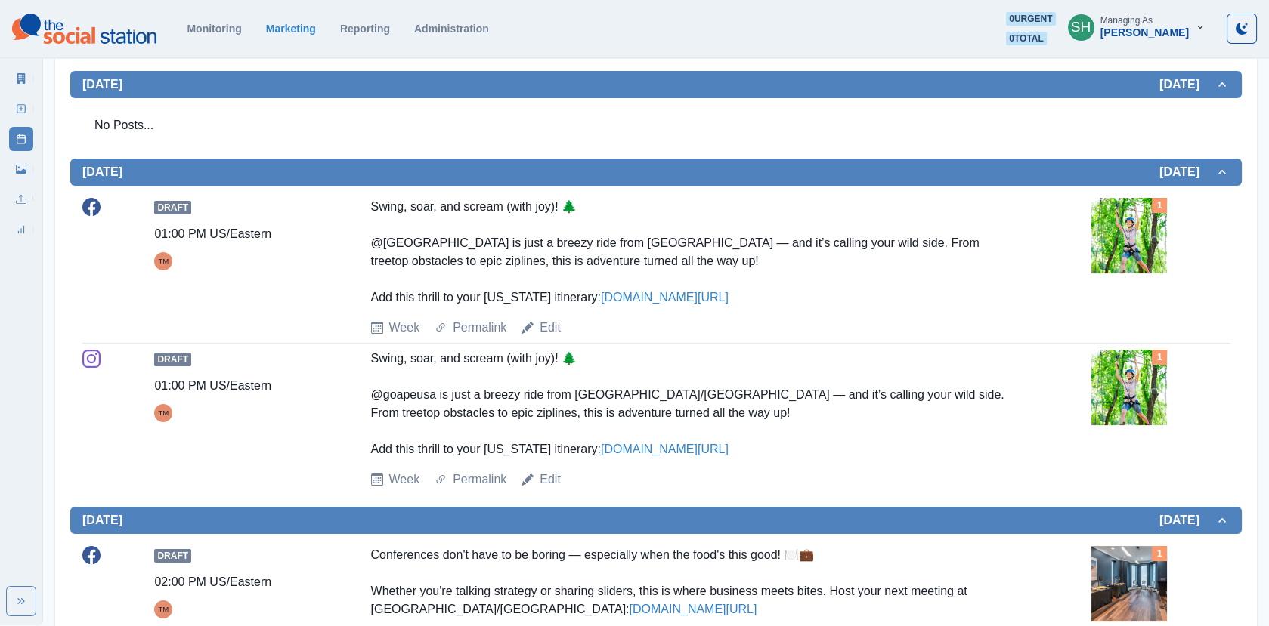
scroll to position [777, 0]
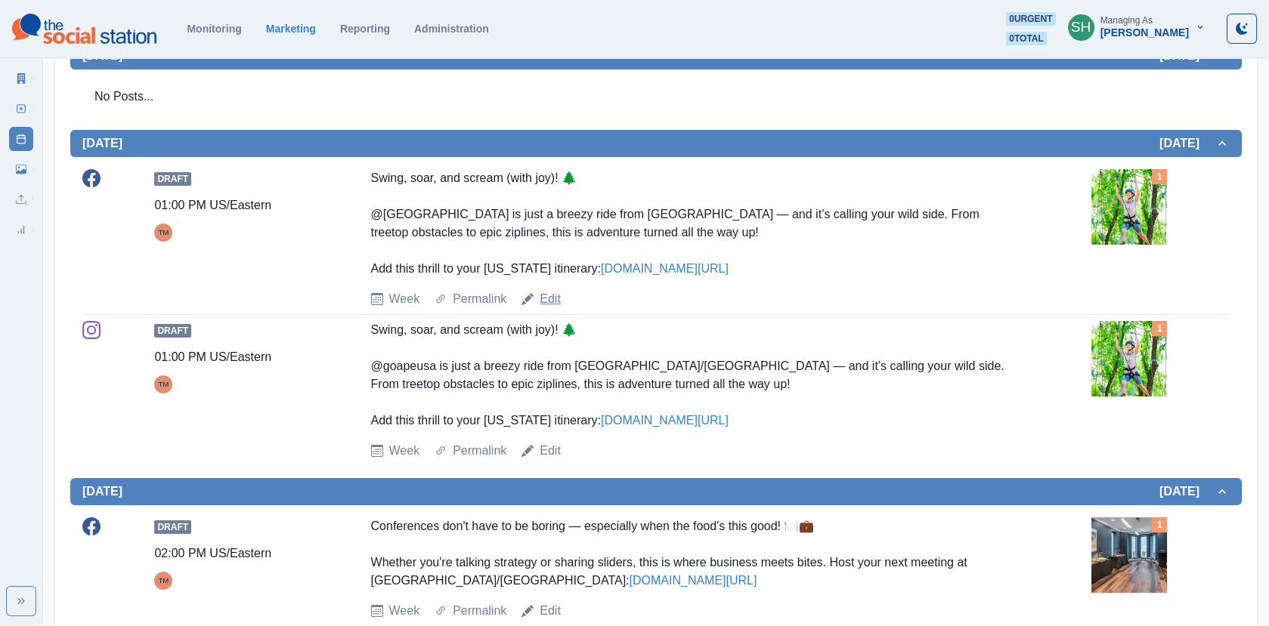
click at [549, 298] on link "Edit" at bounding box center [549, 299] width 21 height 18
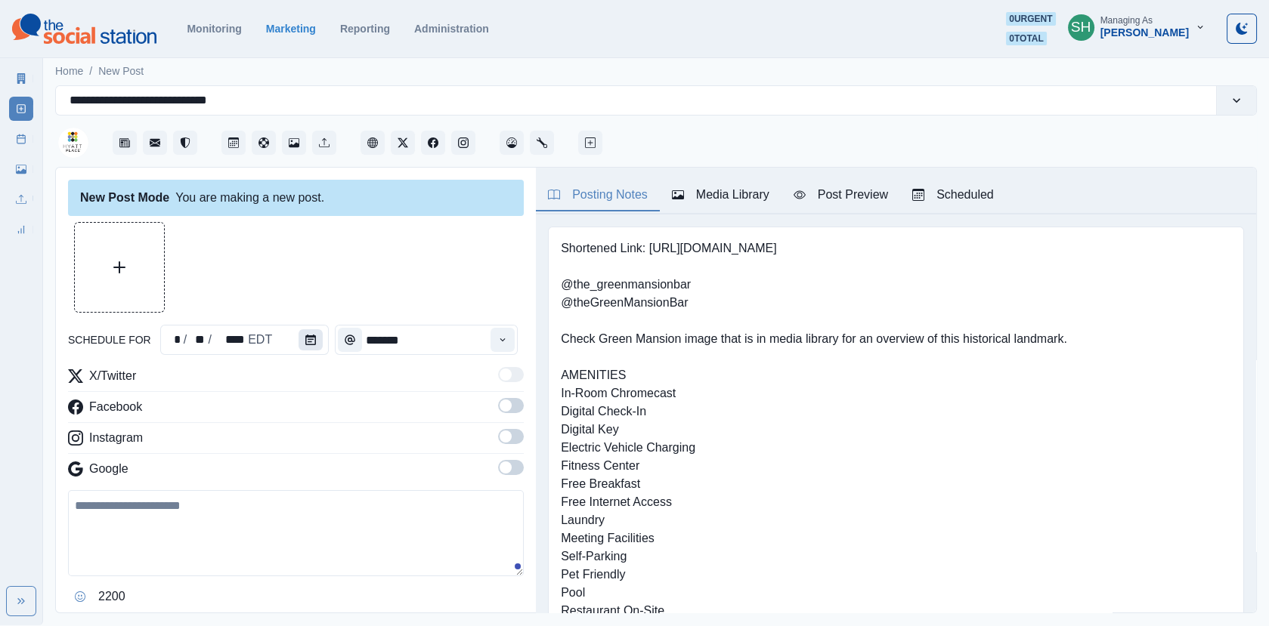
type input "*******"
type textarea "**********"
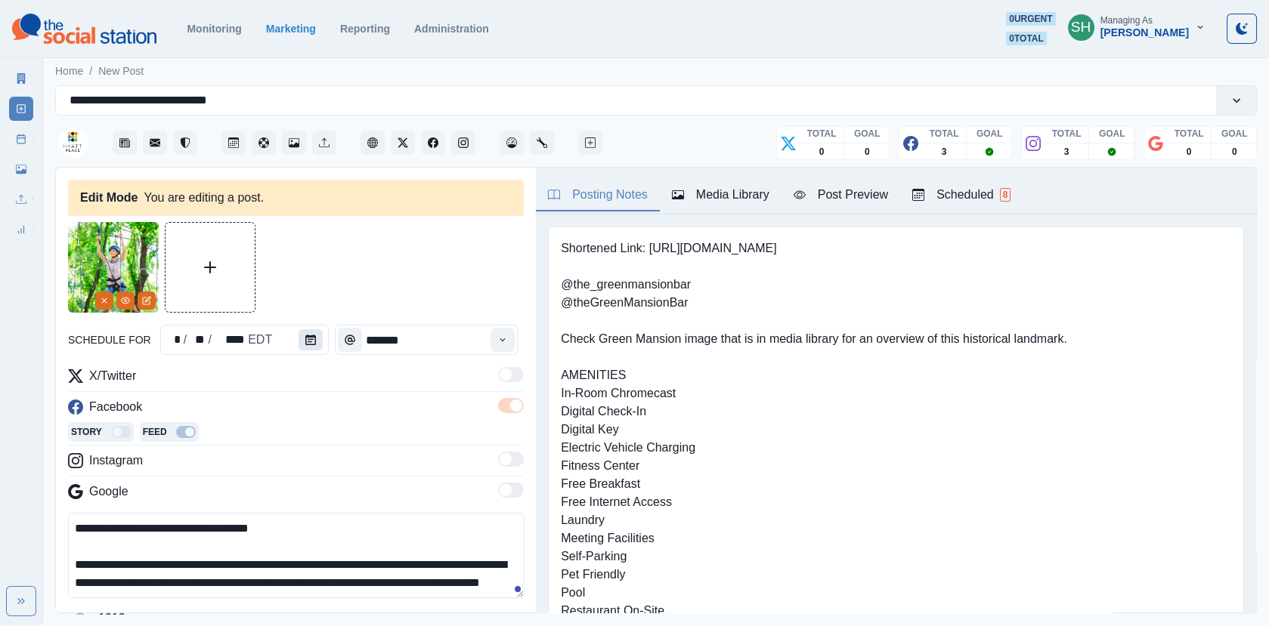
click at [315, 338] on button "Calendar" at bounding box center [310, 339] width 24 height 21
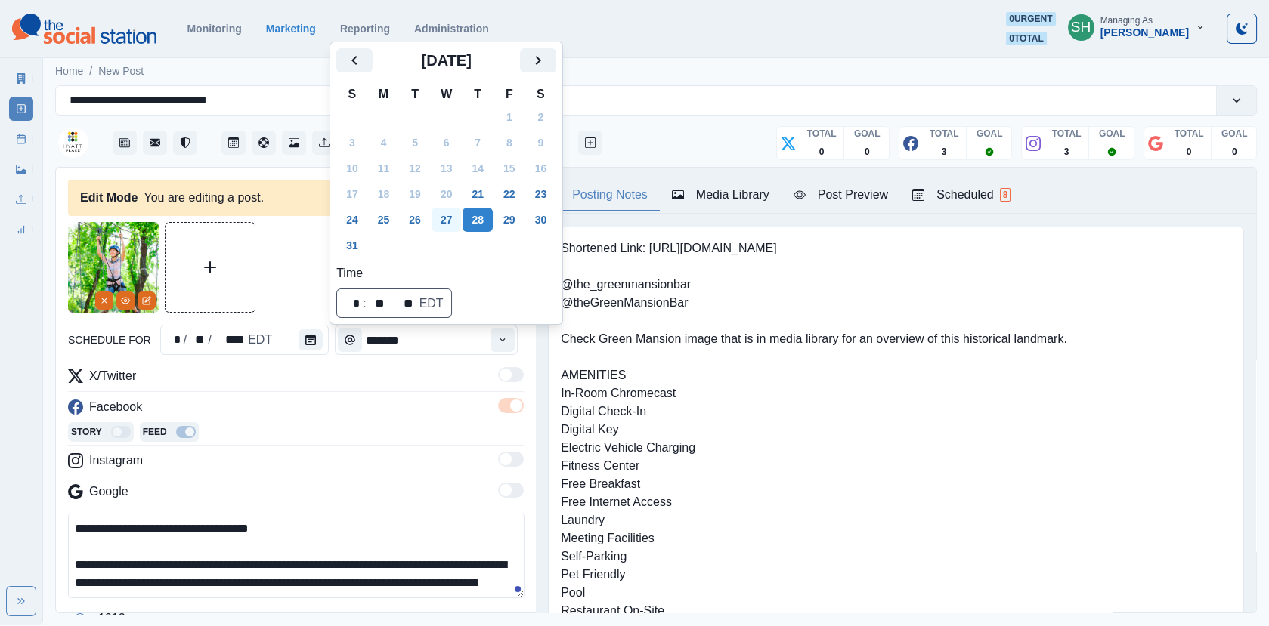
click at [449, 218] on button "27" at bounding box center [446, 220] width 30 height 24
click at [269, 269] on div at bounding box center [296, 267] width 456 height 91
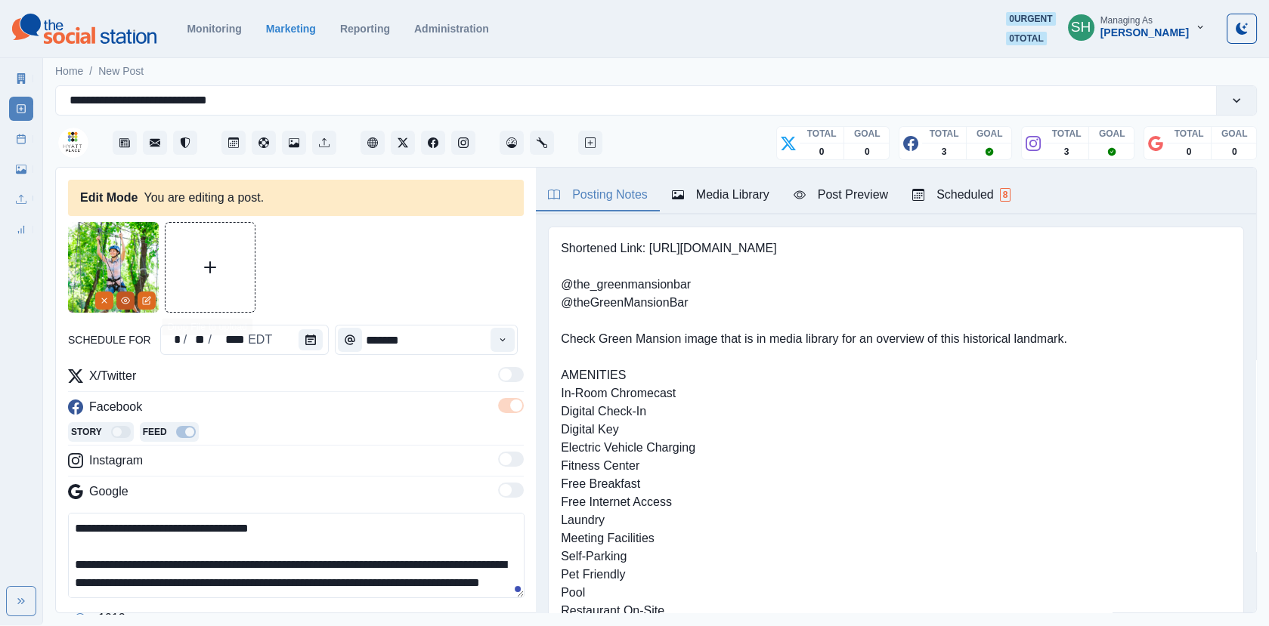
click at [120, 295] on button "View Media" at bounding box center [125, 301] width 18 height 18
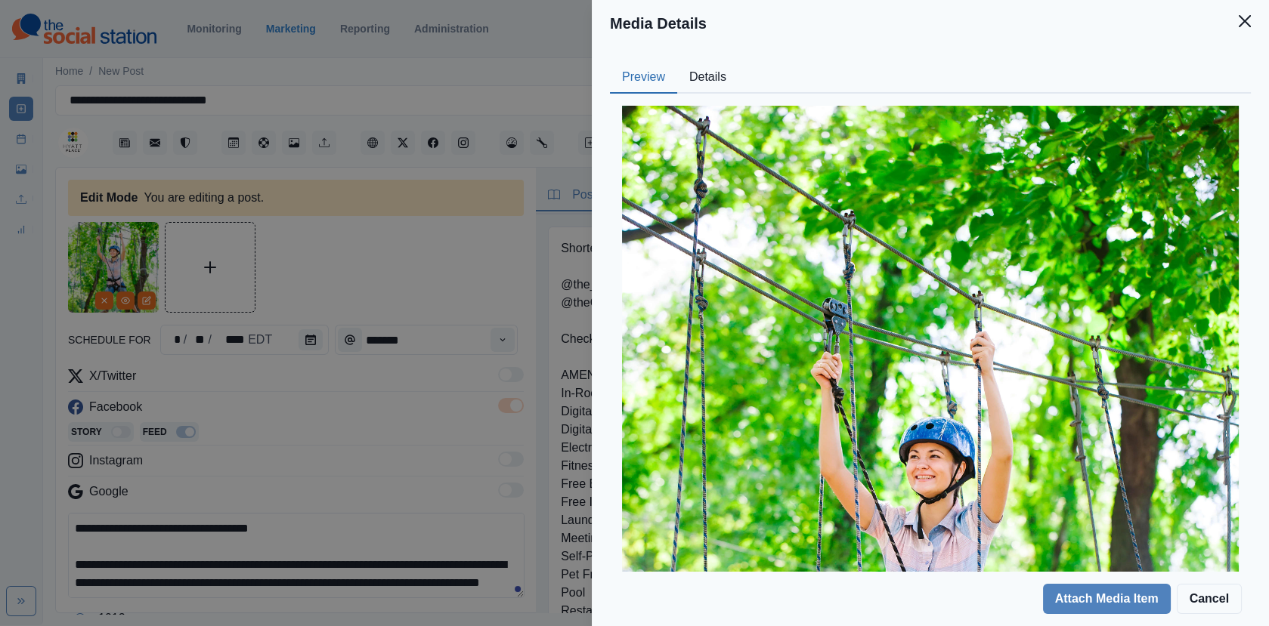
click at [705, 77] on button "Details" at bounding box center [707, 78] width 61 height 32
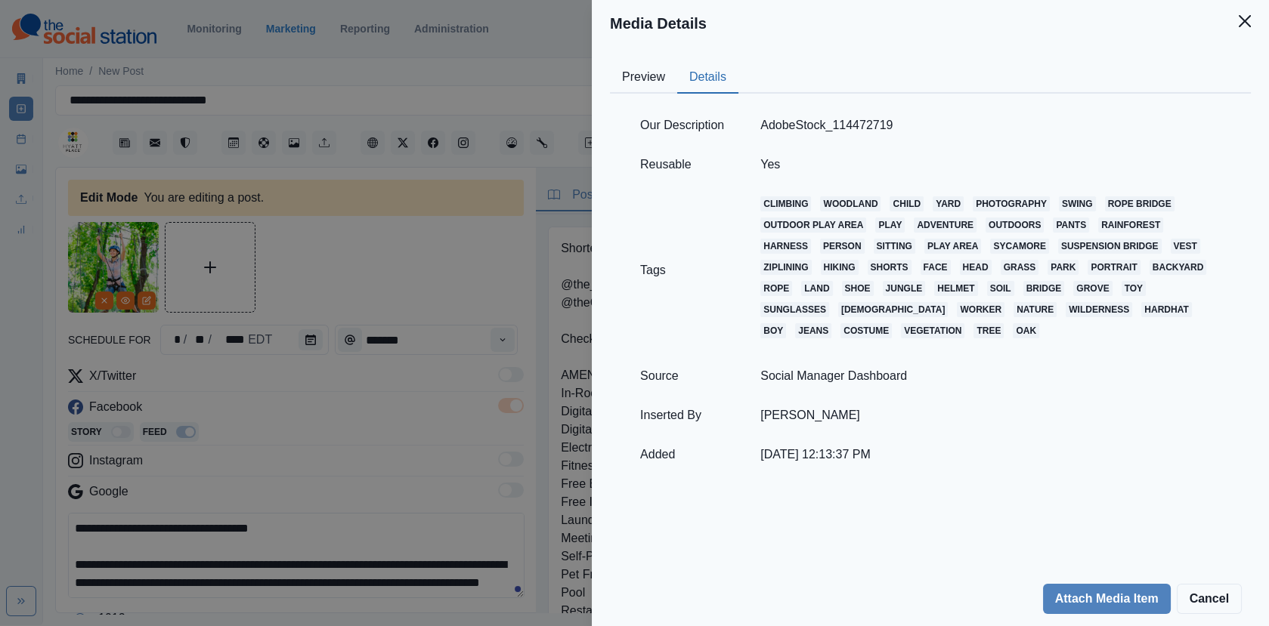
click at [422, 304] on div "Media Details Preview Details Our Description AdobeStock_114472719 Reusable Yes…" at bounding box center [634, 313] width 1269 height 626
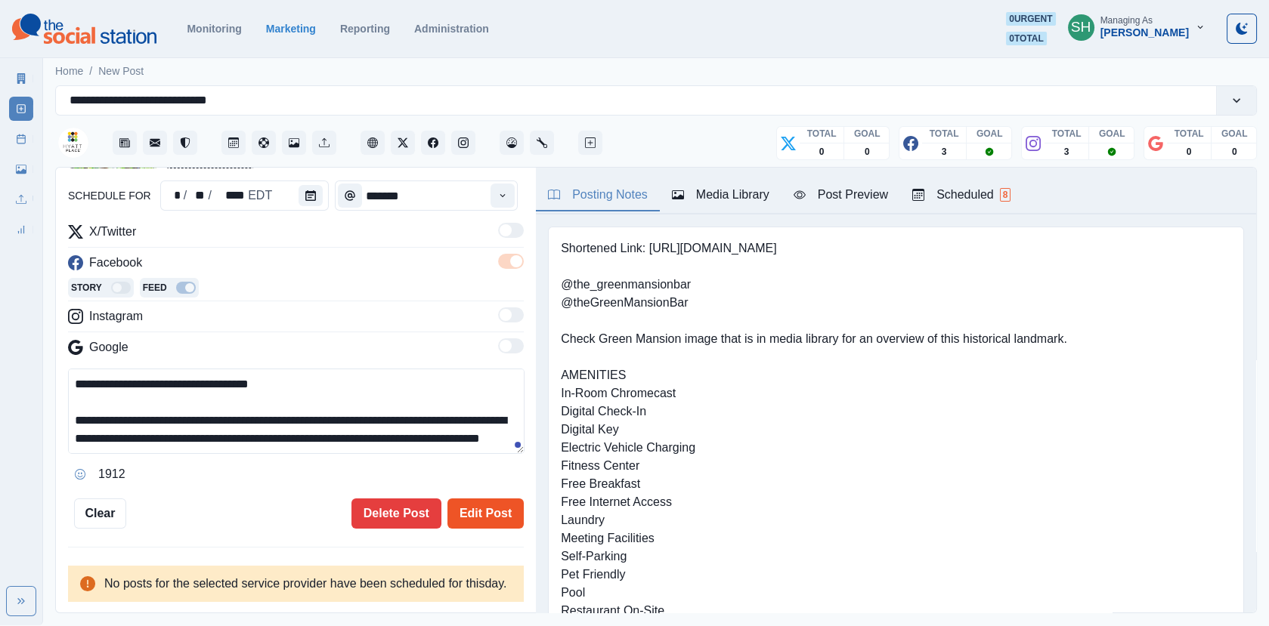
click at [503, 499] on button "Edit Post" at bounding box center [485, 514] width 76 height 30
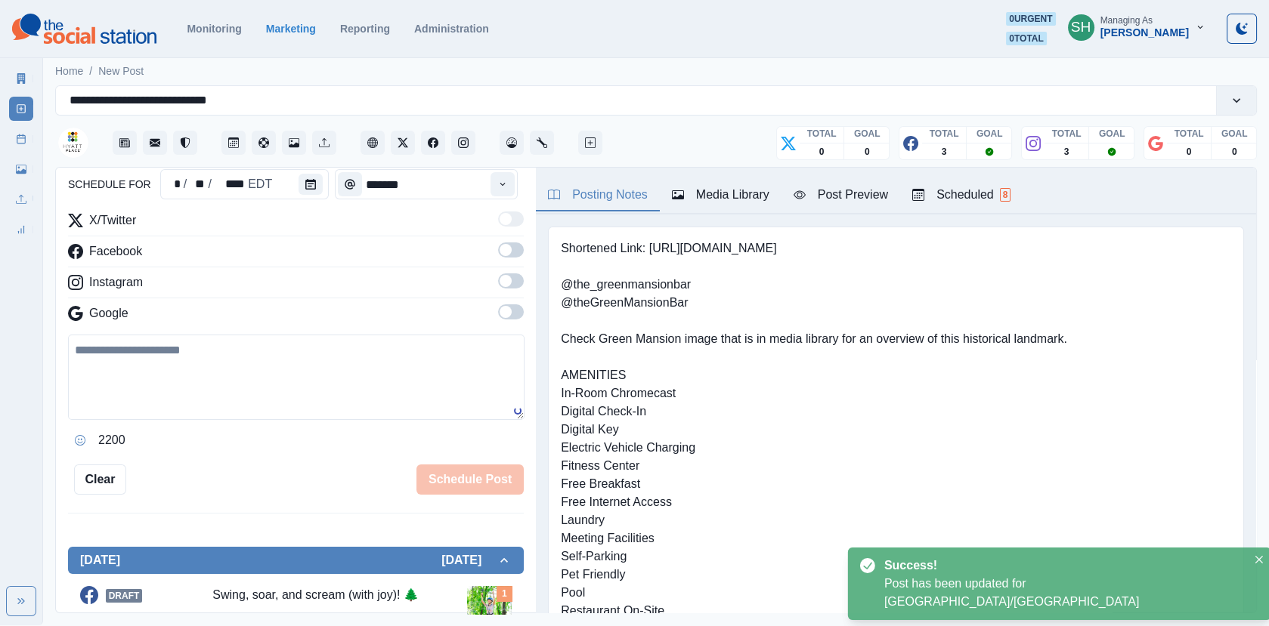
scroll to position [156, 0]
click at [983, 178] on div "Posting Notes Media Library Post Preview Scheduled 8" at bounding box center [896, 191] width 720 height 47
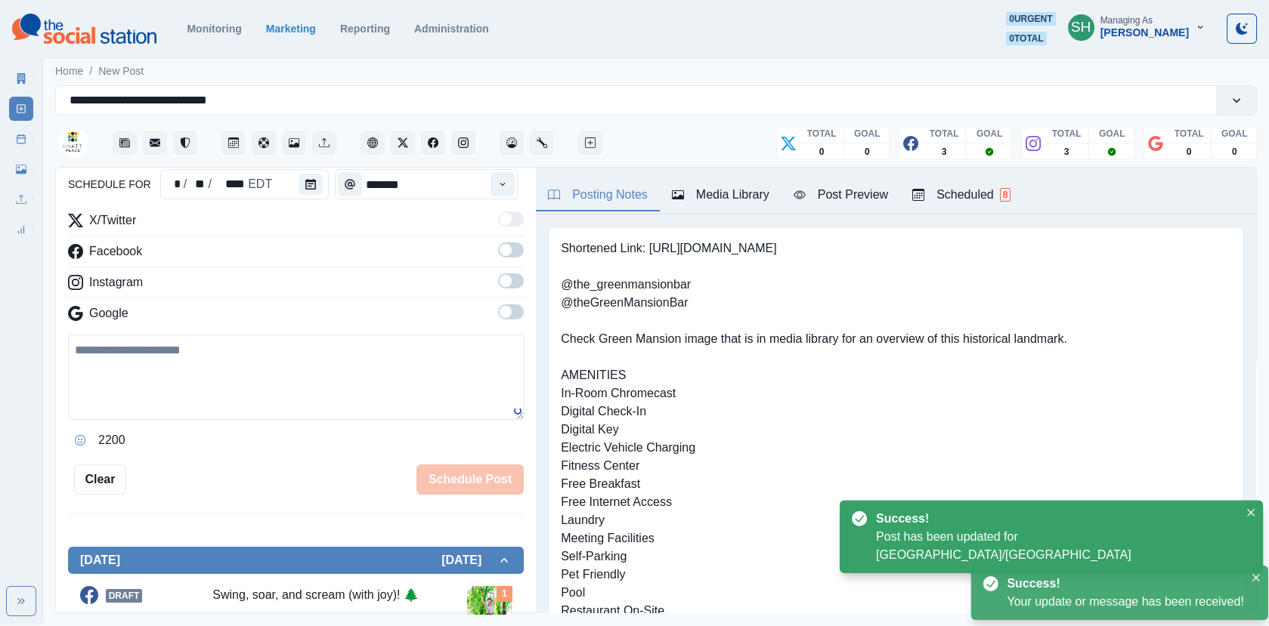
click at [979, 195] on div "Scheduled 8" at bounding box center [961, 195] width 98 height 18
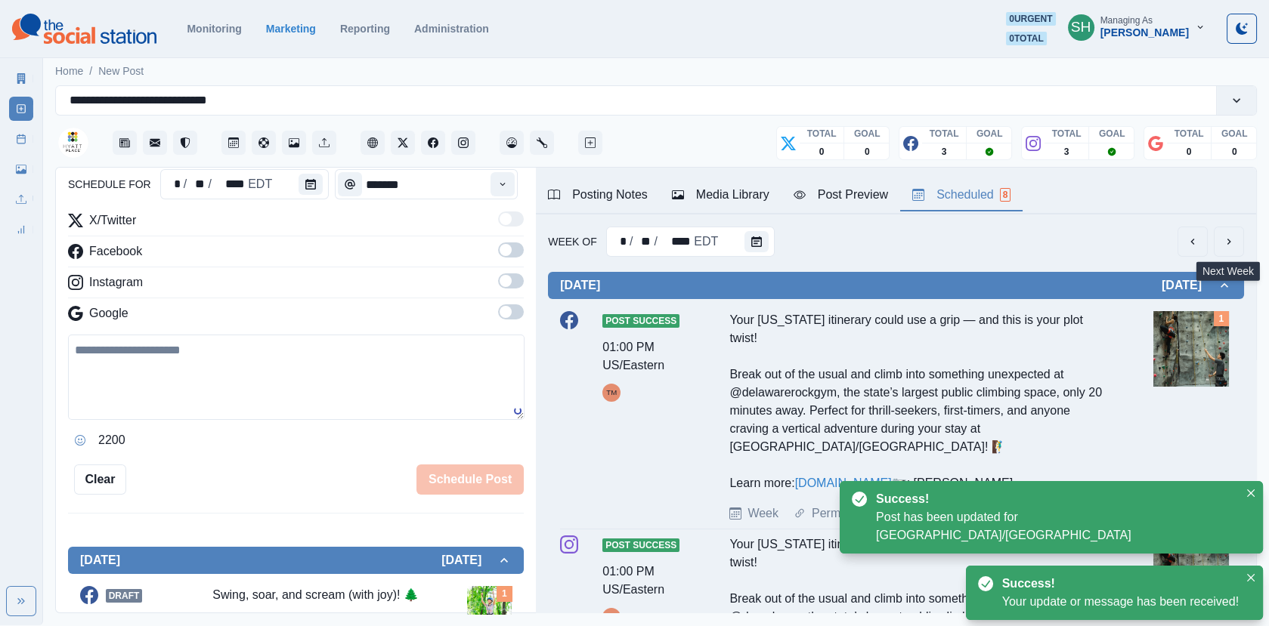
click at [1231, 240] on icon "next" at bounding box center [1228, 242] width 12 height 12
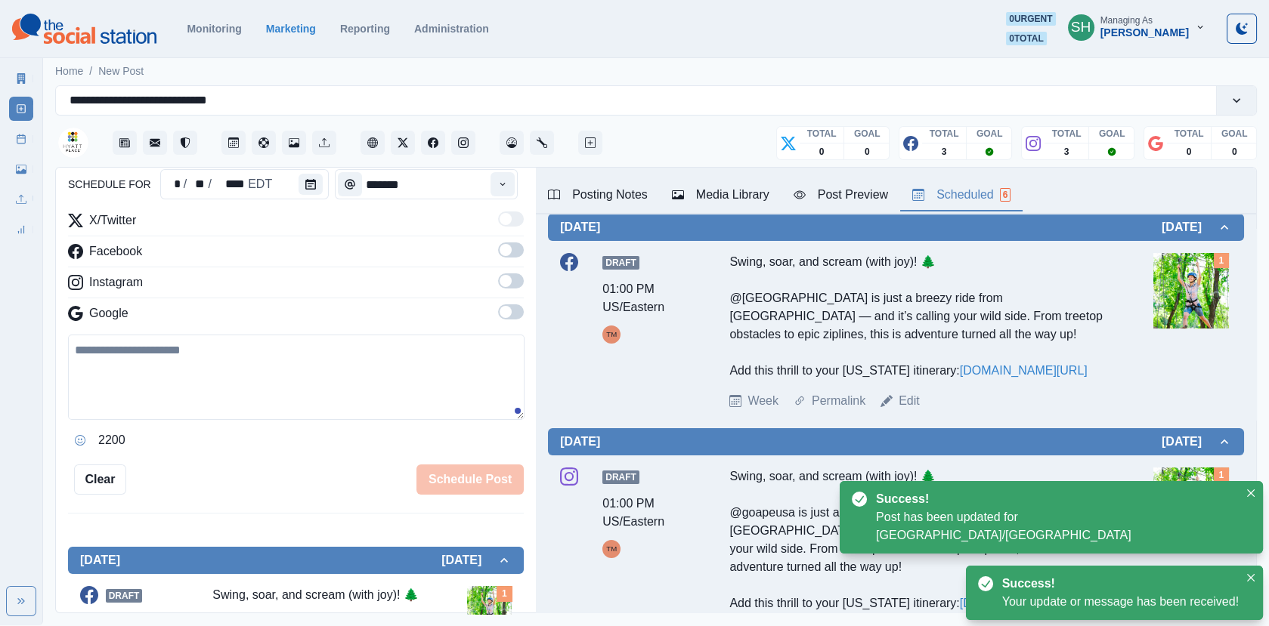
scroll to position [666, 0]
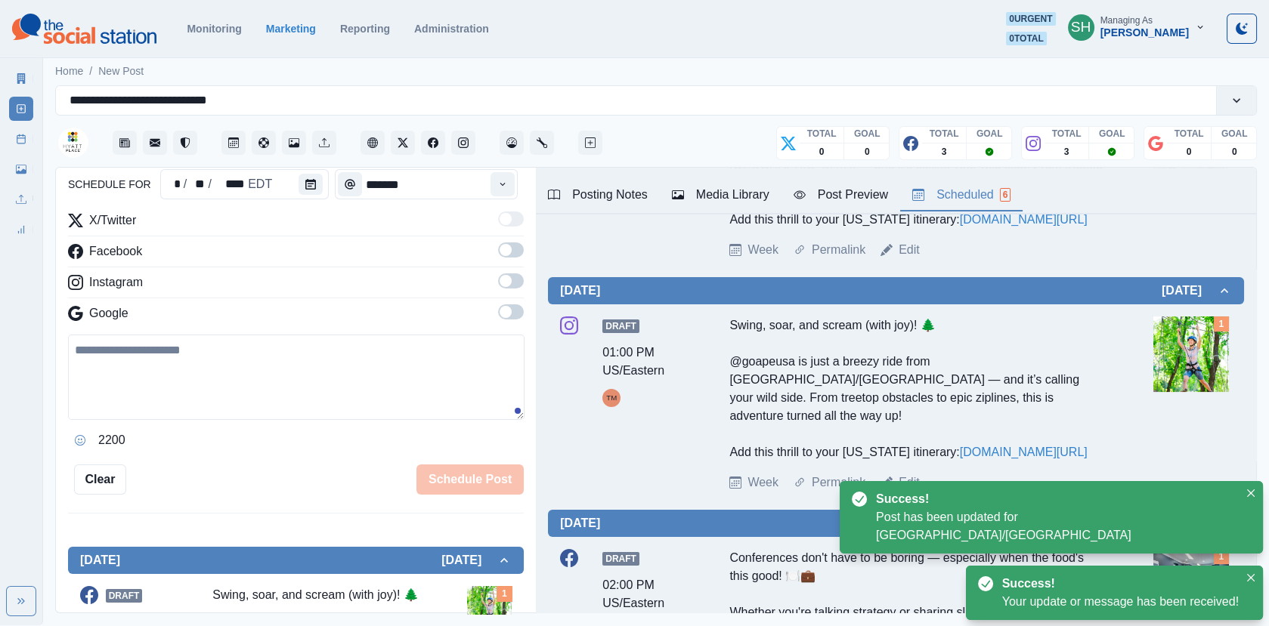
click at [916, 474] on link "Edit" at bounding box center [908, 483] width 21 height 18
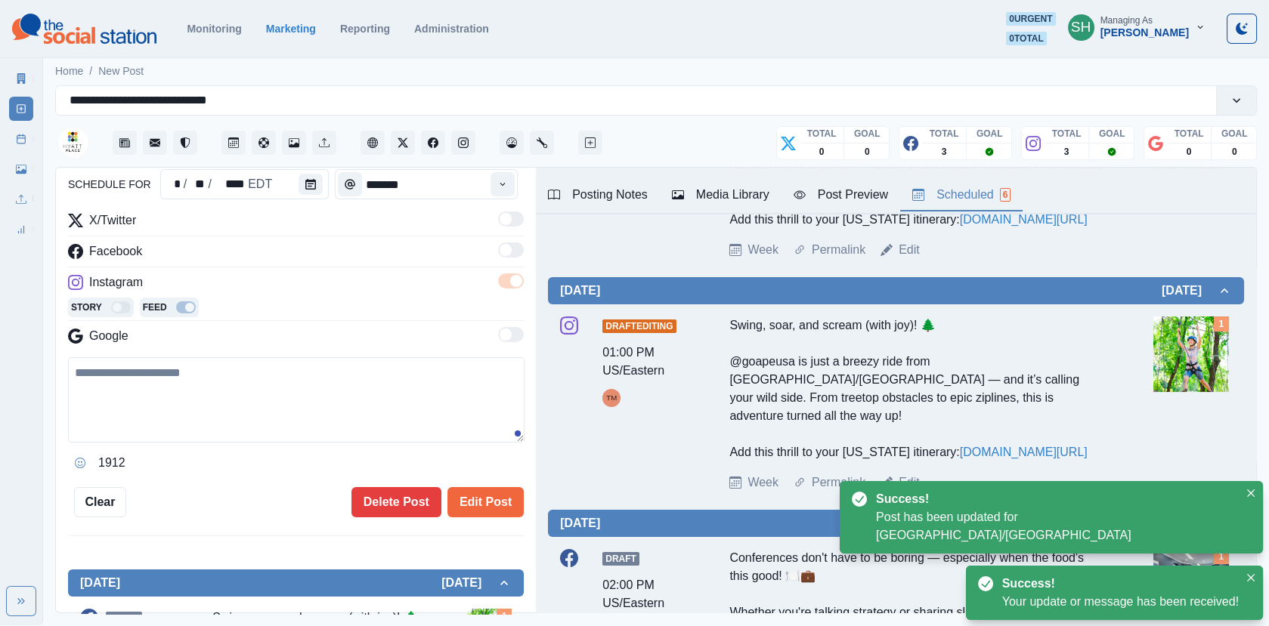
type textarea "**********"
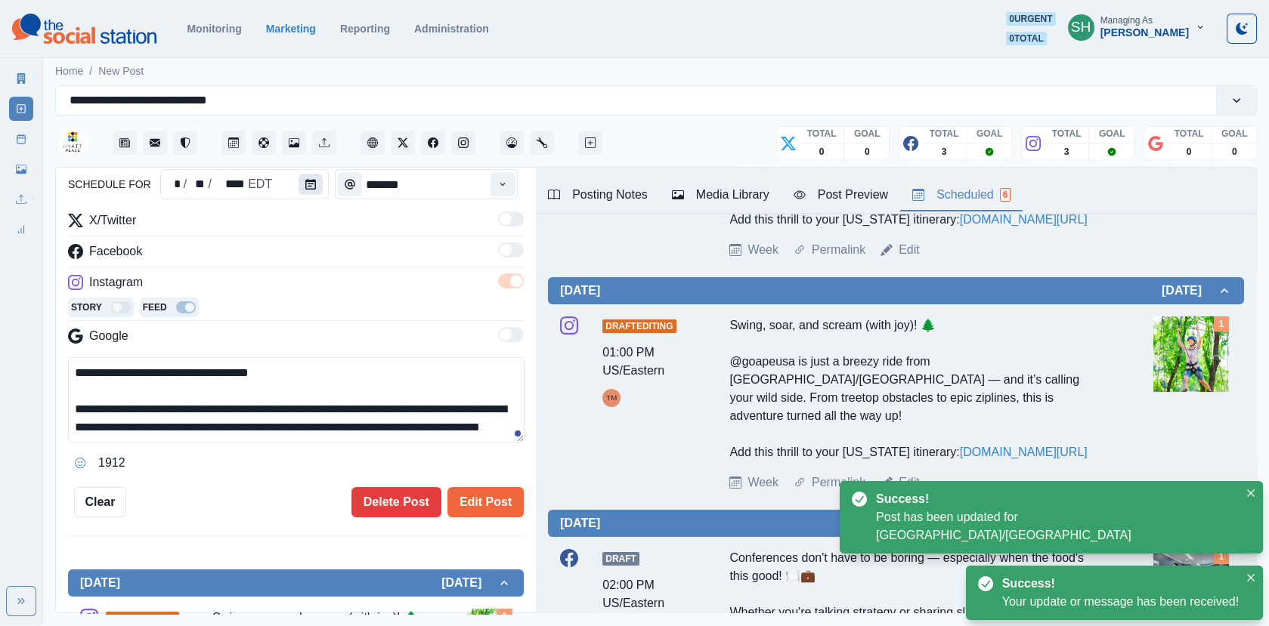
click at [305, 184] on icon "Calendar" at bounding box center [310, 184] width 11 height 11
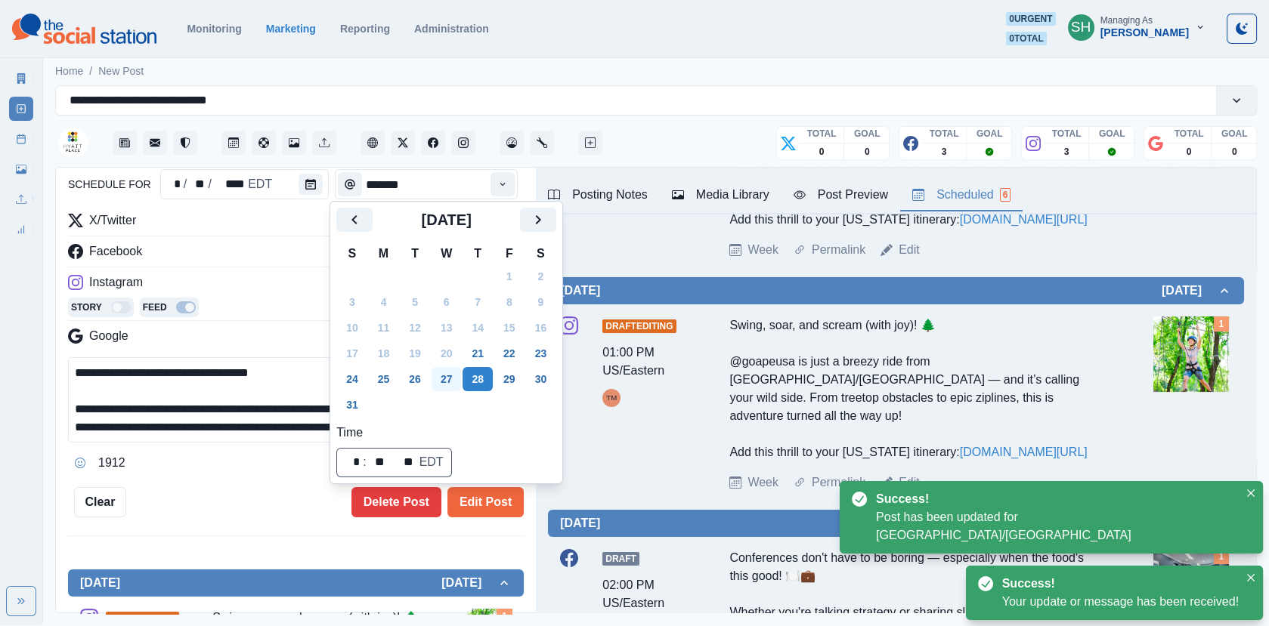
click at [449, 372] on button "27" at bounding box center [446, 379] width 30 height 24
click at [496, 504] on button "Edit Post" at bounding box center [485, 502] width 76 height 30
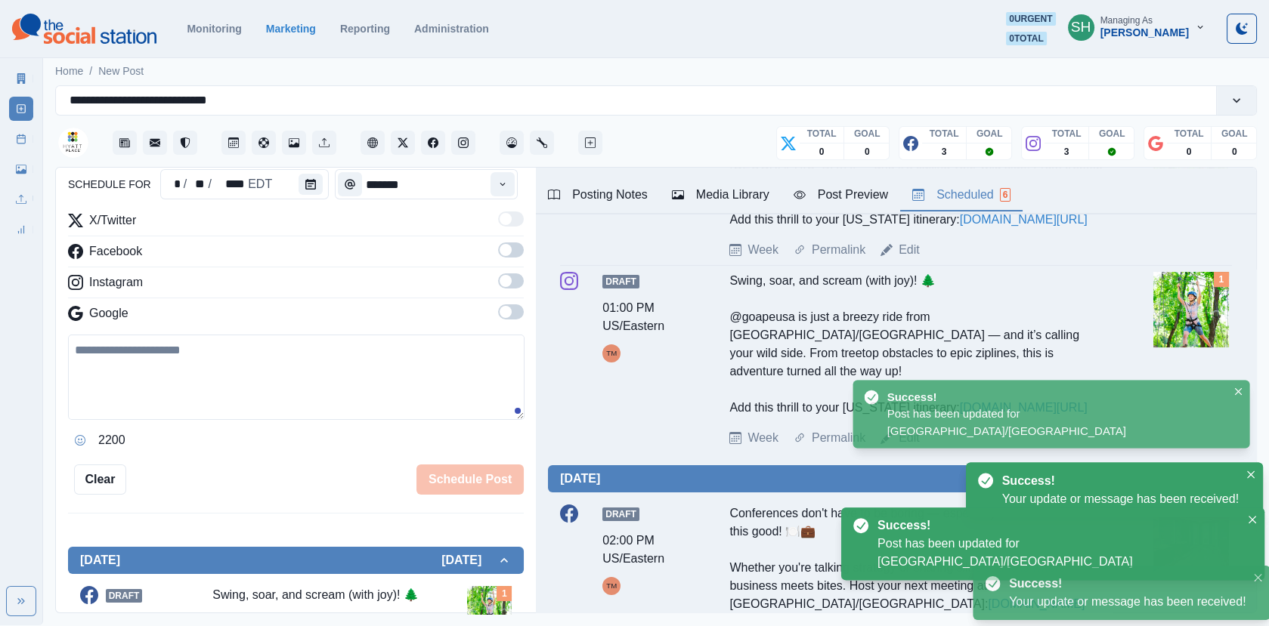
click at [16, 140] on icon at bounding box center [21, 139] width 11 height 11
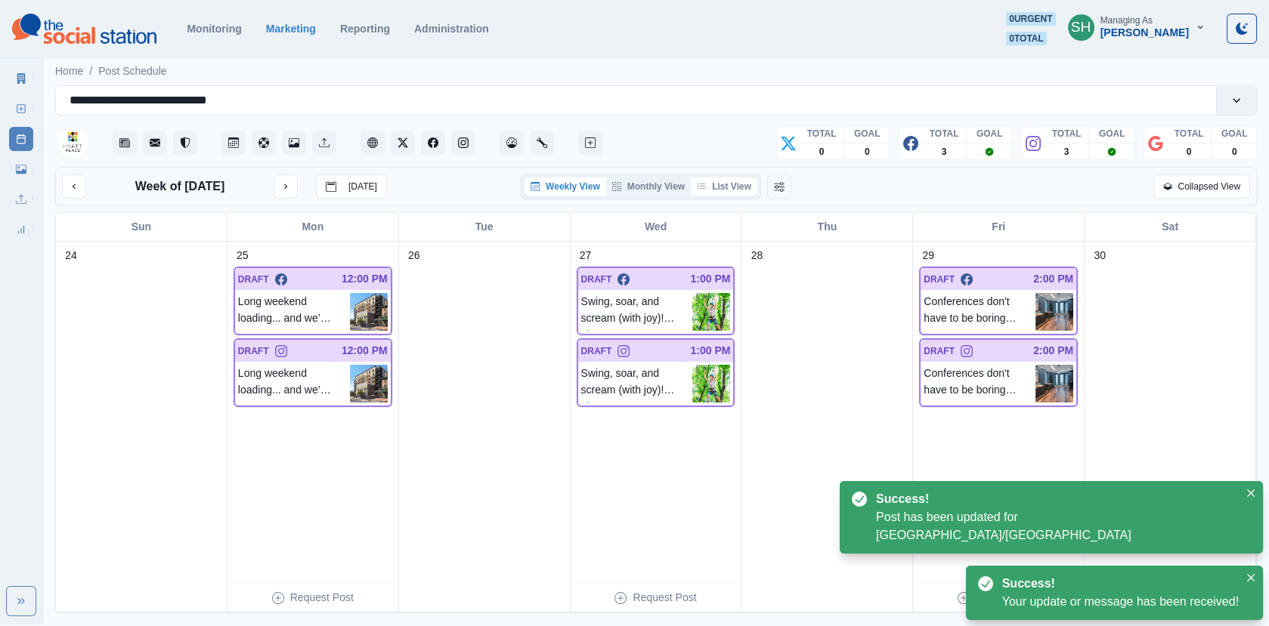
click at [726, 187] on button "List View" at bounding box center [724, 187] width 66 height 18
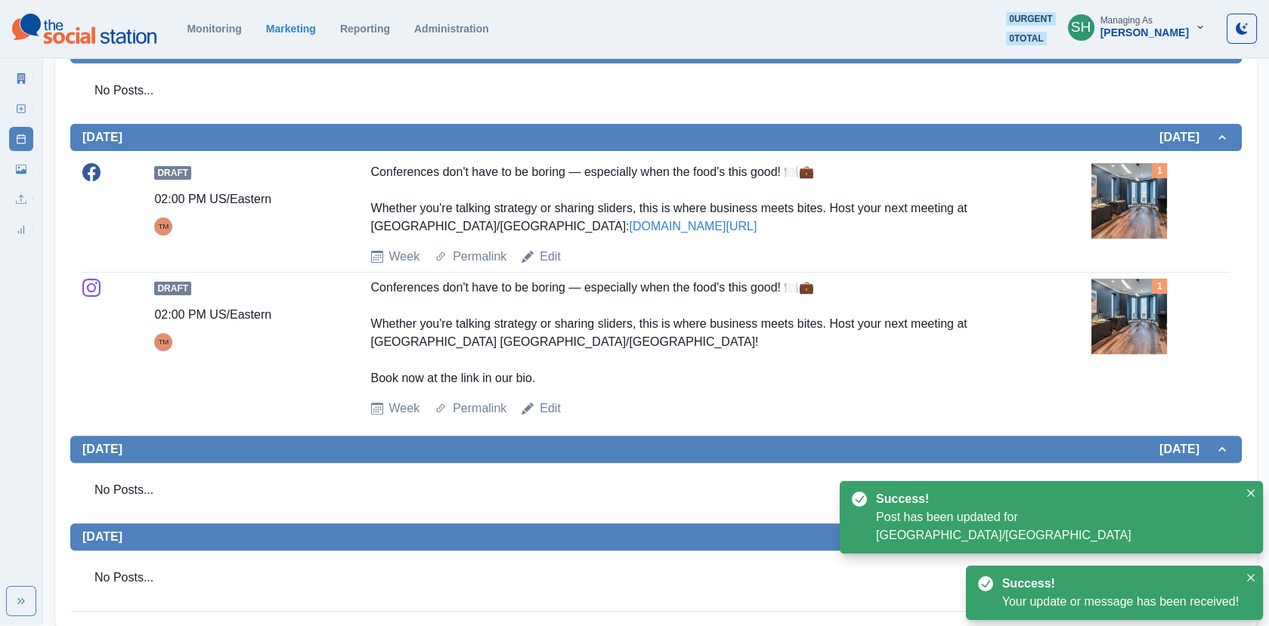
scroll to position [1134, 0]
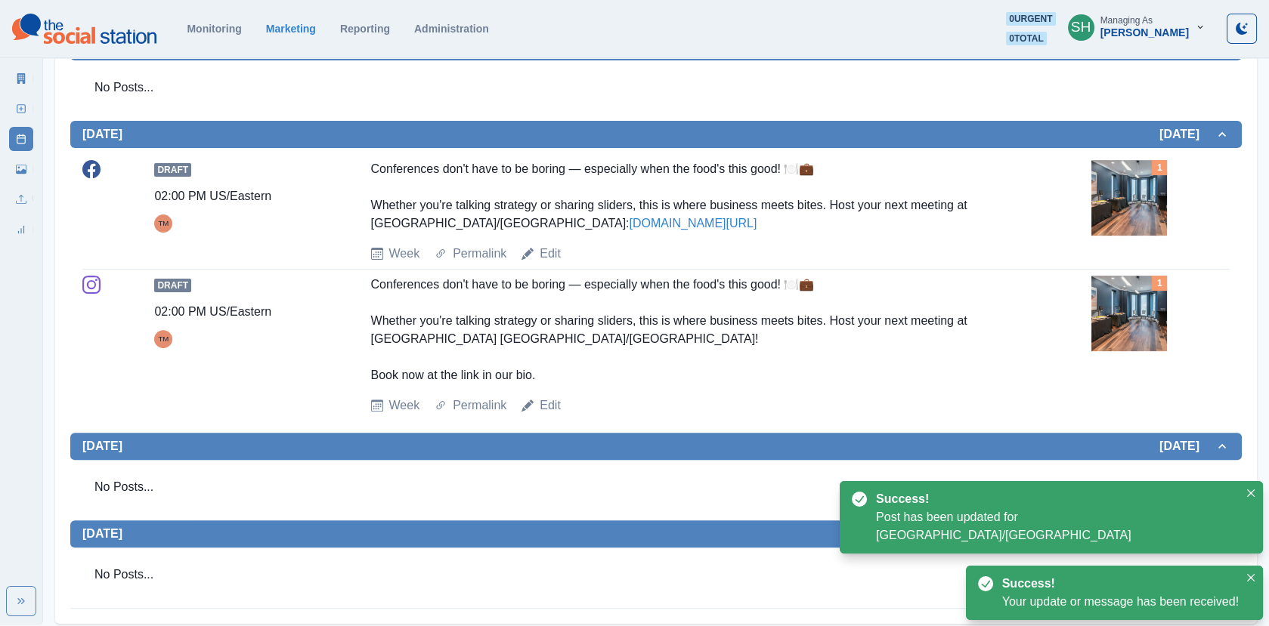
click at [1152, 202] on img at bounding box center [1129, 198] width 76 height 76
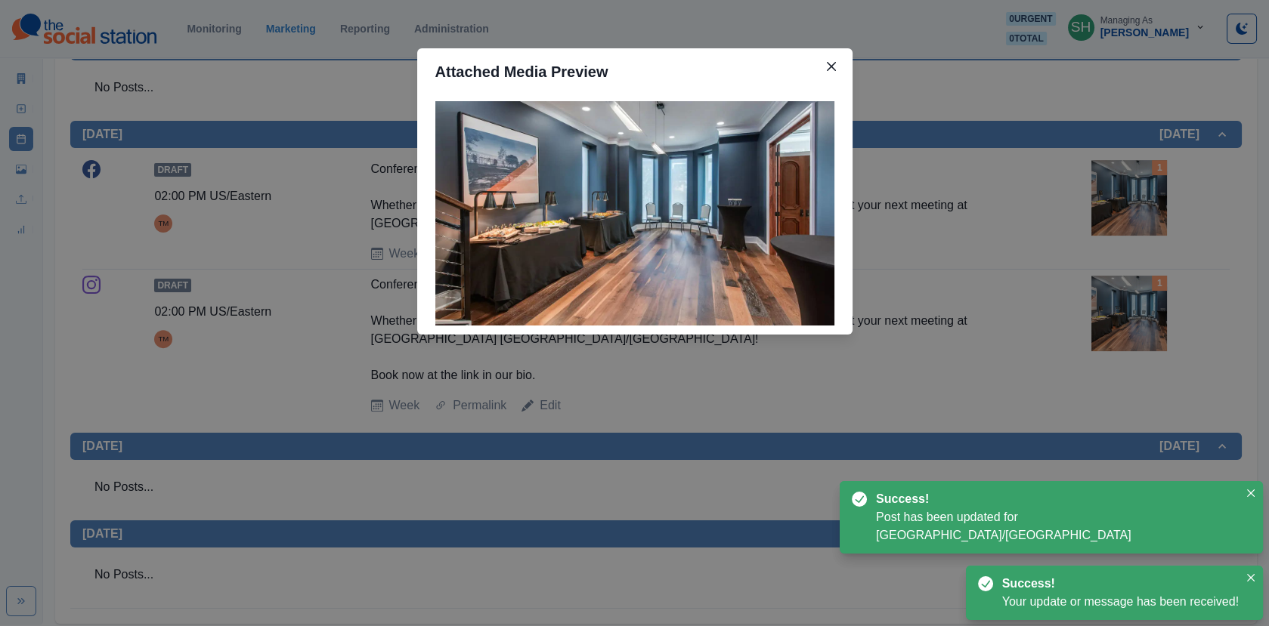
click at [1152, 202] on div "Attached Media Preview" at bounding box center [634, 313] width 1269 height 626
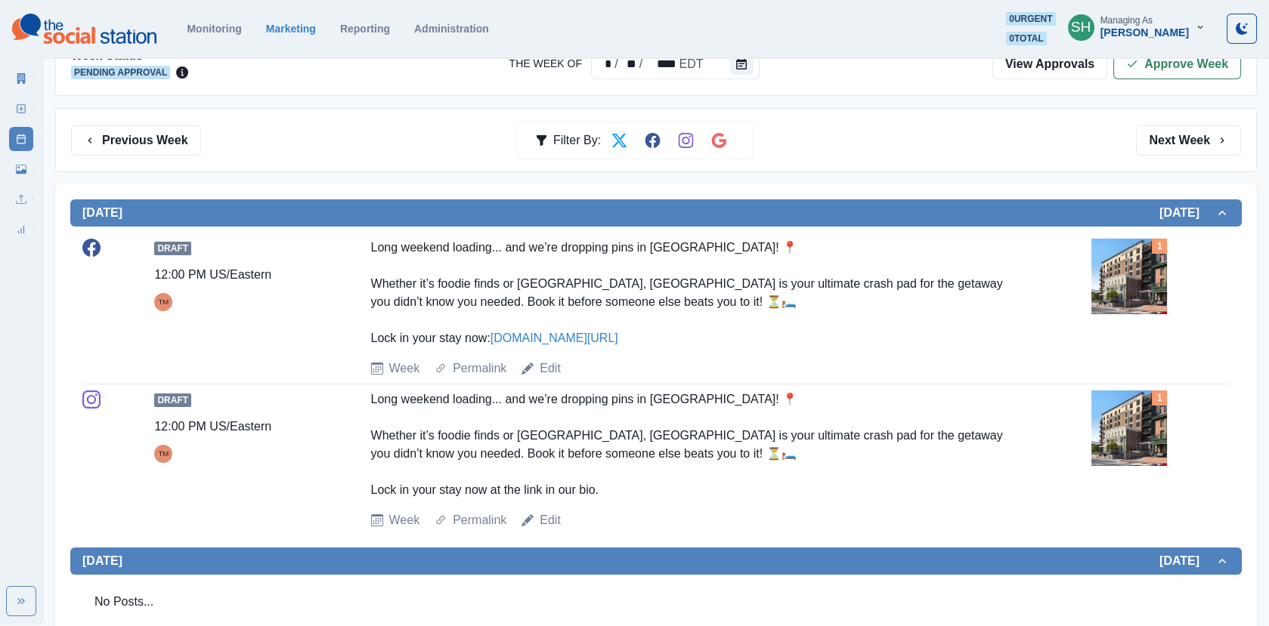
scroll to position [0, 0]
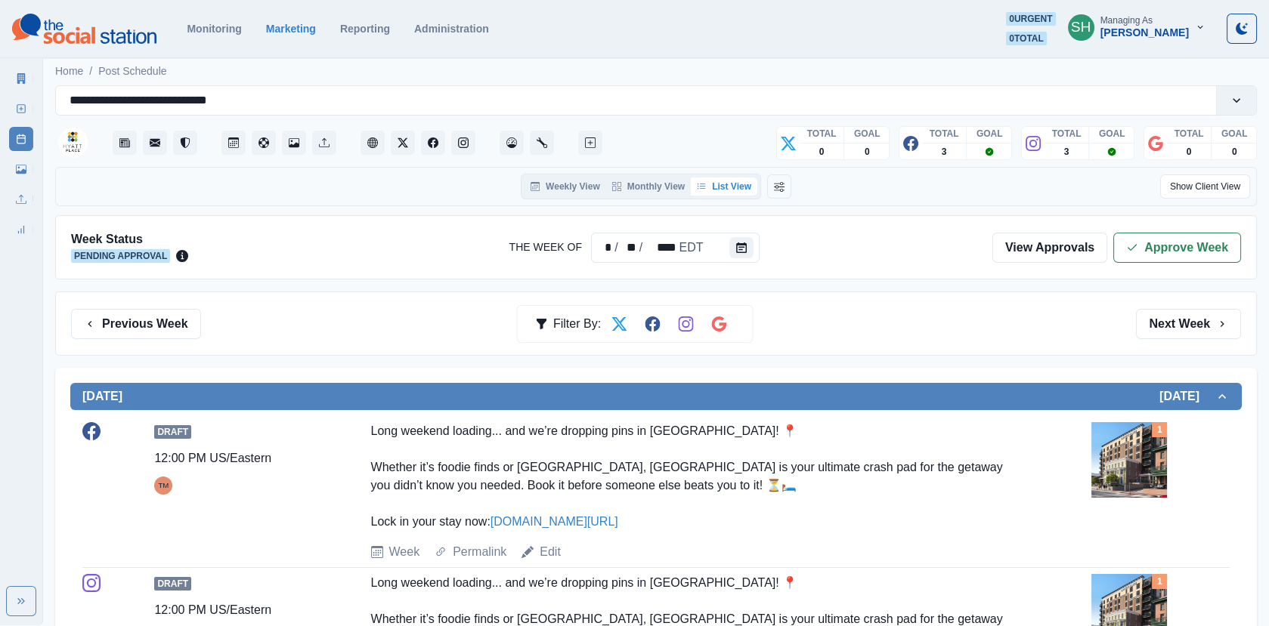
click at [1155, 261] on div "Week Status Pending Approval The Week Of * / ** / **** EDT View Approvals Appro…" at bounding box center [655, 247] width 1201 height 64
click at [1131, 224] on div "Week Status Pending Approval The Week Of * / ** / **** EDT View Approvals Appro…" at bounding box center [655, 247] width 1201 height 64
click at [1131, 237] on button "Approve Week" at bounding box center [1177, 248] width 128 height 30
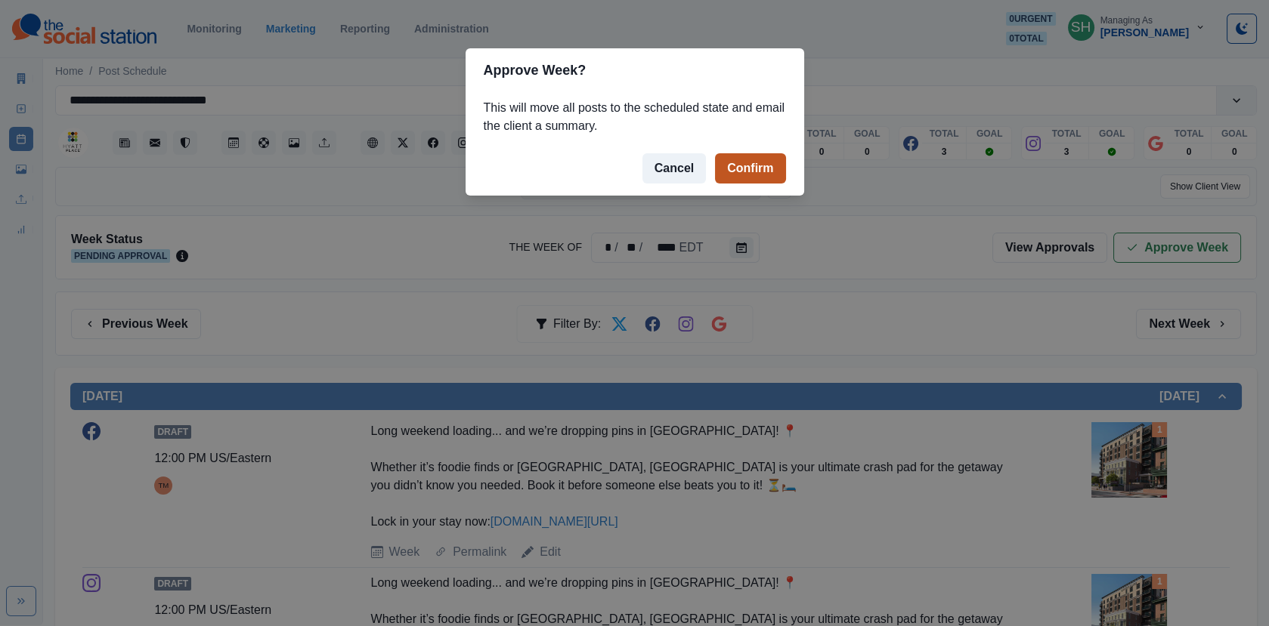
click at [762, 177] on button "Confirm" at bounding box center [750, 168] width 70 height 30
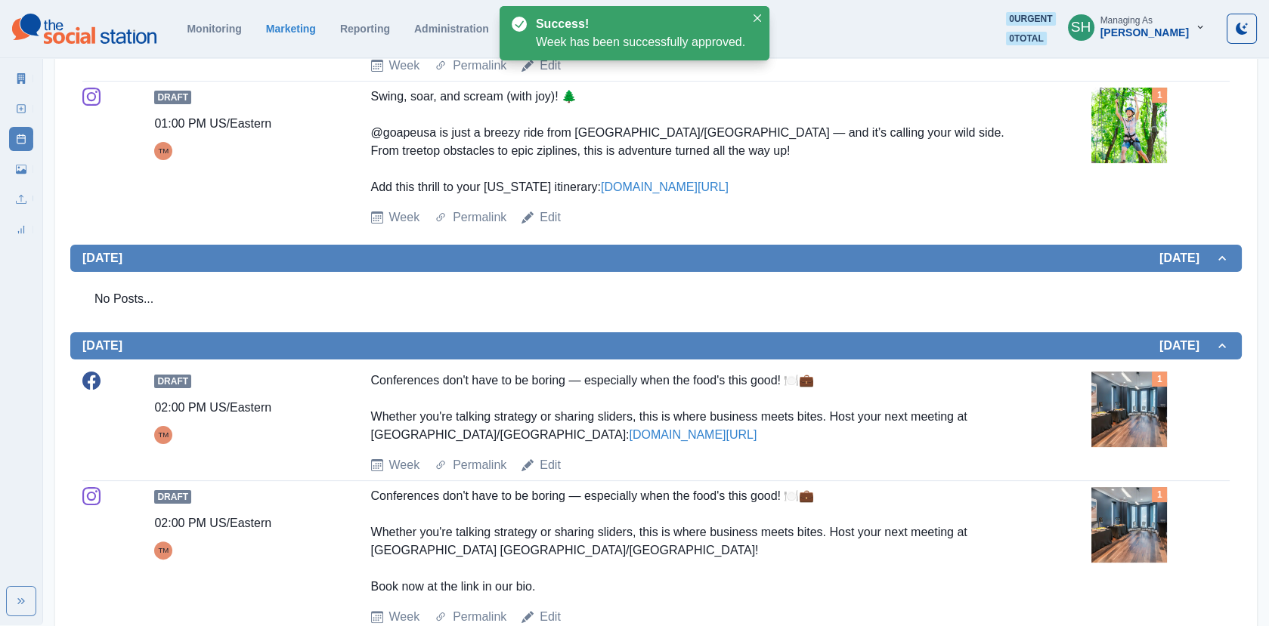
scroll to position [1141, 0]
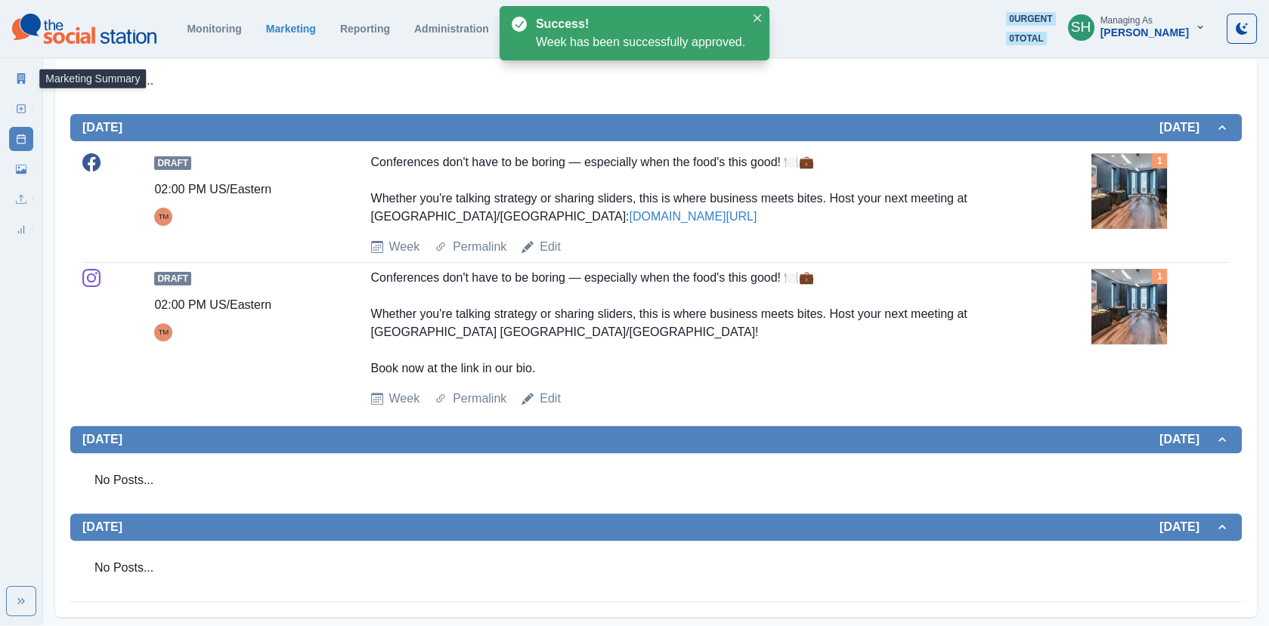
click at [22, 76] on icon at bounding box center [21, 78] width 8 height 11
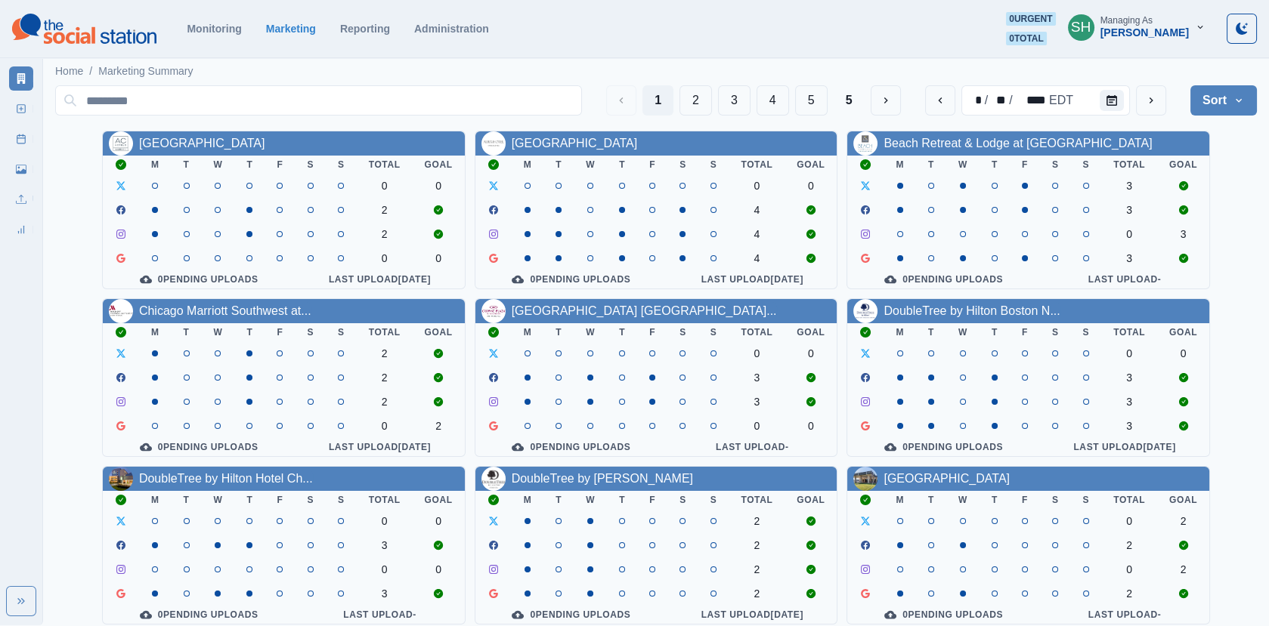
click at [736, 117] on div "1 2 3 4 5 5 * / ** / **** EDT Sort Client Name Uploads Pending Post Approval" at bounding box center [655, 100] width 1201 height 42
click at [734, 94] on button "3" at bounding box center [734, 100] width 32 height 30
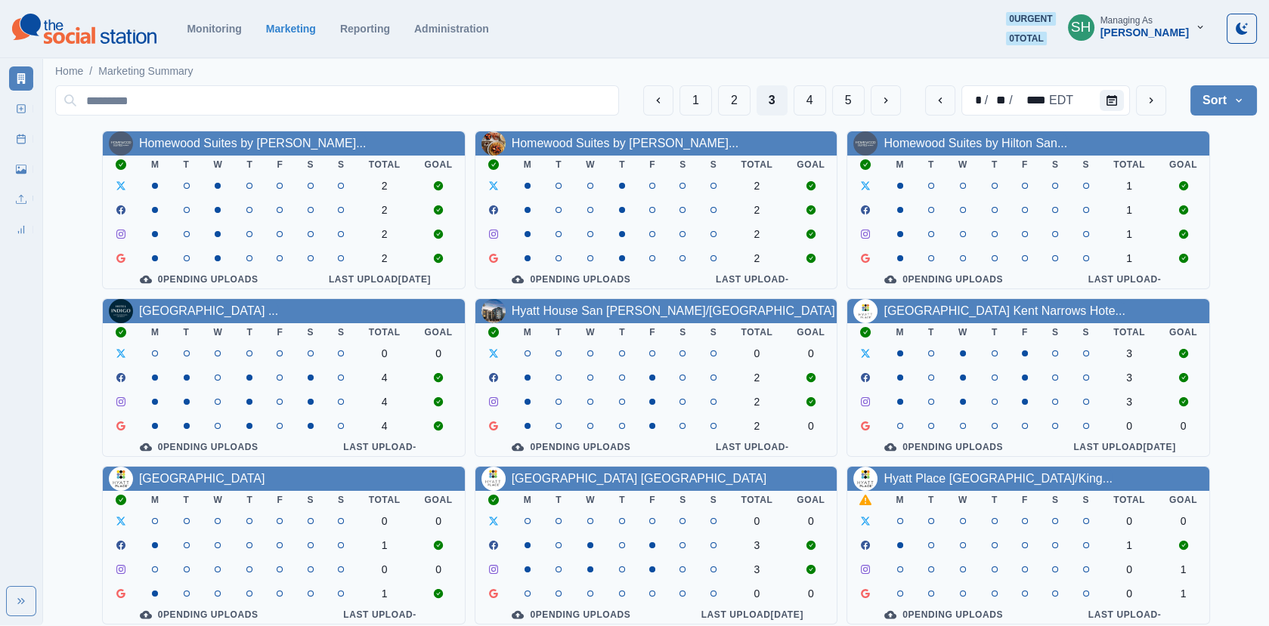
scroll to position [184, 0]
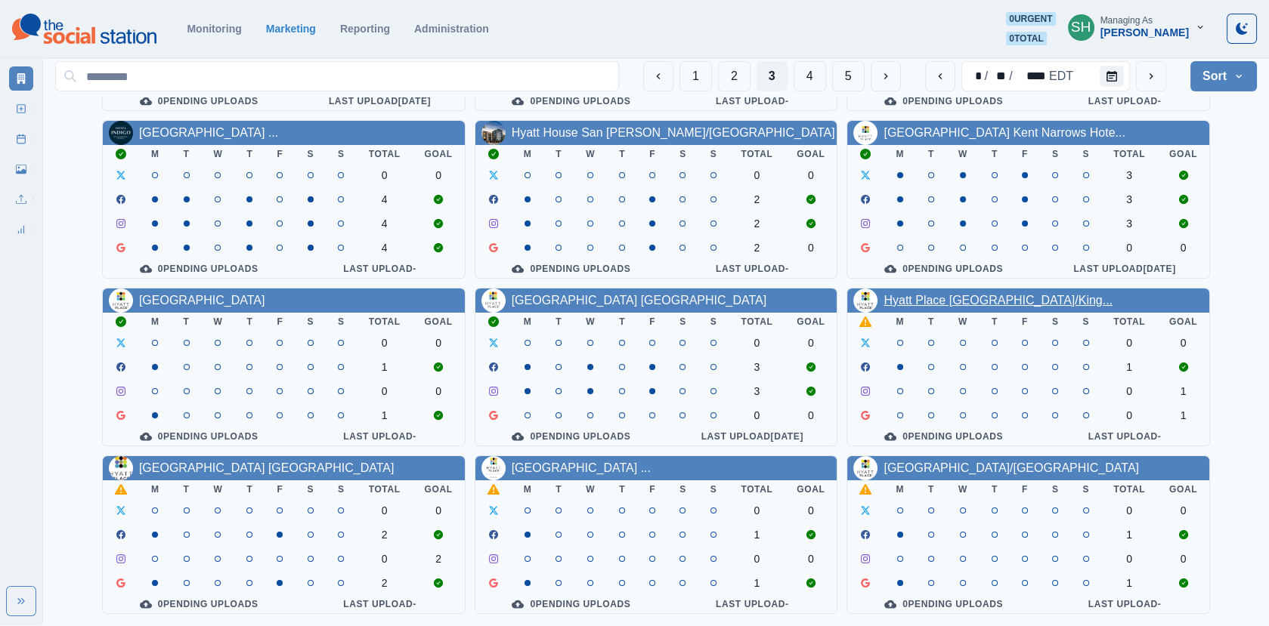
click at [951, 294] on link "Hyatt Place [GEOGRAPHIC_DATA]/King..." at bounding box center [997, 300] width 229 height 13
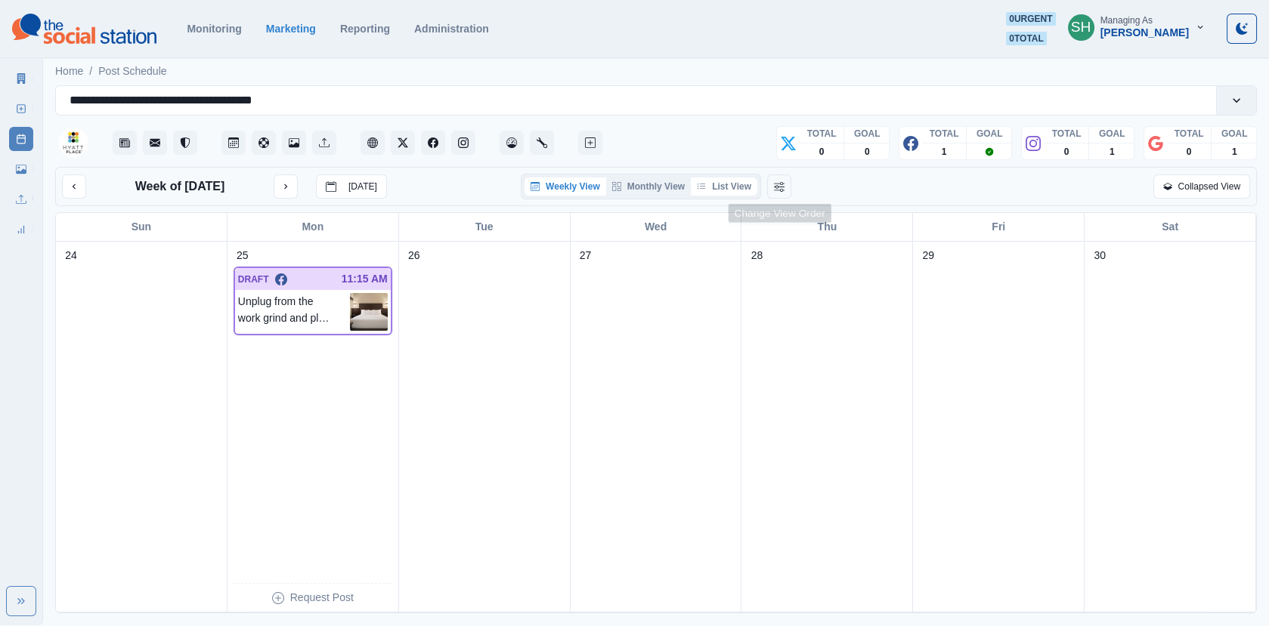
click at [751, 181] on button "List View" at bounding box center [724, 187] width 66 height 18
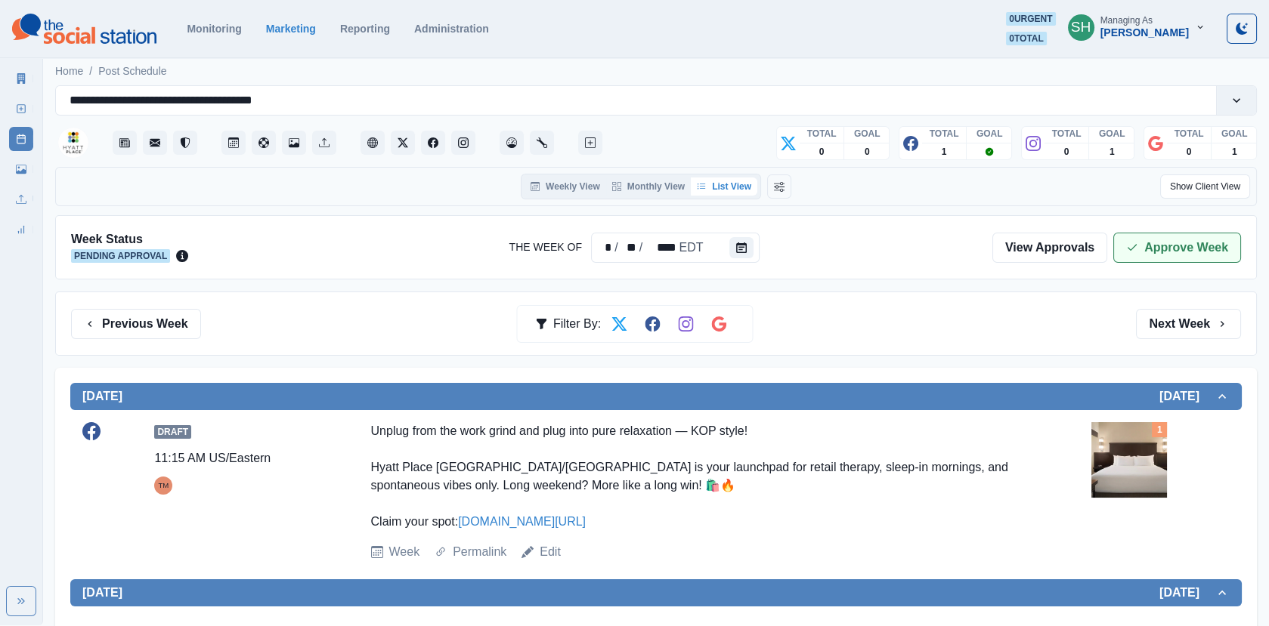
click at [1172, 252] on button "Approve Week" at bounding box center [1177, 248] width 128 height 30
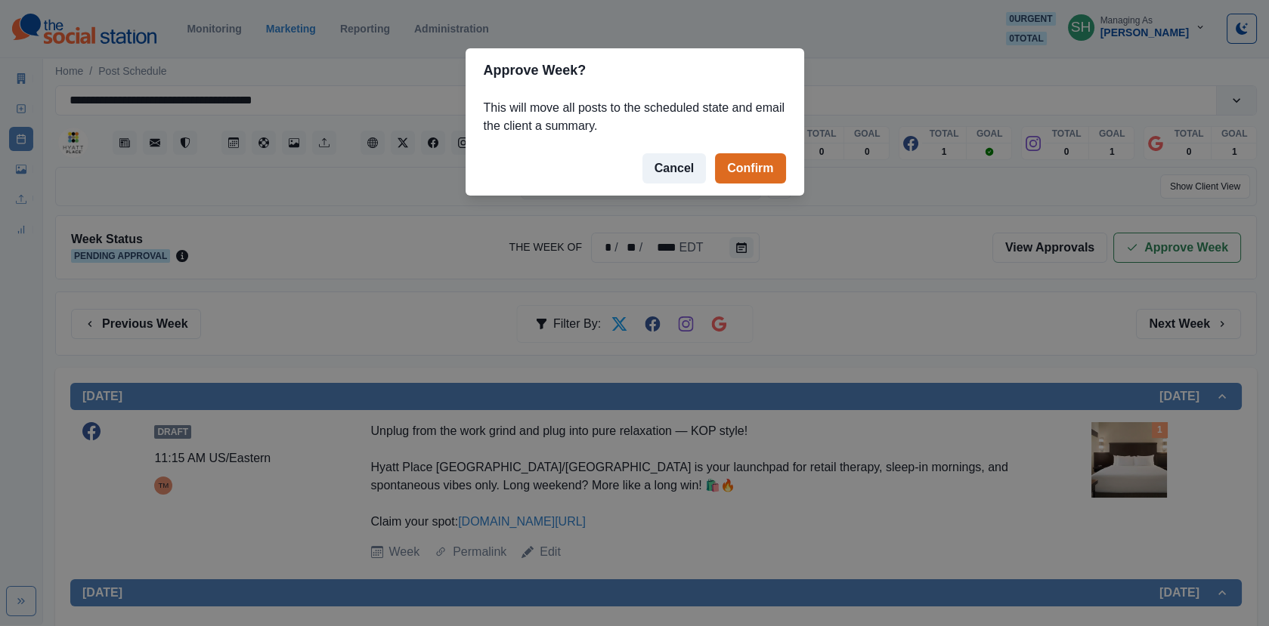
click at [711, 154] on footer "Cancel Confirm" at bounding box center [634, 168] width 338 height 54
click at [725, 167] on button "Confirm" at bounding box center [750, 168] width 70 height 30
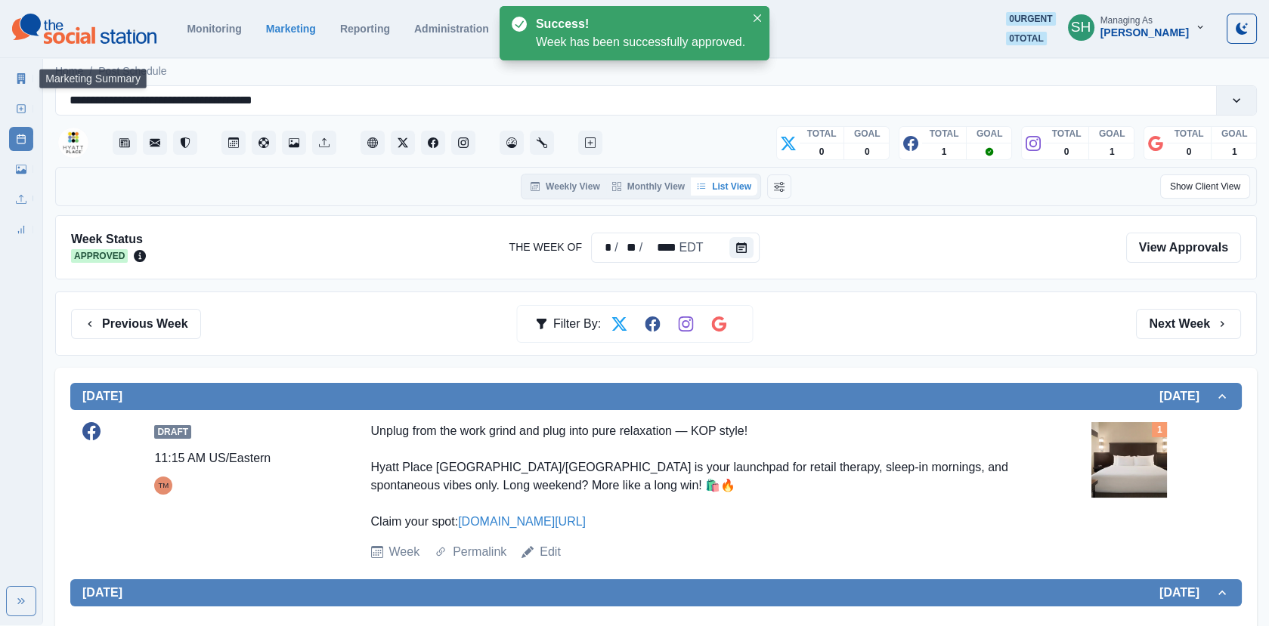
click at [22, 76] on icon at bounding box center [21, 78] width 8 height 11
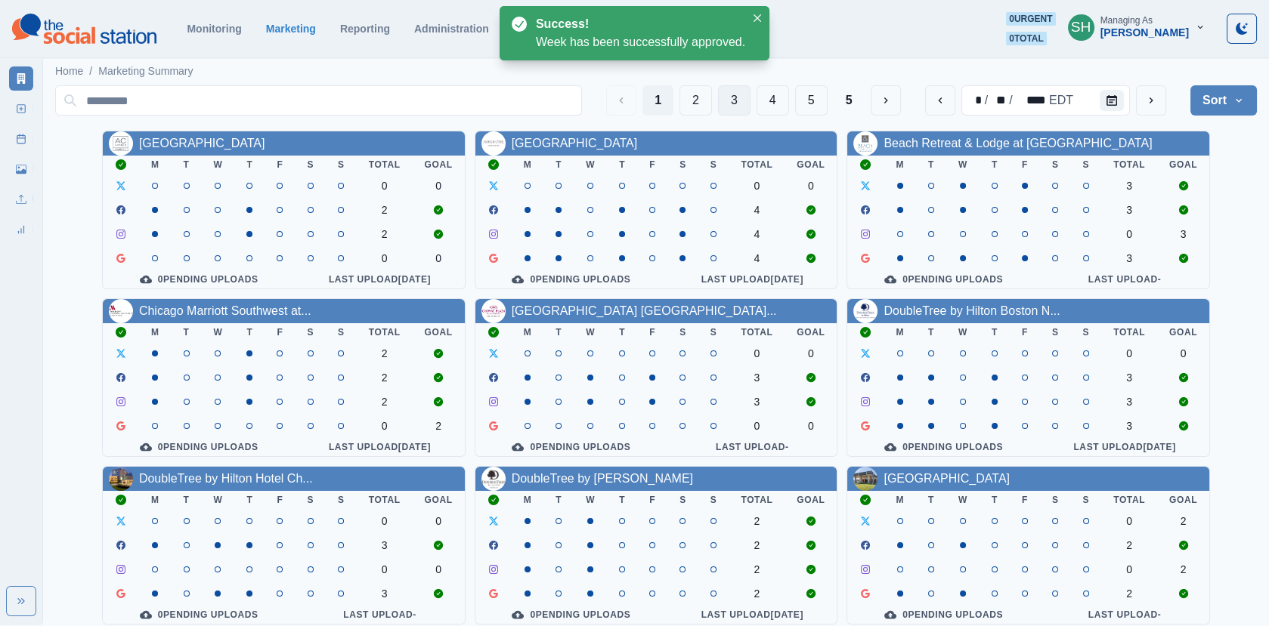
click at [748, 104] on button "3" at bounding box center [734, 100] width 32 height 30
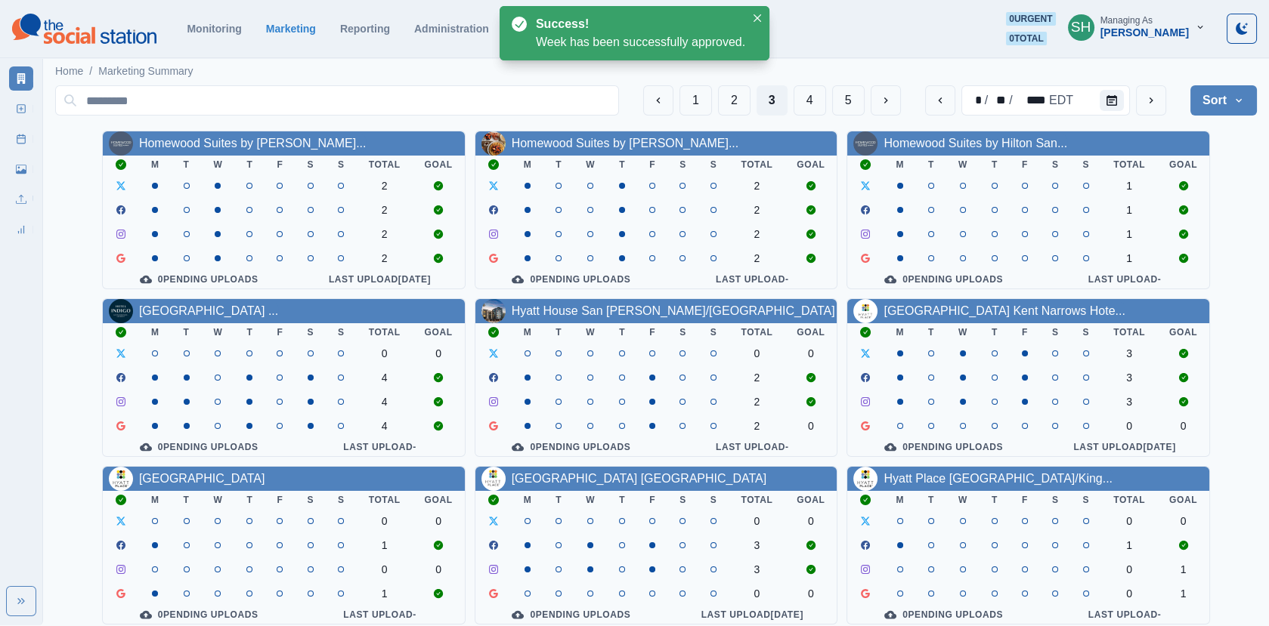
scroll to position [184, 0]
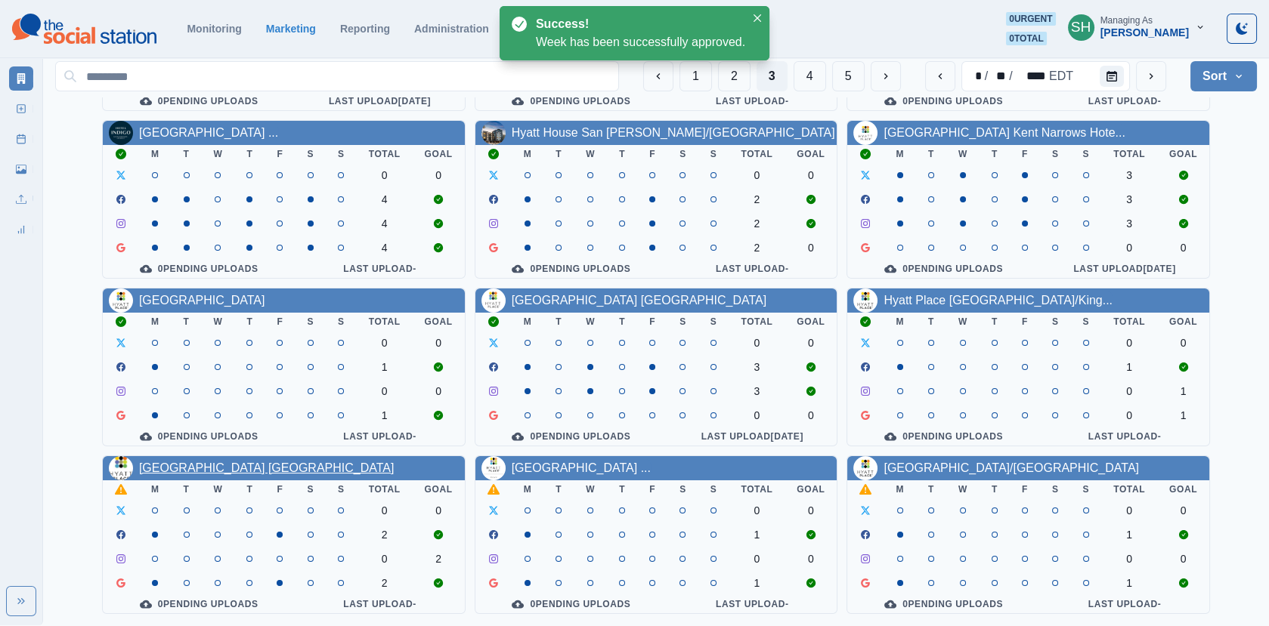
click at [242, 471] on link "[GEOGRAPHIC_DATA] [GEOGRAPHIC_DATA]" at bounding box center [266, 468] width 255 height 13
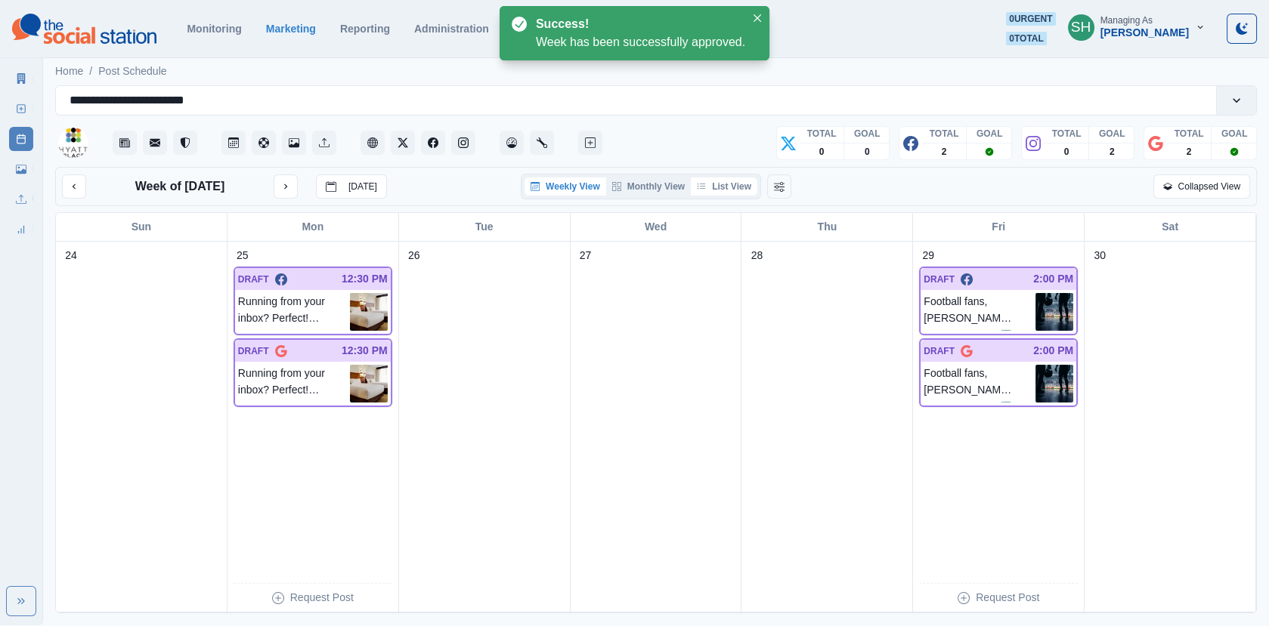
click at [725, 193] on button "List View" at bounding box center [724, 187] width 66 height 18
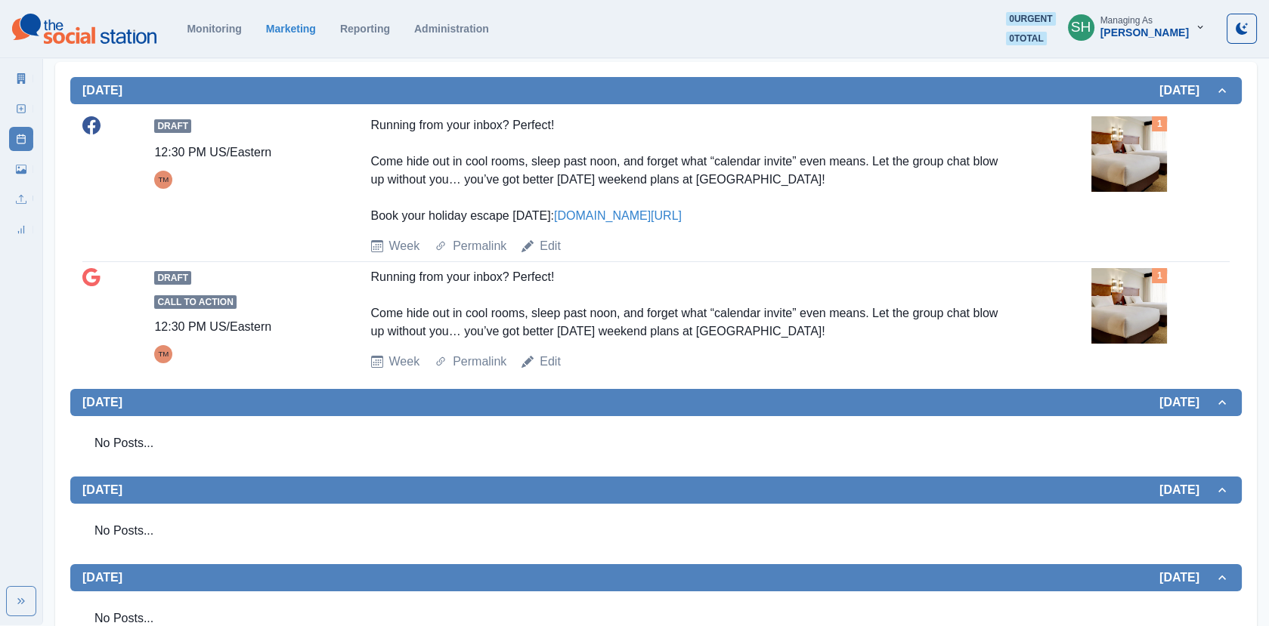
scroll to position [311, 0]
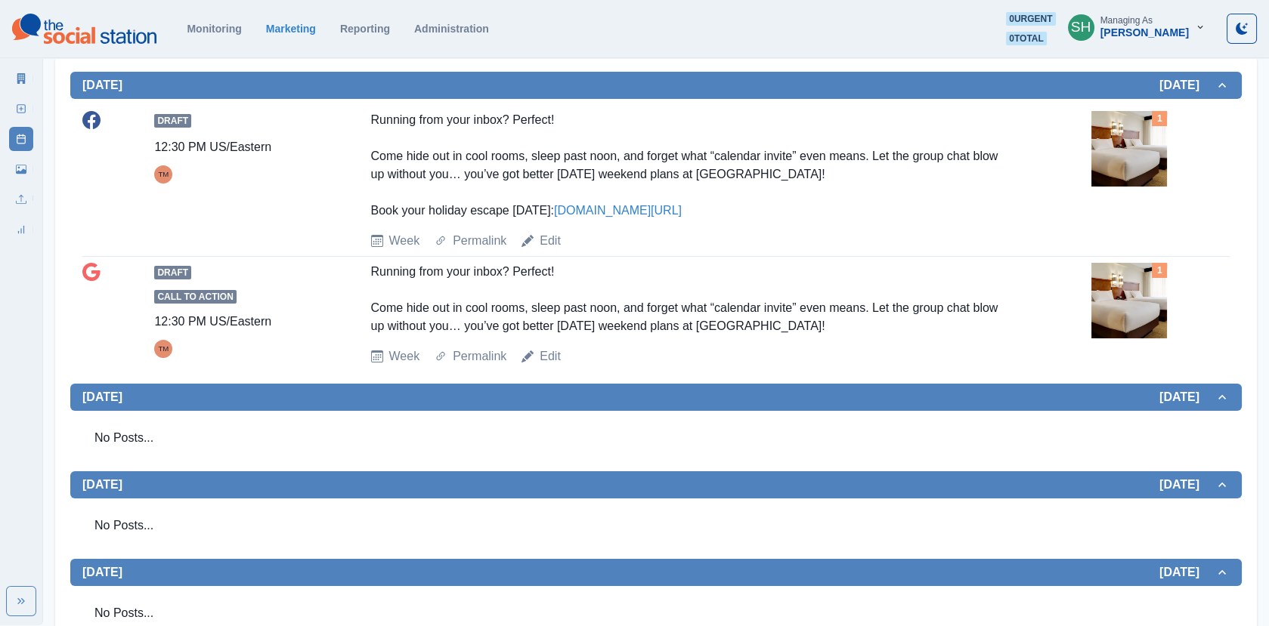
click at [1088, 309] on div "Draft Call to Action 12:30 PM US/Eastern TM Running from your inbox? Perfect! C…" at bounding box center [655, 314] width 1147 height 103
click at [1120, 312] on img at bounding box center [1129, 301] width 76 height 76
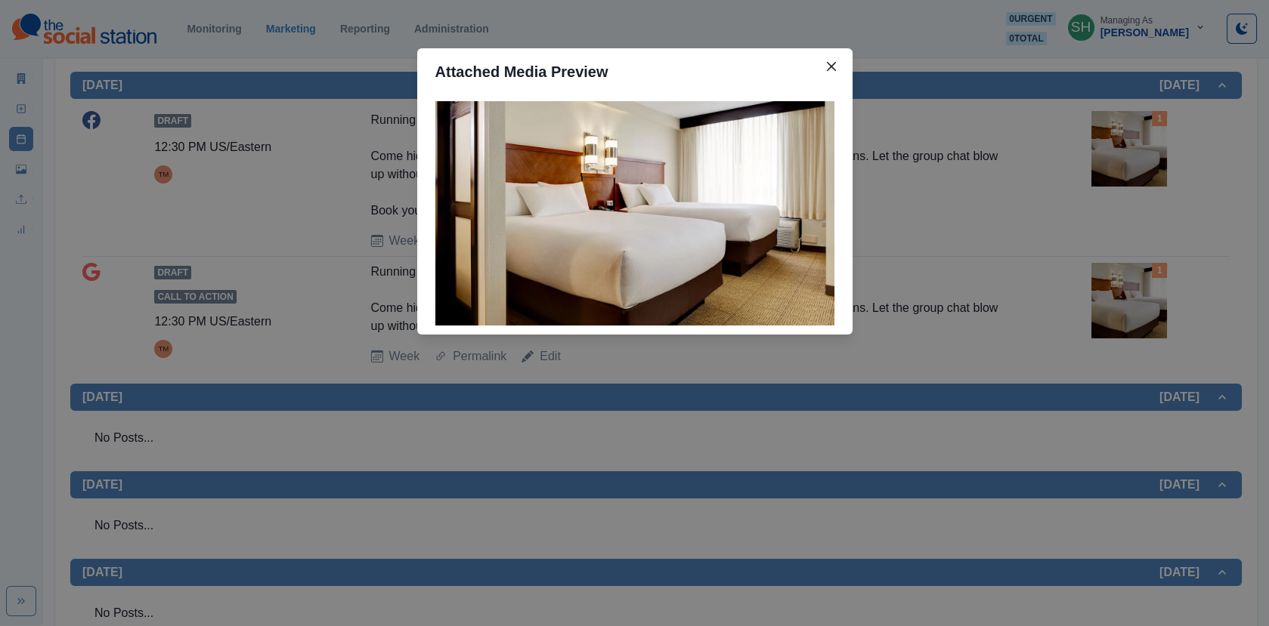
click at [1007, 312] on div "Attached Media Preview" at bounding box center [634, 313] width 1269 height 626
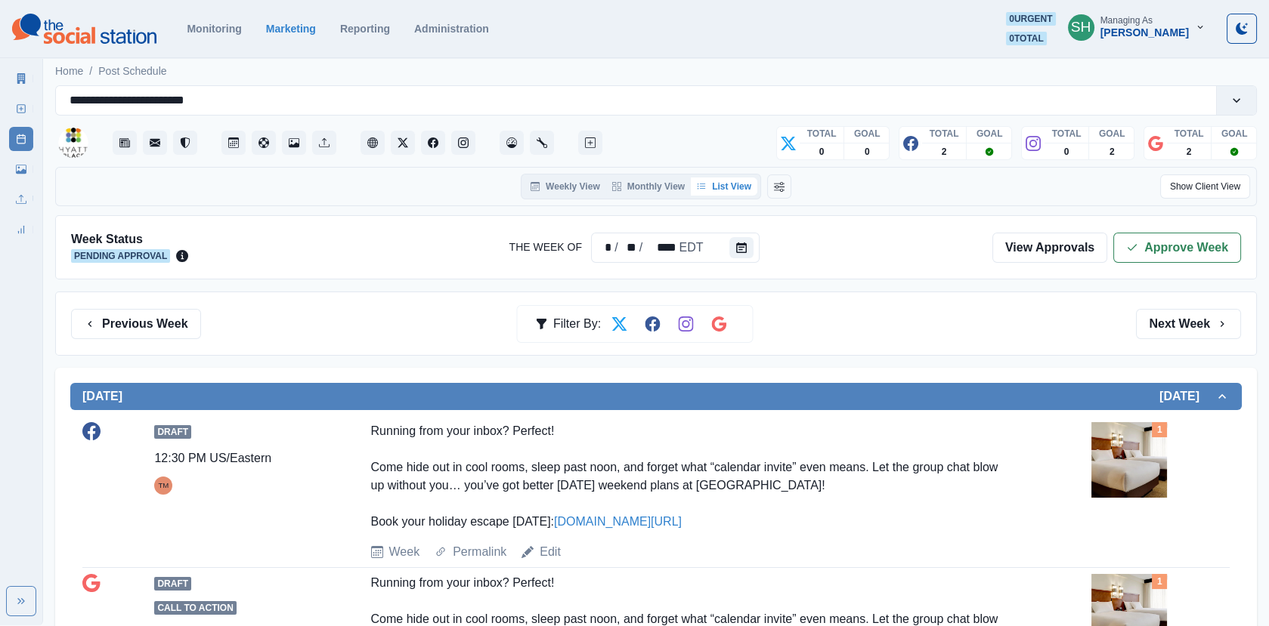
scroll to position [862, 0]
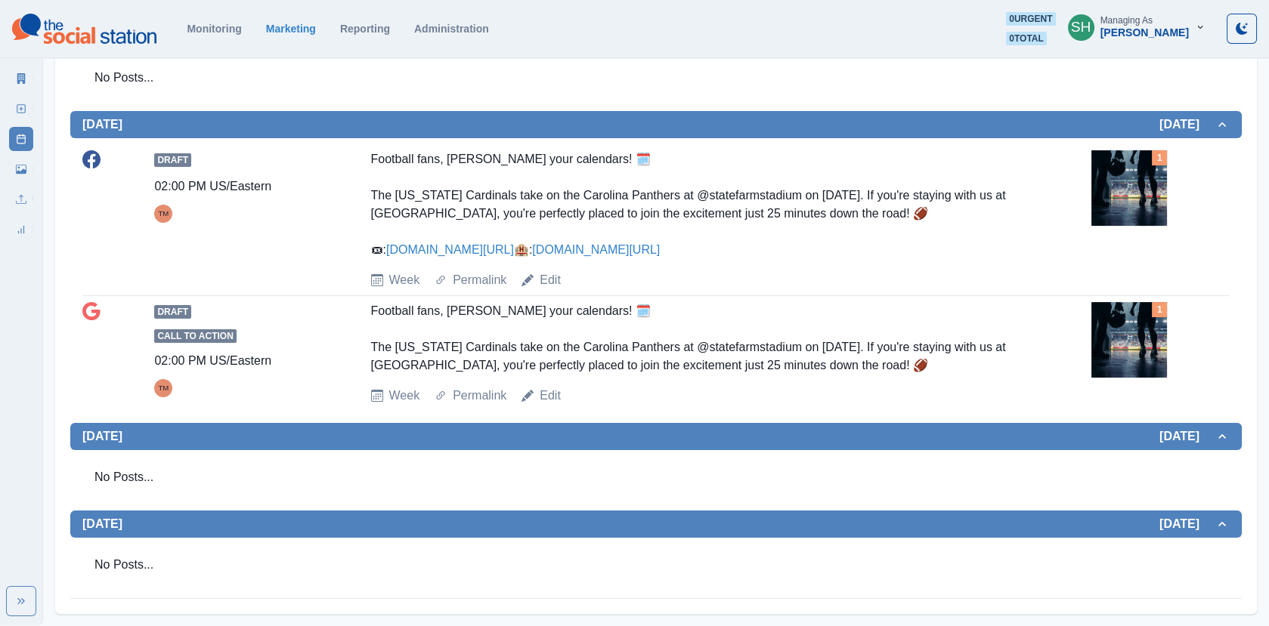
click at [1007, 312] on div "Football fans, [PERSON_NAME] your calendars! 🗓️ The [US_STATE] Cardinals take o…" at bounding box center [692, 338] width 642 height 73
click at [1117, 179] on img at bounding box center [1129, 188] width 76 height 76
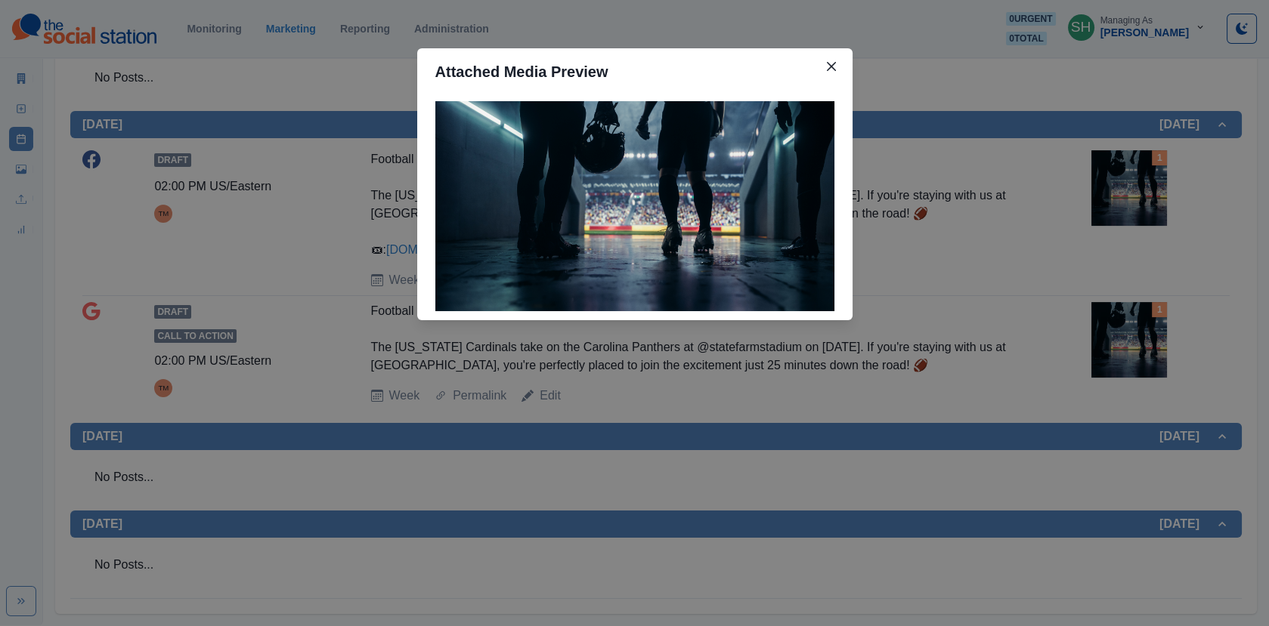
click at [1026, 246] on div "Attached Media Preview" at bounding box center [634, 313] width 1269 height 626
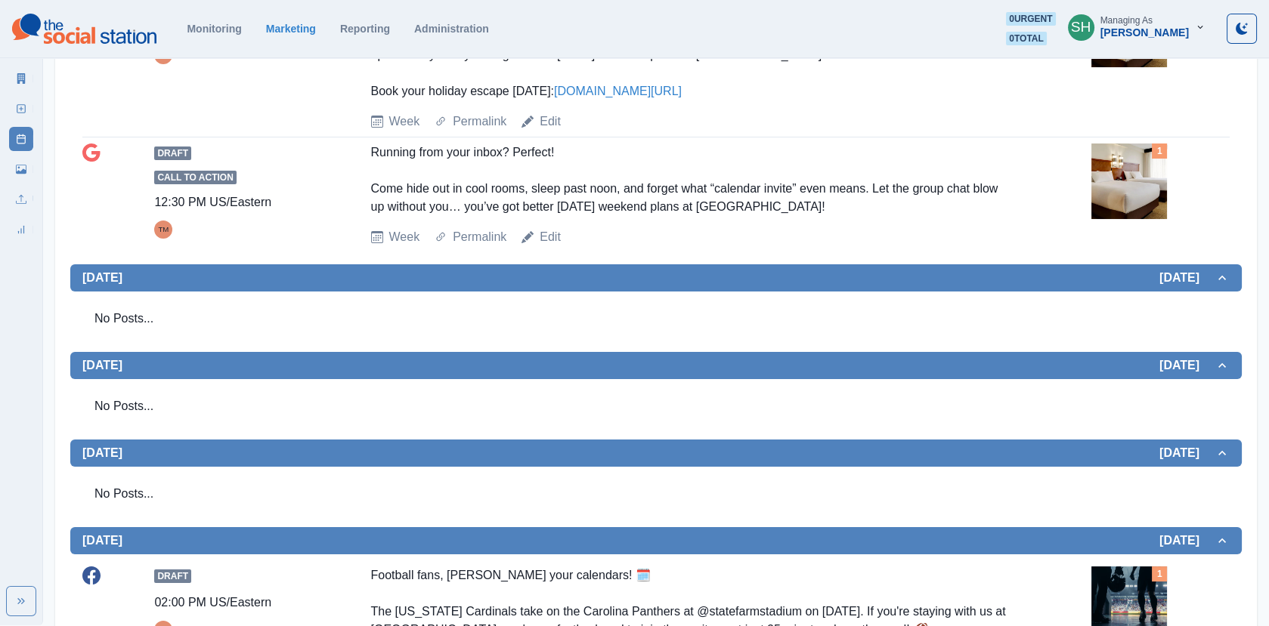
scroll to position [0, 0]
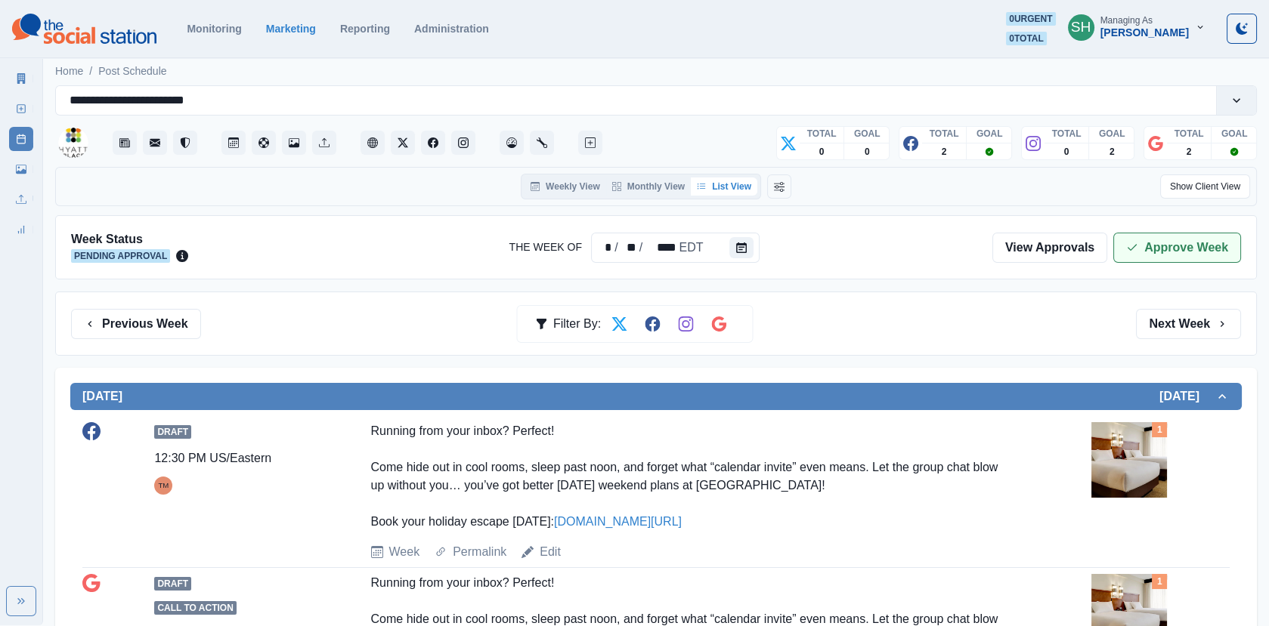
click at [1163, 260] on button "Approve Week" at bounding box center [1177, 248] width 128 height 30
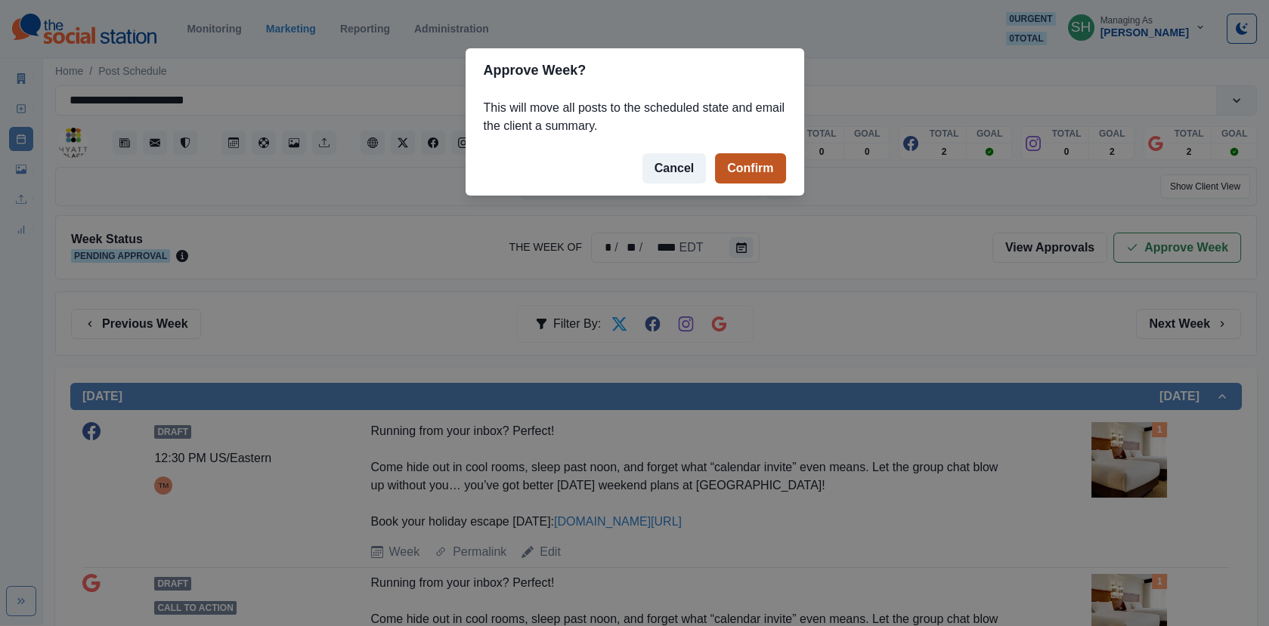
click at [761, 178] on button "Confirm" at bounding box center [750, 168] width 70 height 30
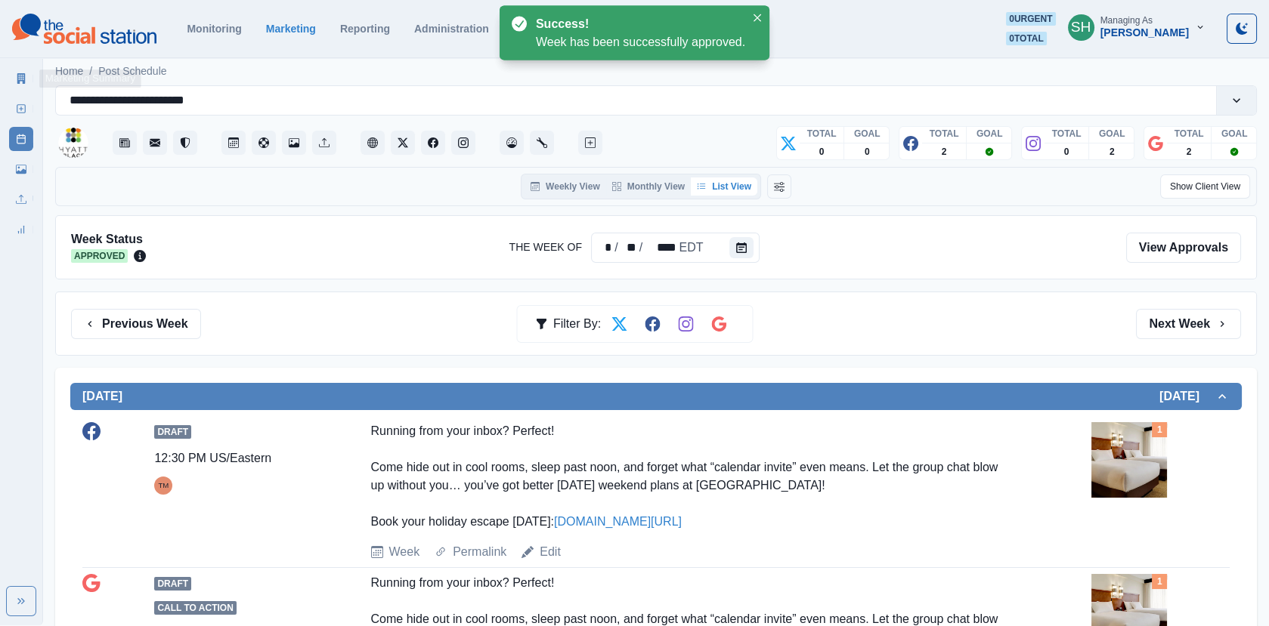
click at [5, 73] on div "Marketing Summary New Post Post Schedule Media Library Uploads Review Summary" at bounding box center [21, 150] width 42 height 181
click at [19, 76] on icon at bounding box center [21, 78] width 8 height 11
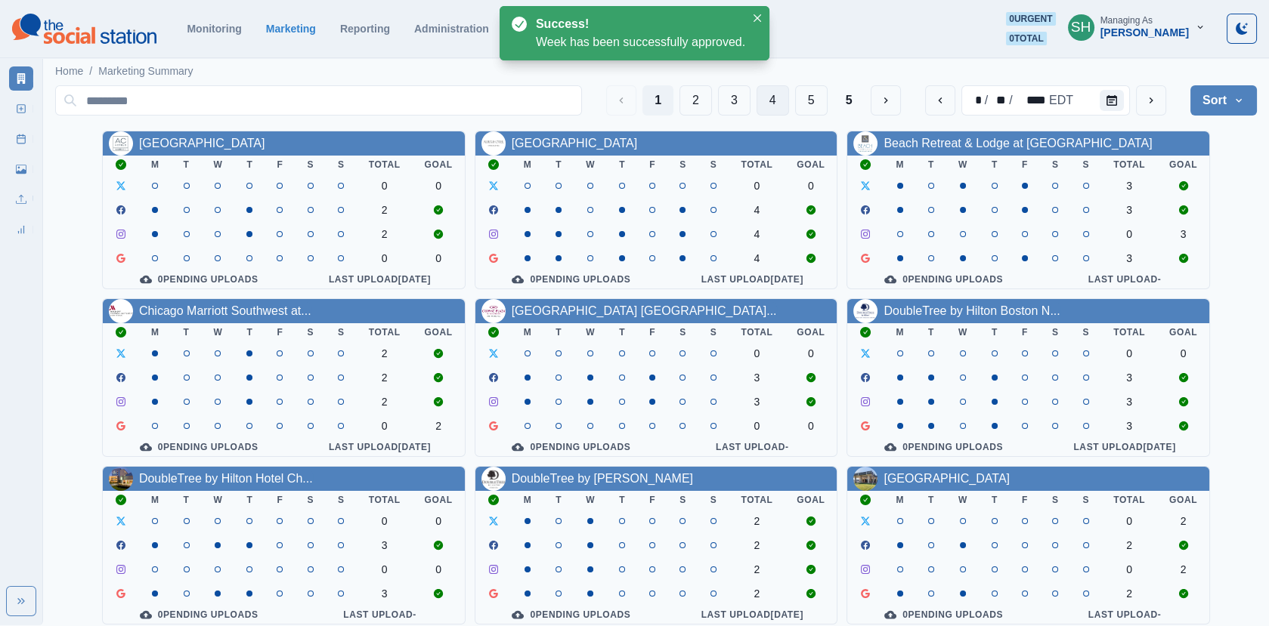
click at [759, 102] on button "4" at bounding box center [772, 100] width 32 height 30
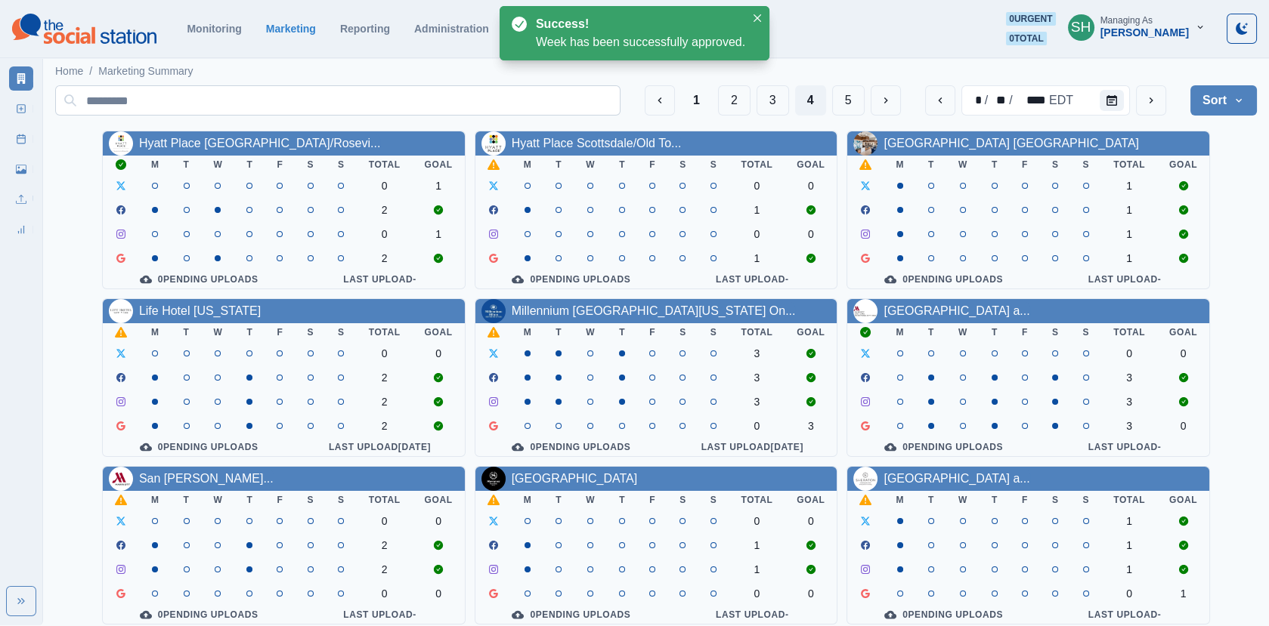
click at [771, 104] on button "3" at bounding box center [772, 100] width 32 height 30
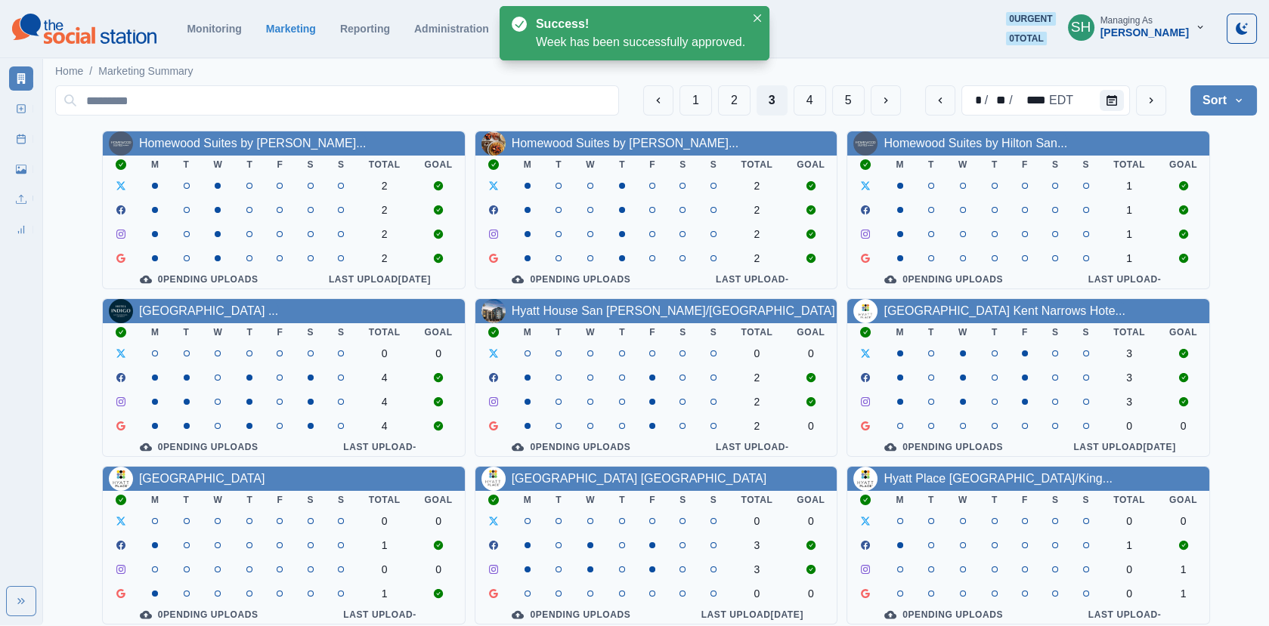
scroll to position [184, 0]
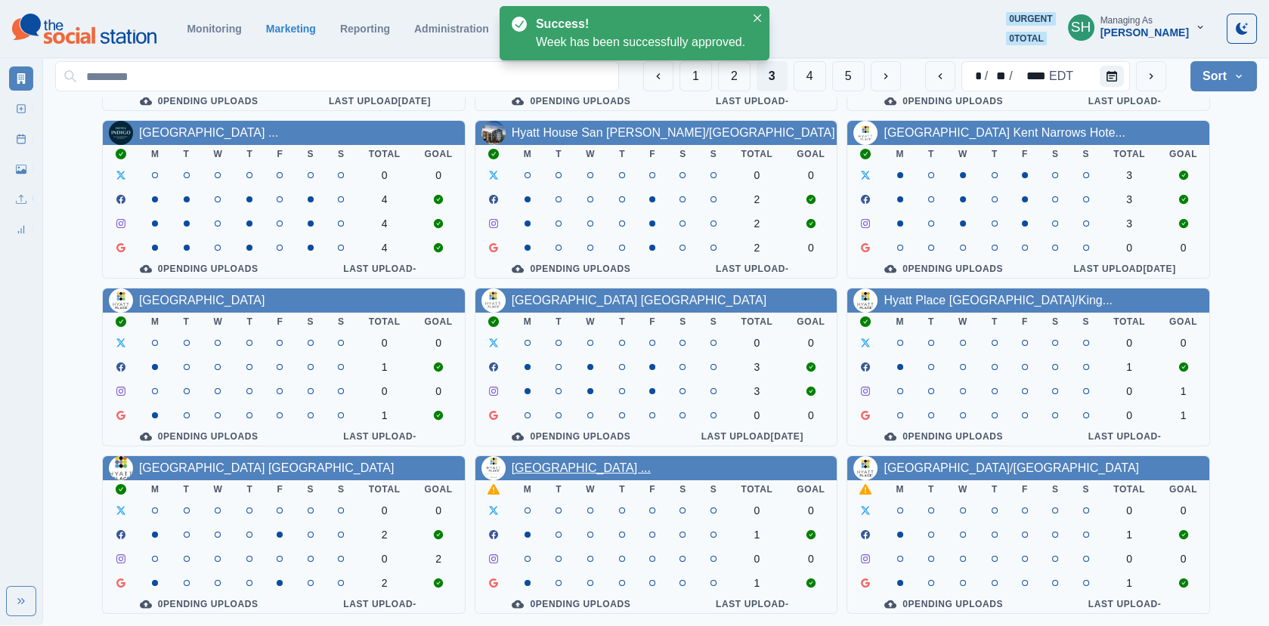
click at [539, 465] on link "[GEOGRAPHIC_DATA] ..." at bounding box center [580, 468] width 139 height 13
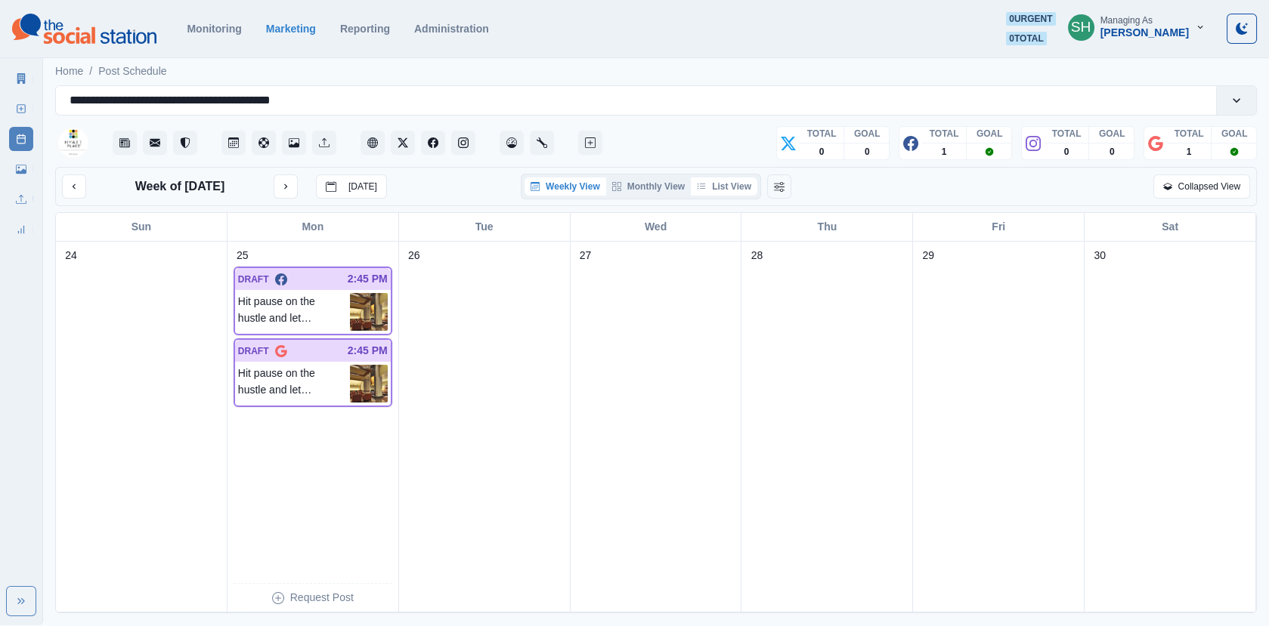
click at [731, 190] on button "List View" at bounding box center [724, 187] width 66 height 18
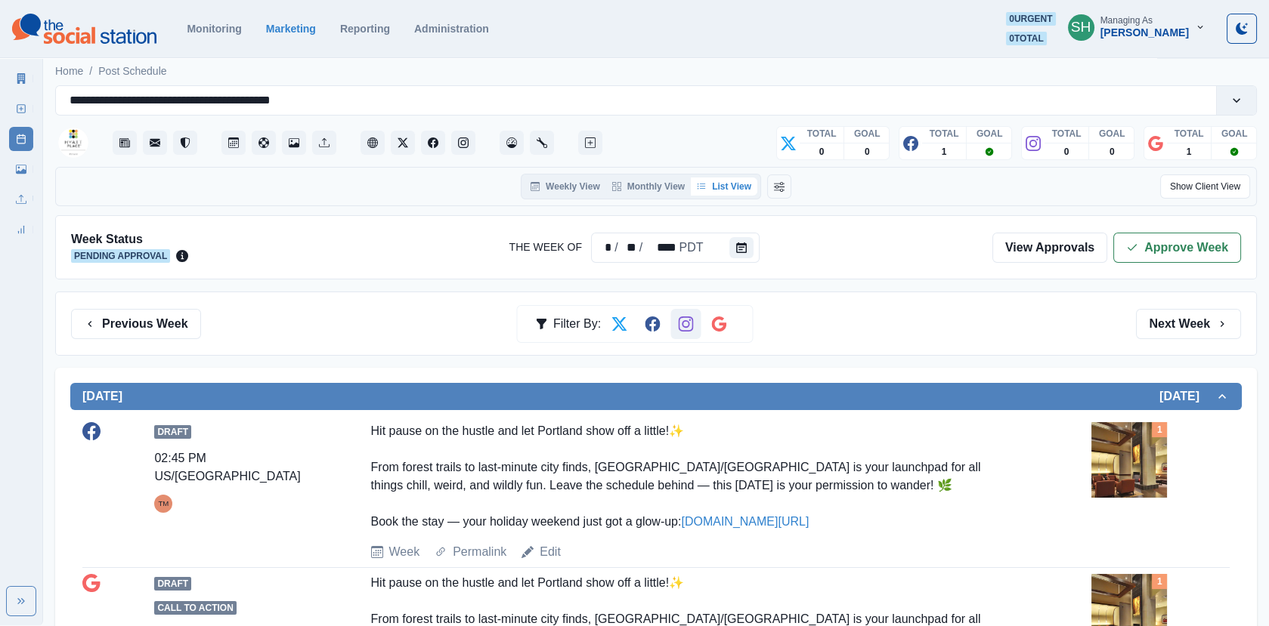
scroll to position [378, 0]
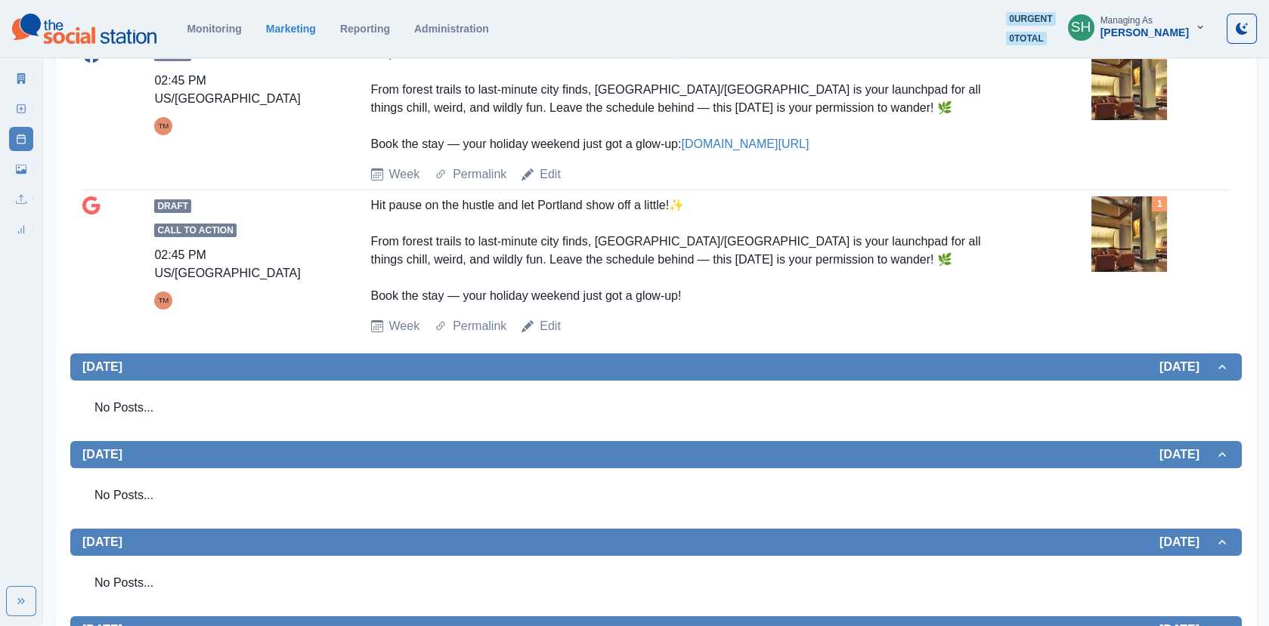
click at [1136, 224] on img at bounding box center [1129, 234] width 76 height 76
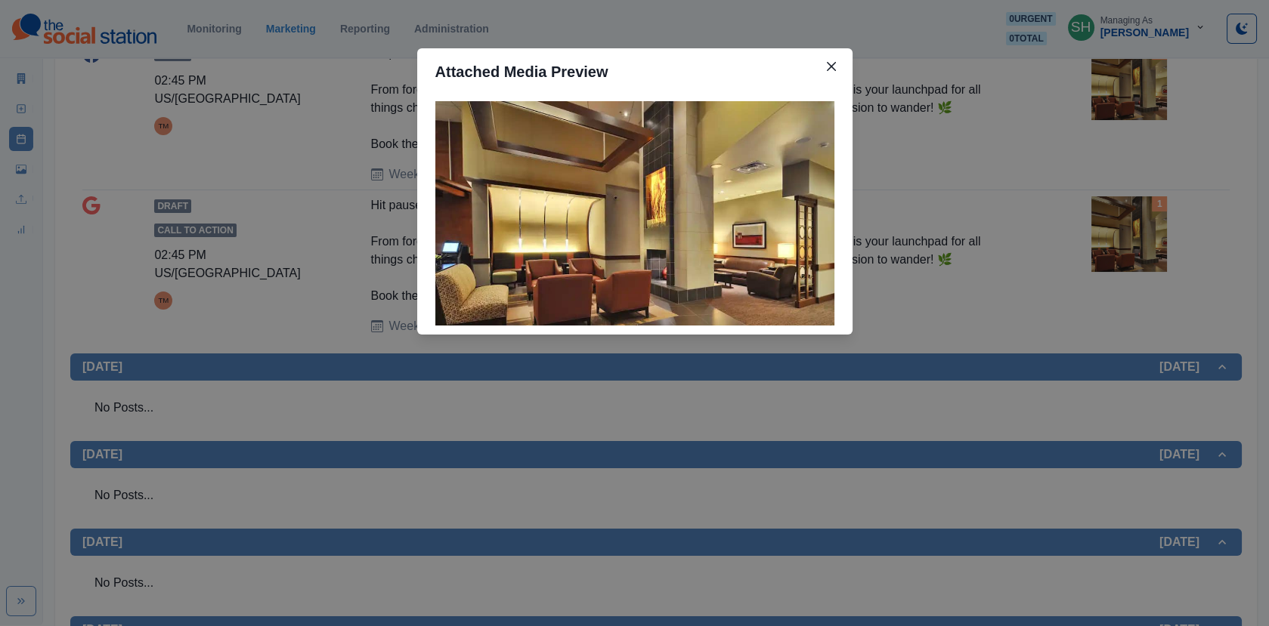
click at [986, 224] on div "Attached Media Preview" at bounding box center [634, 313] width 1269 height 626
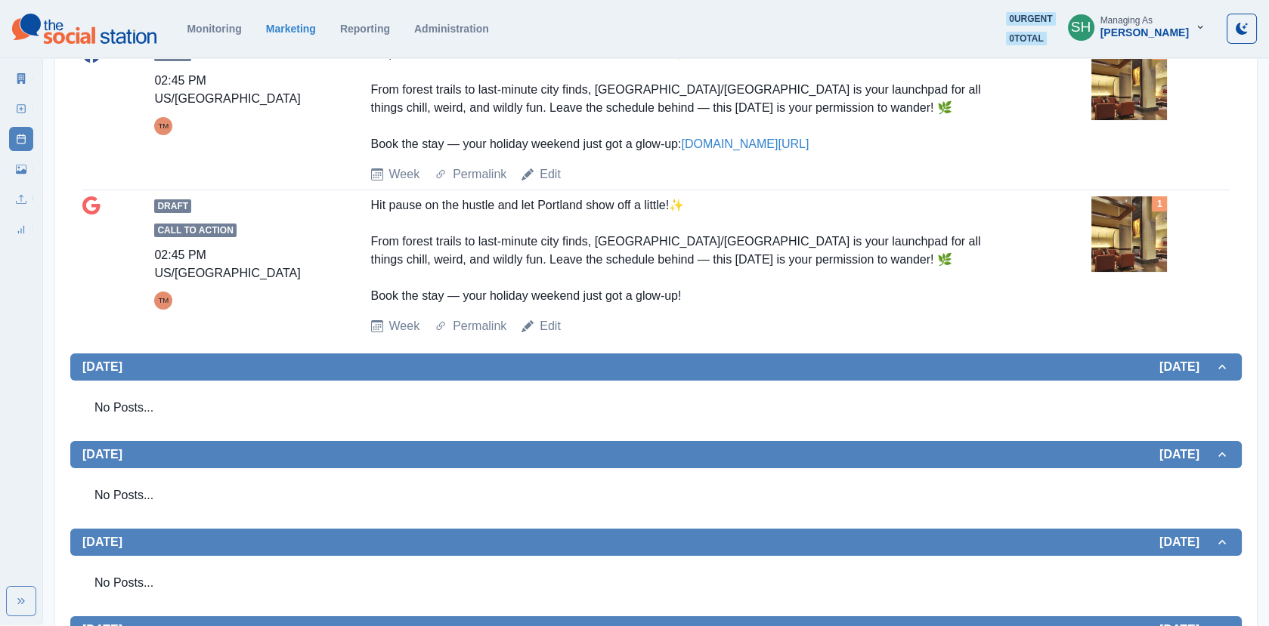
click at [1141, 233] on img at bounding box center [1129, 234] width 76 height 76
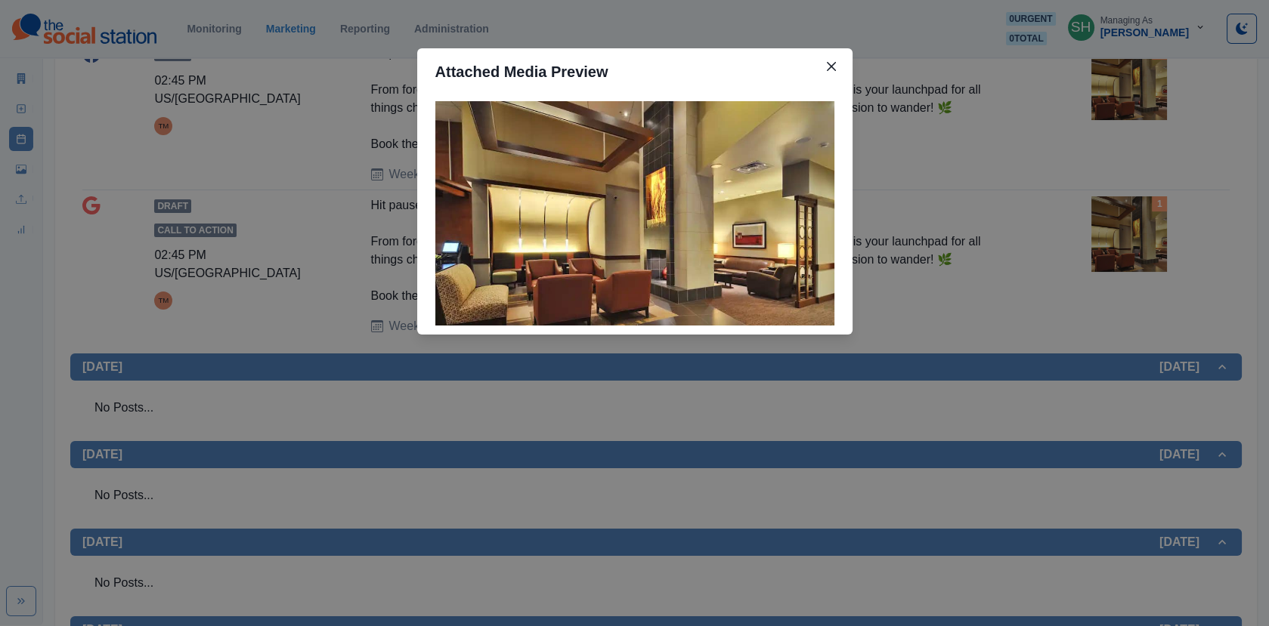
click at [1017, 237] on div "Attached Media Preview" at bounding box center [634, 313] width 1269 height 626
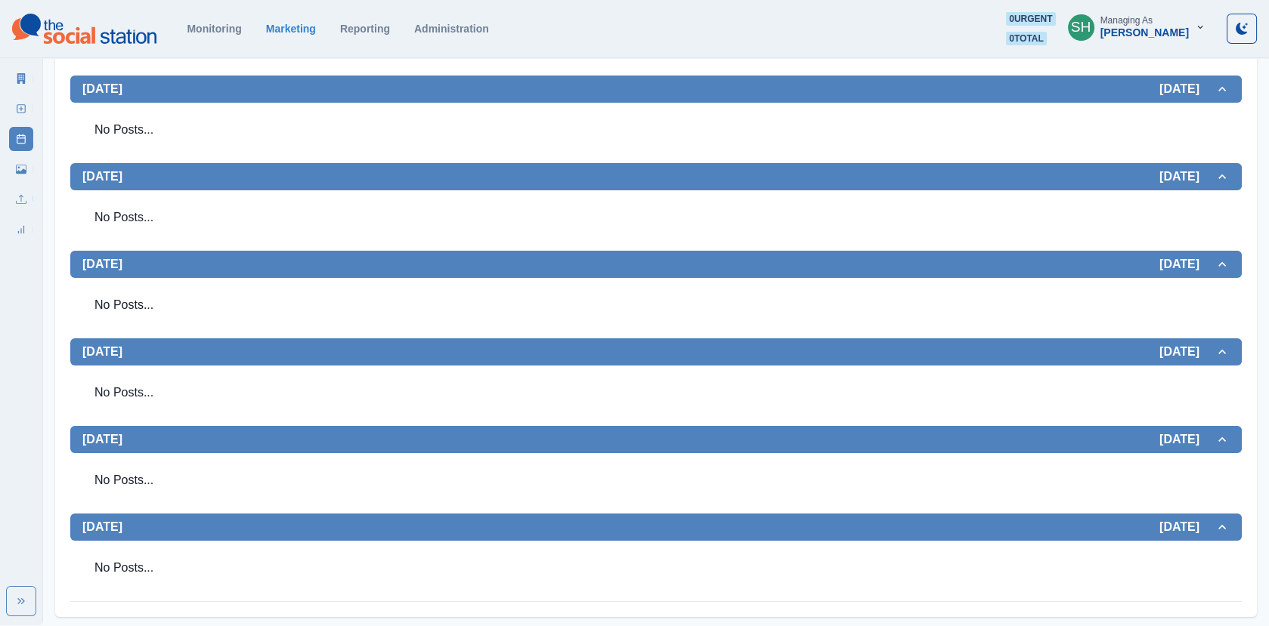
scroll to position [0, 0]
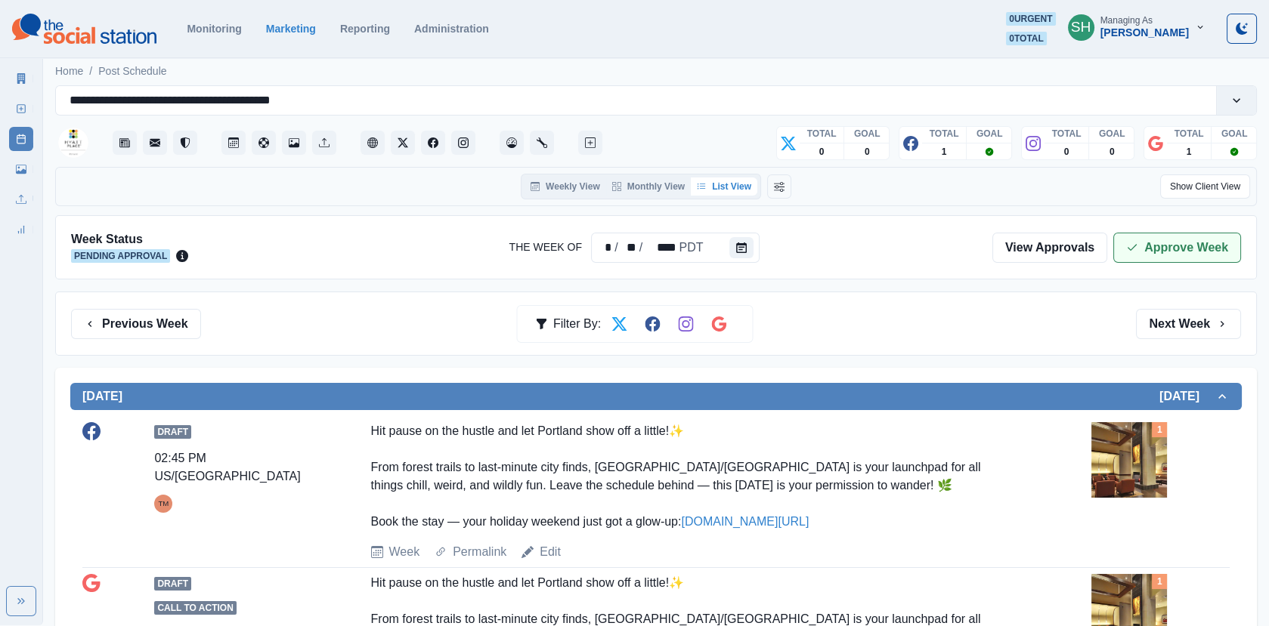
click at [1152, 260] on button "Approve Week" at bounding box center [1177, 248] width 128 height 30
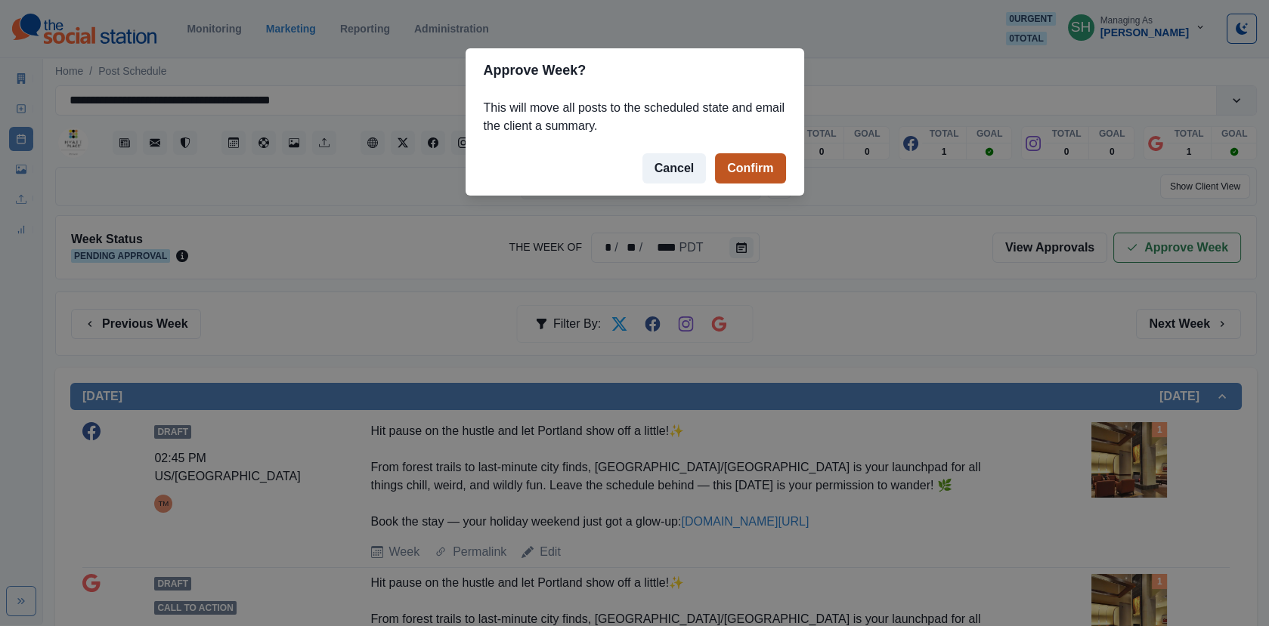
click at [763, 161] on button "Confirm" at bounding box center [750, 168] width 70 height 30
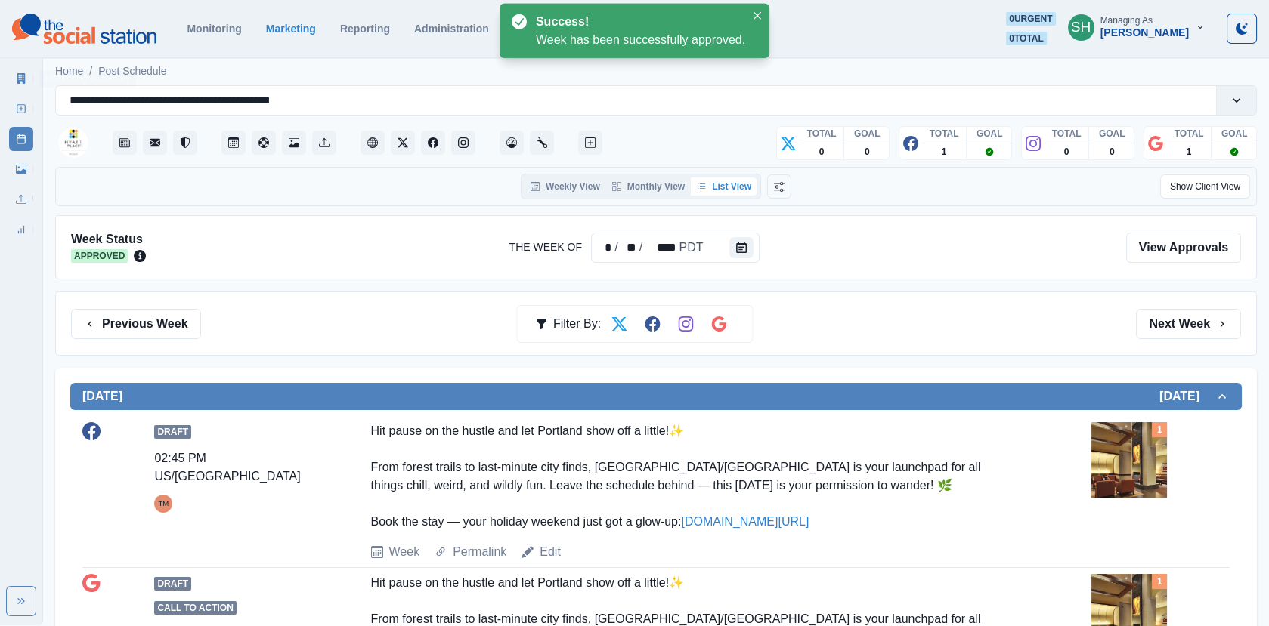
click at [17, 76] on icon at bounding box center [21, 78] width 8 height 11
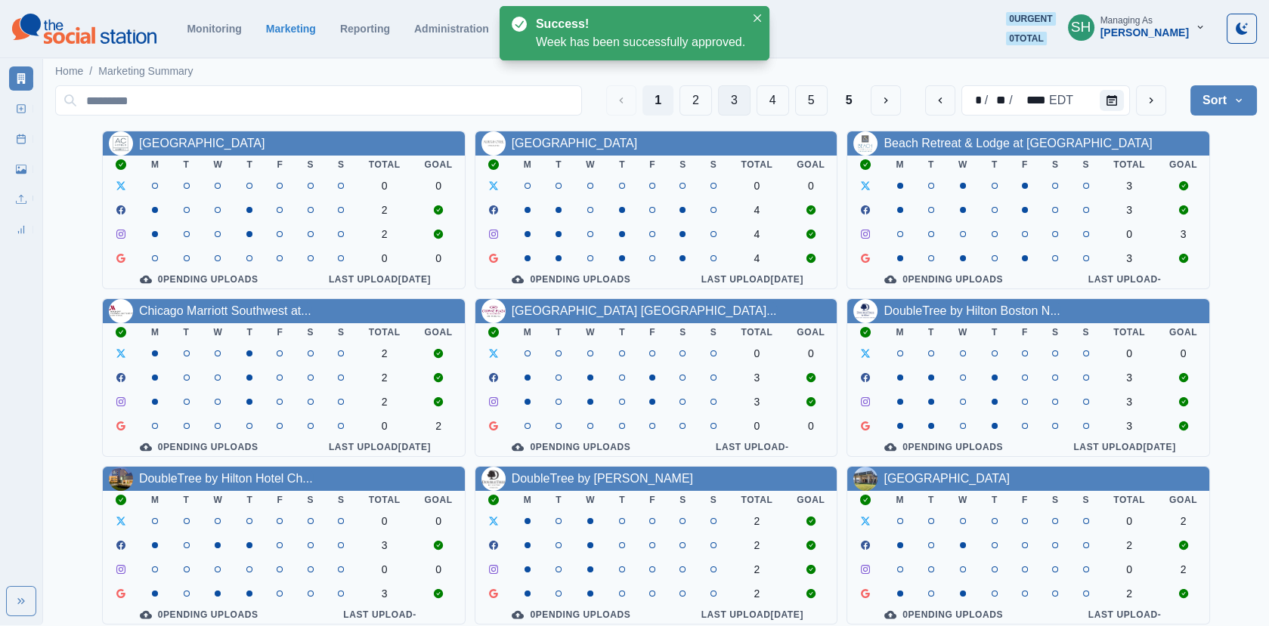
click at [734, 106] on button "3" at bounding box center [734, 100] width 32 height 30
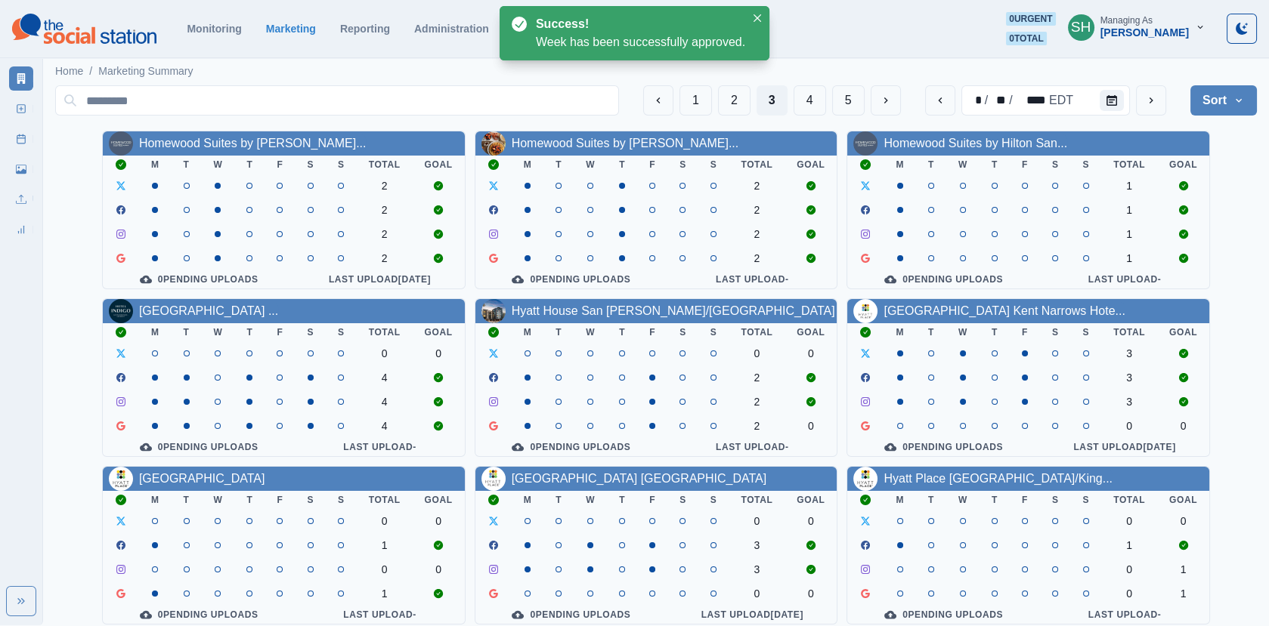
scroll to position [184, 0]
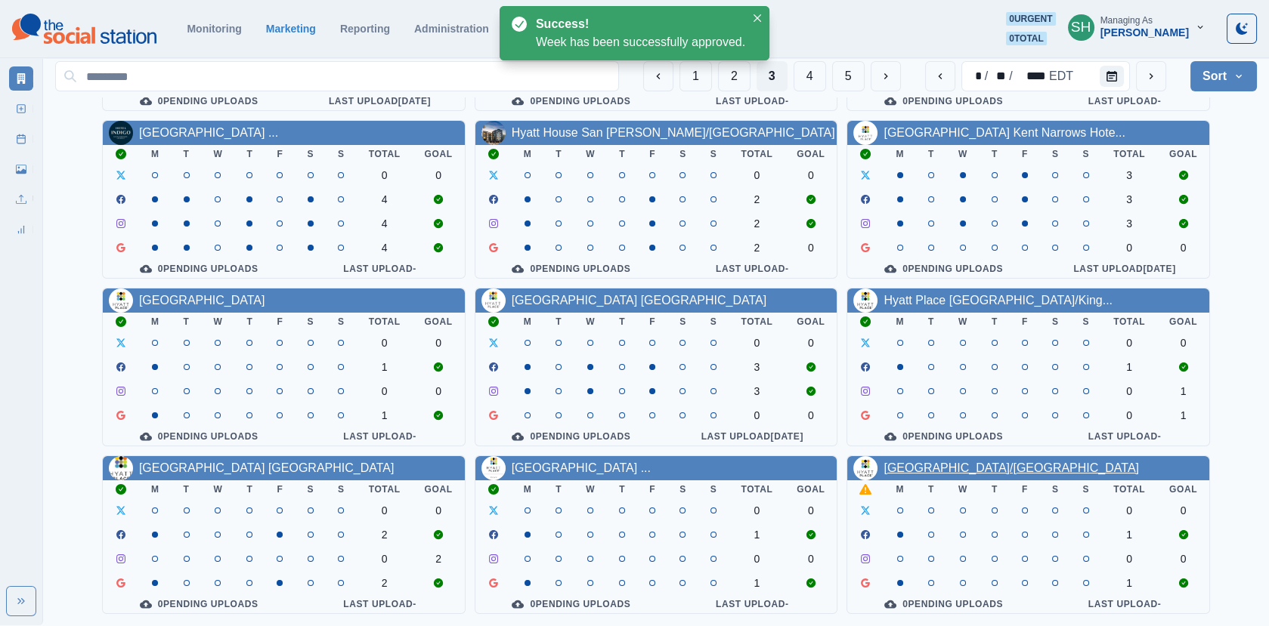
click at [956, 466] on link "[GEOGRAPHIC_DATA]/[GEOGRAPHIC_DATA]" at bounding box center [1010, 468] width 255 height 13
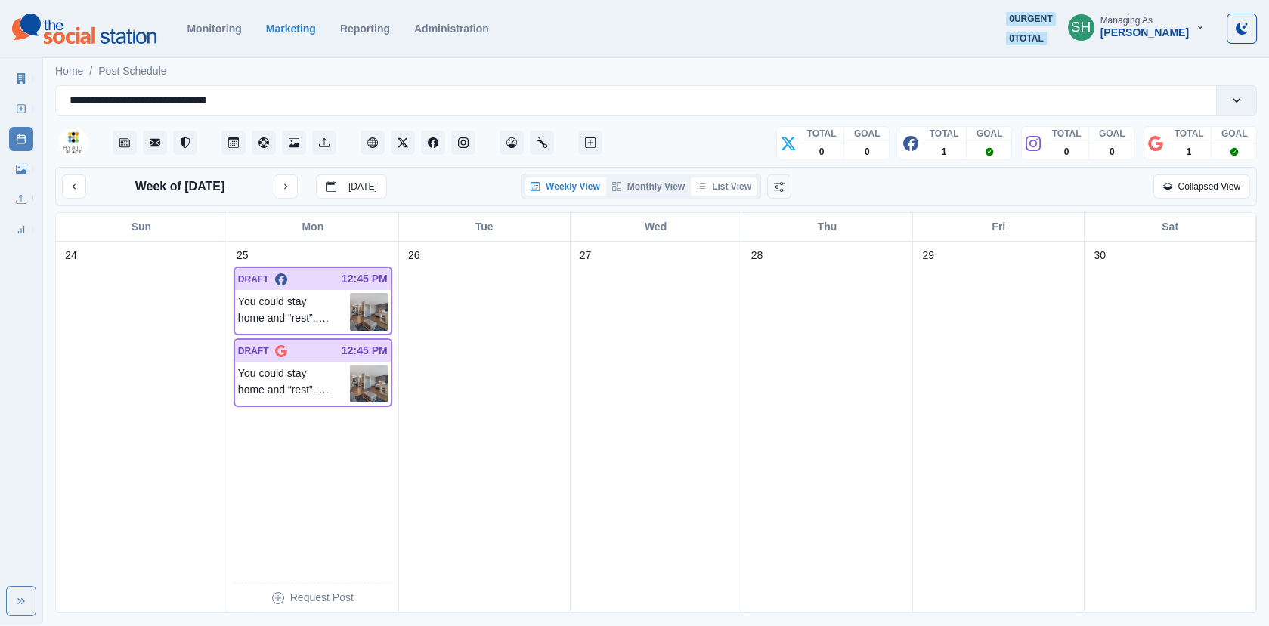
click at [738, 184] on button "List View" at bounding box center [724, 187] width 66 height 18
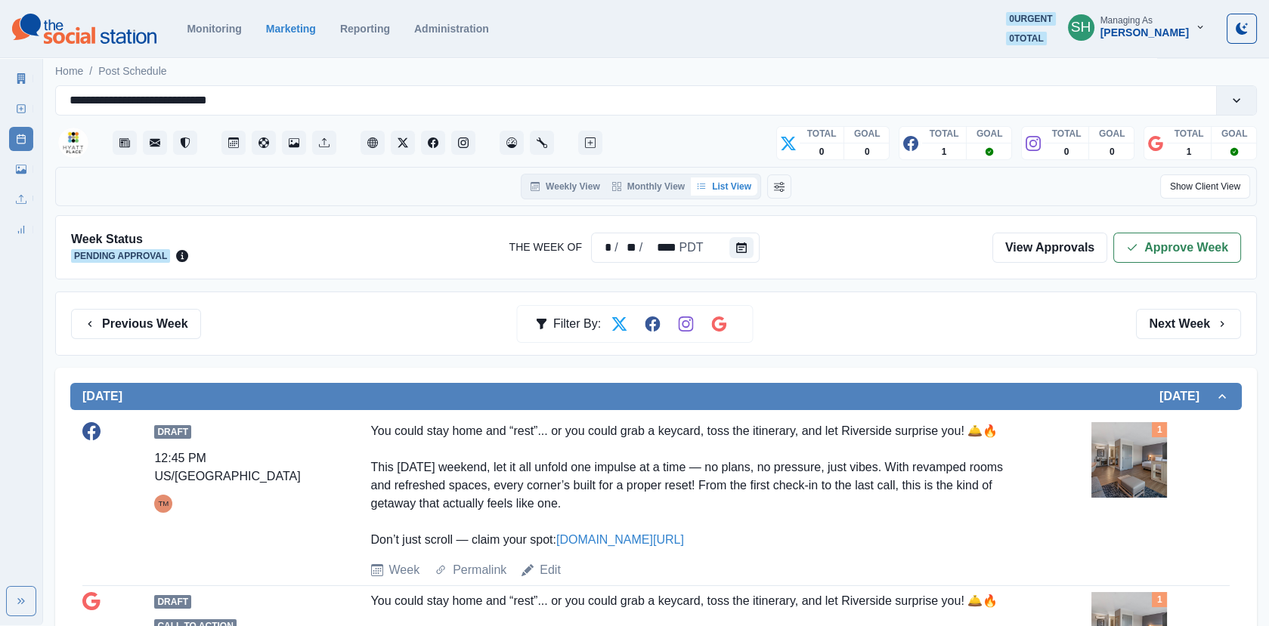
scroll to position [311, 0]
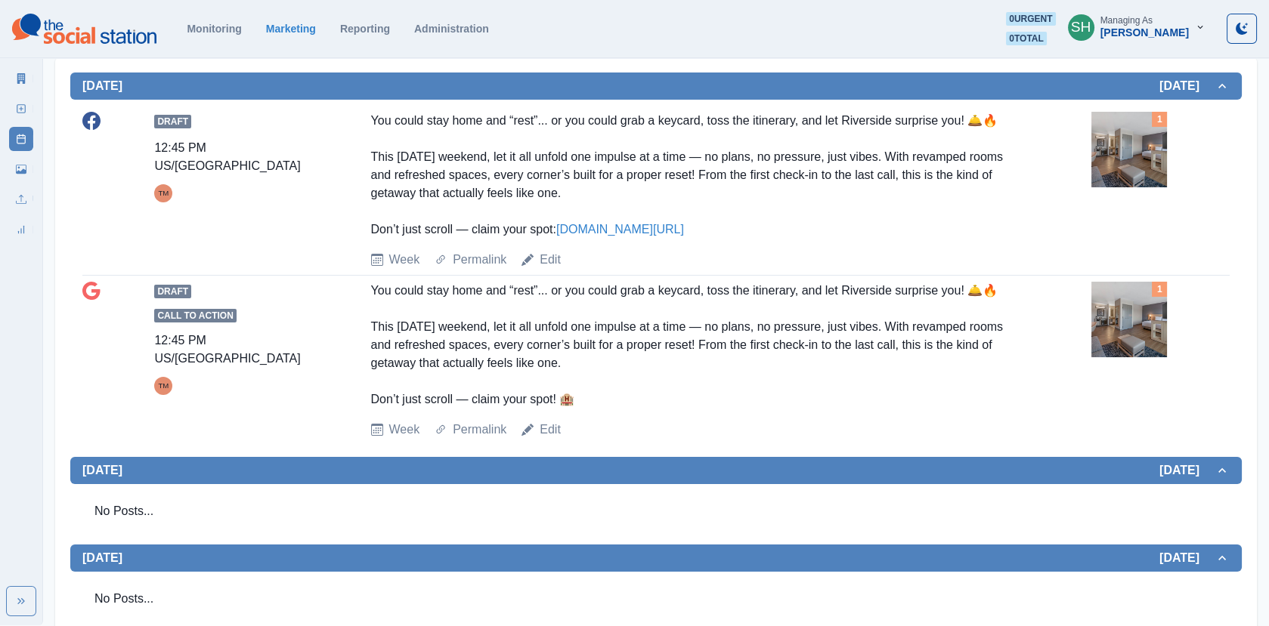
click at [1137, 158] on img at bounding box center [1129, 150] width 76 height 76
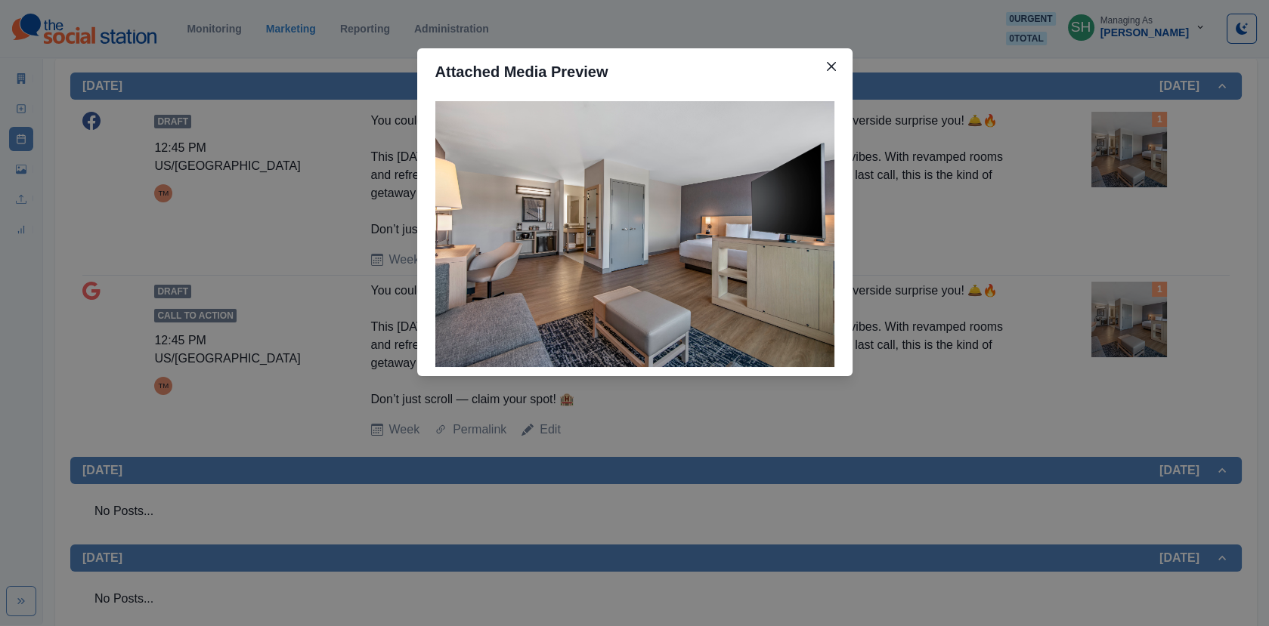
click at [1137, 158] on div "Attached Media Preview" at bounding box center [634, 313] width 1269 height 626
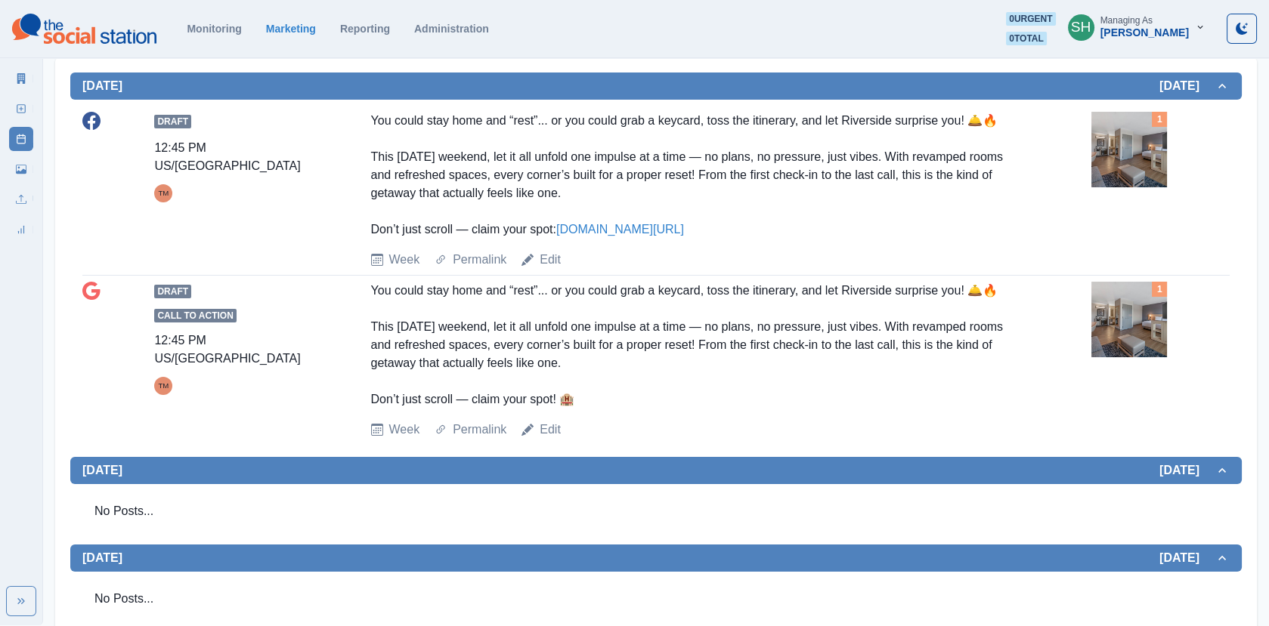
click at [1103, 190] on div "1" at bounding box center [1160, 178] width 138 height 133
click at [1130, 166] on img at bounding box center [1129, 150] width 76 height 76
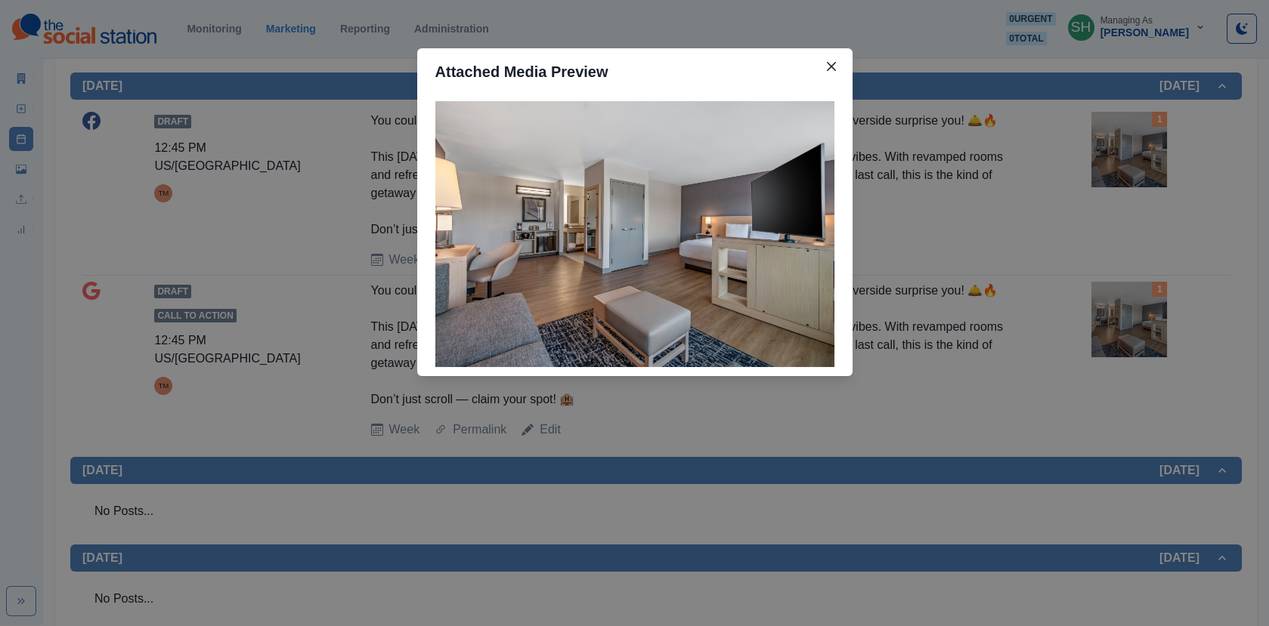
click at [1130, 166] on div "Attached Media Preview" at bounding box center [634, 313] width 1269 height 626
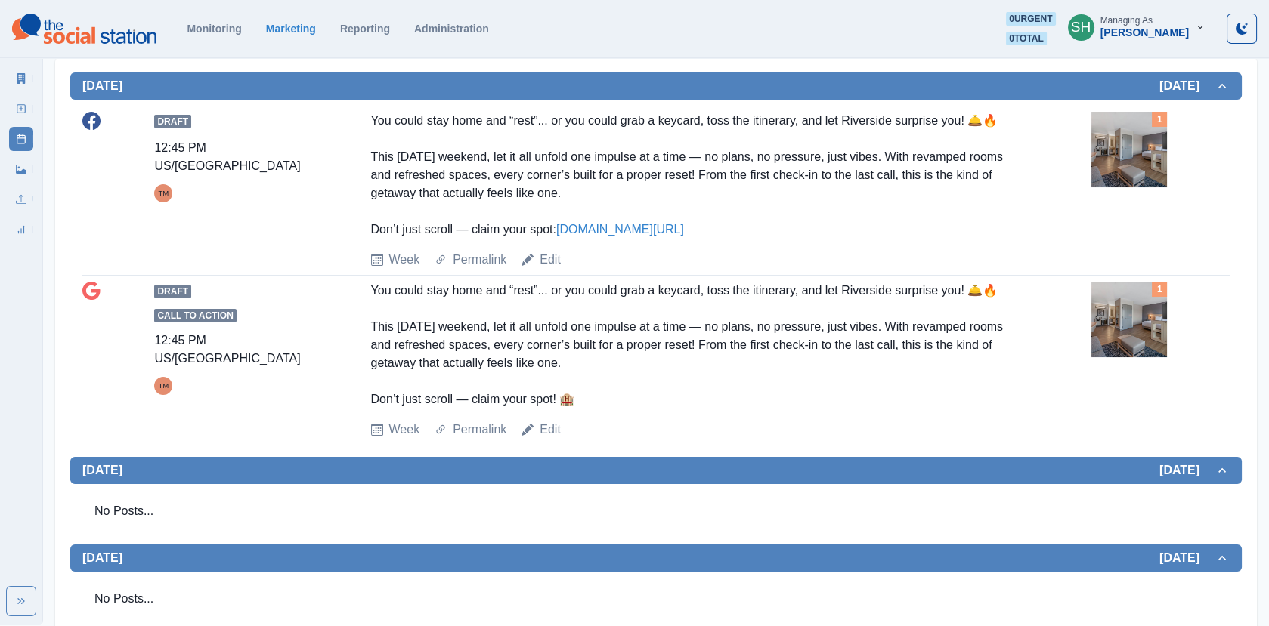
click at [1130, 166] on img at bounding box center [1129, 150] width 76 height 76
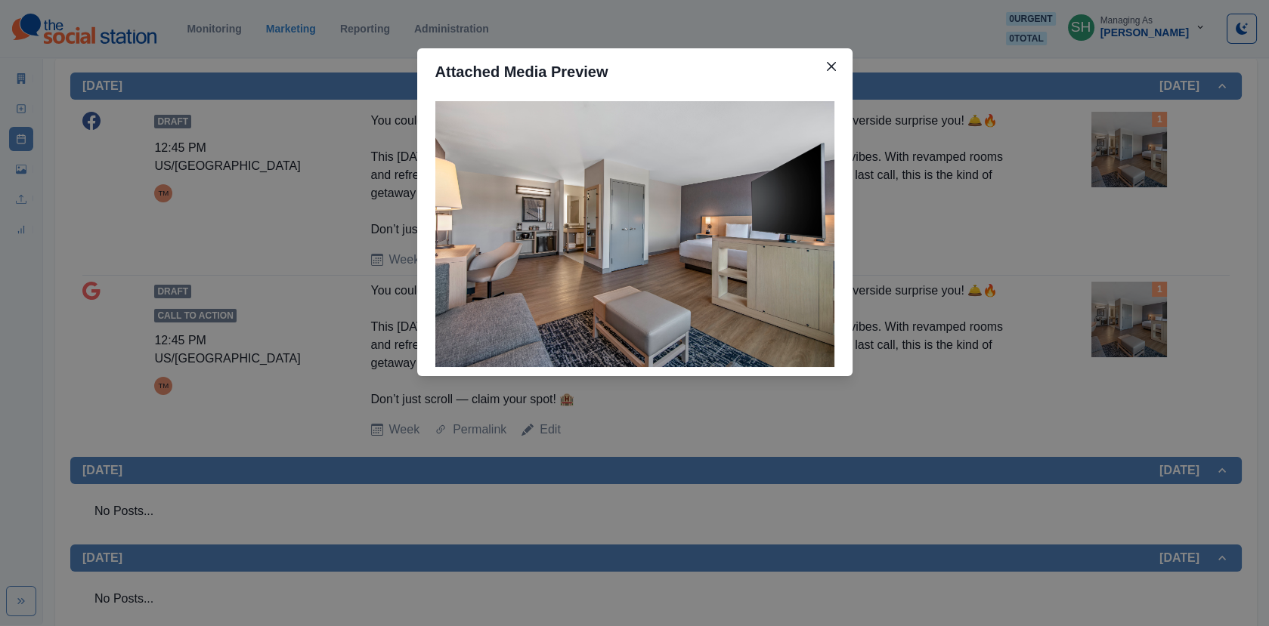
click at [1130, 166] on div "Attached Media Preview" at bounding box center [634, 313] width 1269 height 626
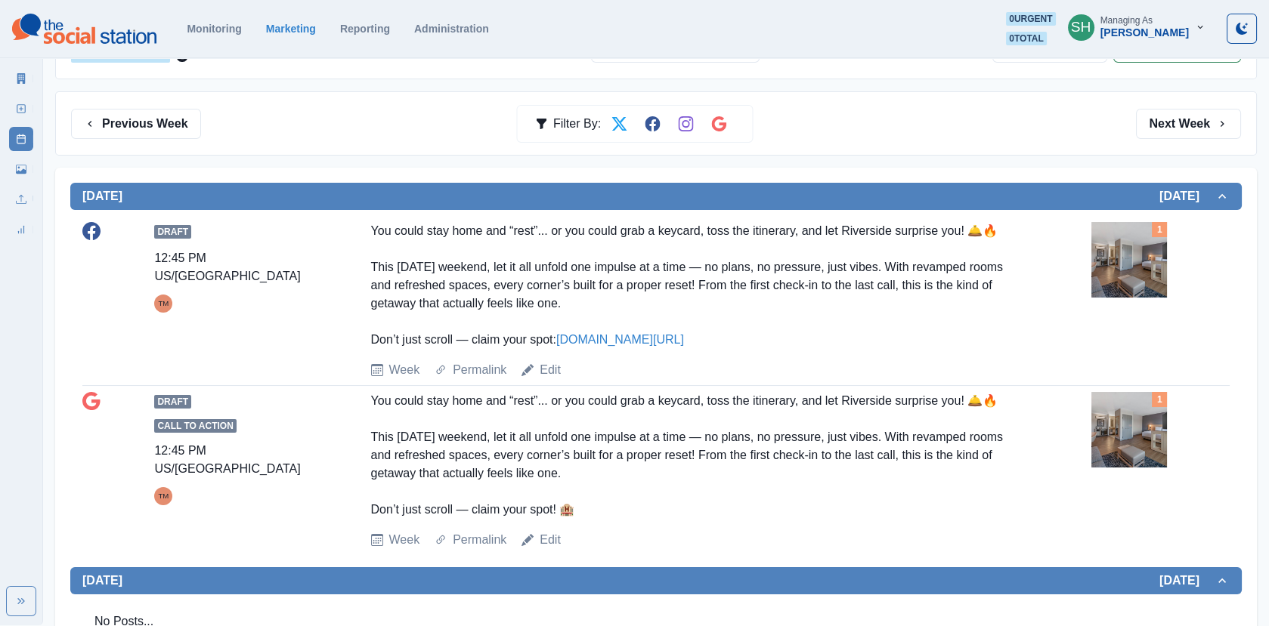
scroll to position [0, 0]
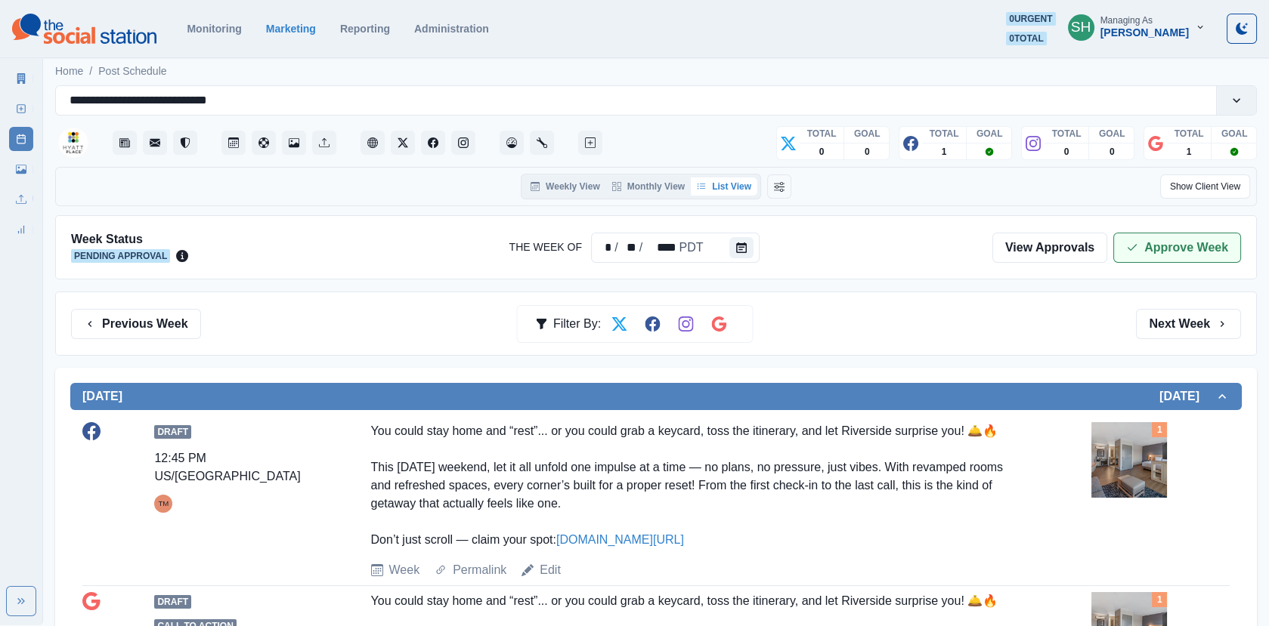
click at [1142, 242] on button "Approve Week" at bounding box center [1177, 248] width 128 height 30
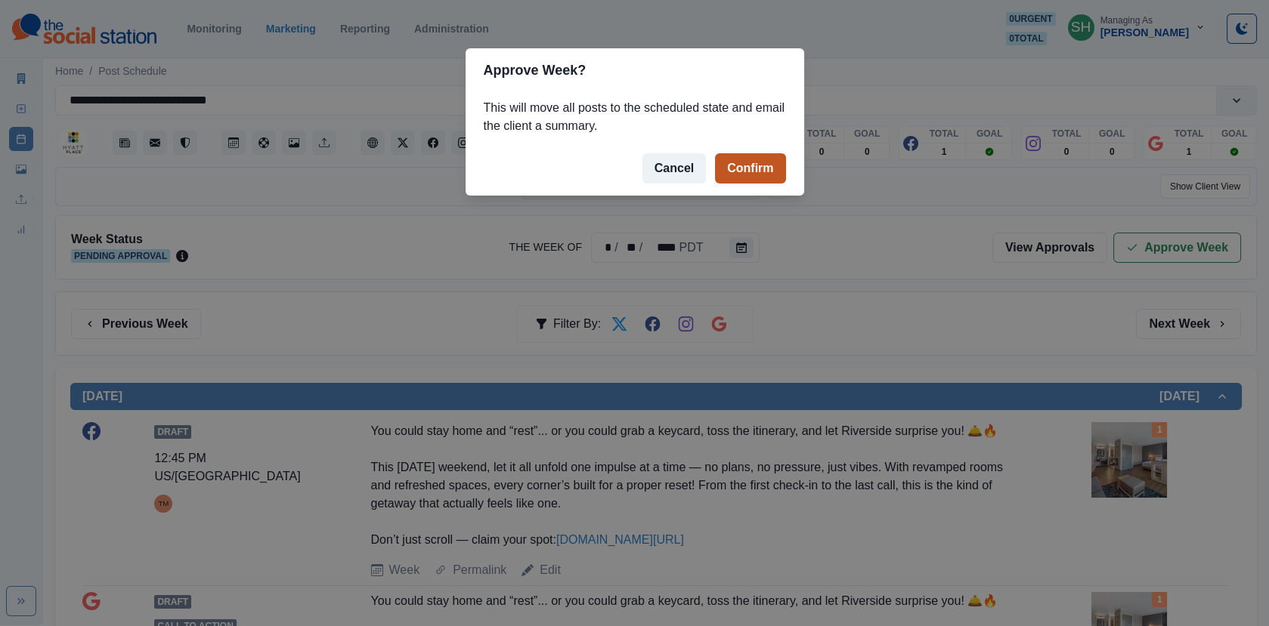
click at [766, 167] on button "Confirm" at bounding box center [750, 168] width 70 height 30
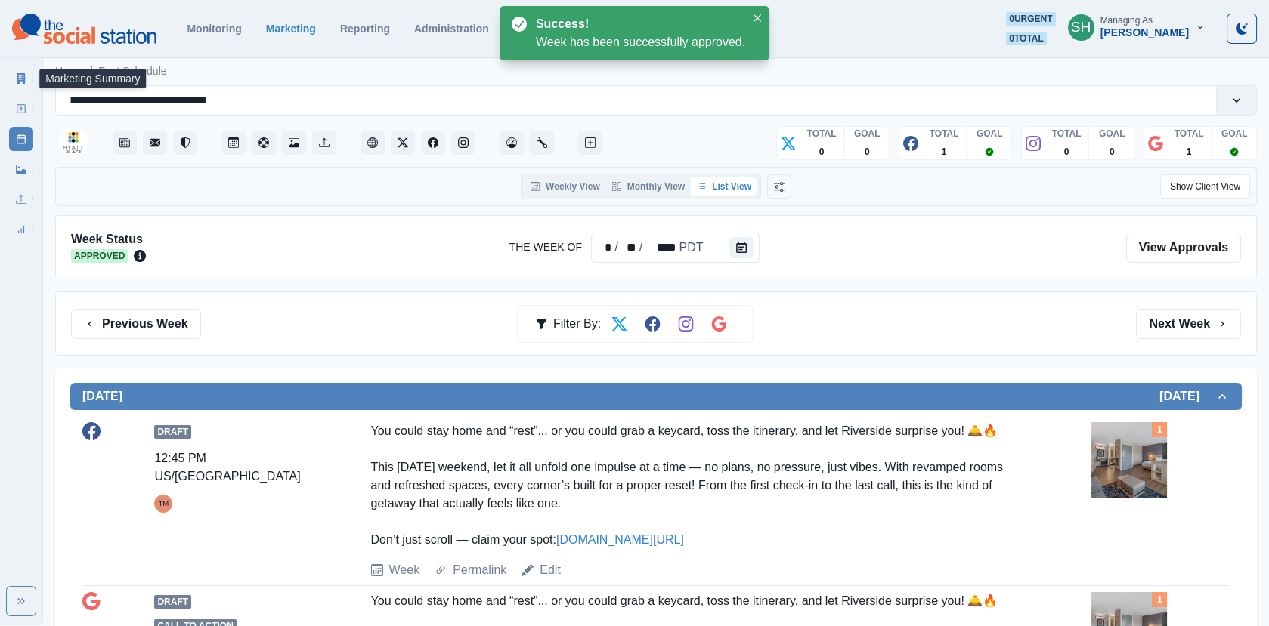
click at [16, 80] on icon at bounding box center [21, 78] width 11 height 11
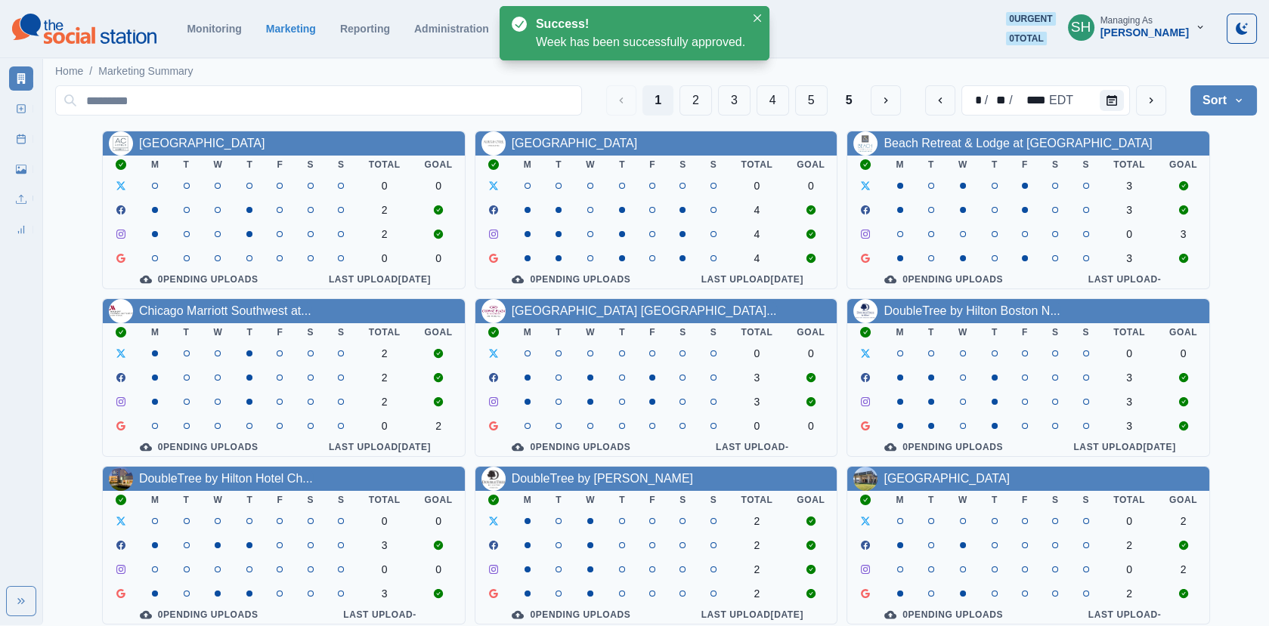
click at [756, 96] on div "1 2 3 4 5 5" at bounding box center [753, 100] width 294 height 30
click at [728, 105] on button "3" at bounding box center [734, 100] width 32 height 30
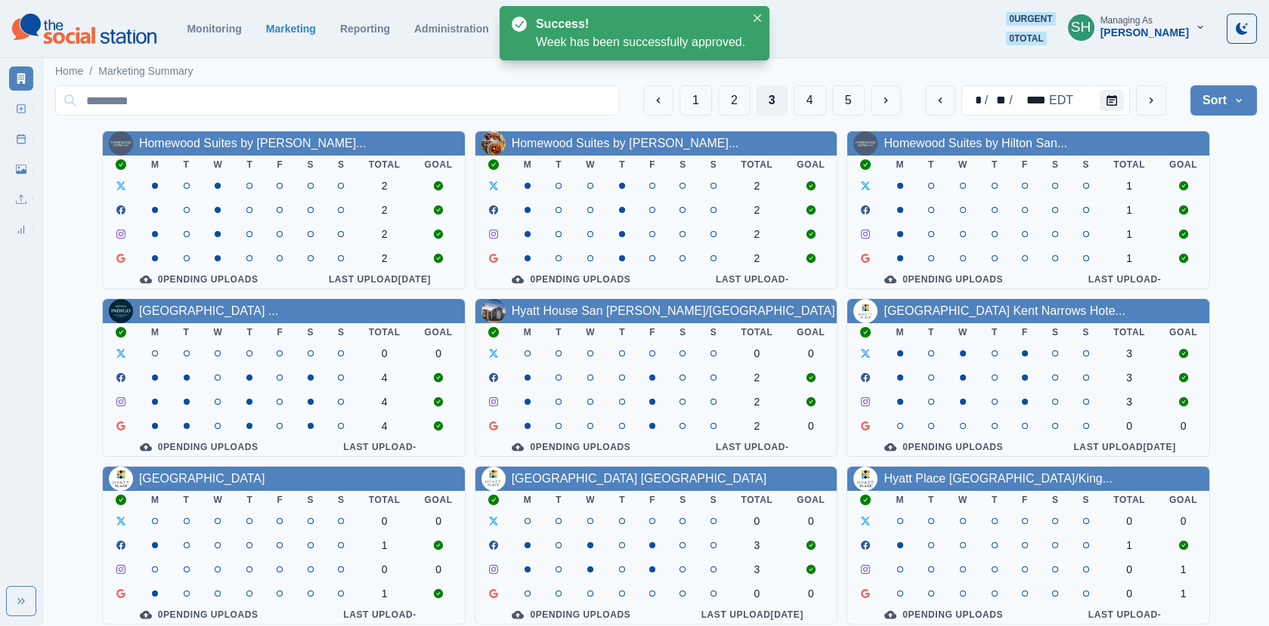
scroll to position [184, 0]
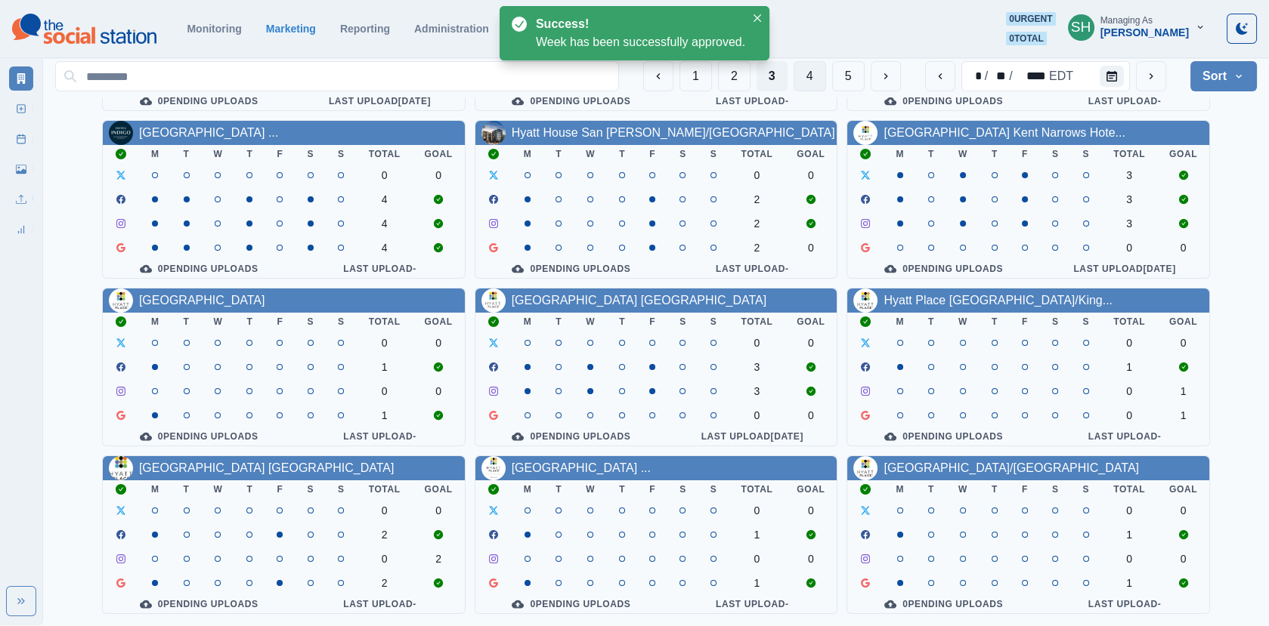
click at [811, 81] on button "4" at bounding box center [809, 76] width 32 height 30
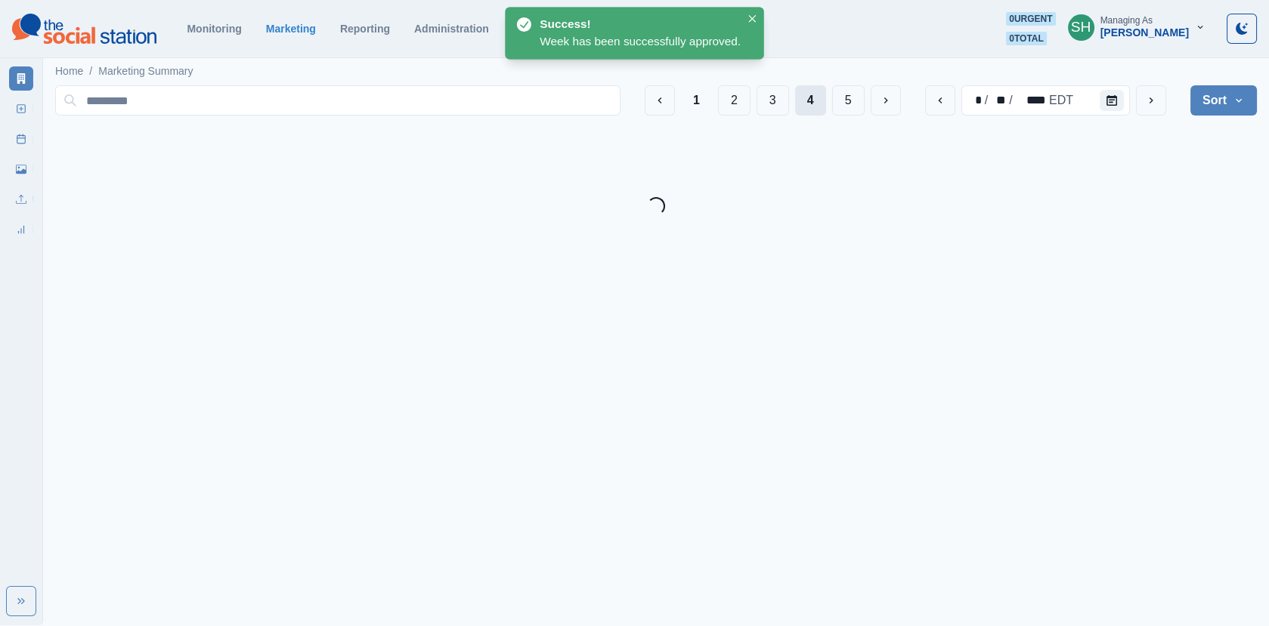
scroll to position [0, 0]
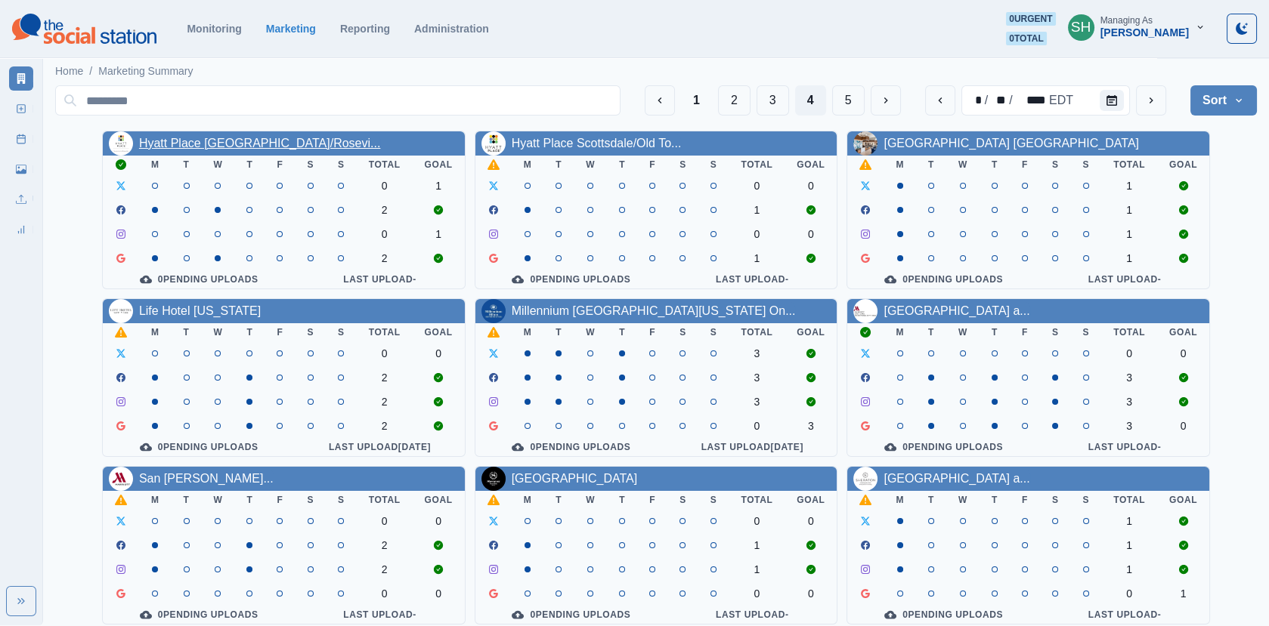
click at [274, 141] on link "Hyatt Place [GEOGRAPHIC_DATA]/Rosevi..." at bounding box center [260, 143] width 242 height 13
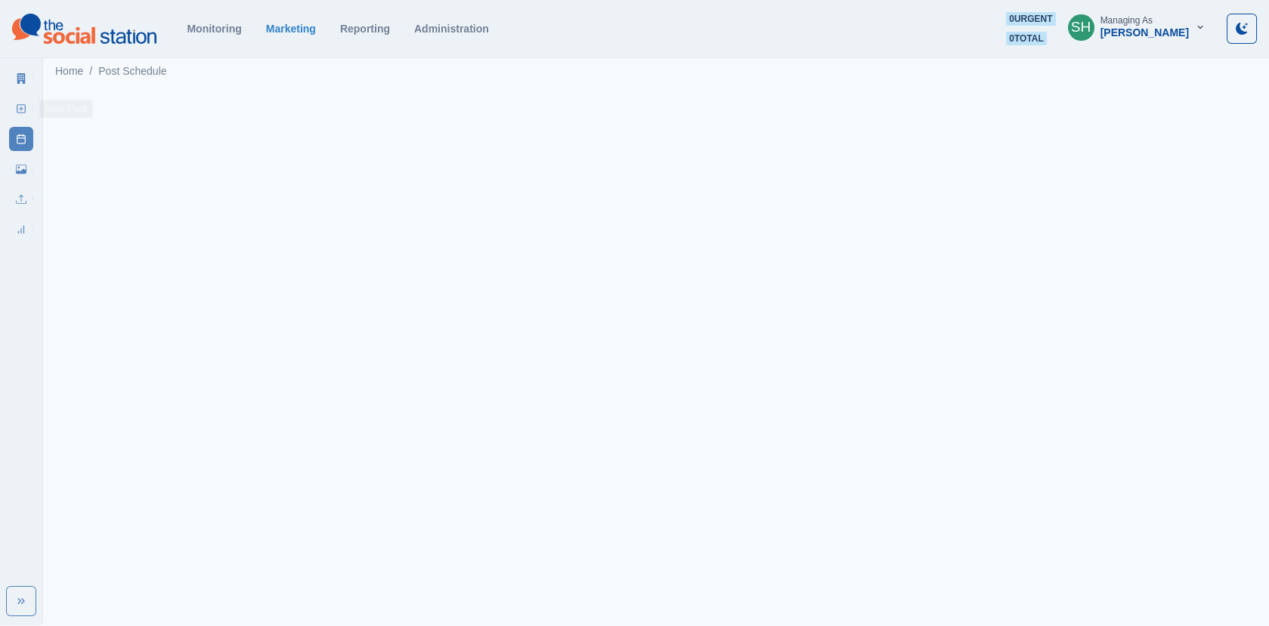
click at [20, 81] on icon at bounding box center [21, 78] width 8 height 11
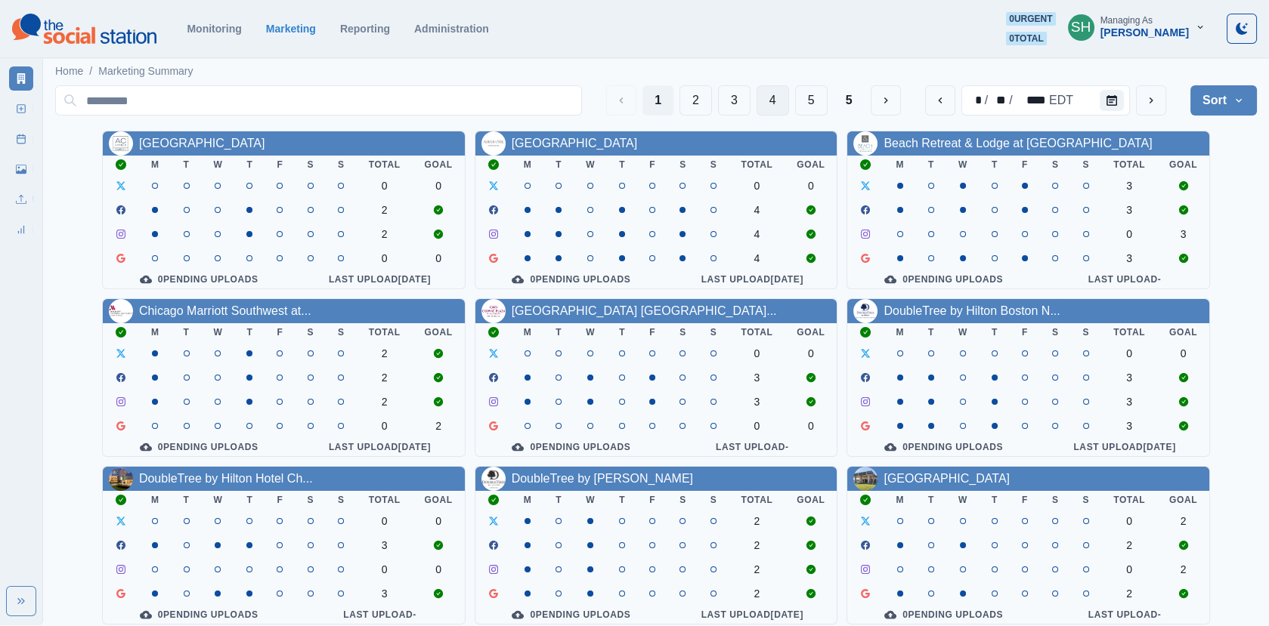
click at [779, 107] on button "4" at bounding box center [772, 100] width 32 height 30
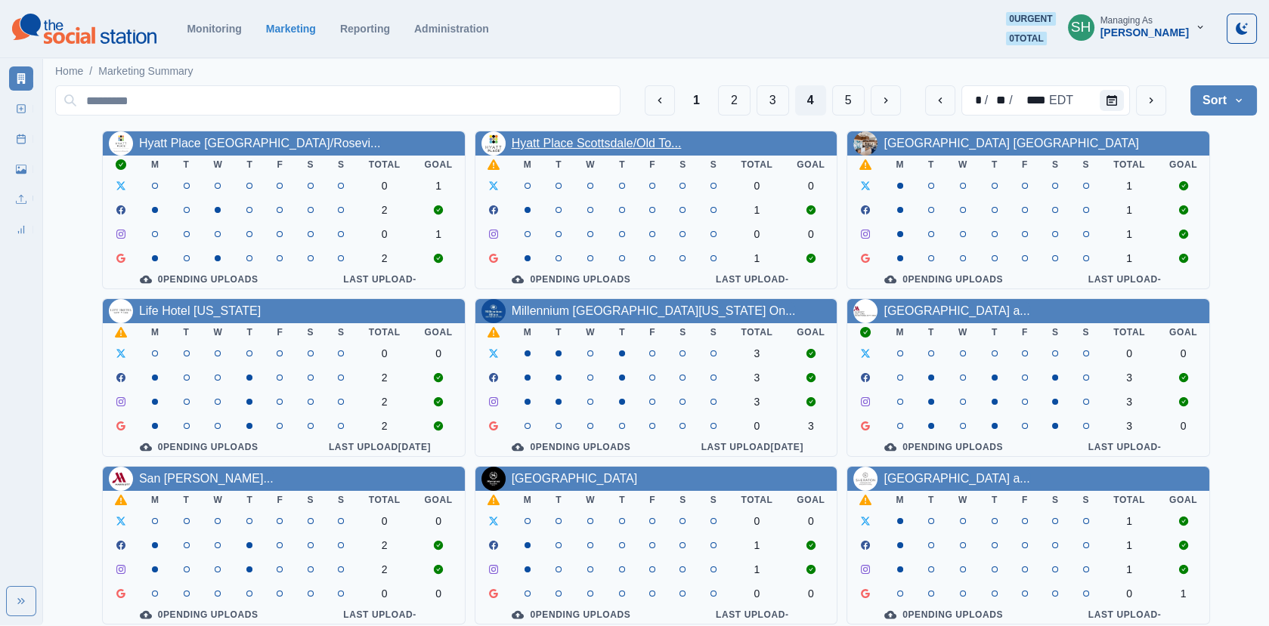
click at [621, 147] on link "Hyatt Place Scottsdale/Old To..." at bounding box center [596, 143] width 170 height 13
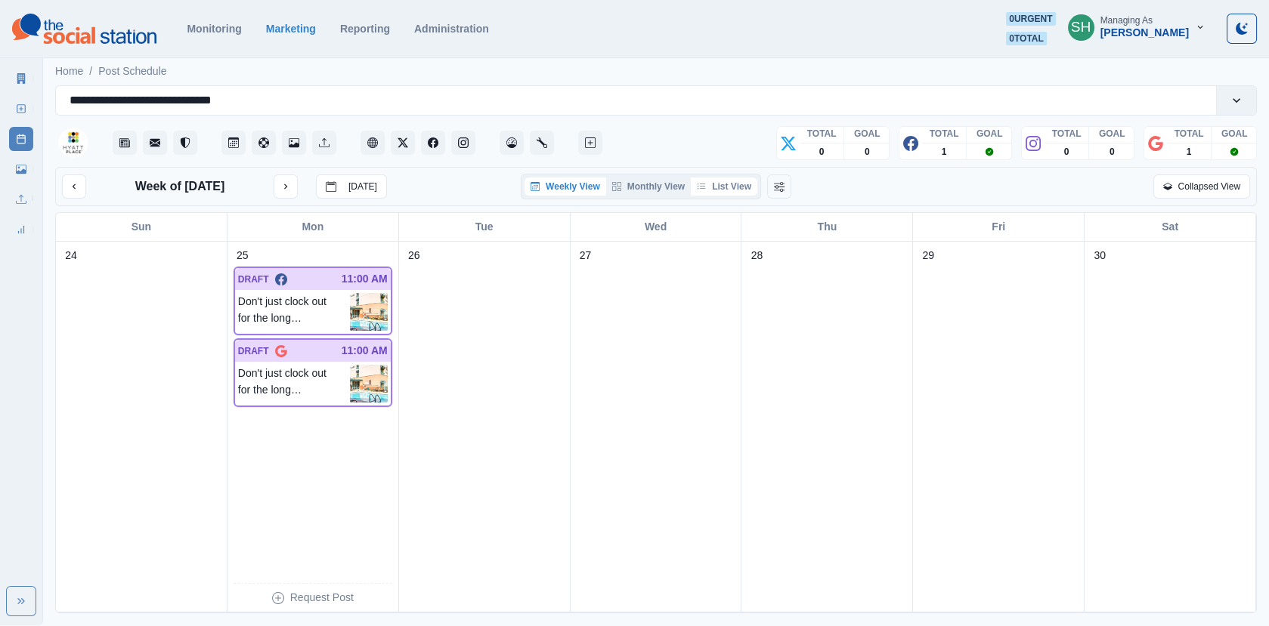
click at [724, 187] on button "List View" at bounding box center [724, 187] width 66 height 18
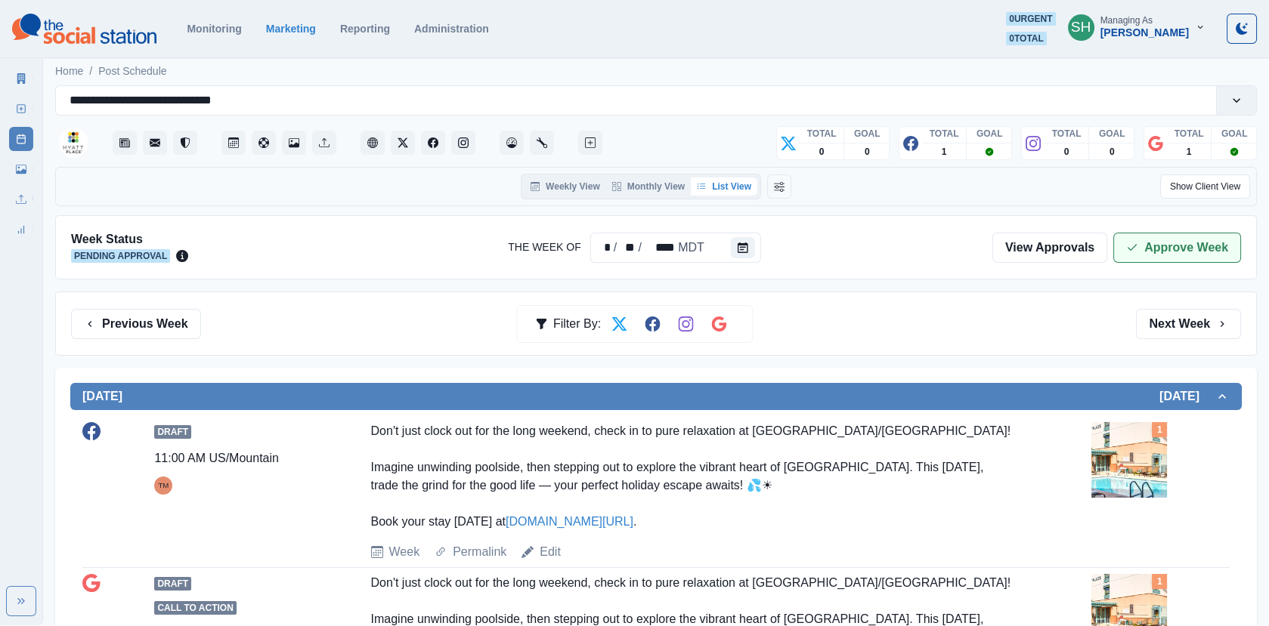
click at [1164, 238] on button "Approve Week" at bounding box center [1177, 248] width 128 height 30
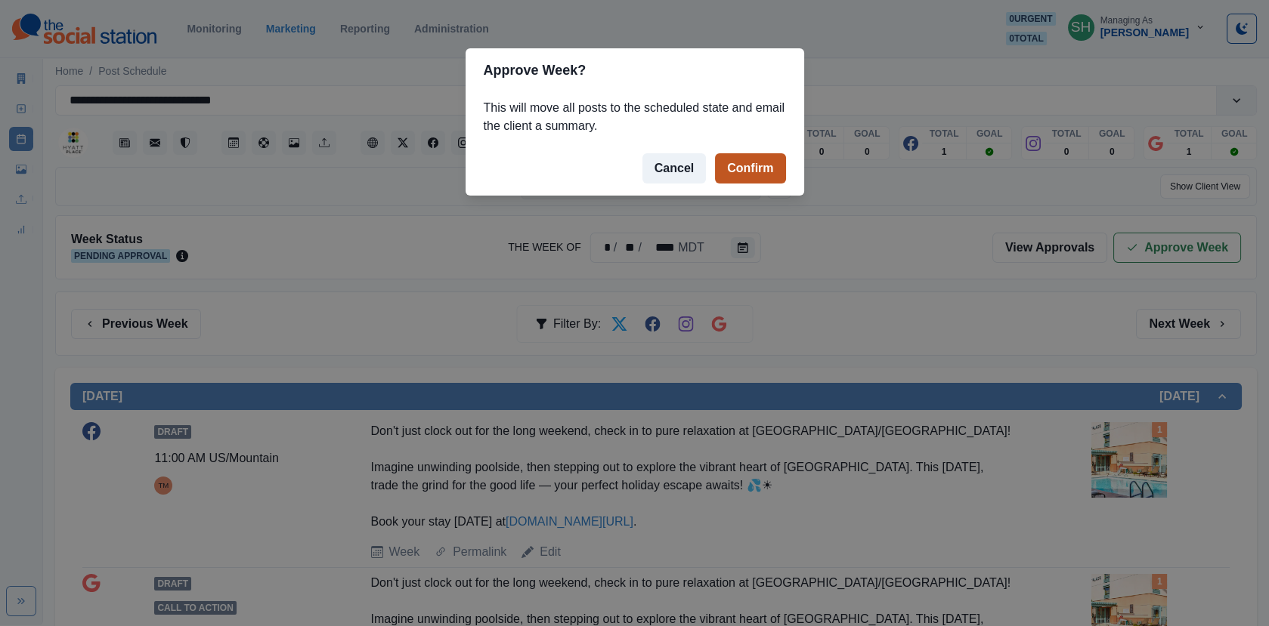
click at [768, 178] on button "Confirm" at bounding box center [750, 168] width 70 height 30
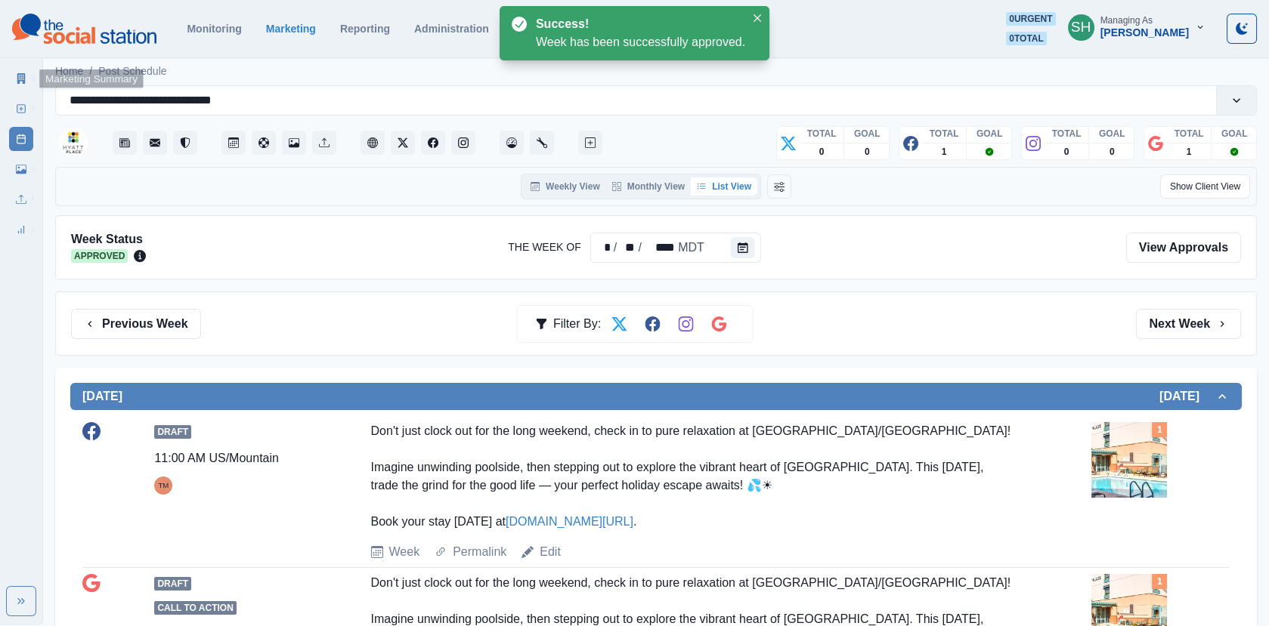
click at [7, 76] on div "Marketing Summary New Post Post Schedule Media Library Uploads Review Summary" at bounding box center [21, 150] width 42 height 181
click at [20, 81] on icon at bounding box center [21, 78] width 8 height 11
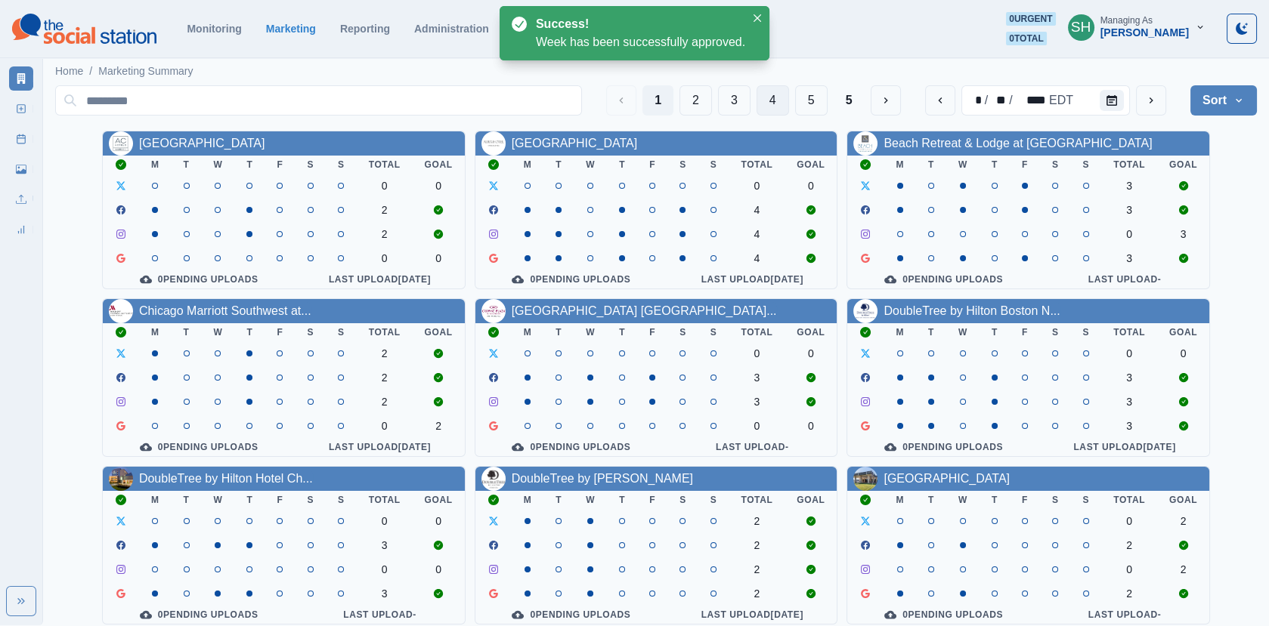
click at [770, 100] on button "4" at bounding box center [772, 100] width 32 height 30
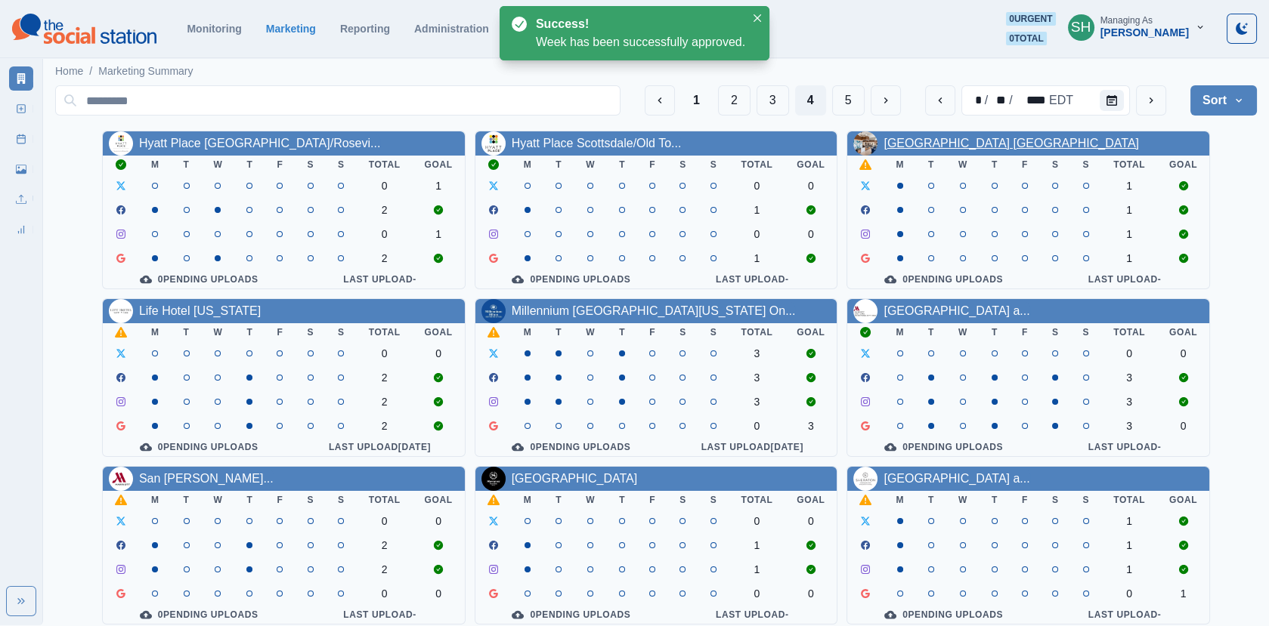
click at [941, 142] on link "[GEOGRAPHIC_DATA] [GEOGRAPHIC_DATA]" at bounding box center [1010, 143] width 255 height 13
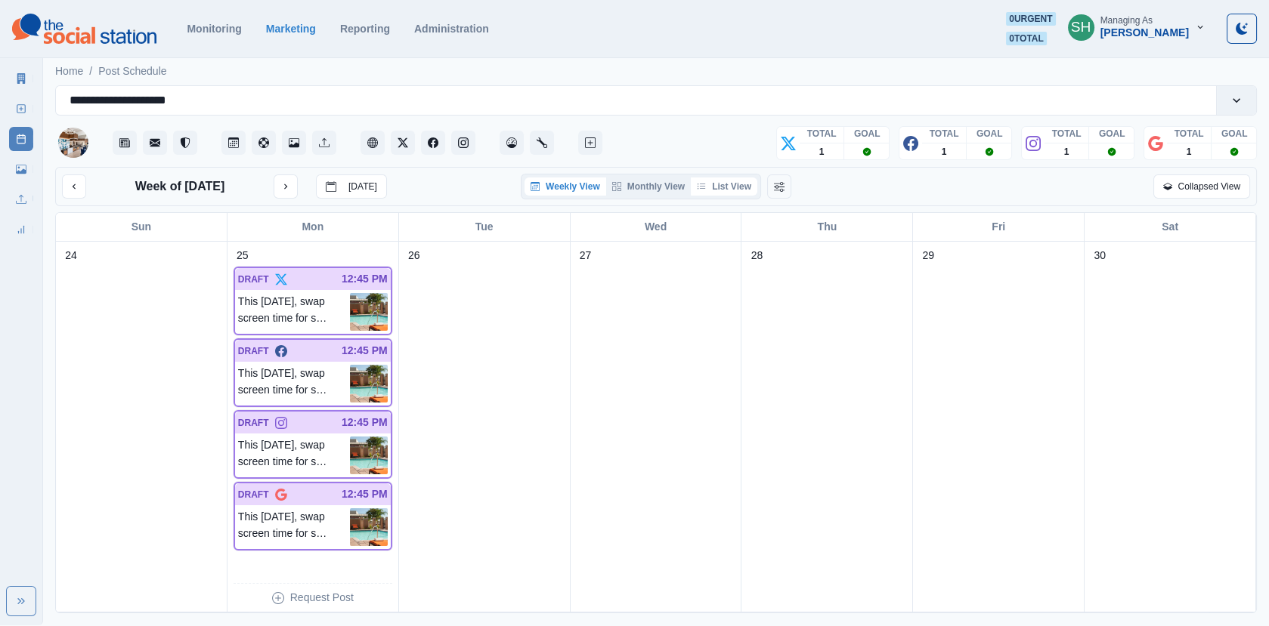
click at [745, 182] on button "List View" at bounding box center [724, 187] width 66 height 18
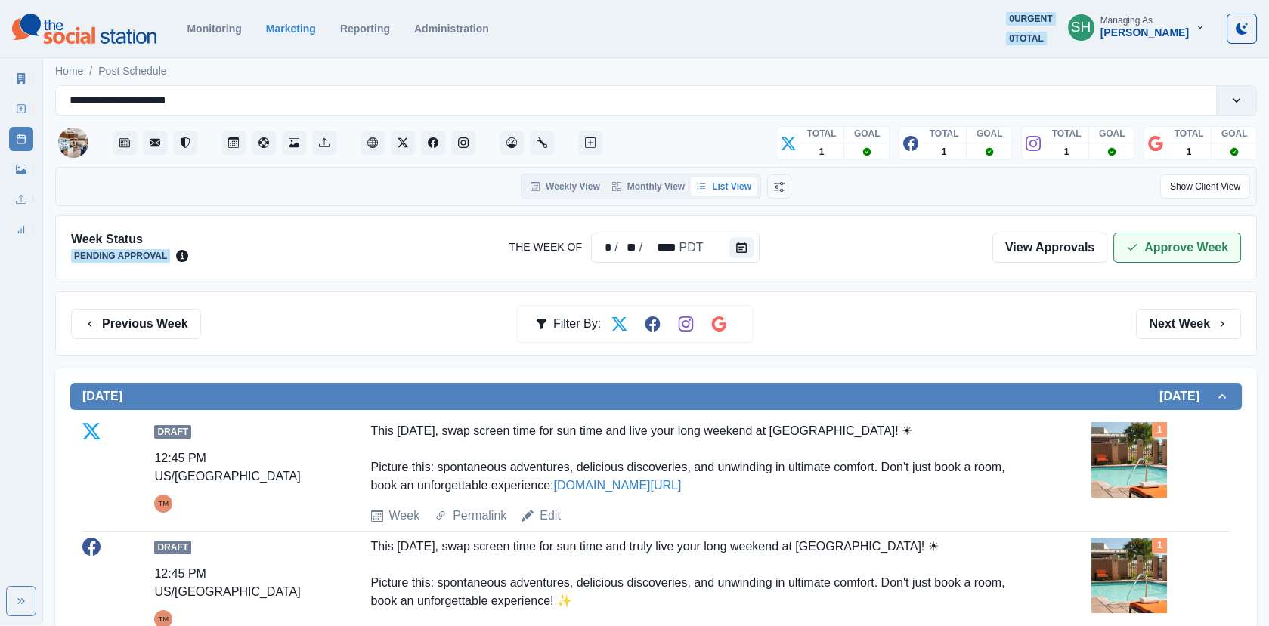
click at [1143, 256] on button "Approve Week" at bounding box center [1177, 248] width 128 height 30
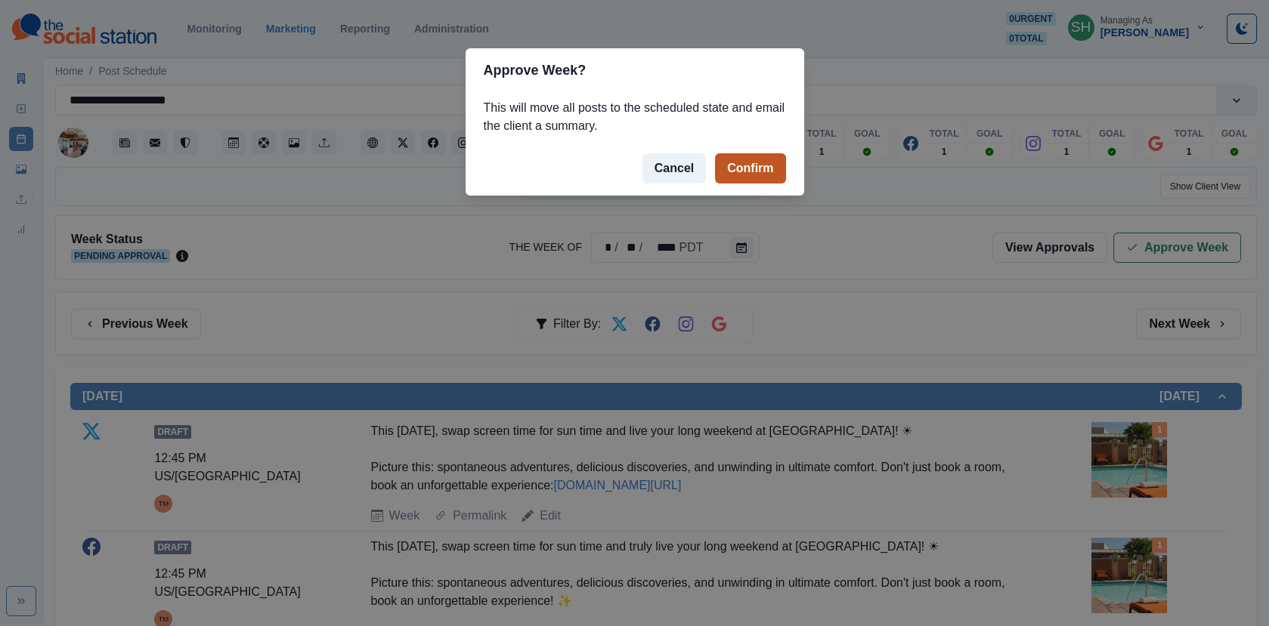
click at [738, 161] on button "Confirm" at bounding box center [750, 168] width 70 height 30
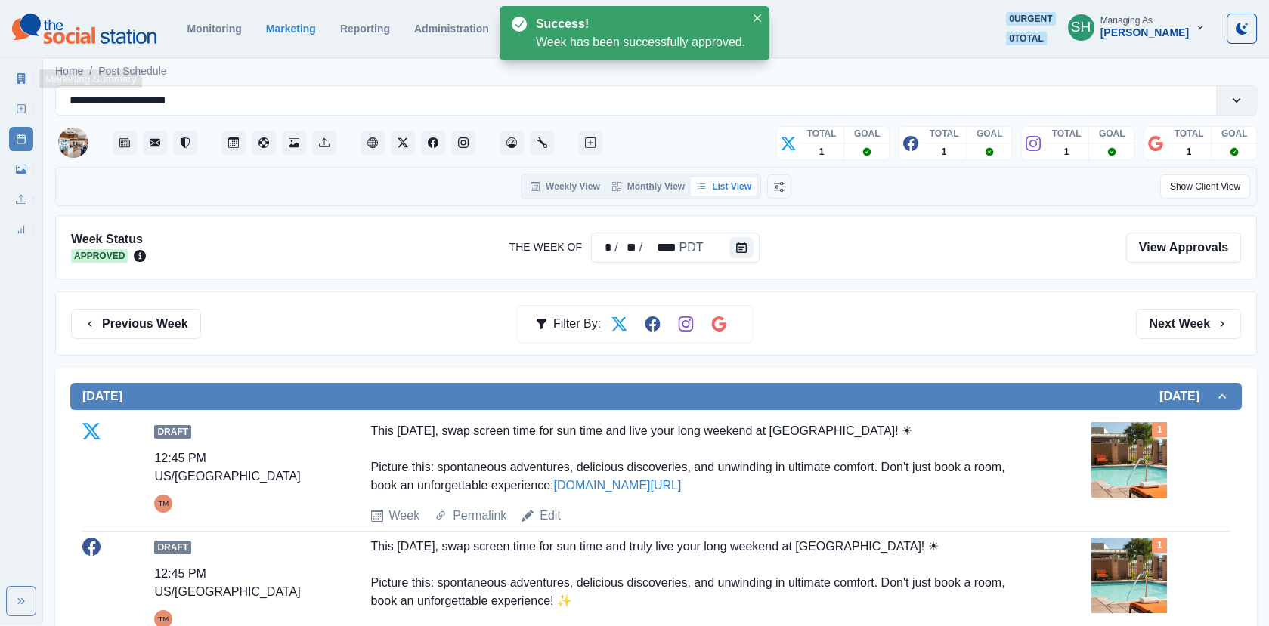
click at [20, 73] on link "Marketing Summary" at bounding box center [21, 78] width 24 height 24
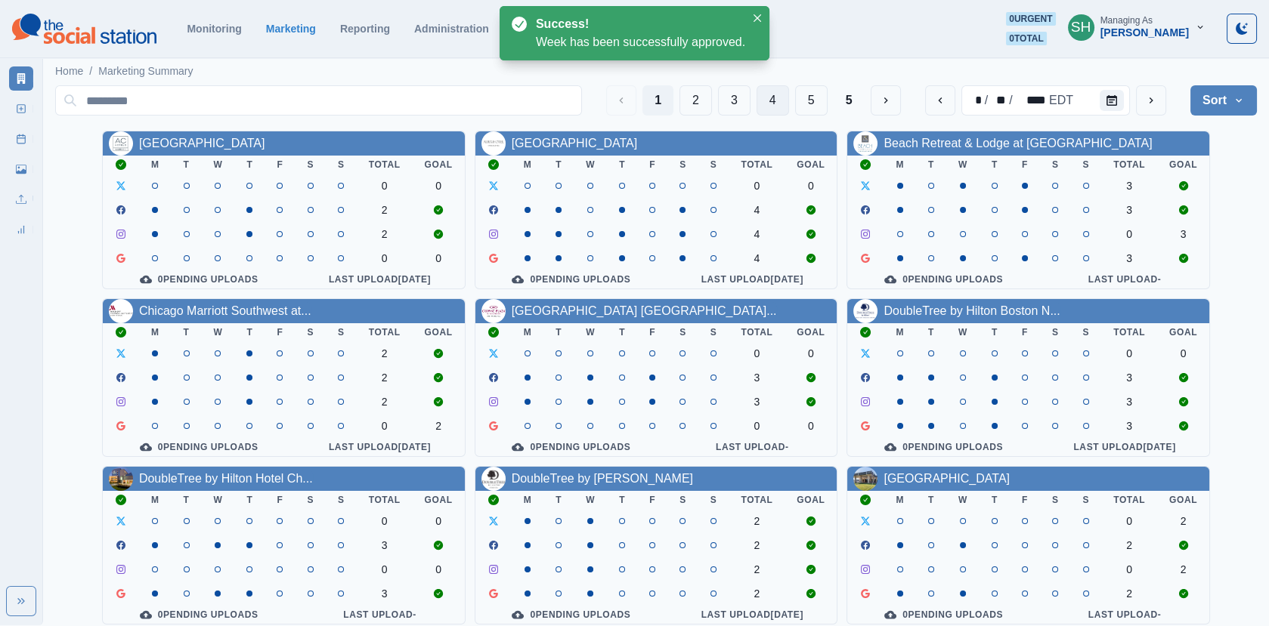
click at [773, 97] on button "4" at bounding box center [772, 100] width 32 height 30
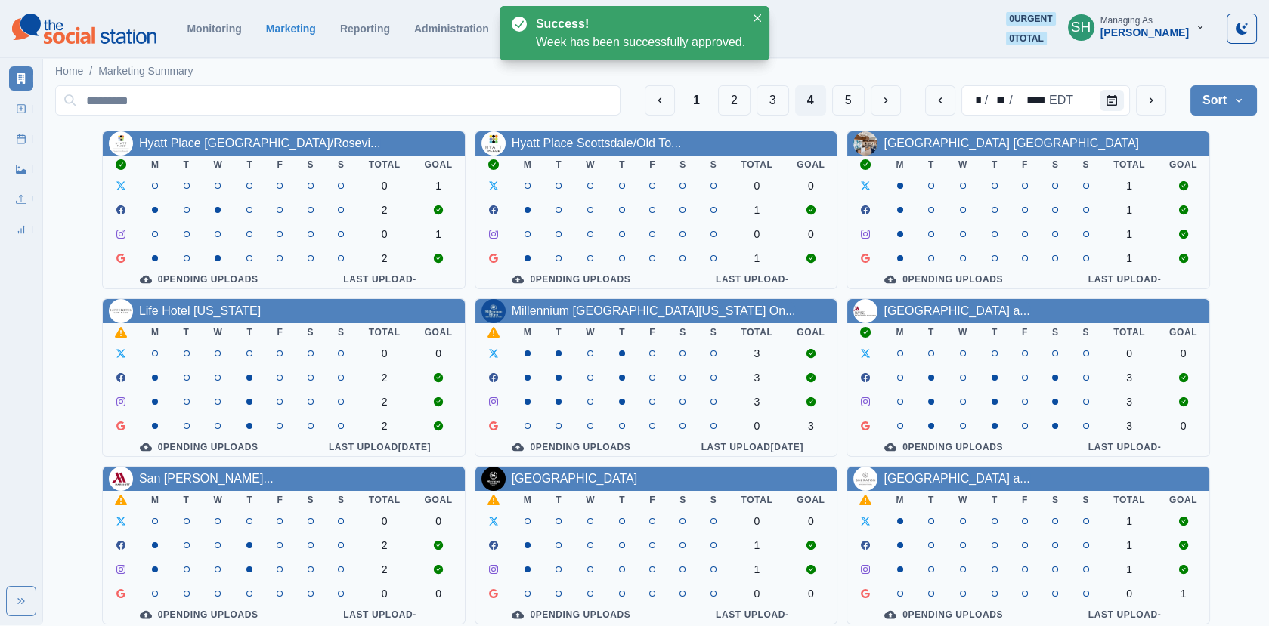
click at [230, 320] on div "Life Hotel [US_STATE]" at bounding box center [200, 311] width 122 height 18
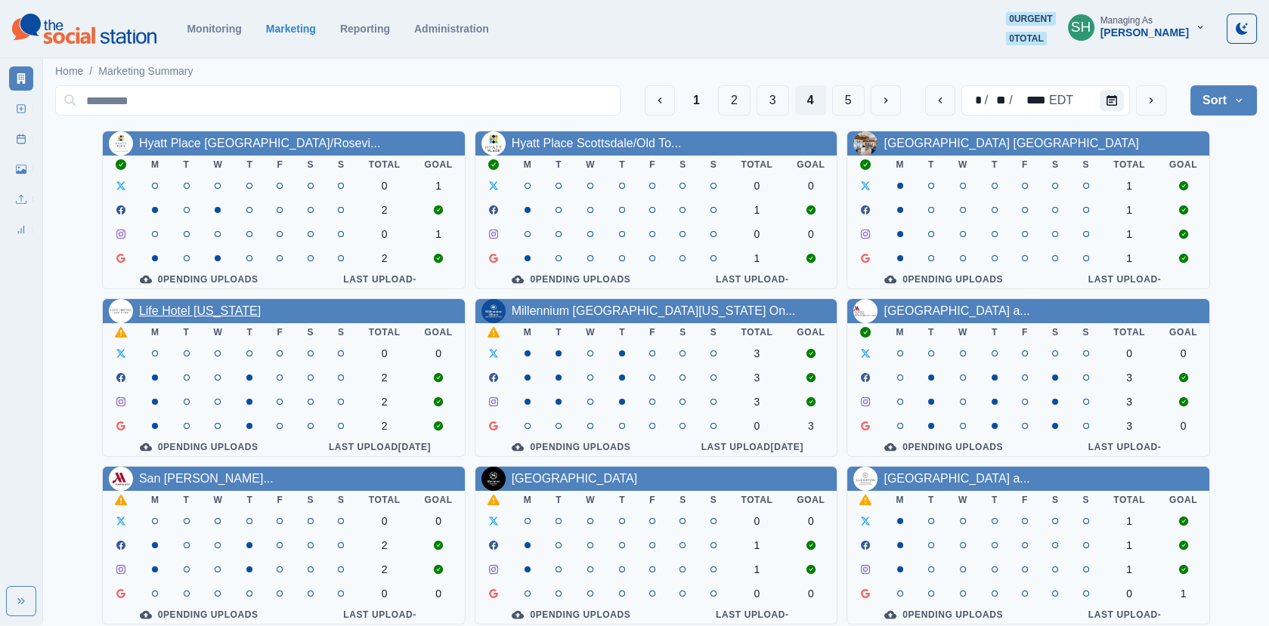
click at [181, 312] on link "Life Hotel [US_STATE]" at bounding box center [200, 310] width 122 height 13
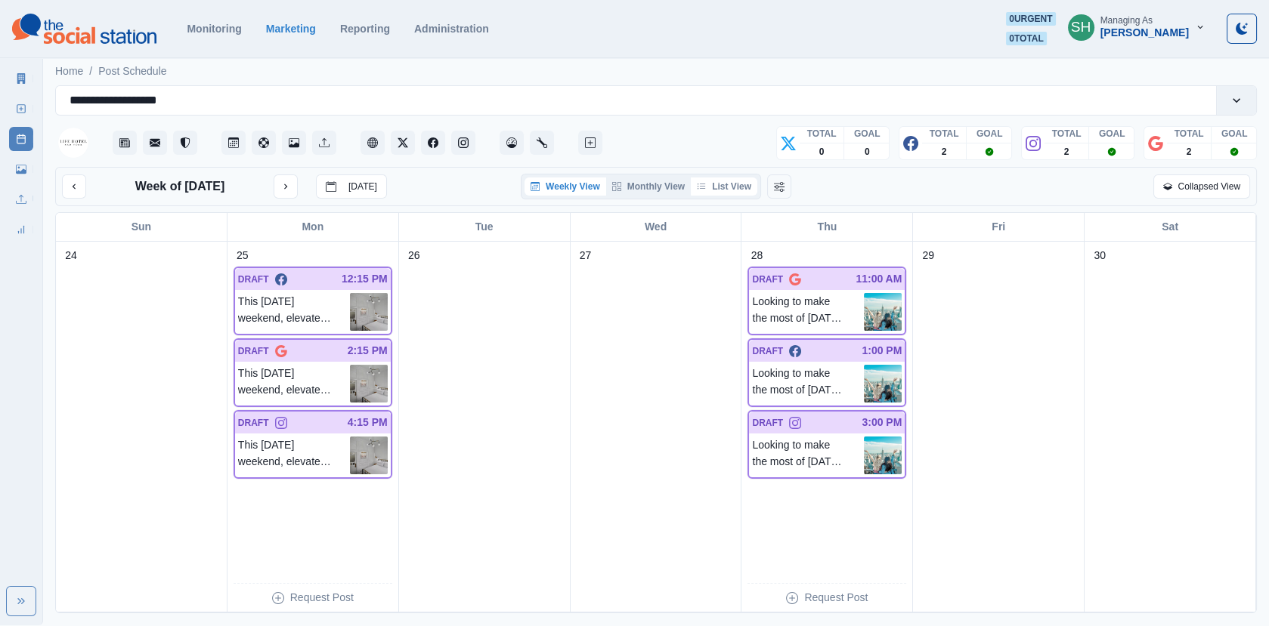
click at [715, 181] on button "List View" at bounding box center [724, 187] width 66 height 18
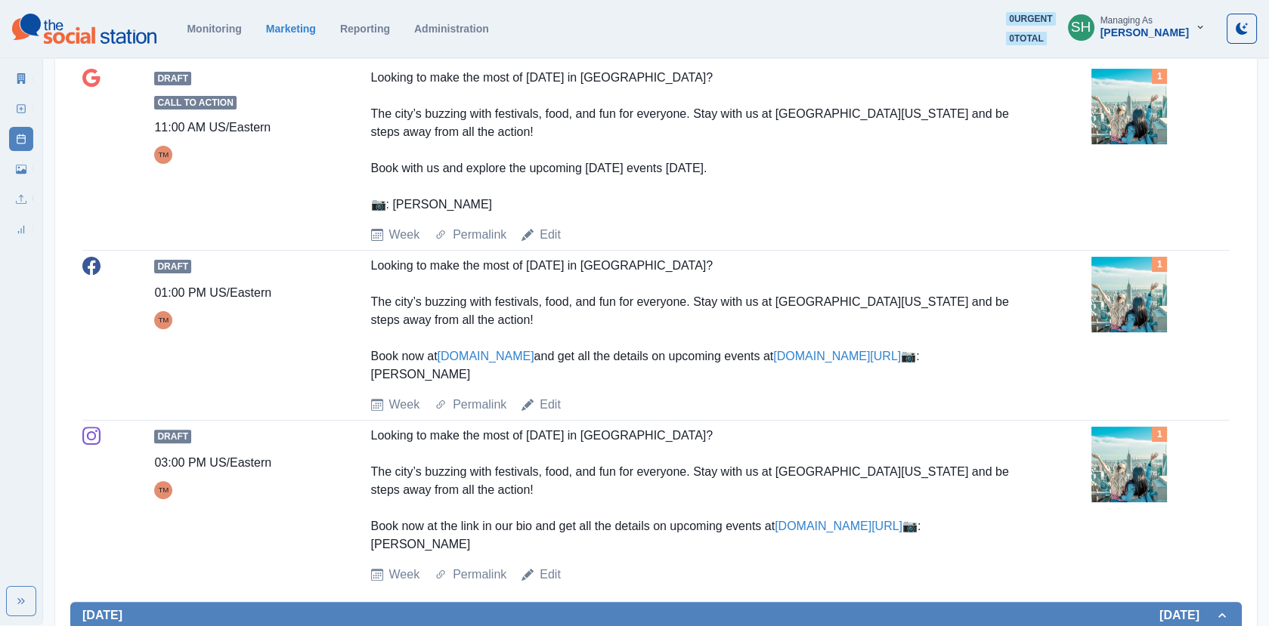
scroll to position [1053, 0]
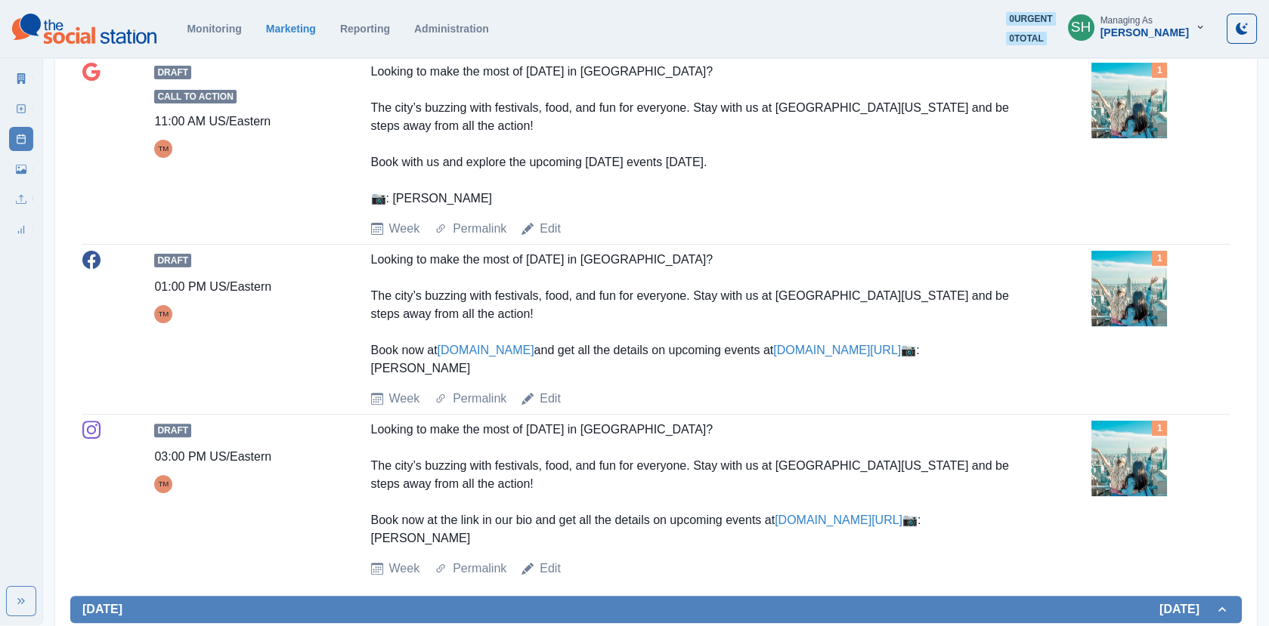
click at [1144, 119] on img at bounding box center [1129, 101] width 76 height 76
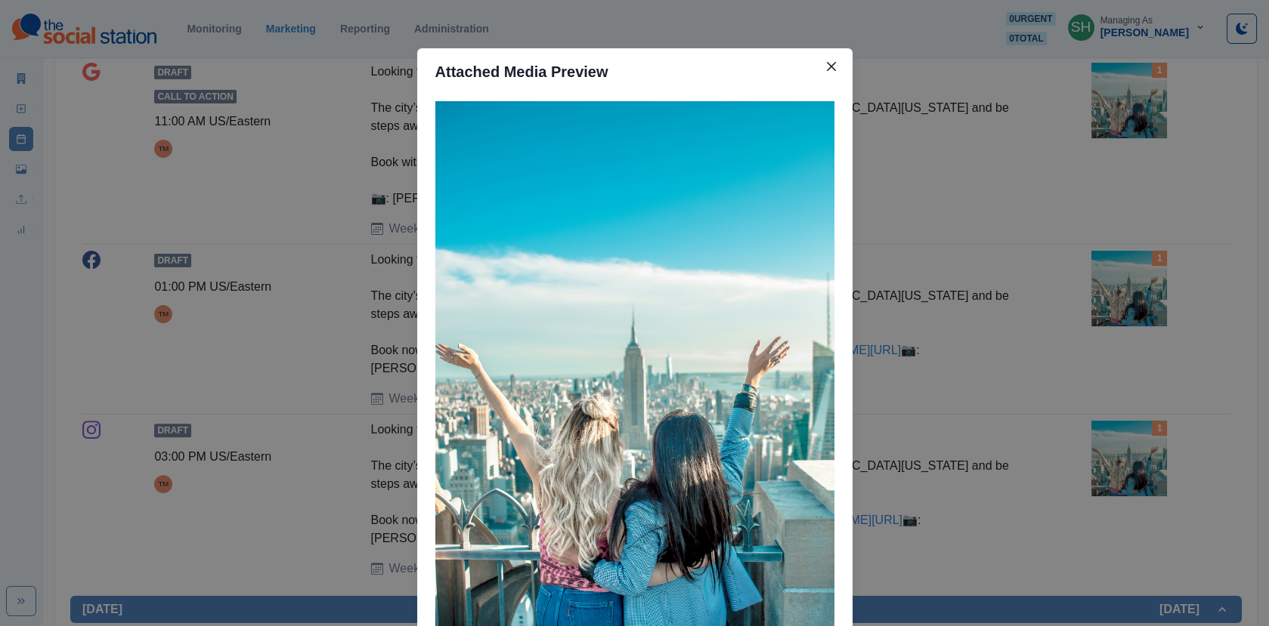
click at [1144, 119] on div "Attached Media Preview" at bounding box center [634, 313] width 1269 height 626
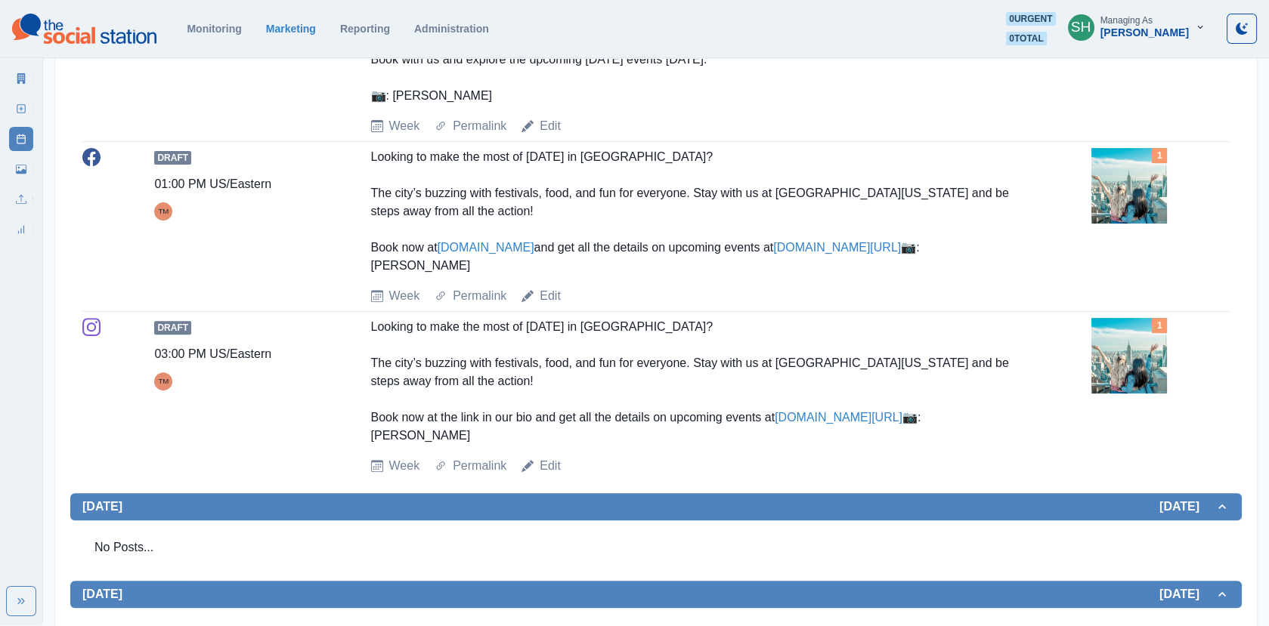
scroll to position [1165, 0]
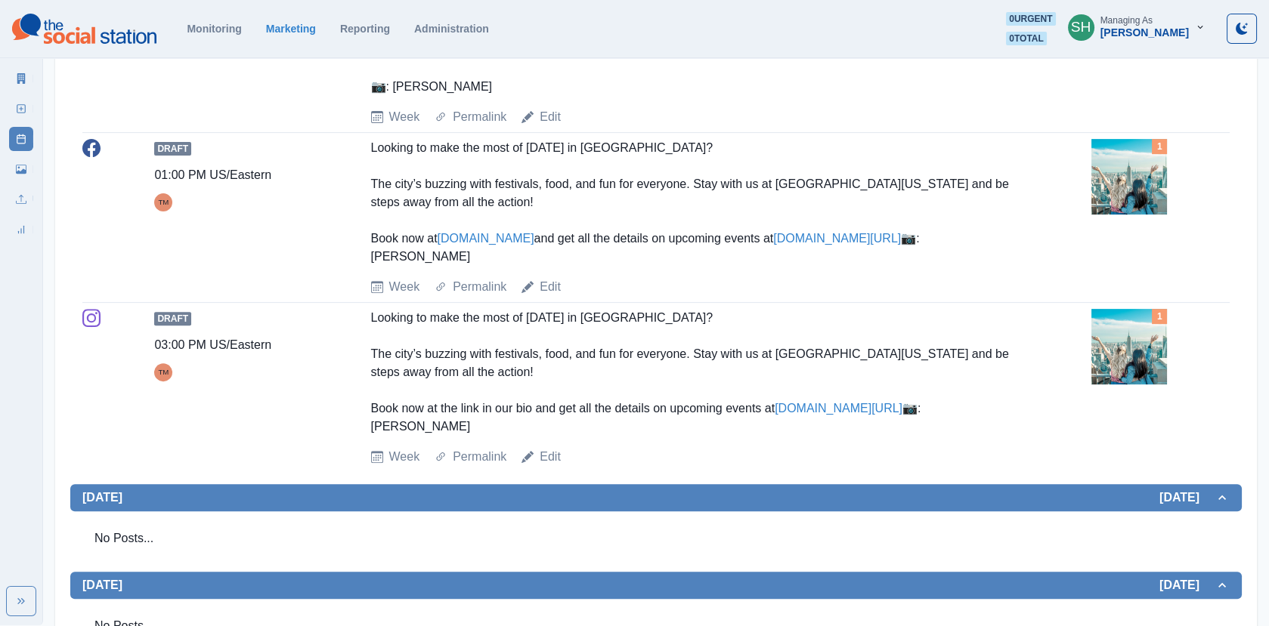
click at [1121, 215] on img at bounding box center [1129, 177] width 76 height 76
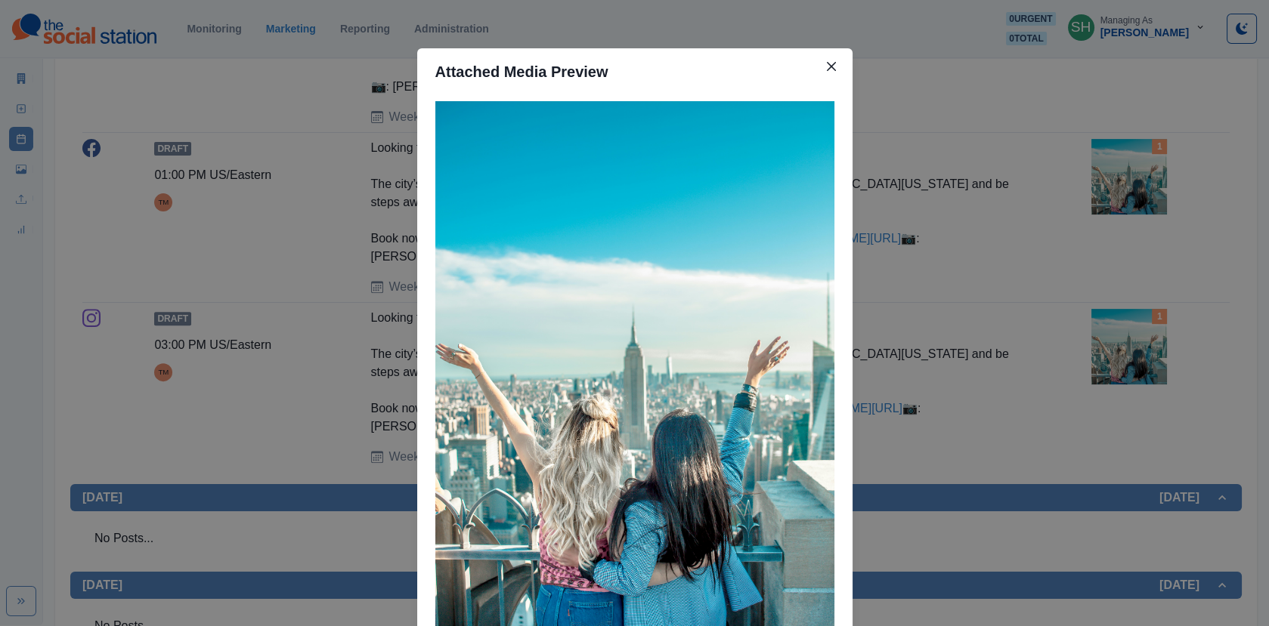
click at [1017, 225] on div "Attached Media Preview" at bounding box center [634, 313] width 1269 height 626
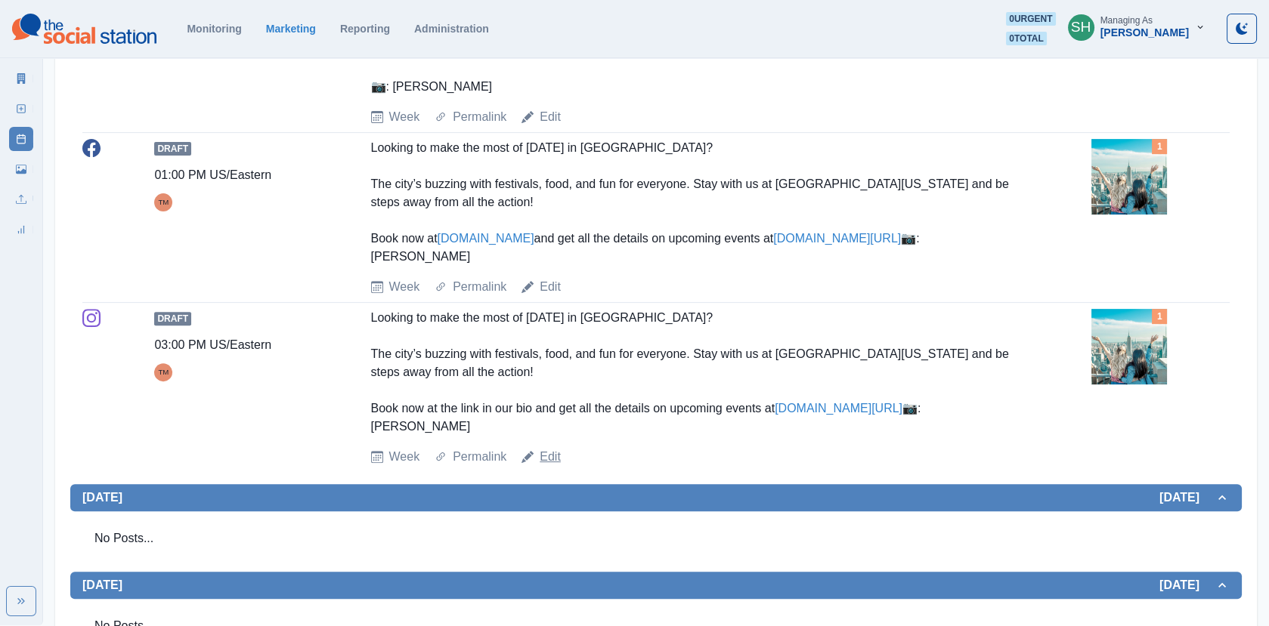
click at [550, 466] on link "Edit" at bounding box center [549, 457] width 21 height 18
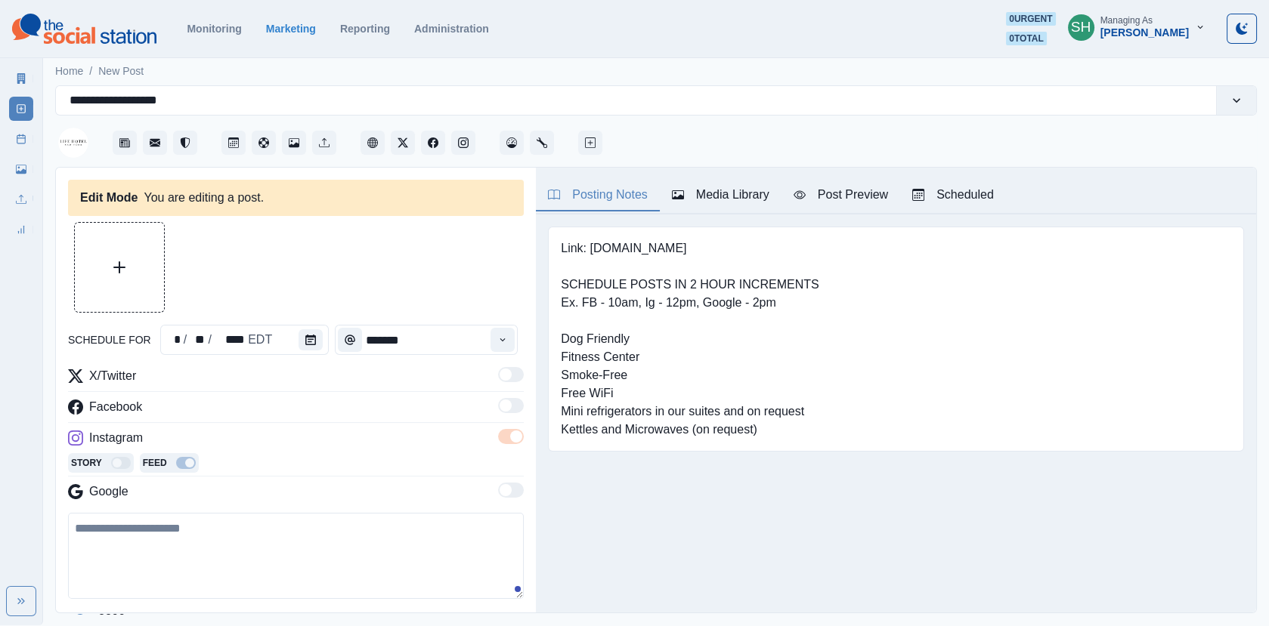
type input "*******"
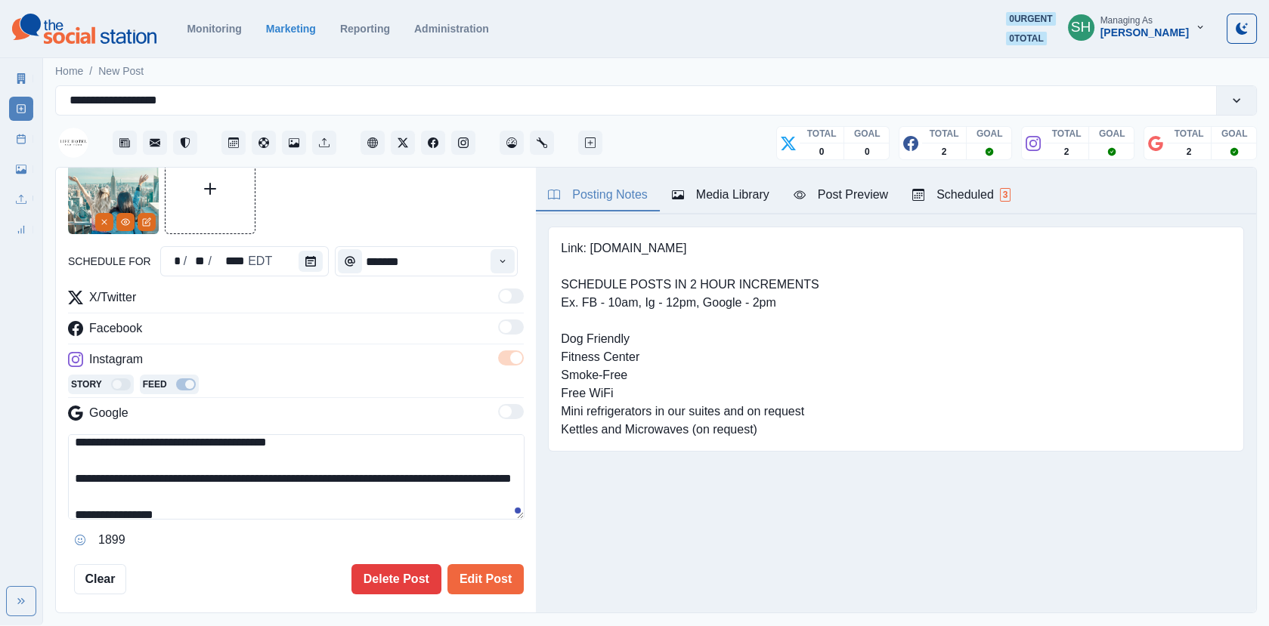
scroll to position [90, 0]
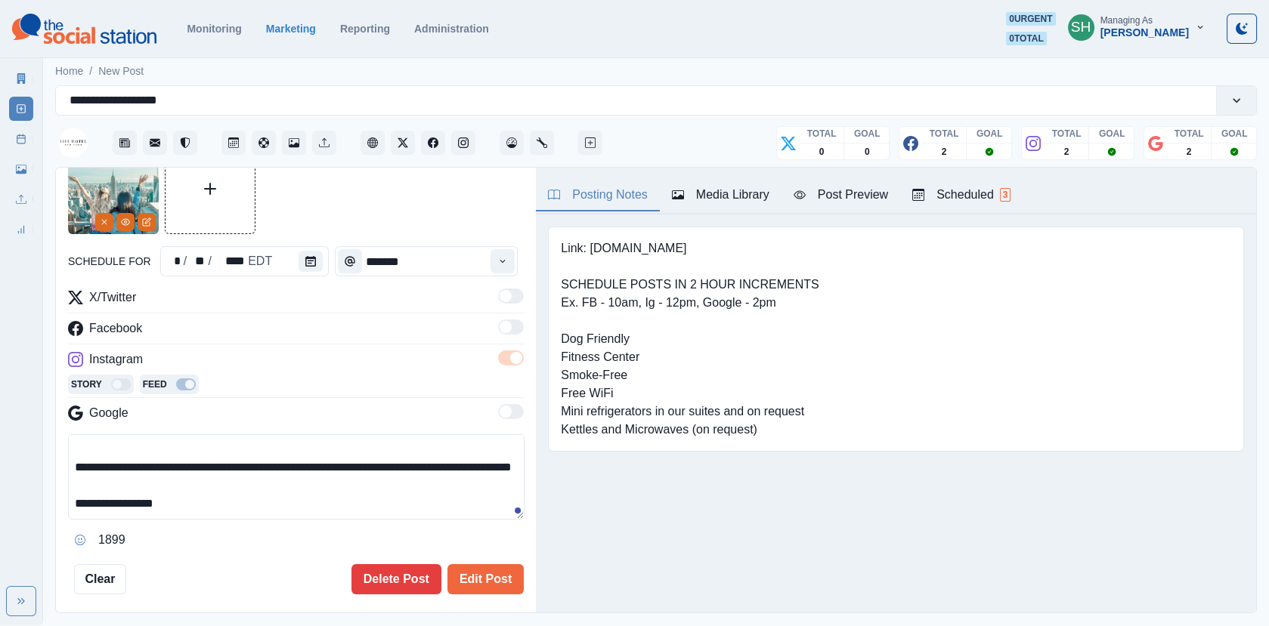
click at [360, 465] on textarea "**********" at bounding box center [296, 476] width 456 height 85
drag, startPoint x: 317, startPoint y: 468, endPoint x: 474, endPoint y: 447, distance: 158.7
click at [474, 447] on textarea "**********" at bounding box center [296, 476] width 456 height 85
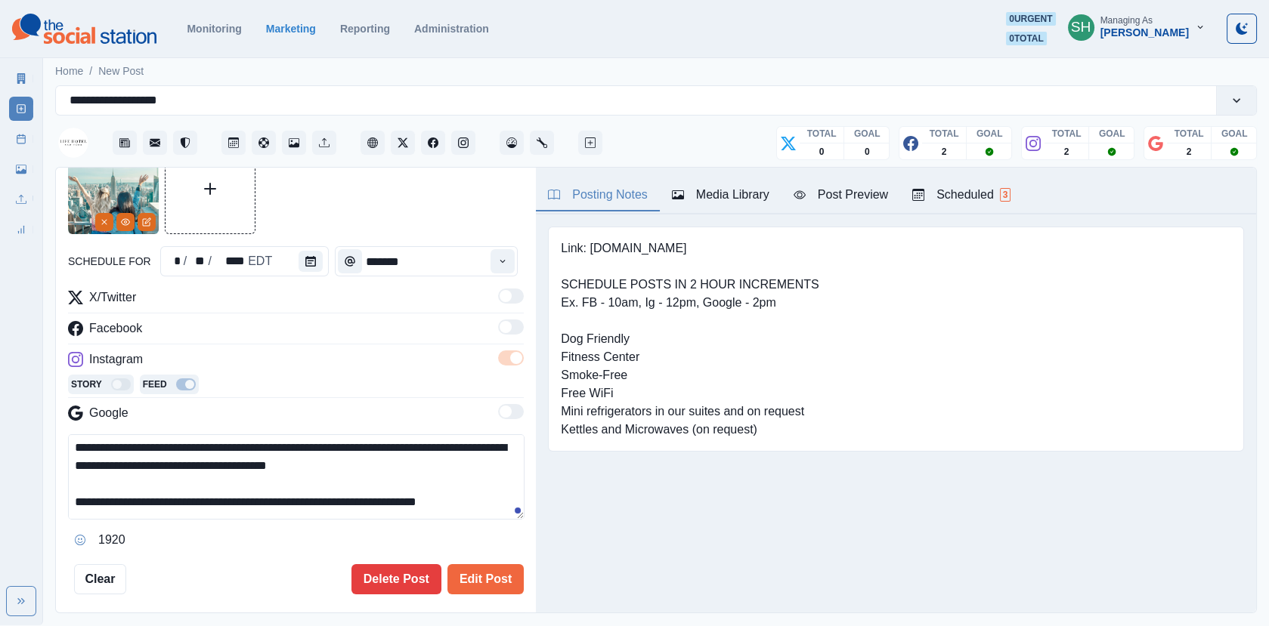
scroll to position [72, 0]
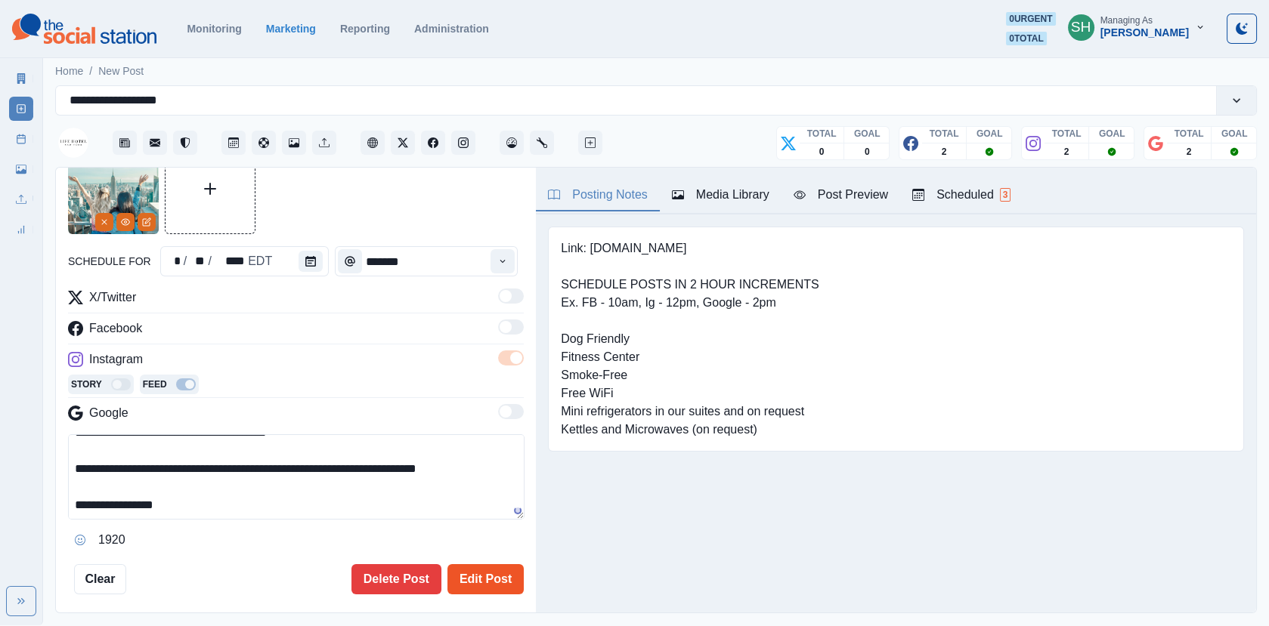
type textarea "**********"
click at [490, 576] on button "Edit Post" at bounding box center [485, 579] width 76 height 30
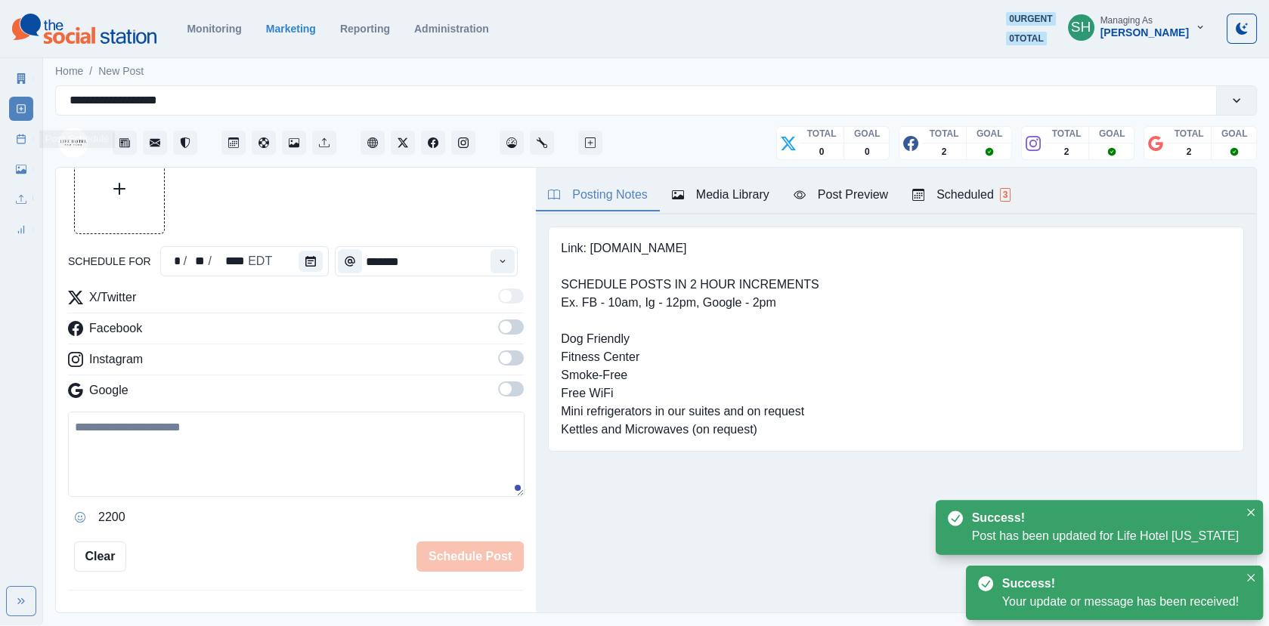
click at [26, 137] on link "Post Schedule" at bounding box center [21, 139] width 24 height 24
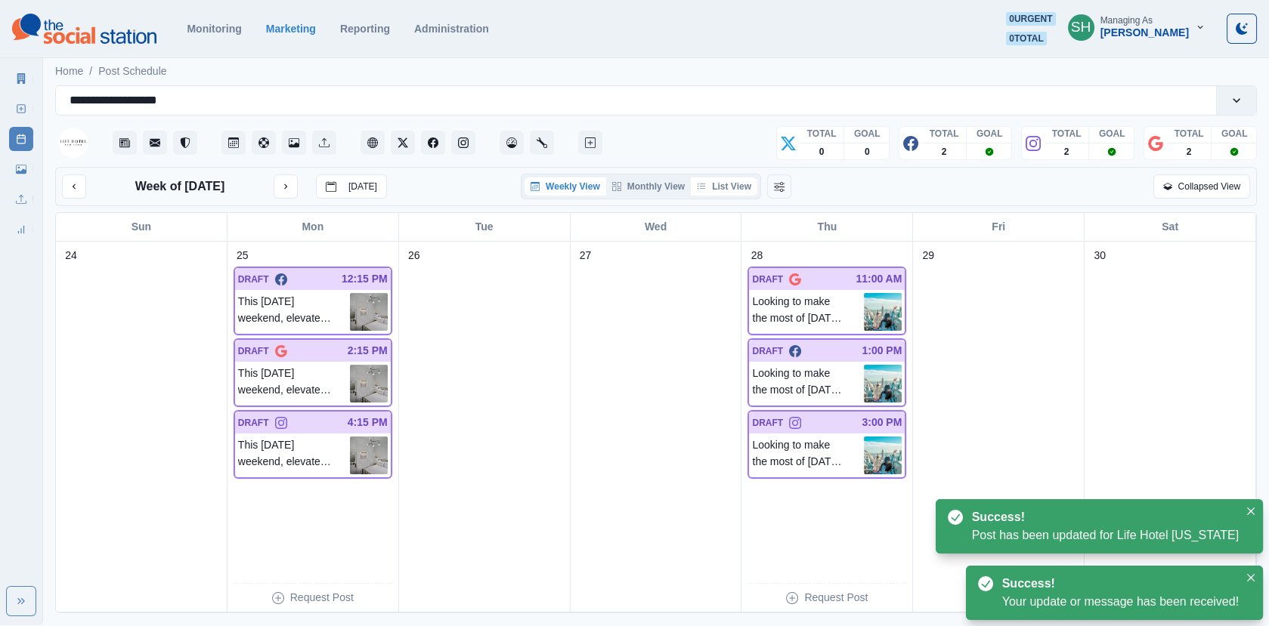
click at [731, 180] on button "List View" at bounding box center [724, 187] width 66 height 18
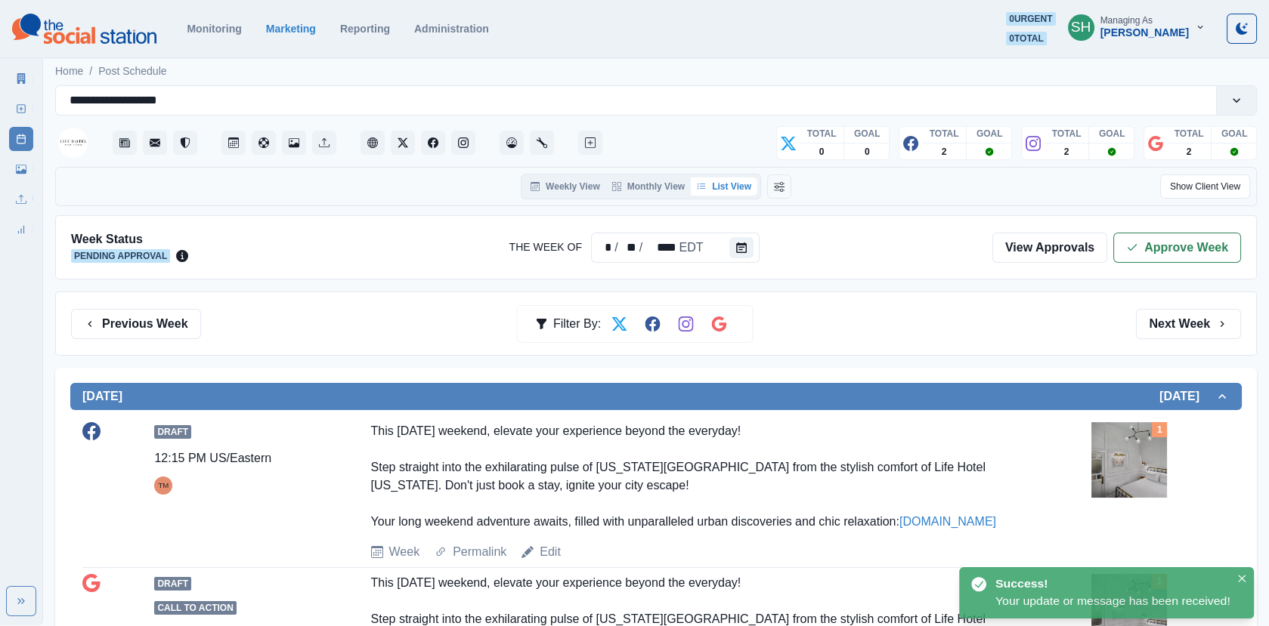
click at [1135, 261] on div "Week Status Pending Approval The Week Of * / ** / **** EDT View Approvals Appro…" at bounding box center [655, 247] width 1201 height 64
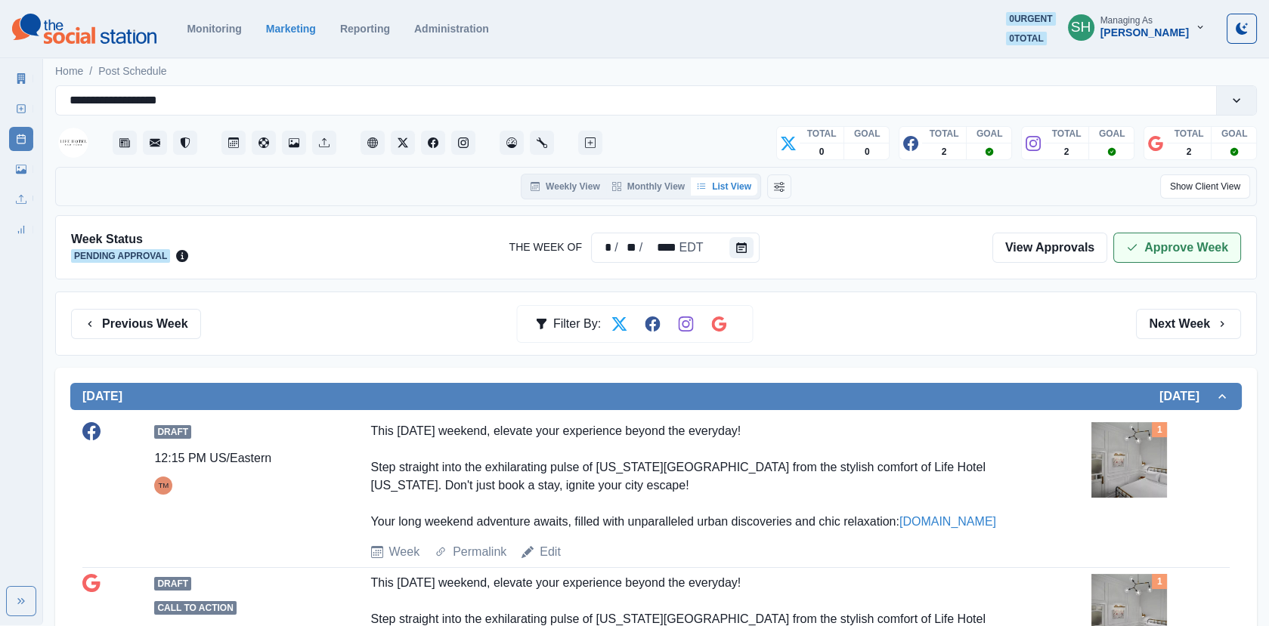
click at [1126, 255] on button "Approve Week" at bounding box center [1177, 248] width 128 height 30
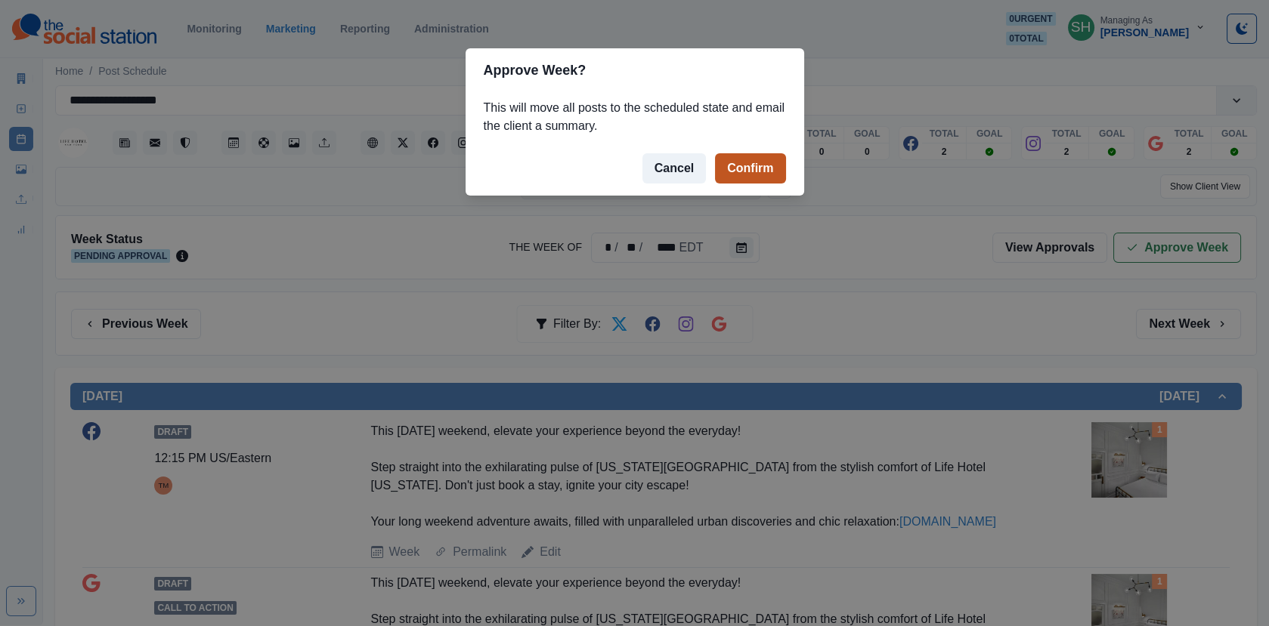
click at [754, 179] on button "Confirm" at bounding box center [750, 168] width 70 height 30
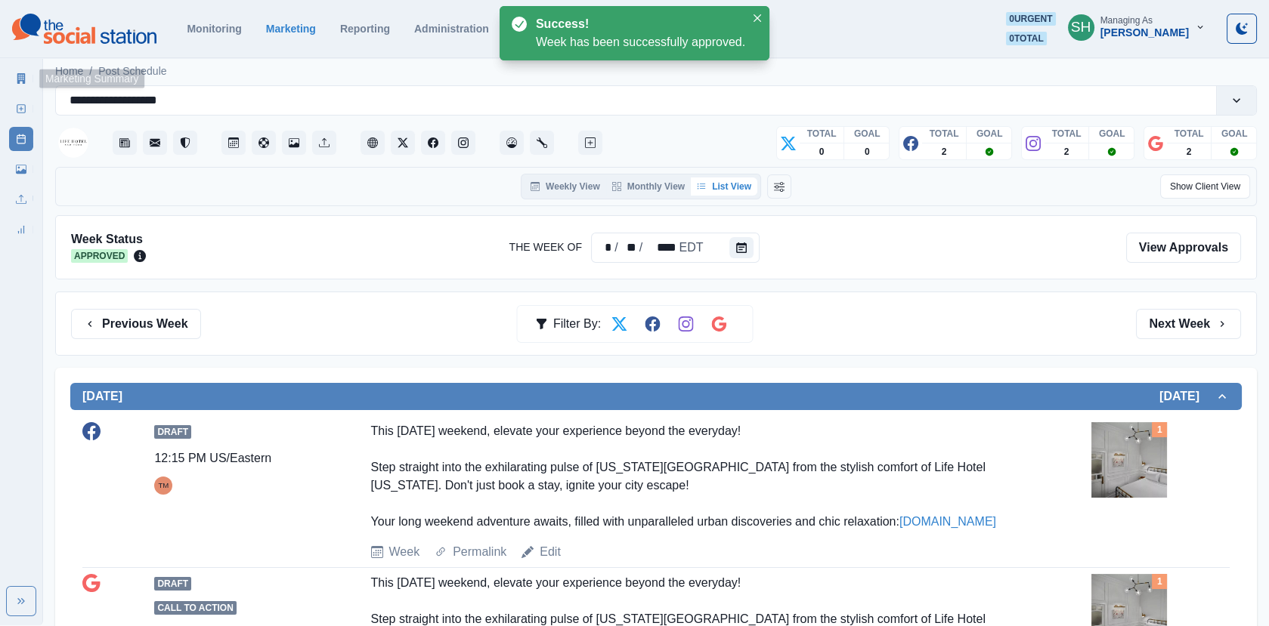
click at [24, 75] on icon at bounding box center [21, 78] width 8 height 11
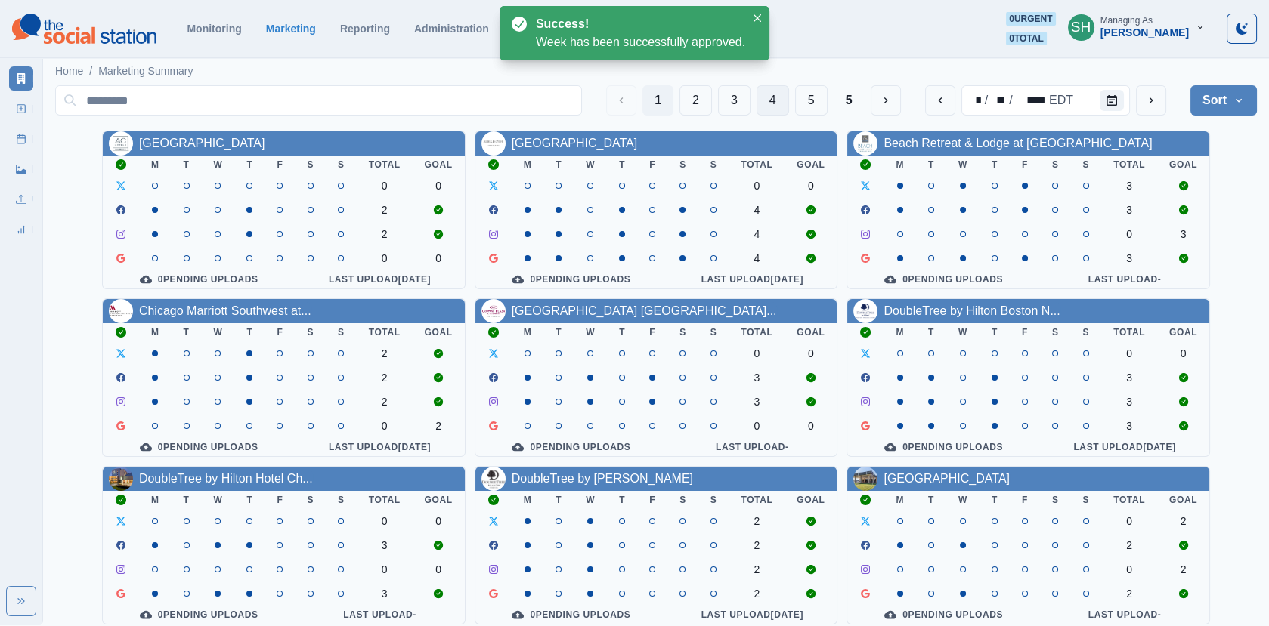
click at [761, 104] on button "4" at bounding box center [772, 100] width 32 height 30
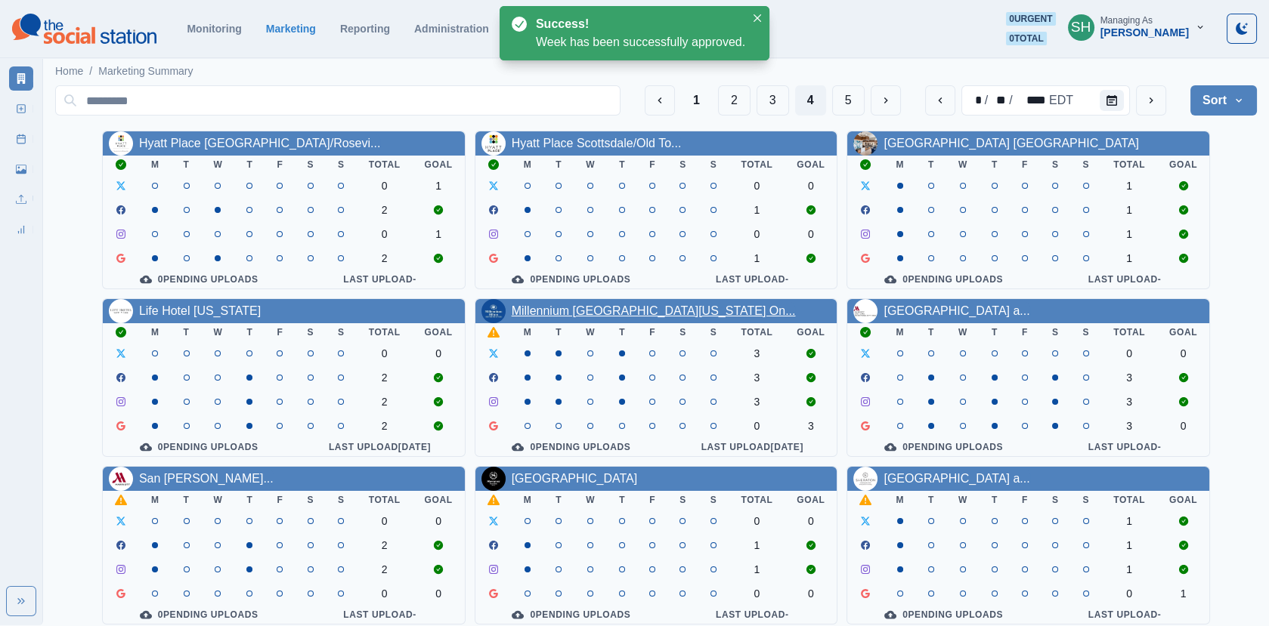
click at [603, 312] on link "Millennium [GEOGRAPHIC_DATA][US_STATE] On..." at bounding box center [653, 310] width 284 height 13
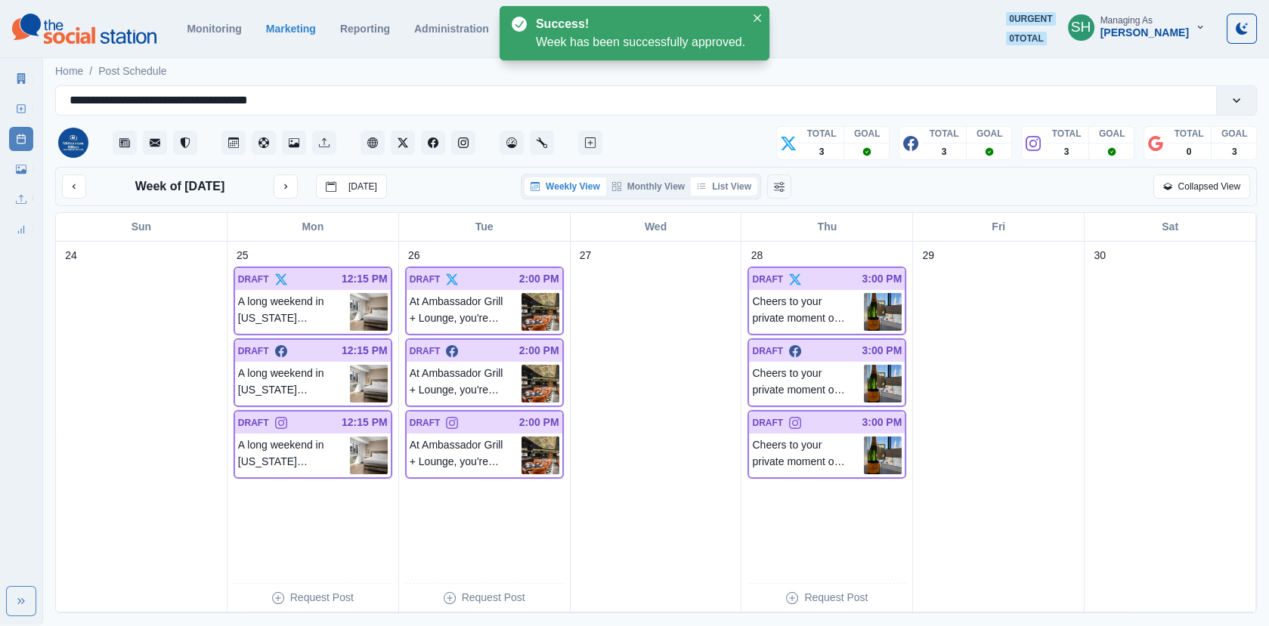
click at [731, 178] on button "List View" at bounding box center [724, 187] width 66 height 18
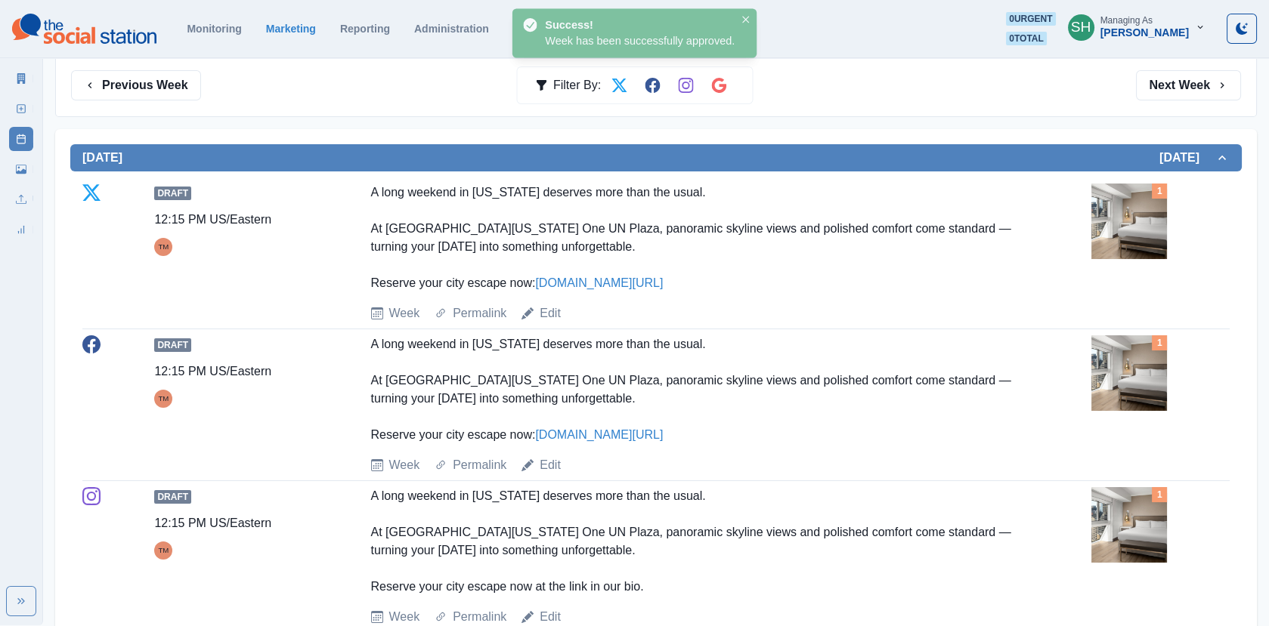
scroll to position [283, 0]
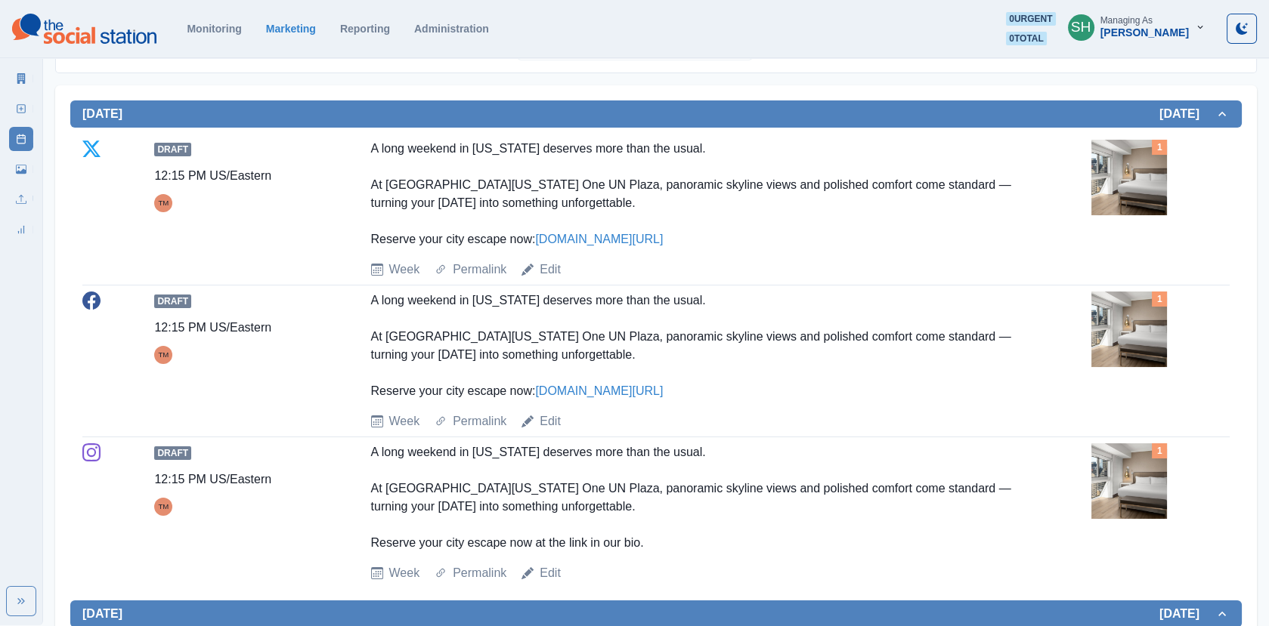
click at [1125, 190] on img at bounding box center [1129, 178] width 76 height 76
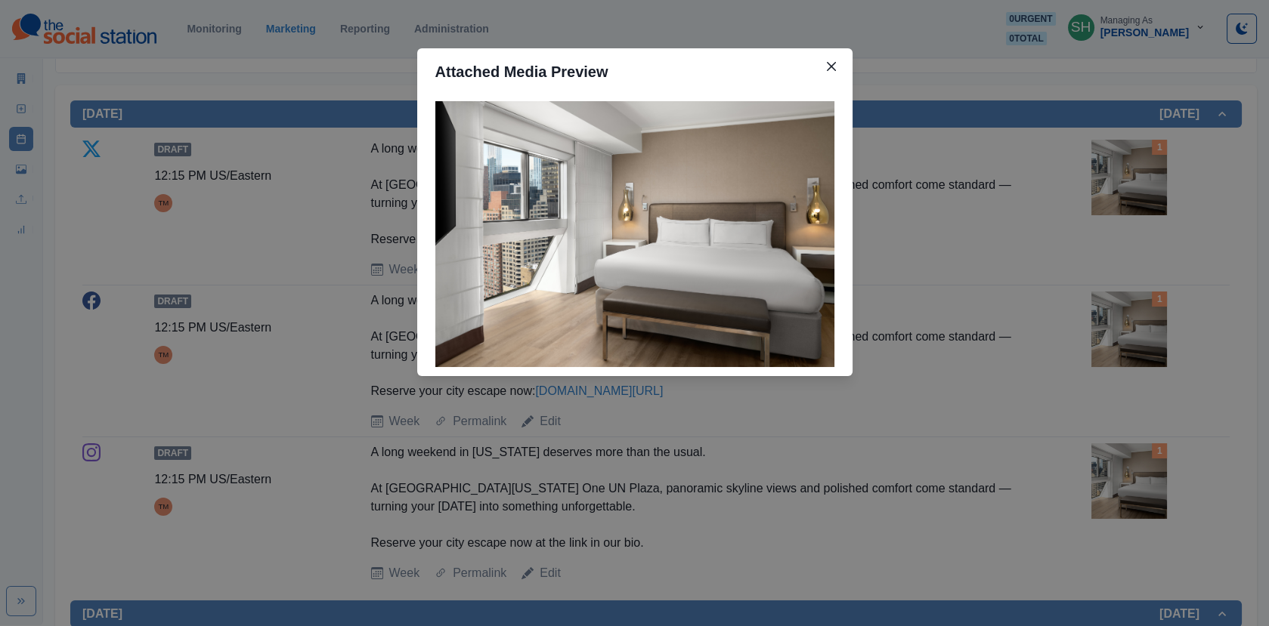
click at [994, 255] on div "Attached Media Preview" at bounding box center [634, 313] width 1269 height 626
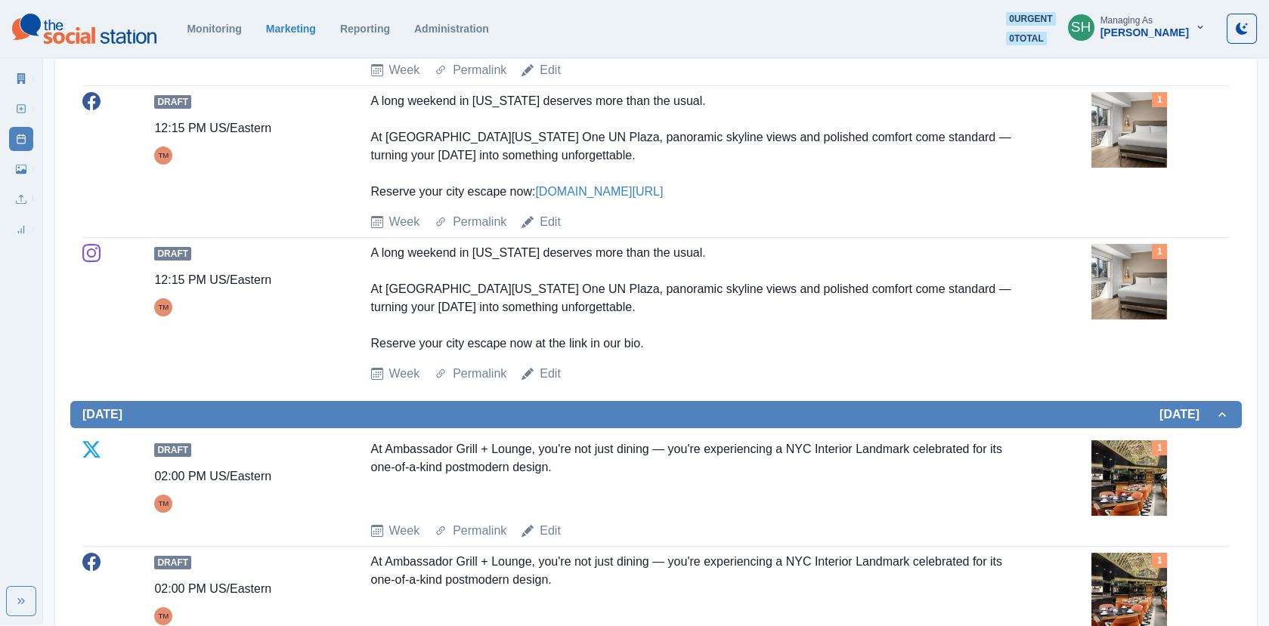
scroll to position [0, 0]
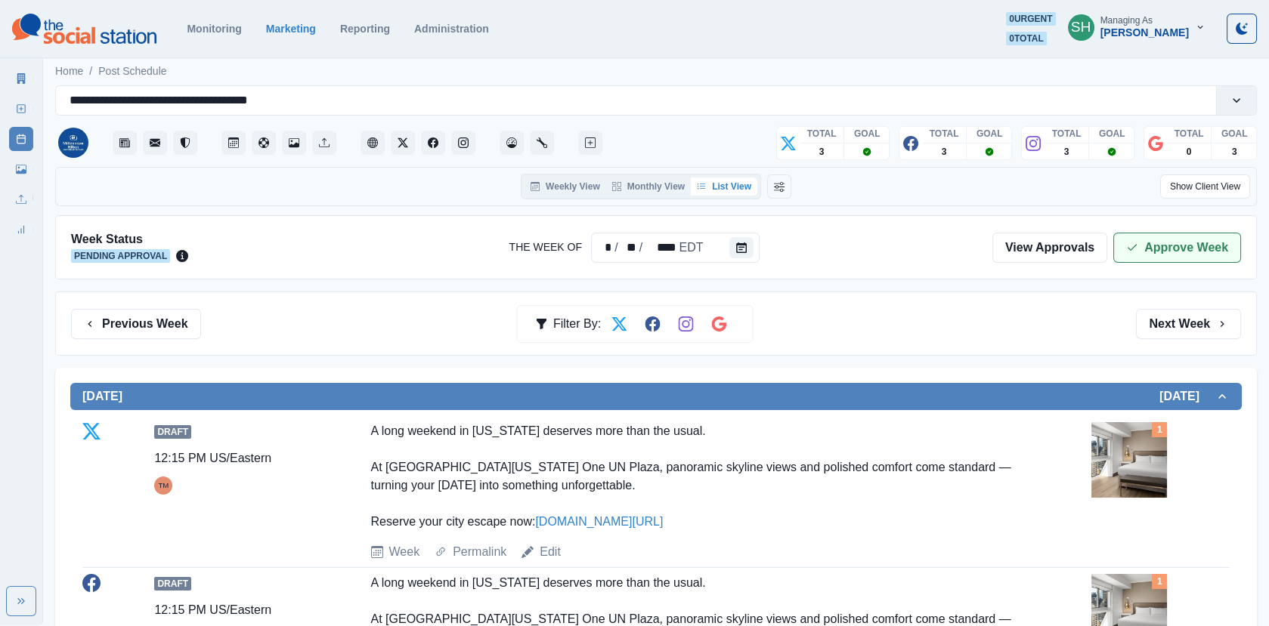
click at [1182, 251] on button "Approve Week" at bounding box center [1177, 248] width 128 height 30
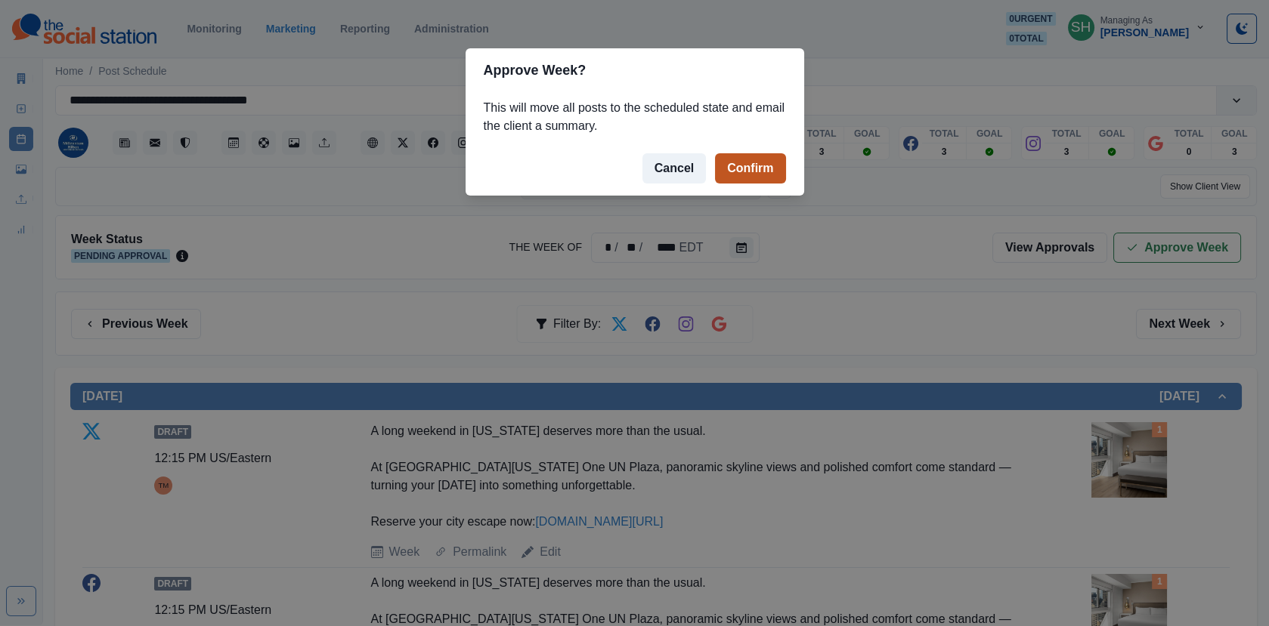
click at [757, 159] on button "Confirm" at bounding box center [750, 168] width 70 height 30
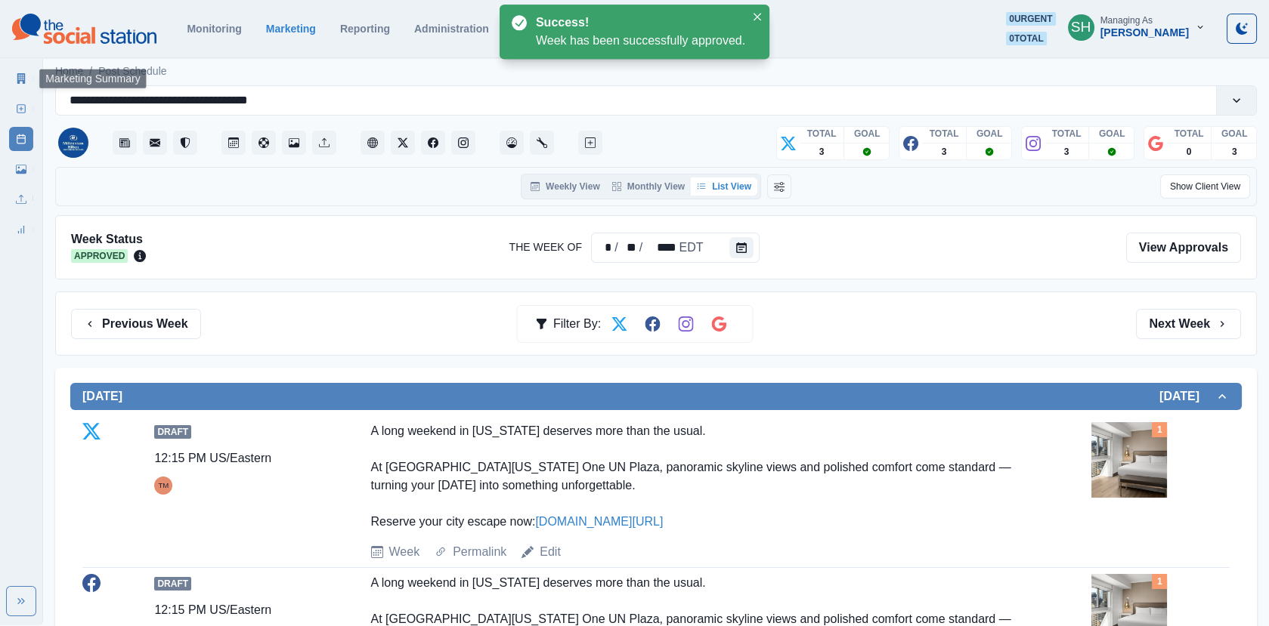
click at [20, 78] on icon at bounding box center [21, 78] width 8 height 11
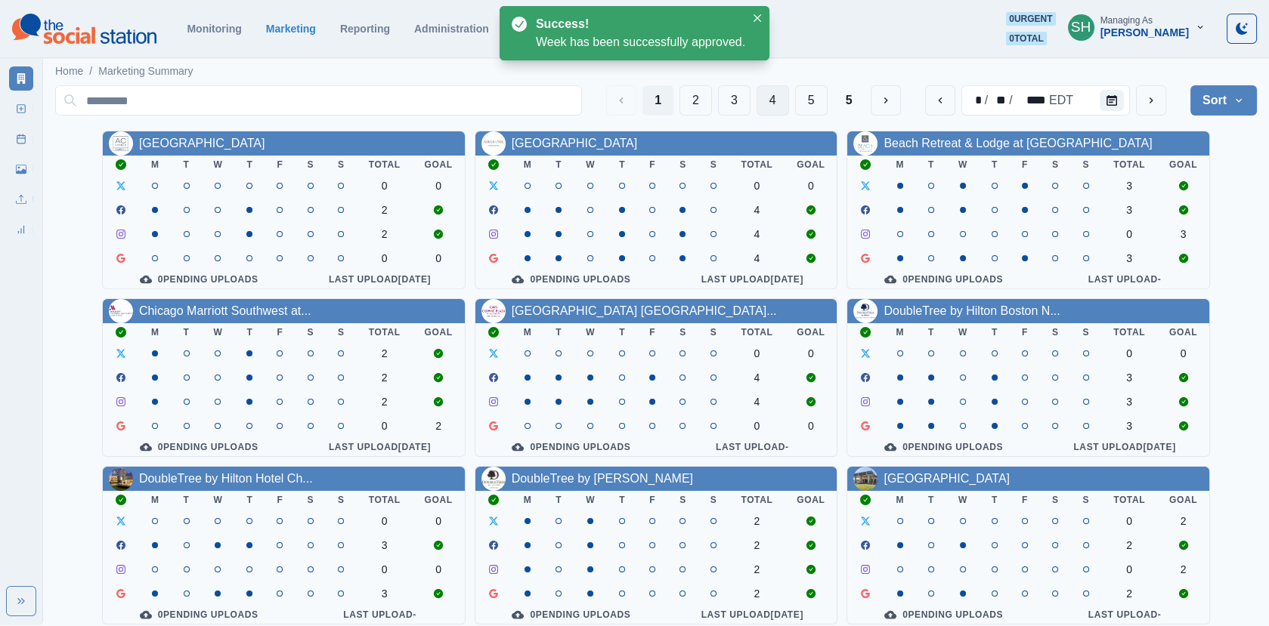
click at [768, 93] on button "4" at bounding box center [772, 100] width 32 height 30
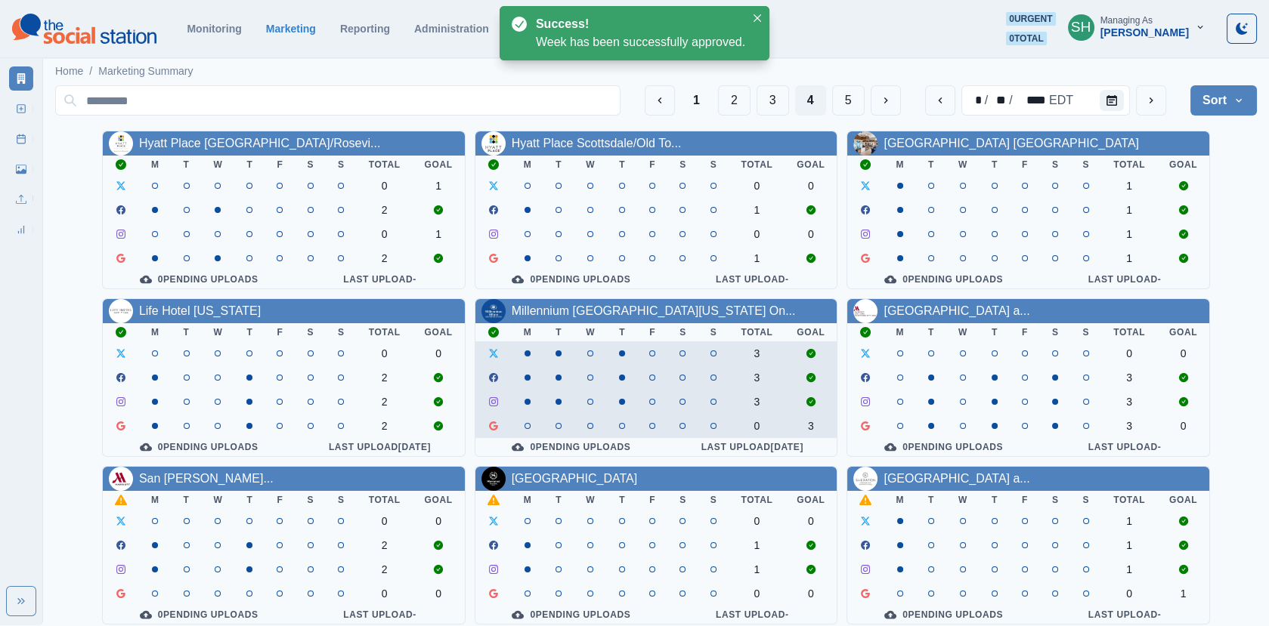
scroll to position [184, 0]
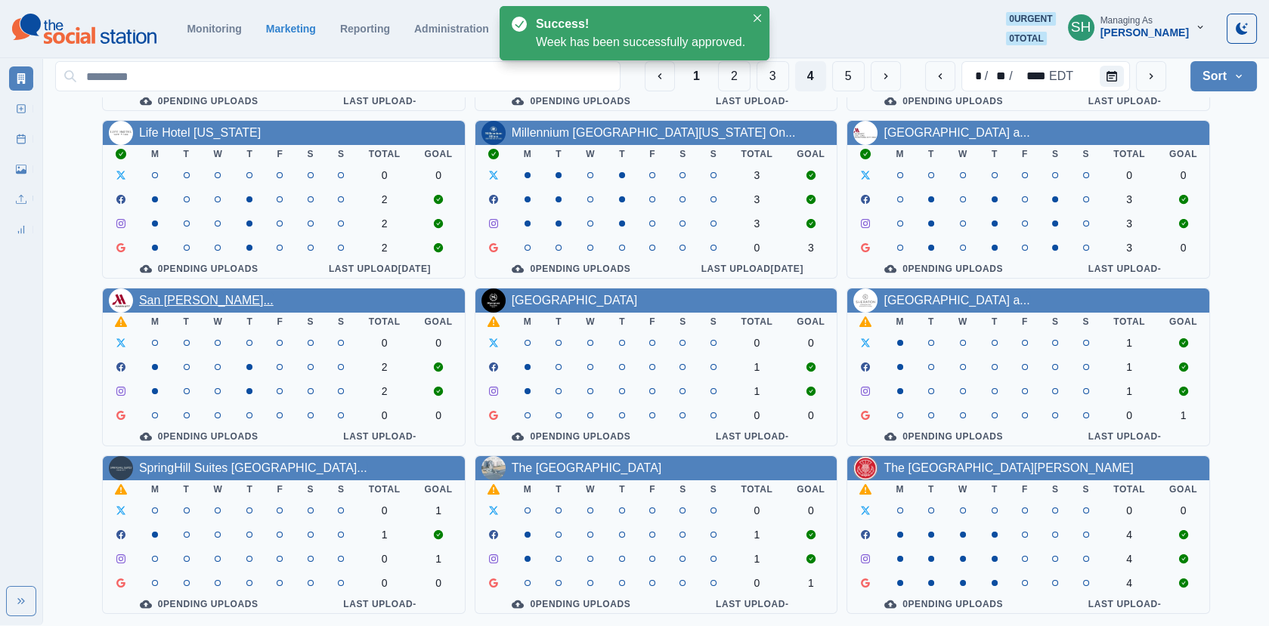
click at [193, 304] on link "San [PERSON_NAME]..." at bounding box center [206, 300] width 134 height 13
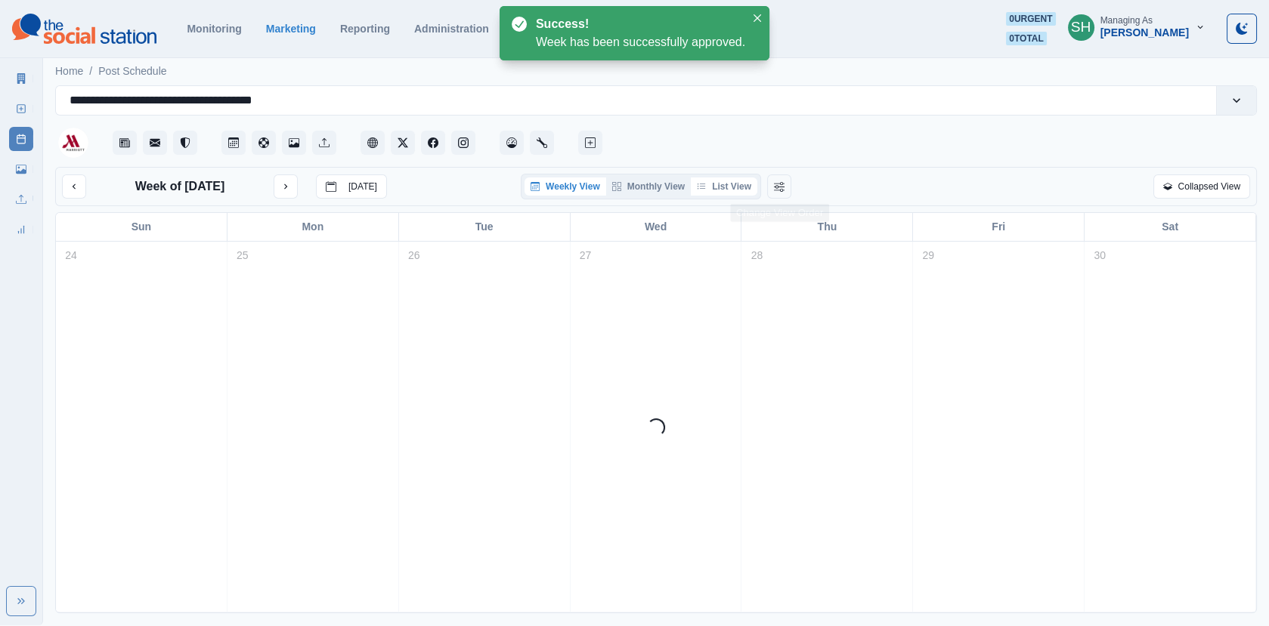
click at [718, 180] on button "List View" at bounding box center [724, 187] width 66 height 18
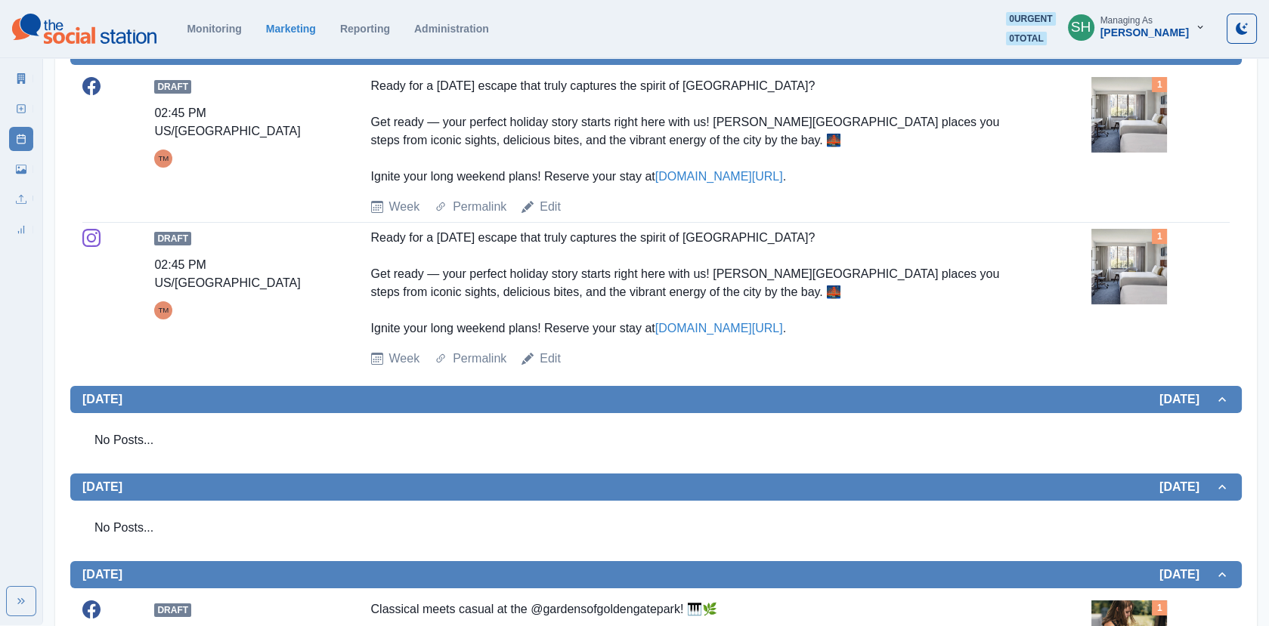
scroll to position [344, 0]
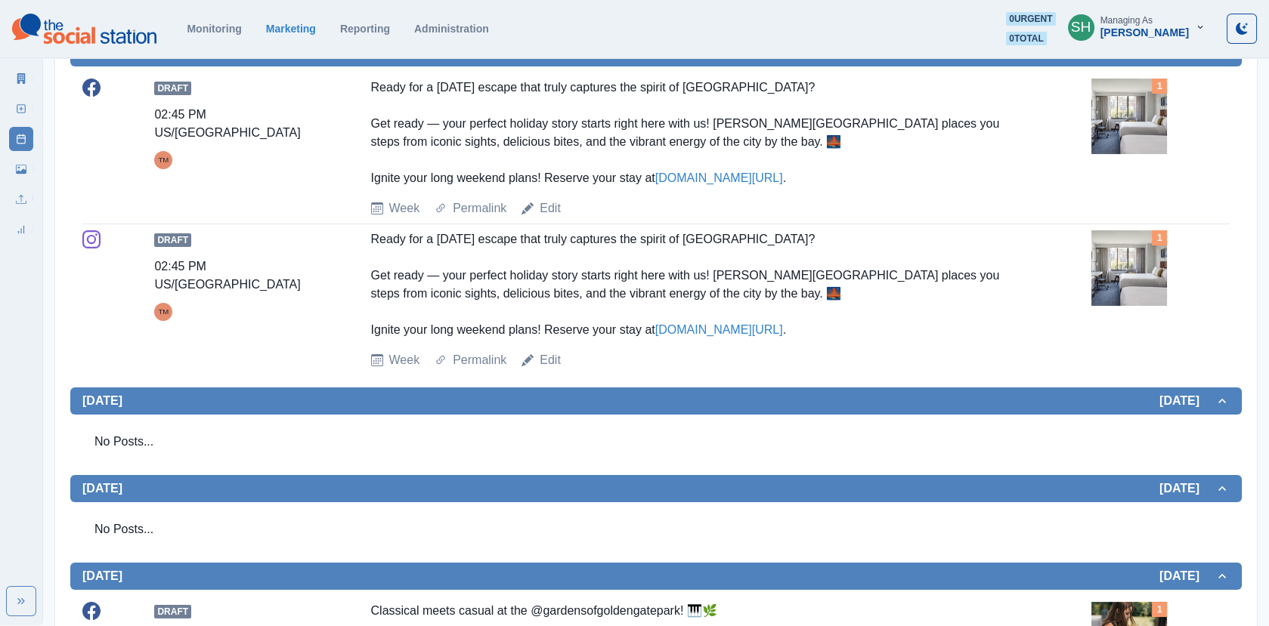
click at [1133, 271] on img at bounding box center [1129, 268] width 76 height 76
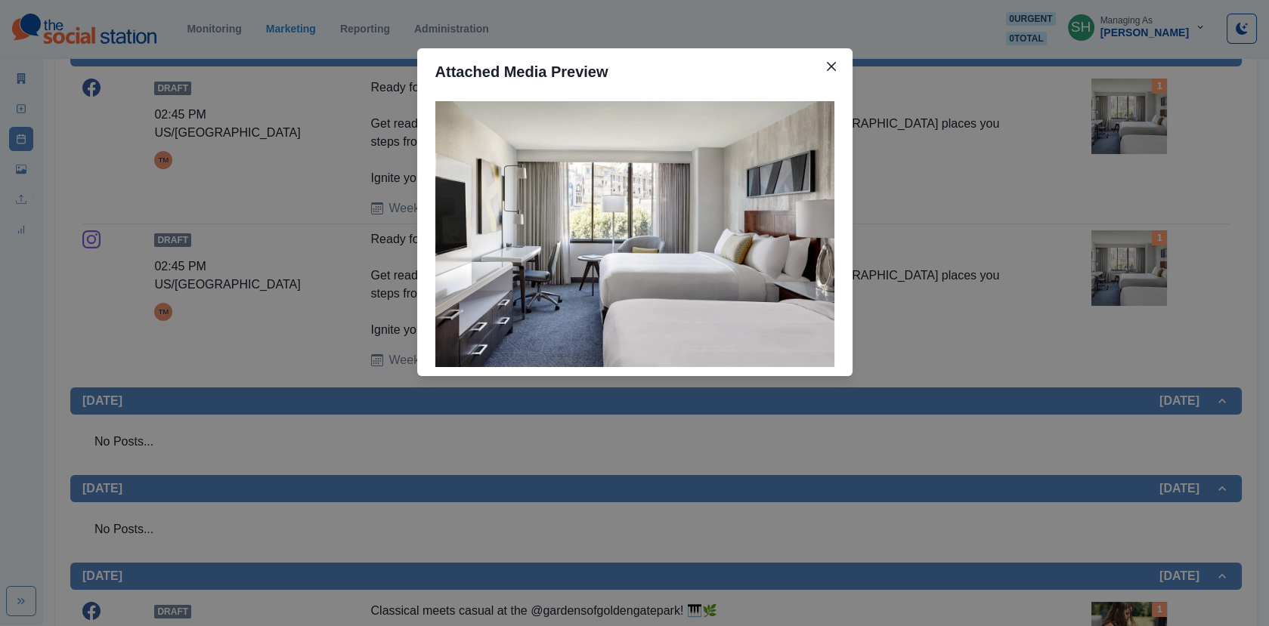
click at [985, 243] on div "Attached Media Preview" at bounding box center [634, 313] width 1269 height 626
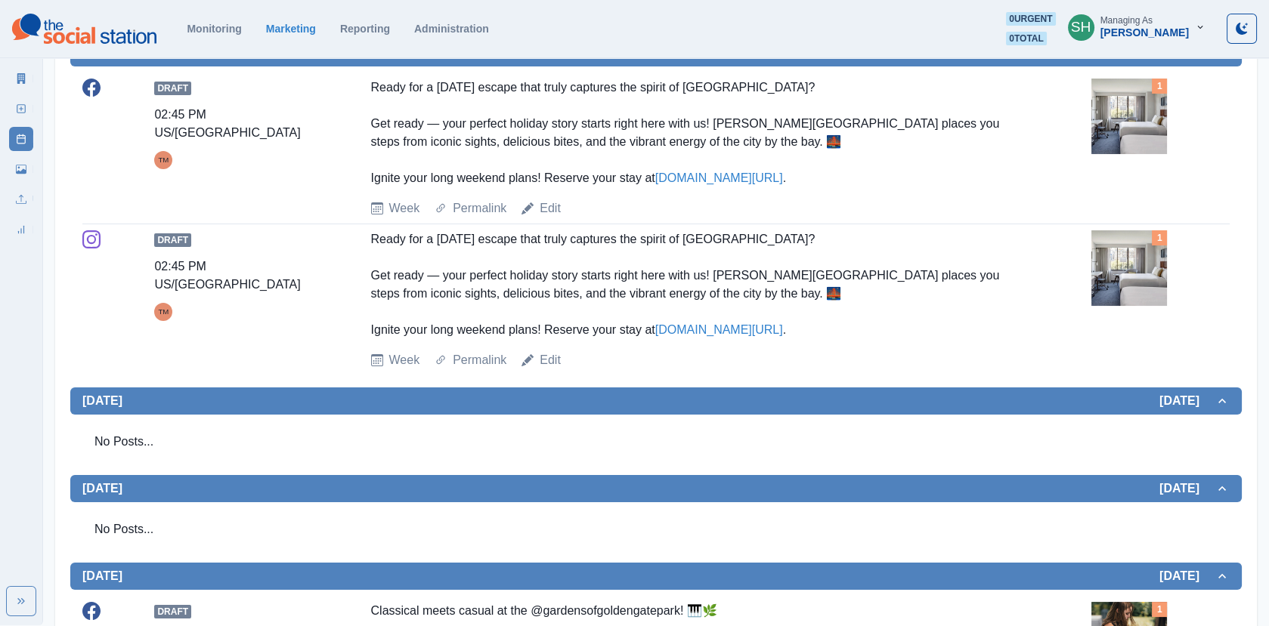
scroll to position [374, 0]
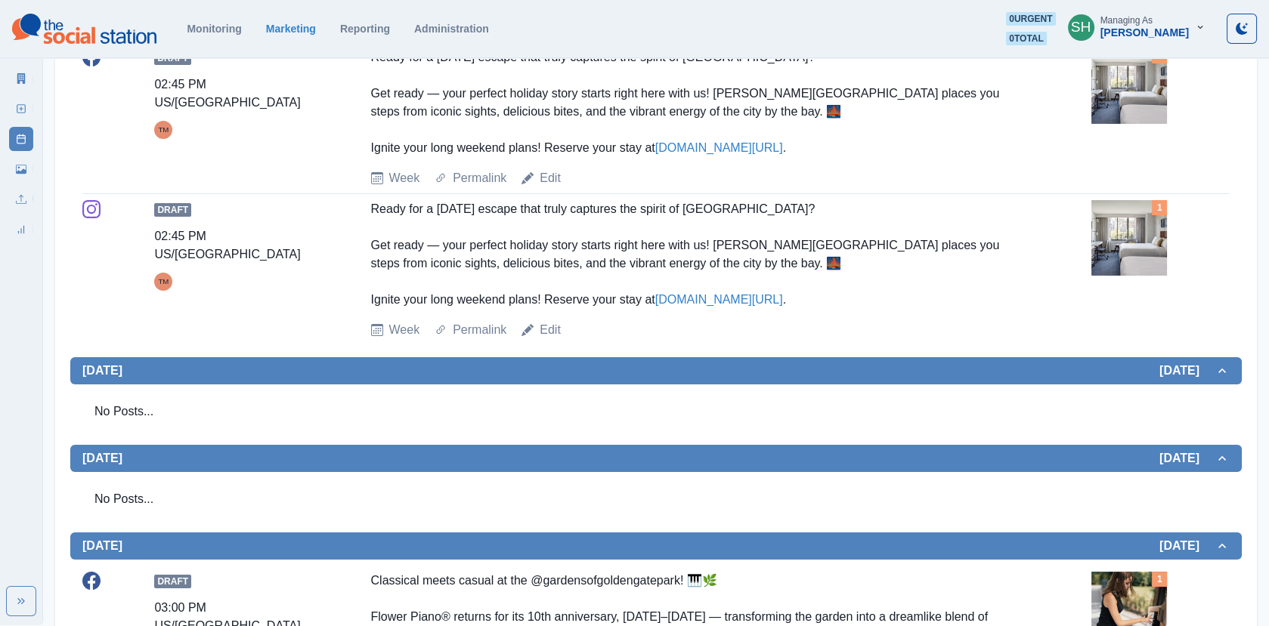
click at [1120, 255] on img at bounding box center [1129, 238] width 76 height 76
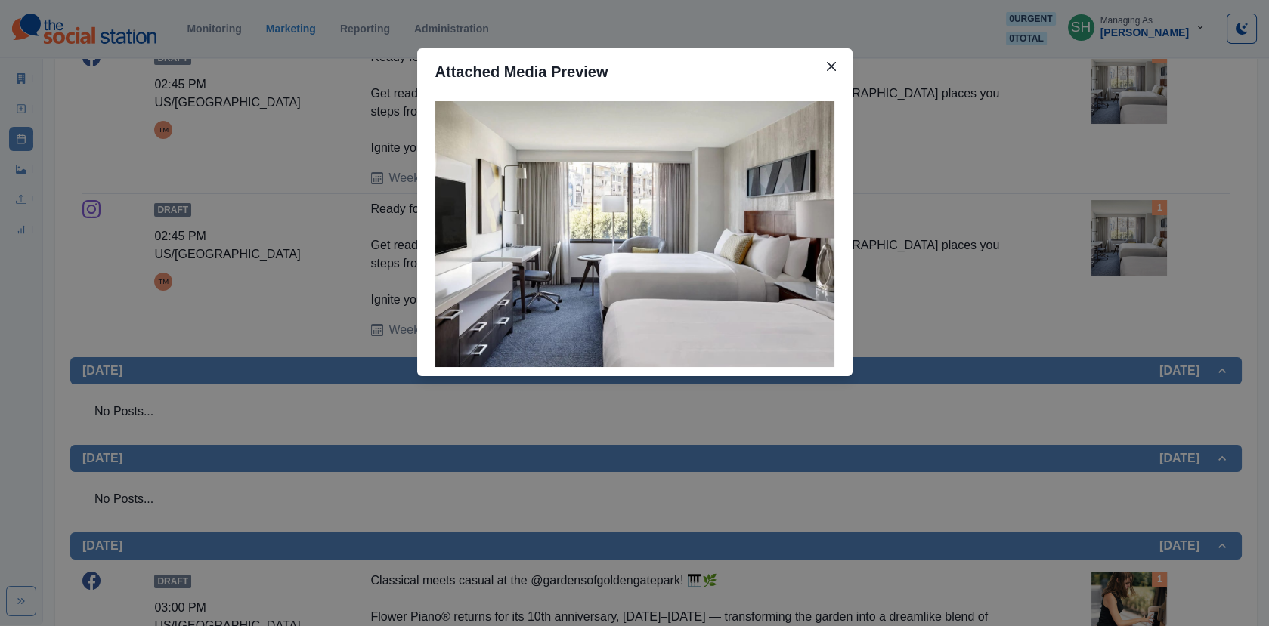
click at [1083, 243] on div "Attached Media Preview" at bounding box center [634, 313] width 1269 height 626
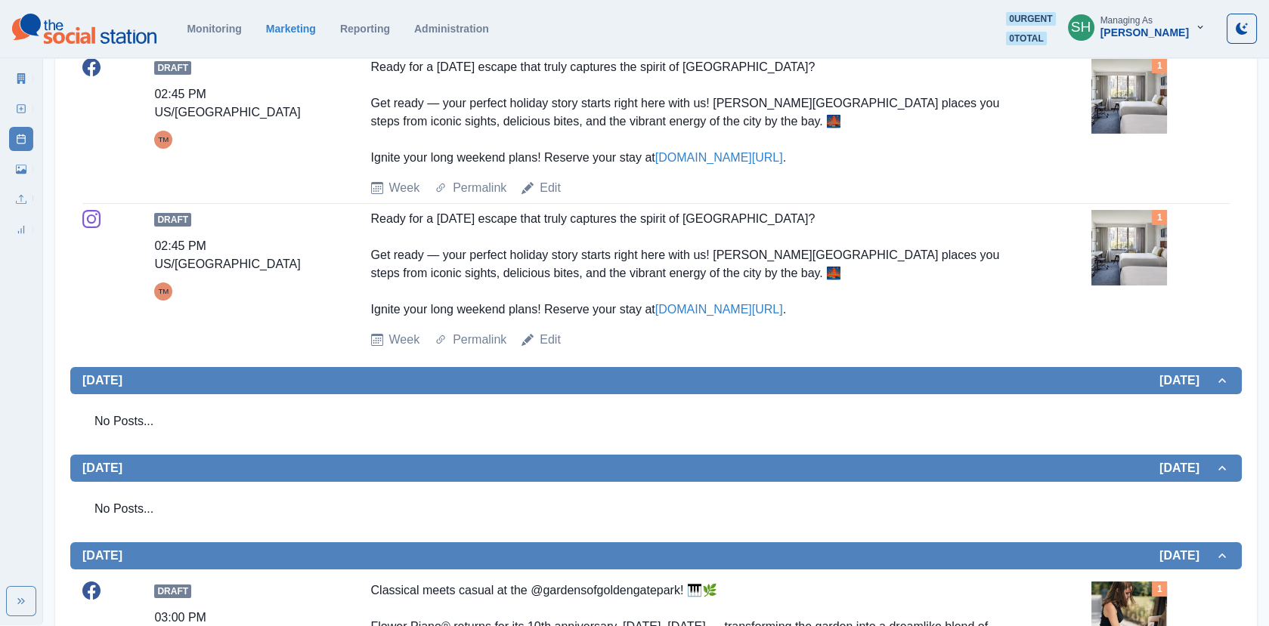
scroll to position [0, 0]
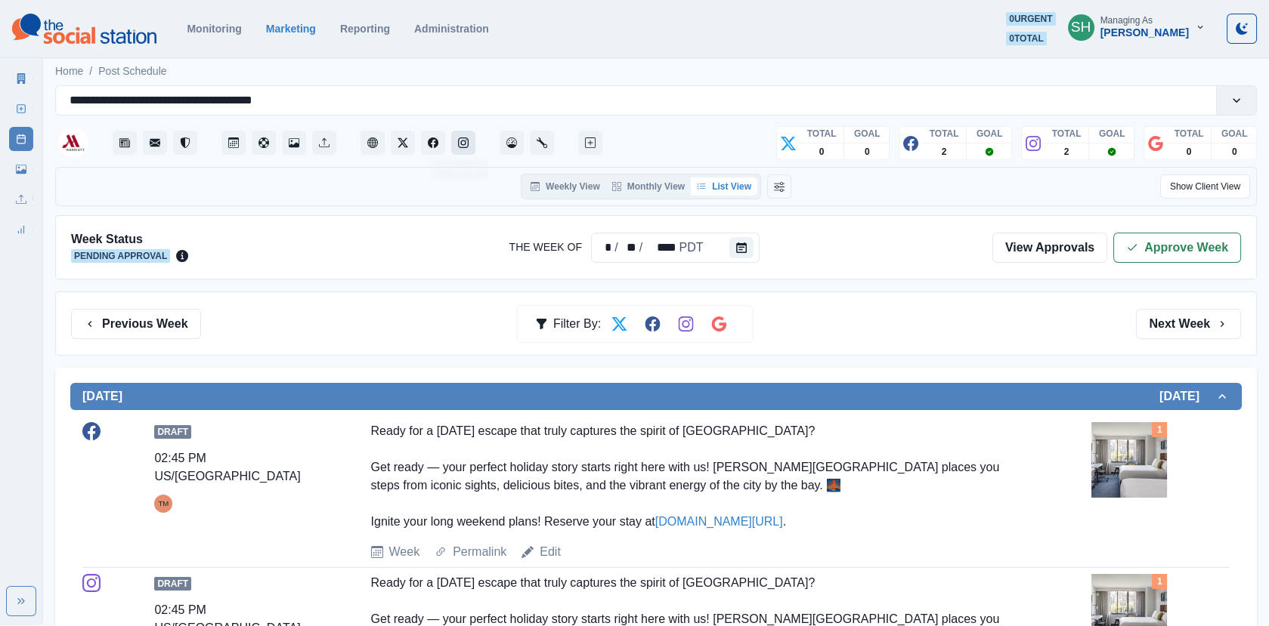
click at [468, 140] on icon "Instagram" at bounding box center [463, 143] width 11 height 11
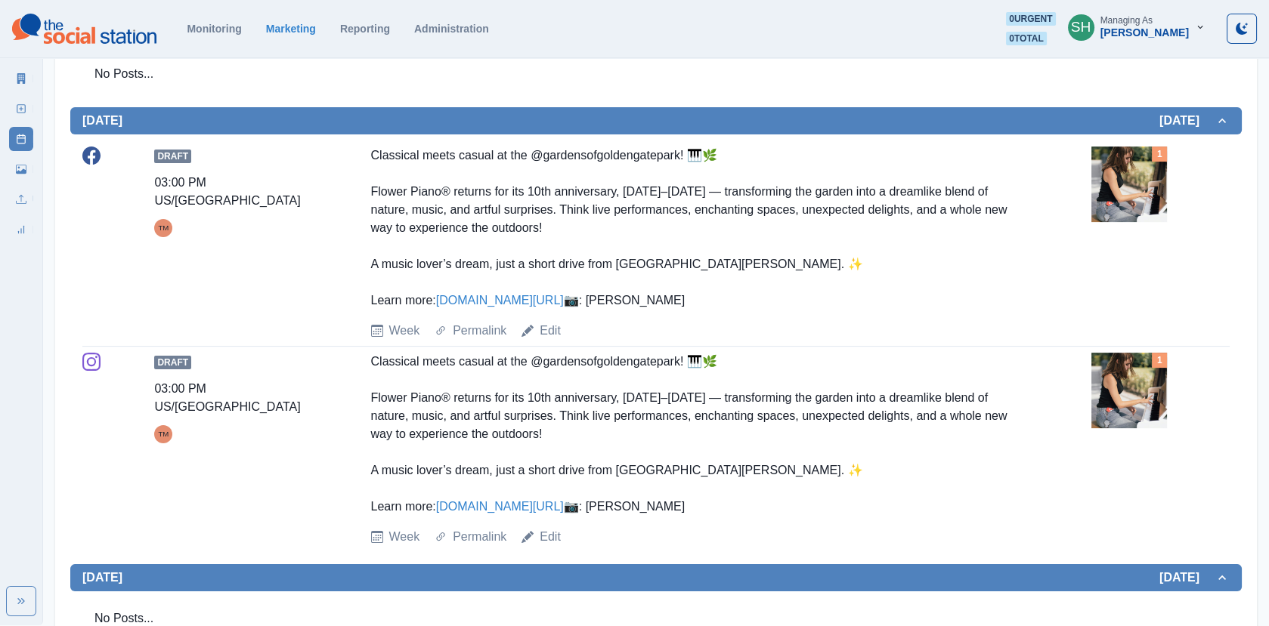
scroll to position [792, 0]
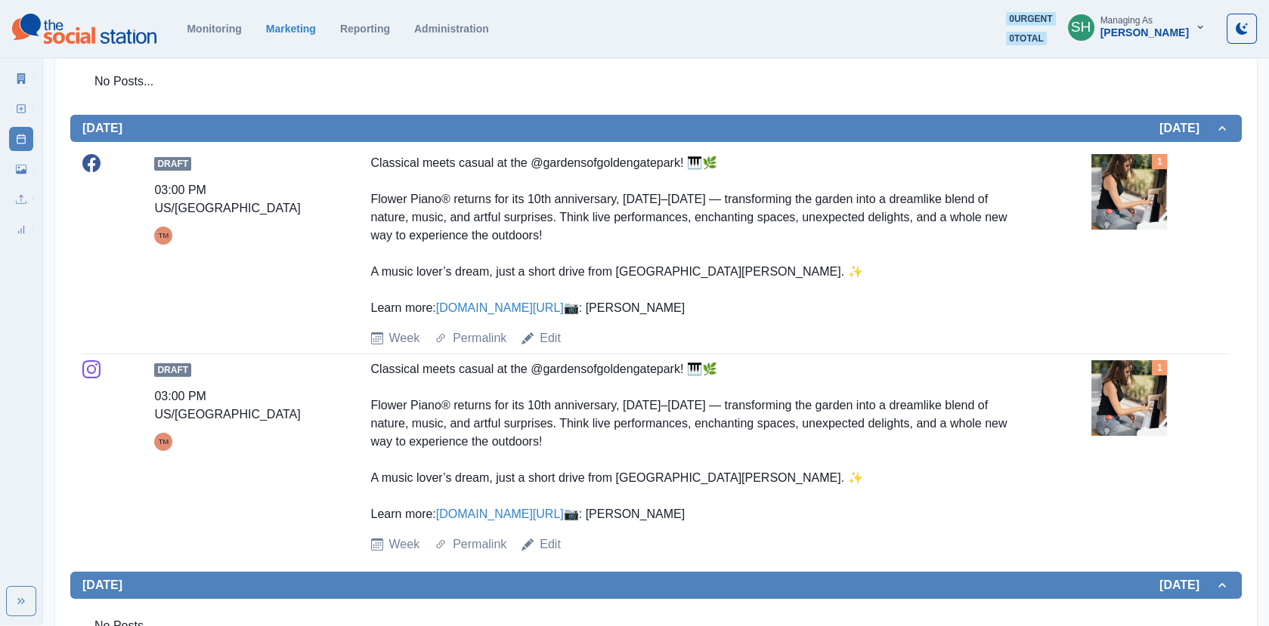
click at [1111, 189] on img at bounding box center [1129, 192] width 76 height 76
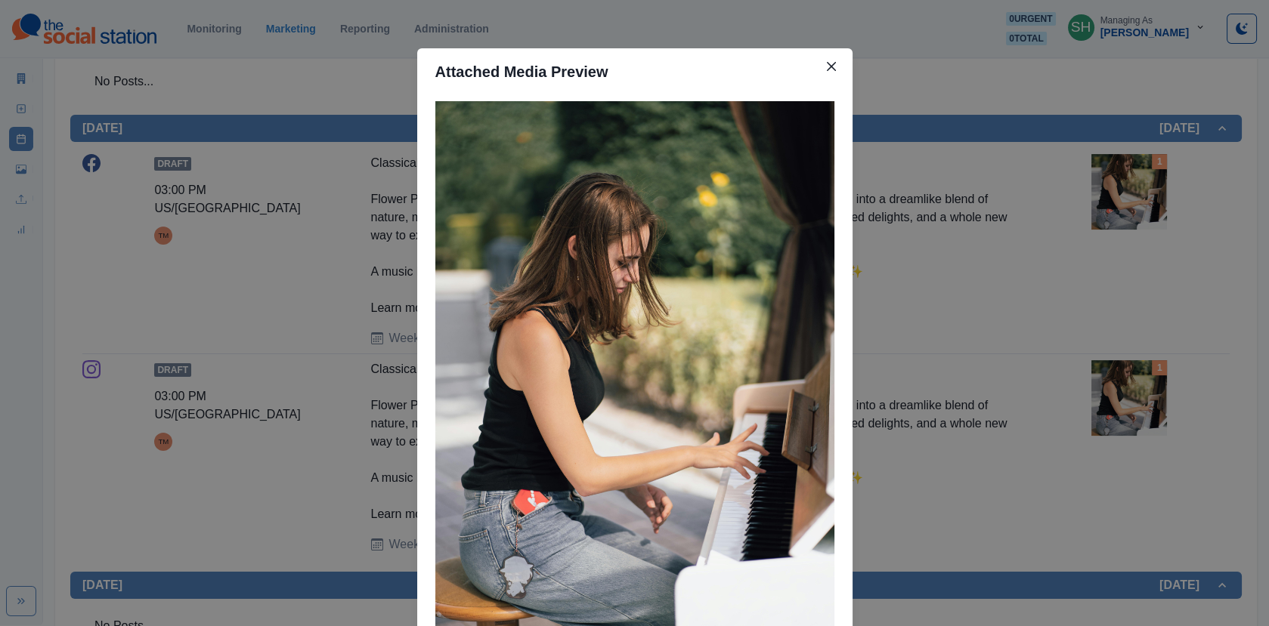
click at [1028, 202] on div "Attached Media Preview" at bounding box center [634, 313] width 1269 height 626
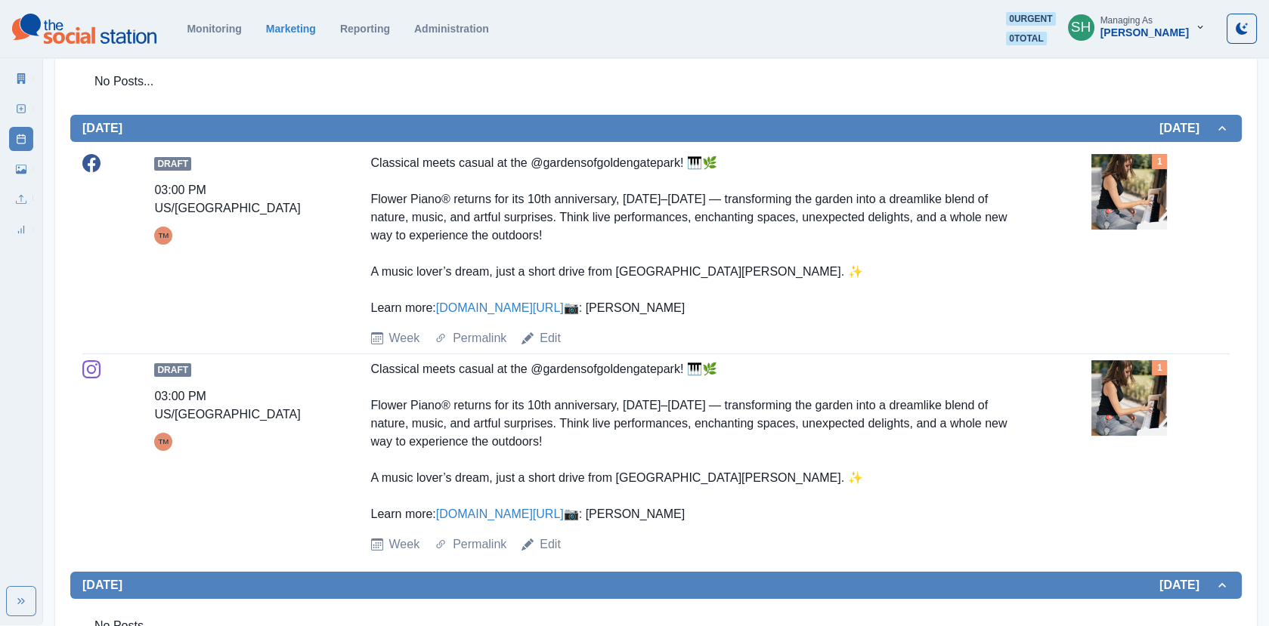
click at [1105, 190] on img at bounding box center [1129, 192] width 76 height 76
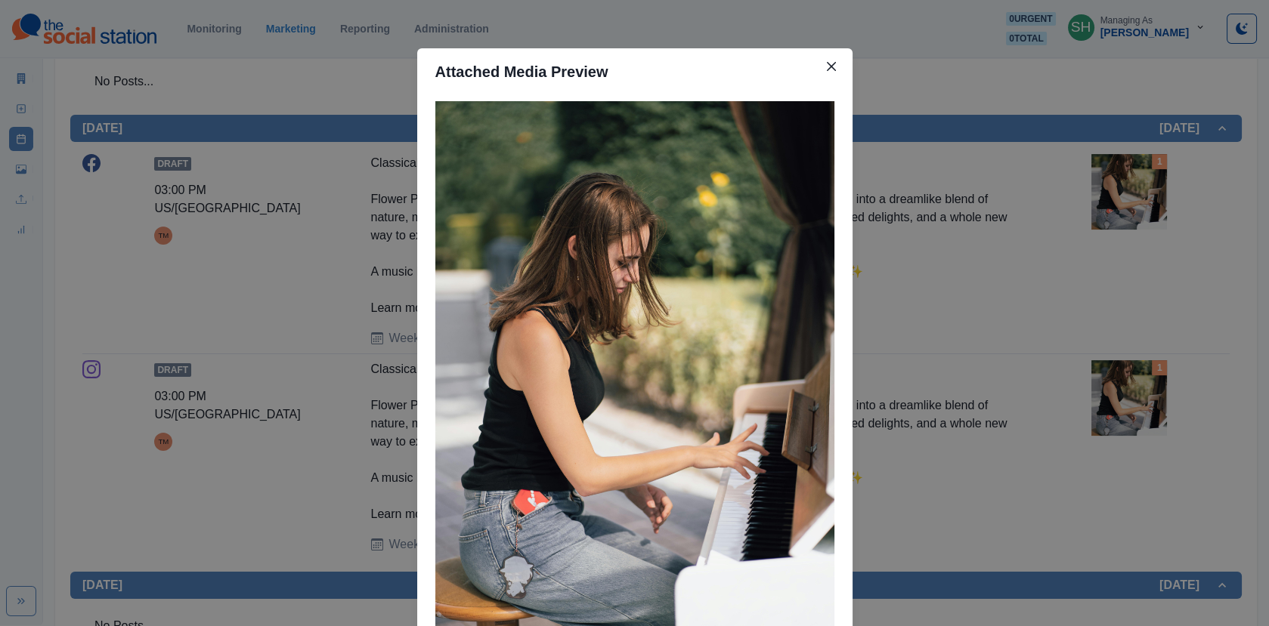
click at [1074, 200] on div "Attached Media Preview" at bounding box center [634, 313] width 1269 height 626
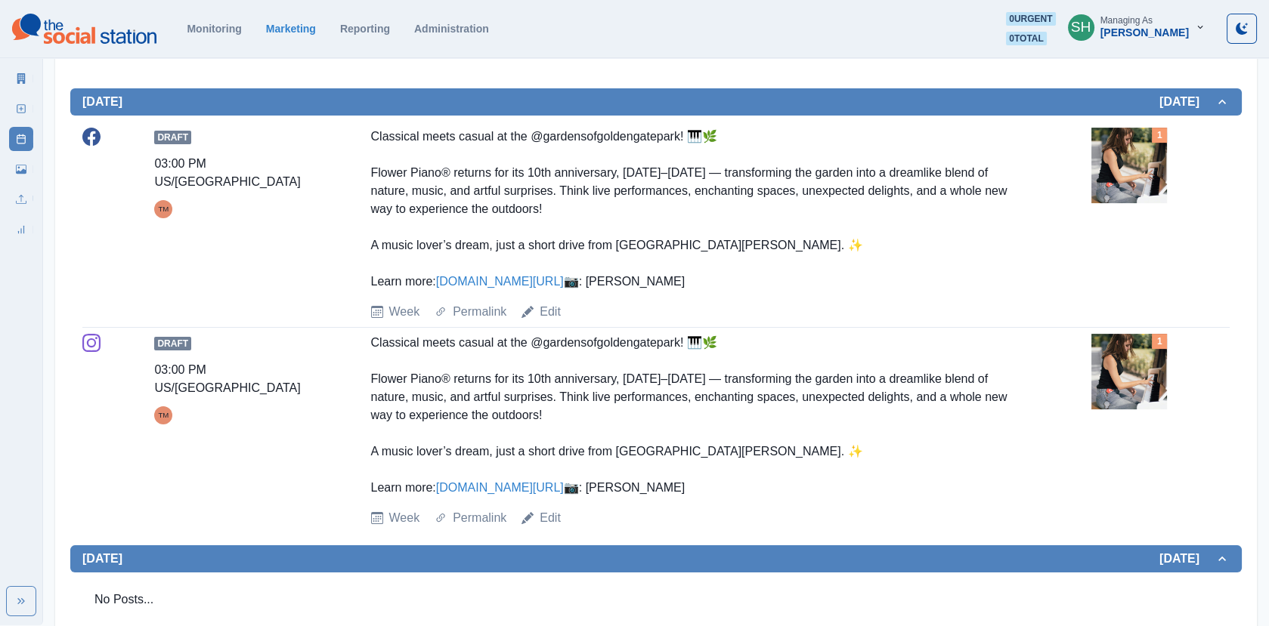
scroll to position [820, 0]
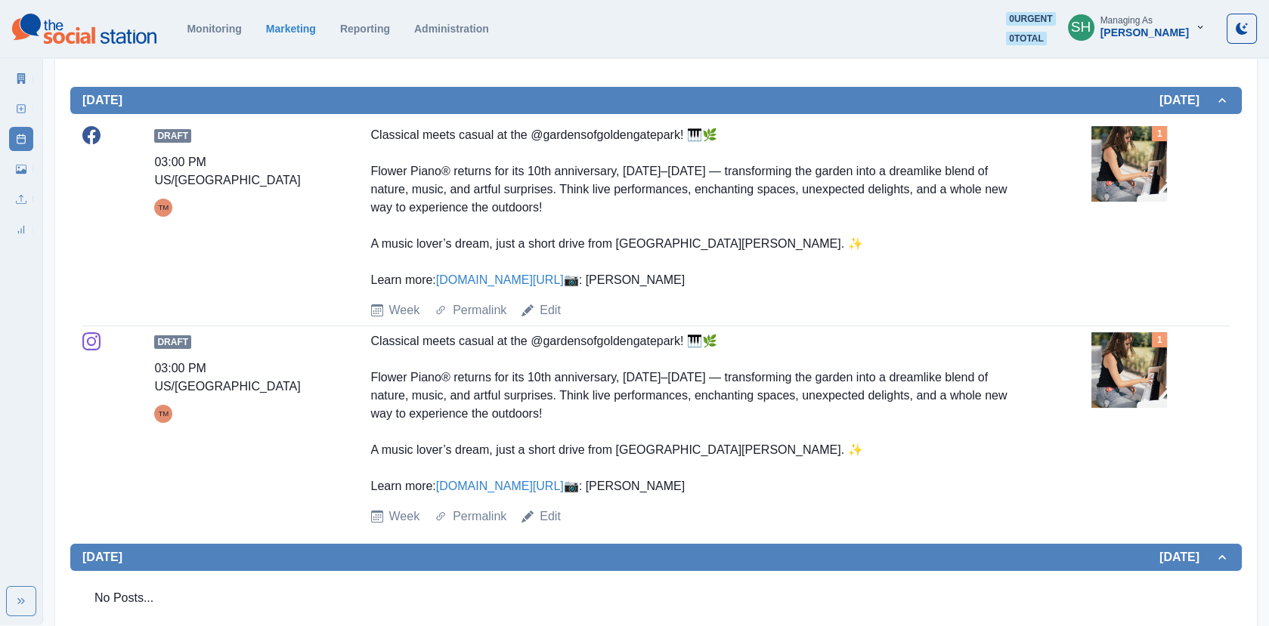
click at [1095, 142] on img at bounding box center [1129, 164] width 76 height 76
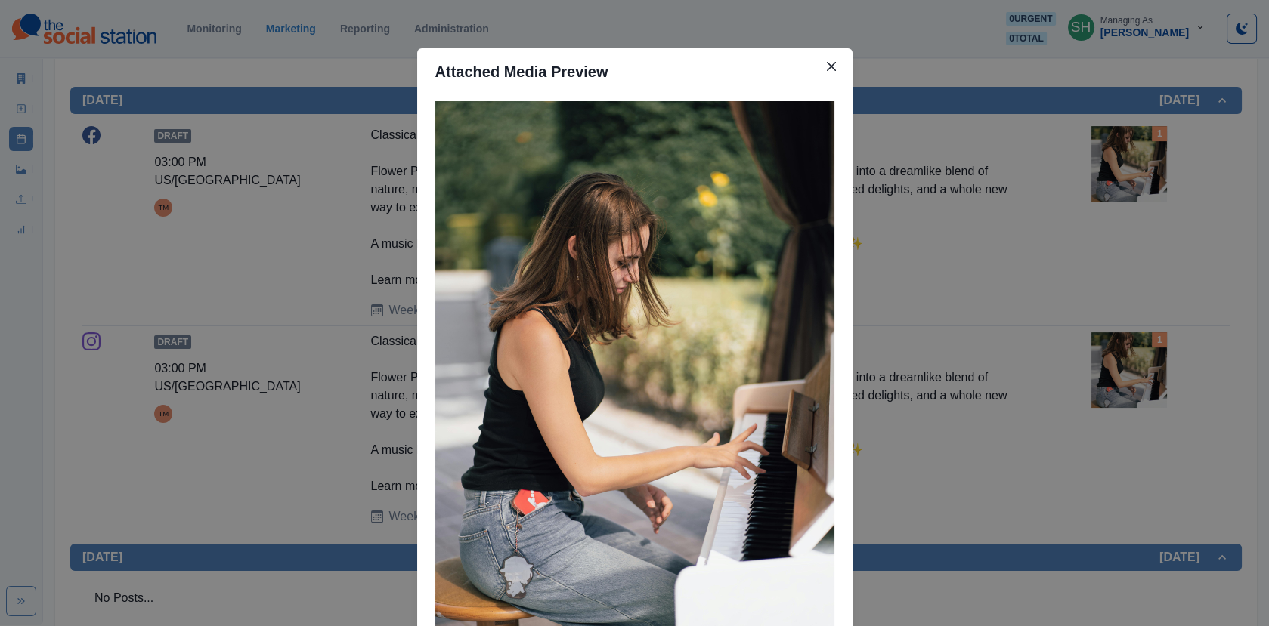
scroll to position [131, 0]
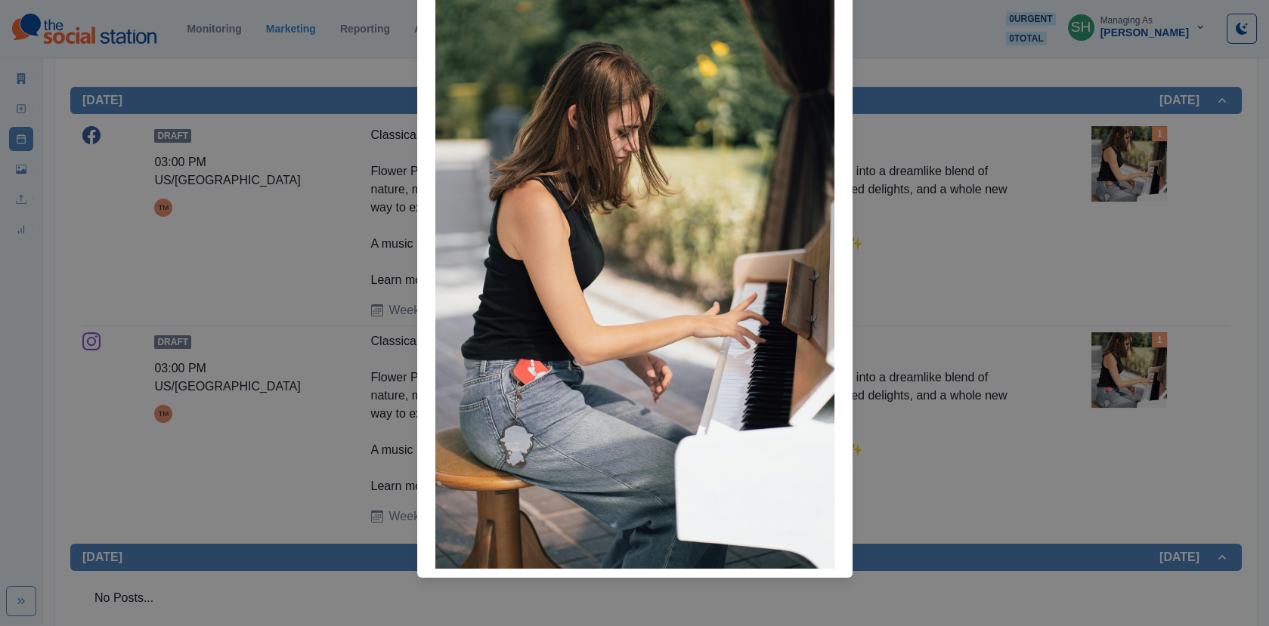
click at [858, 293] on div "Attached Media Preview" at bounding box center [634, 313] width 1269 height 626
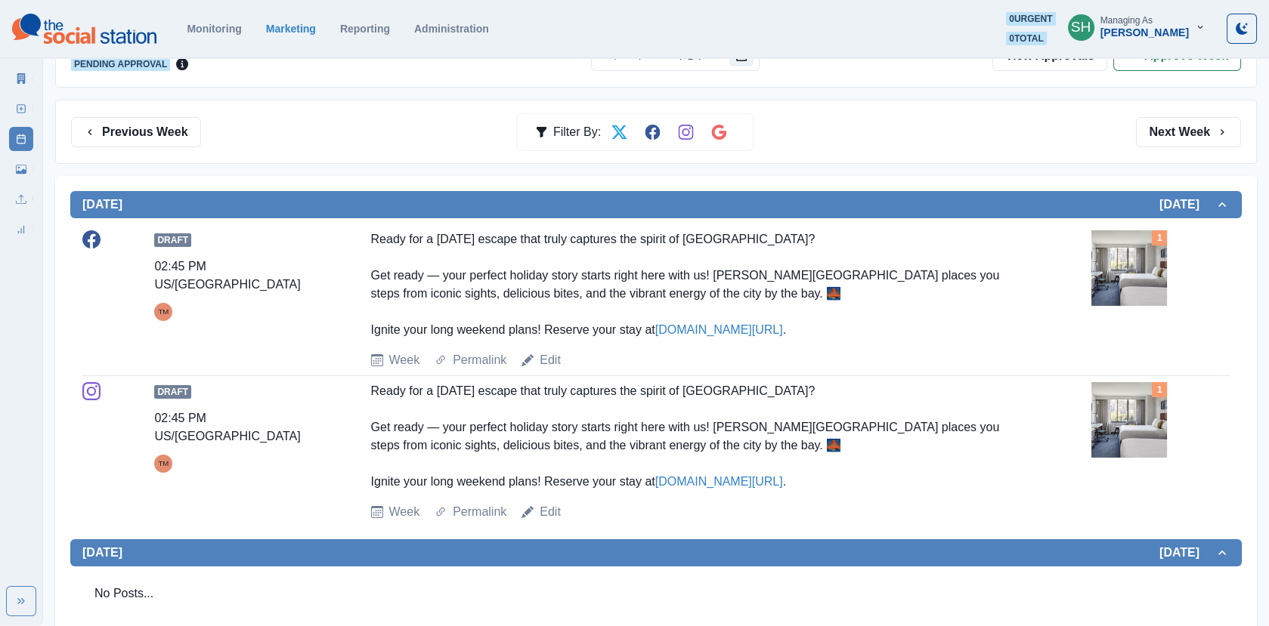
scroll to position [0, 0]
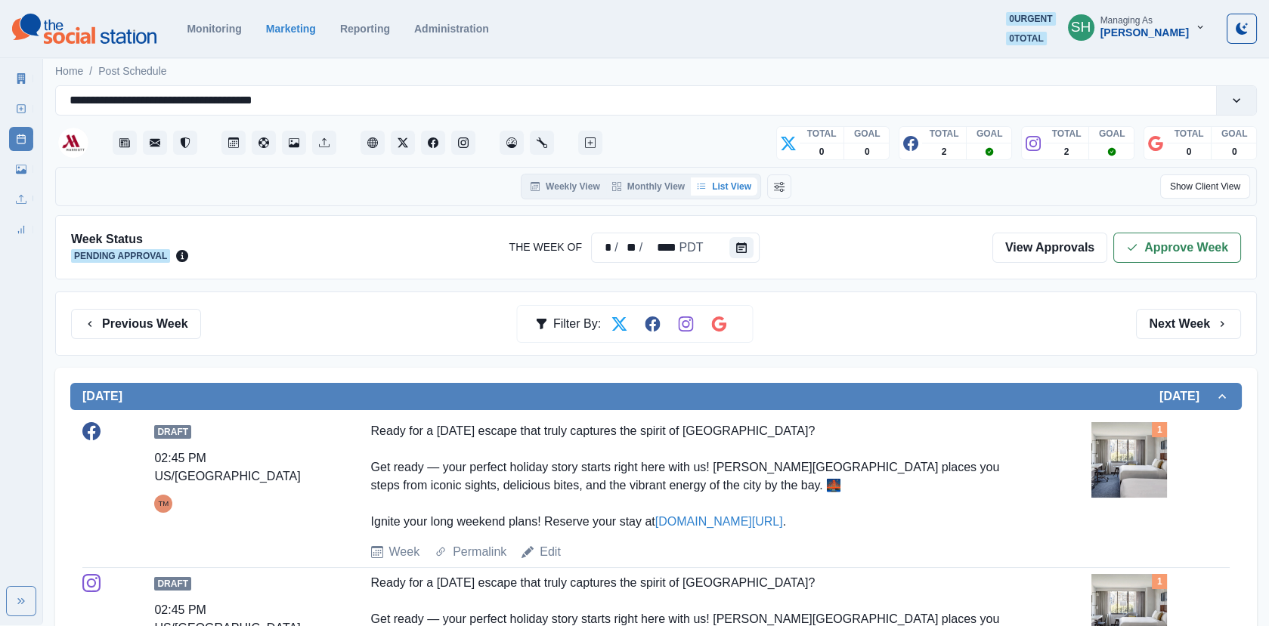
click at [1201, 220] on div "Week Status Pending Approval The Week Of * / ** / **** PDT View Approvals Appro…" at bounding box center [655, 247] width 1201 height 64
click at [1200, 227] on div "Week Status Pending Approval The Week Of * / ** / **** PDT View Approvals Appro…" at bounding box center [655, 247] width 1201 height 64
click at [1164, 233] on button "Approve Week" at bounding box center [1177, 248] width 128 height 30
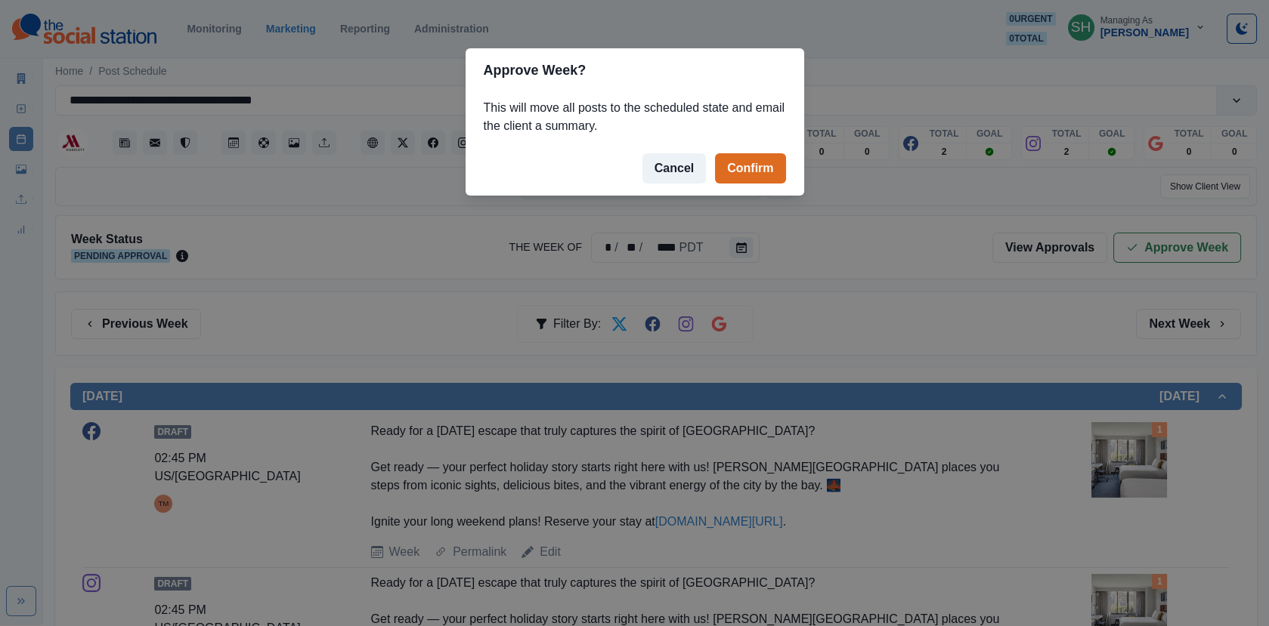
click at [770, 199] on div "Approve Week? This will move all posts to the scheduled state and email the cli…" at bounding box center [634, 313] width 1269 height 626
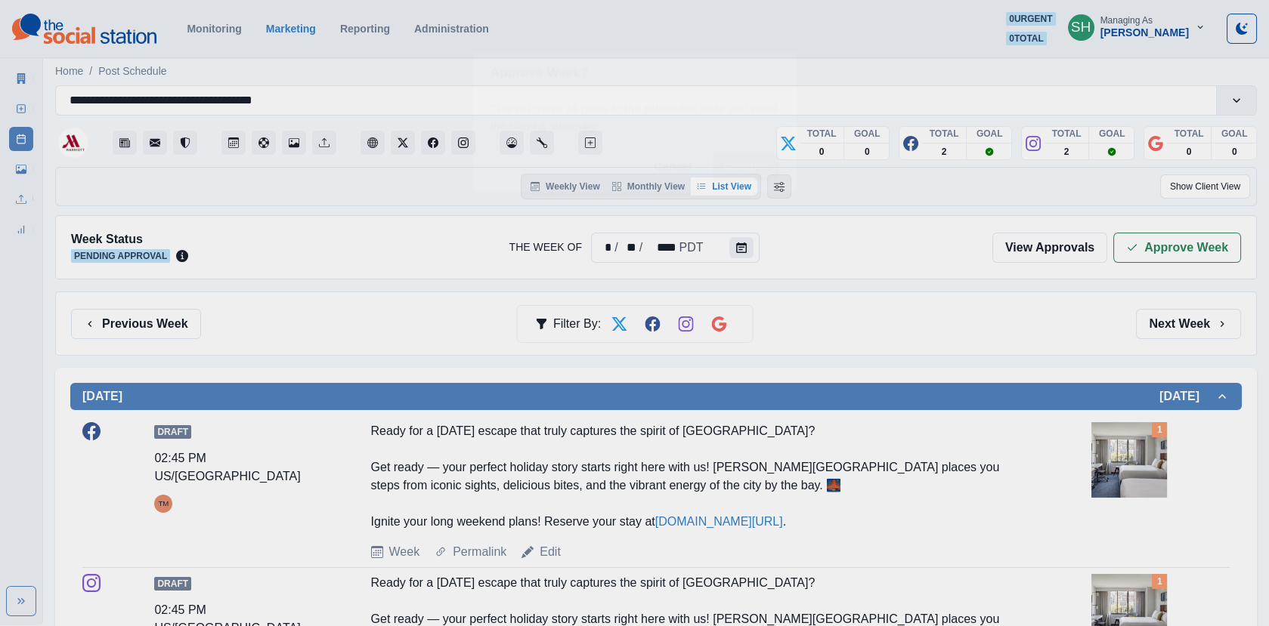
click at [770, 191] on button "Change View Order" at bounding box center [779, 187] width 24 height 24
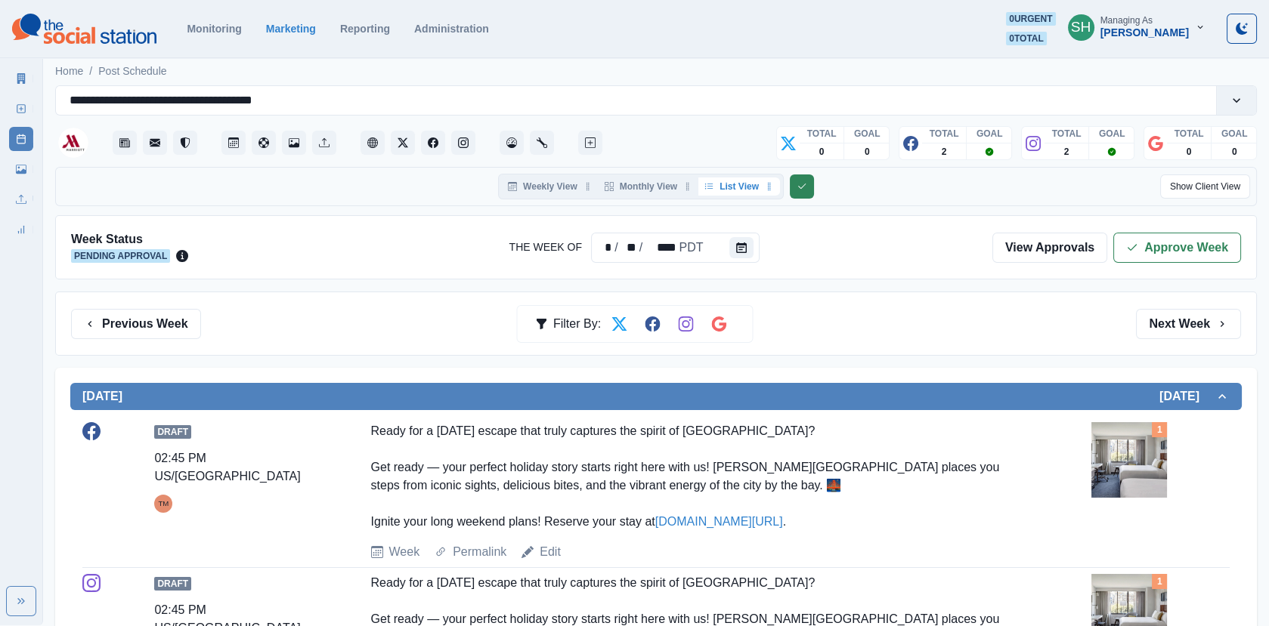
click at [806, 186] on icon "Change View Order" at bounding box center [801, 186] width 11 height 11
click at [1162, 239] on button "Approve Week" at bounding box center [1177, 248] width 128 height 30
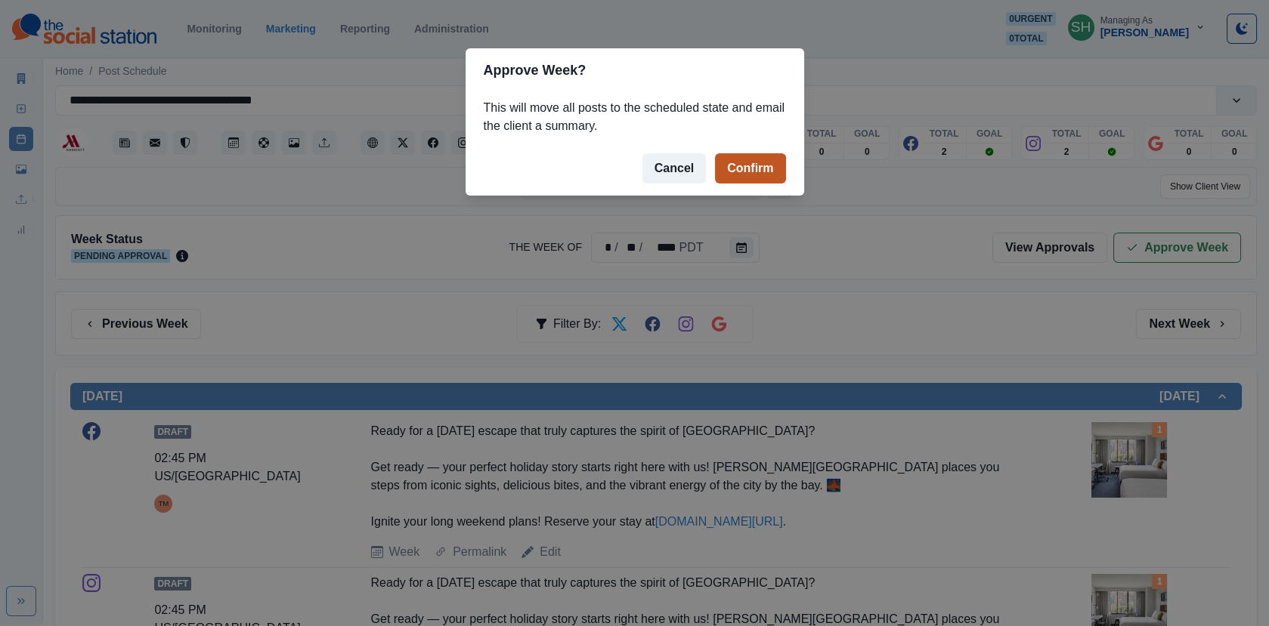
click at [717, 175] on button "Confirm" at bounding box center [750, 168] width 70 height 30
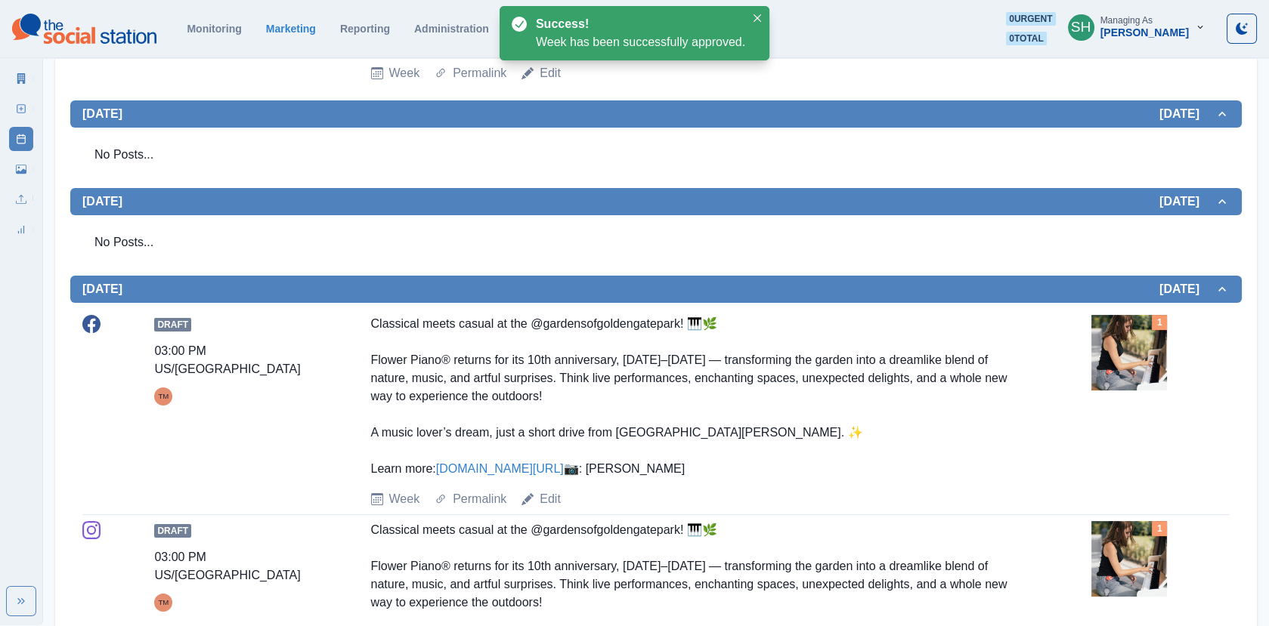
scroll to position [1098, 0]
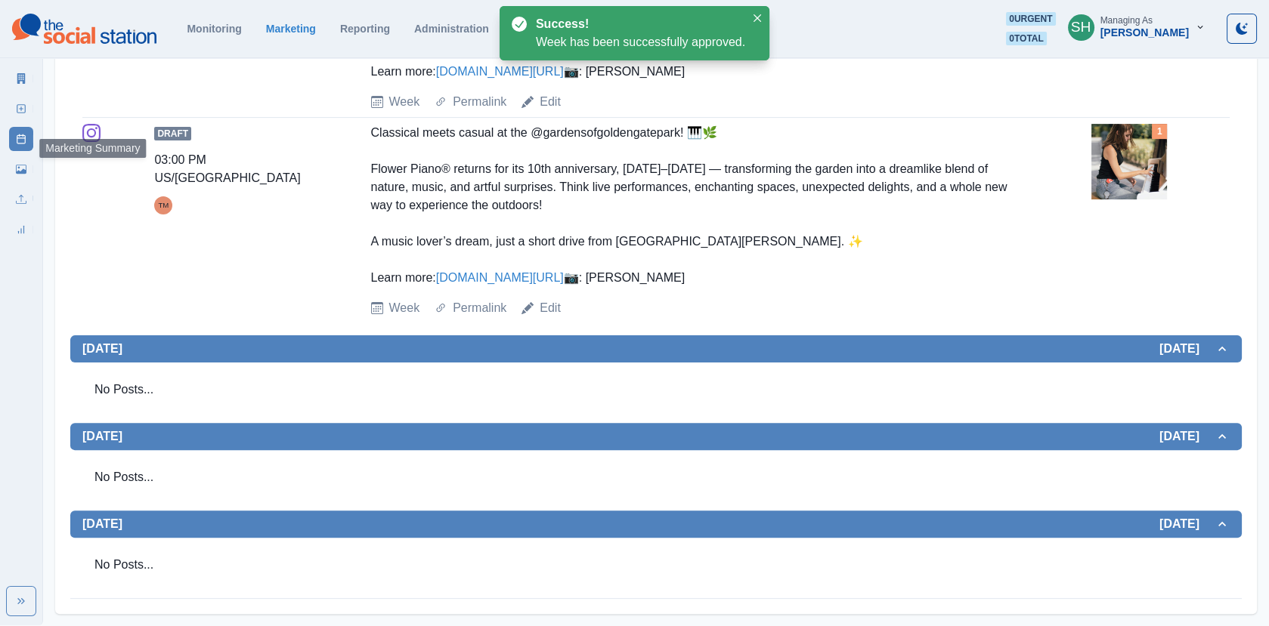
click at [19, 81] on icon at bounding box center [21, 78] width 8 height 11
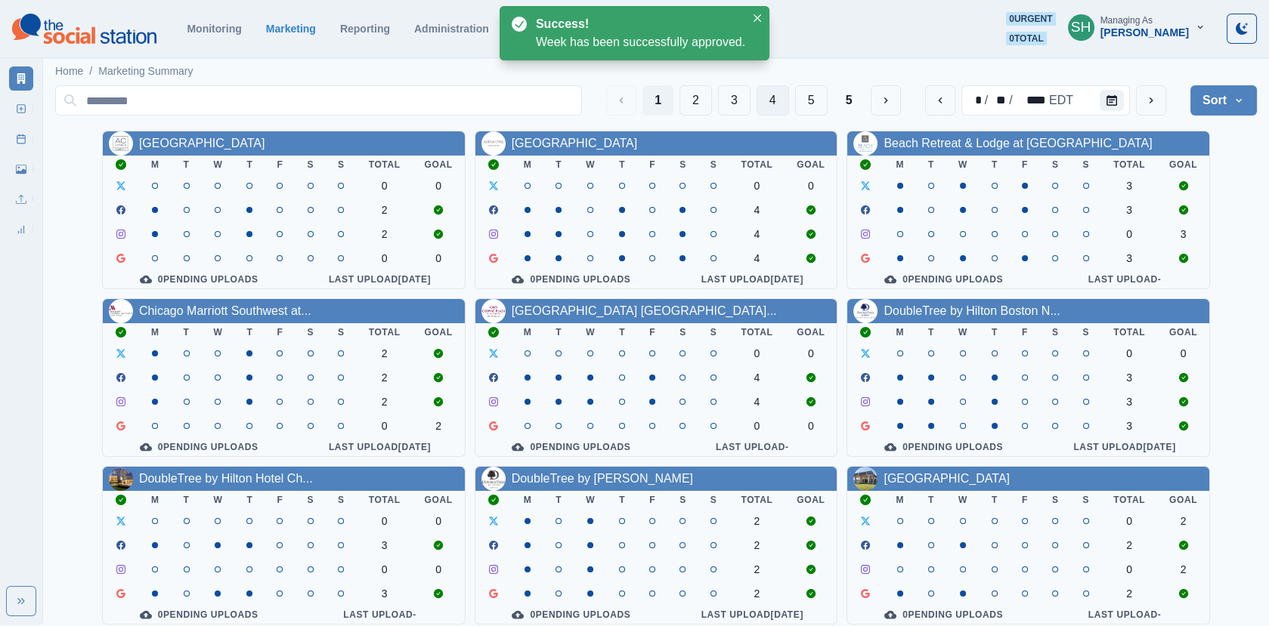
click at [778, 94] on button "4" at bounding box center [772, 100] width 32 height 30
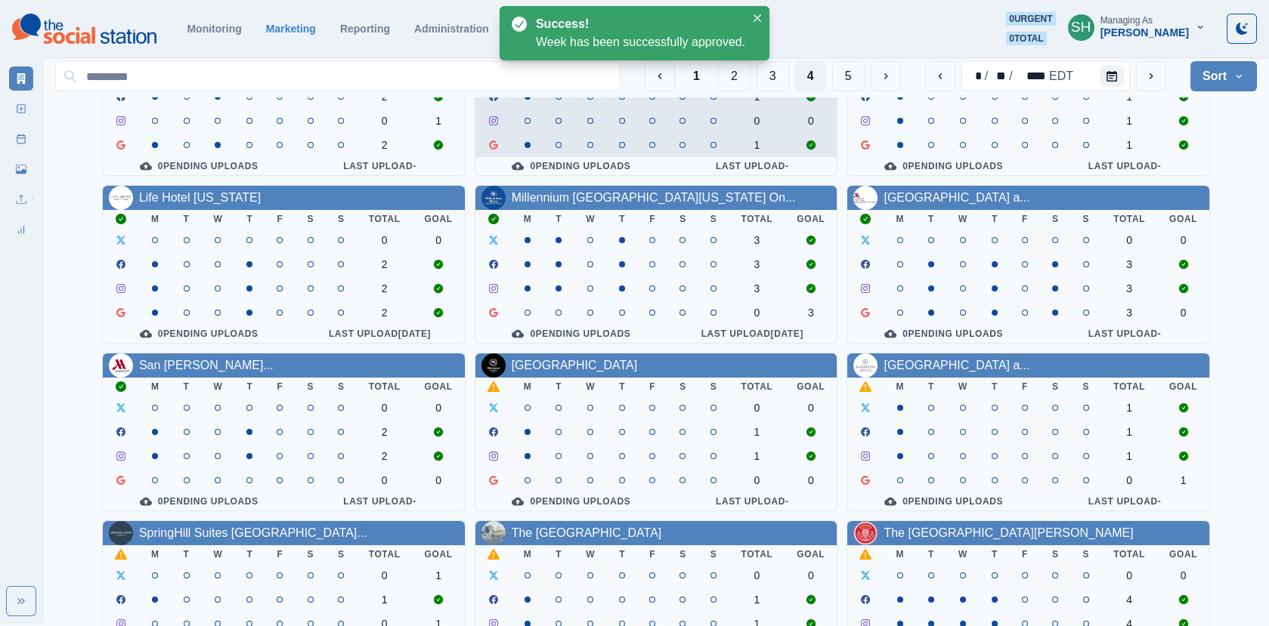
scroll to position [184, 0]
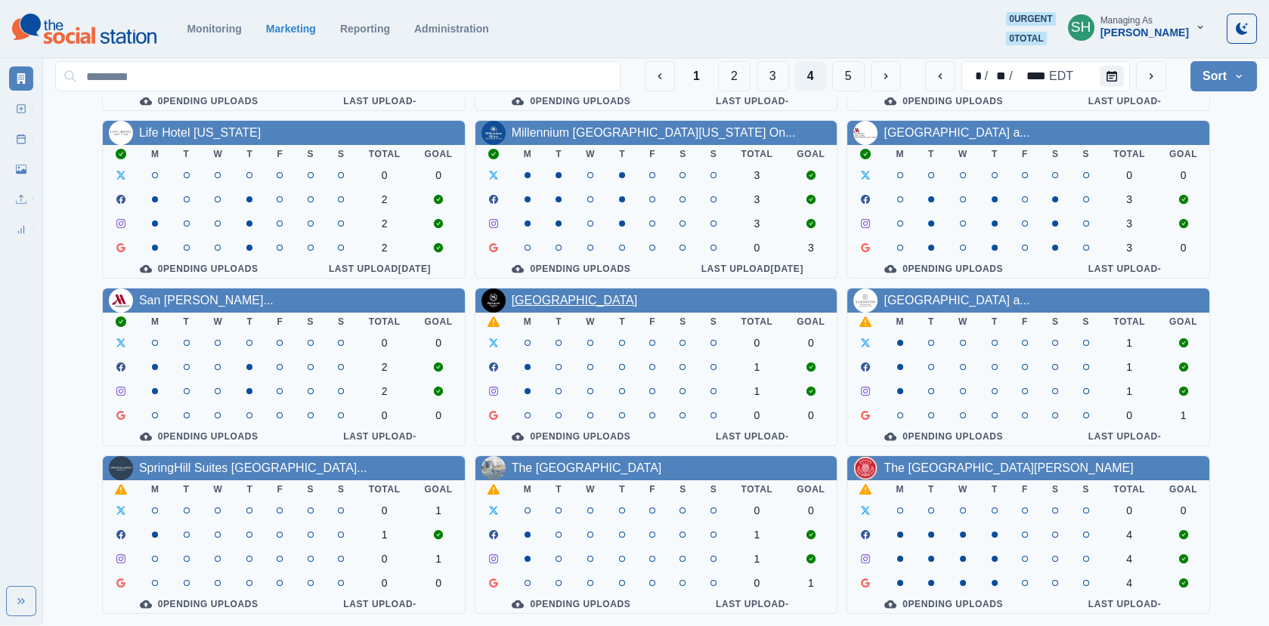
click at [604, 300] on link "[GEOGRAPHIC_DATA]" at bounding box center [574, 300] width 126 height 13
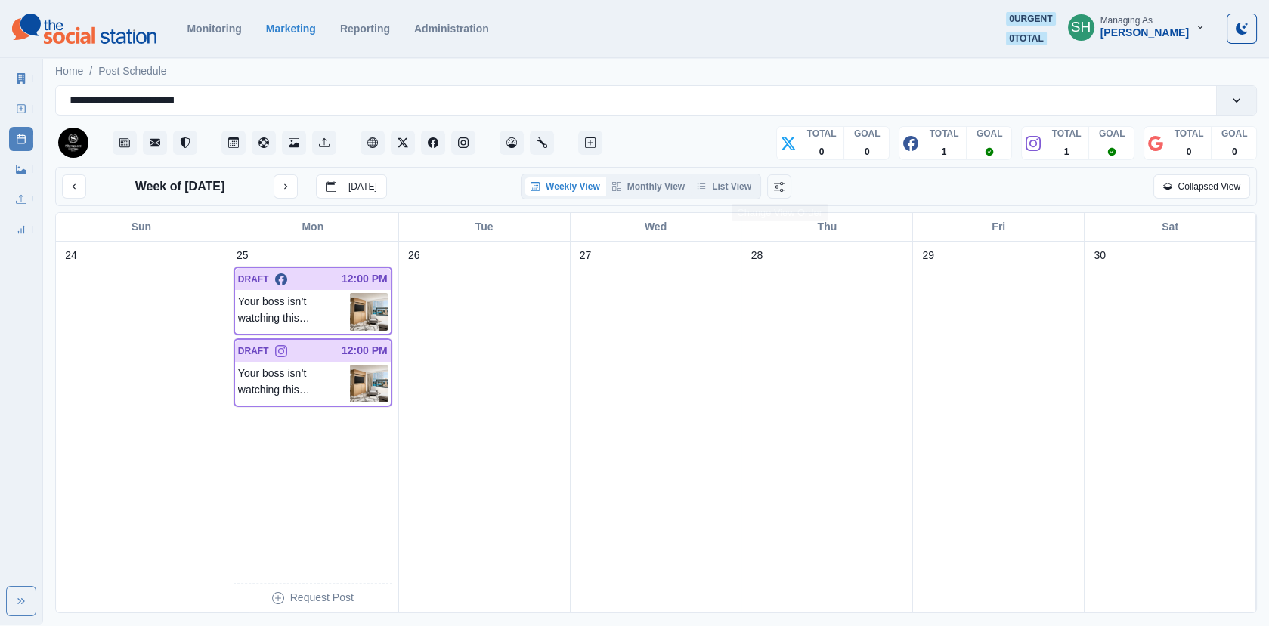
click at [739, 165] on div "**********" at bounding box center [655, 126] width 1201 height 82
click at [739, 175] on div "Weekly View Monthly View List View" at bounding box center [641, 187] width 240 height 26
click at [734, 199] on div "Week of [DATE] [DATE] Weekly View Monthly View List View Collapsed View" at bounding box center [655, 186] width 1201 height 39
click at [726, 187] on button "List View" at bounding box center [724, 187] width 66 height 18
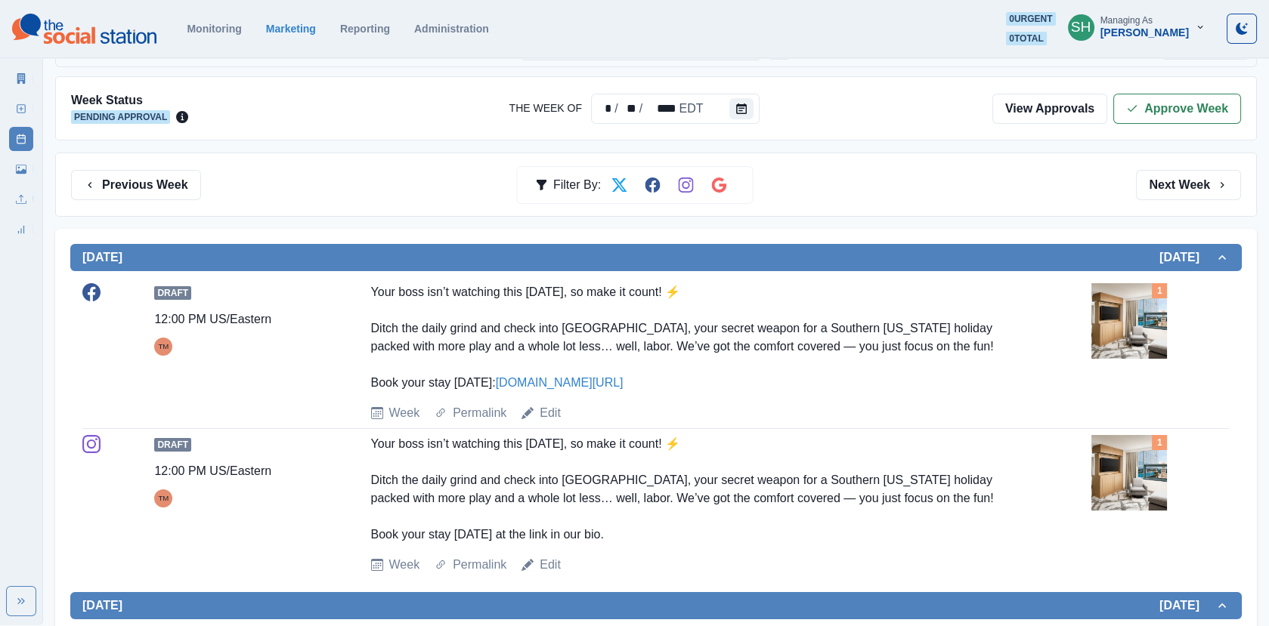
scroll to position [304, 0]
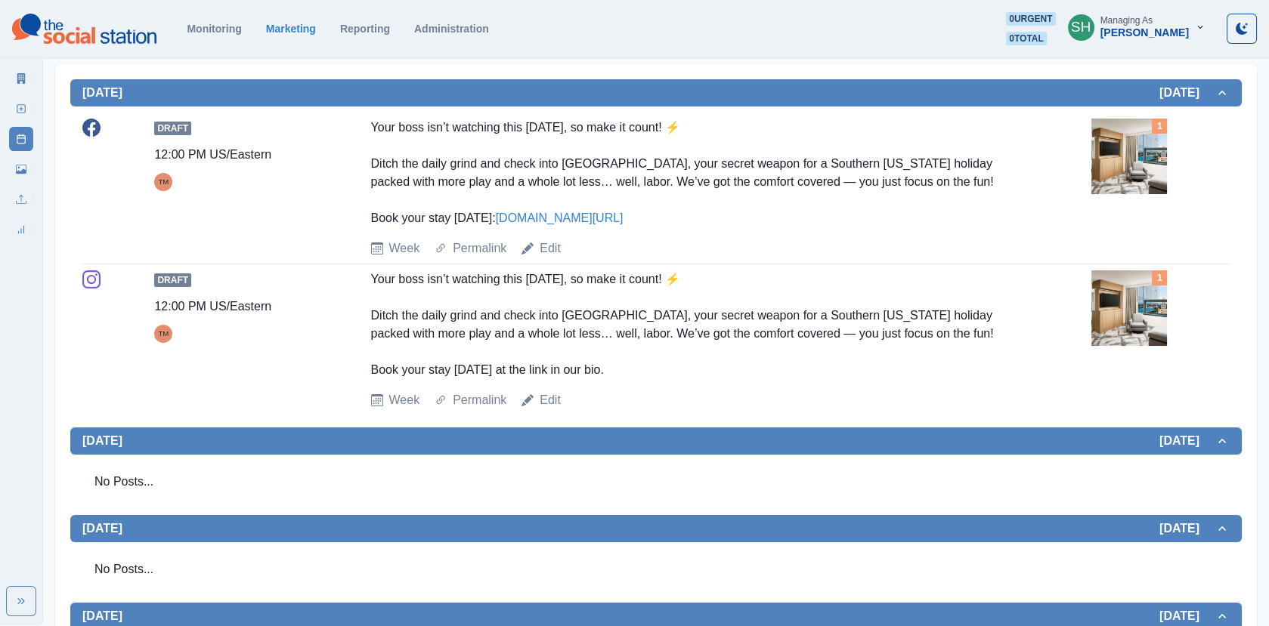
click at [1162, 162] on img at bounding box center [1129, 157] width 76 height 76
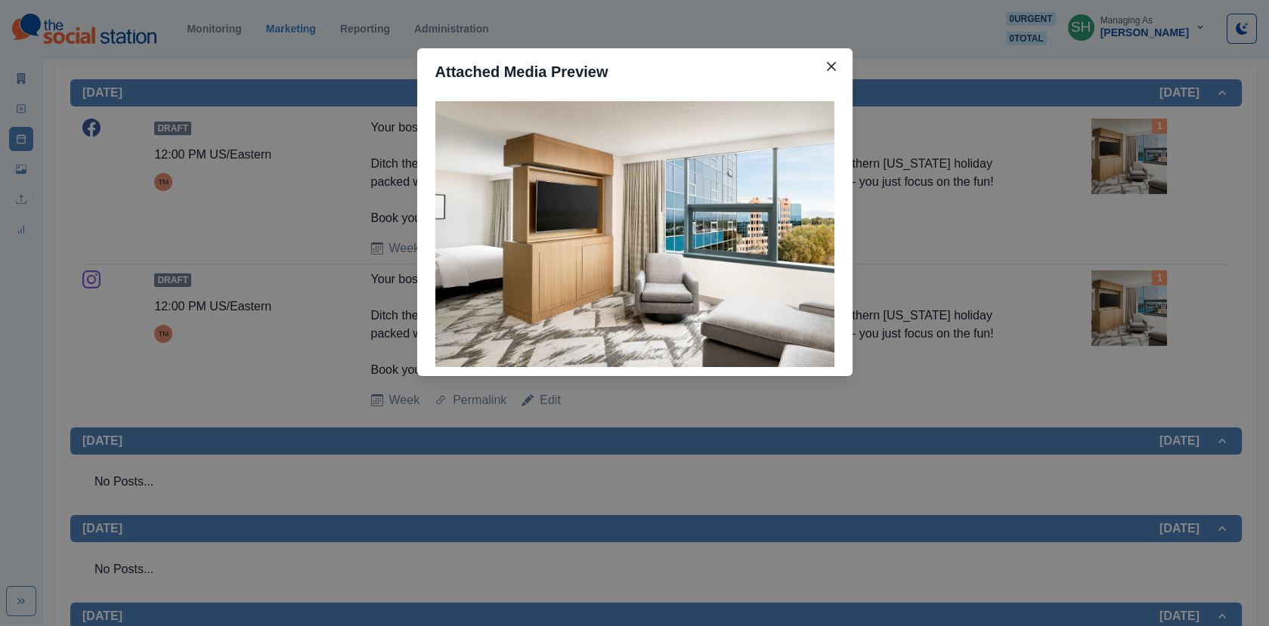
click at [1162, 162] on div "Attached Media Preview" at bounding box center [634, 313] width 1269 height 626
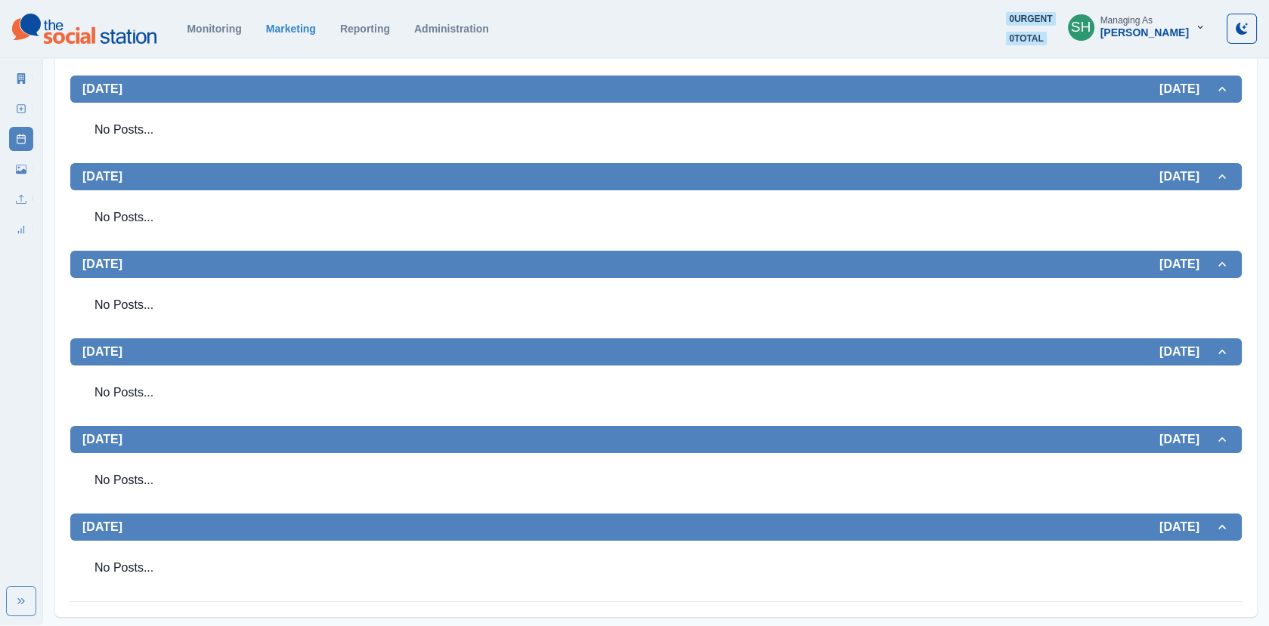
scroll to position [0, 0]
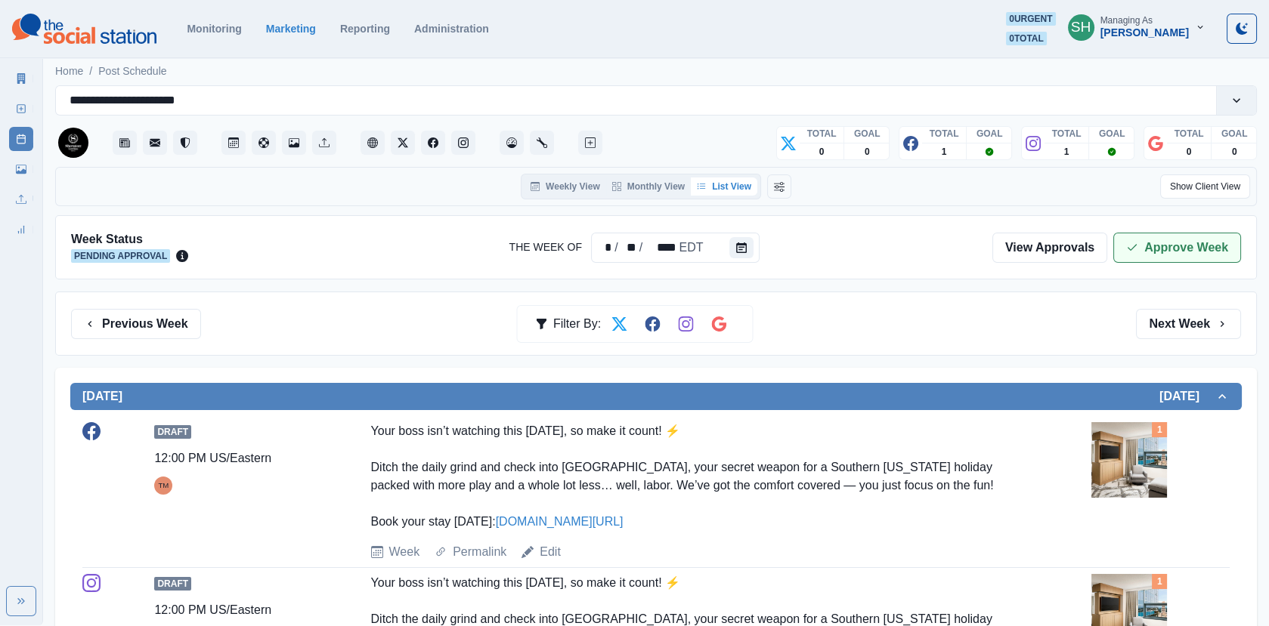
click at [1226, 233] on button "Approve Week" at bounding box center [1177, 248] width 128 height 30
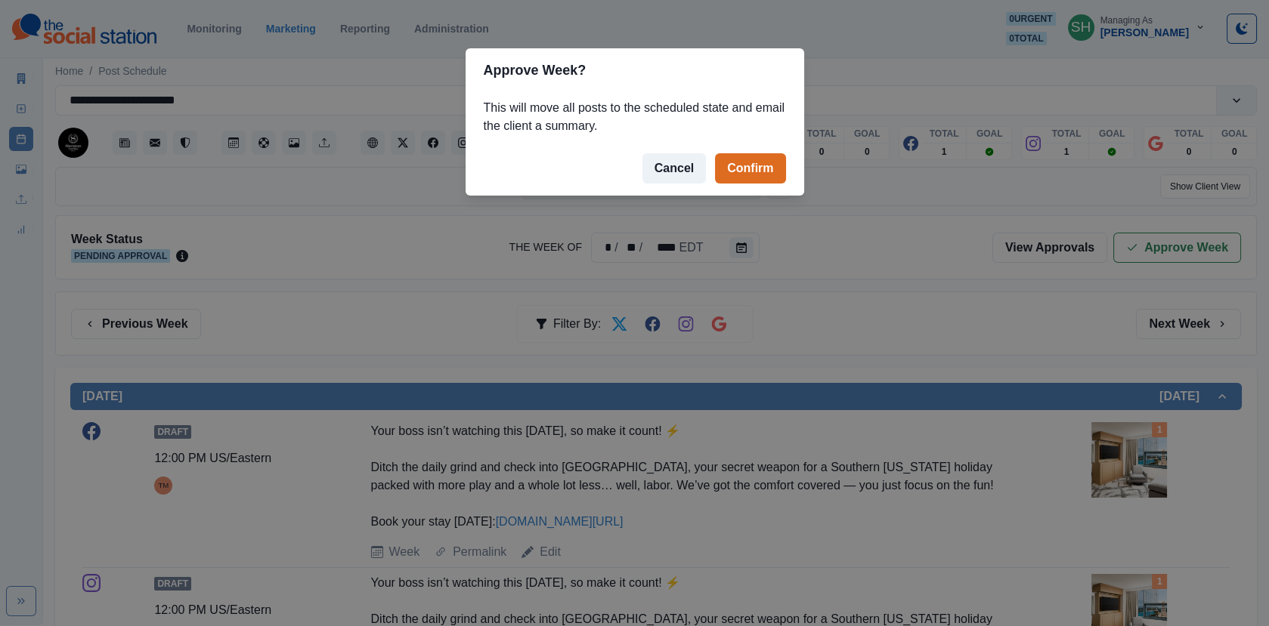
click at [759, 185] on footer "Cancel Confirm" at bounding box center [634, 168] width 338 height 54
click at [752, 175] on button "Confirm" at bounding box center [750, 168] width 70 height 30
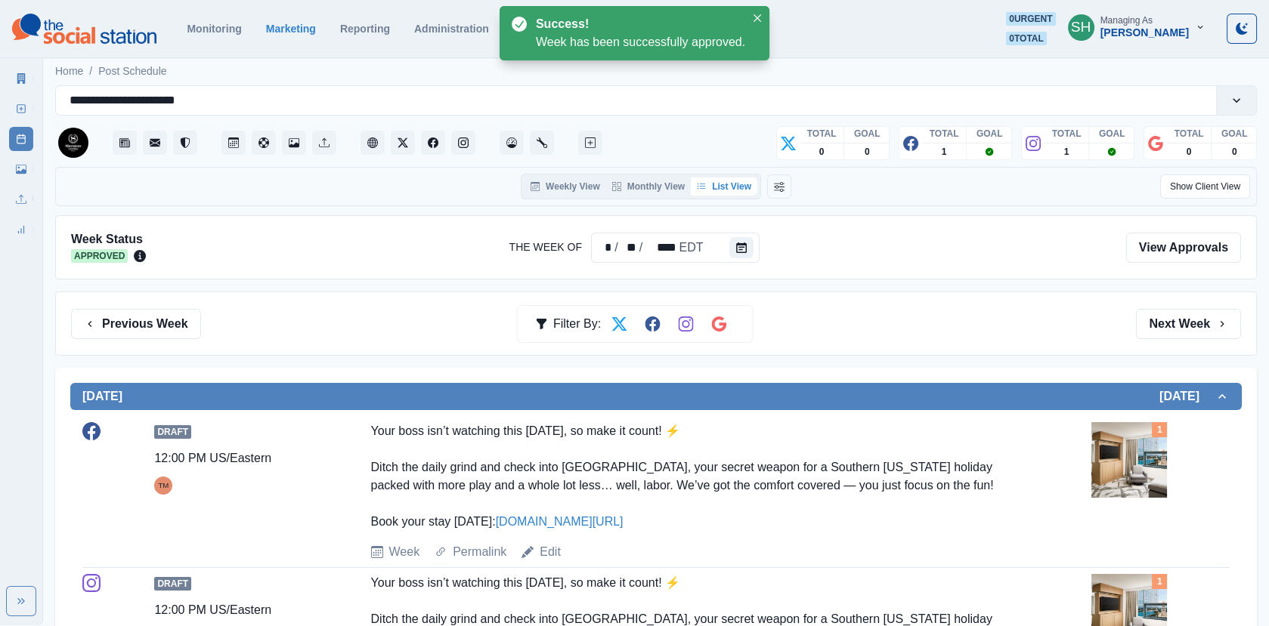
click at [22, 75] on icon at bounding box center [21, 78] width 11 height 11
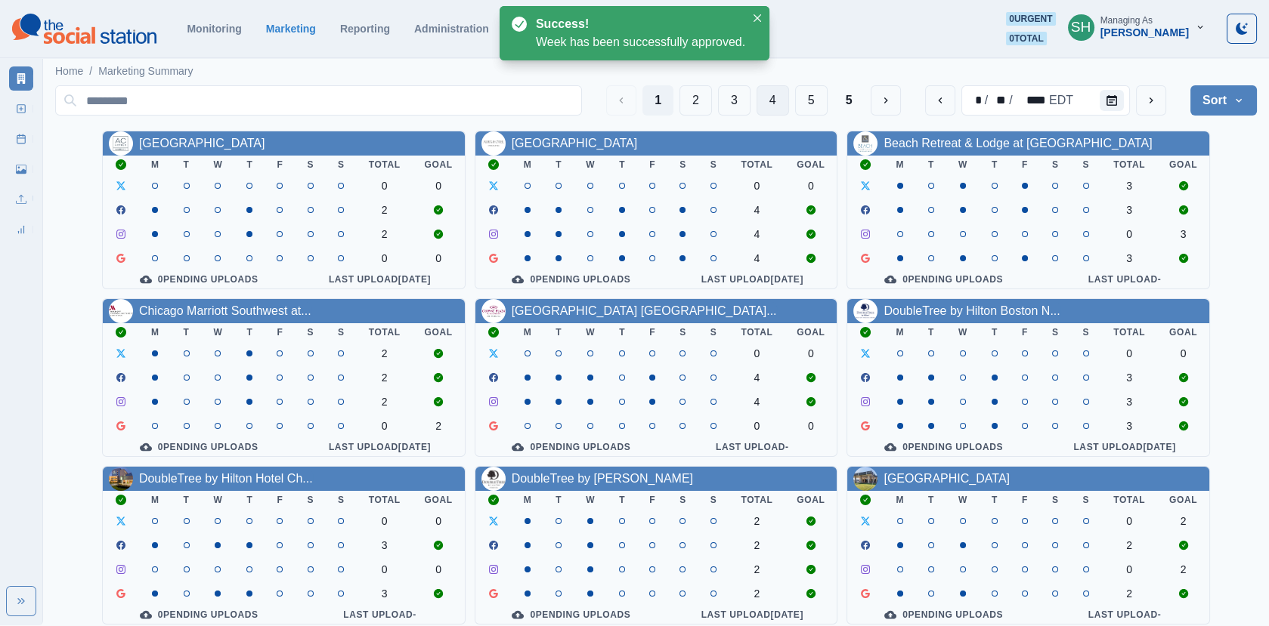
click at [759, 99] on button "4" at bounding box center [772, 100] width 32 height 30
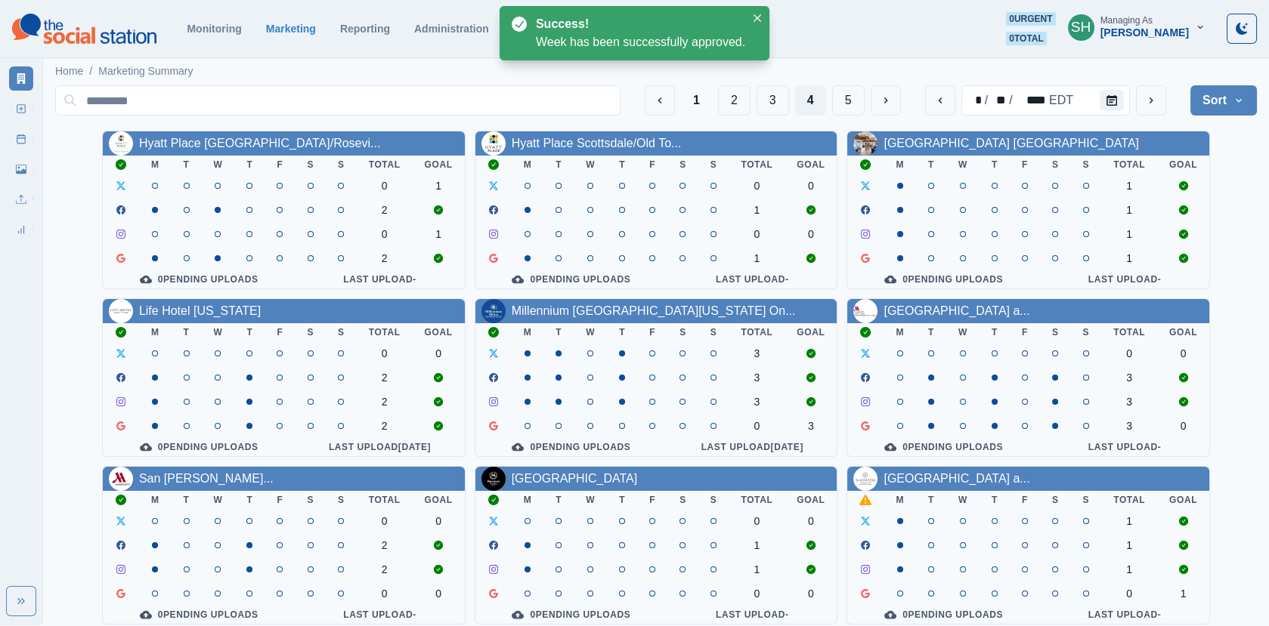
scroll to position [184, 0]
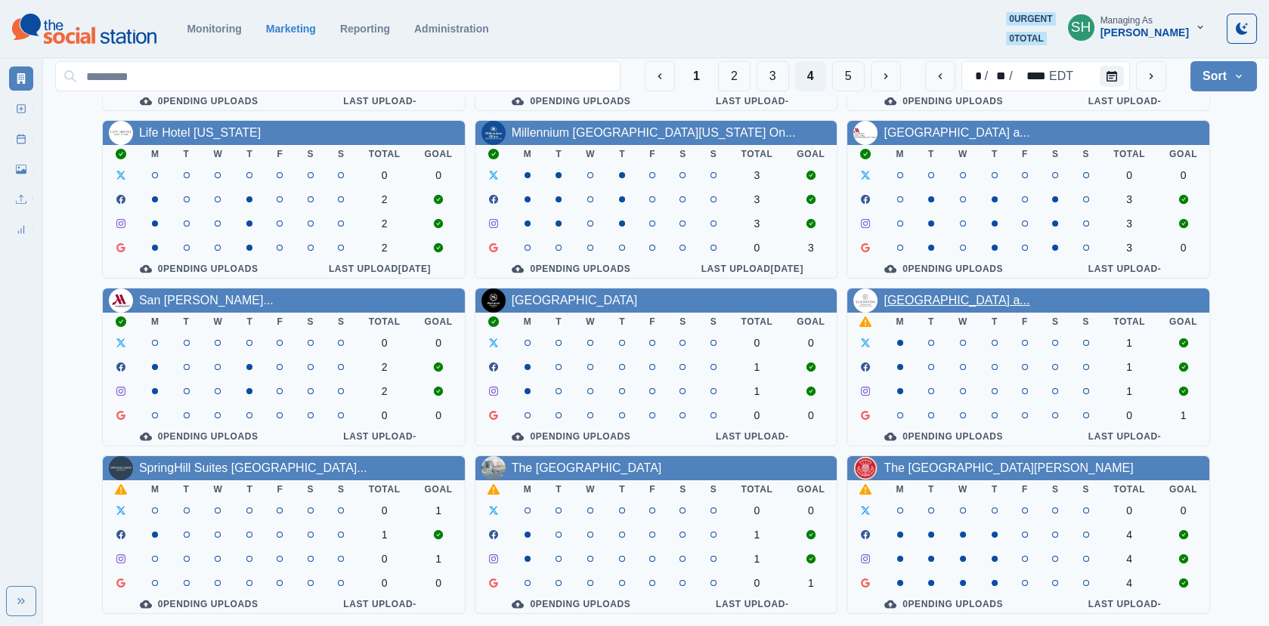
click at [924, 295] on link "[GEOGRAPHIC_DATA] a..." at bounding box center [956, 300] width 146 height 13
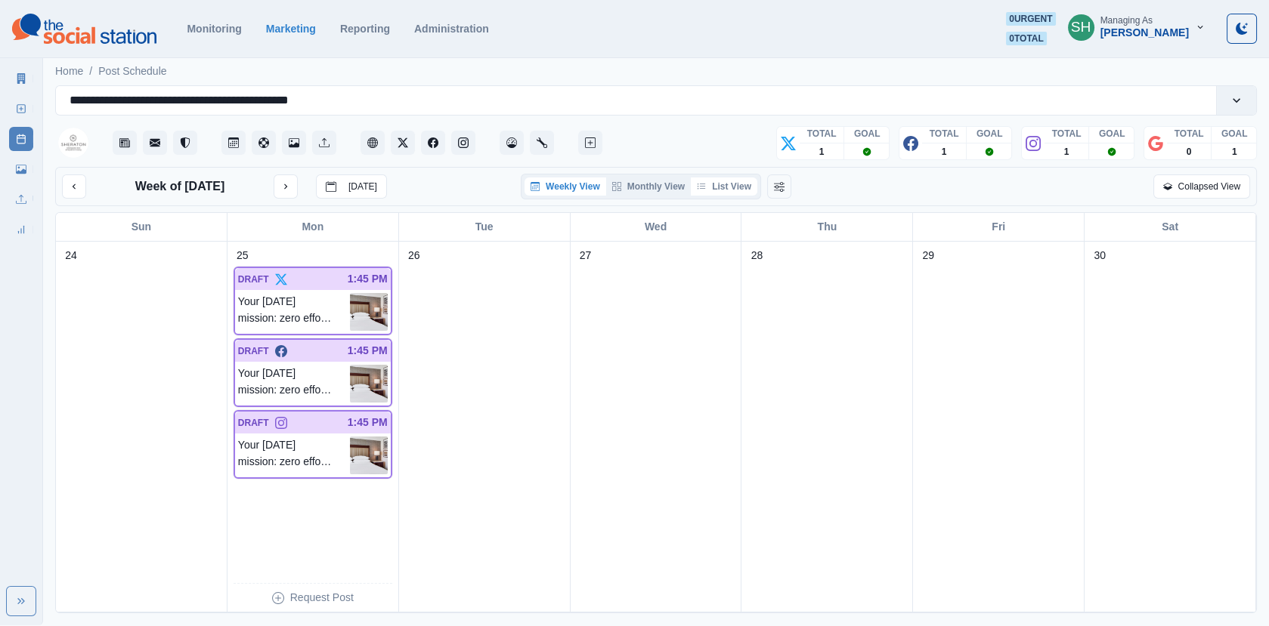
click at [741, 178] on button "List View" at bounding box center [724, 187] width 66 height 18
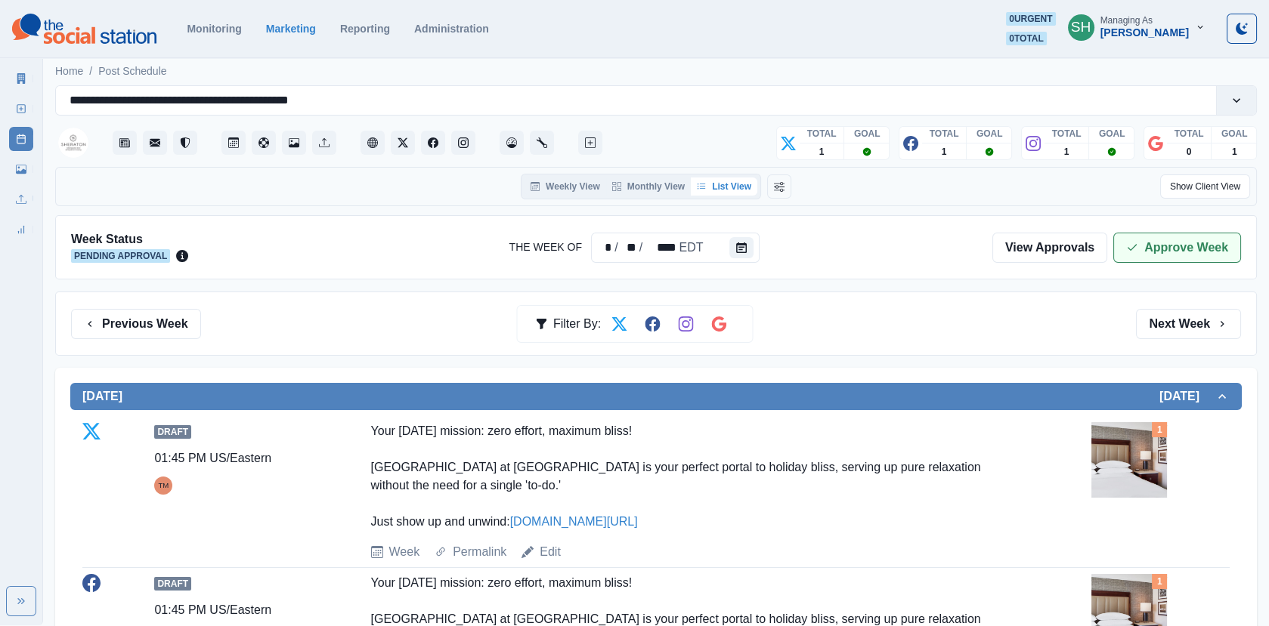
click at [1129, 236] on button "Approve Week" at bounding box center [1177, 248] width 128 height 30
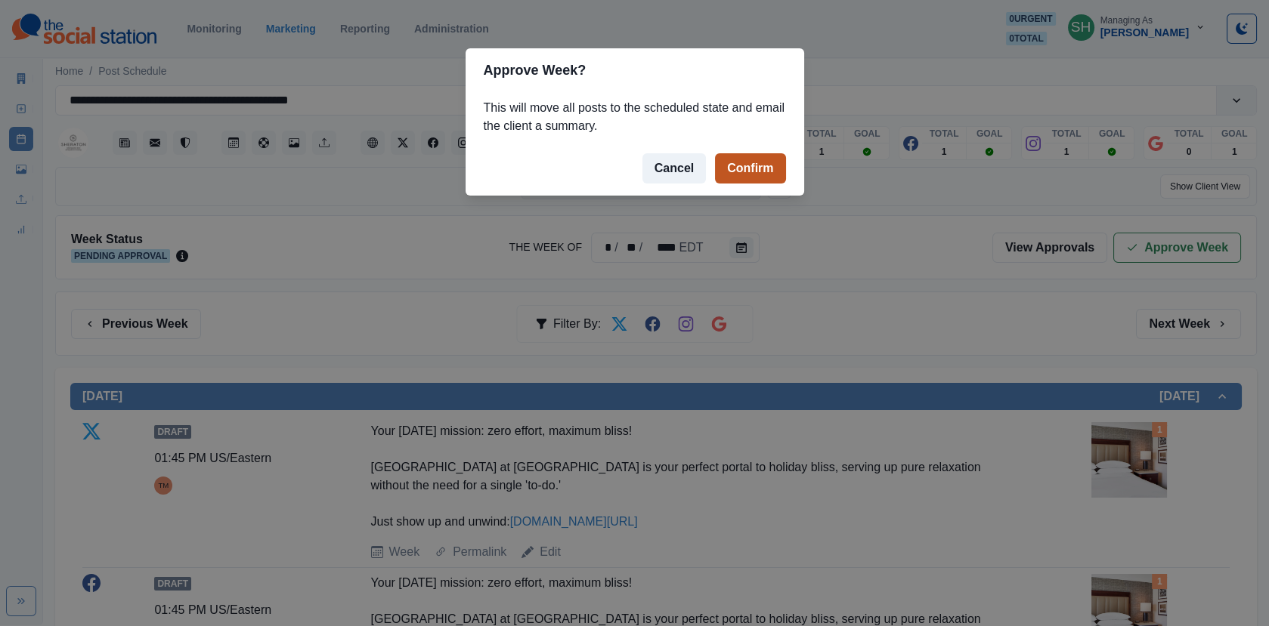
click at [771, 172] on button "Confirm" at bounding box center [750, 168] width 70 height 30
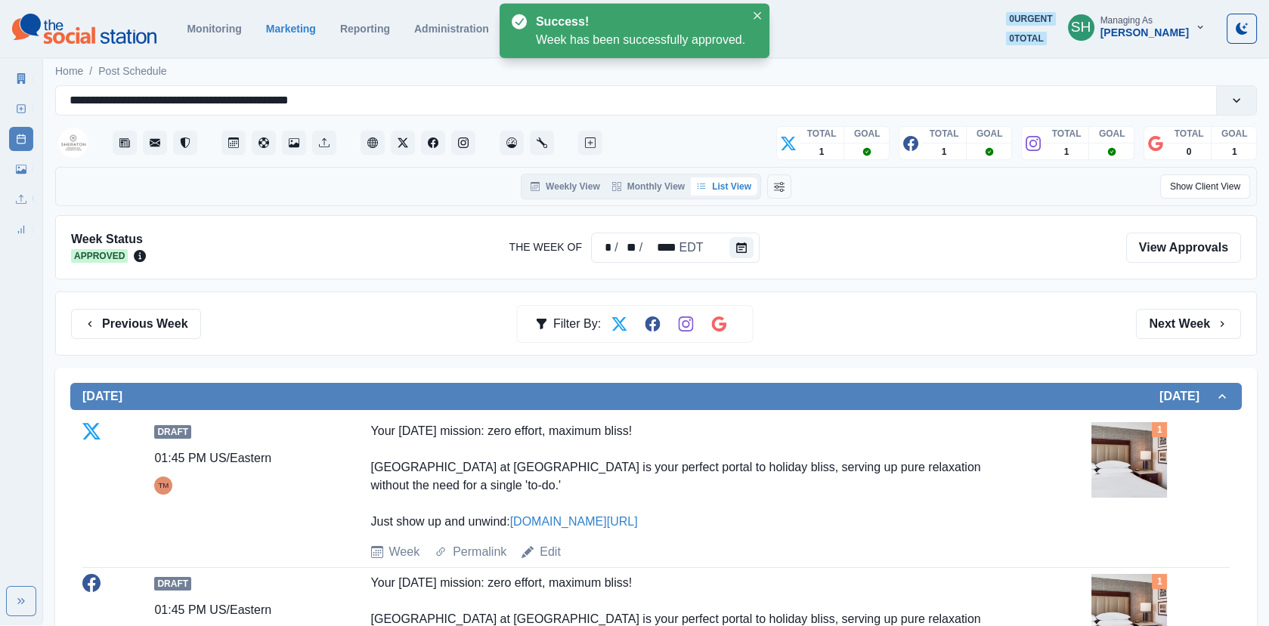
click at [15, 88] on link "Marketing Summary" at bounding box center [21, 78] width 24 height 24
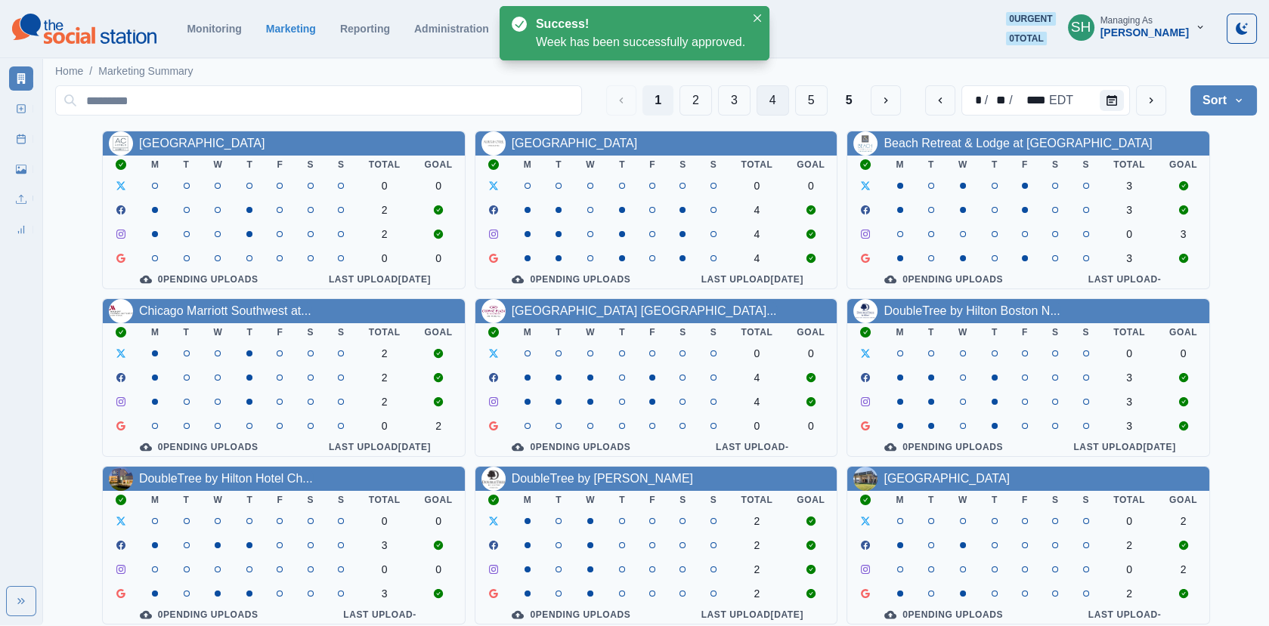
click at [761, 106] on button "4" at bounding box center [772, 100] width 32 height 30
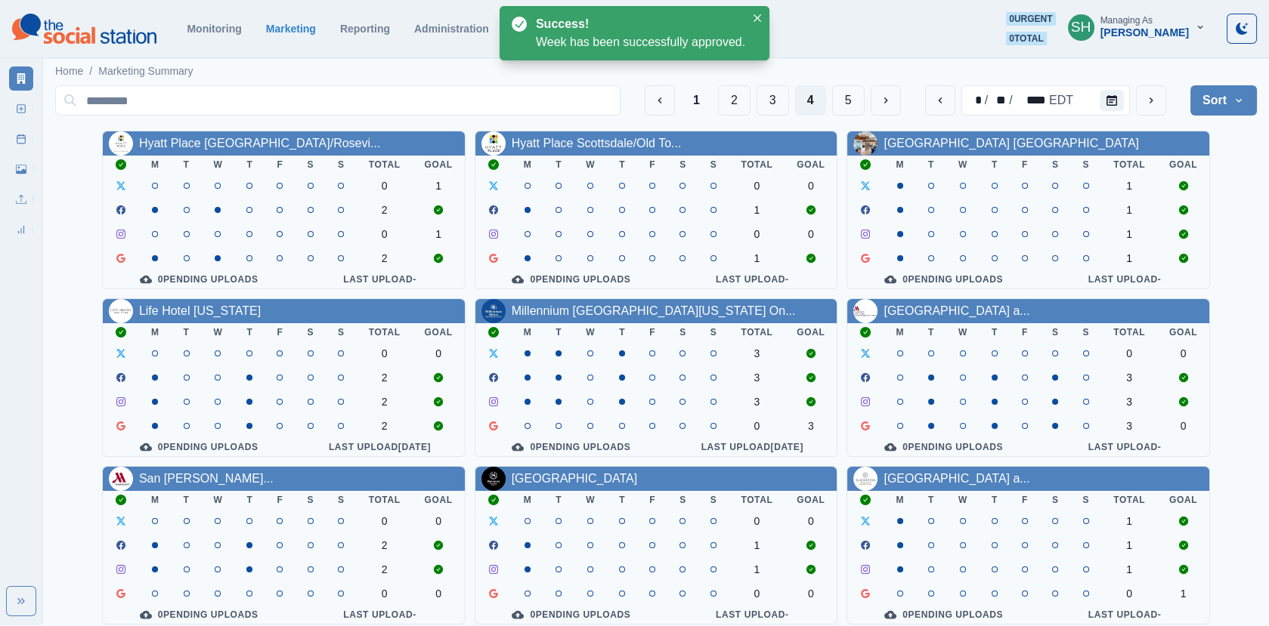
scroll to position [184, 0]
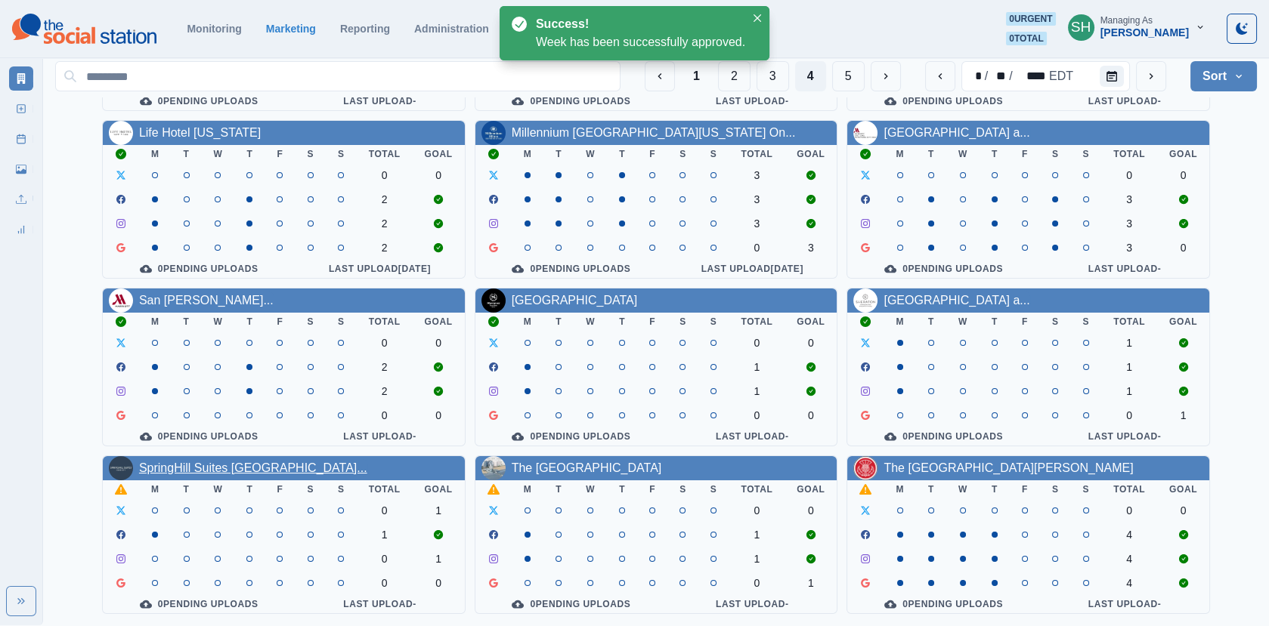
click at [246, 471] on link "SpringHill Suites [GEOGRAPHIC_DATA]..." at bounding box center [253, 468] width 228 height 13
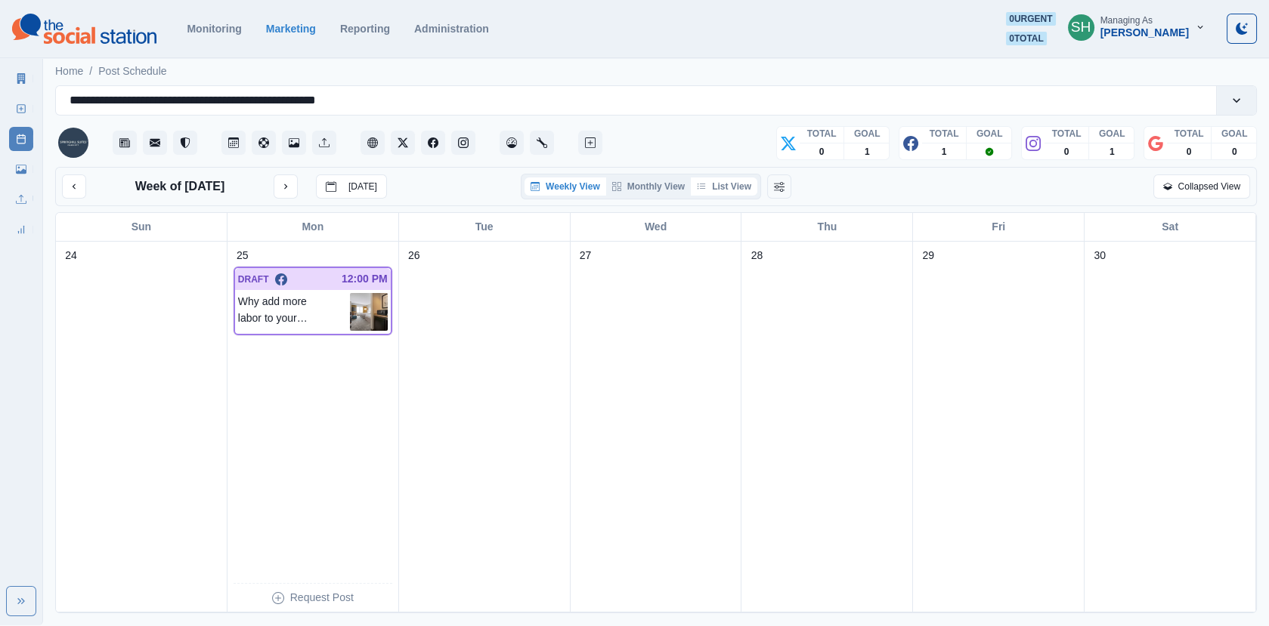
click at [743, 179] on button "List View" at bounding box center [724, 187] width 66 height 18
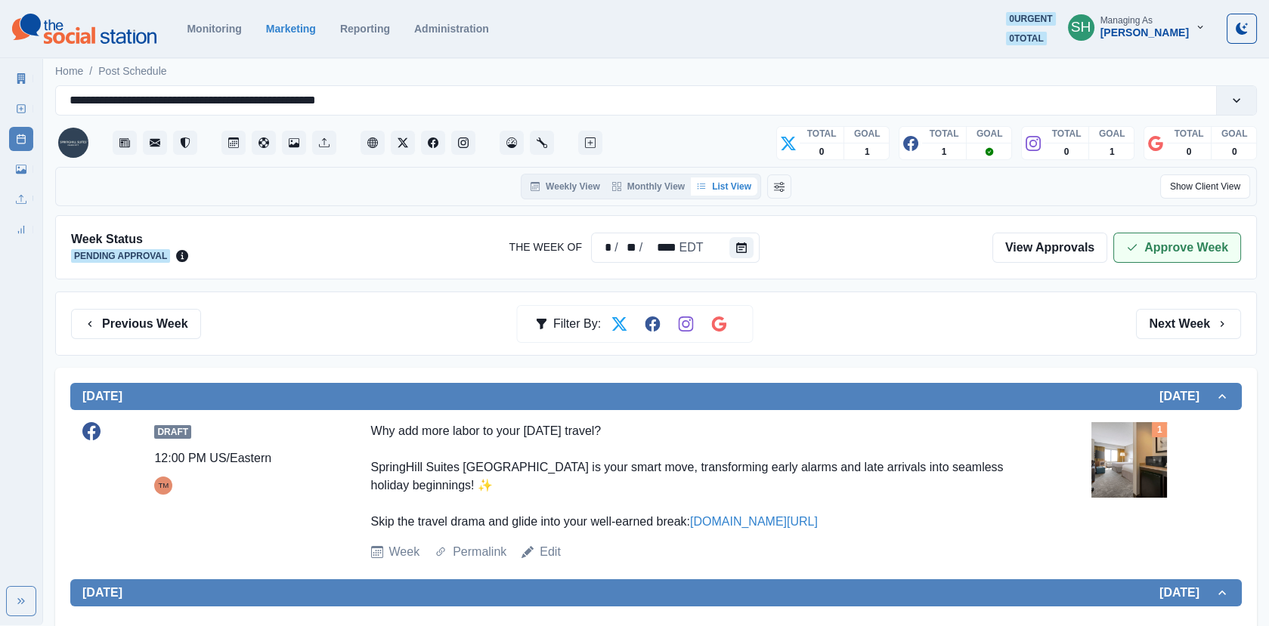
click at [1130, 243] on icon "button" at bounding box center [1132, 248] width 12 height 12
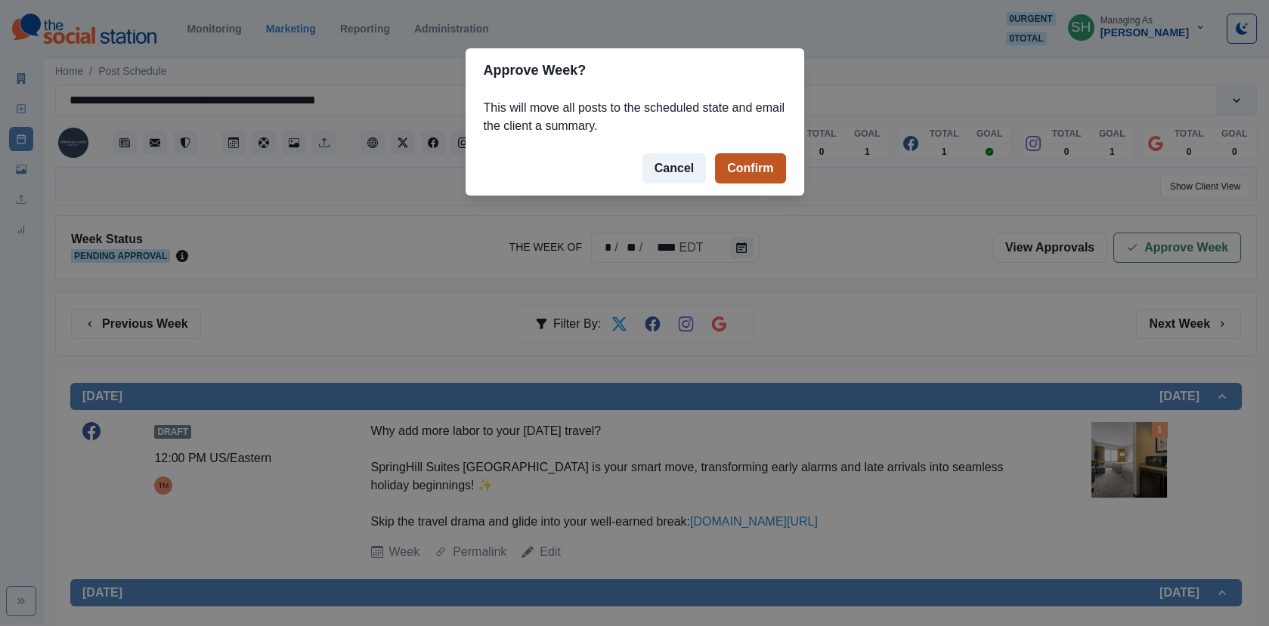
click at [743, 179] on button "Confirm" at bounding box center [750, 168] width 70 height 30
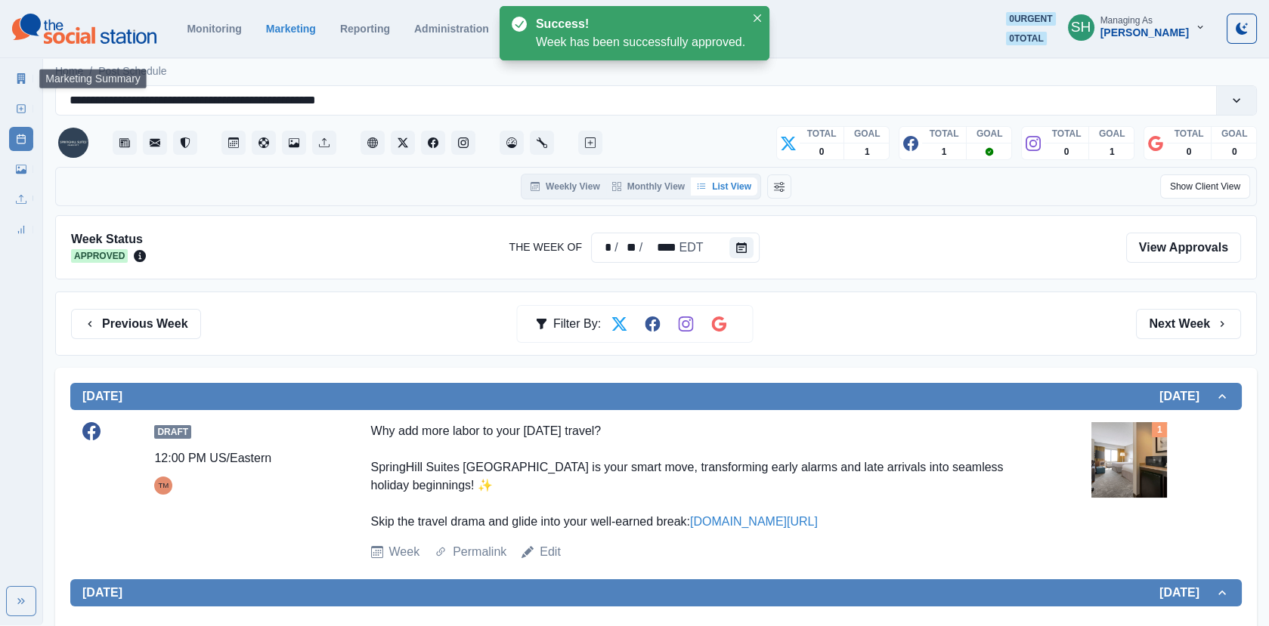
click at [22, 79] on icon at bounding box center [21, 78] width 11 height 11
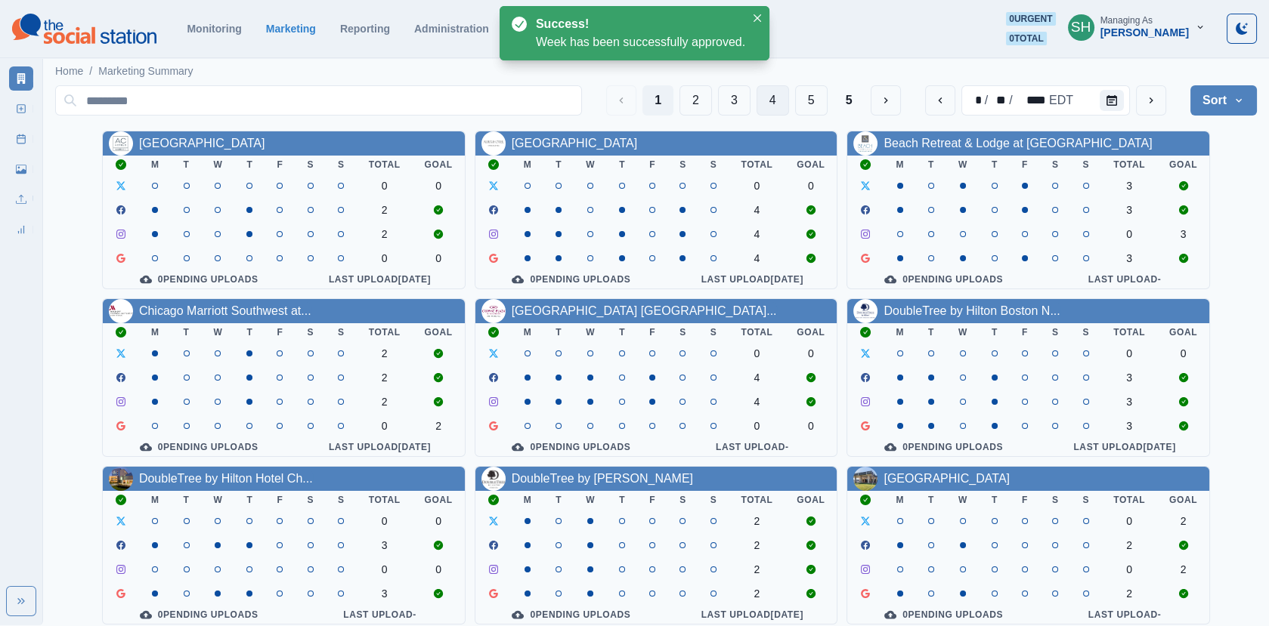
click at [780, 106] on button "4" at bounding box center [772, 100] width 32 height 30
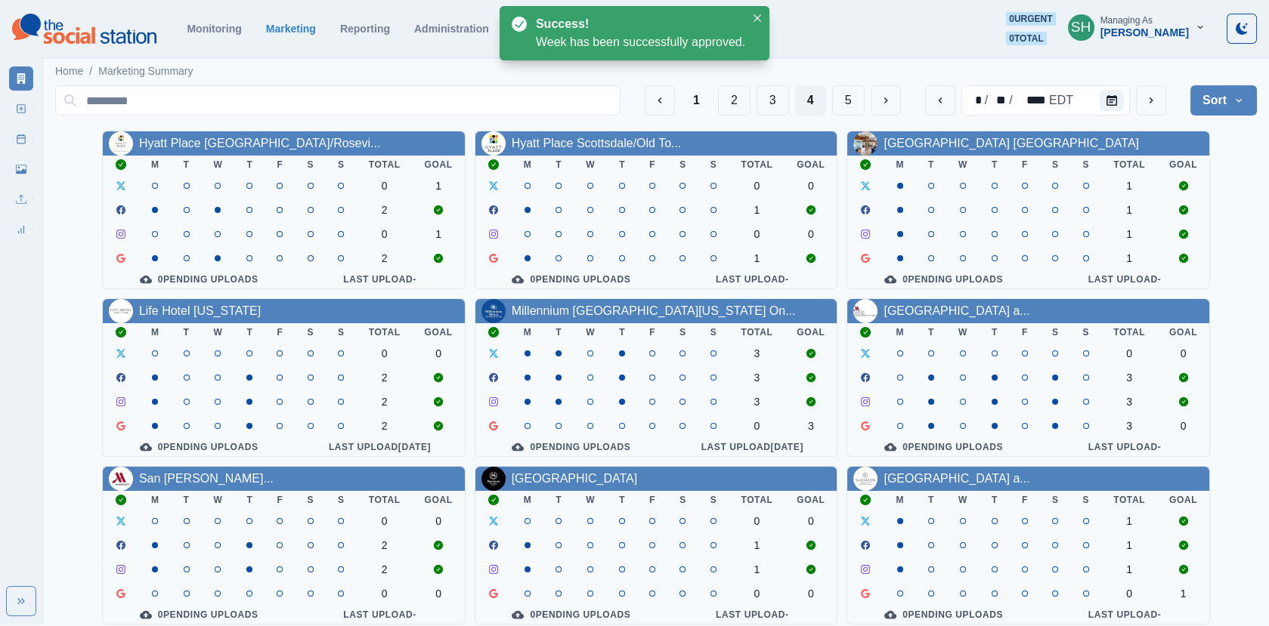
scroll to position [184, 0]
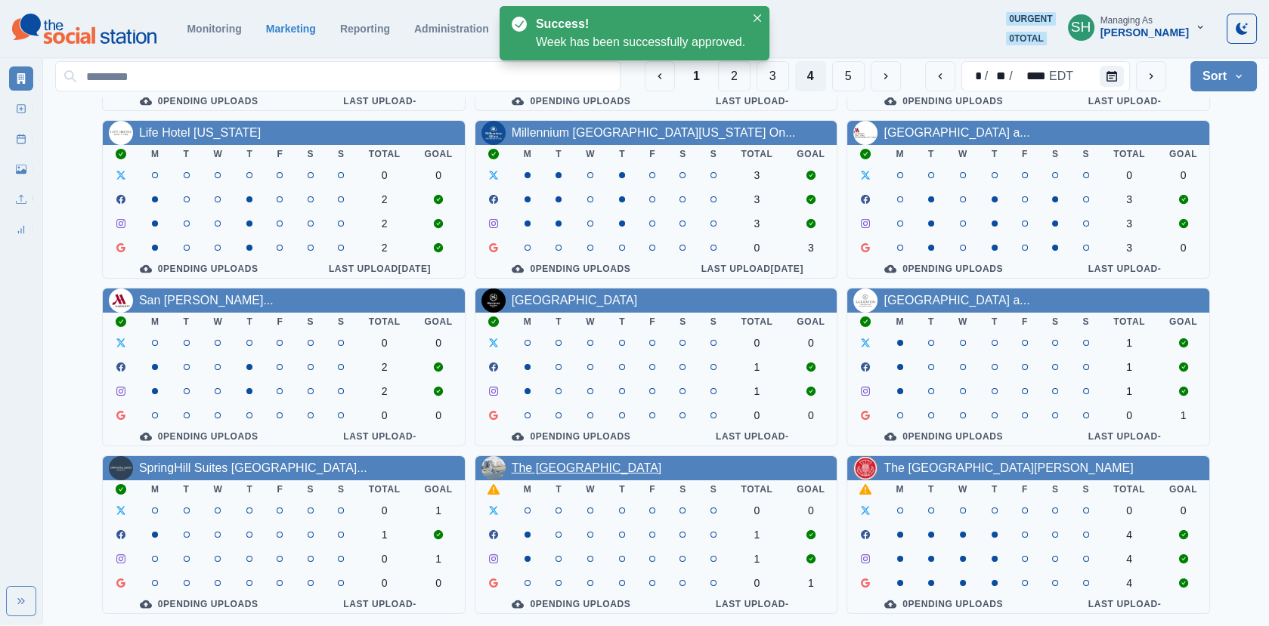
click at [607, 465] on link "The [GEOGRAPHIC_DATA]" at bounding box center [586, 468] width 150 height 13
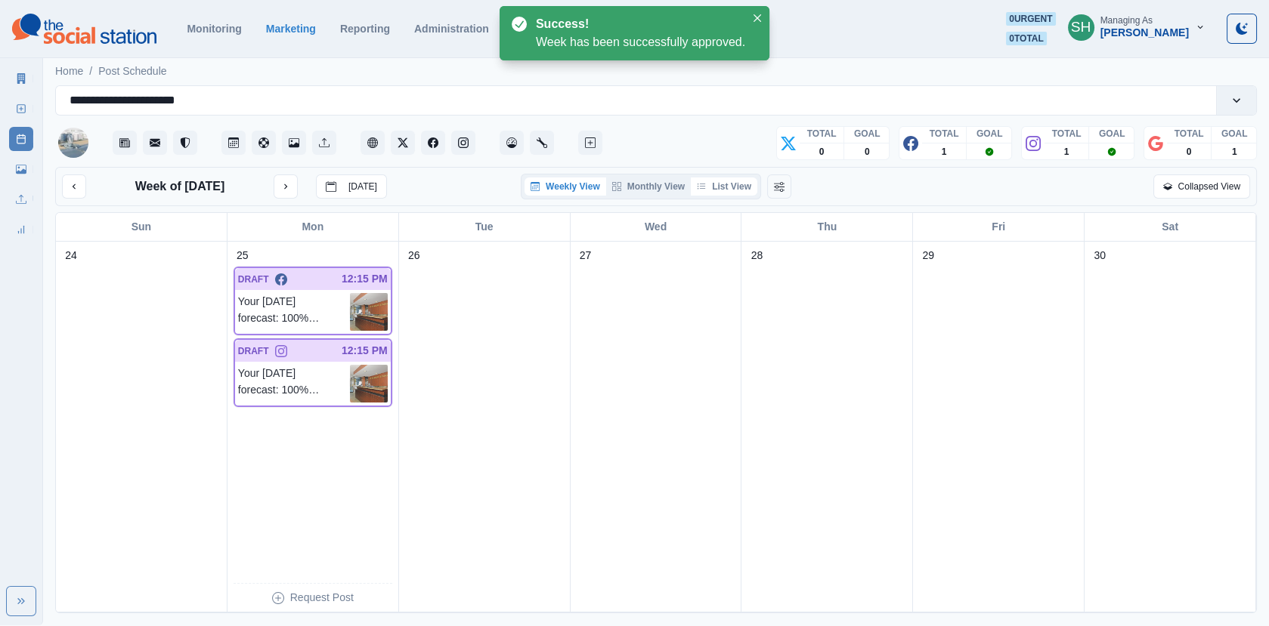
click at [754, 178] on button "List View" at bounding box center [724, 187] width 66 height 18
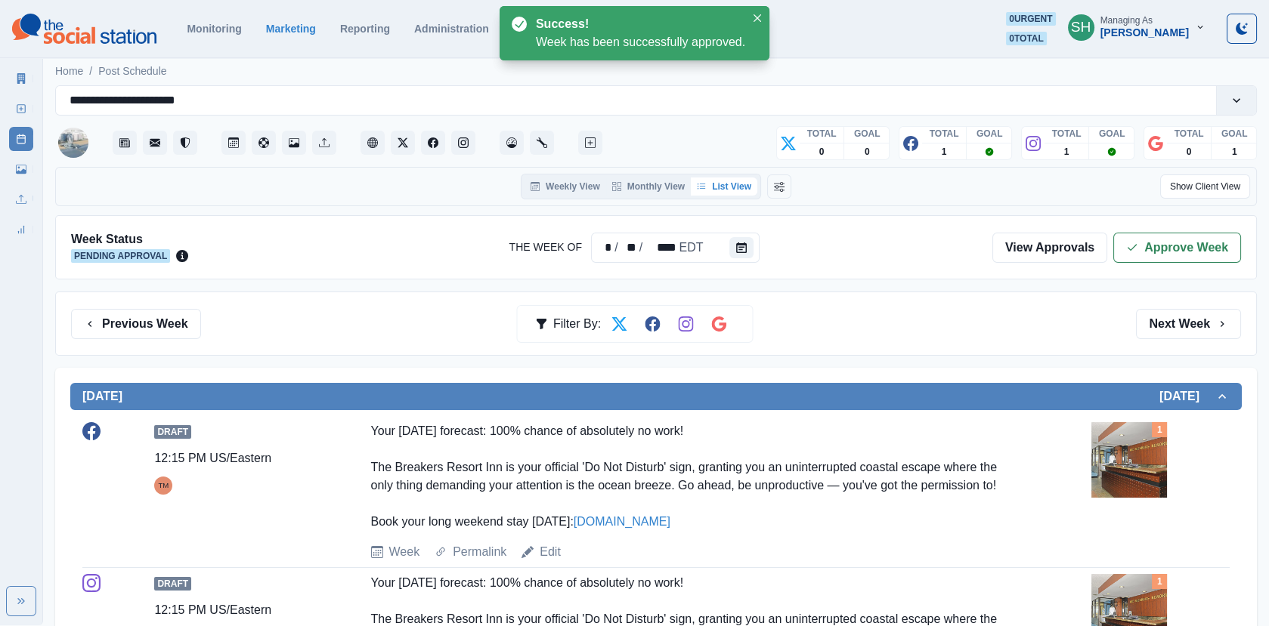
scroll to position [195, 0]
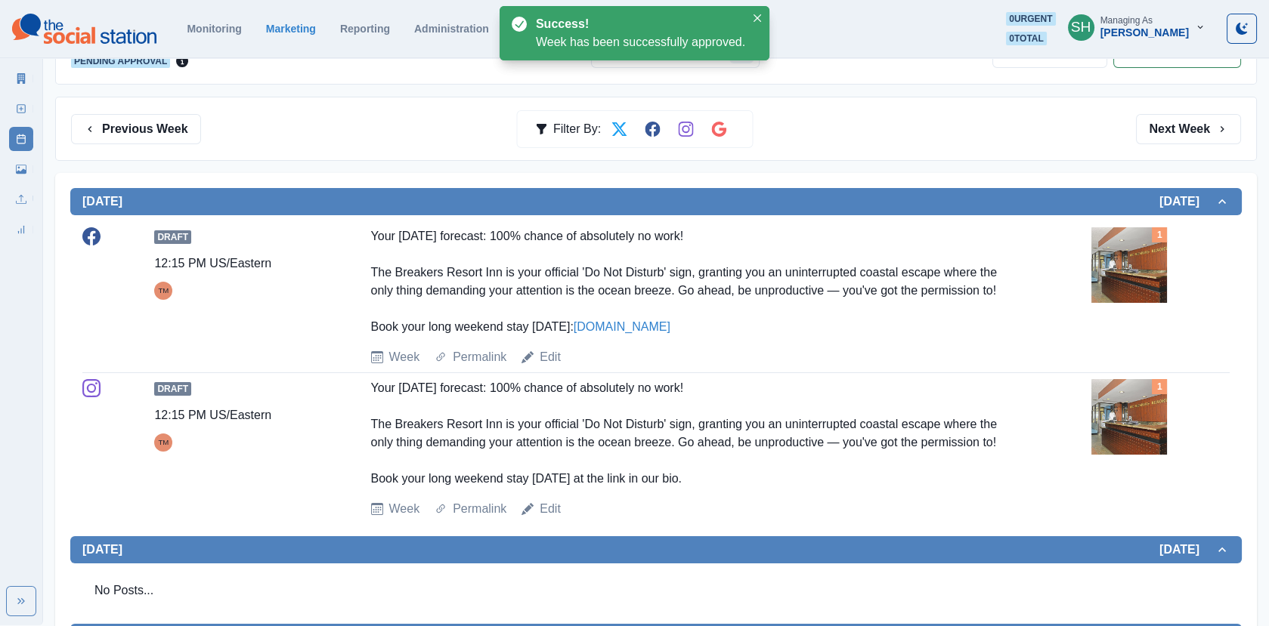
click at [1148, 238] on img at bounding box center [1129, 265] width 76 height 76
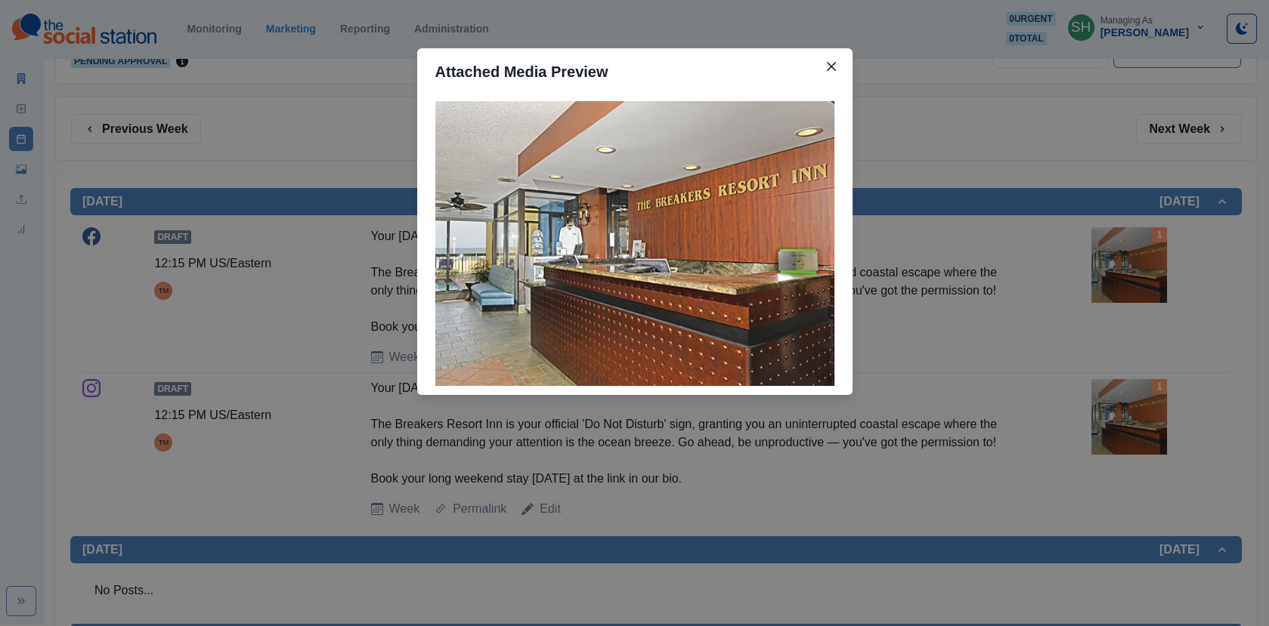
click at [999, 233] on div "Attached Media Preview" at bounding box center [634, 313] width 1269 height 626
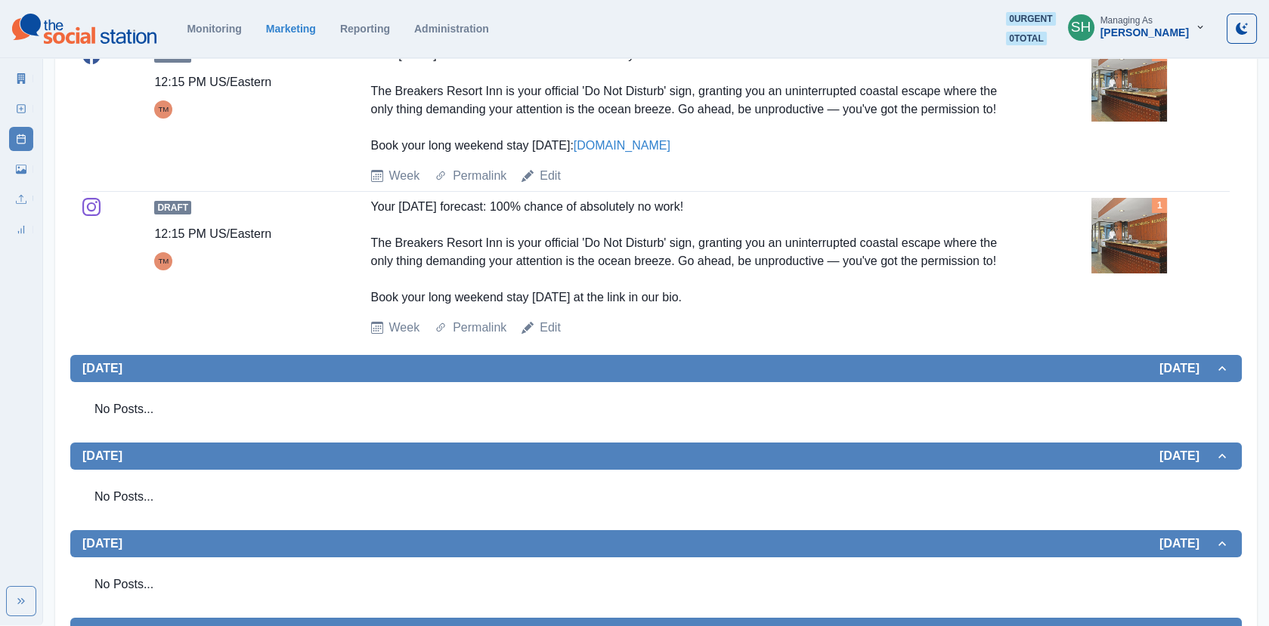
scroll to position [0, 0]
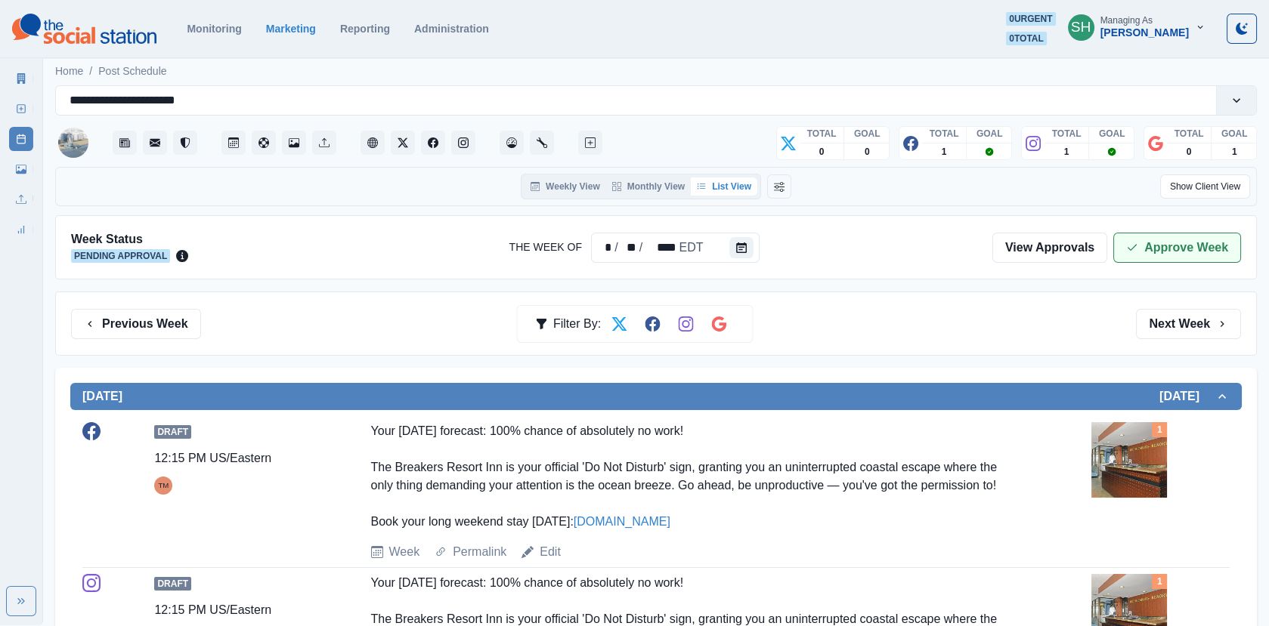
click at [1158, 254] on button "Approve Week" at bounding box center [1177, 248] width 128 height 30
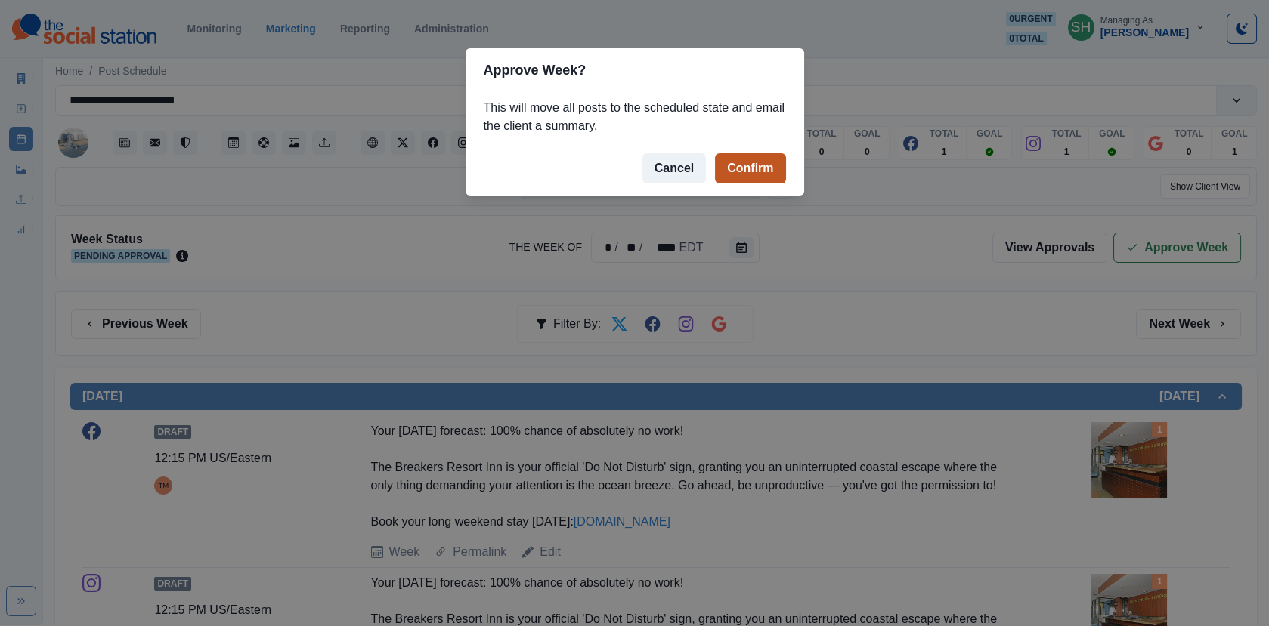
click at [735, 162] on button "Confirm" at bounding box center [750, 168] width 70 height 30
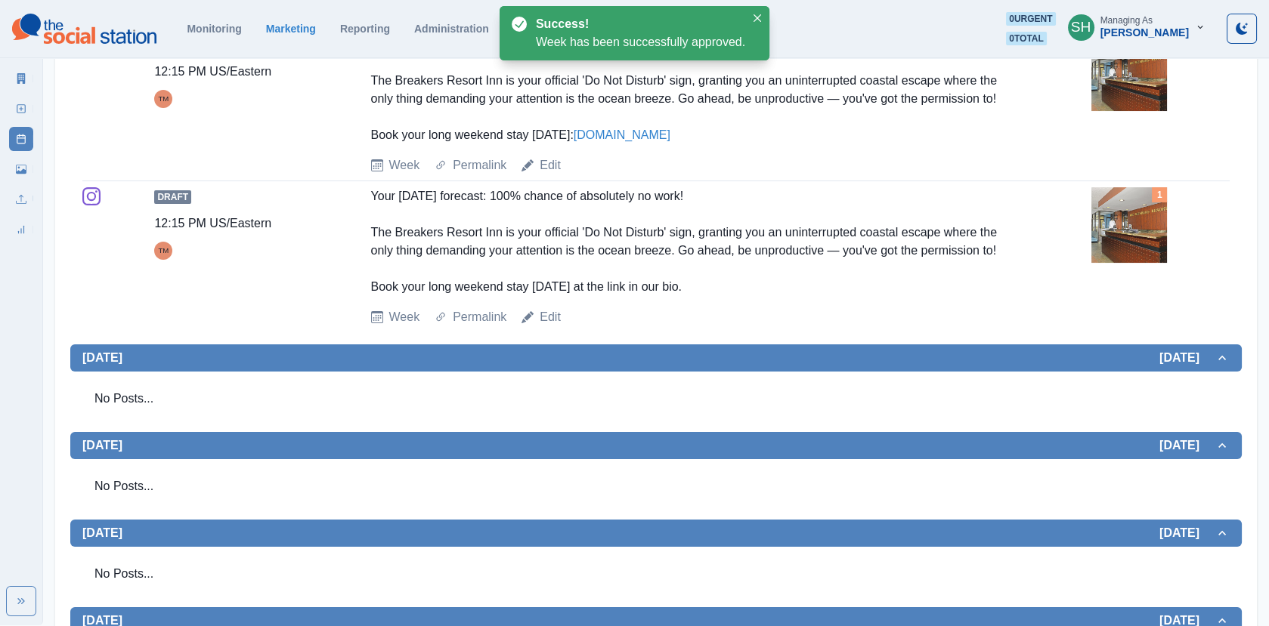
scroll to position [656, 0]
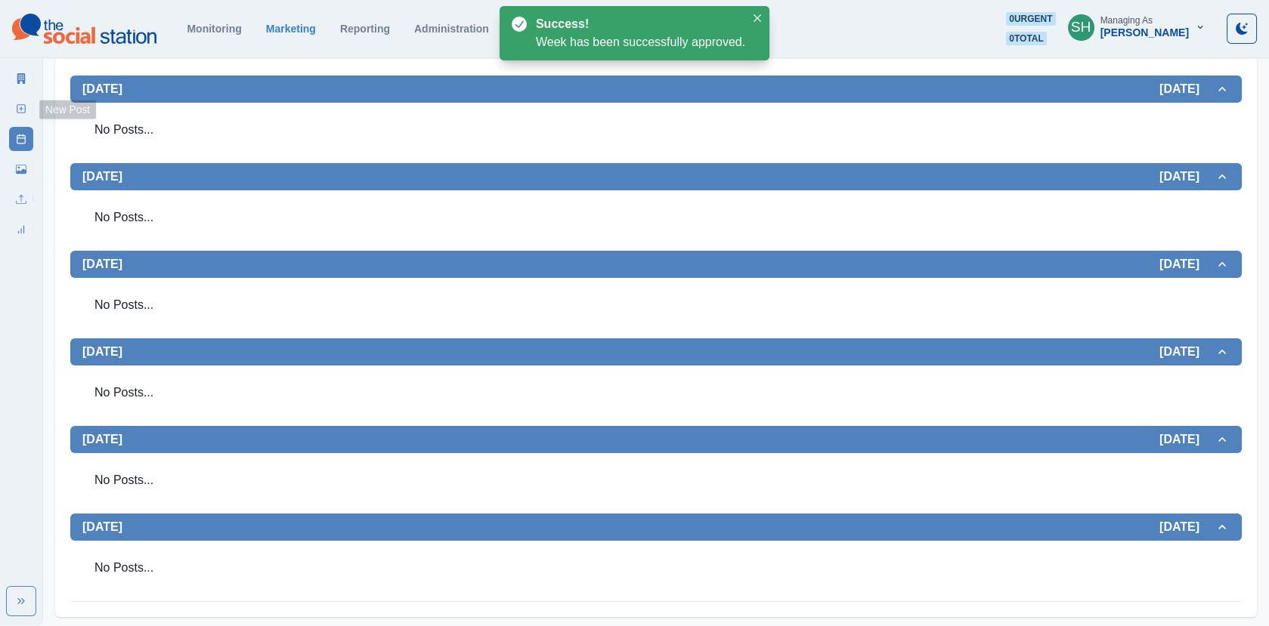
click at [22, 83] on icon at bounding box center [21, 78] width 8 height 11
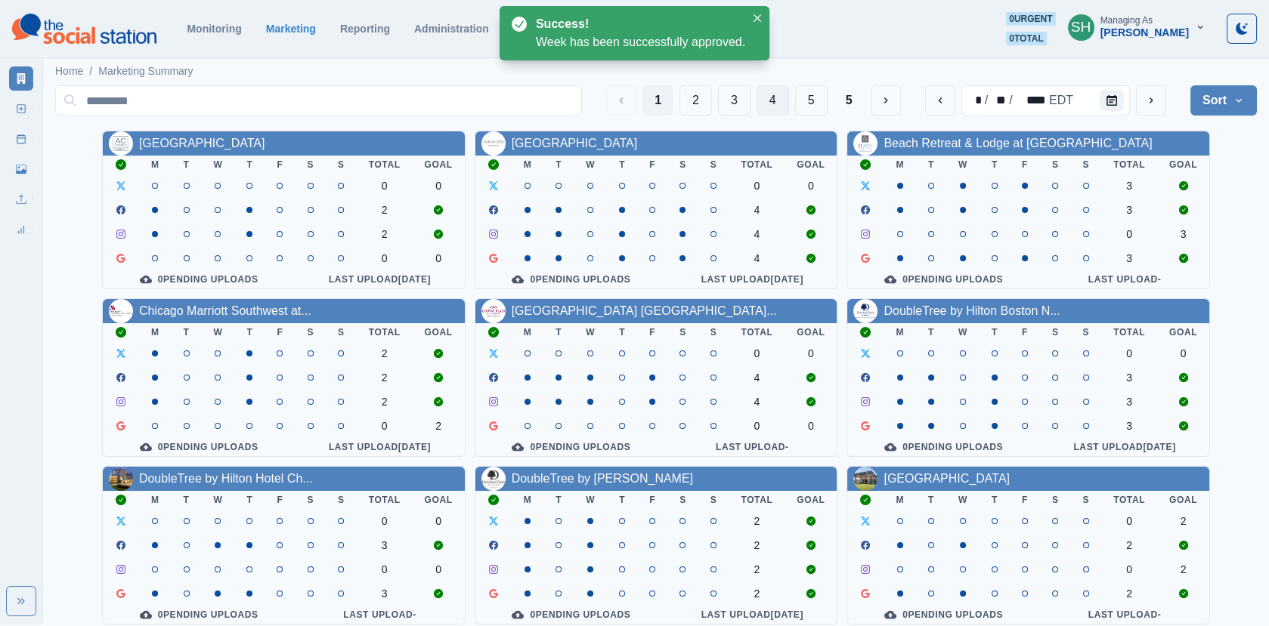
click at [780, 100] on button "4" at bounding box center [772, 100] width 32 height 30
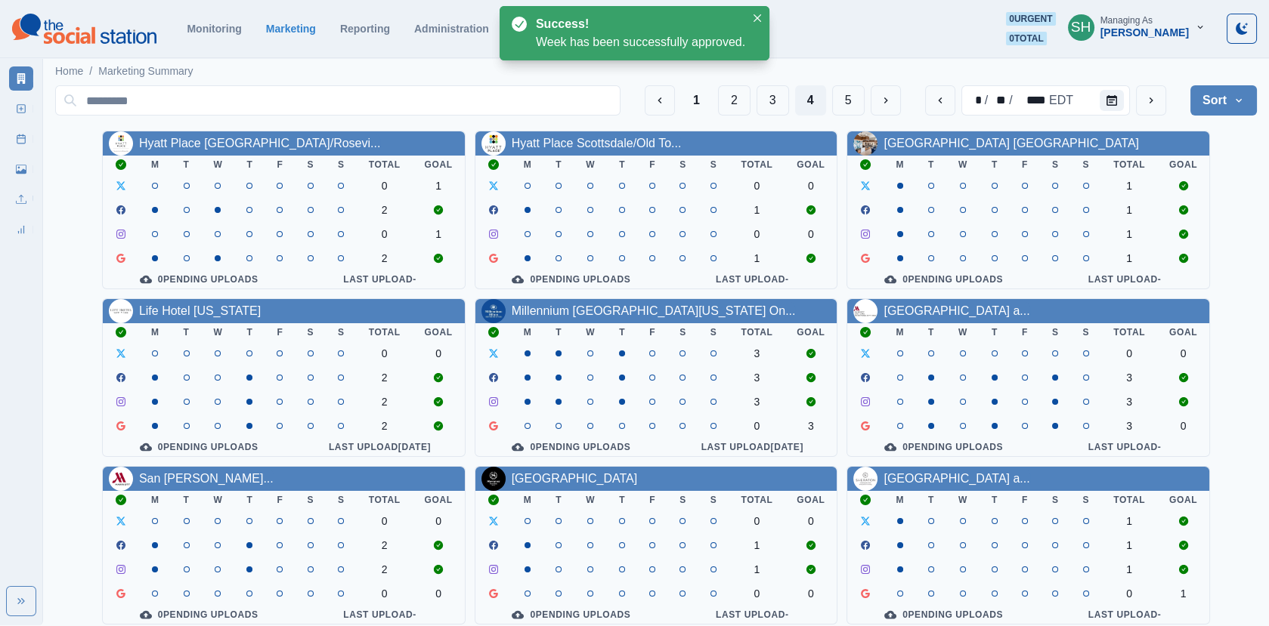
scroll to position [184, 0]
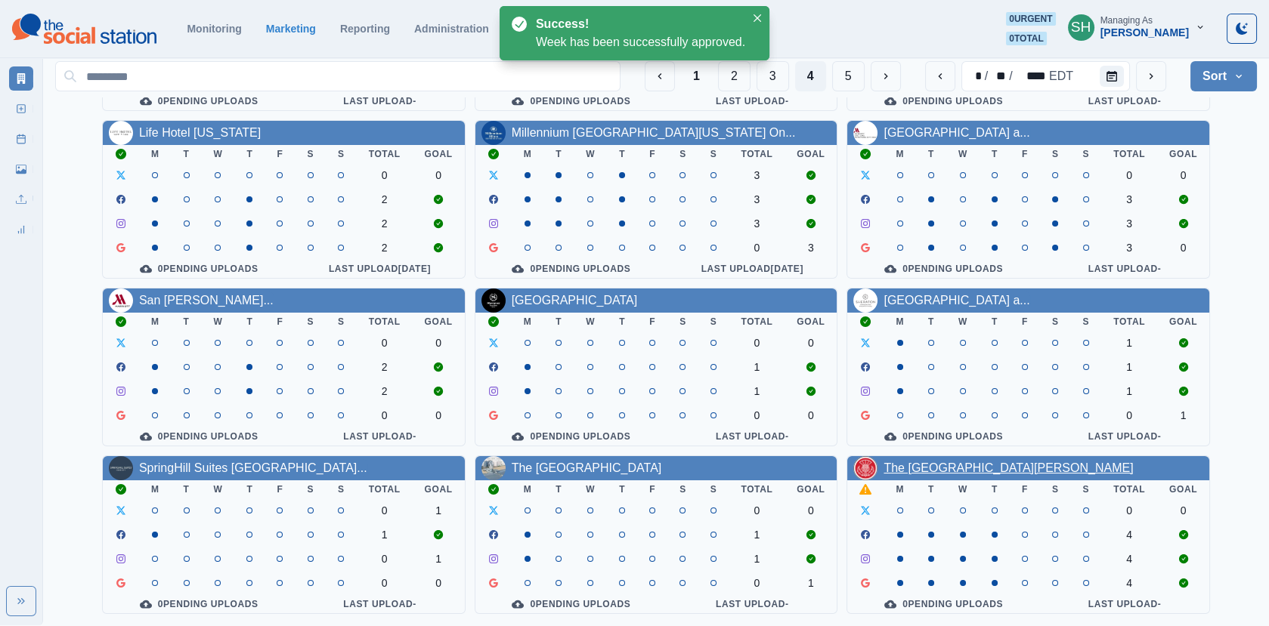
click at [935, 465] on link "The [GEOGRAPHIC_DATA][PERSON_NAME]" at bounding box center [1007, 468] width 249 height 13
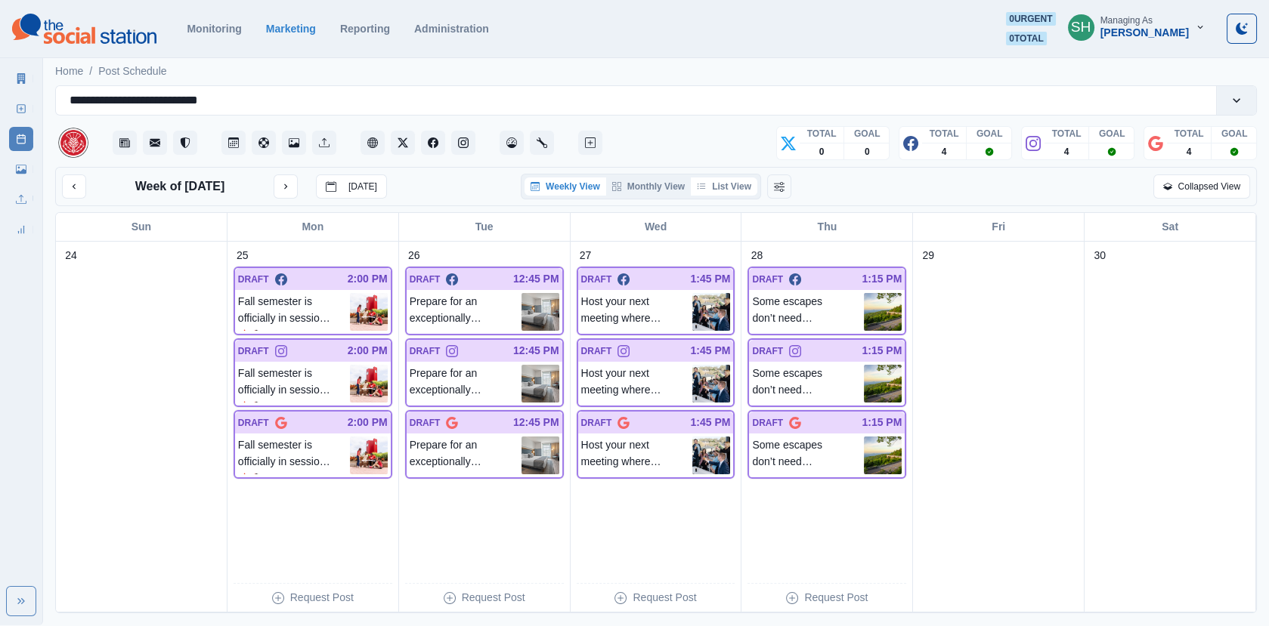
click at [725, 189] on button "List View" at bounding box center [724, 187] width 66 height 18
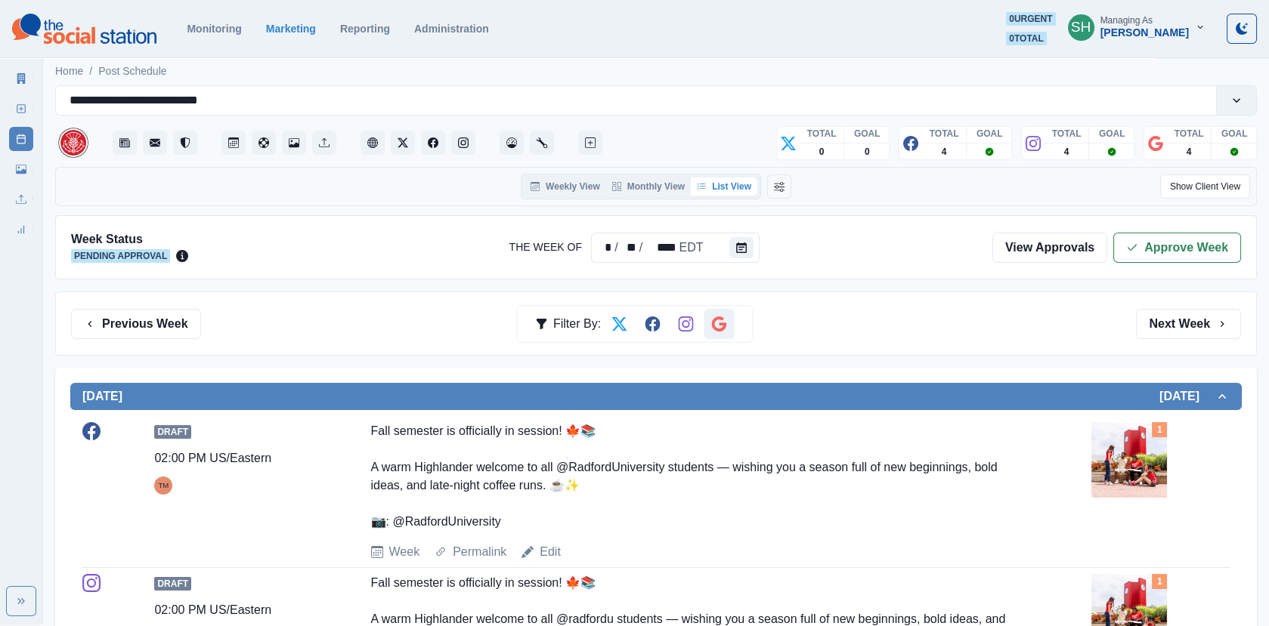
scroll to position [261, 0]
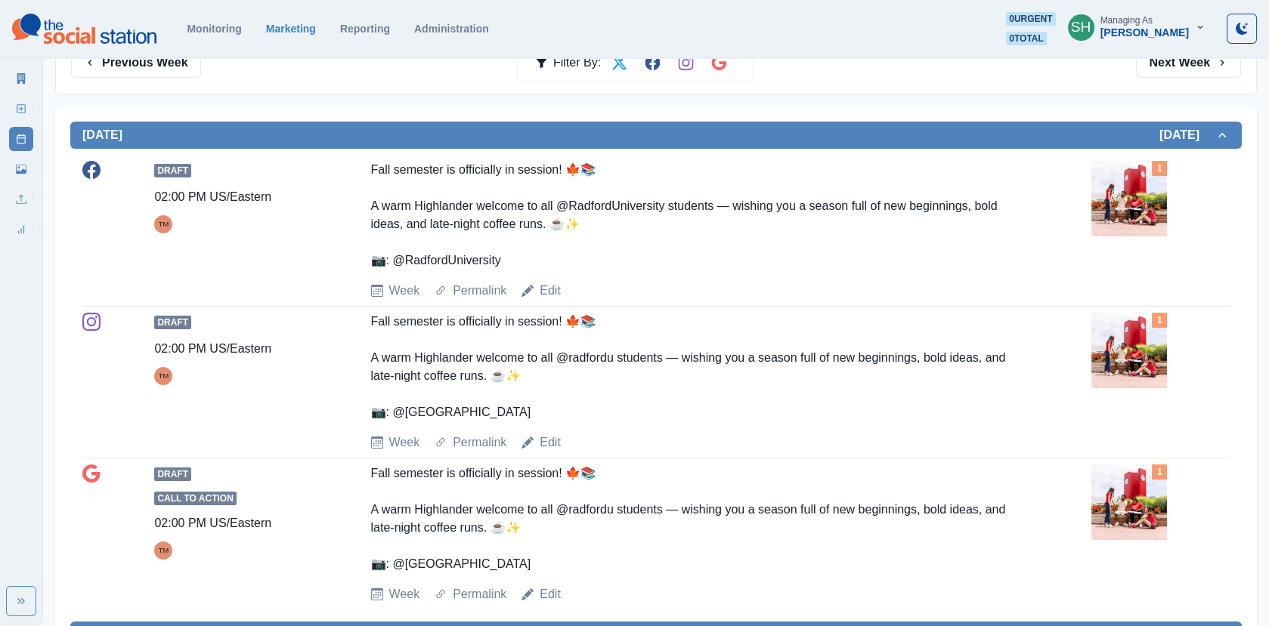
click at [1154, 202] on img at bounding box center [1129, 199] width 76 height 76
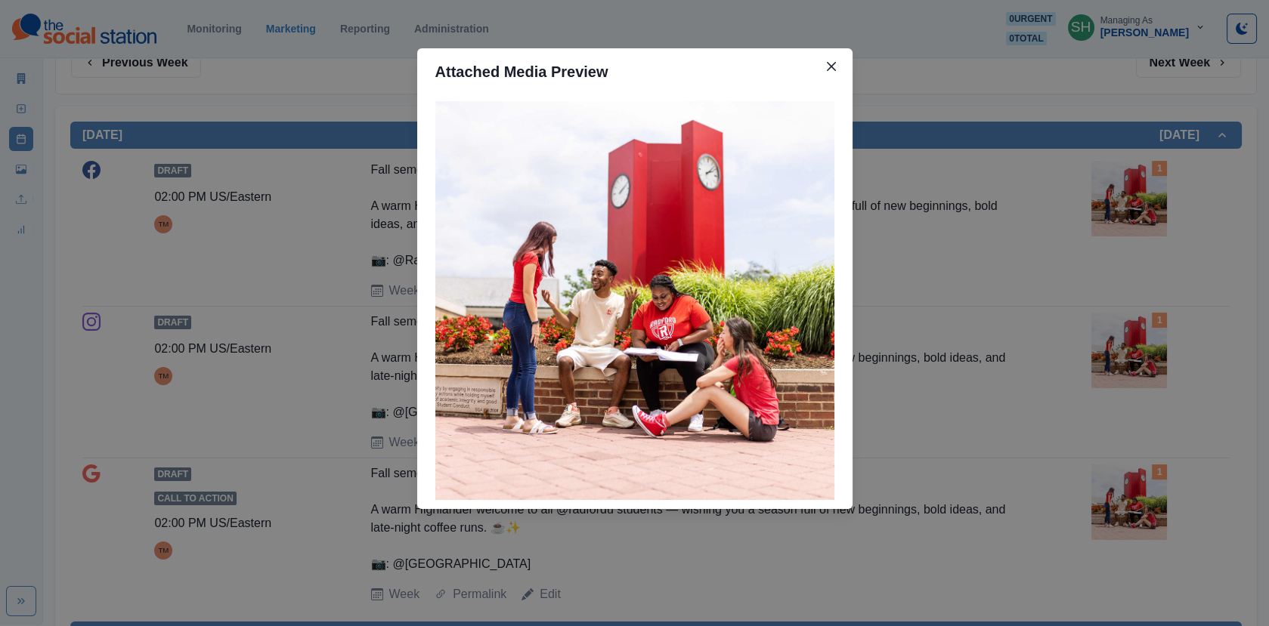
click at [974, 236] on div "Attached Media Preview" at bounding box center [634, 313] width 1269 height 626
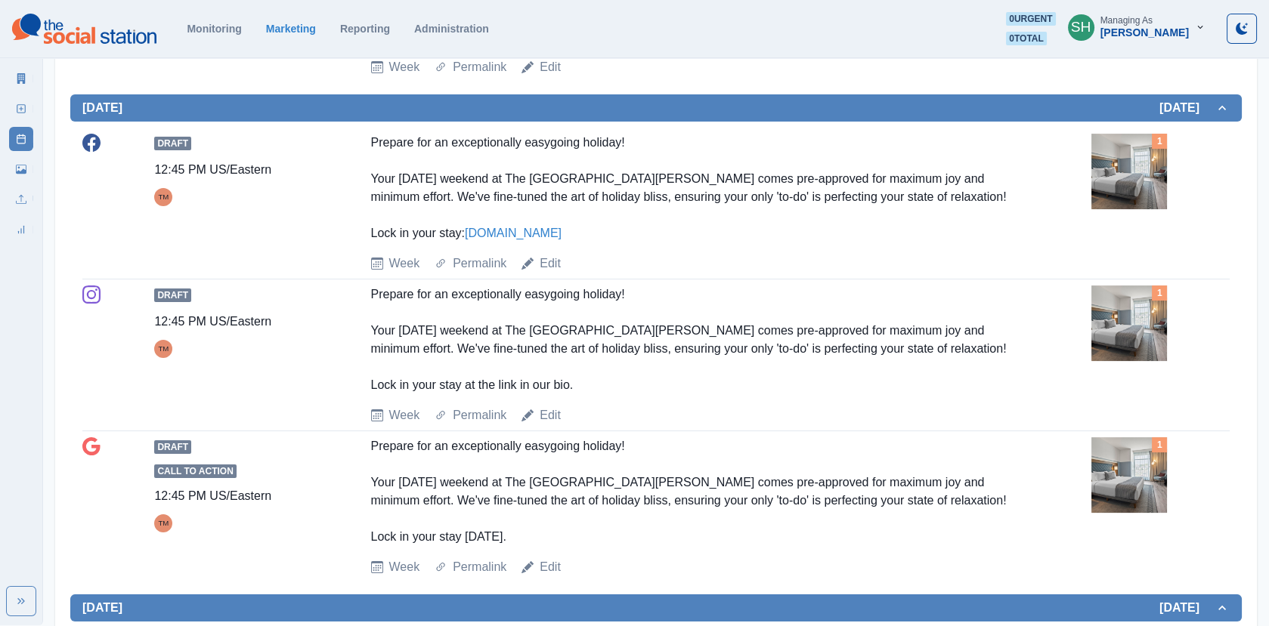
scroll to position [790, 0]
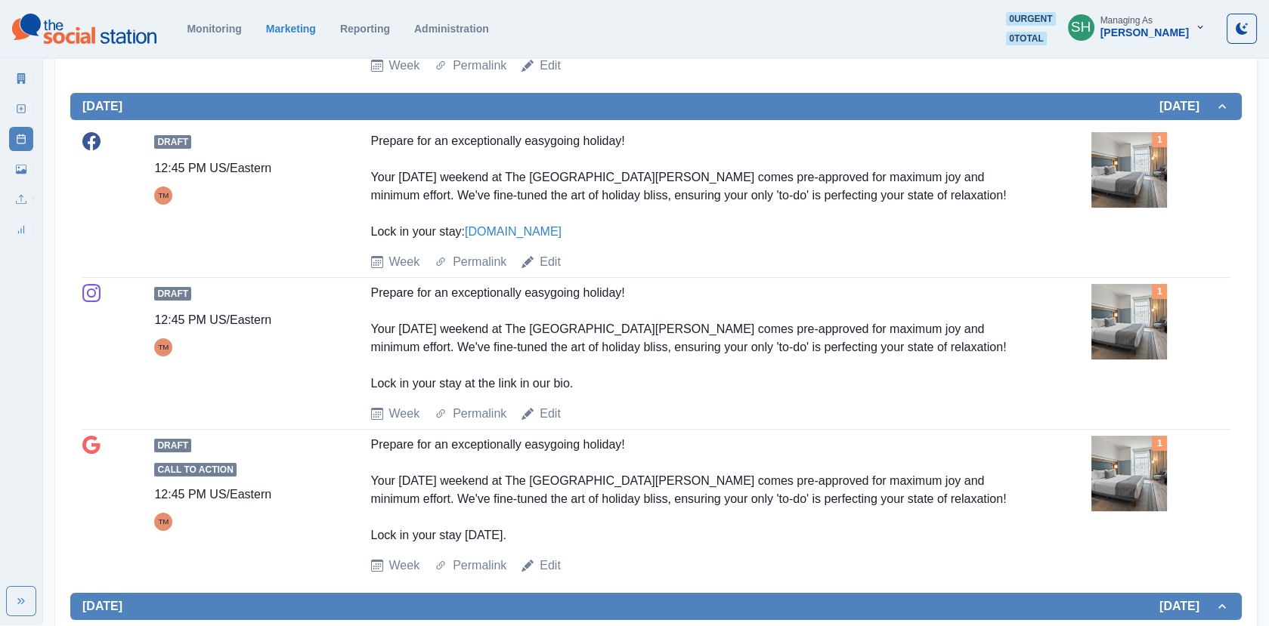
click at [1120, 162] on img at bounding box center [1129, 170] width 76 height 76
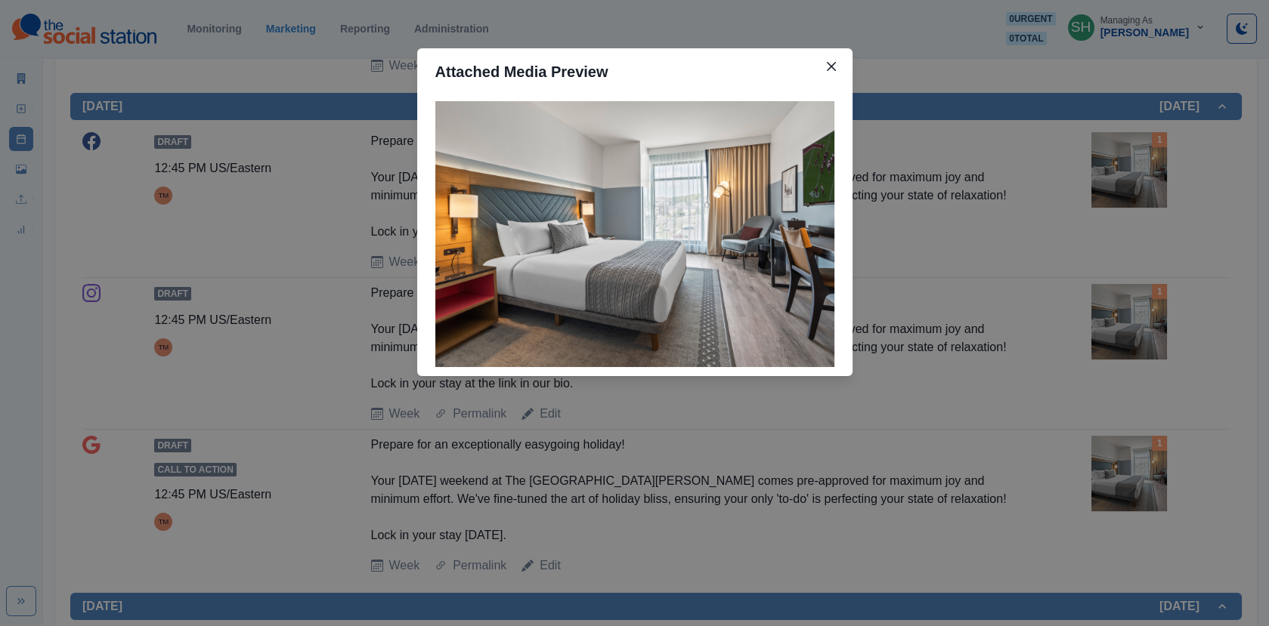
click at [1048, 188] on div "Attached Media Preview" at bounding box center [634, 313] width 1269 height 626
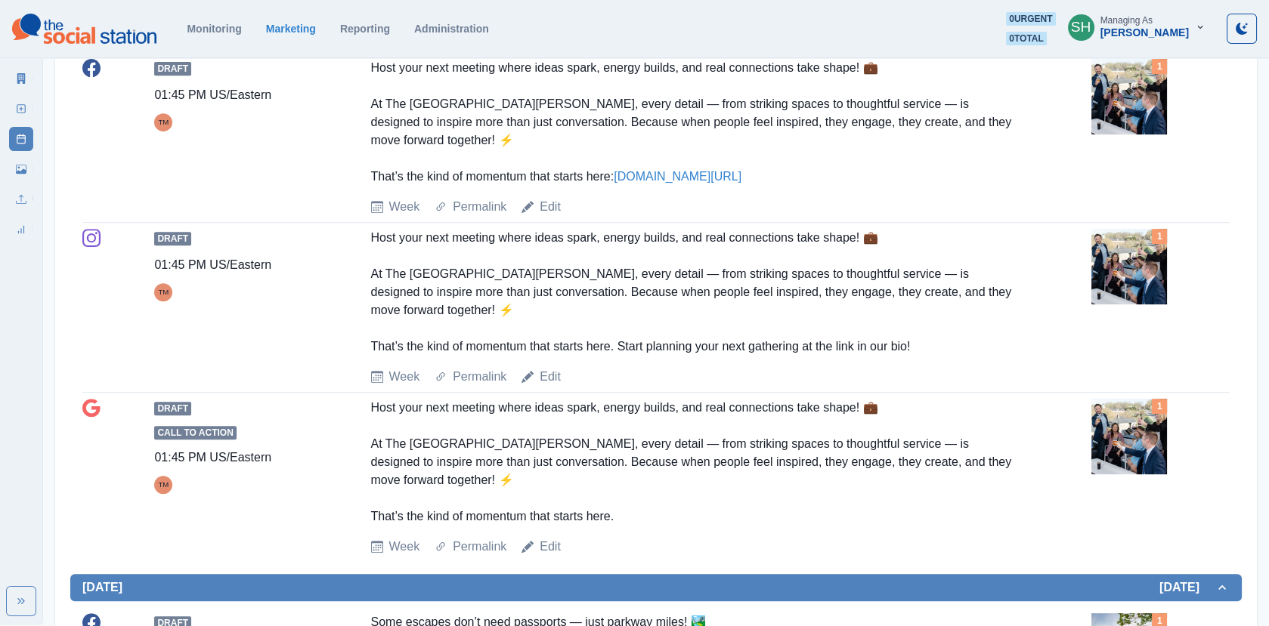
scroll to position [1362, 0]
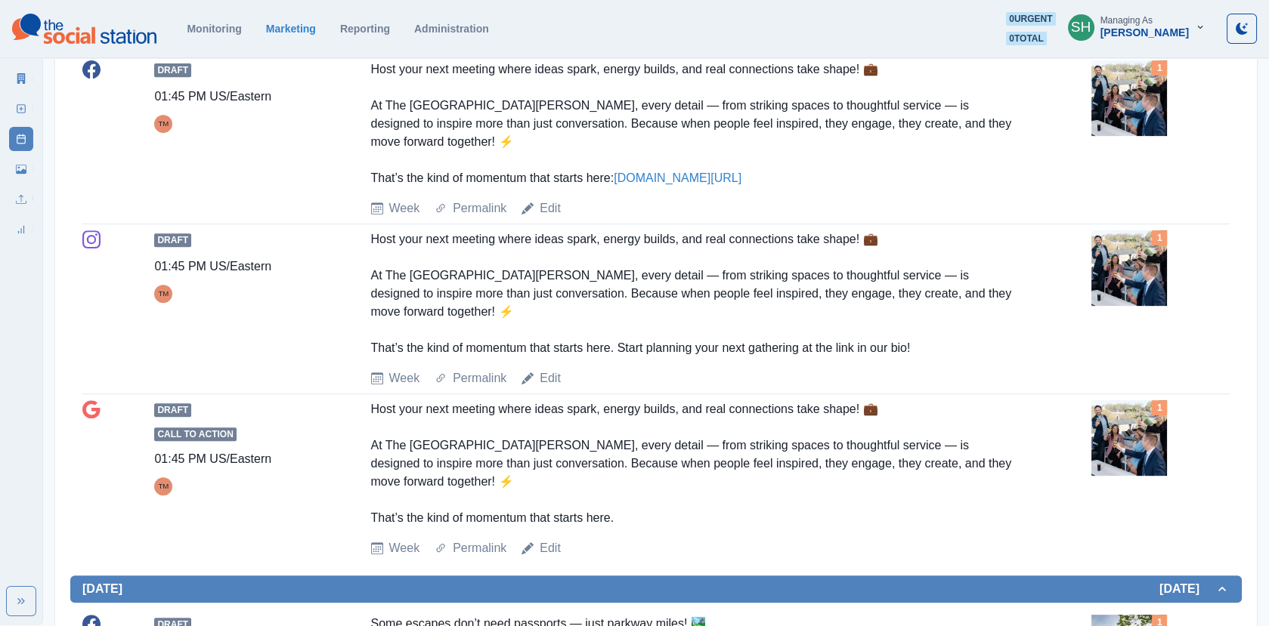
click at [1143, 243] on img at bounding box center [1129, 268] width 76 height 76
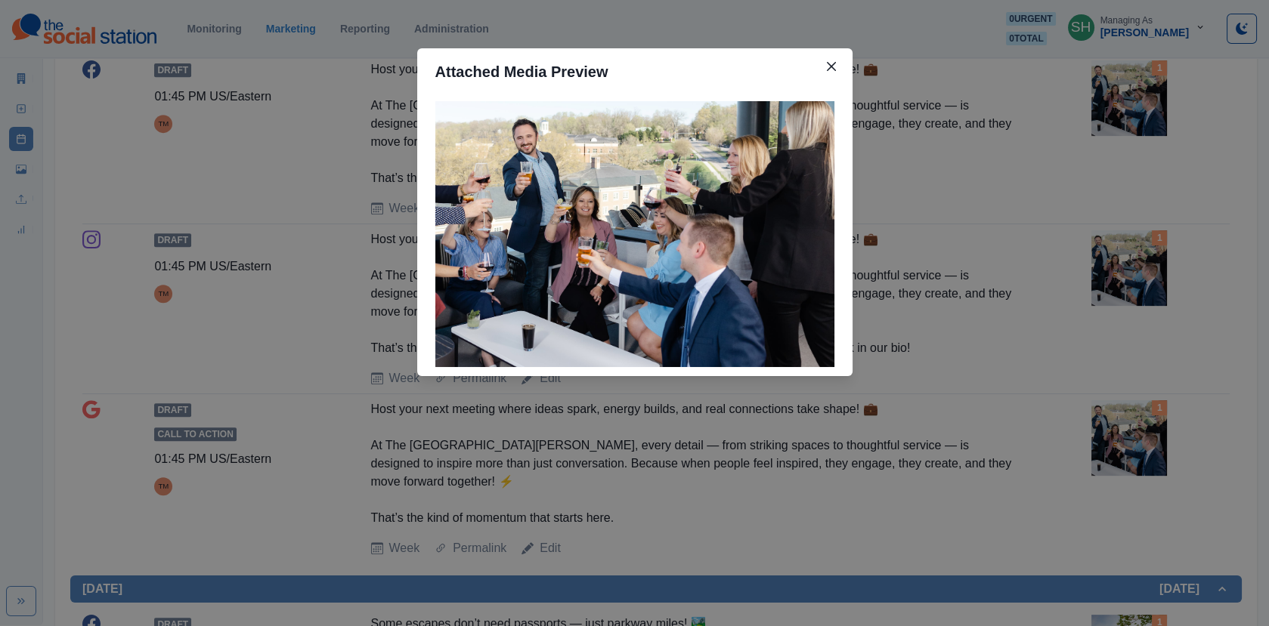
click at [1025, 246] on div "Attached Media Preview" at bounding box center [634, 313] width 1269 height 626
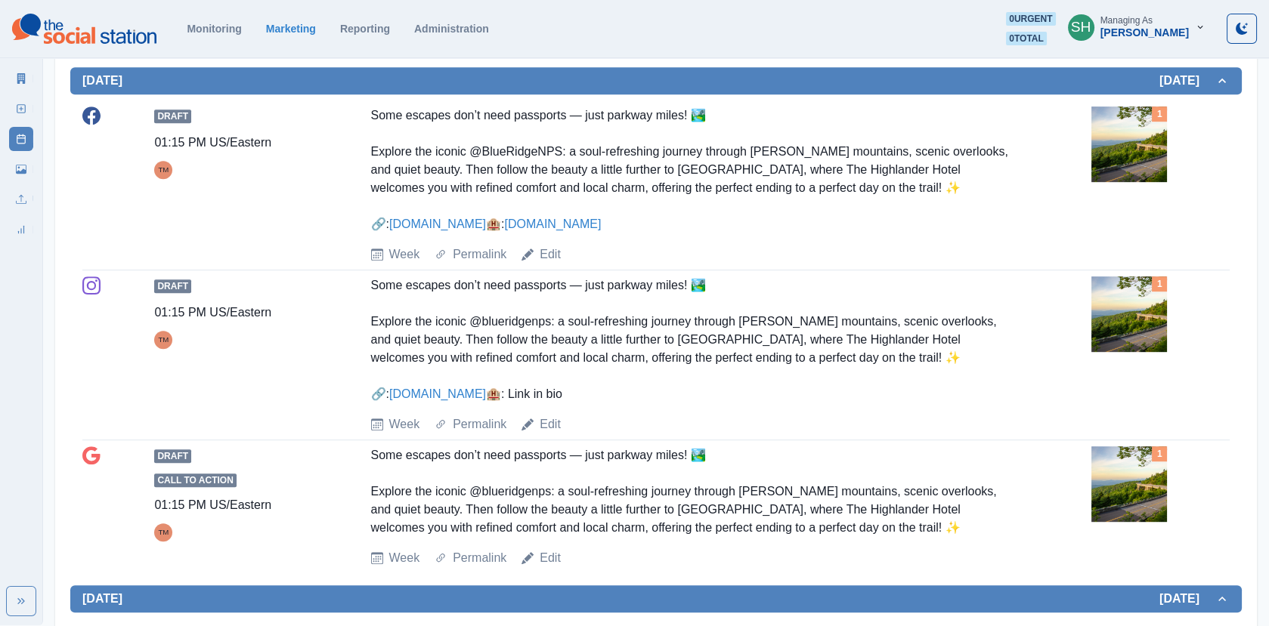
scroll to position [1869, 0]
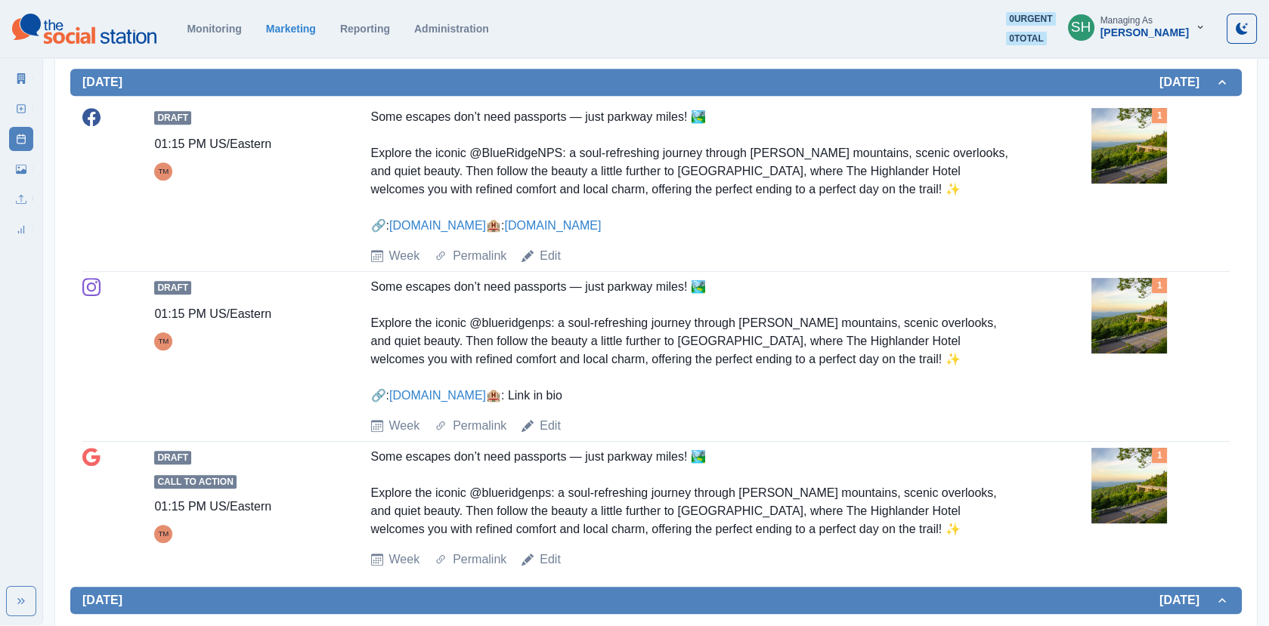
click at [1136, 172] on img at bounding box center [1129, 146] width 76 height 76
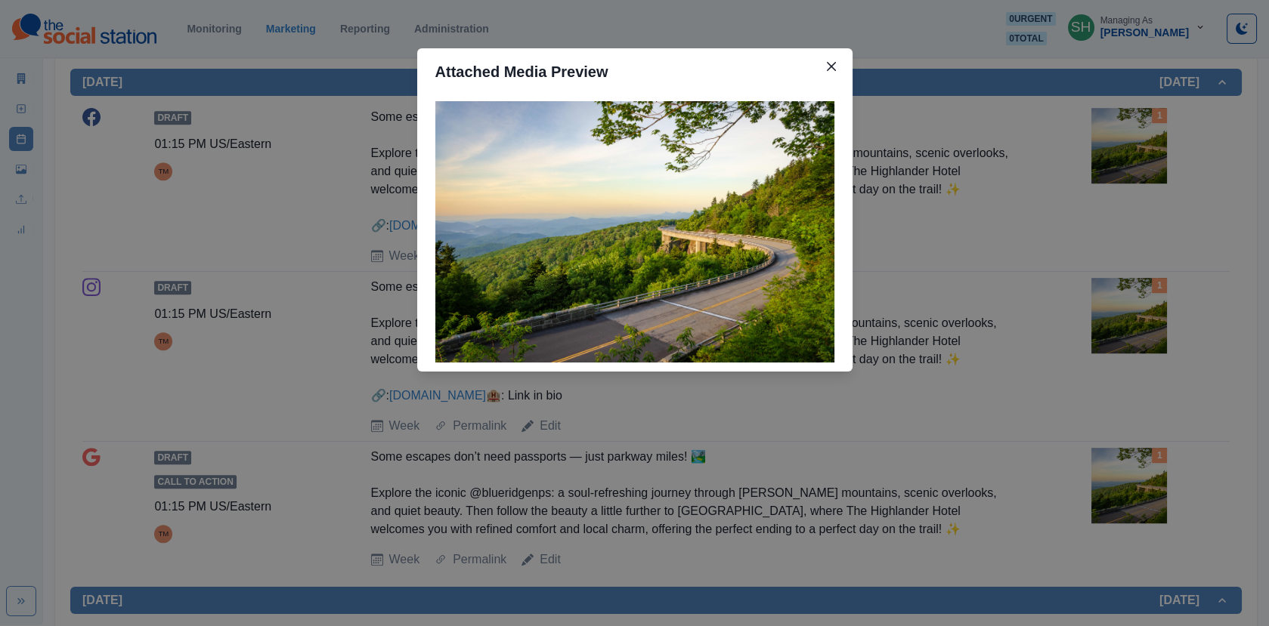
click at [1136, 172] on div "Attached Media Preview" at bounding box center [634, 313] width 1269 height 626
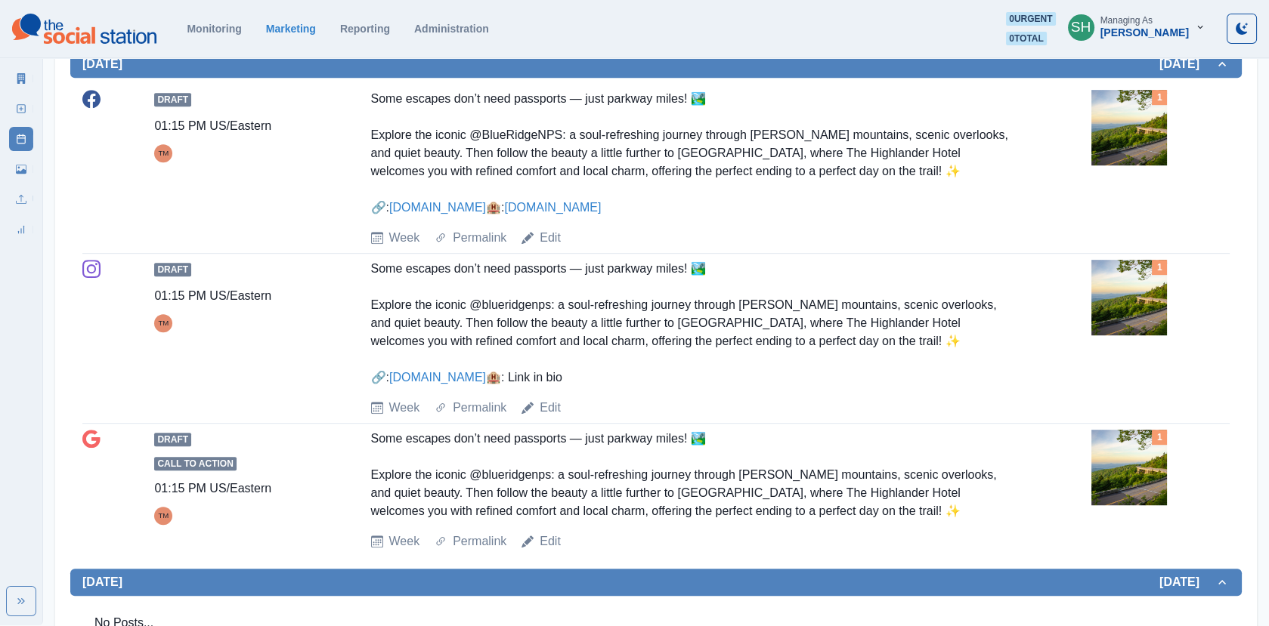
scroll to position [1896, 0]
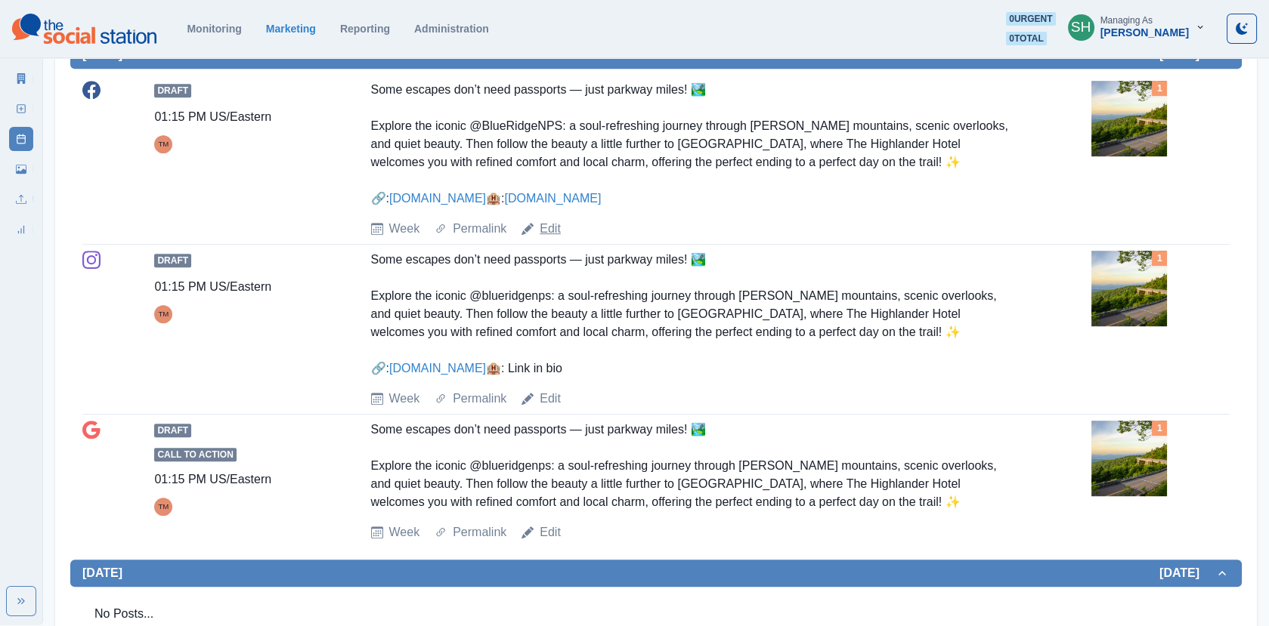
click at [542, 238] on link "Edit" at bounding box center [549, 229] width 21 height 18
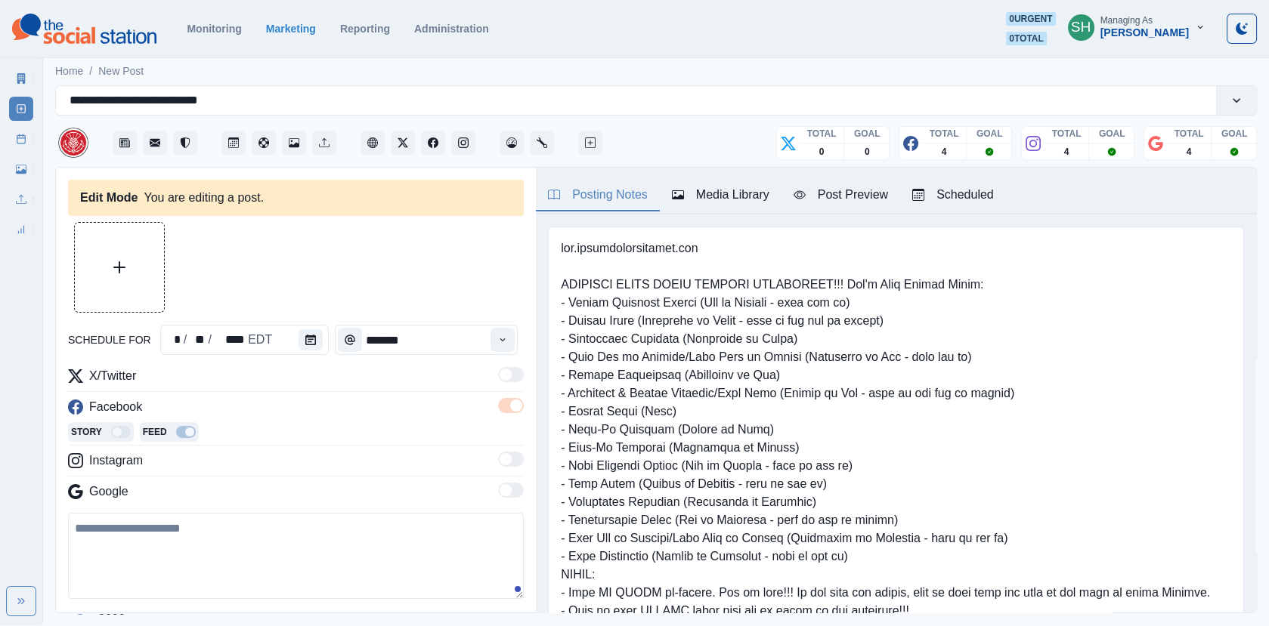
type input "*******"
type textarea "**********"
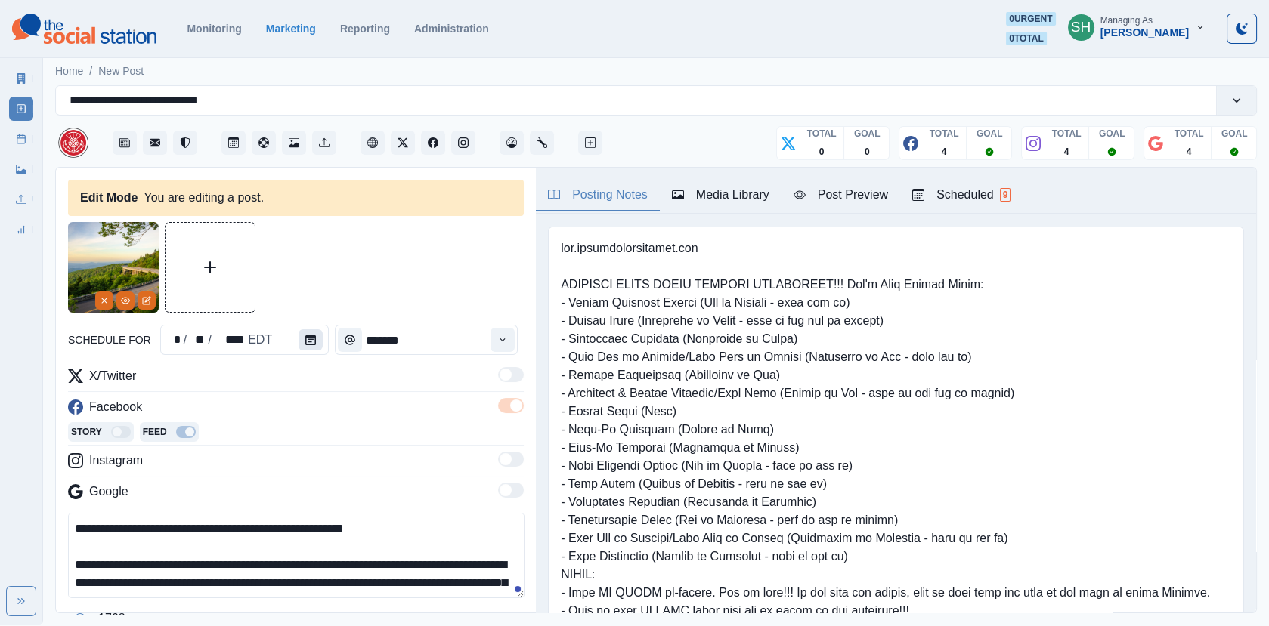
click at [305, 343] on icon "Calendar" at bounding box center [310, 340] width 11 height 11
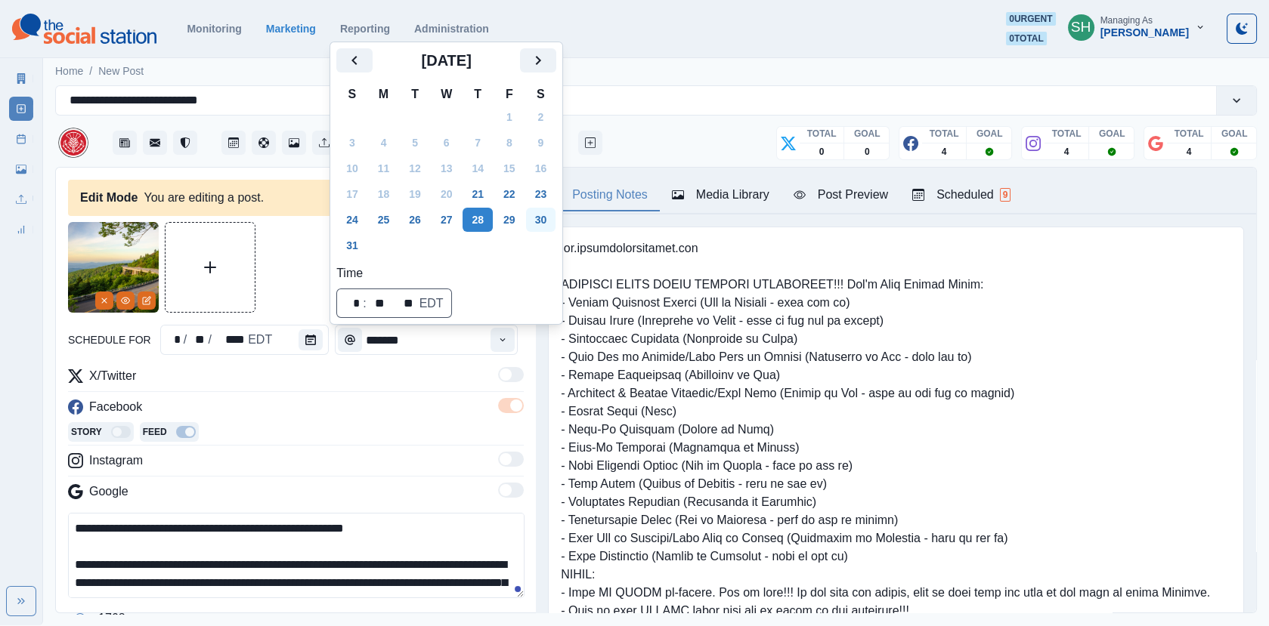
click at [540, 224] on button "30" at bounding box center [541, 220] width 30 height 24
click at [515, 224] on button "29" at bounding box center [509, 220] width 30 height 24
click at [317, 261] on div at bounding box center [296, 267] width 456 height 91
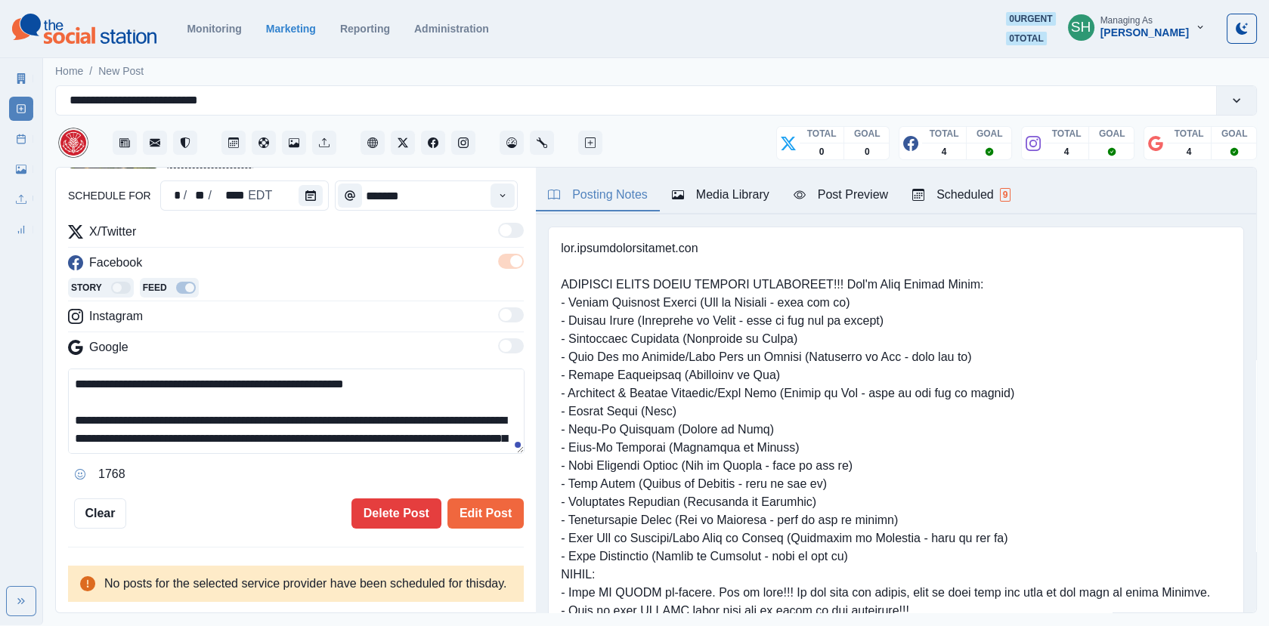
click at [513, 518] on div "**********" at bounding box center [296, 391] width 480 height 447
click at [490, 499] on button "Edit Post" at bounding box center [485, 514] width 76 height 30
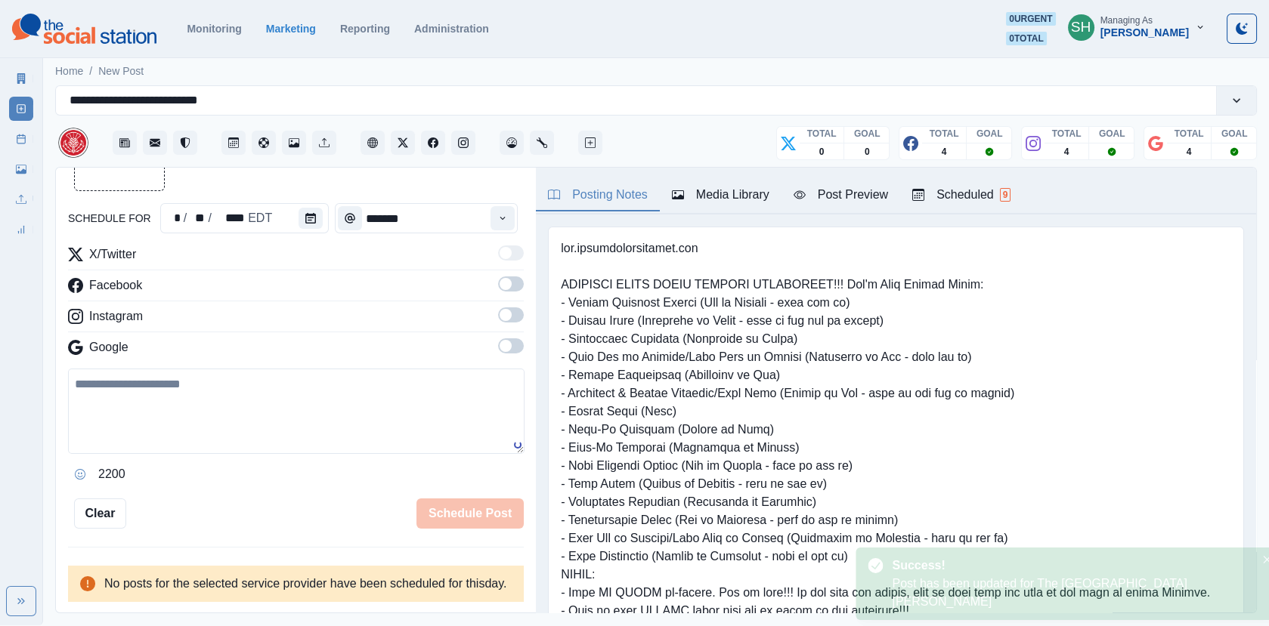
scroll to position [160, 0]
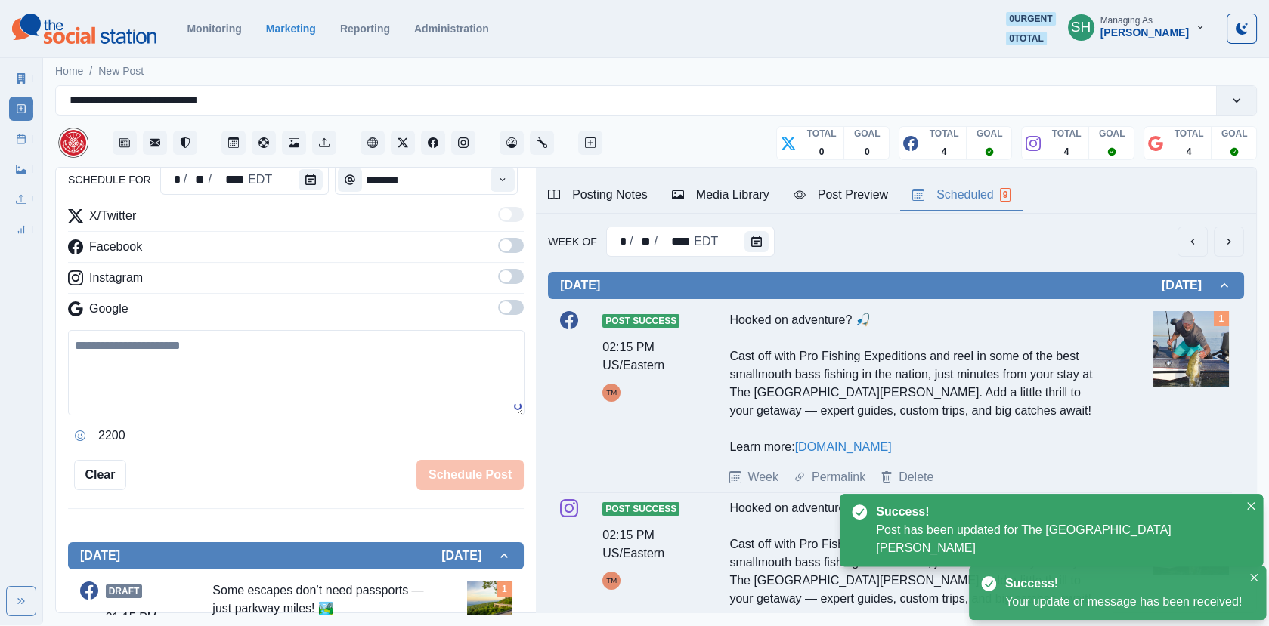
click at [950, 184] on button "Scheduled 9" at bounding box center [961, 196] width 122 height 32
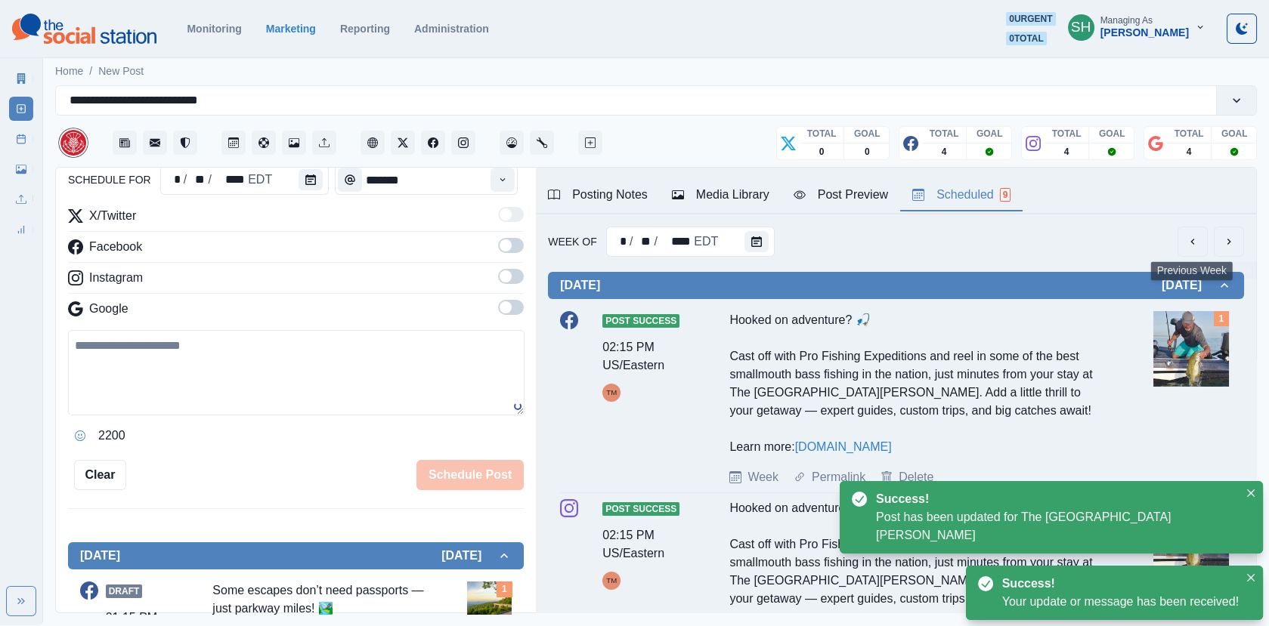
click at [1231, 249] on button "next" at bounding box center [1228, 242] width 30 height 30
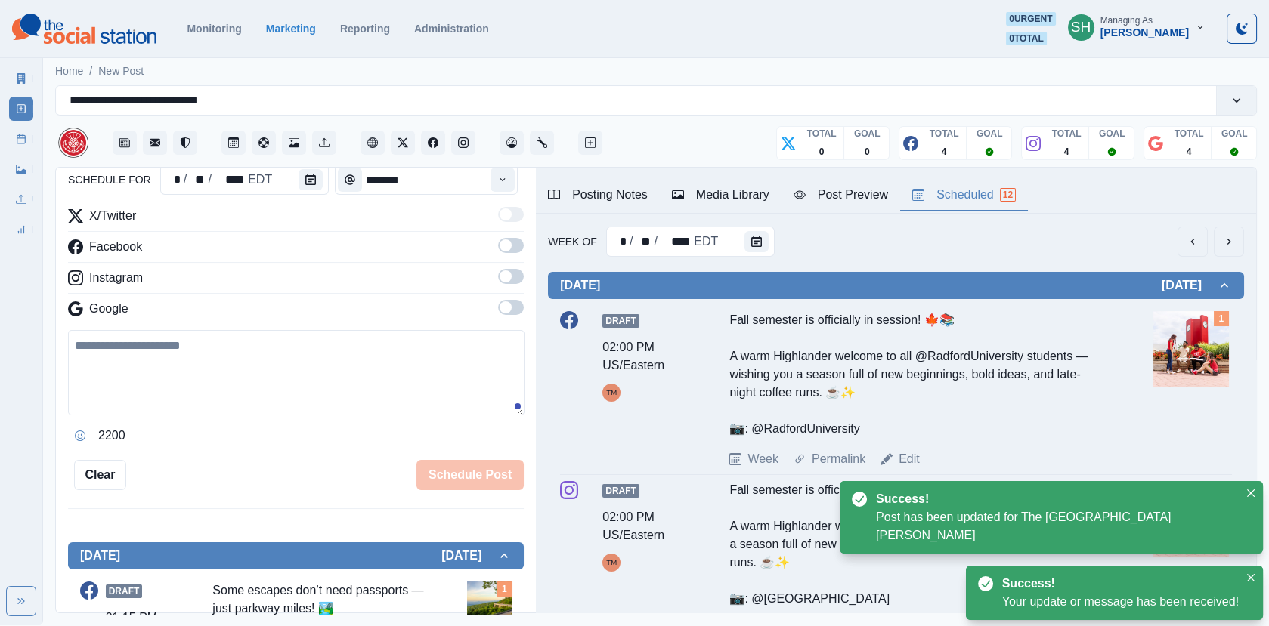
click at [1231, 249] on button "next" at bounding box center [1228, 242] width 30 height 30
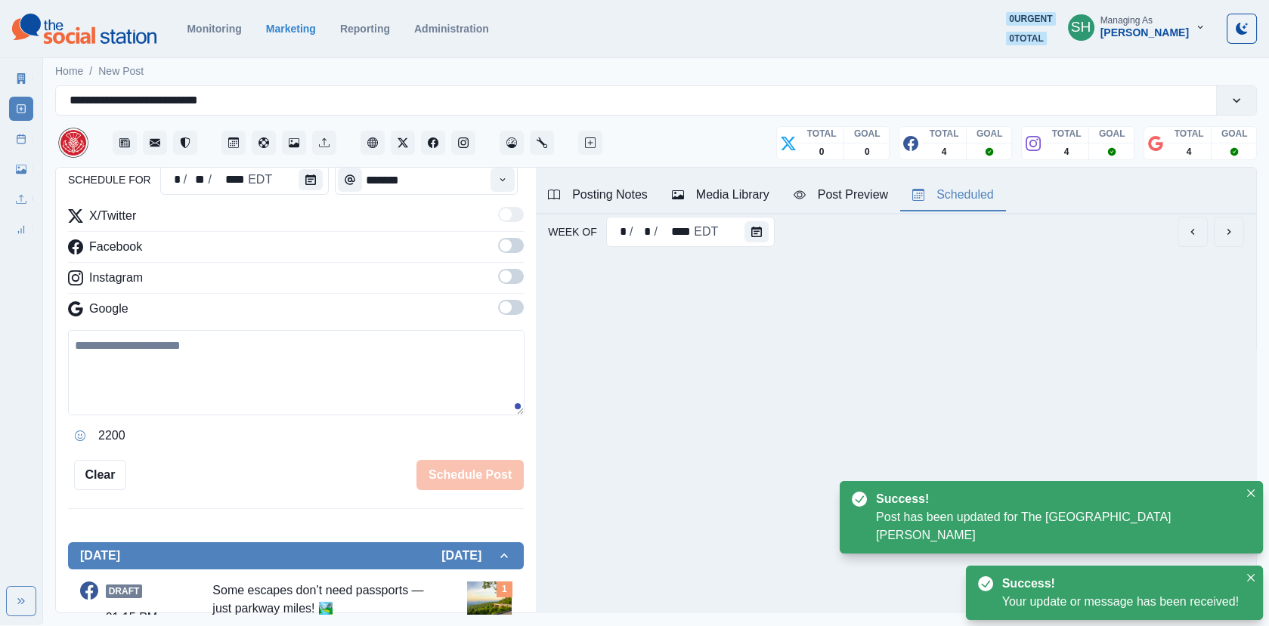
scroll to position [0, 0]
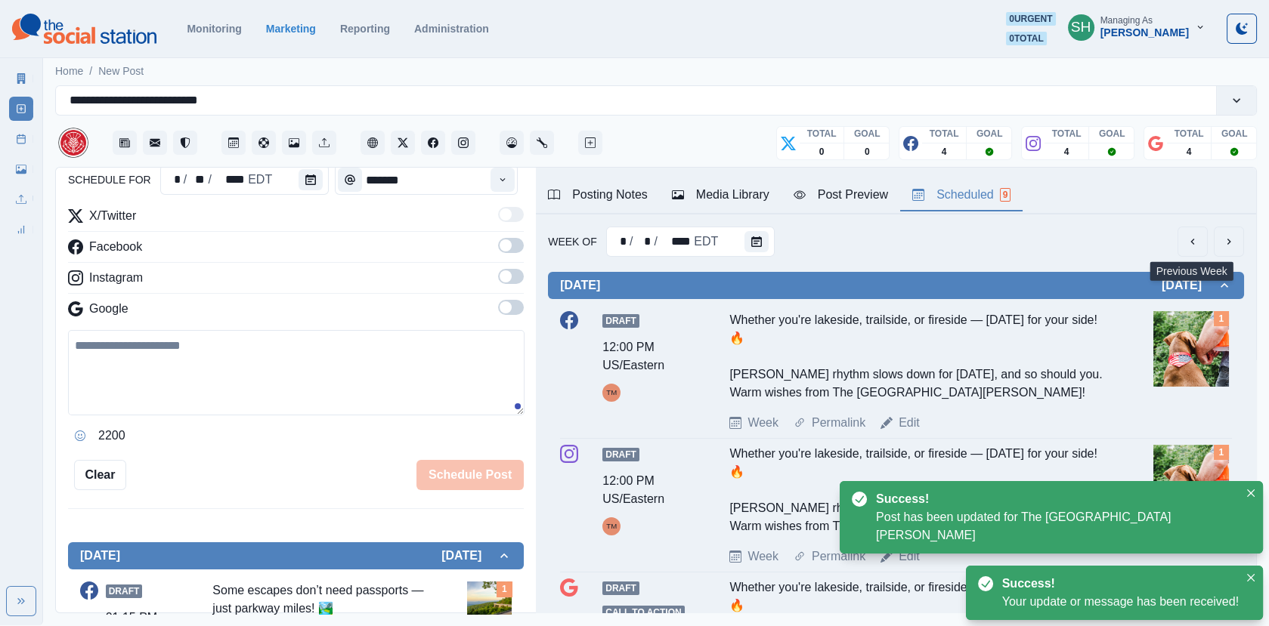
click at [1197, 243] on icon "previous" at bounding box center [1192, 242] width 12 height 12
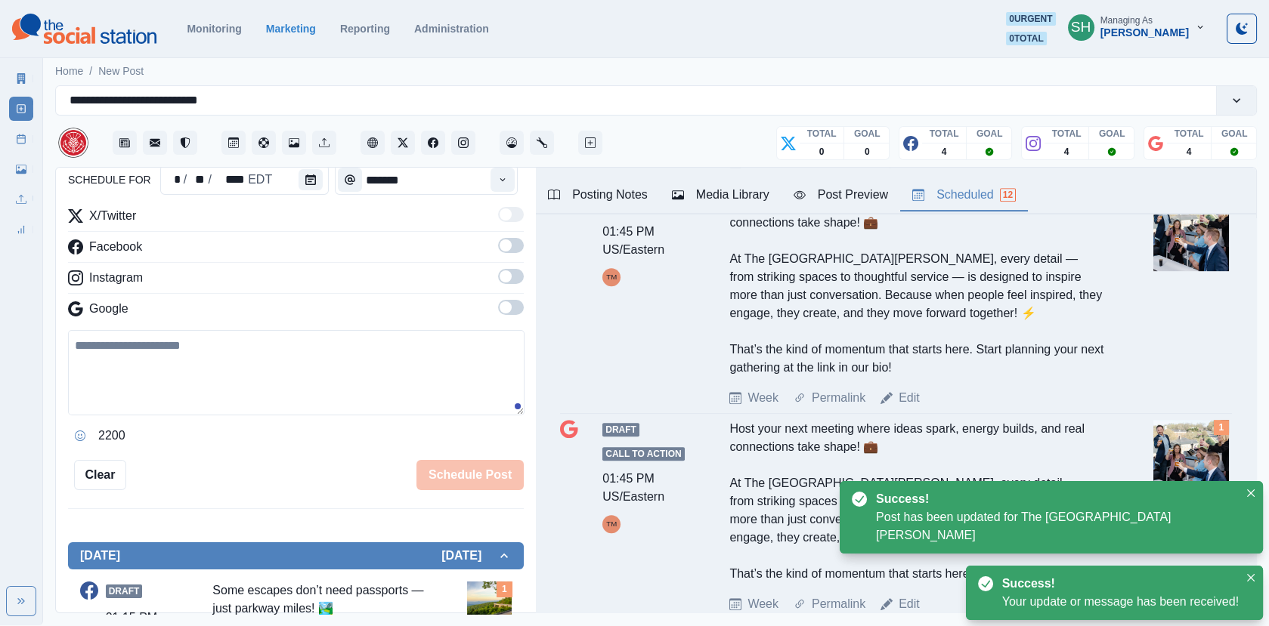
scroll to position [1919, 0]
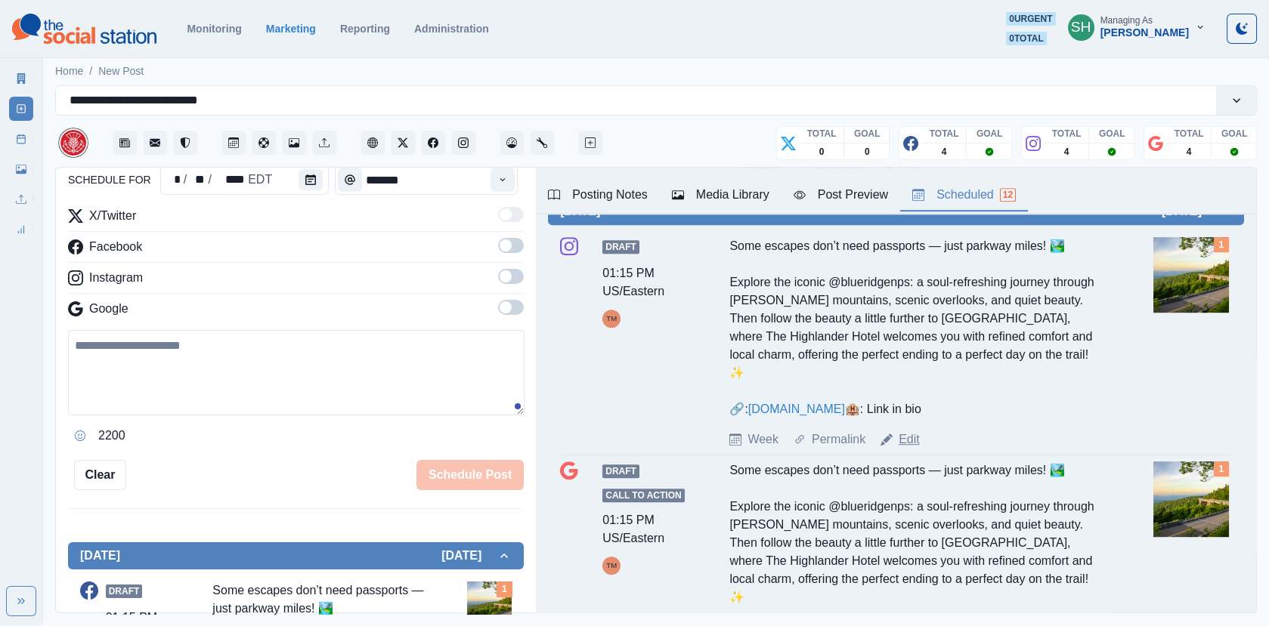
click at [909, 435] on link "Edit" at bounding box center [908, 440] width 21 height 18
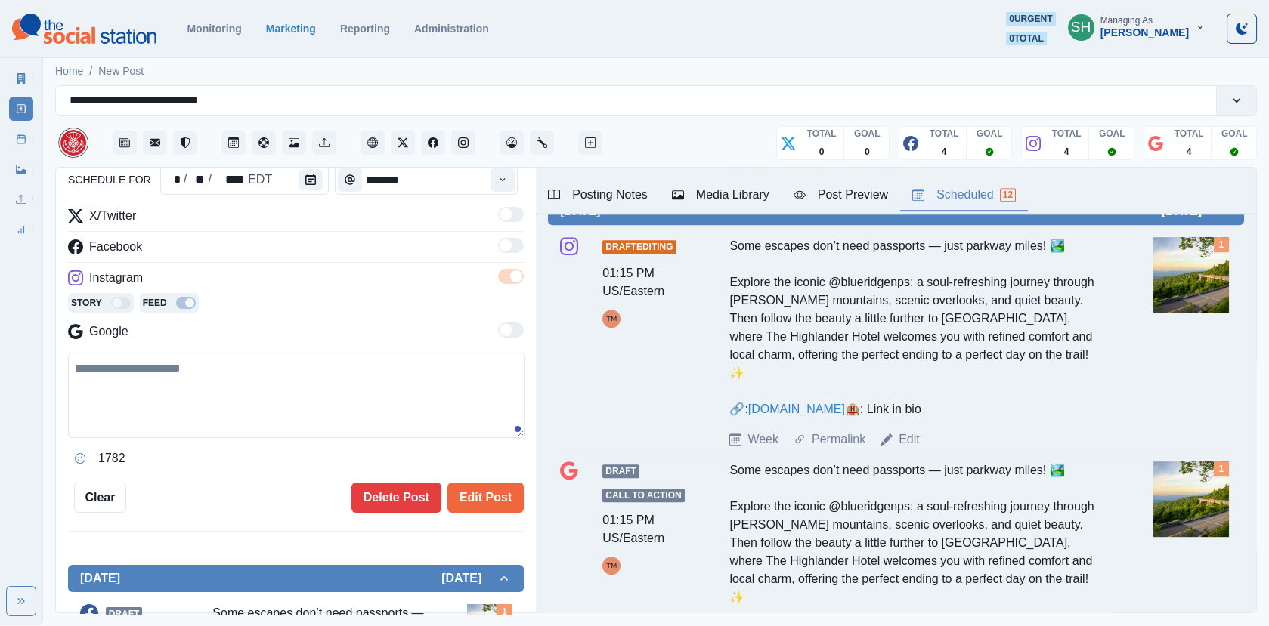
type textarea "**********"
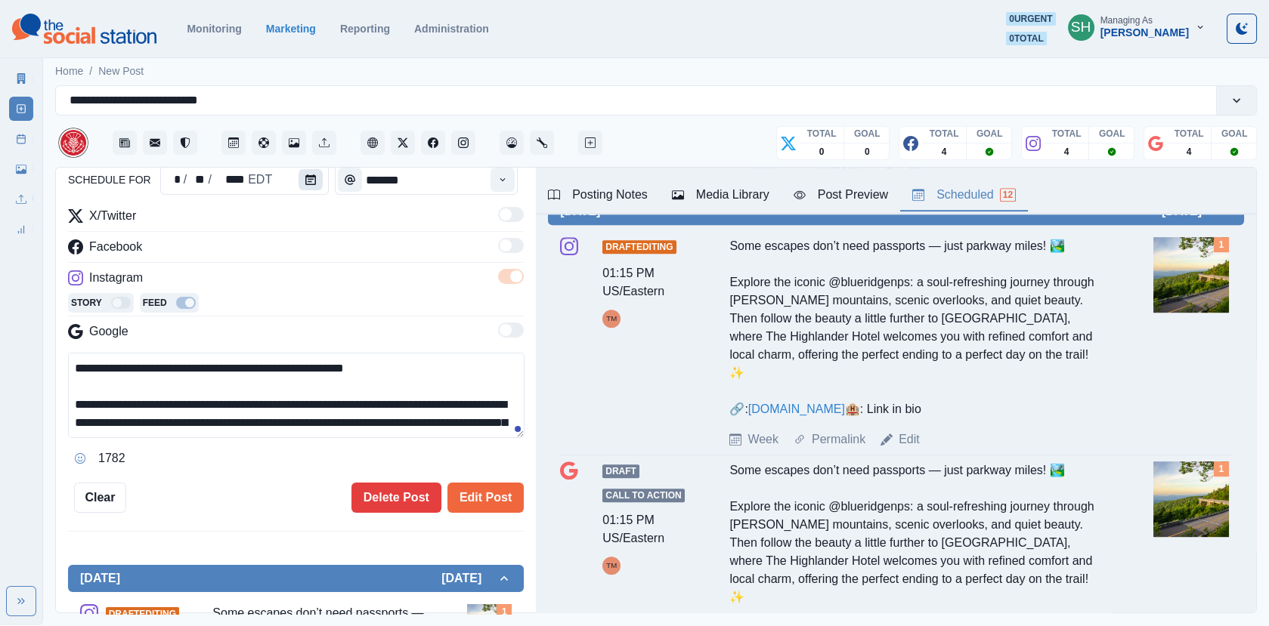
click at [303, 186] on button "Calendar" at bounding box center [310, 179] width 24 height 21
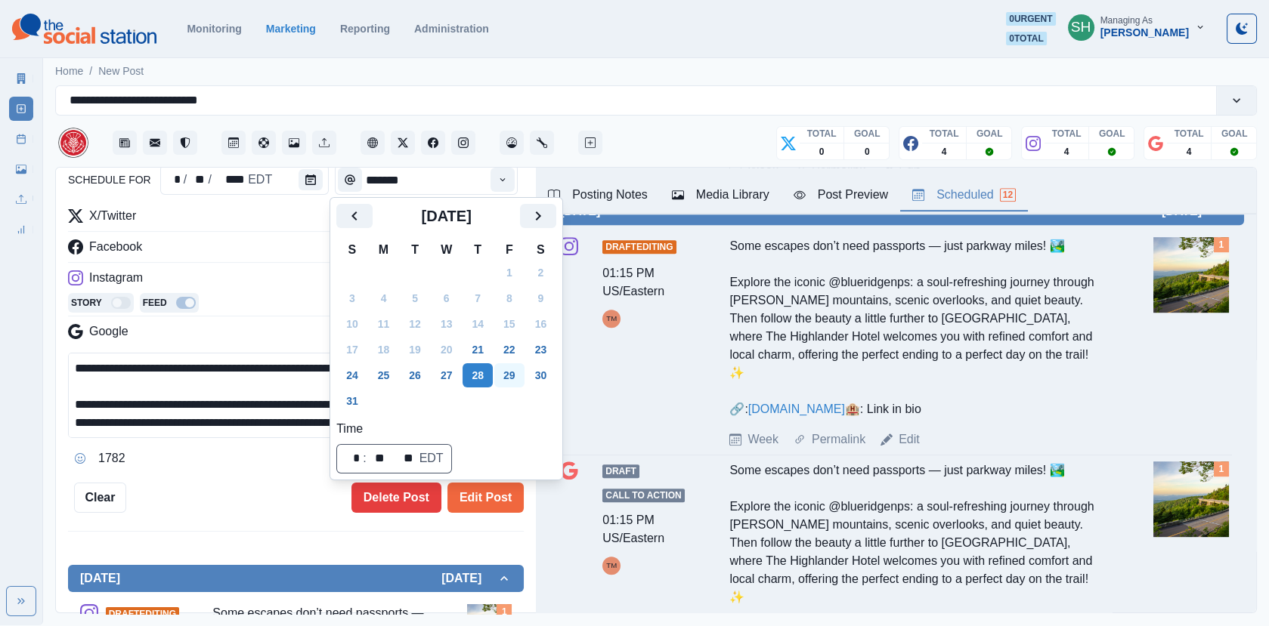
click at [517, 377] on button "29" at bounding box center [509, 375] width 30 height 24
click at [494, 502] on button "Edit Post" at bounding box center [485, 498] width 76 height 30
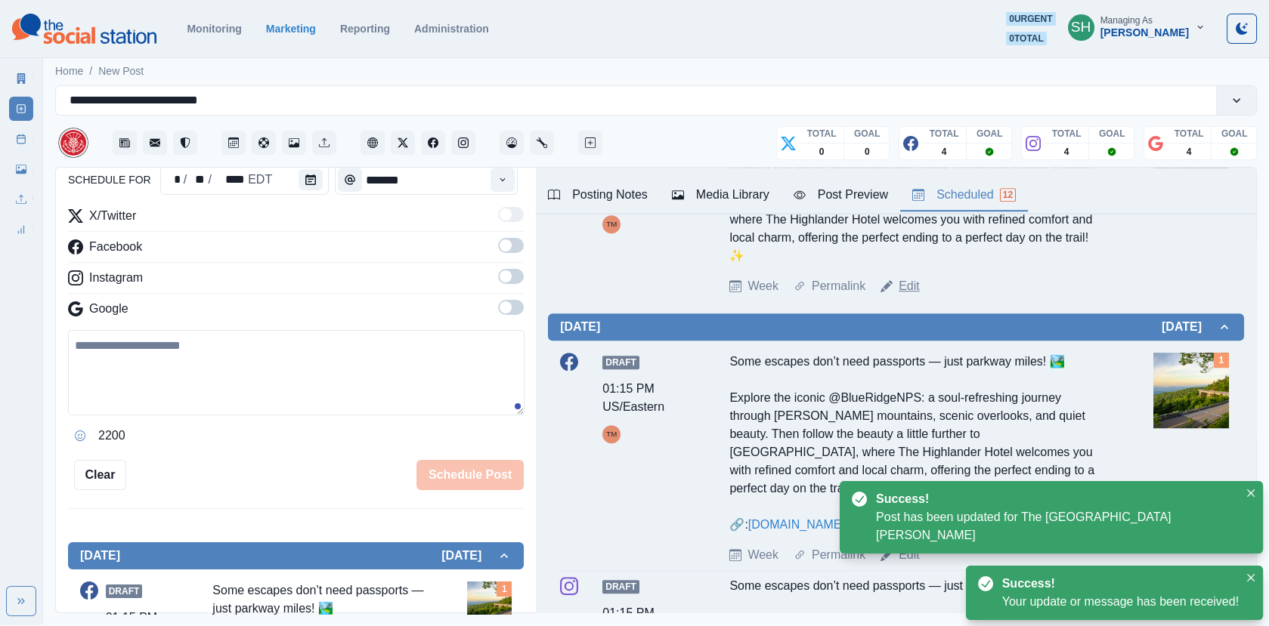
scroll to position [1890, 0]
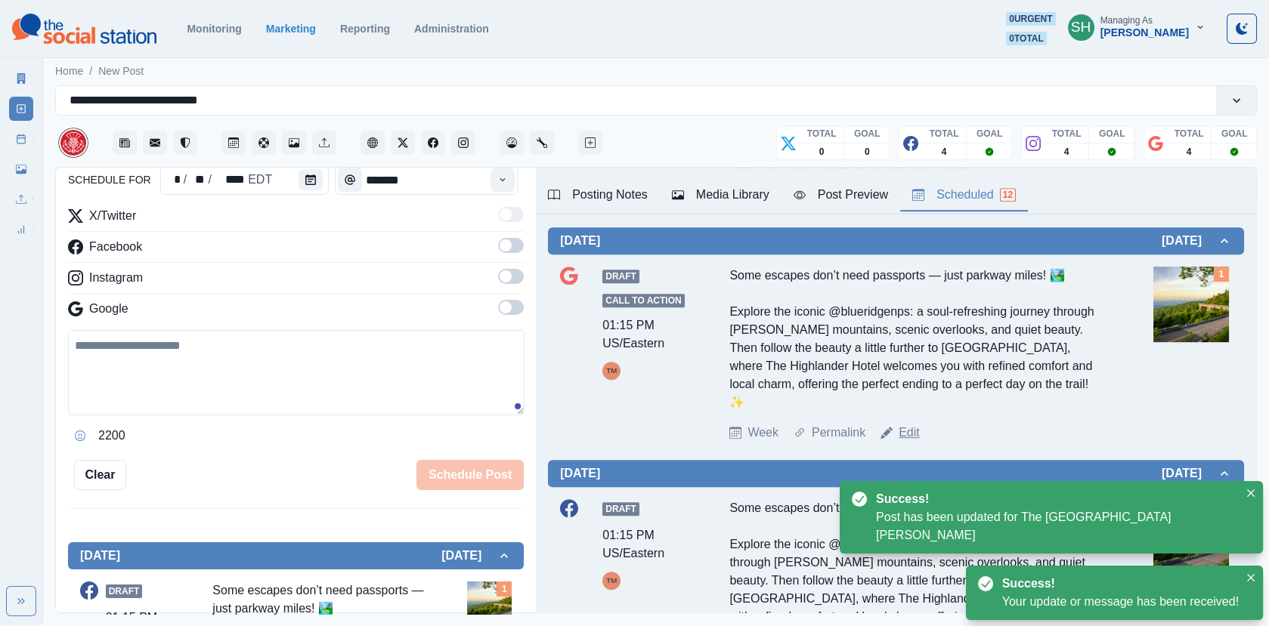
click at [909, 424] on link "Edit" at bounding box center [908, 433] width 21 height 18
type textarea "**********"
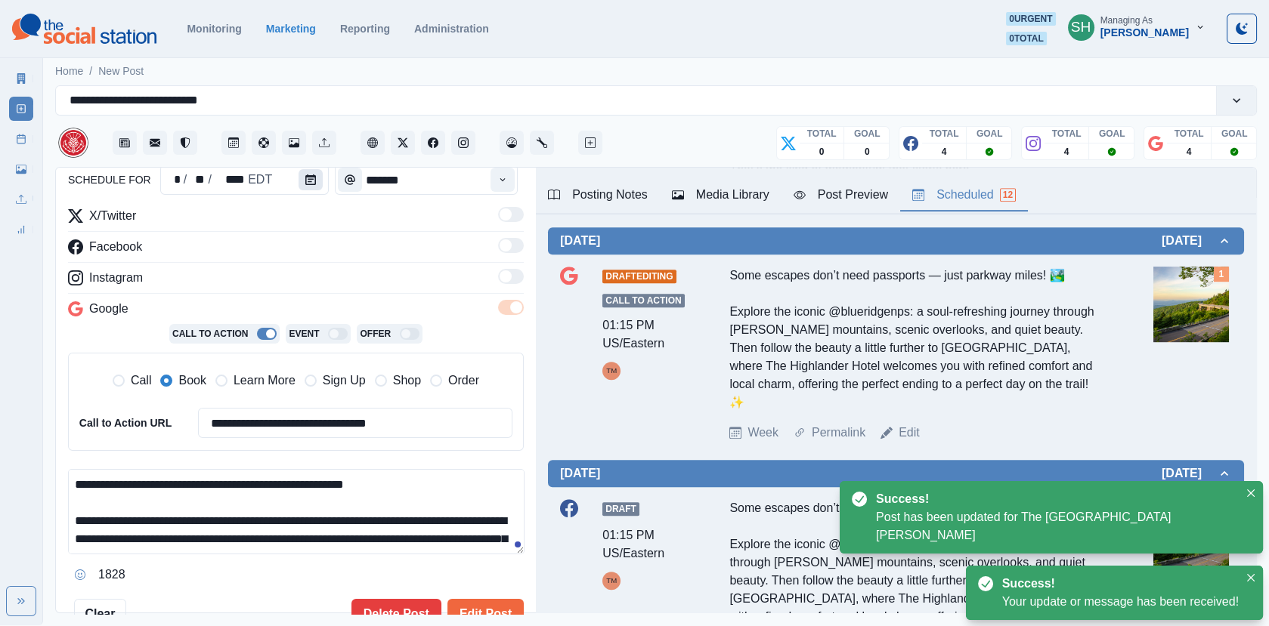
click at [314, 173] on button "Calendar" at bounding box center [310, 179] width 24 height 21
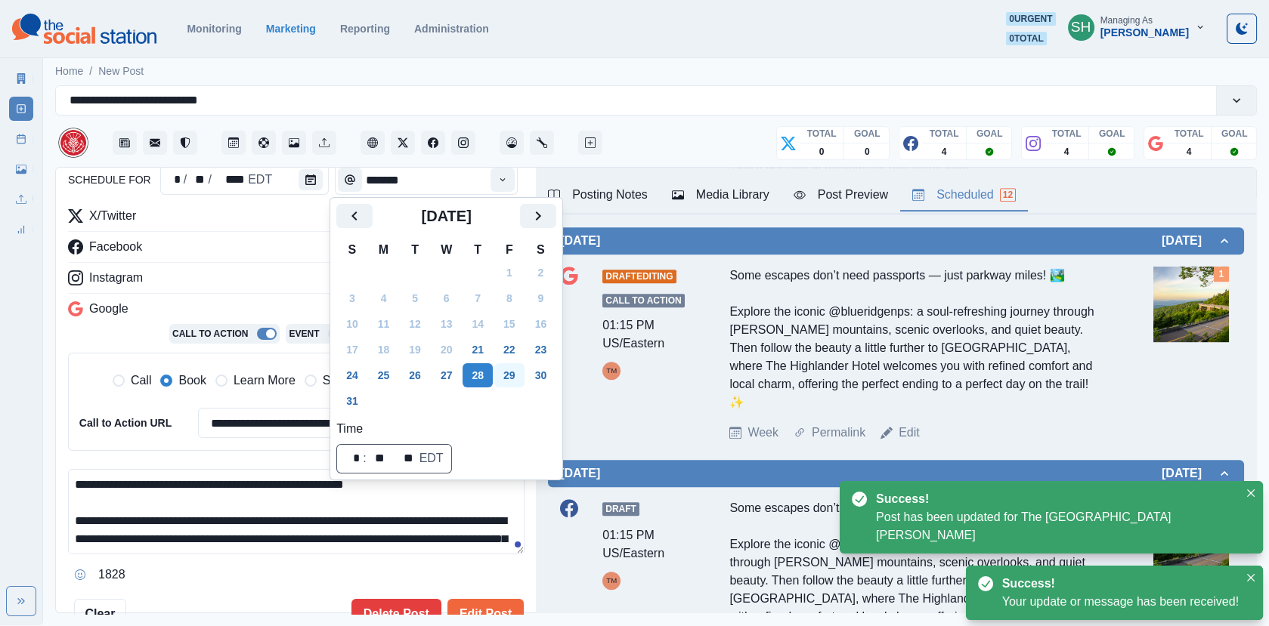
click at [511, 372] on button "29" at bounding box center [509, 375] width 30 height 24
click at [481, 605] on button "Edit Post" at bounding box center [485, 614] width 76 height 30
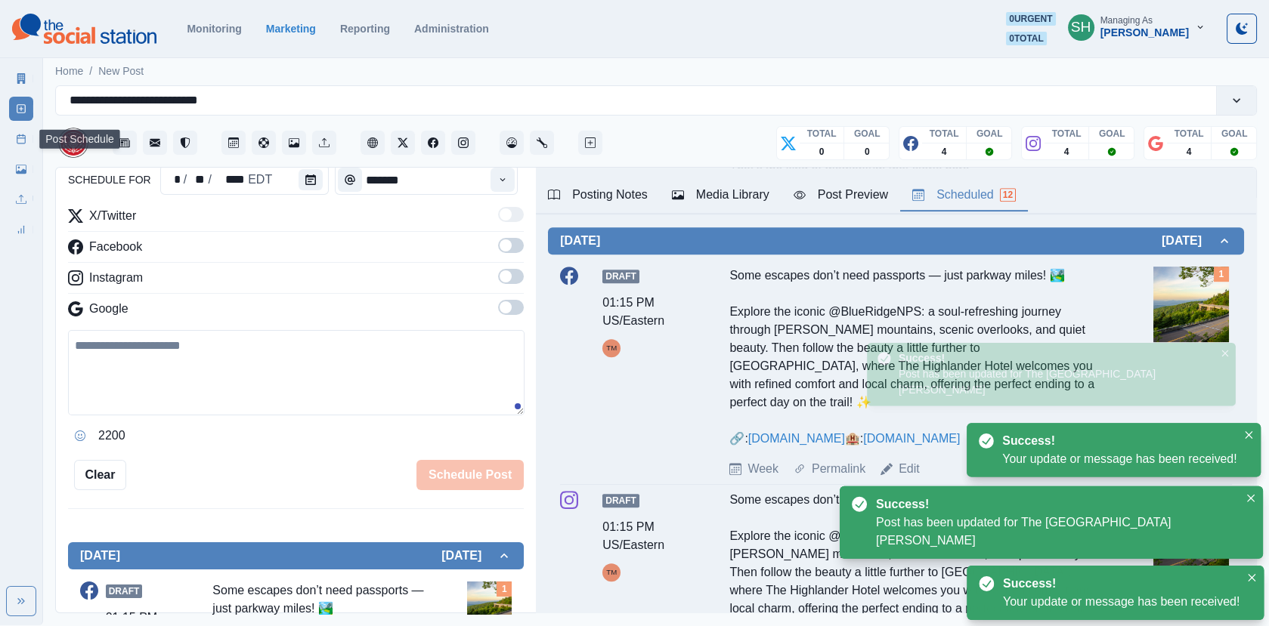
click at [22, 141] on icon at bounding box center [21, 139] width 11 height 11
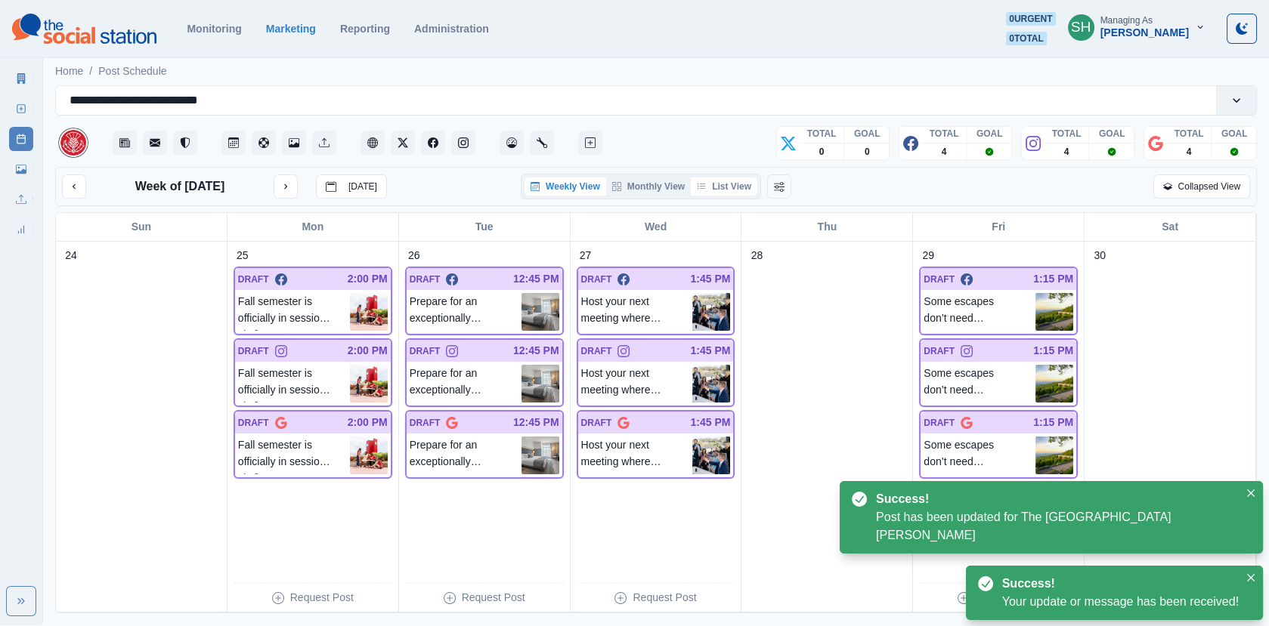
click at [726, 184] on button "List View" at bounding box center [724, 187] width 66 height 18
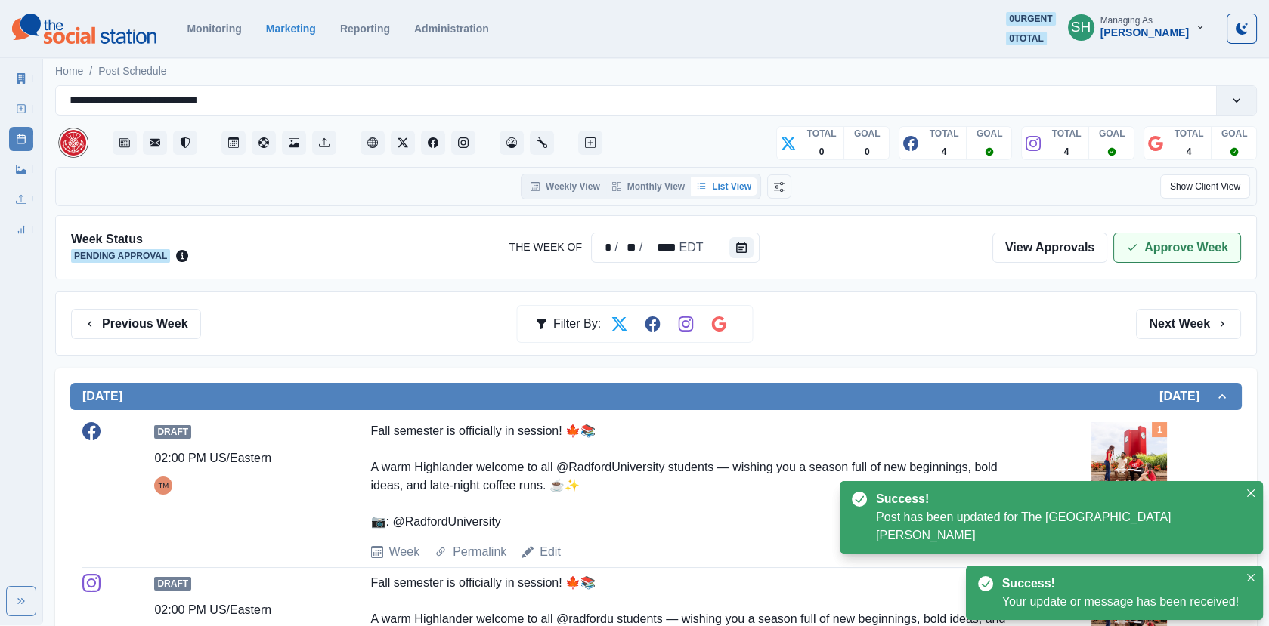
click at [1154, 243] on button "Approve Week" at bounding box center [1177, 248] width 128 height 30
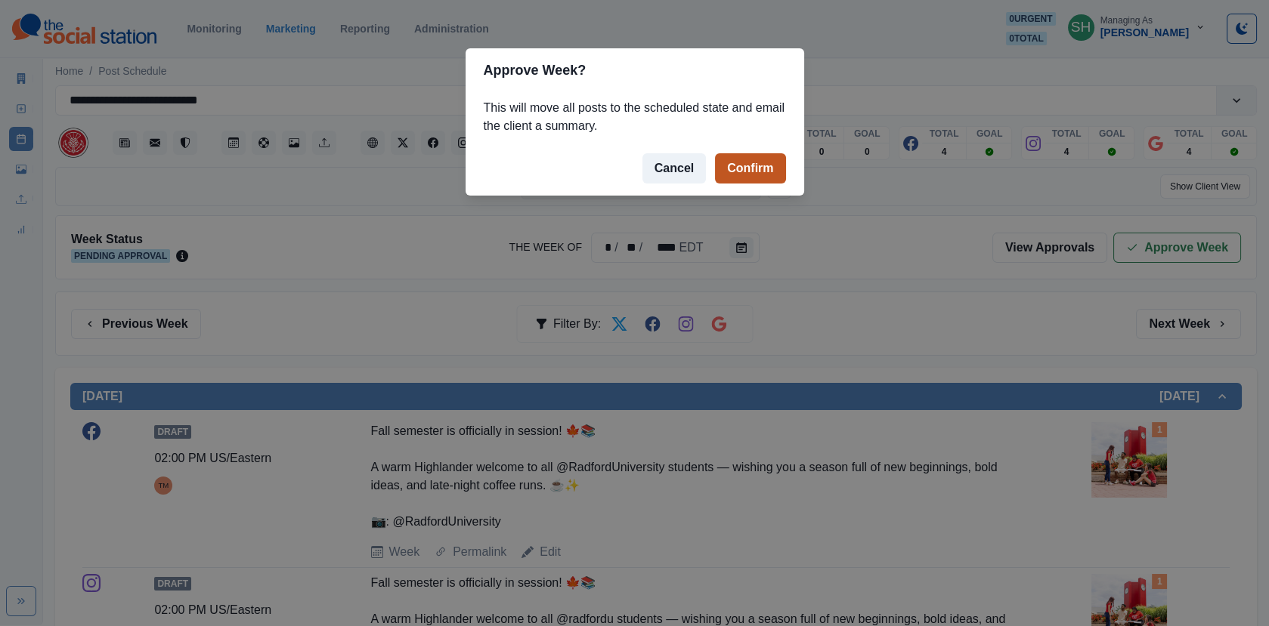
click at [734, 165] on button "Confirm" at bounding box center [750, 168] width 70 height 30
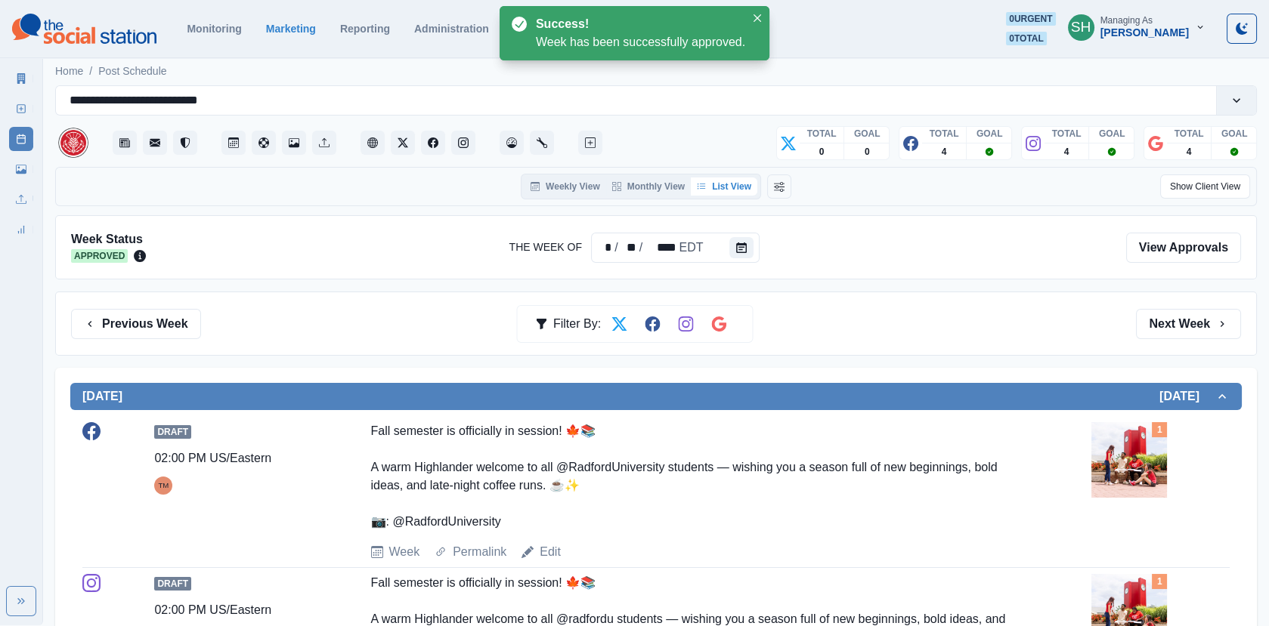
click at [1121, 450] on img at bounding box center [1129, 460] width 76 height 76
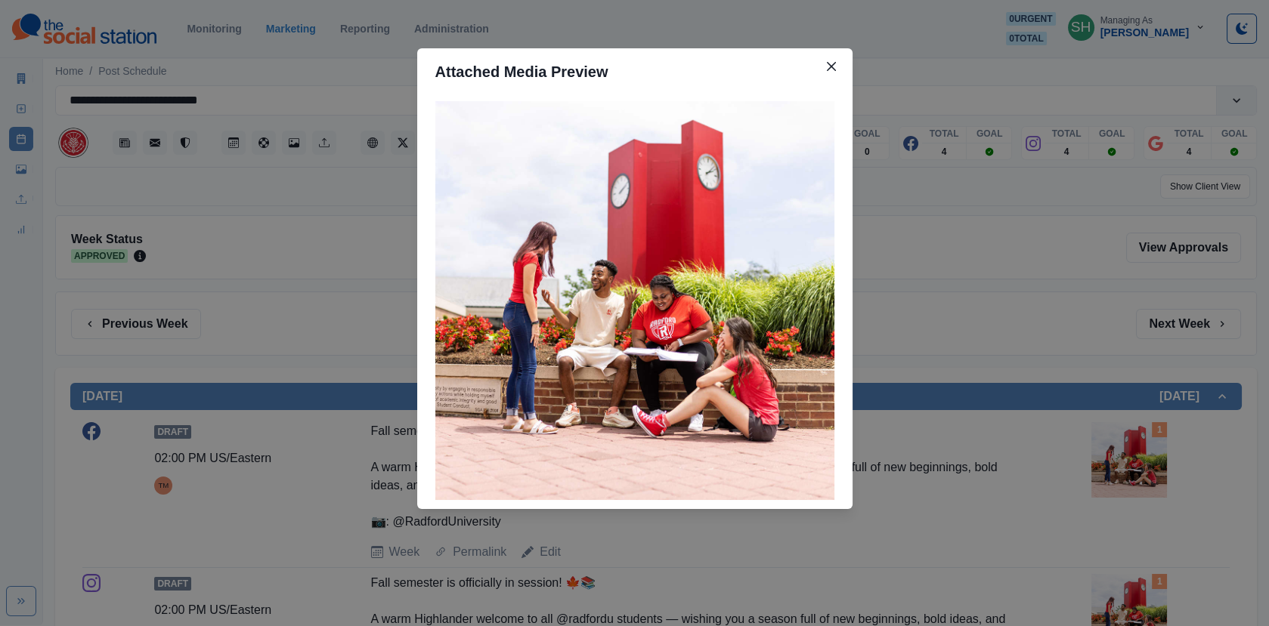
click at [288, 239] on div "Attached Media Preview" at bounding box center [634, 313] width 1269 height 626
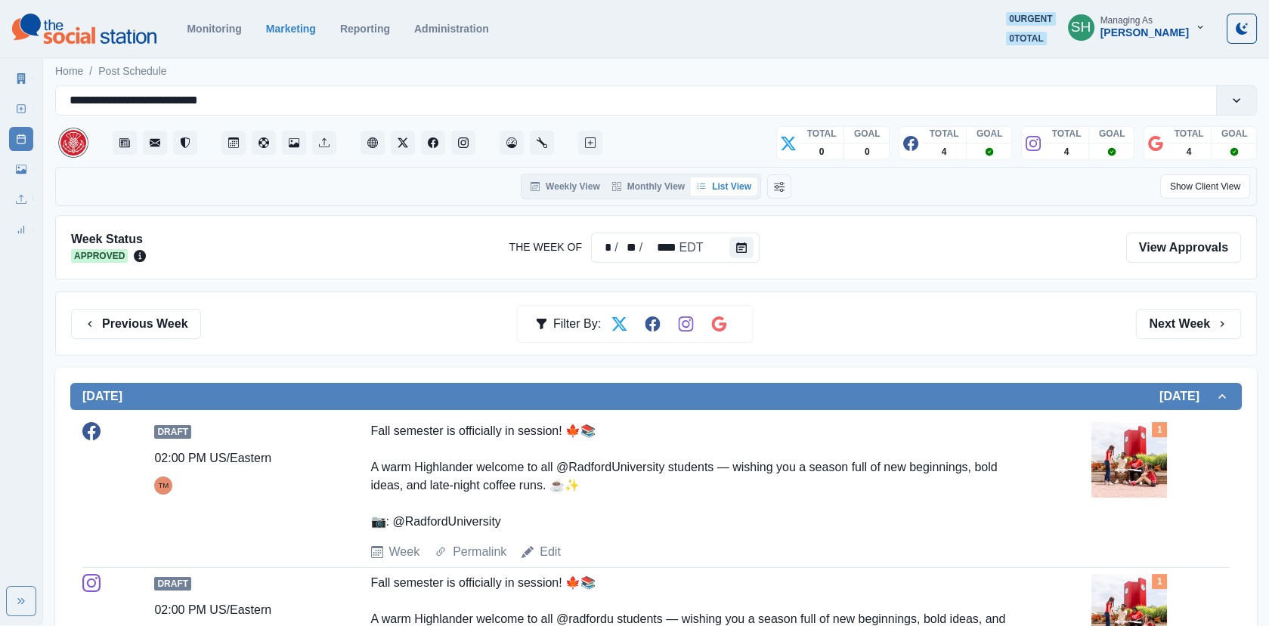
click at [9, 81] on link "Marketing Summary" at bounding box center [21, 78] width 24 height 24
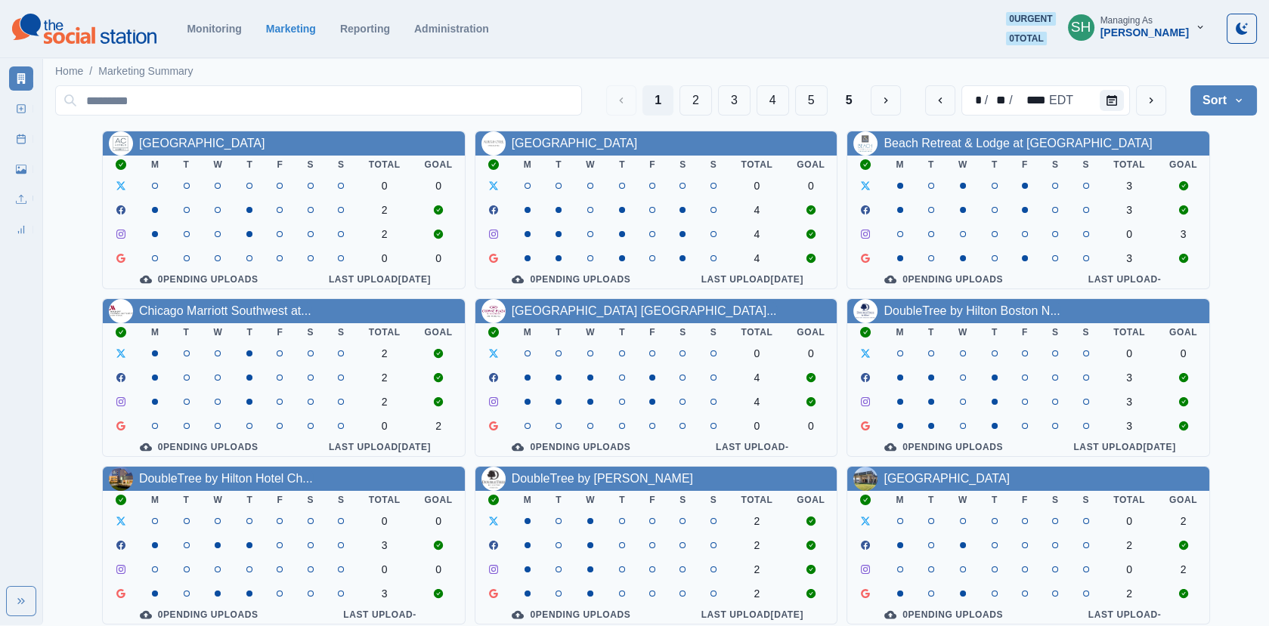
click at [1225, 106] on button "Sort" at bounding box center [1223, 100] width 66 height 30
click at [1168, 205] on span "Pending Post Approval" at bounding box center [1181, 196] width 131 height 18
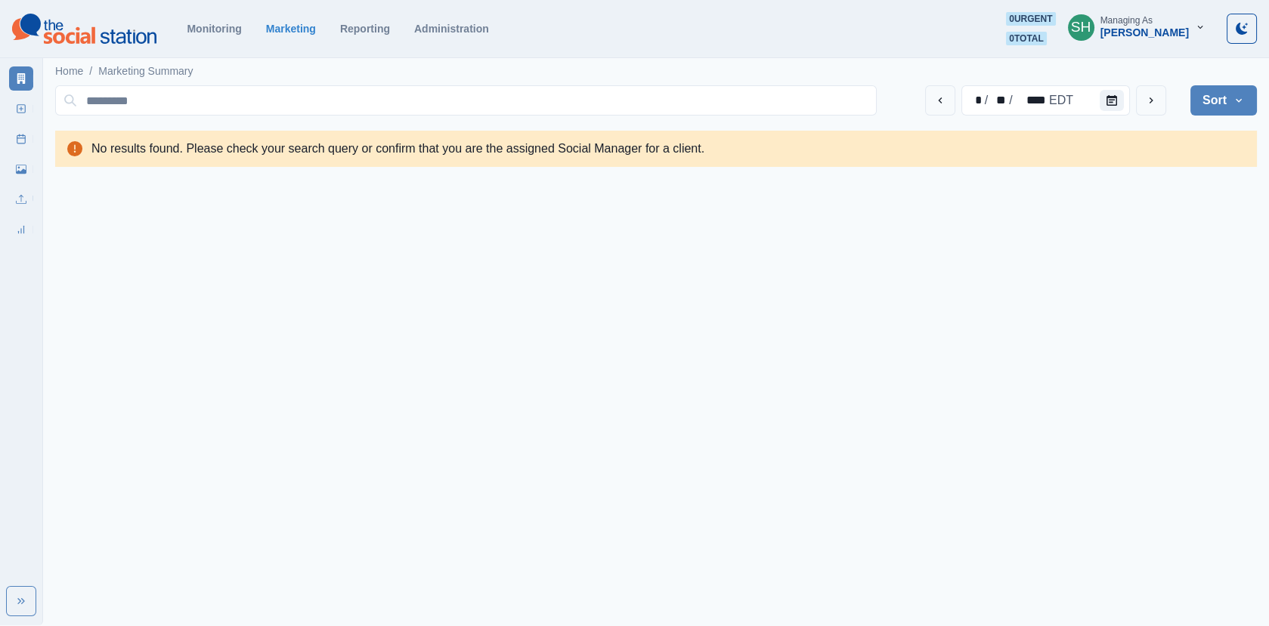
click at [1238, 114] on button "Sort" at bounding box center [1223, 100] width 66 height 30
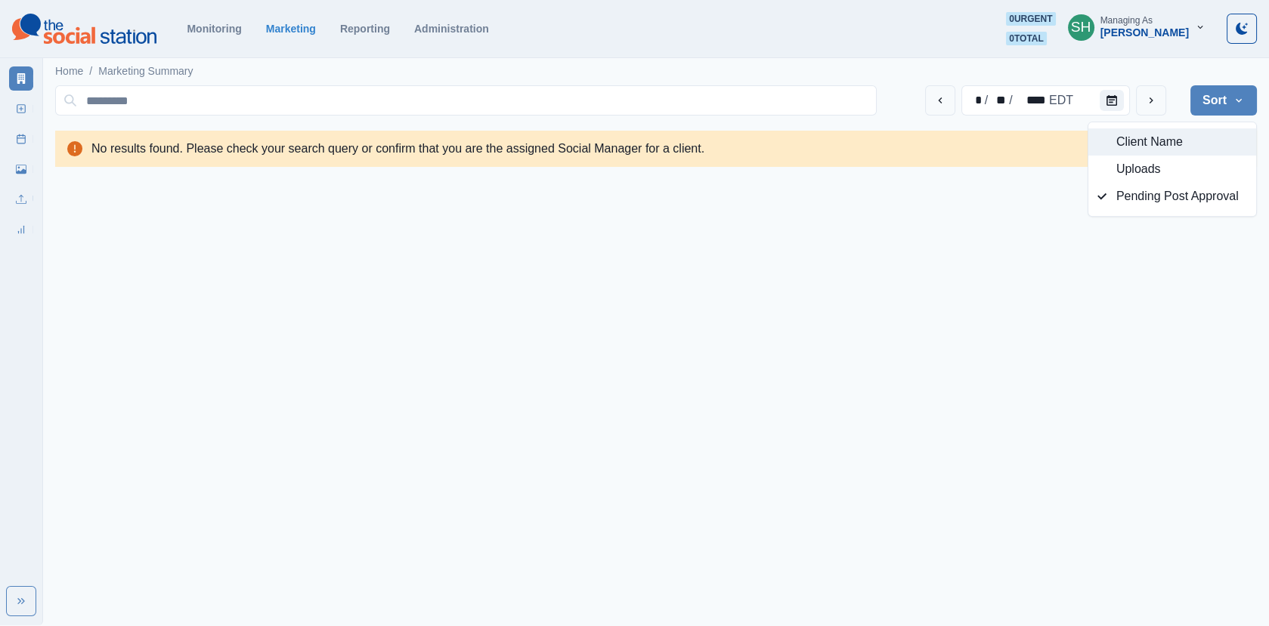
click at [1139, 143] on span "Client Name" at bounding box center [1181, 142] width 131 height 18
